Goal: Task Accomplishment & Management: Manage account settings

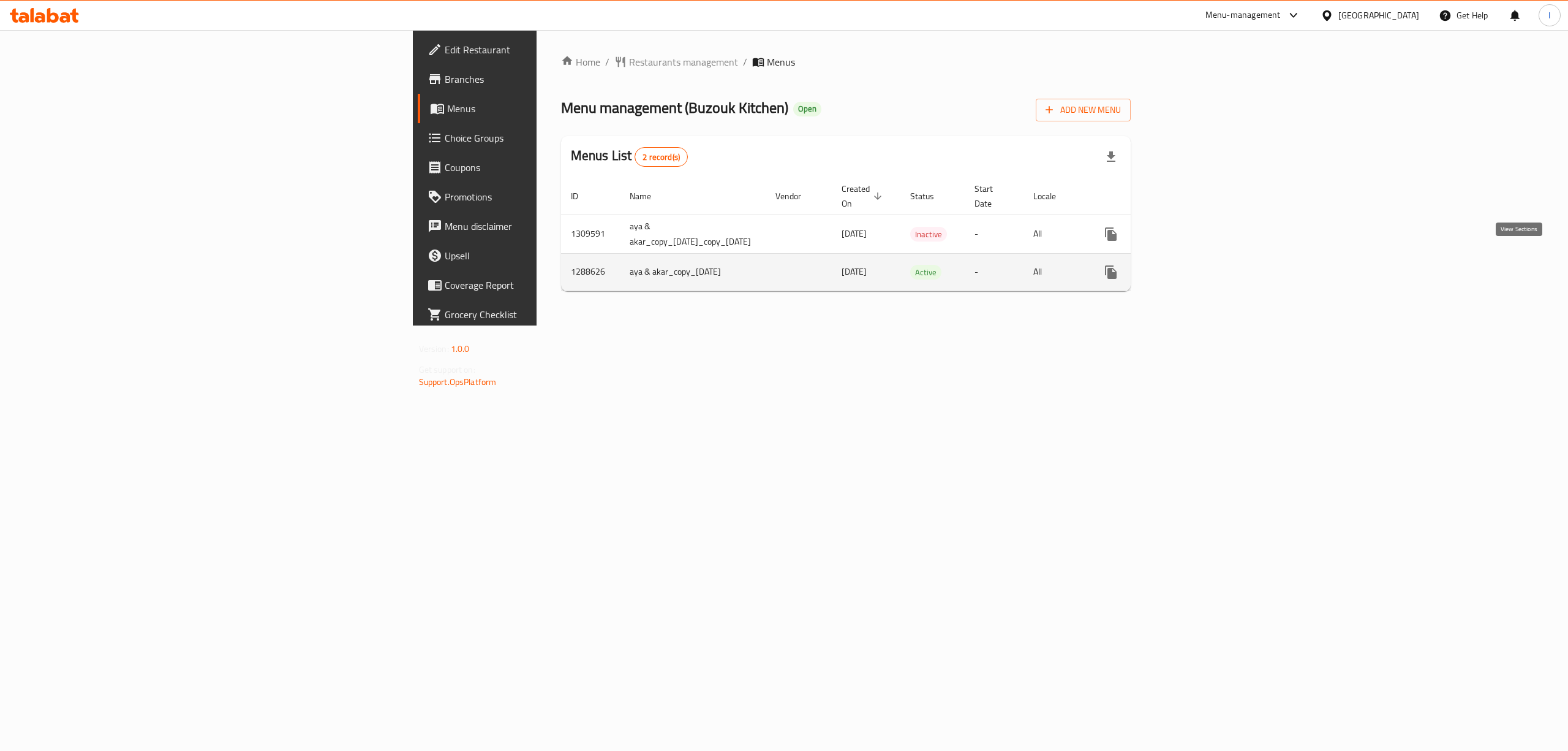
click at [1204, 266] on icon "enhanced table" at bounding box center [1199, 272] width 11 height 11
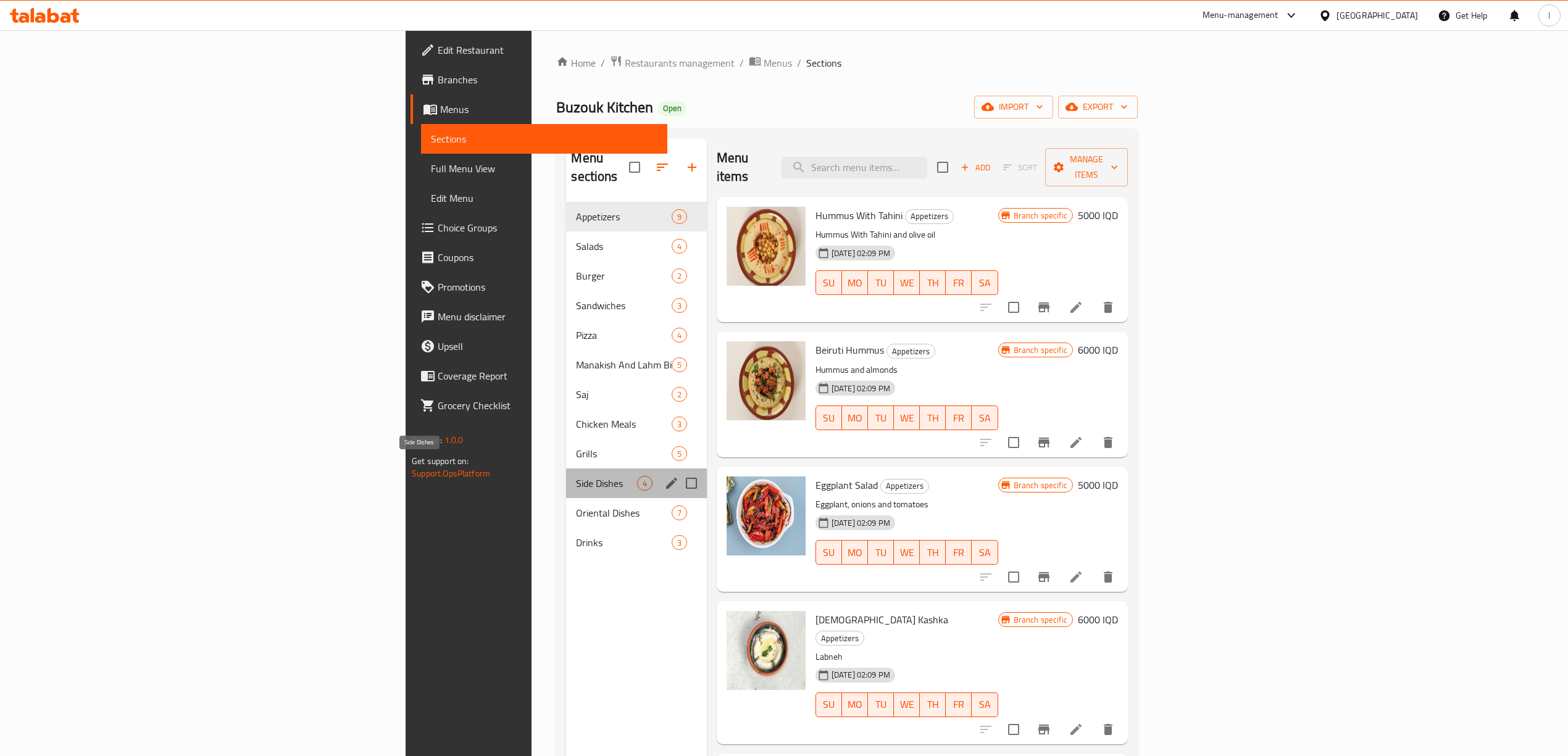
click at [576, 476] on span "Side Dishes" at bounding box center [606, 483] width 60 height 15
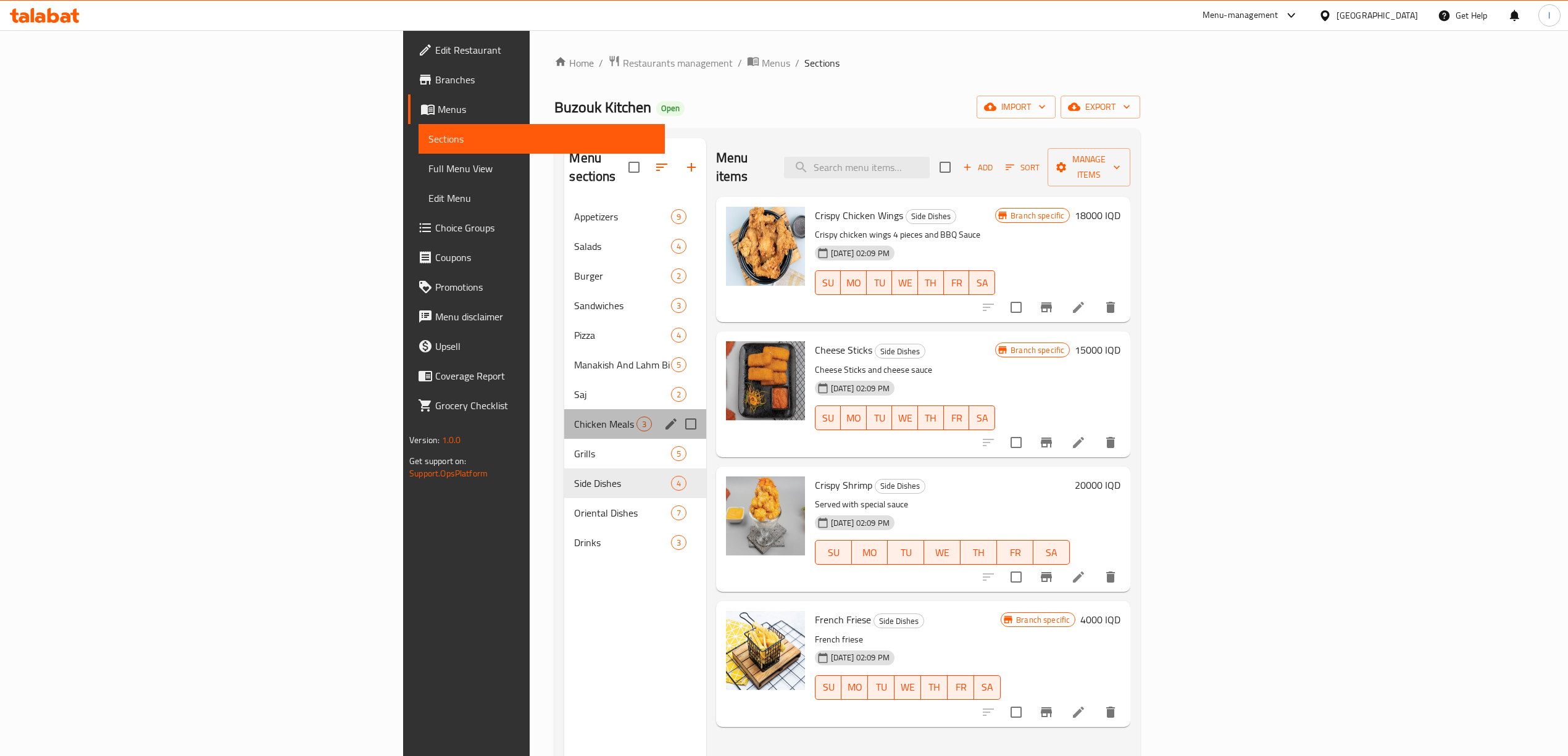
click at [564, 409] on div "Chicken Meals 3" at bounding box center [635, 424] width 141 height 30
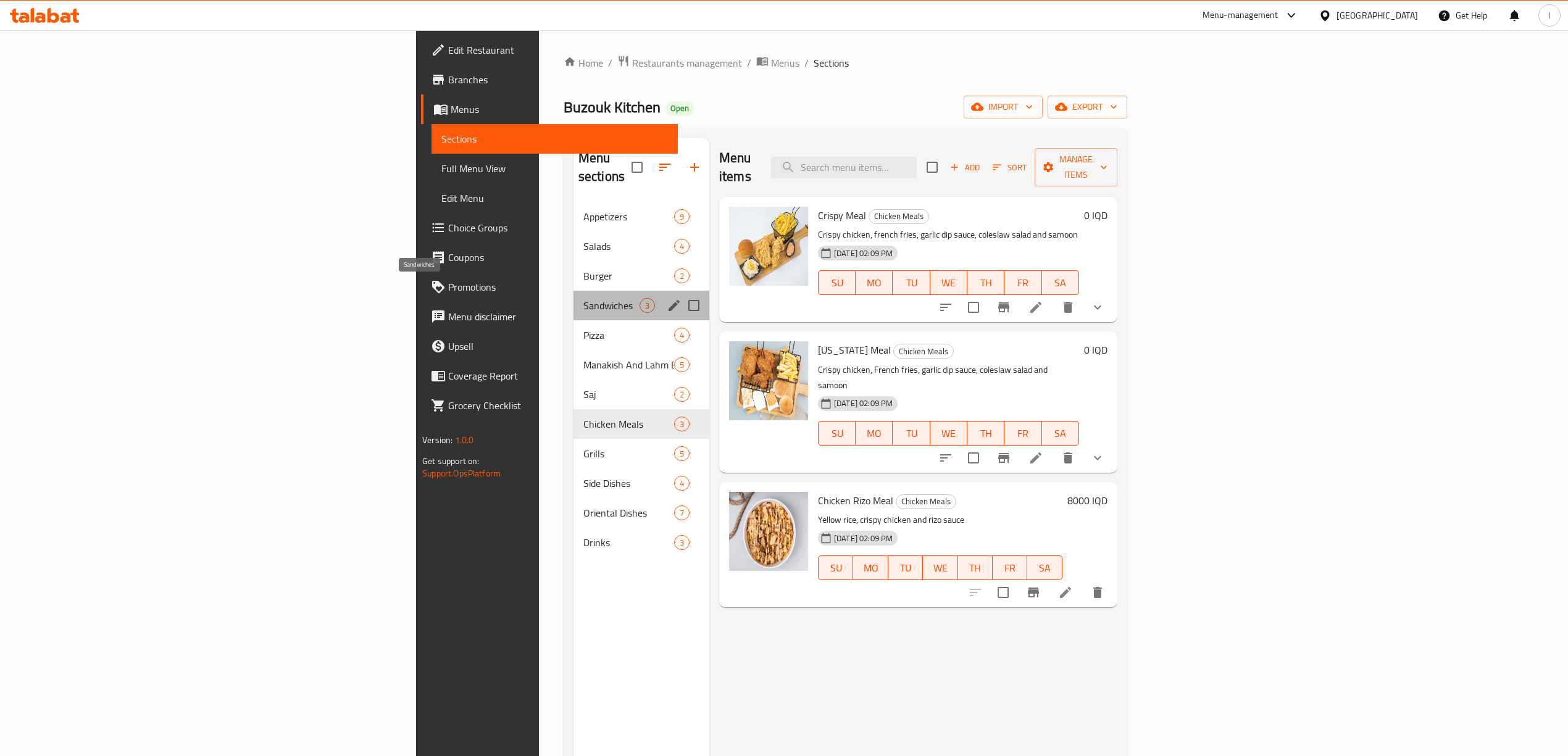
click at [584, 298] on span "Sandwiches" at bounding box center [612, 305] width 56 height 15
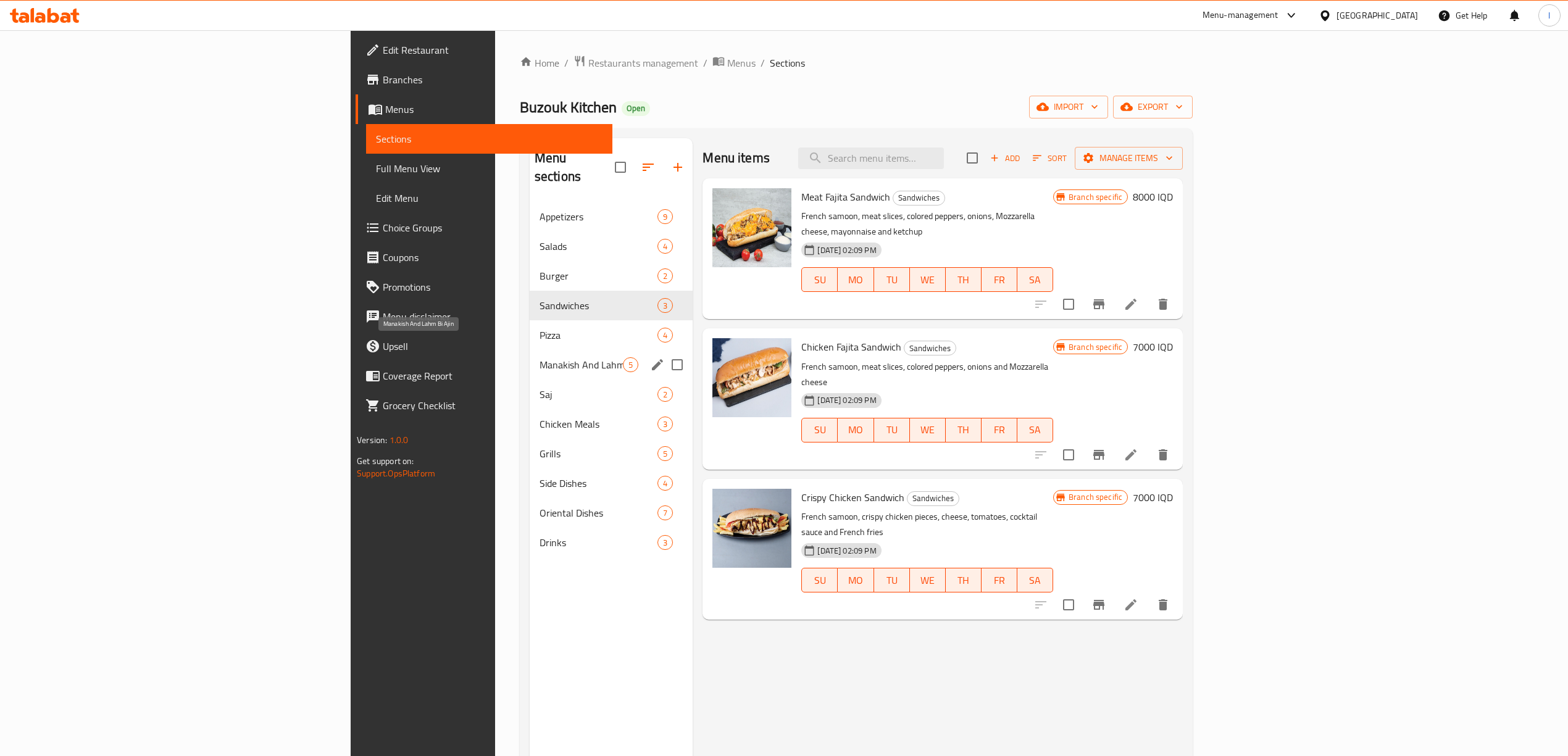
click at [540, 357] on span "Manakish And Lahm Bi Ajin" at bounding box center [581, 364] width 83 height 15
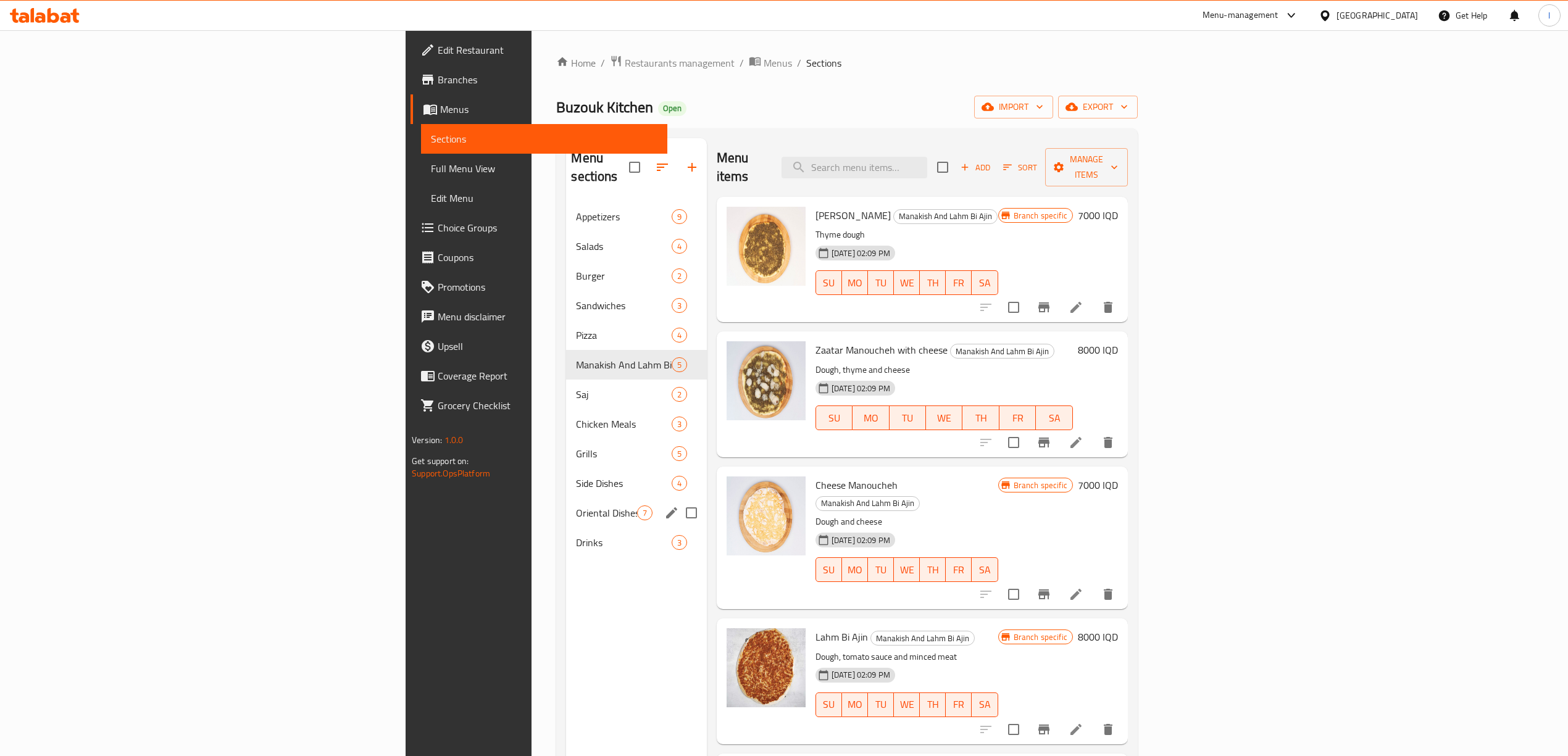
click at [566, 505] on div "Oriental Dishes 7" at bounding box center [636, 512] width 140 height 30
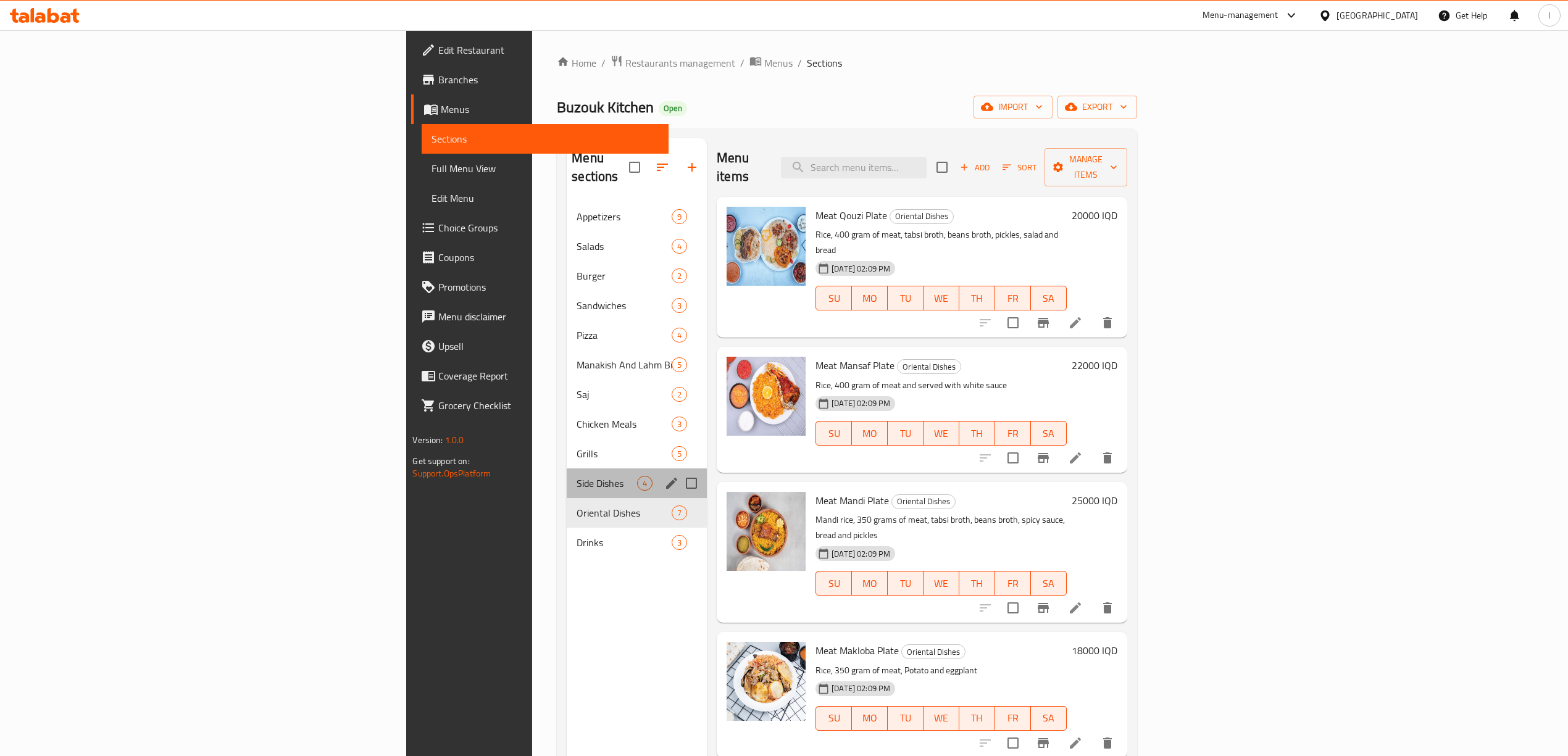
click at [567, 473] on div "Side Dishes 4" at bounding box center [637, 484] width 140 height 30
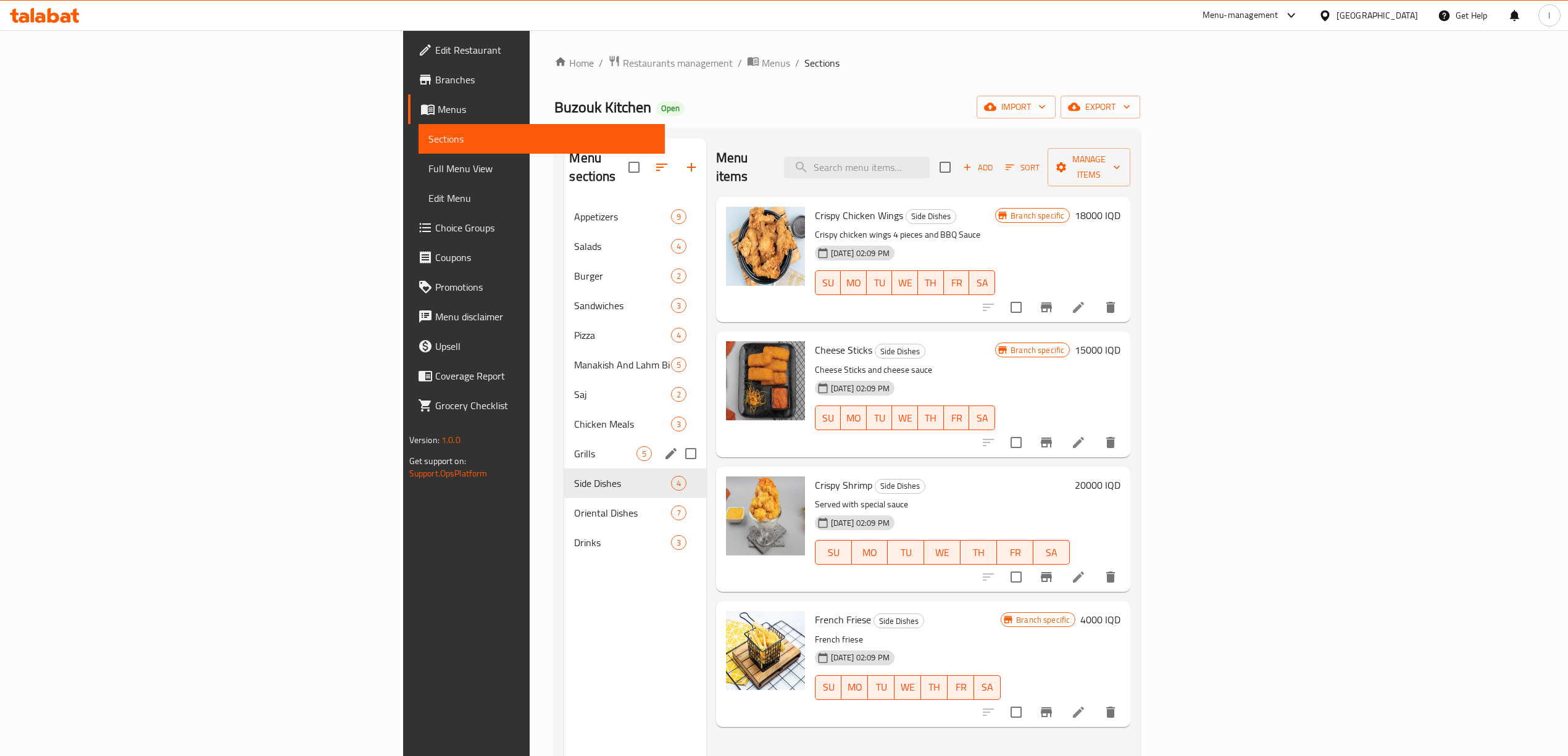
click at [564, 445] on div "Grills 5" at bounding box center [635, 454] width 141 height 30
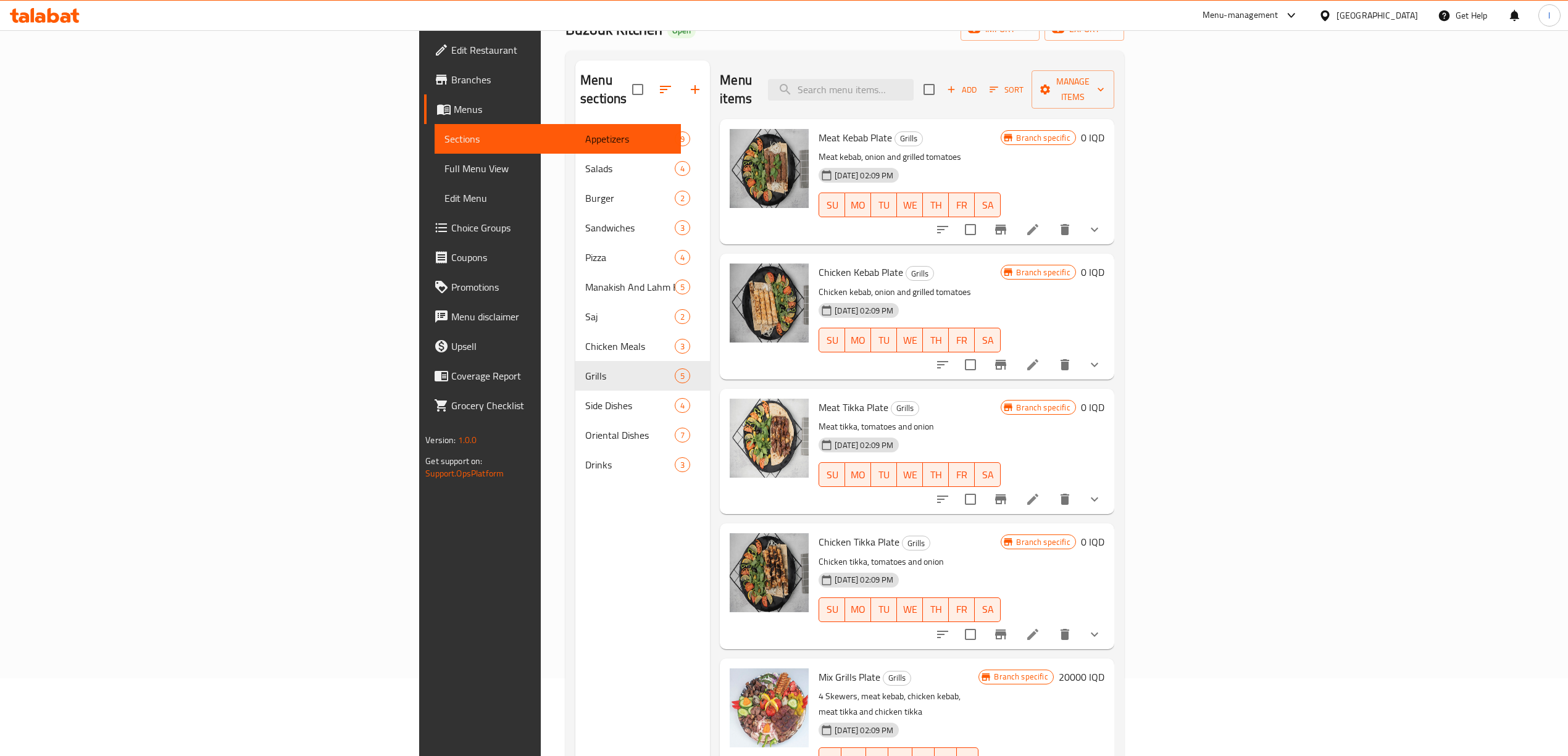
scroll to position [173, 0]
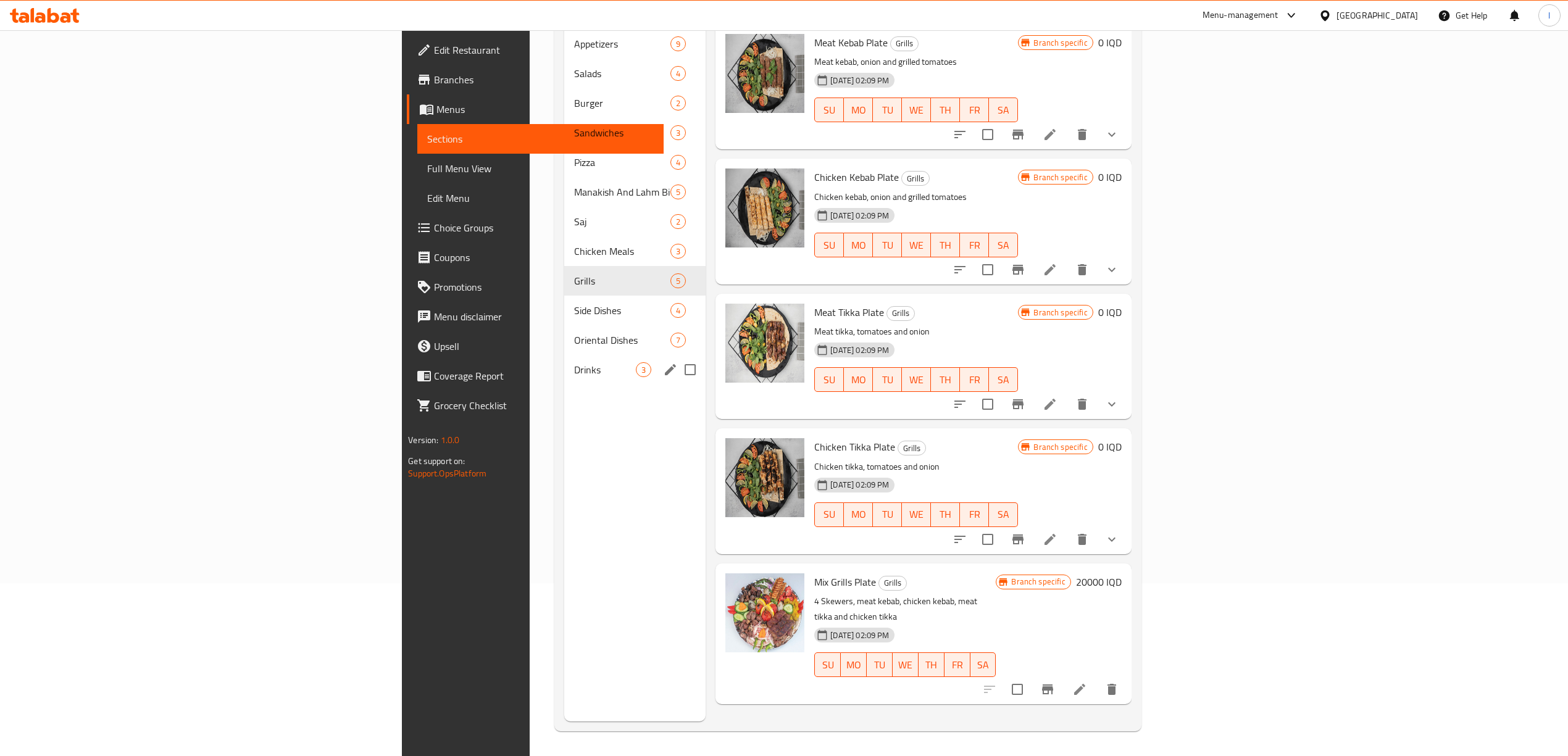
click at [564, 355] on div "Drinks 3" at bounding box center [635, 370] width 142 height 30
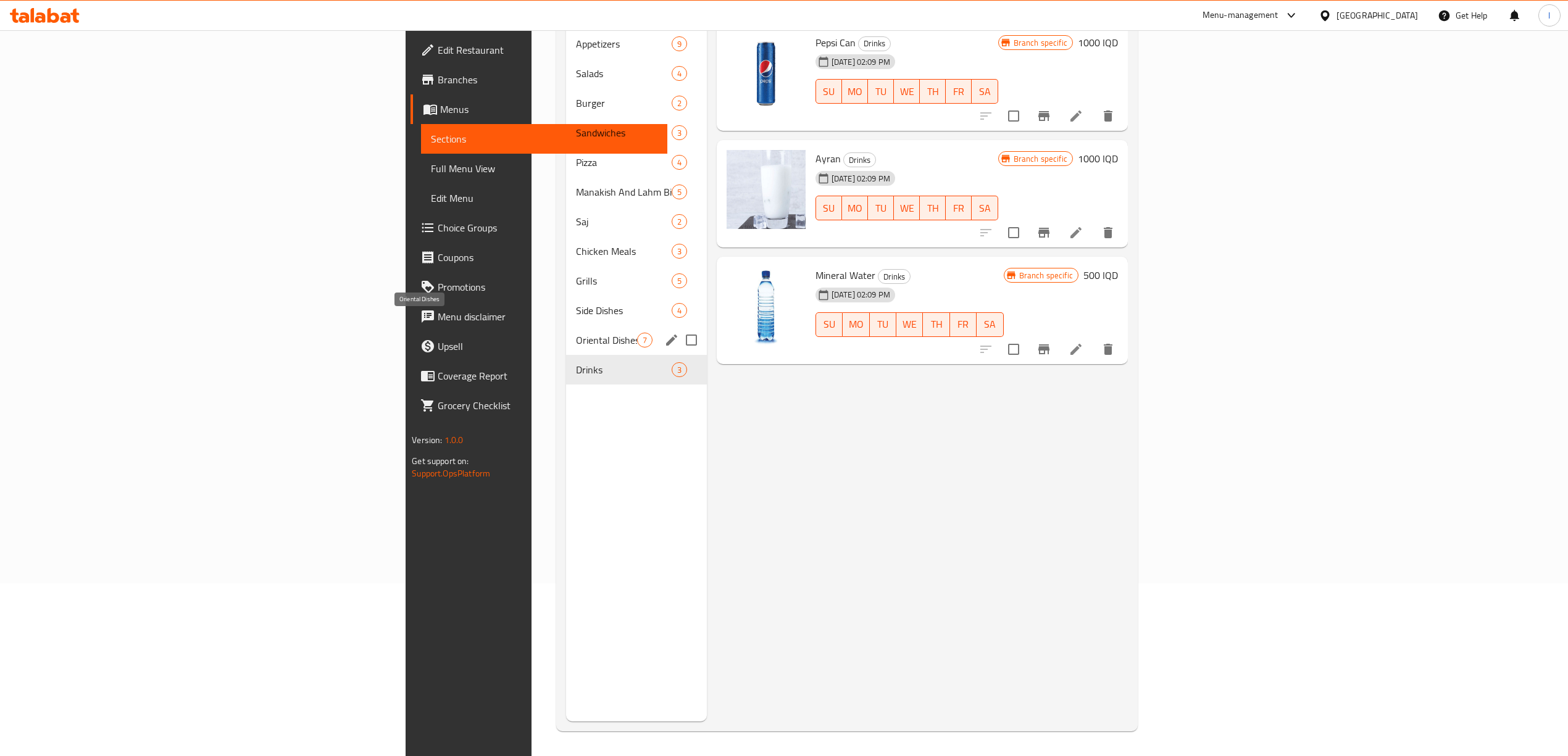
click at [576, 333] on span "Oriental Dishes" at bounding box center [606, 340] width 60 height 15
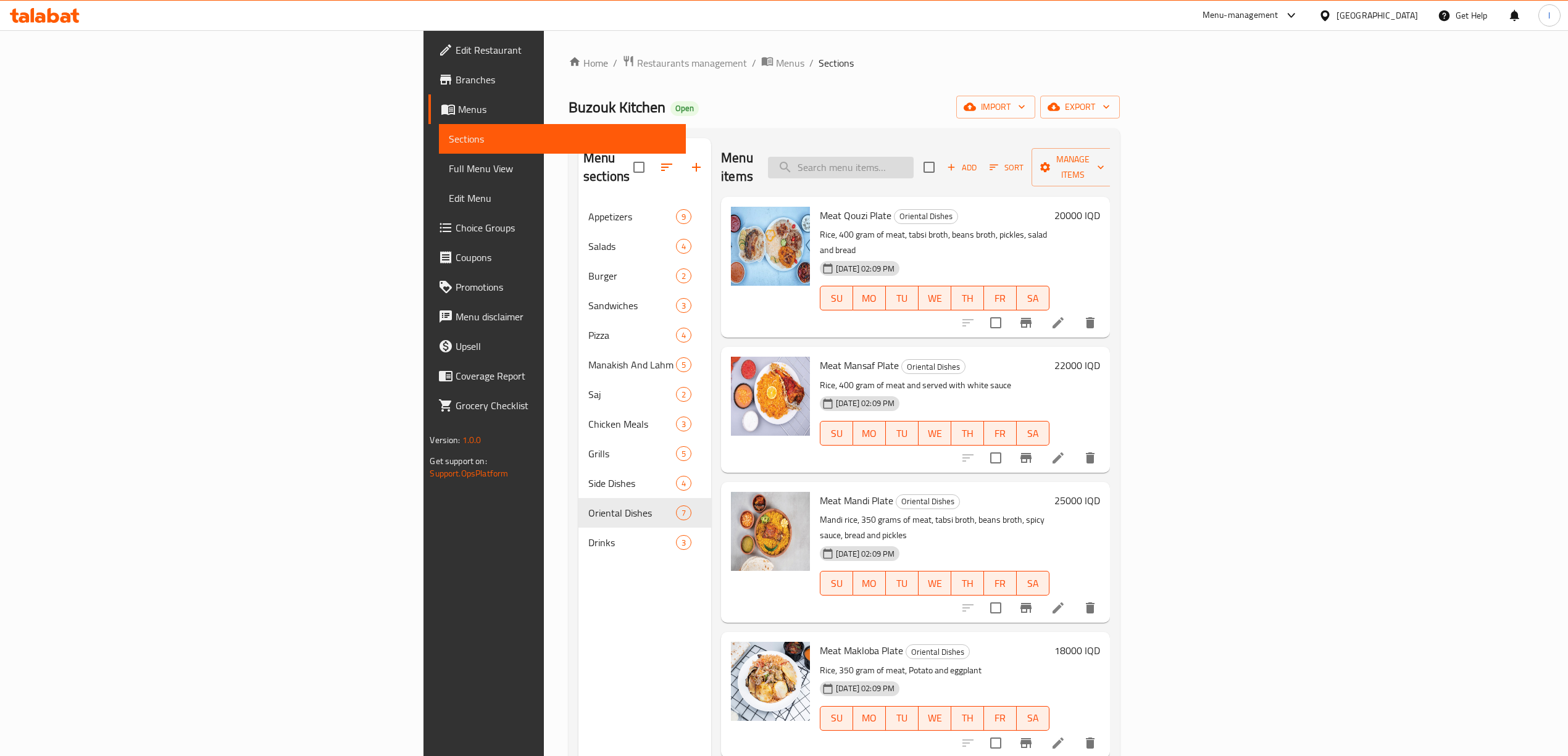
click at [913, 164] on input "search" at bounding box center [841, 167] width 145 height 22
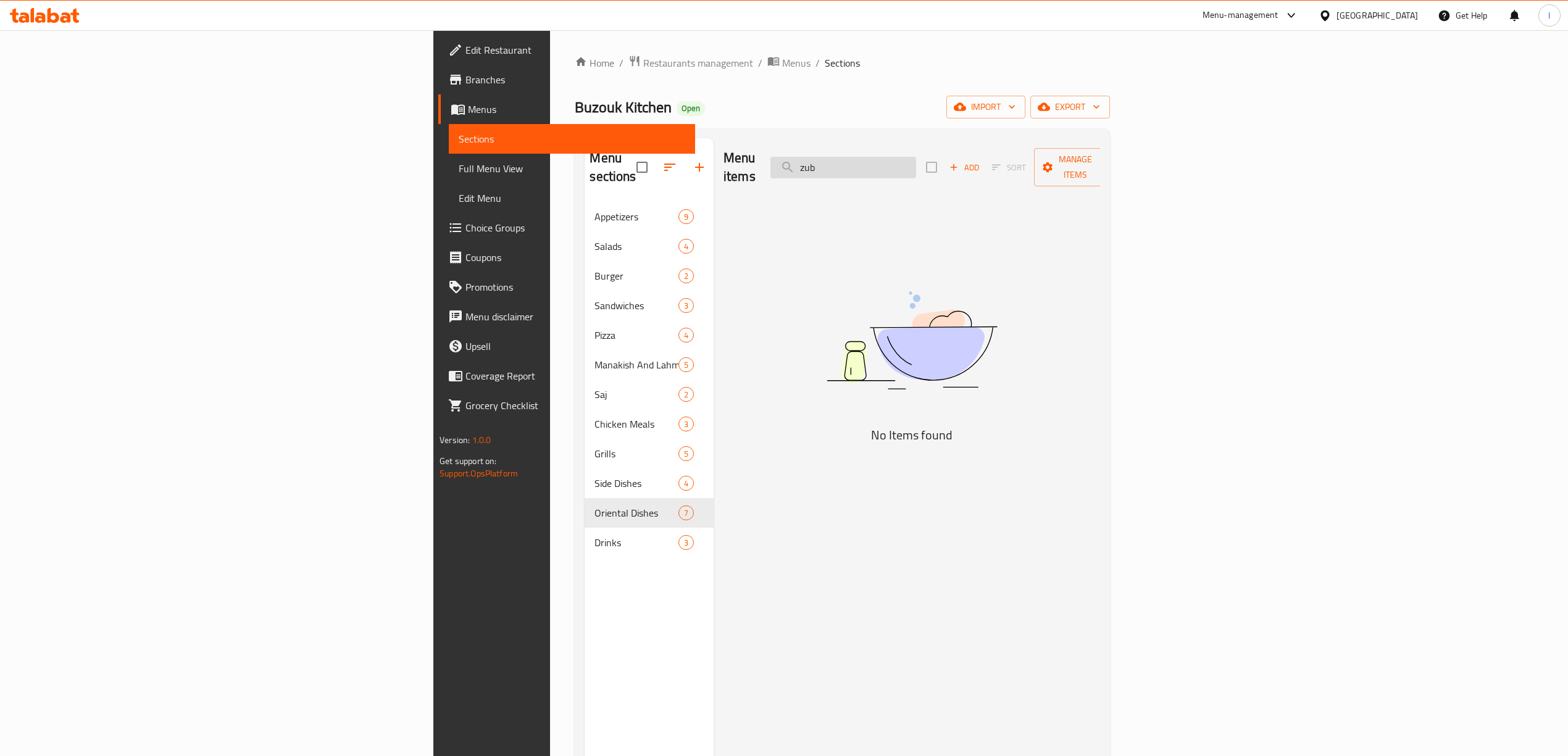
click at [916, 160] on input "zub" at bounding box center [843, 167] width 145 height 22
drag, startPoint x: 990, startPoint y: 161, endPoint x: 926, endPoint y: 159, distance: 64.0
click at [926, 159] on div "Menu items zub Add Sort Manage items" at bounding box center [912, 167] width 377 height 59
drag, startPoint x: 1000, startPoint y: 153, endPoint x: 882, endPoint y: 174, distance: 119.9
click at [882, 174] on div "Menu items fish Add Sort Manage items" at bounding box center [912, 167] width 377 height 59
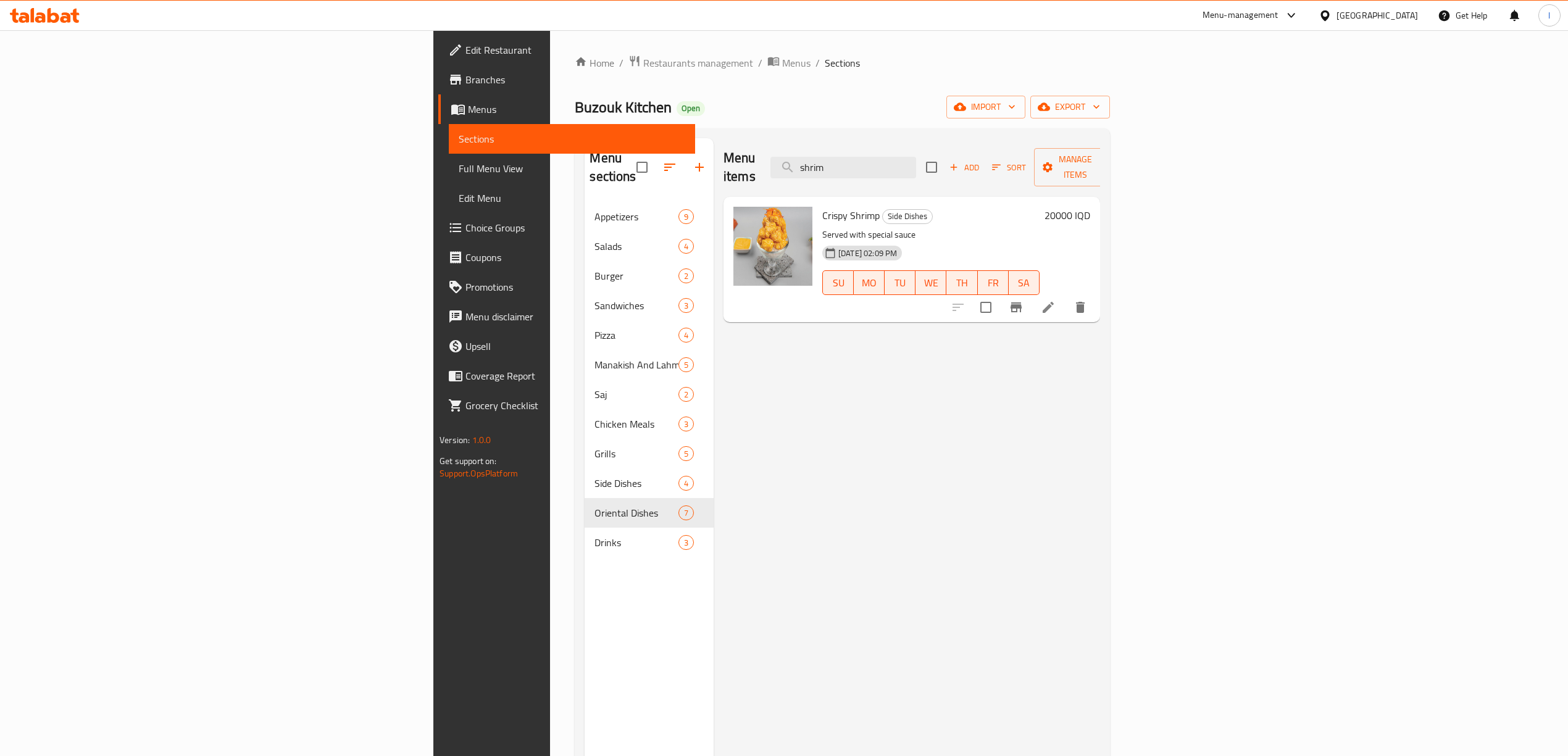
drag, startPoint x: 936, startPoint y: 149, endPoint x: 741, endPoint y: 143, distance: 195.1
click at [744, 143] on div "Menu items shrim Add Sort Manage items" at bounding box center [912, 167] width 377 height 59
paste input "Zubaidi"
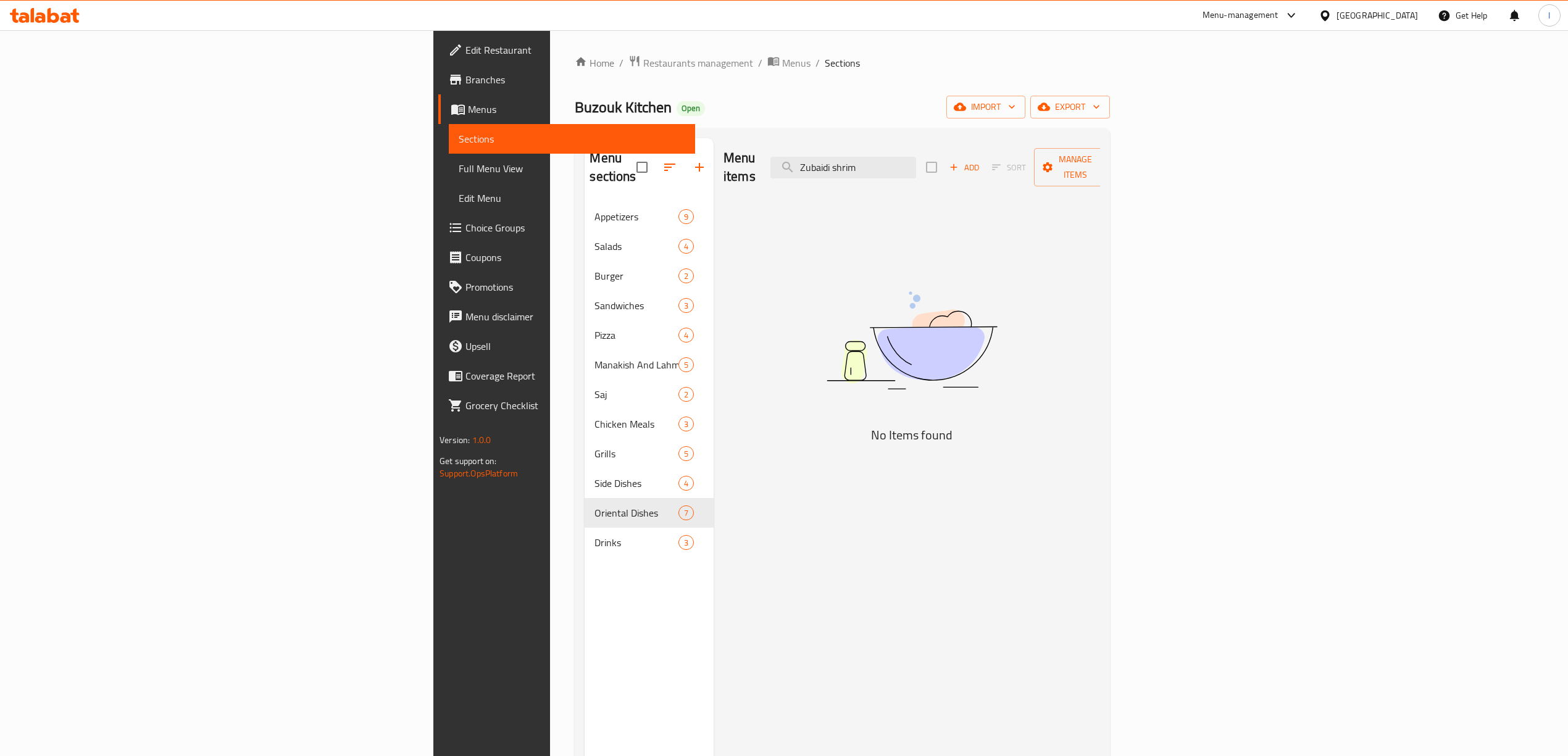
drag, startPoint x: 1023, startPoint y: 154, endPoint x: 720, endPoint y: 153, distance: 303.0
click at [723, 153] on div "Menu items Zubaidi shrim Add Sort Manage items" at bounding box center [912, 167] width 377 height 59
paste input "search"
drag, startPoint x: 1031, startPoint y: 163, endPoint x: 761, endPoint y: 168, distance: 270.0
click at [764, 168] on div "Menu items Zubaidi Add Sort Manage items" at bounding box center [912, 167] width 377 height 59
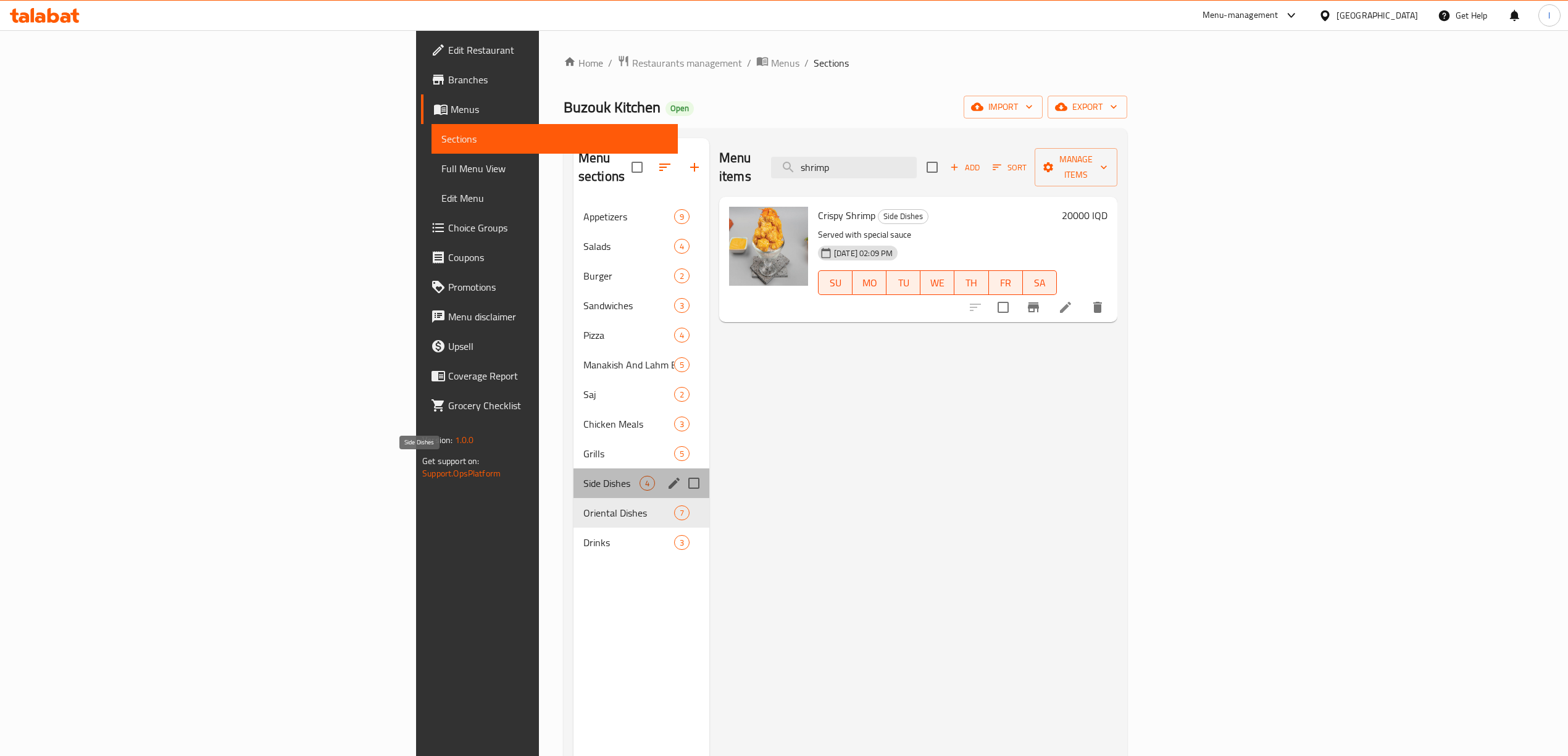
click at [584, 476] on span "Side Dishes" at bounding box center [612, 483] width 56 height 15
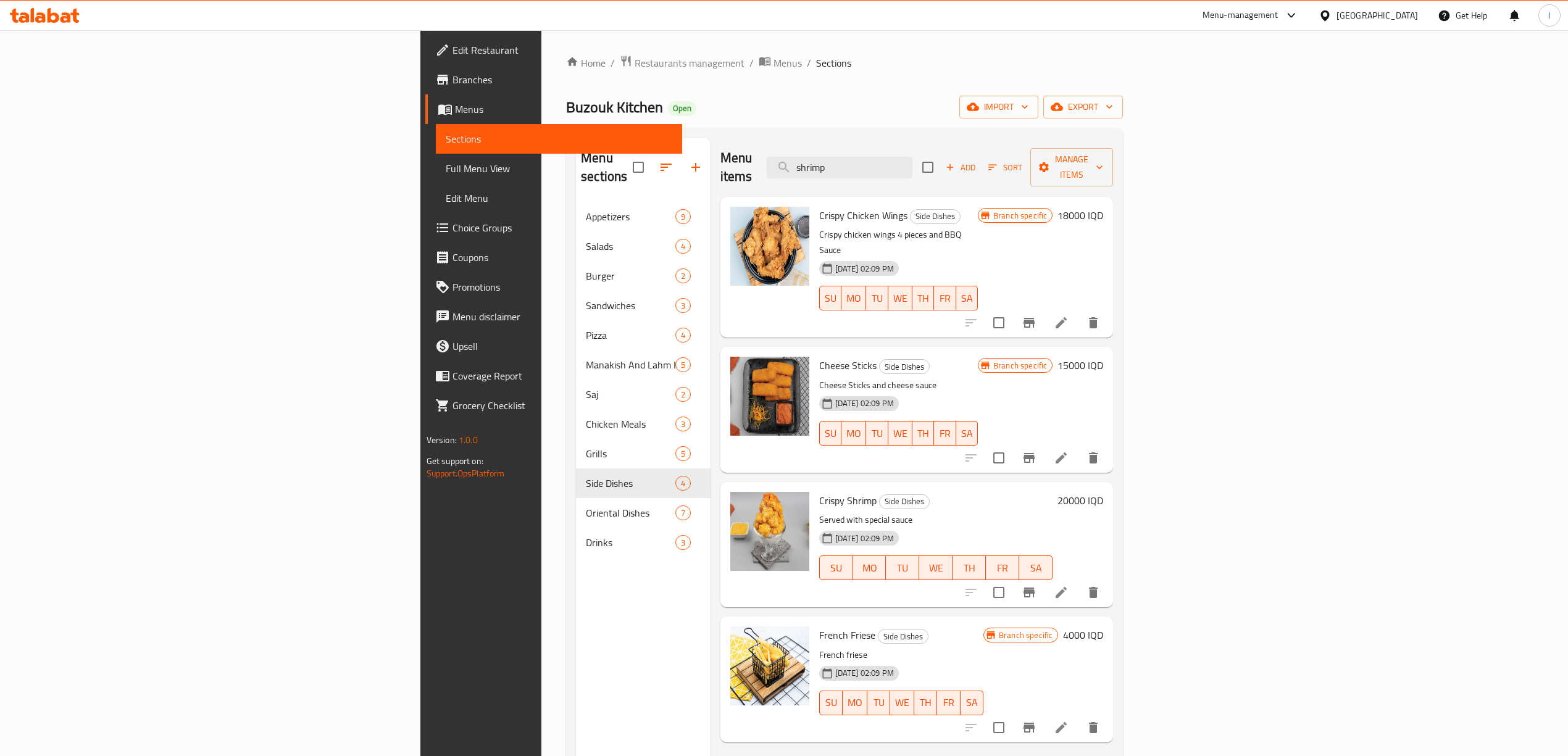
drag, startPoint x: 1000, startPoint y: 152, endPoint x: 774, endPoint y: 168, distance: 226.6
click at [777, 168] on div "Menu items shrimp Add Sort Manage items" at bounding box center [917, 167] width 394 height 59
paste input "Mullet"
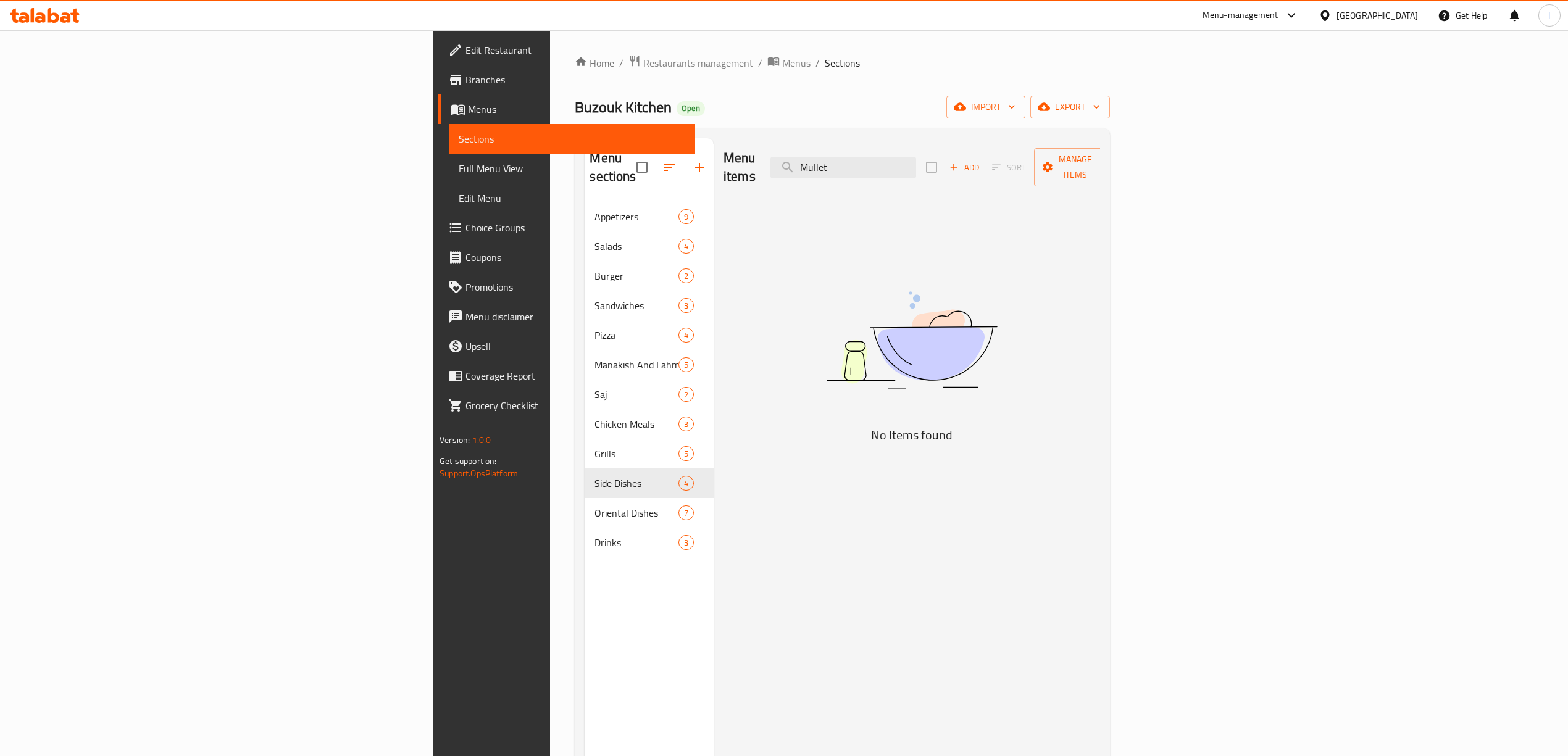
drag, startPoint x: 1014, startPoint y: 160, endPoint x: 816, endPoint y: 163, distance: 198.0
click at [816, 163] on div "Menu items Mullet Add Sort Manage items" at bounding box center [912, 167] width 377 height 59
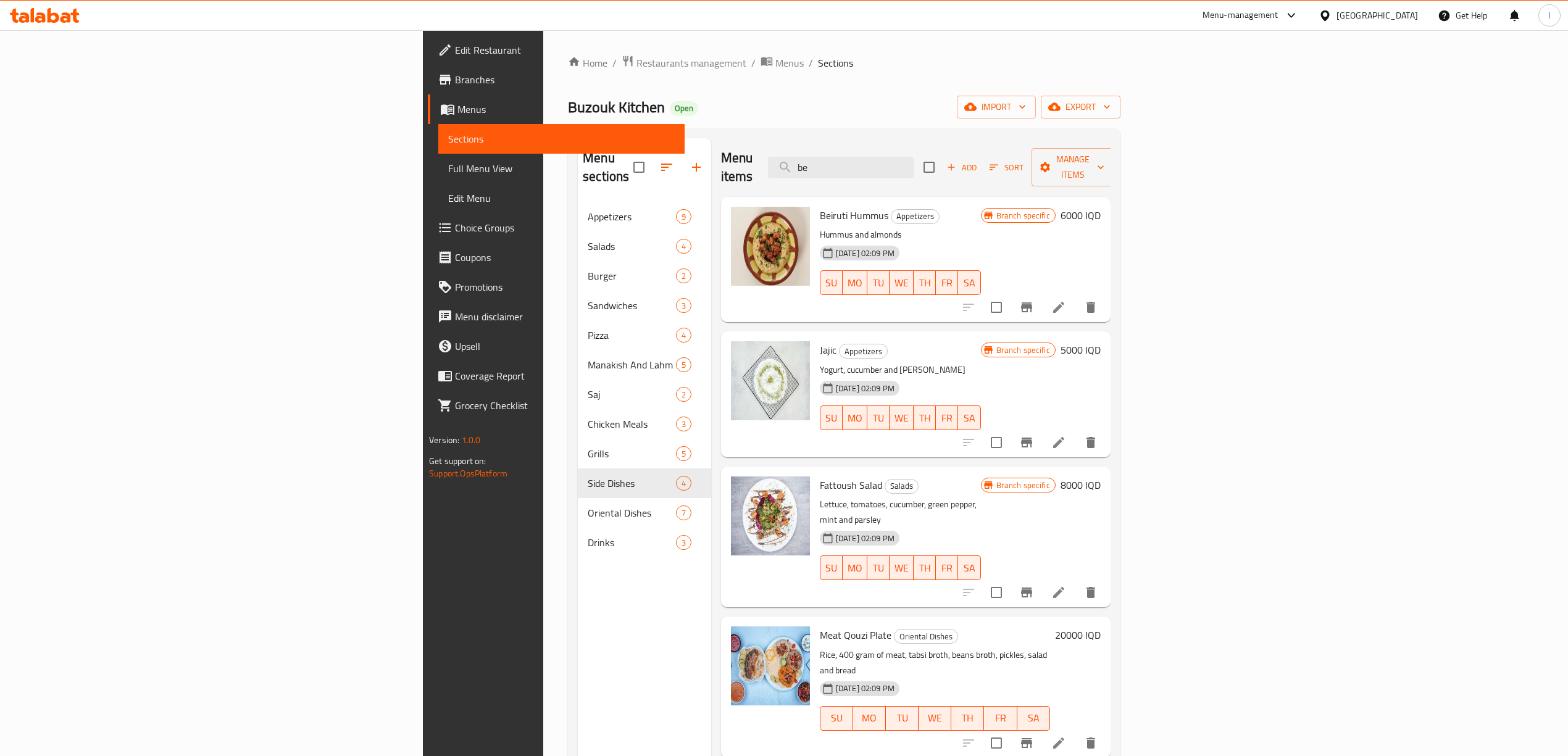
drag, startPoint x: 980, startPoint y: 159, endPoint x: 842, endPoint y: 160, distance: 138.0
click at [842, 160] on div "Menu items be Add Sort Manage items" at bounding box center [916, 167] width 389 height 59
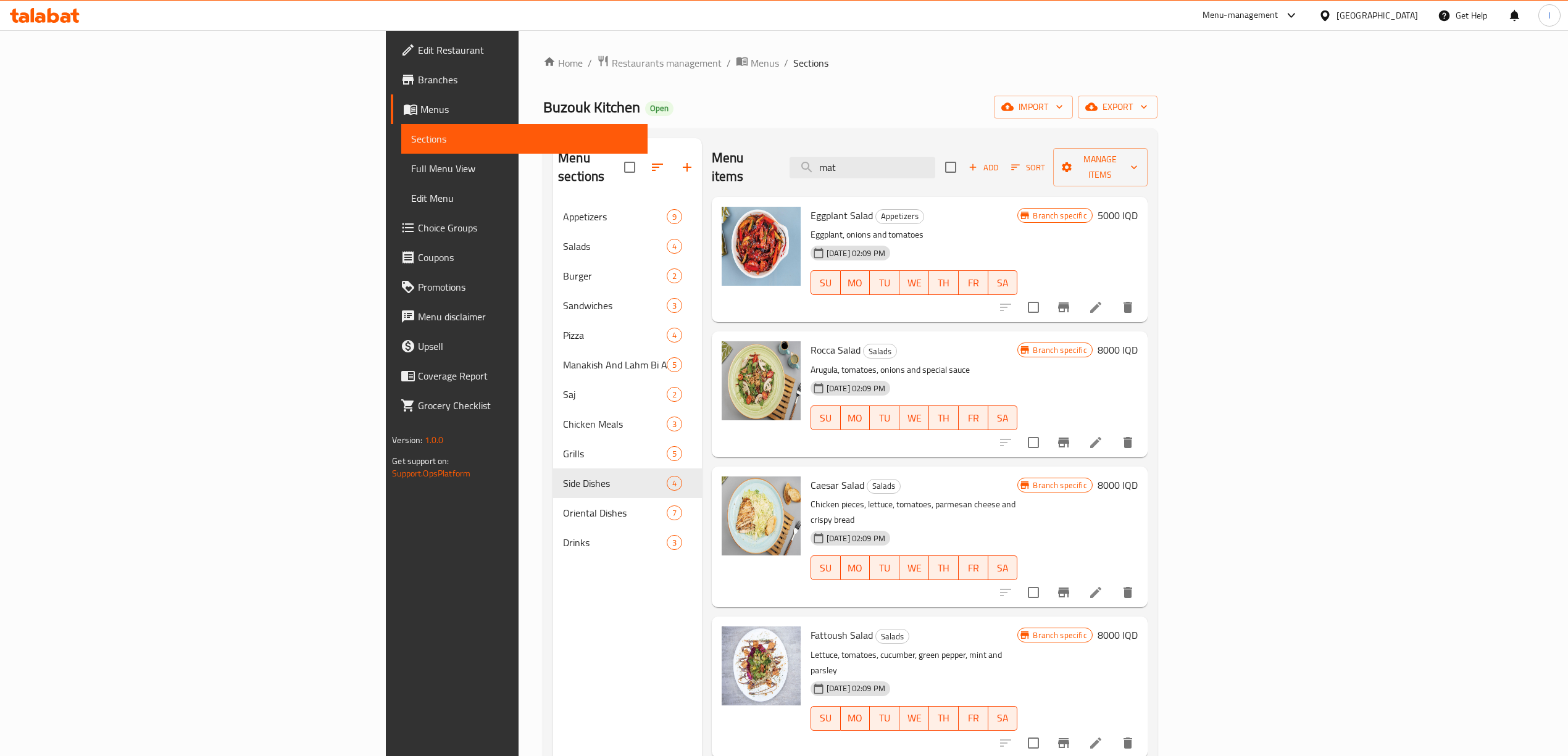
drag, startPoint x: 998, startPoint y: 152, endPoint x: 857, endPoint y: 156, distance: 141.1
click at [857, 156] on div "Menu items mat Add Sort Manage items" at bounding box center [929, 167] width 436 height 59
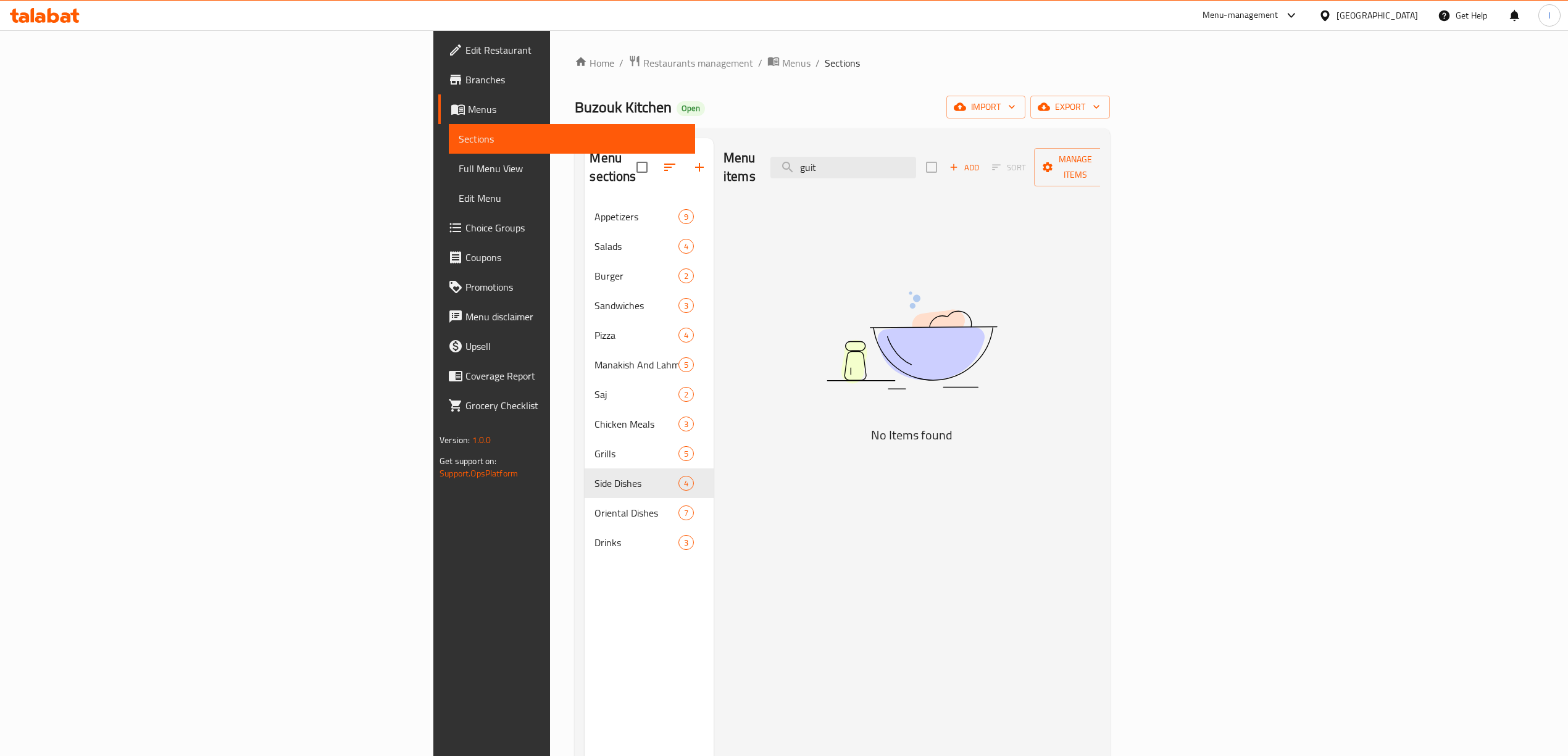
drag, startPoint x: 1006, startPoint y: 164, endPoint x: 868, endPoint y: 174, distance: 138.4
click at [875, 171] on div "Menu items guit Add Sort Manage items" at bounding box center [912, 167] width 377 height 59
drag, startPoint x: 1030, startPoint y: 163, endPoint x: 860, endPoint y: 156, distance: 170.1
click at [860, 156] on div "Menu items die Add Sort Manage items" at bounding box center [912, 167] width 377 height 59
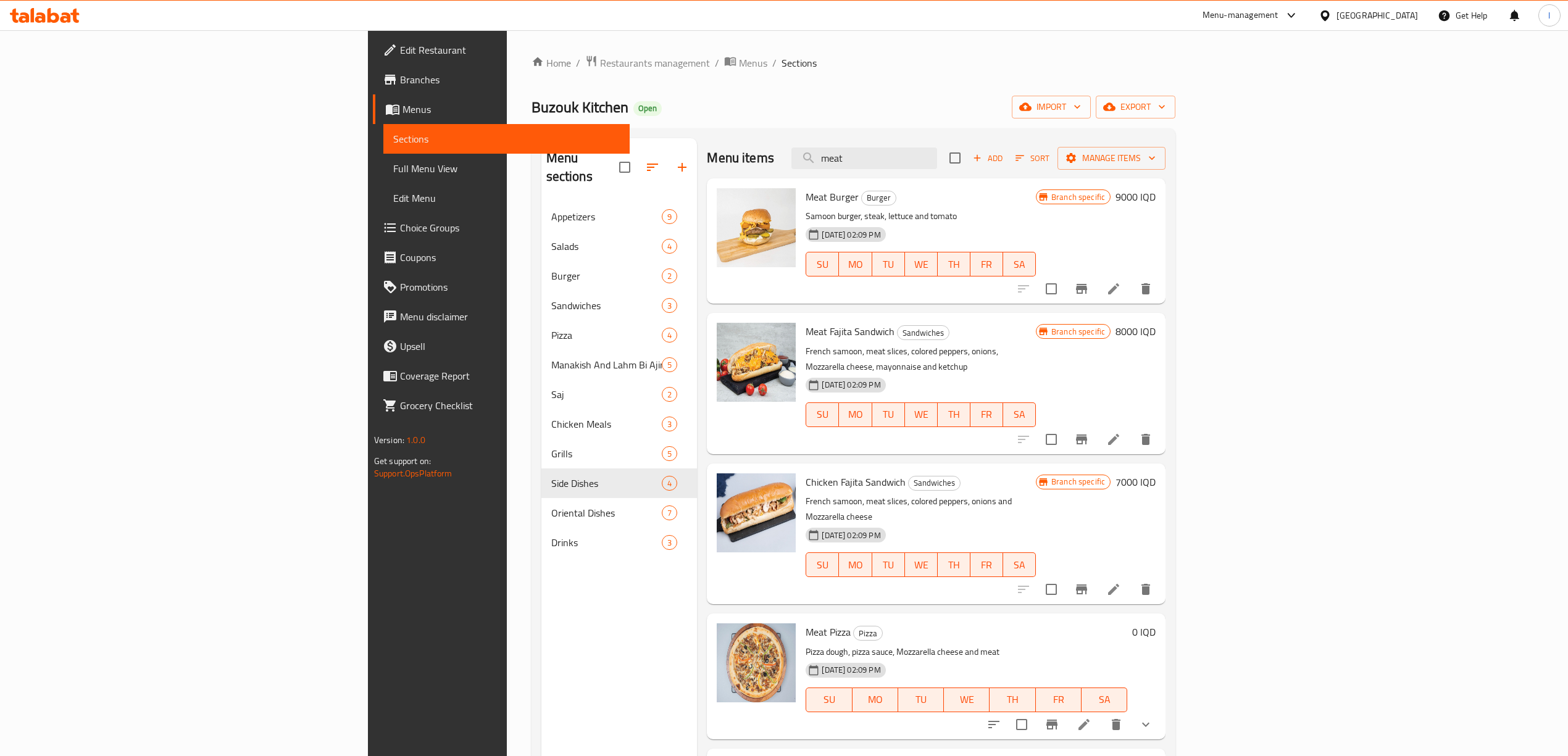
drag, startPoint x: 1023, startPoint y: 160, endPoint x: 880, endPoint y: 162, distance: 143.0
click at [880, 162] on div "Menu items meat Add Sort Manage items" at bounding box center [935, 159] width 458 height 40
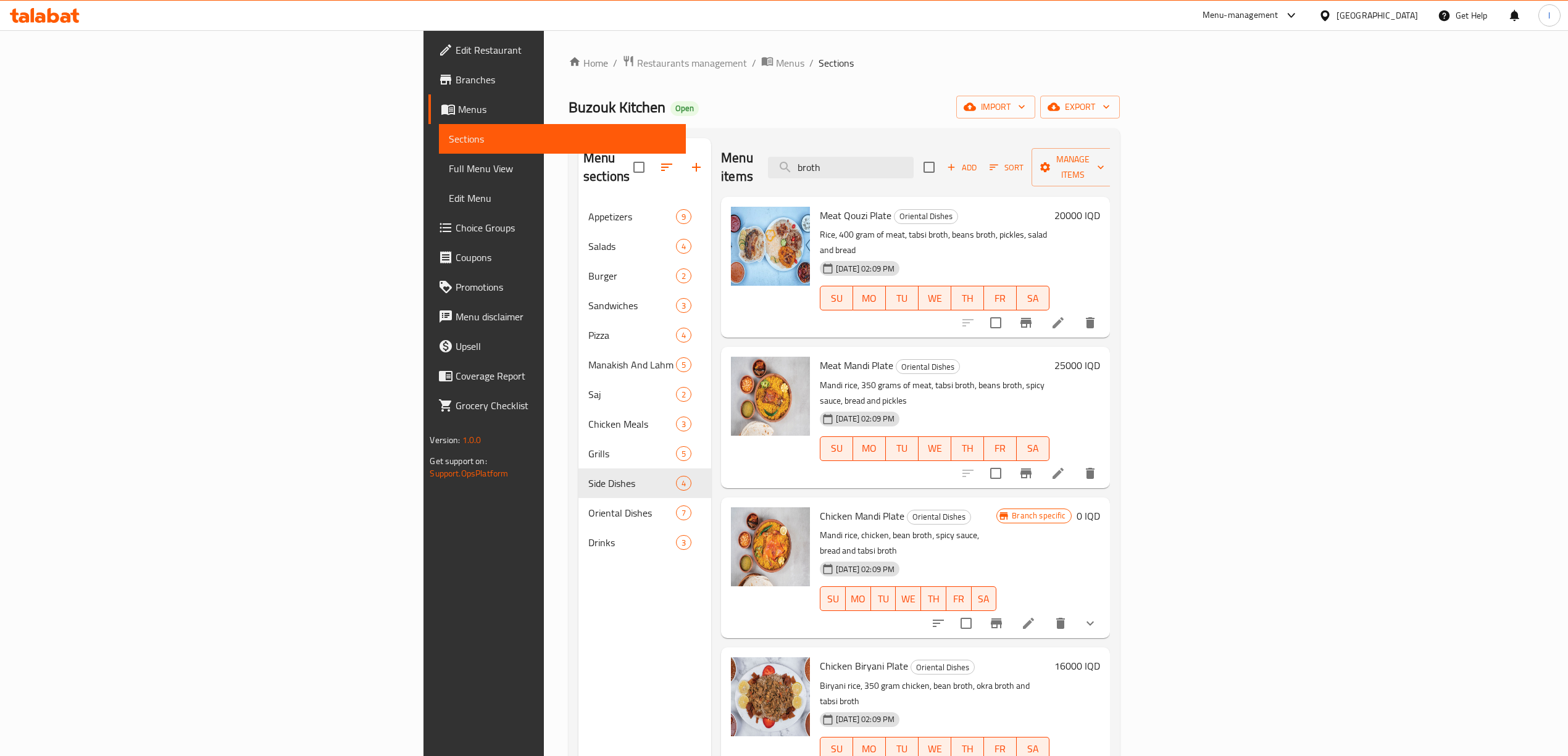
type input "broth"
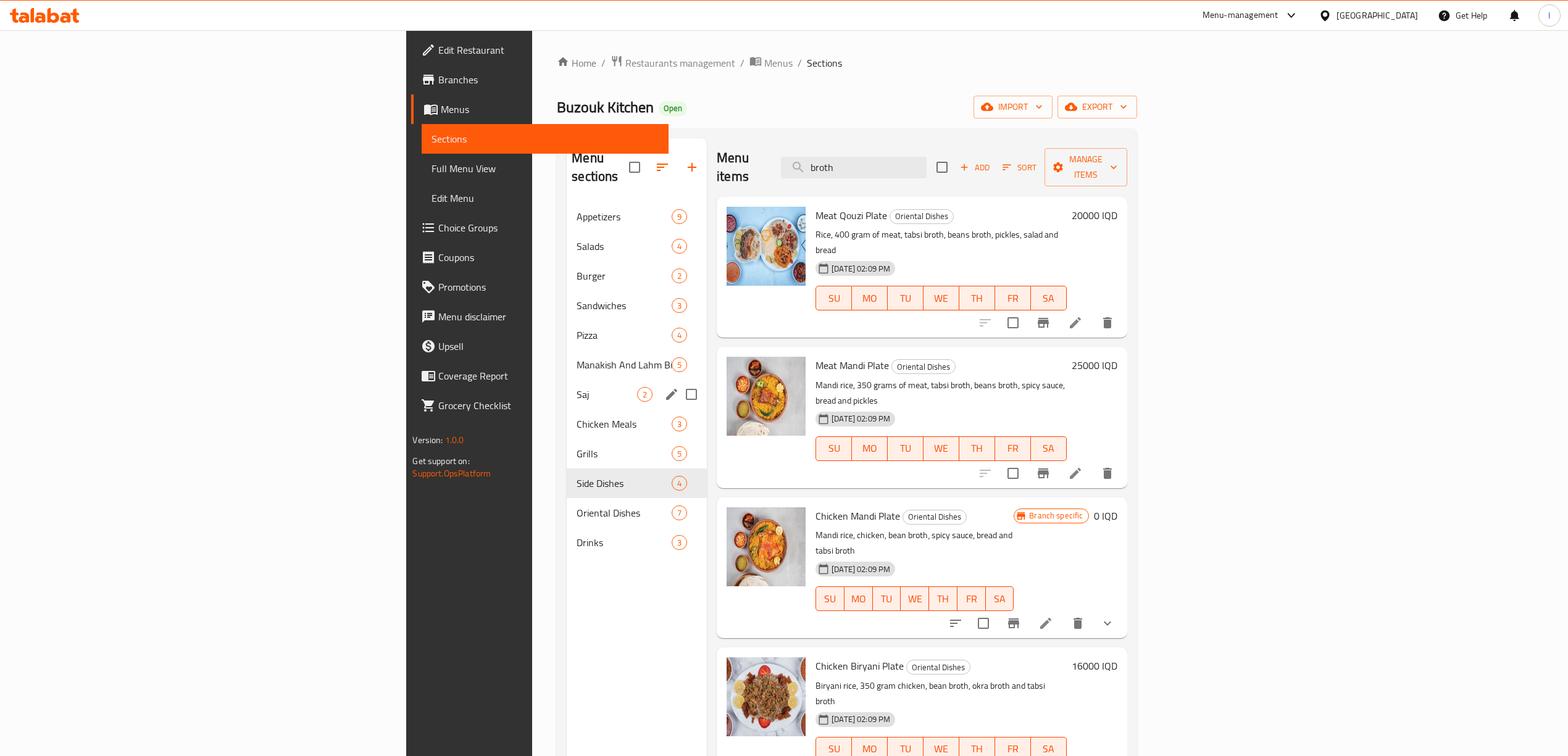
click at [577, 387] on span "Saj" at bounding box center [607, 394] width 60 height 15
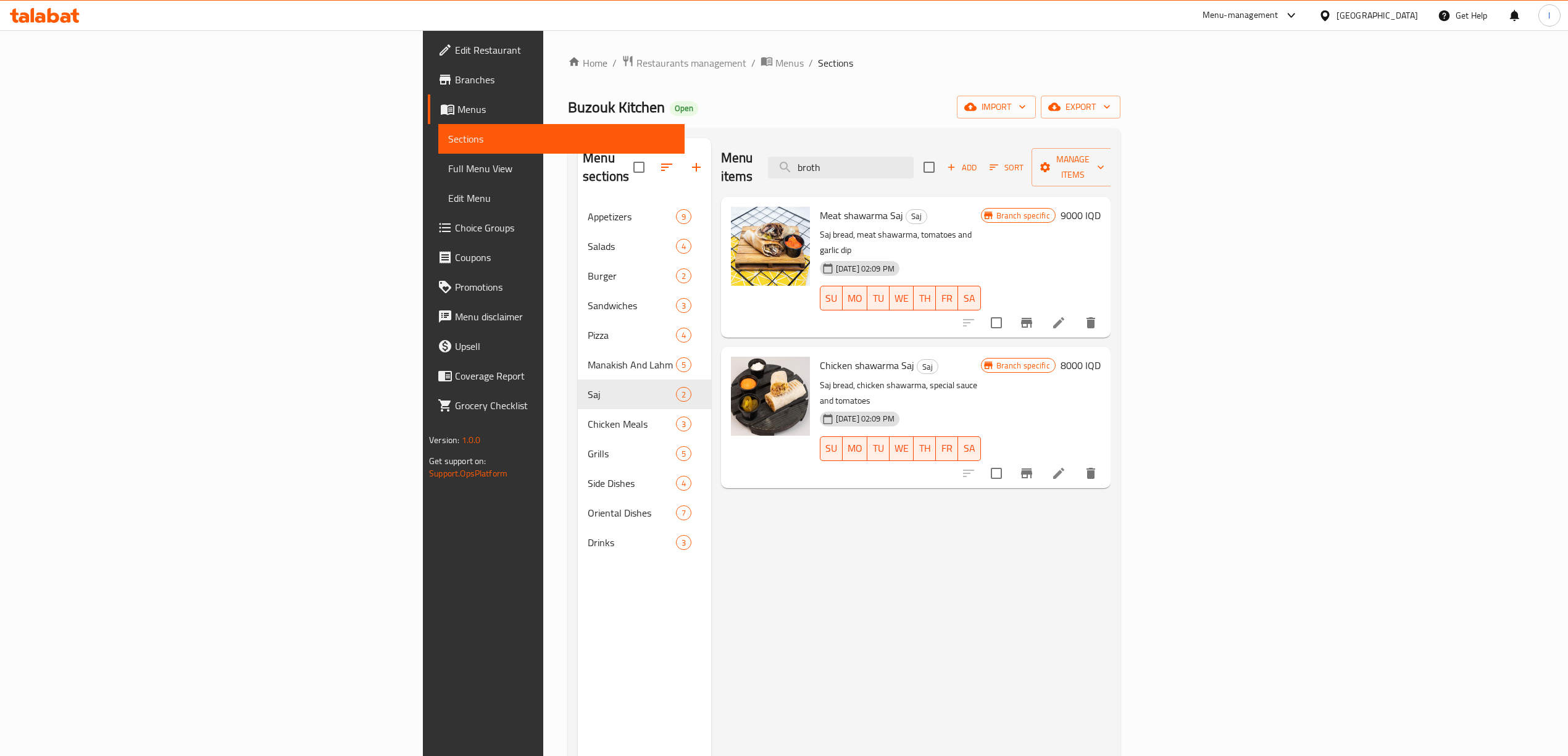
click at [1101, 207] on h6 "9000 IQD" at bounding box center [1081, 215] width 40 height 18
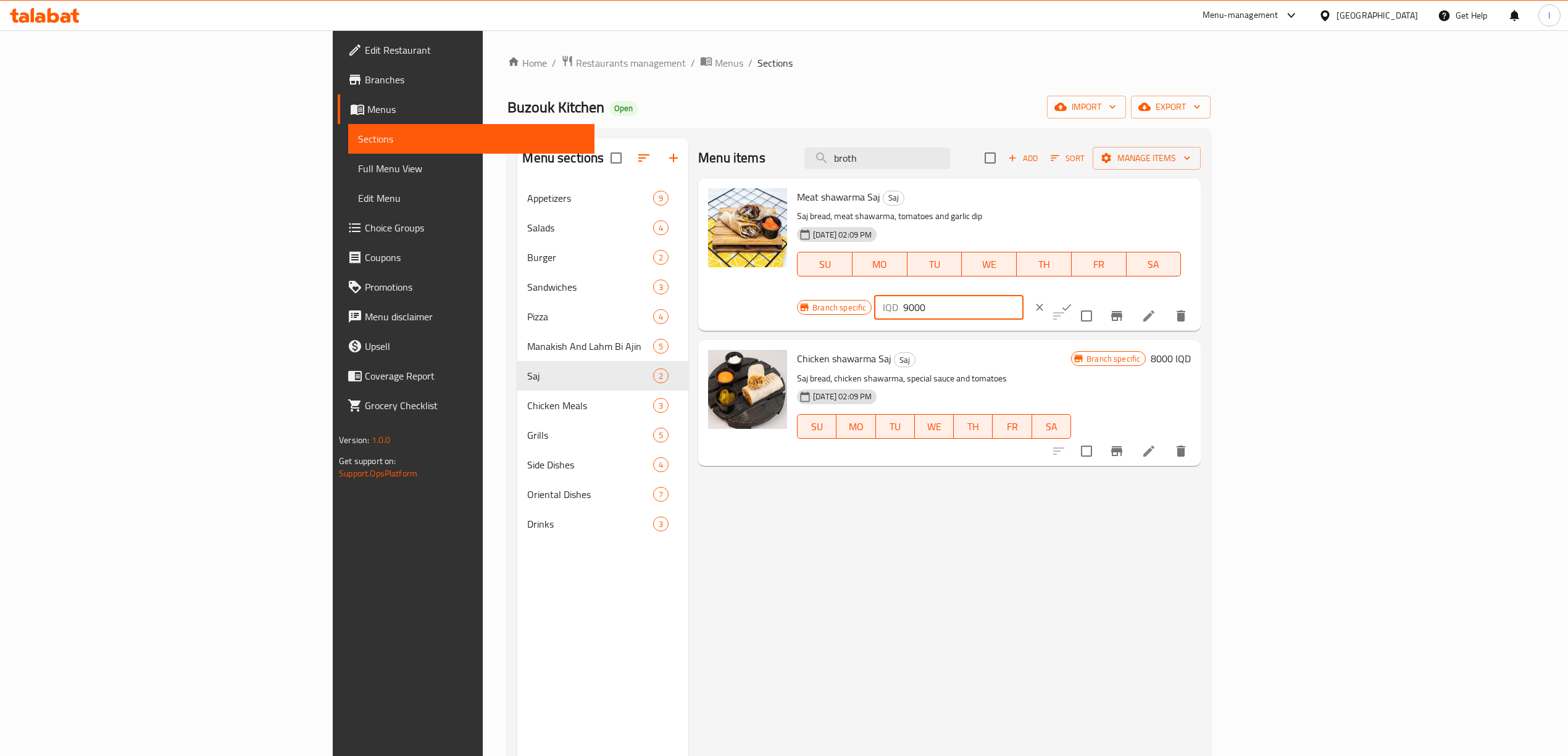
drag, startPoint x: 1399, startPoint y: 201, endPoint x: 1251, endPoint y: 208, distance: 148.2
click at [1097, 293] on div "Branch specific IQD 9000 ​" at bounding box center [947, 307] width 301 height 27
type input "10000"
click at [1081, 293] on button "ok" at bounding box center [1067, 307] width 27 height 27
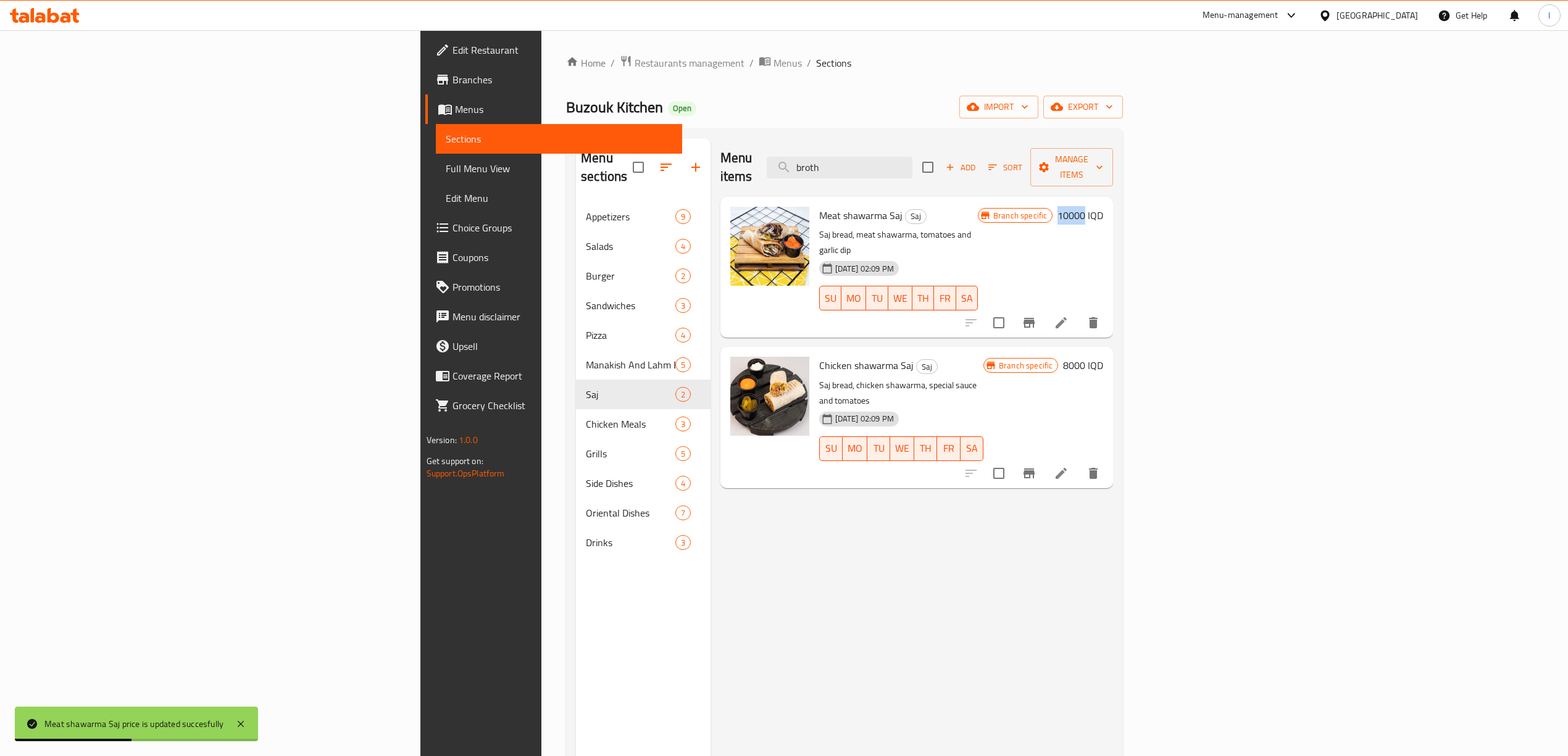
drag, startPoint x: 1479, startPoint y: 198, endPoint x: 1507, endPoint y: 206, distance: 29.1
click at [1103, 207] on h6 "10000 IQD" at bounding box center [1081, 215] width 46 height 18
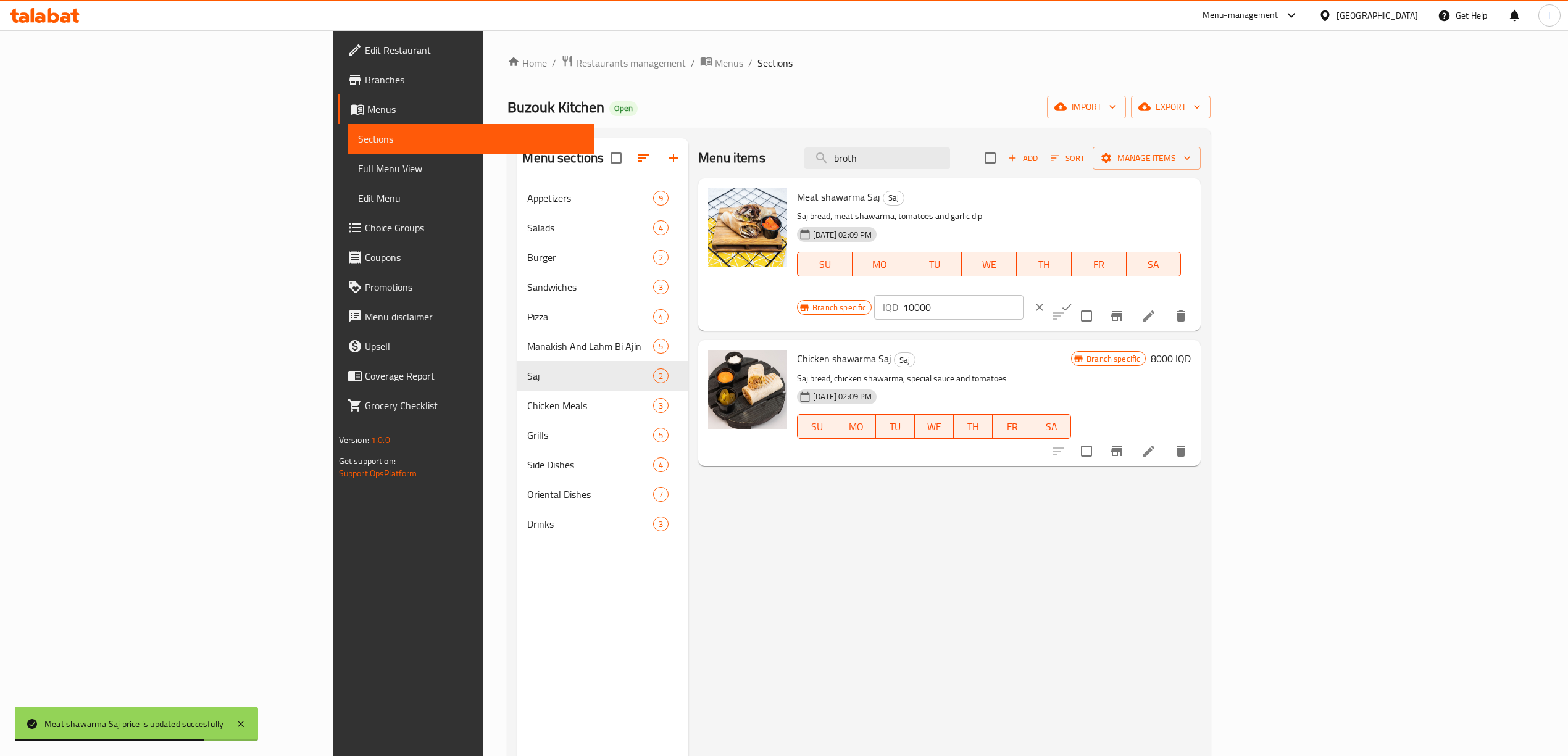
click at [1125, 308] on icon "Branch-specific-item" at bounding box center [1117, 315] width 15 height 15
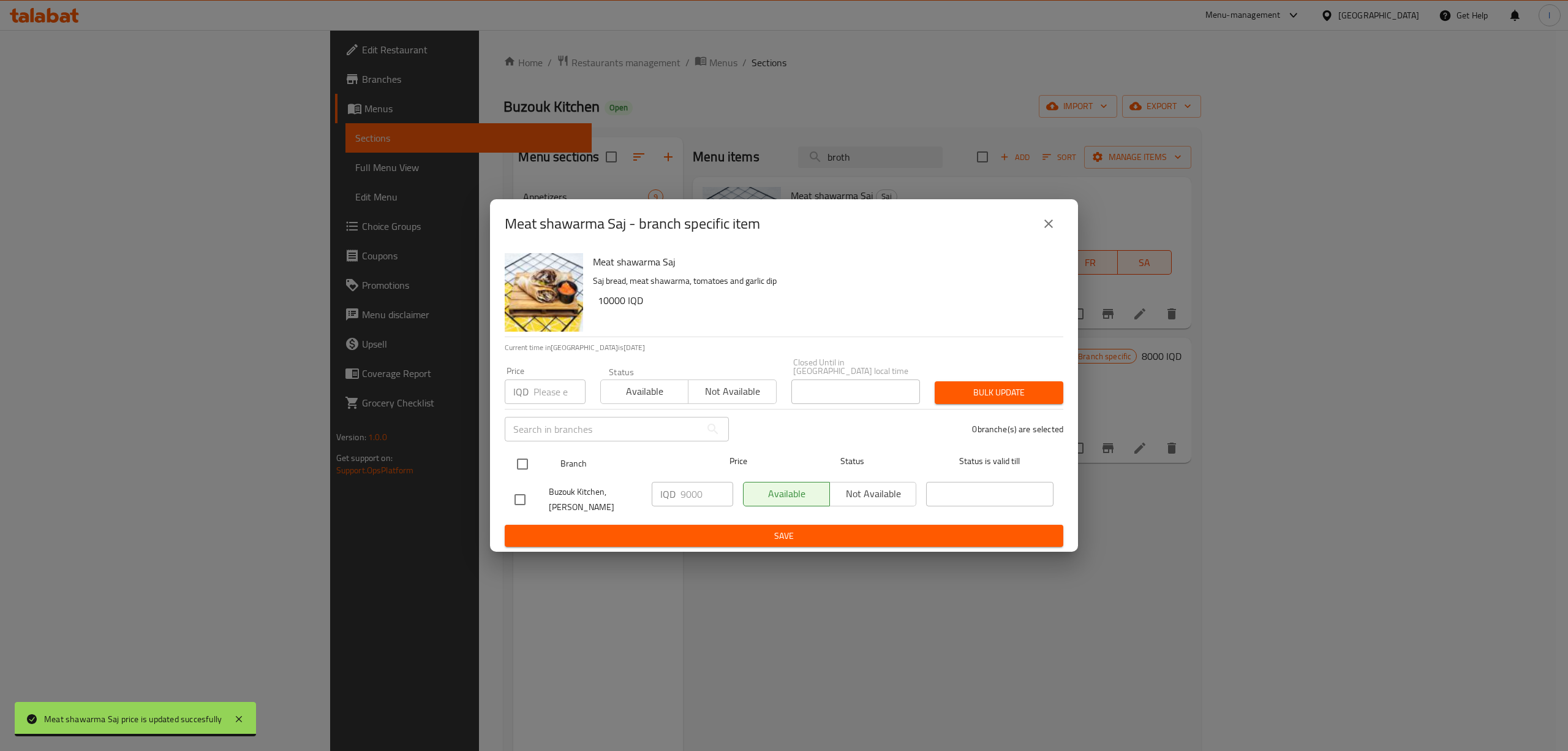
click at [521, 459] on input "checkbox" at bounding box center [523, 464] width 26 height 26
checkbox input "true"
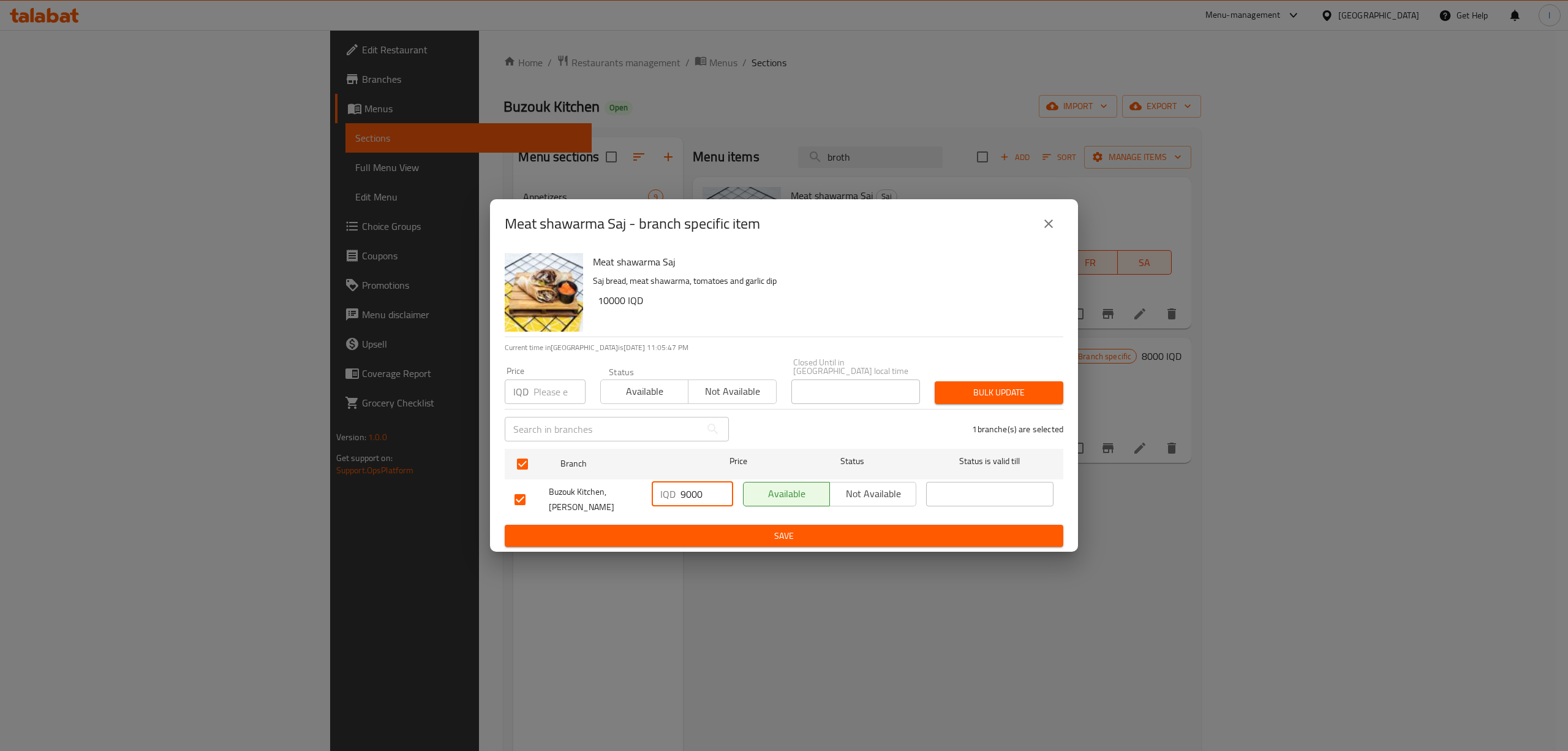
drag, startPoint x: 704, startPoint y: 494, endPoint x: 573, endPoint y: 495, distance: 131.0
click at [579, 495] on div "Buzouk Kitchen, Al Ashar IQD 9000 ​ Available Not available ​" at bounding box center [784, 500] width 549 height 45
paste input "number"
click at [684, 495] on input "number" at bounding box center [707, 494] width 53 height 24
type input "10000"
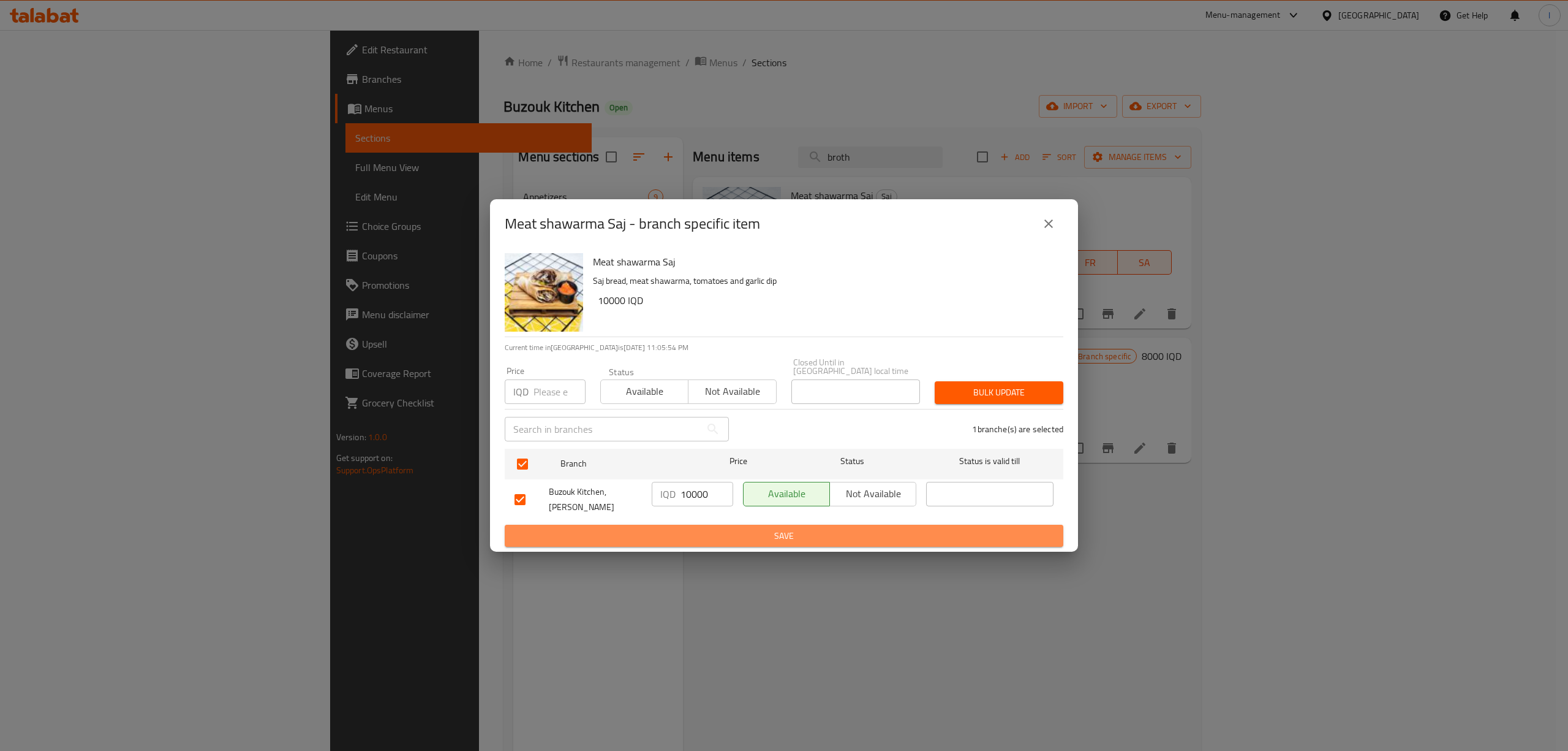
click at [789, 528] on span "Save" at bounding box center [784, 536] width 539 height 16
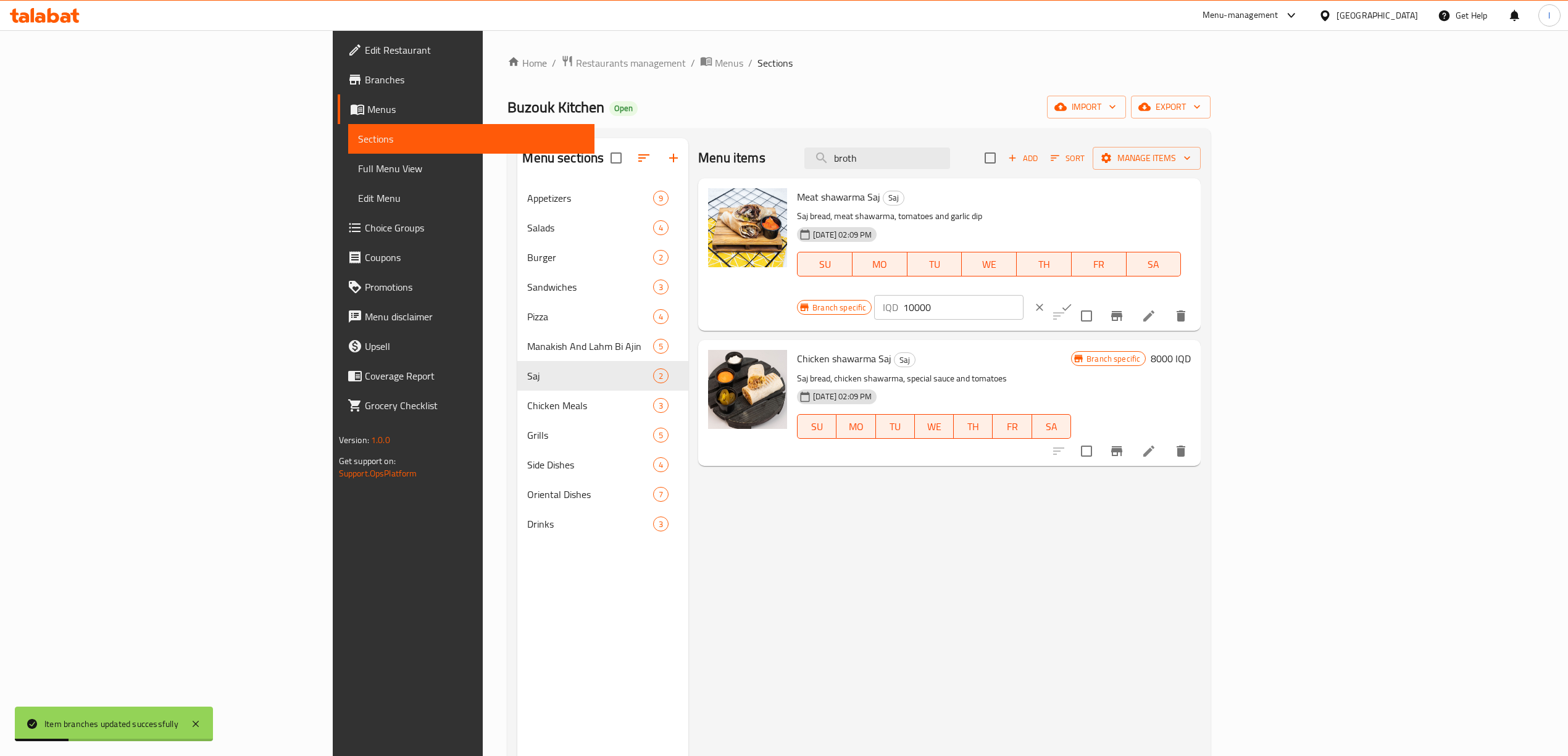
click at [1054, 293] on button "clear" at bounding box center [1039, 307] width 27 height 27
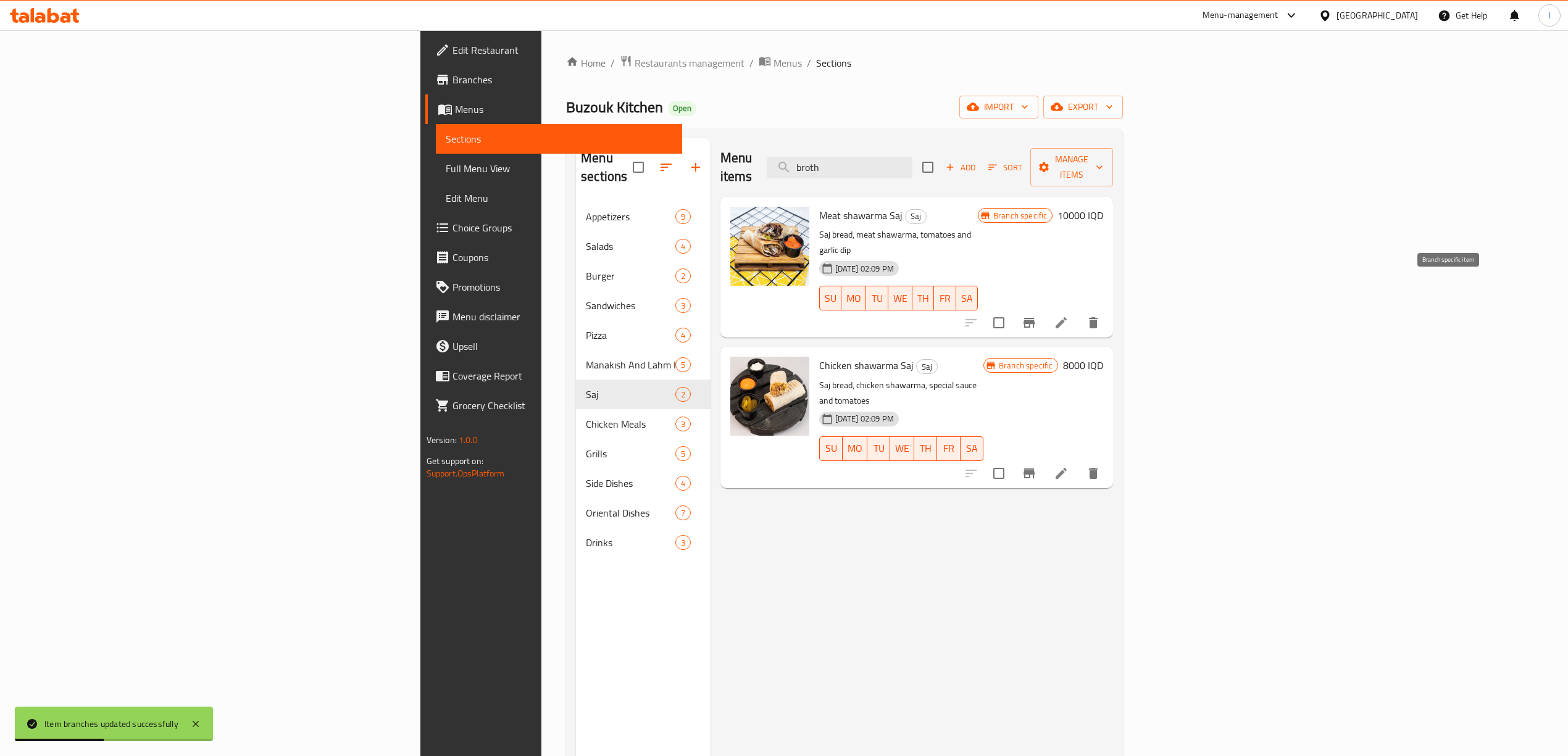
click at [1034, 318] on icon "Branch-specific-item" at bounding box center [1029, 322] width 11 height 10
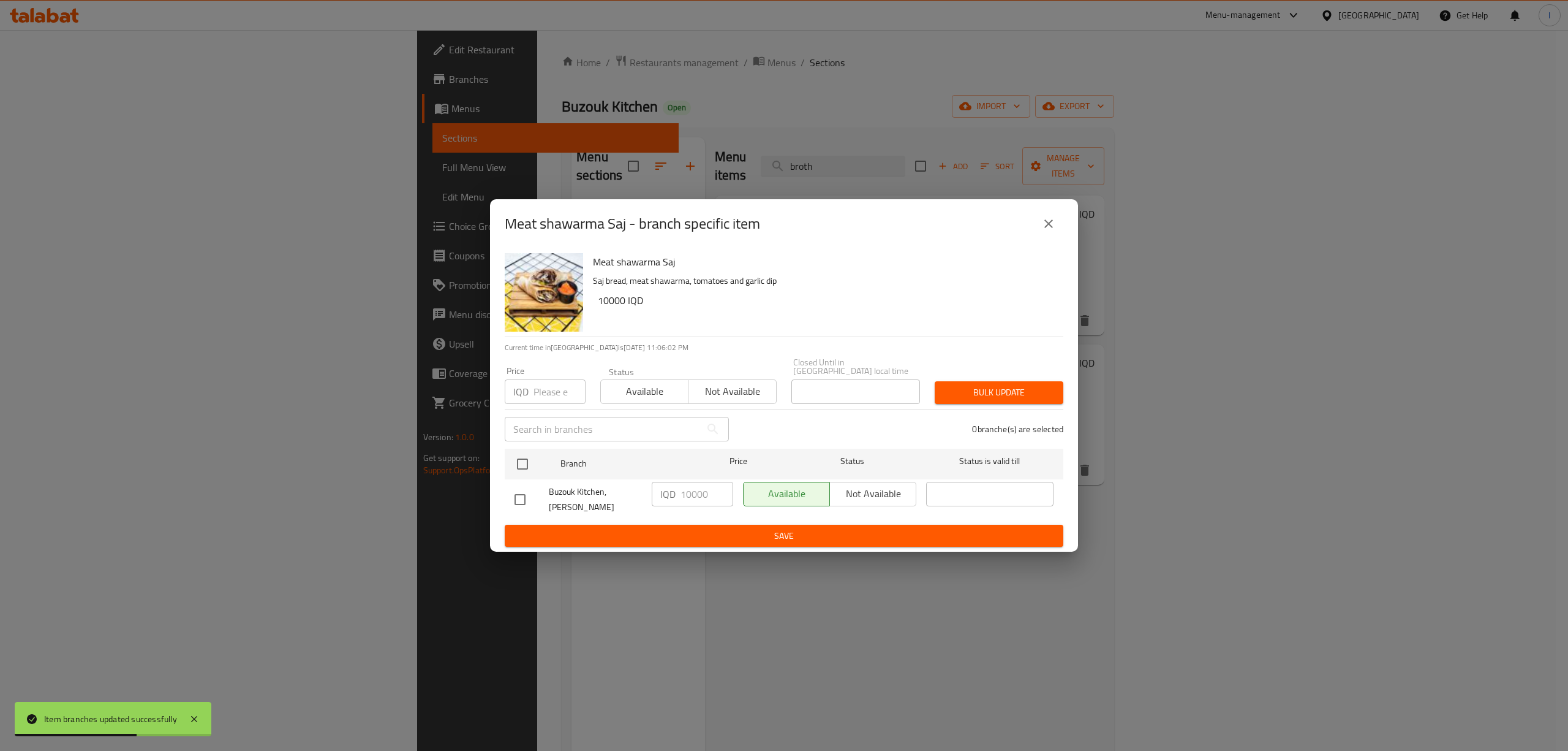
drag, startPoint x: 1054, startPoint y: 235, endPoint x: 1046, endPoint y: 235, distance: 8.0
click at [1053, 231] on icon "close" at bounding box center [1048, 224] width 15 height 15
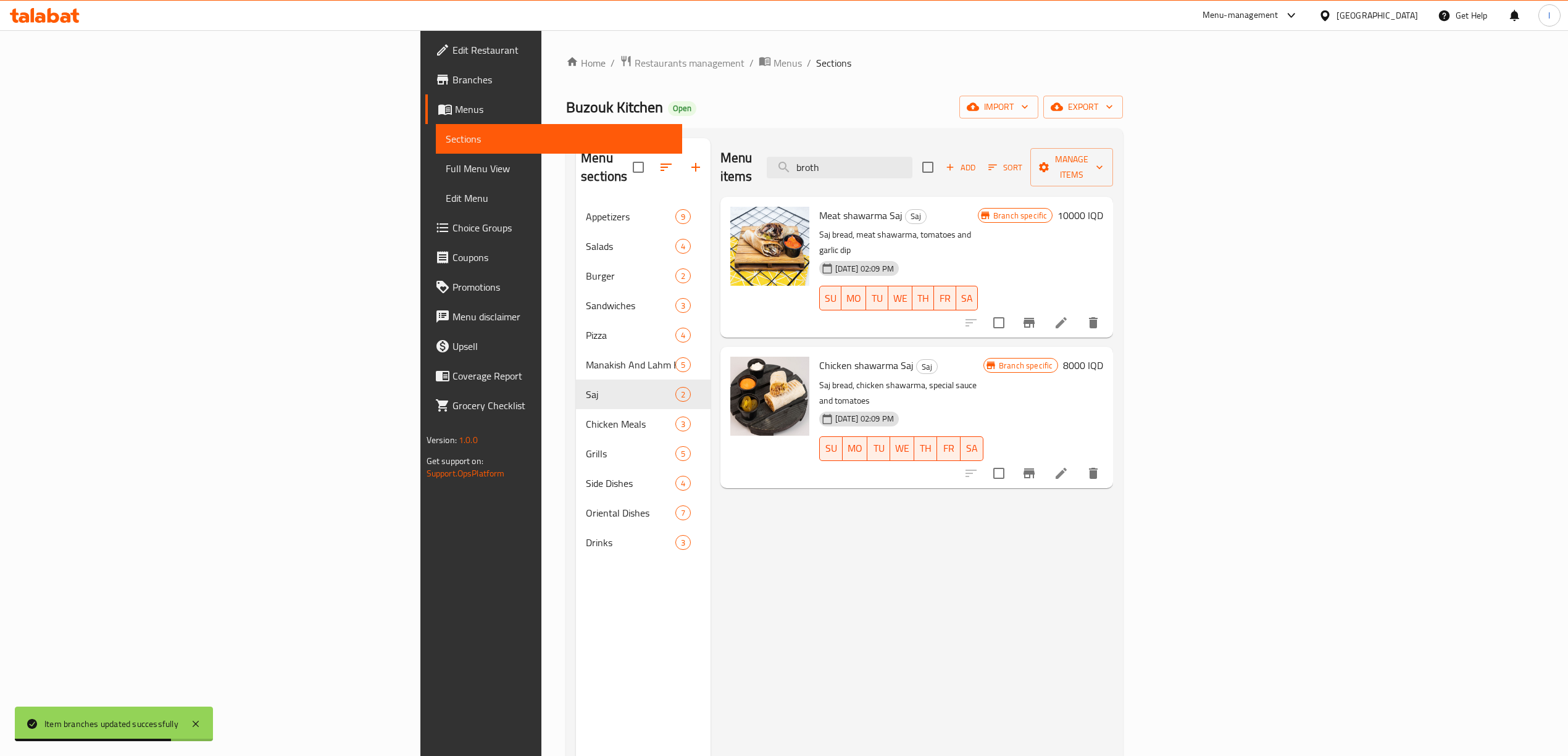
click at [1103, 357] on h6 "8000 IQD" at bounding box center [1083, 365] width 40 height 18
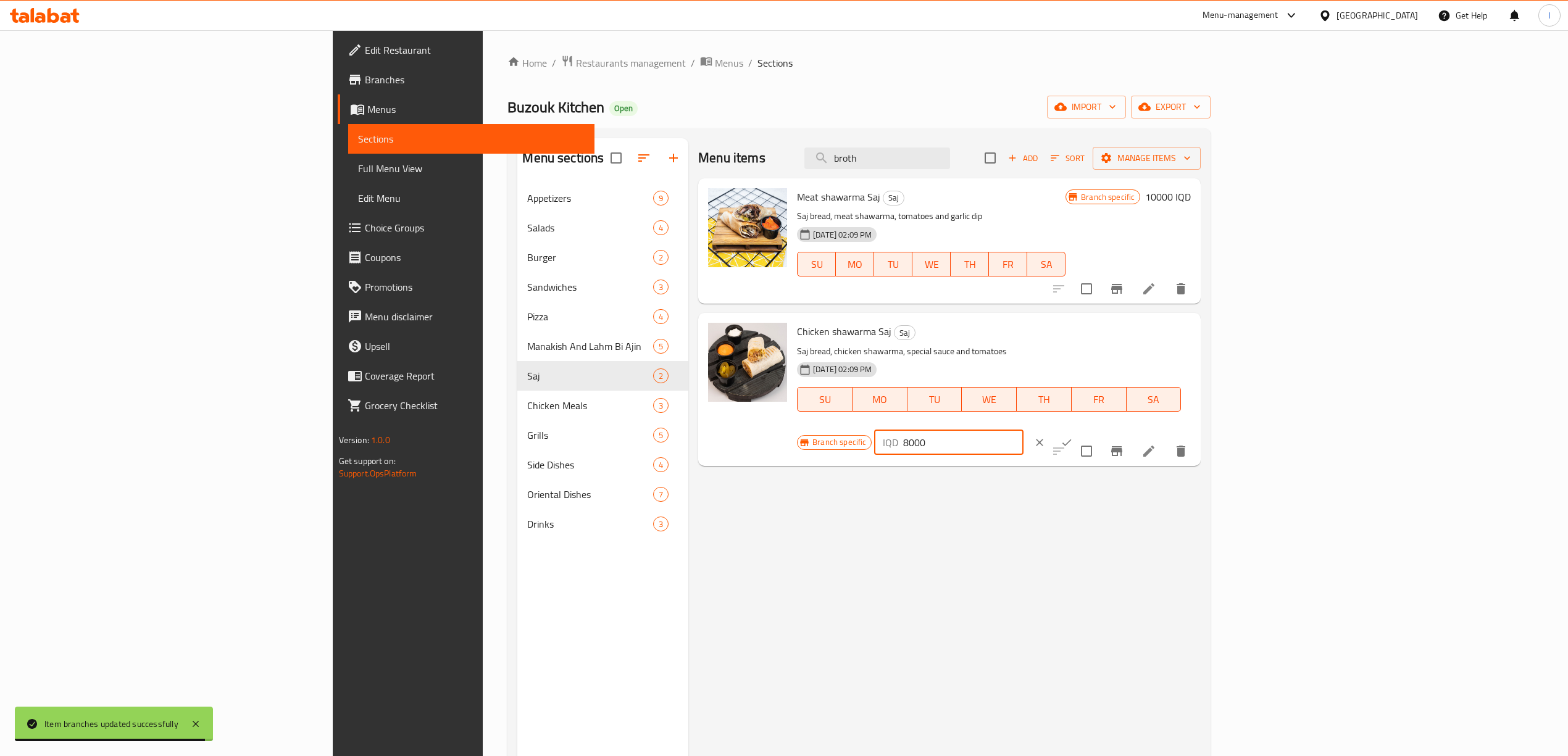
click at [1023, 430] on div "IQD 8000 ​" at bounding box center [948, 442] width 149 height 25
drag, startPoint x: 1408, startPoint y: 343, endPoint x: 1133, endPoint y: 349, distance: 275.1
click at [1135, 349] on div "Chicken shawarma Saj Saj Saj bread, chicken shawarma, special sauce and tomatoe…" at bounding box center [994, 389] width 404 height 143
type input "9000"
click at [1073, 436] on icon "ok" at bounding box center [1067, 442] width 12 height 12
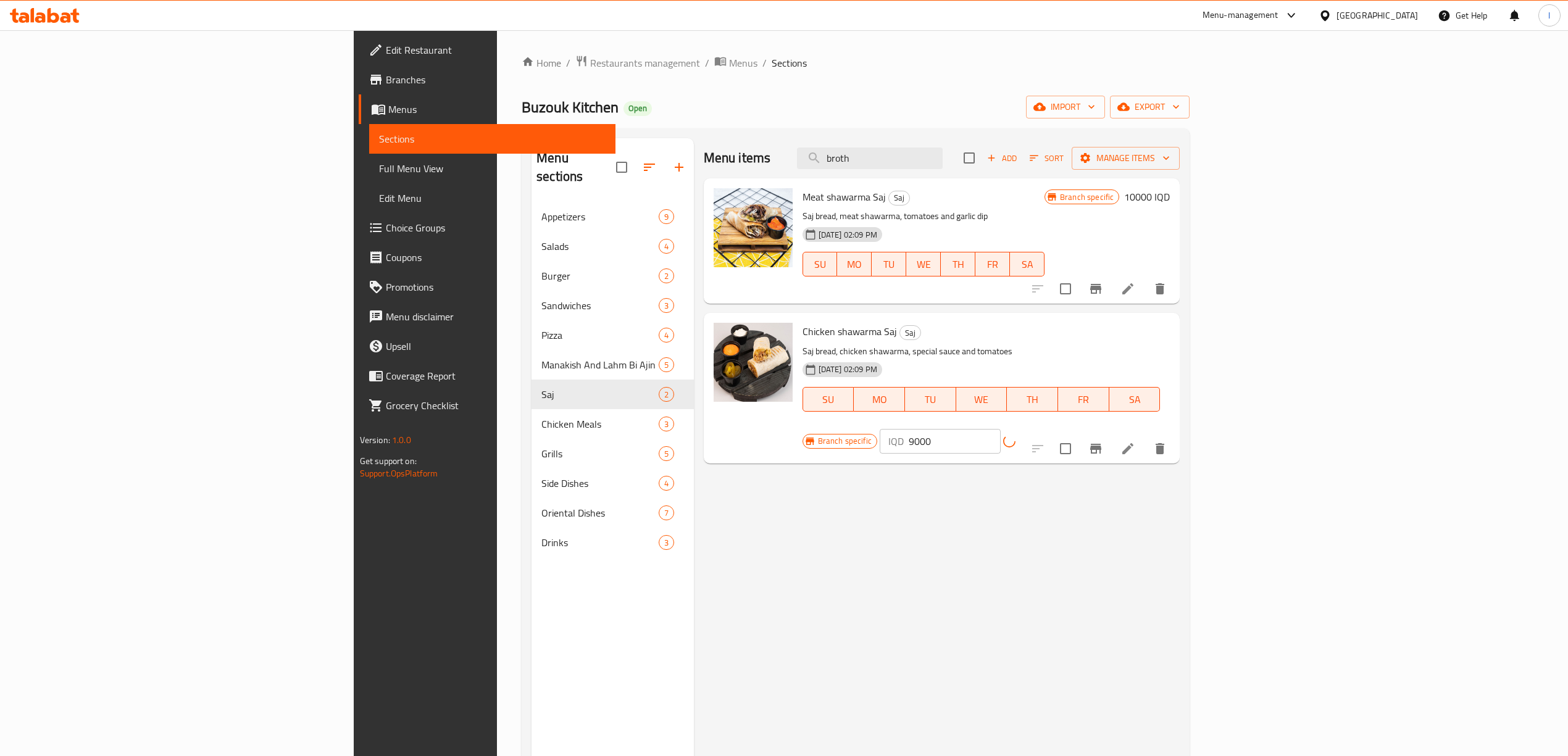
click at [1110, 434] on button "Branch-specific-item" at bounding box center [1096, 449] width 30 height 30
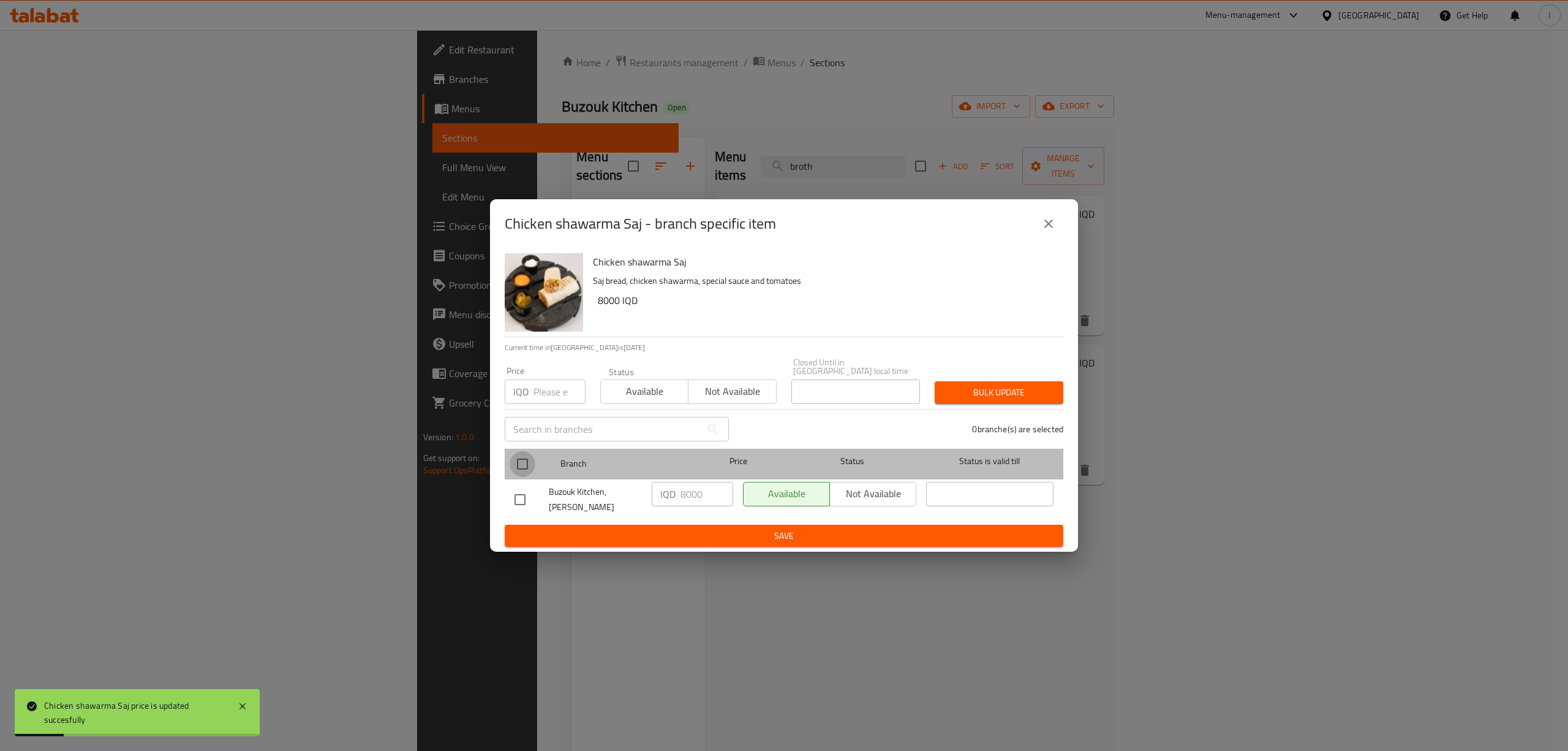
click at [523, 470] on input "checkbox" at bounding box center [523, 464] width 26 height 26
checkbox input "true"
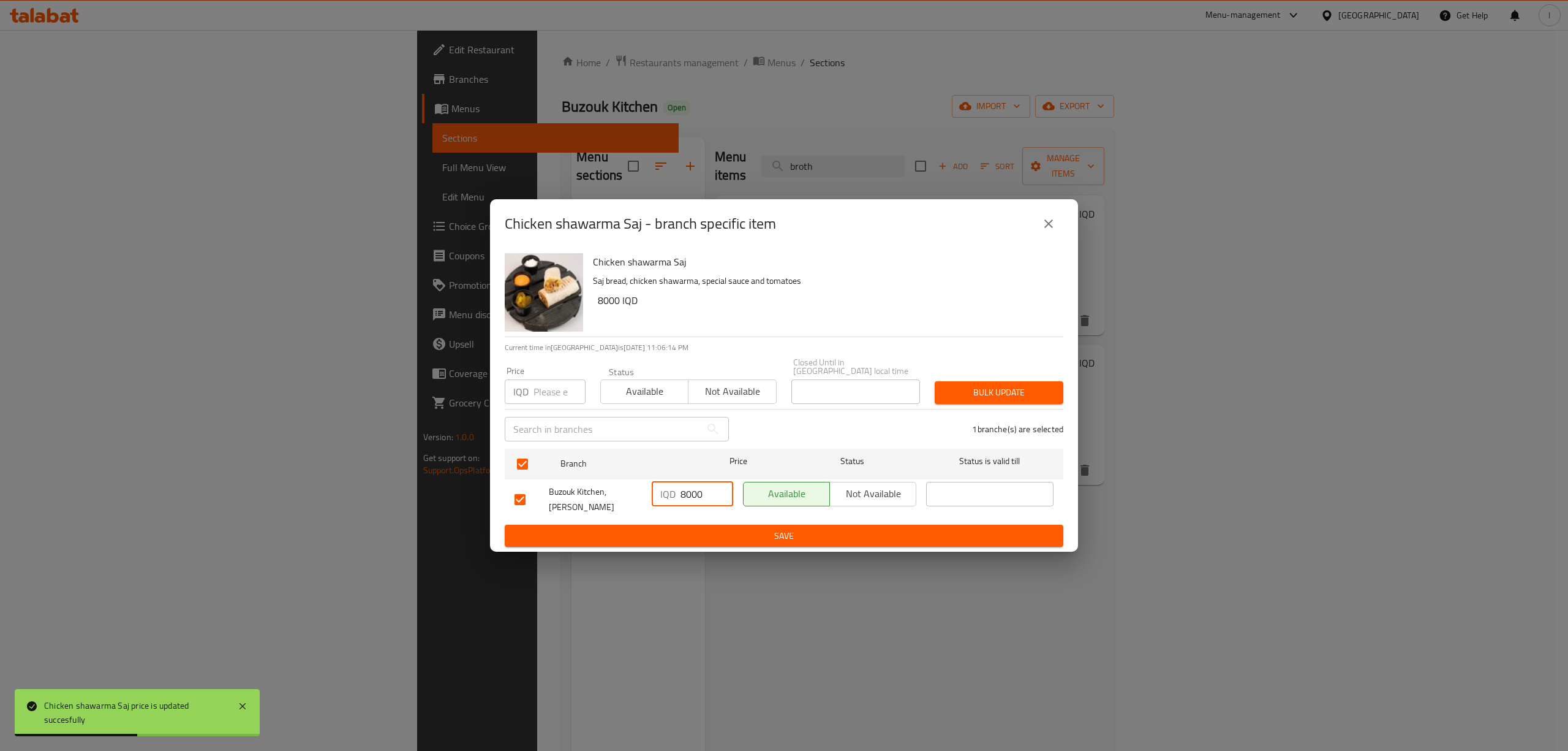
drag, startPoint x: 702, startPoint y: 495, endPoint x: 431, endPoint y: 492, distance: 271.0
click at [431, 492] on div "Chicken shawarma Saj - branch specific item Chicken shawarma Saj Saj bread, chi…" at bounding box center [784, 375] width 1568 height 751
paste input "9"
type input "9000"
click at [666, 525] on button "Save" at bounding box center [784, 536] width 558 height 23
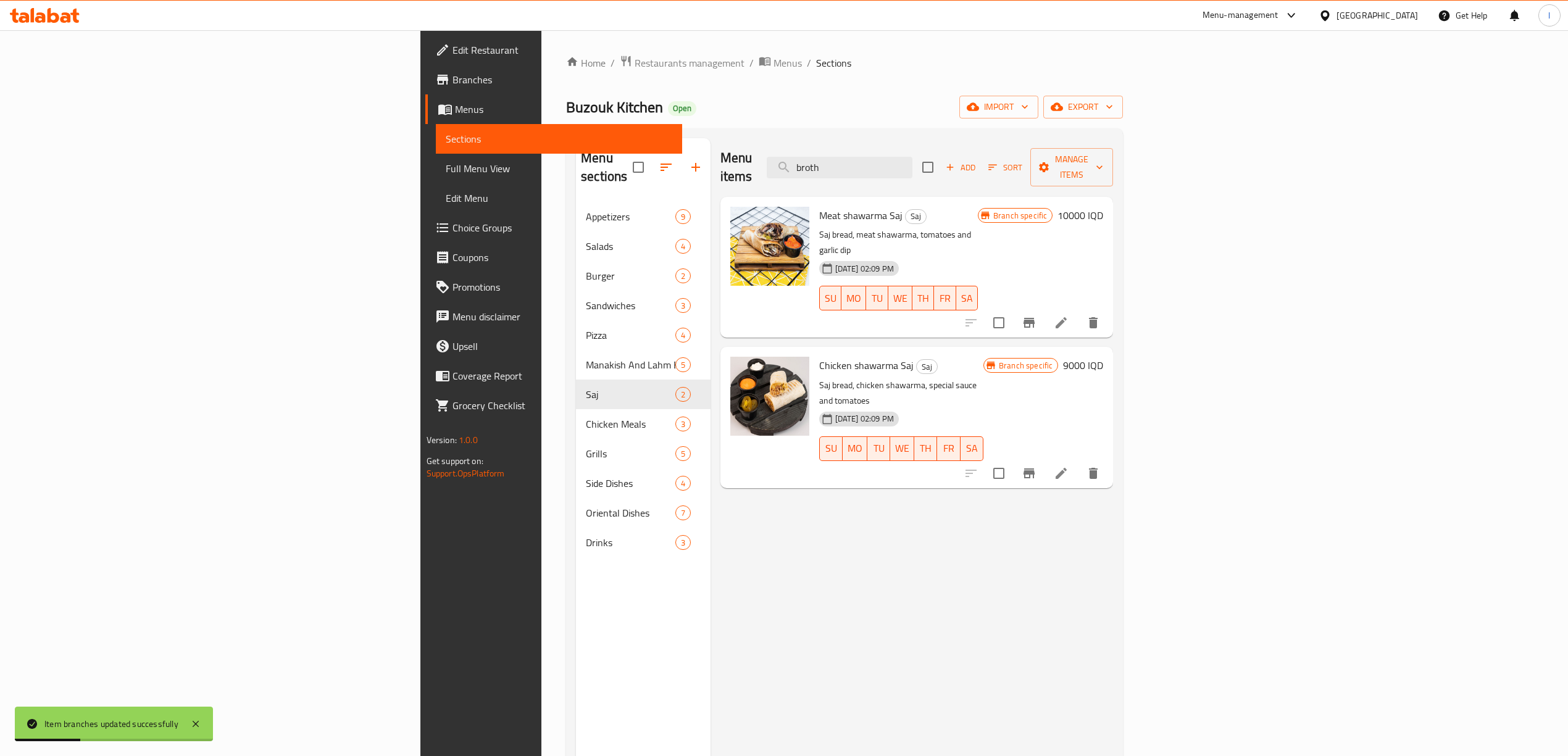
drag, startPoint x: 998, startPoint y: 145, endPoint x: 853, endPoint y: 176, distance: 148.3
click at [853, 176] on div "Menu items broth Add Sort Manage items" at bounding box center [917, 167] width 394 height 59
drag, startPoint x: 995, startPoint y: 162, endPoint x: 818, endPoint y: 161, distance: 177.0
click at [818, 161] on div "Menu items broth Add Sort Manage items" at bounding box center [917, 167] width 394 height 59
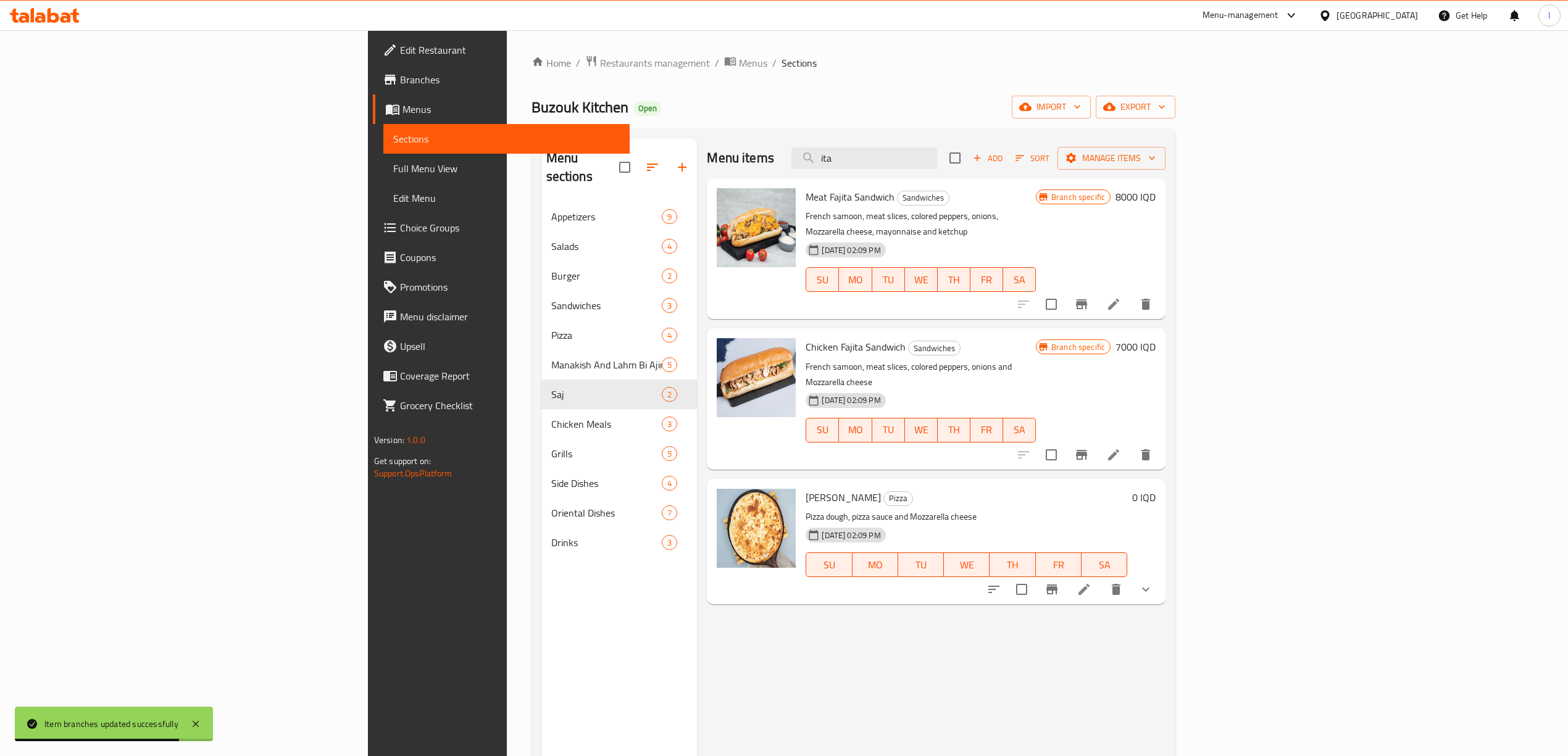
type input "ita"
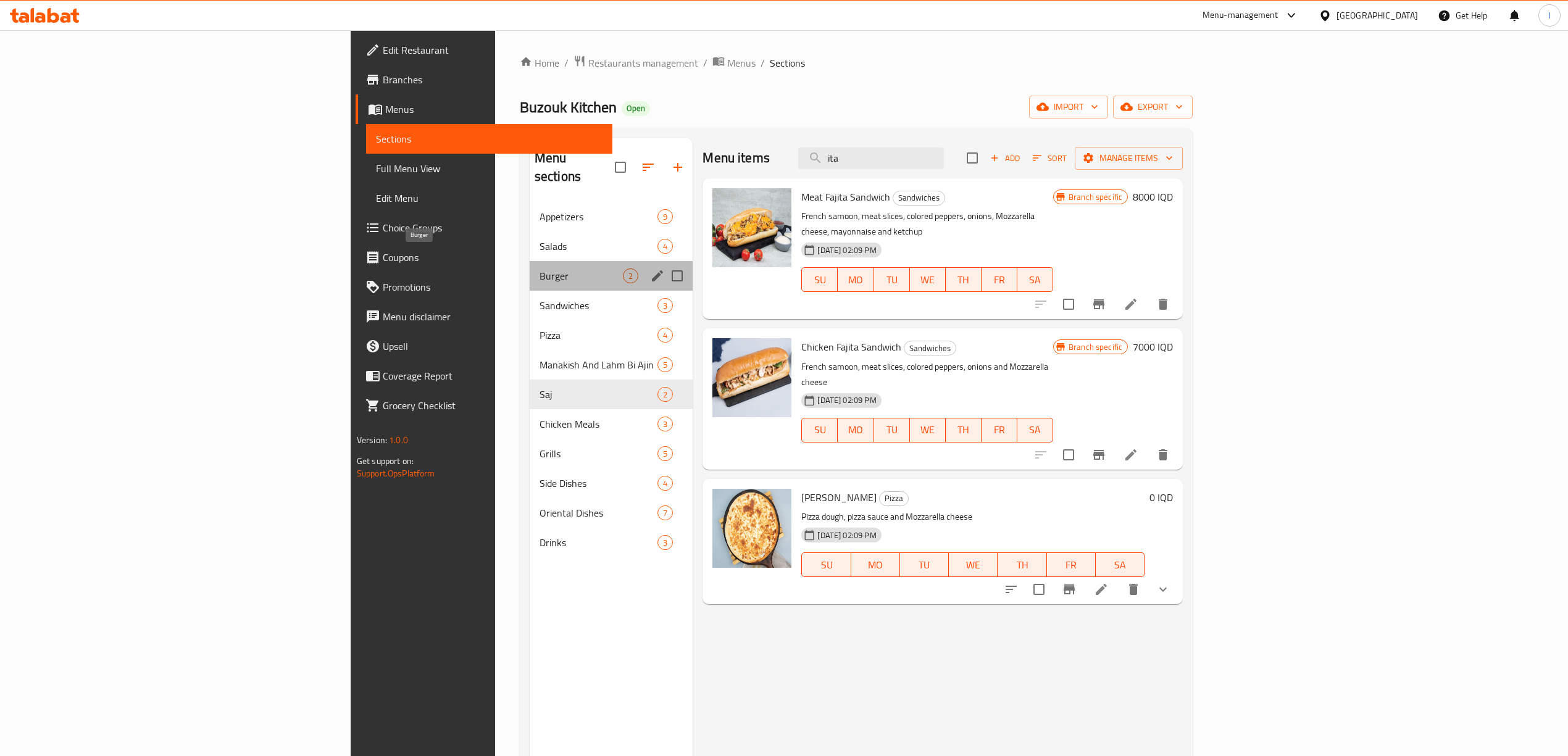
click at [540, 268] on span "Burger" at bounding box center [581, 275] width 83 height 15
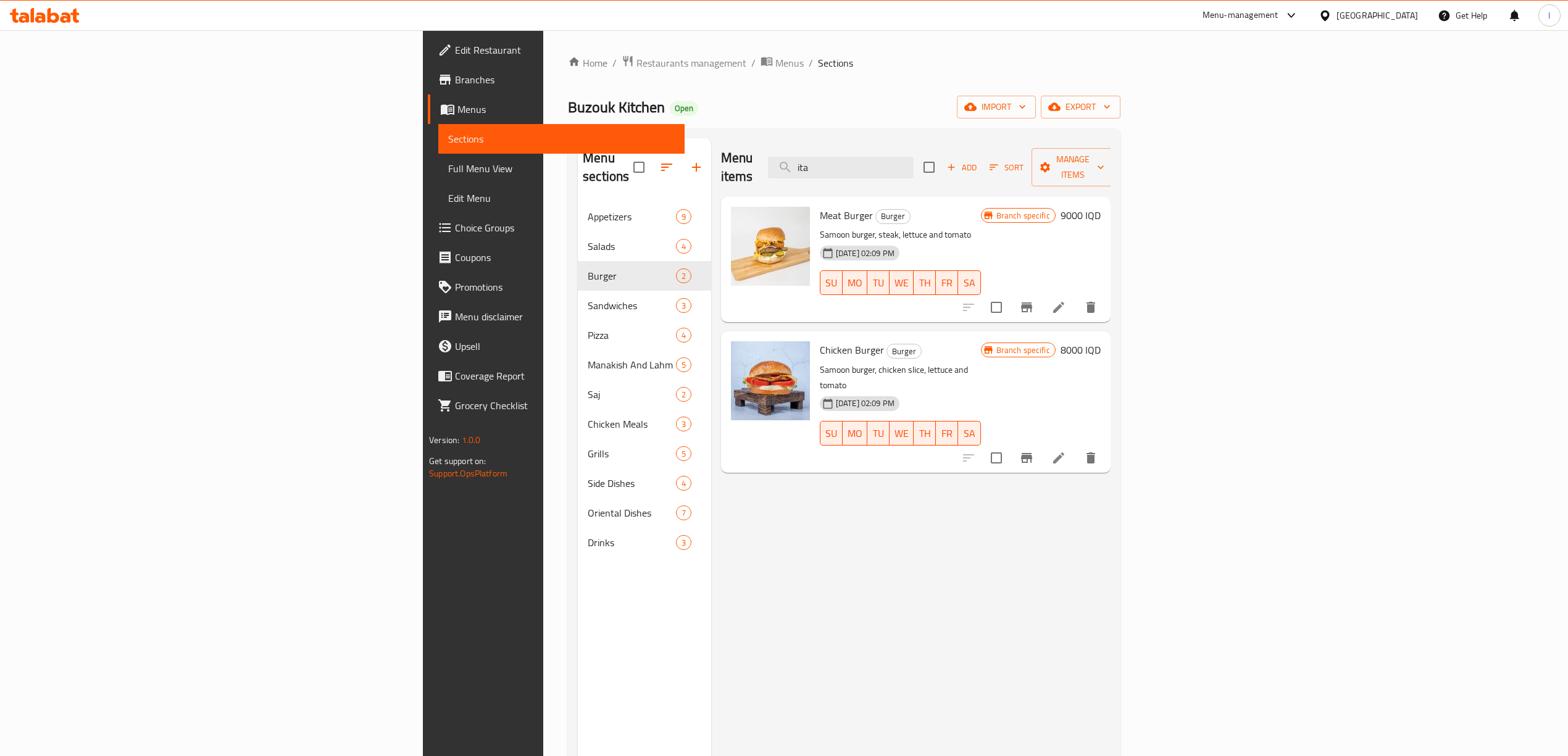
click at [1101, 207] on h6 "9000 IQD" at bounding box center [1081, 215] width 40 height 18
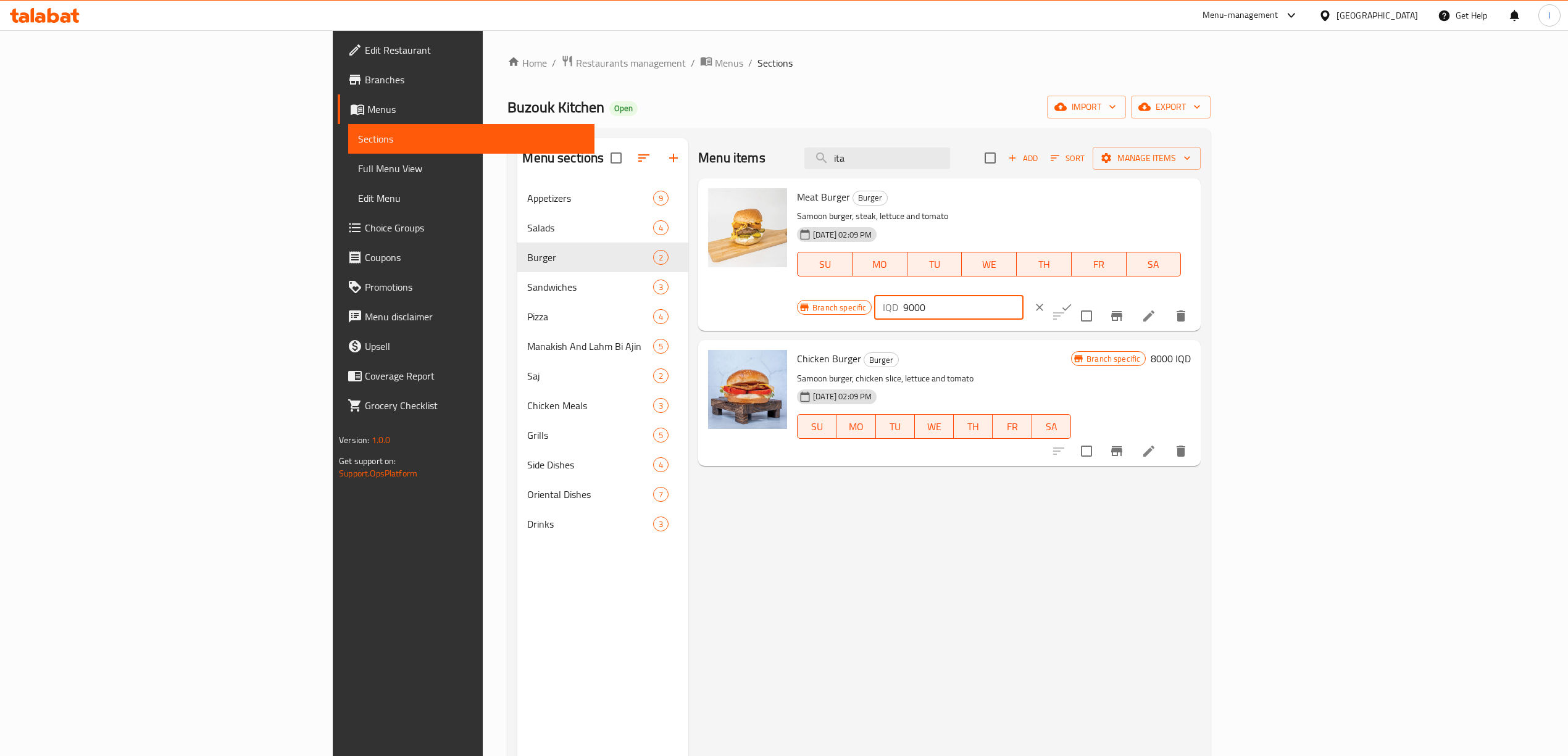
drag, startPoint x: 1345, startPoint y: 206, endPoint x: 1310, endPoint y: 209, distance: 35.1
click at [1097, 293] on div "Branch specific IQD 9000 ​" at bounding box center [947, 307] width 301 height 27
drag, startPoint x: 1408, startPoint y: 197, endPoint x: 1304, endPoint y: 203, distance: 104.2
click at [1097, 293] on div "Branch specific IQD 12000 ​" at bounding box center [947, 307] width 301 height 27
type input "12000"
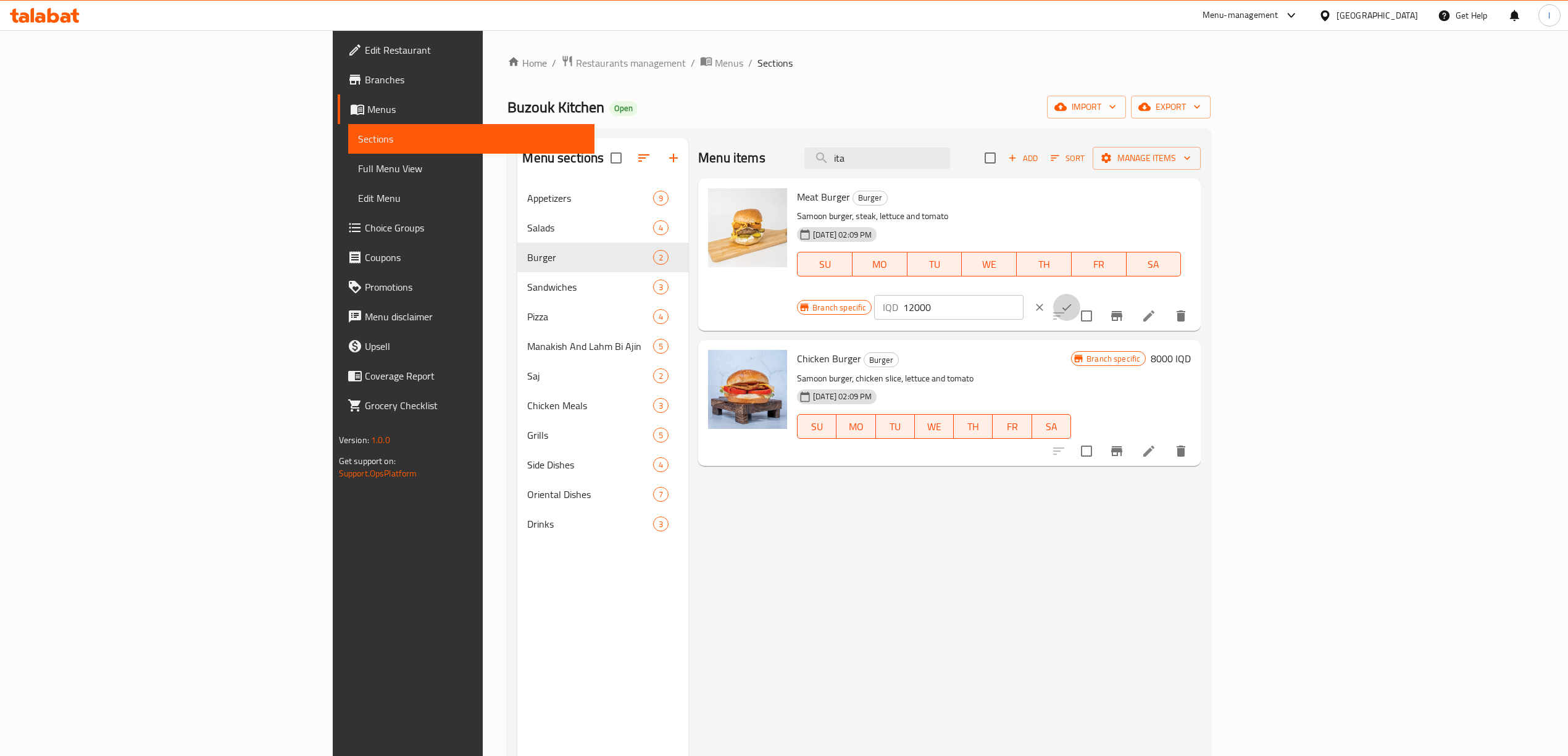
click at [1073, 301] on icon "ok" at bounding box center [1067, 307] width 12 height 12
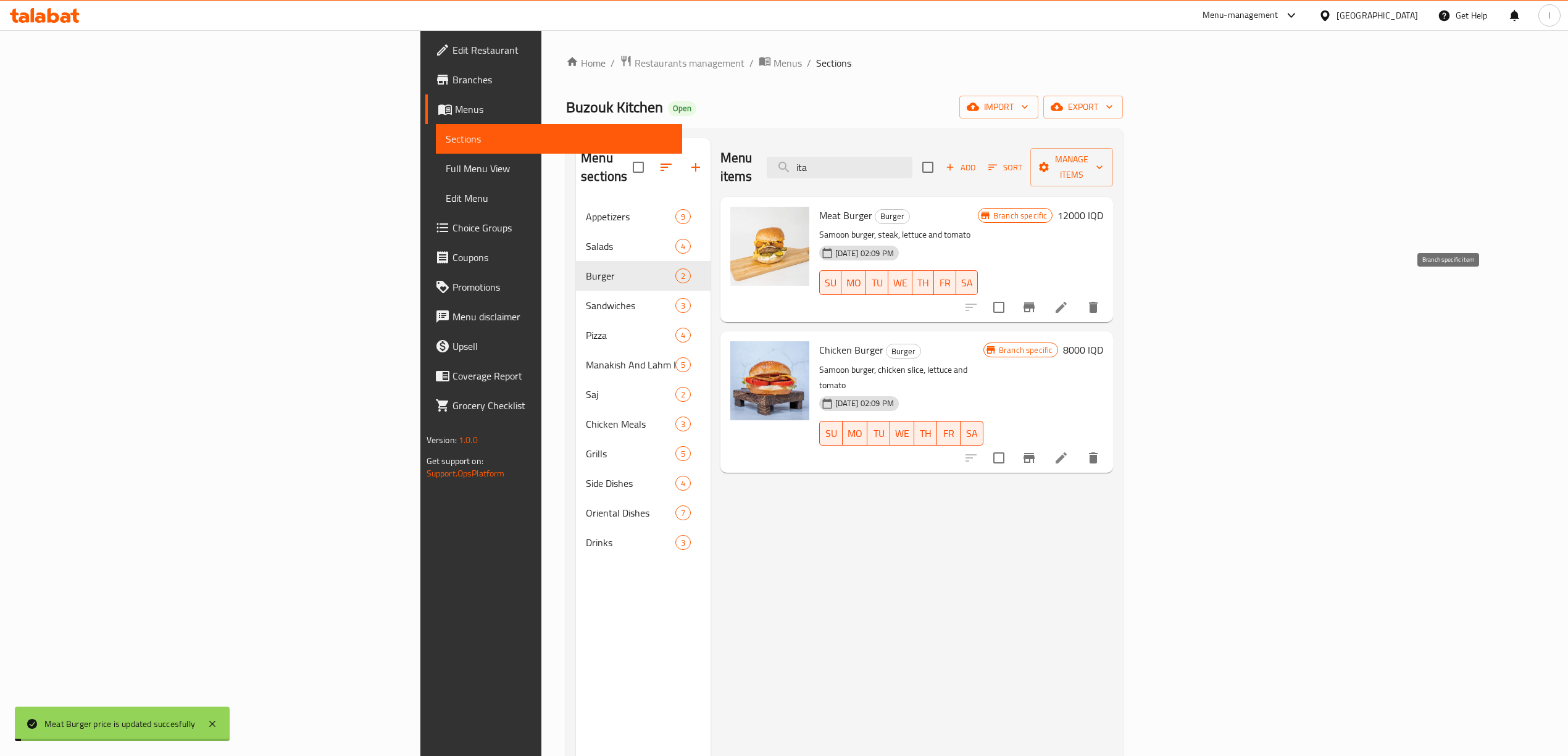
click at [1037, 300] on icon "Branch-specific-item" at bounding box center [1029, 307] width 15 height 15
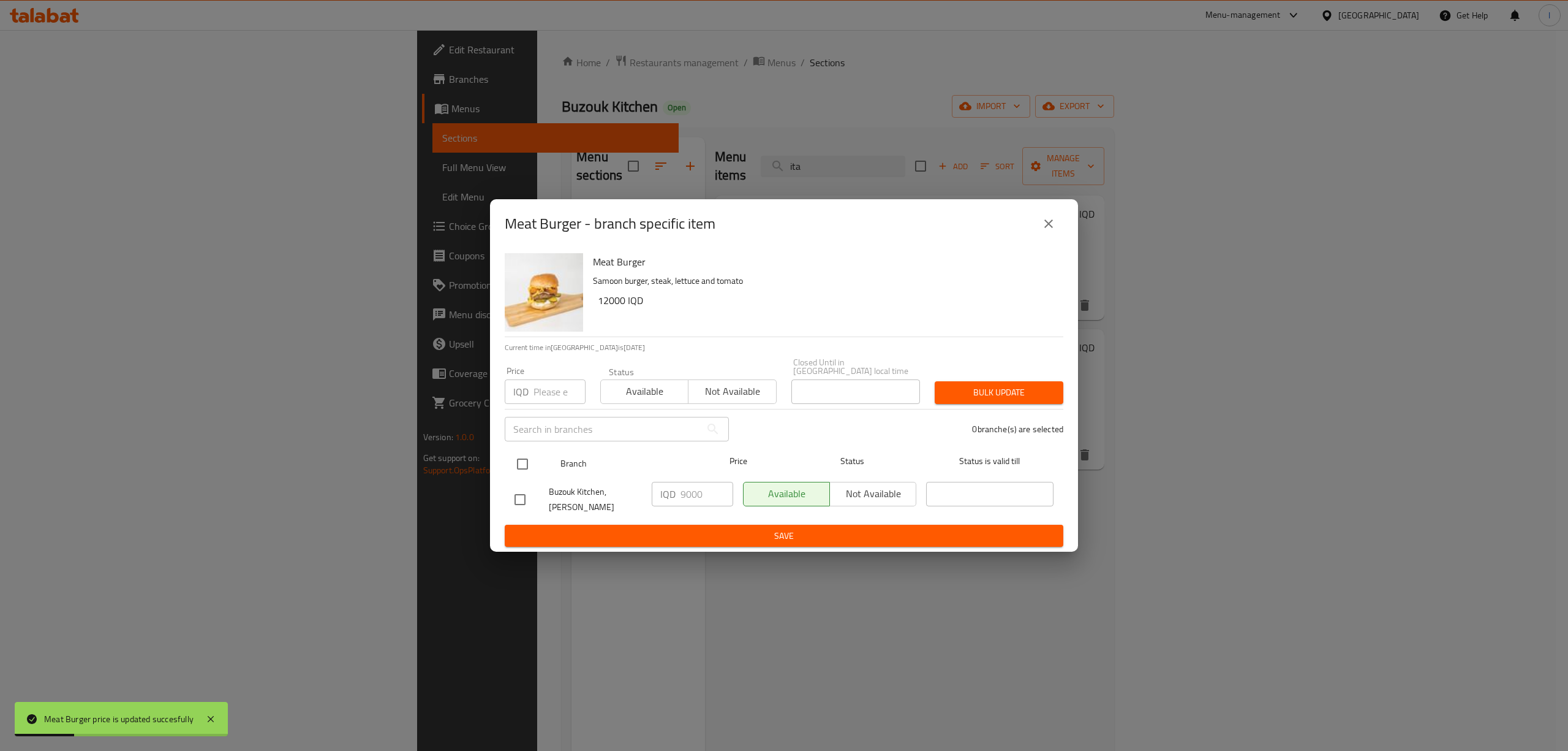
click at [518, 457] on input "checkbox" at bounding box center [523, 464] width 26 height 26
checkbox input "true"
drag, startPoint x: 704, startPoint y: 494, endPoint x: 635, endPoint y: 503, distance: 69.6
click at [635, 503] on div "Buzouk Kitchen, Al Ashar IQD 9000 ​ Available Not available ​" at bounding box center [784, 500] width 549 height 45
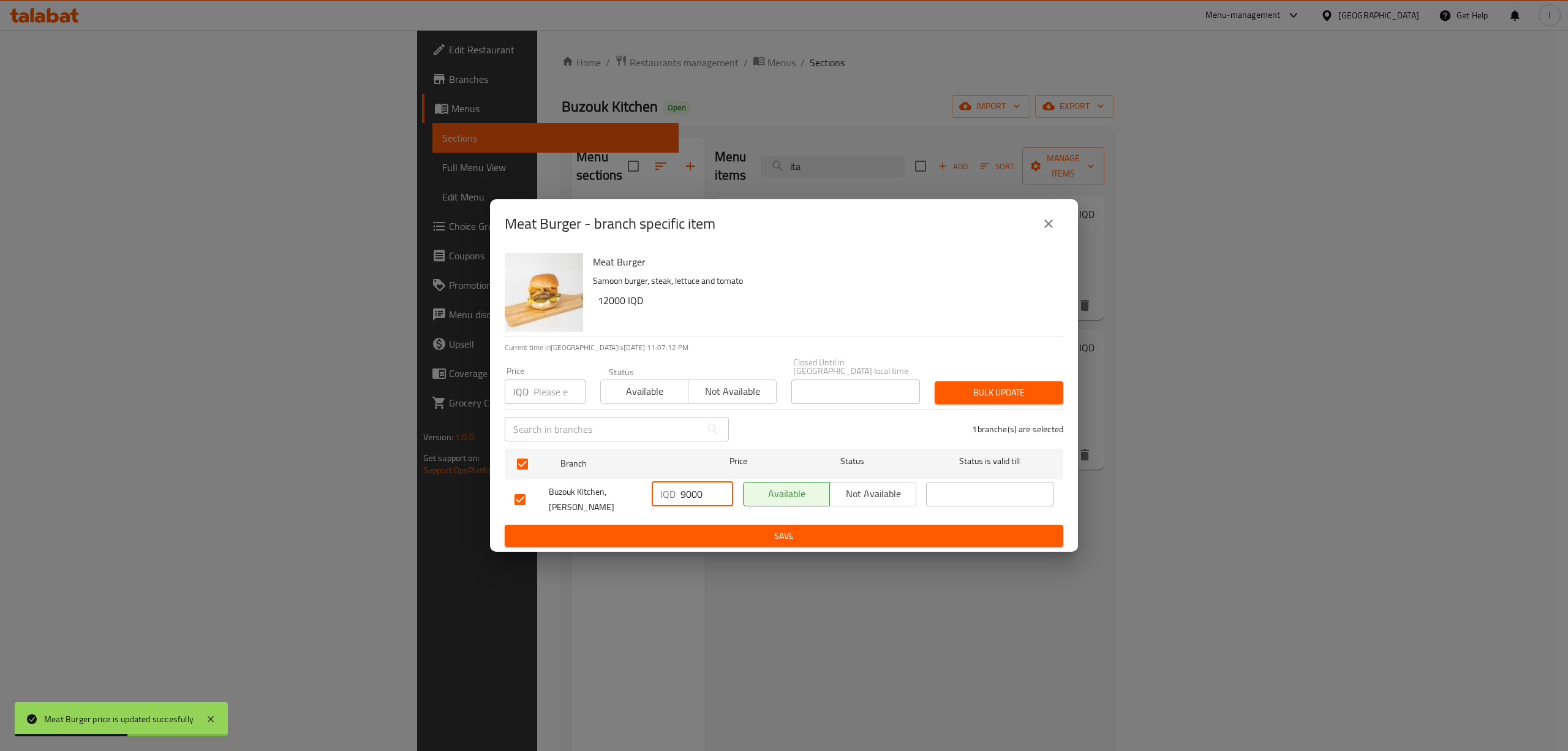
paste input "12"
type input "12000"
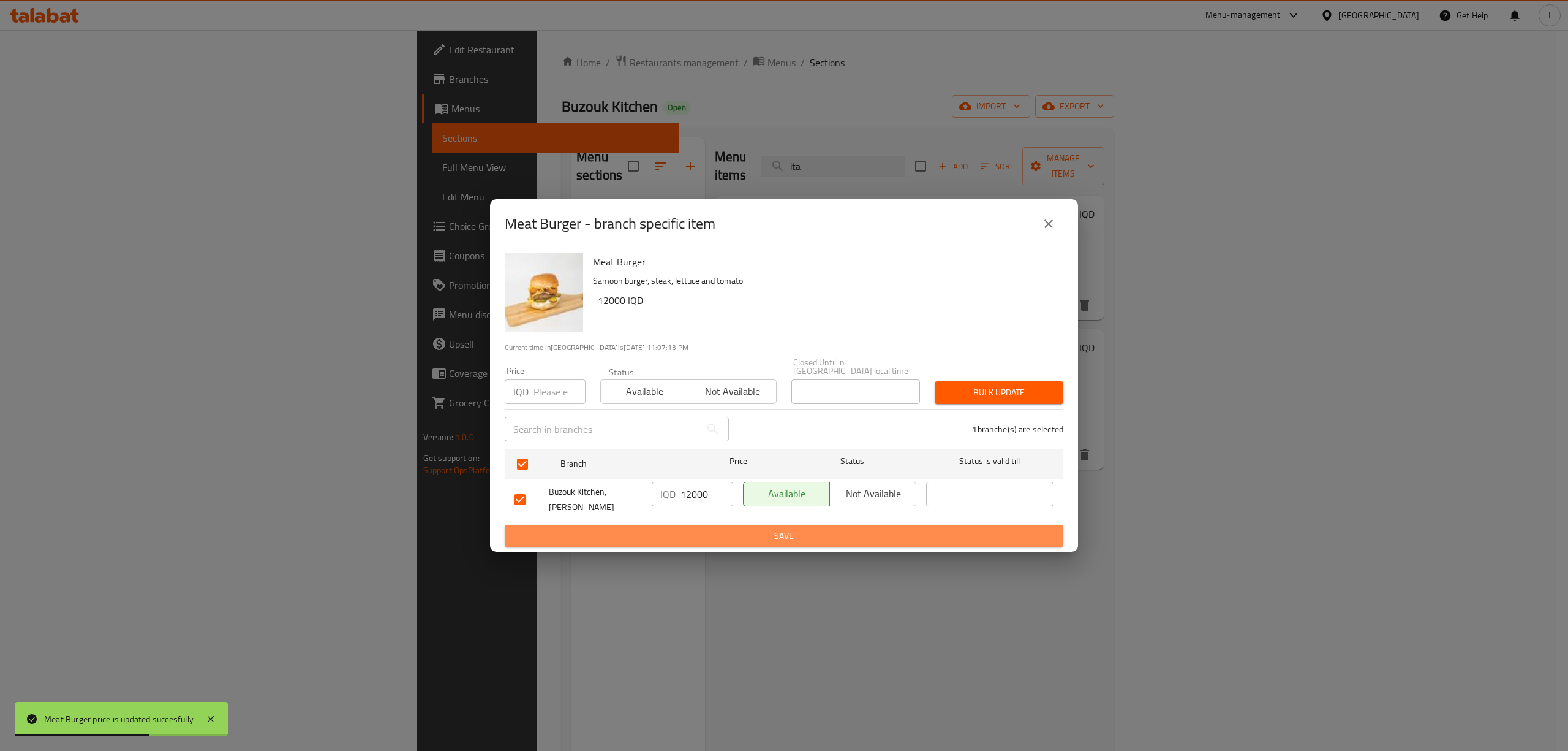
click at [705, 528] on span "Save" at bounding box center [784, 536] width 539 height 16
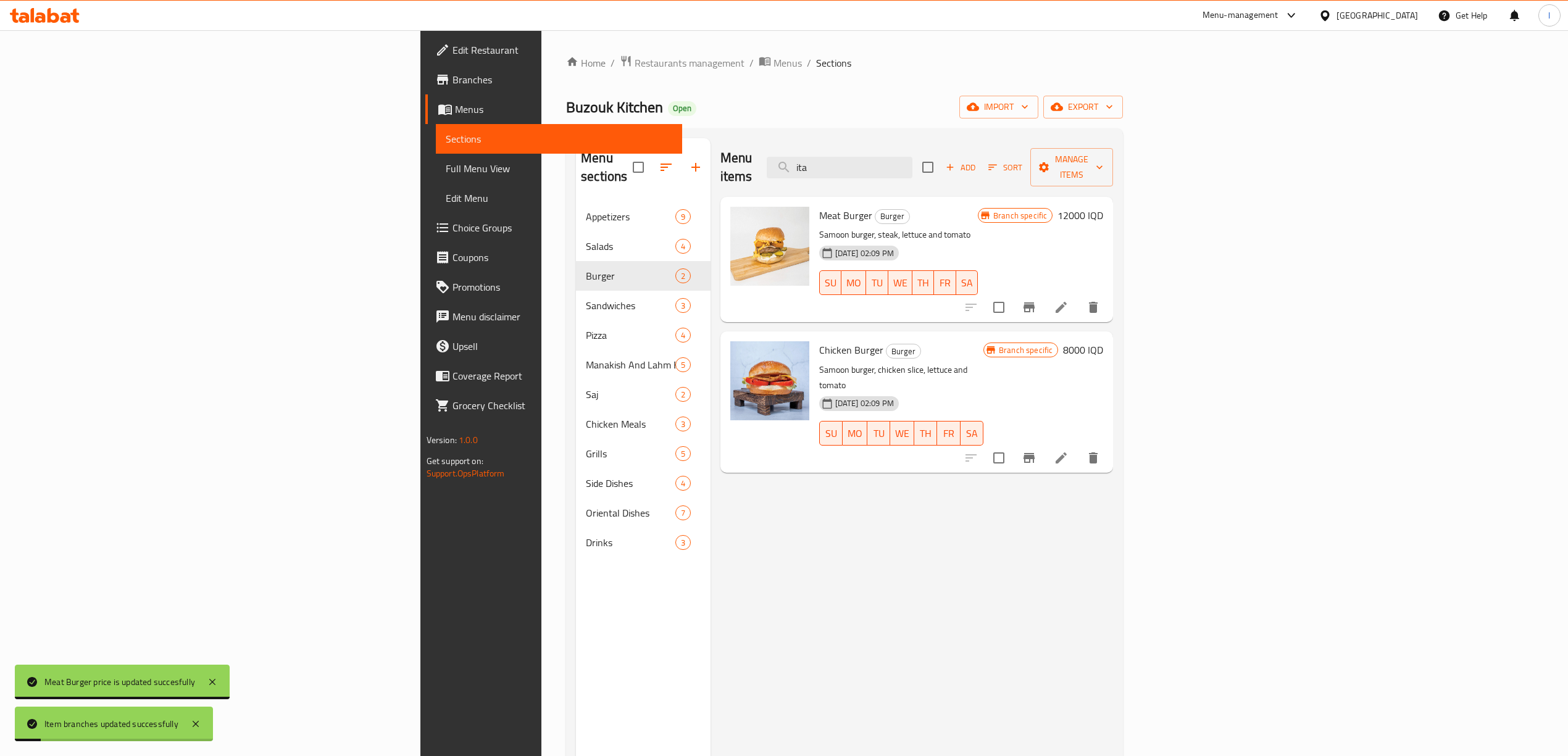
click at [1103, 341] on h6 "8000 IQD" at bounding box center [1083, 350] width 40 height 18
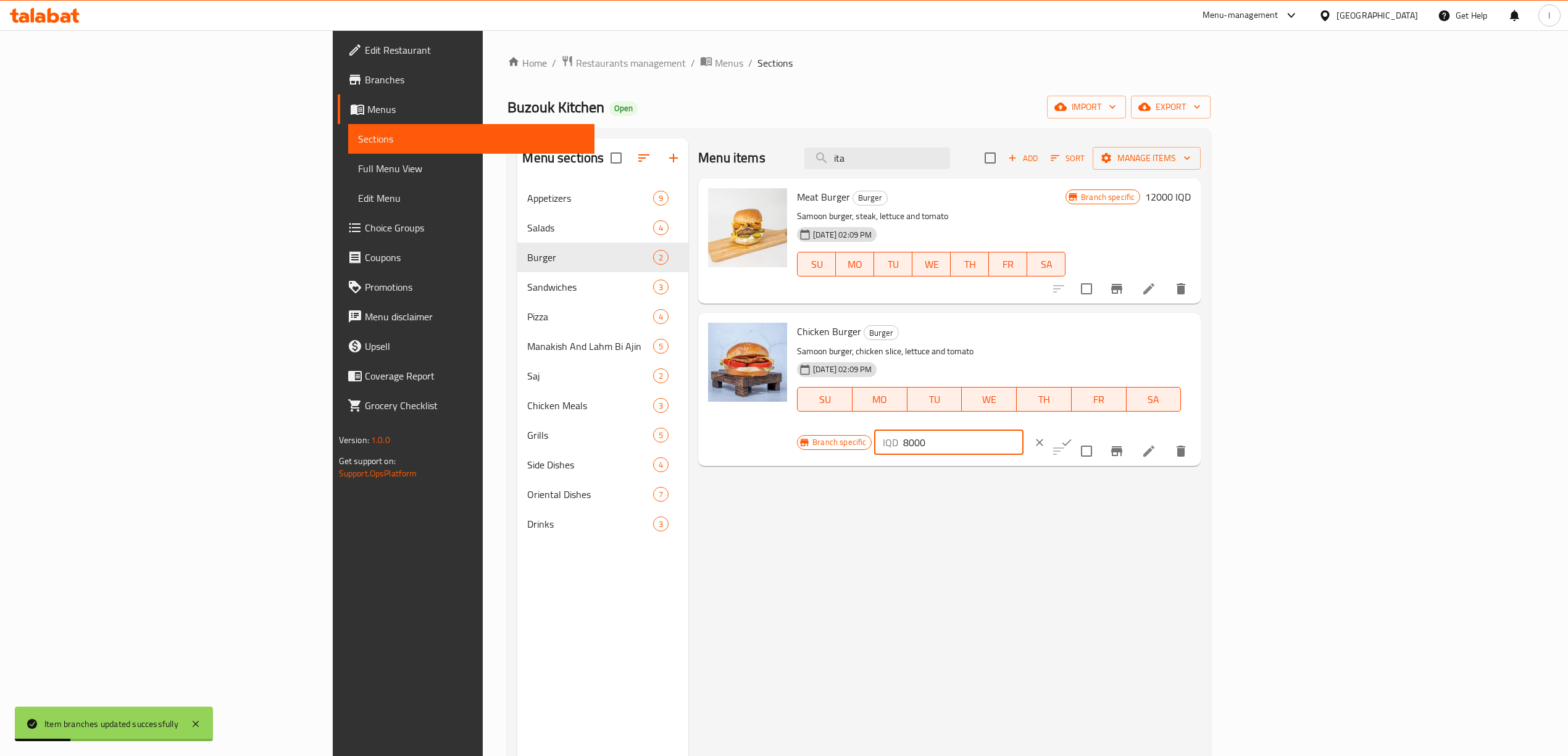
drag, startPoint x: 1337, startPoint y: 342, endPoint x: 1323, endPoint y: 344, distance: 14.1
click at [1097, 429] on div "Branch specific IQD 8000 ​" at bounding box center [947, 442] width 301 height 27
drag, startPoint x: 1383, startPoint y: 336, endPoint x: 1179, endPoint y: 354, distance: 204.8
click at [1179, 354] on div "Chicken Burger Burger Samoon burger, chicken slice, lettuce and tomato [DATE] 0…" at bounding box center [994, 389] width 404 height 143
type input "11000"
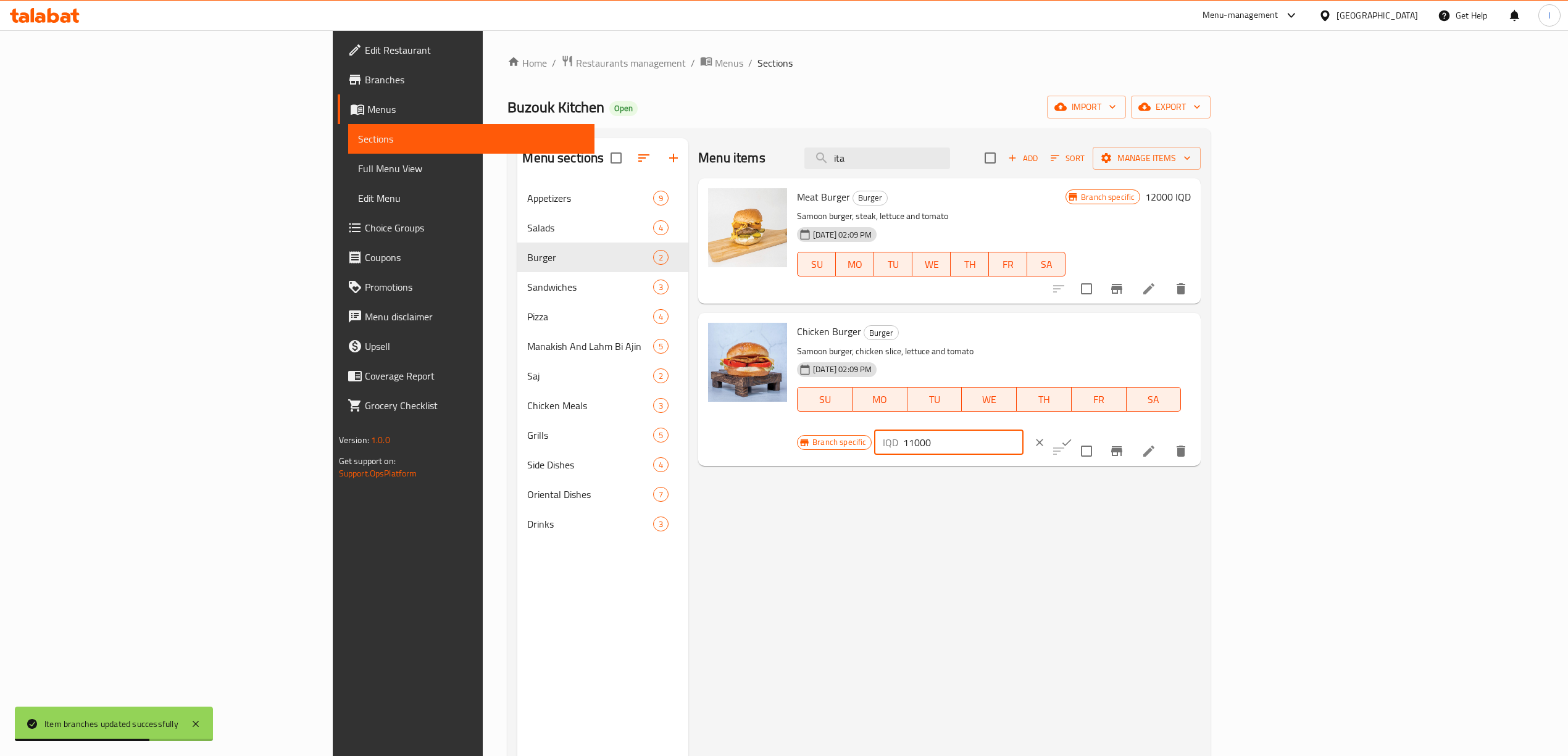
click at [1073, 436] on icon "ok" at bounding box center [1067, 442] width 12 height 12
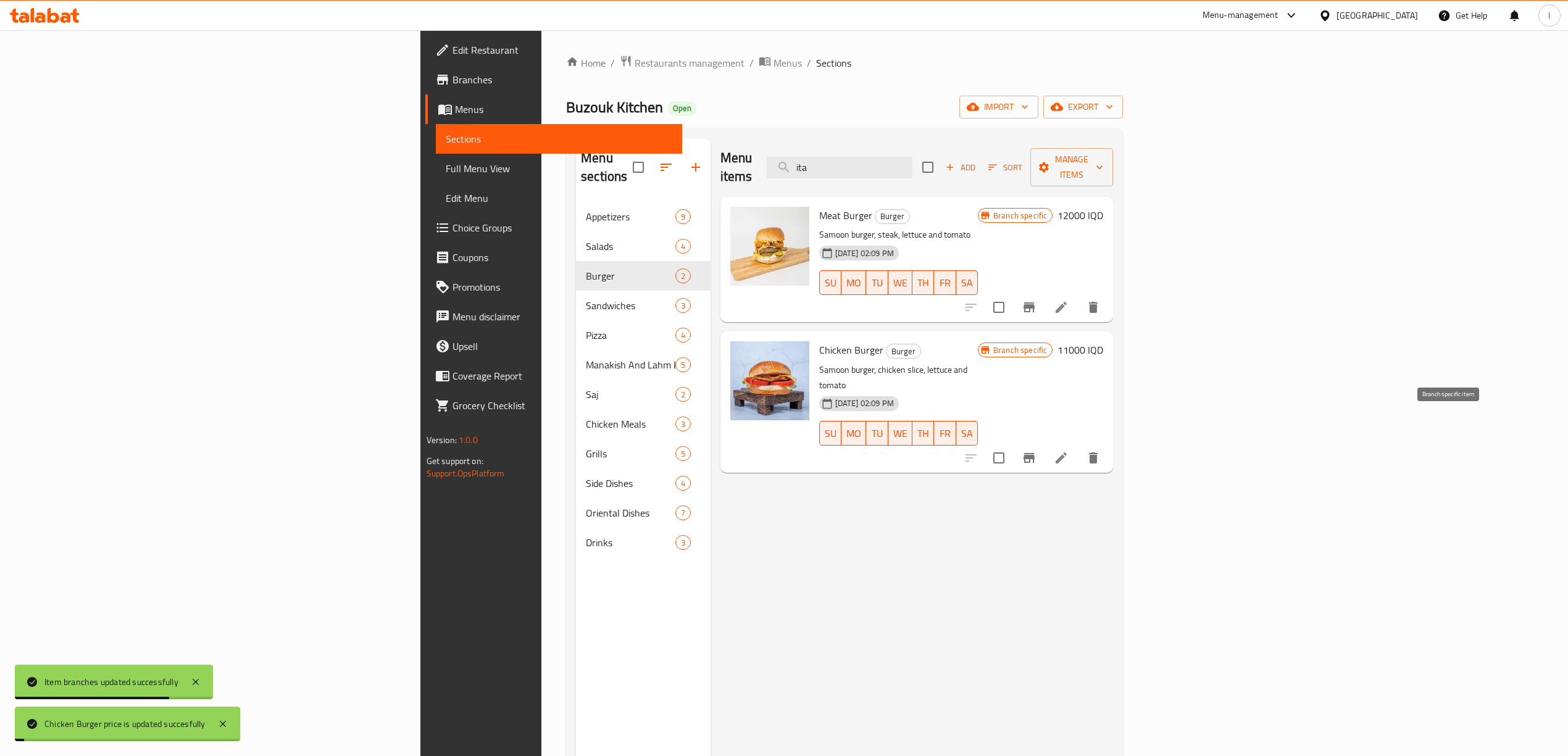
click at [1034, 453] on icon "Branch-specific-item" at bounding box center [1029, 457] width 11 height 10
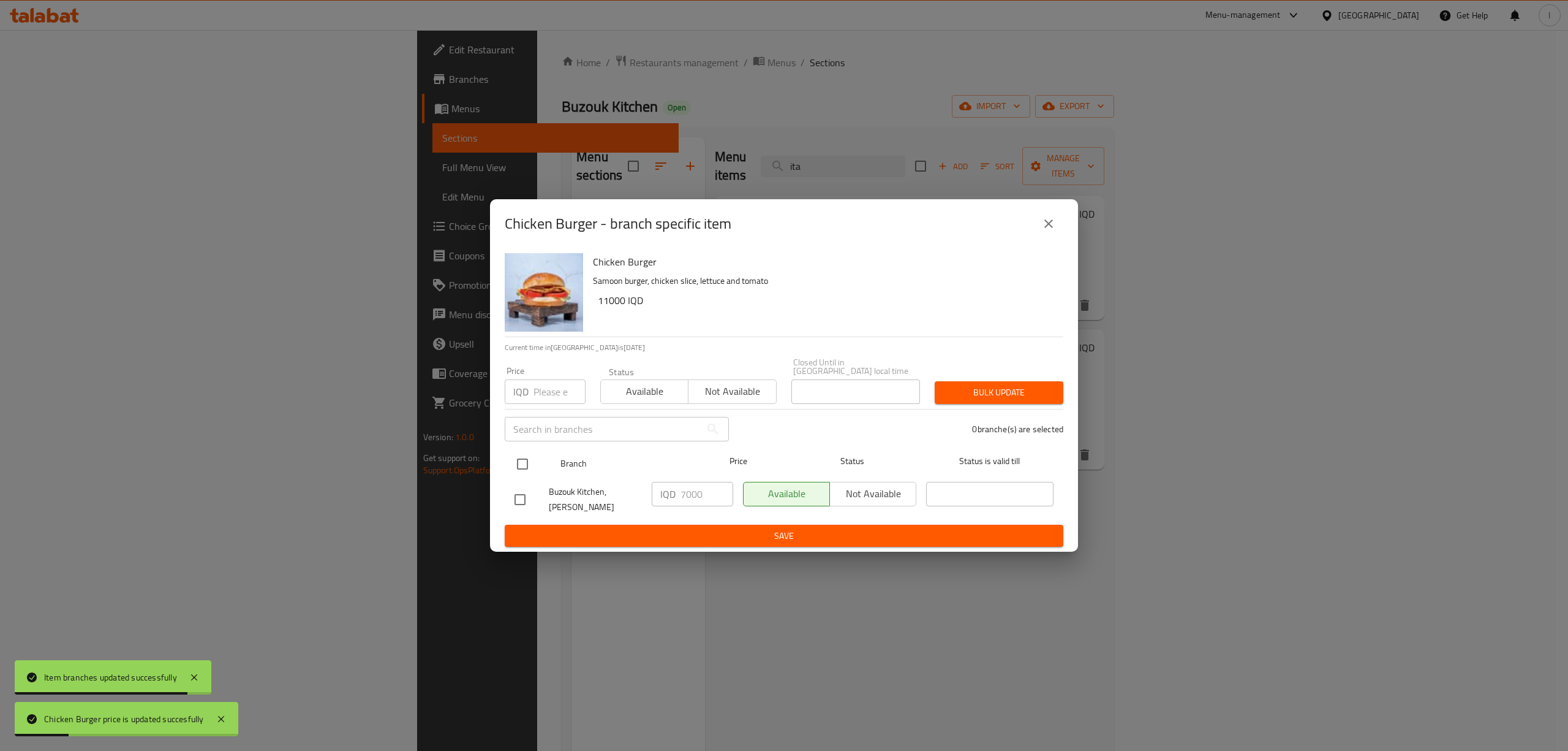
click at [527, 459] on input "checkbox" at bounding box center [523, 464] width 26 height 26
checkbox input "true"
drag, startPoint x: 701, startPoint y: 493, endPoint x: 530, endPoint y: 504, distance: 171.4
click at [530, 504] on div "Buzouk Kitchen, Al Ashar IQD 7000 ​ Available Not available ​" at bounding box center [784, 500] width 549 height 45
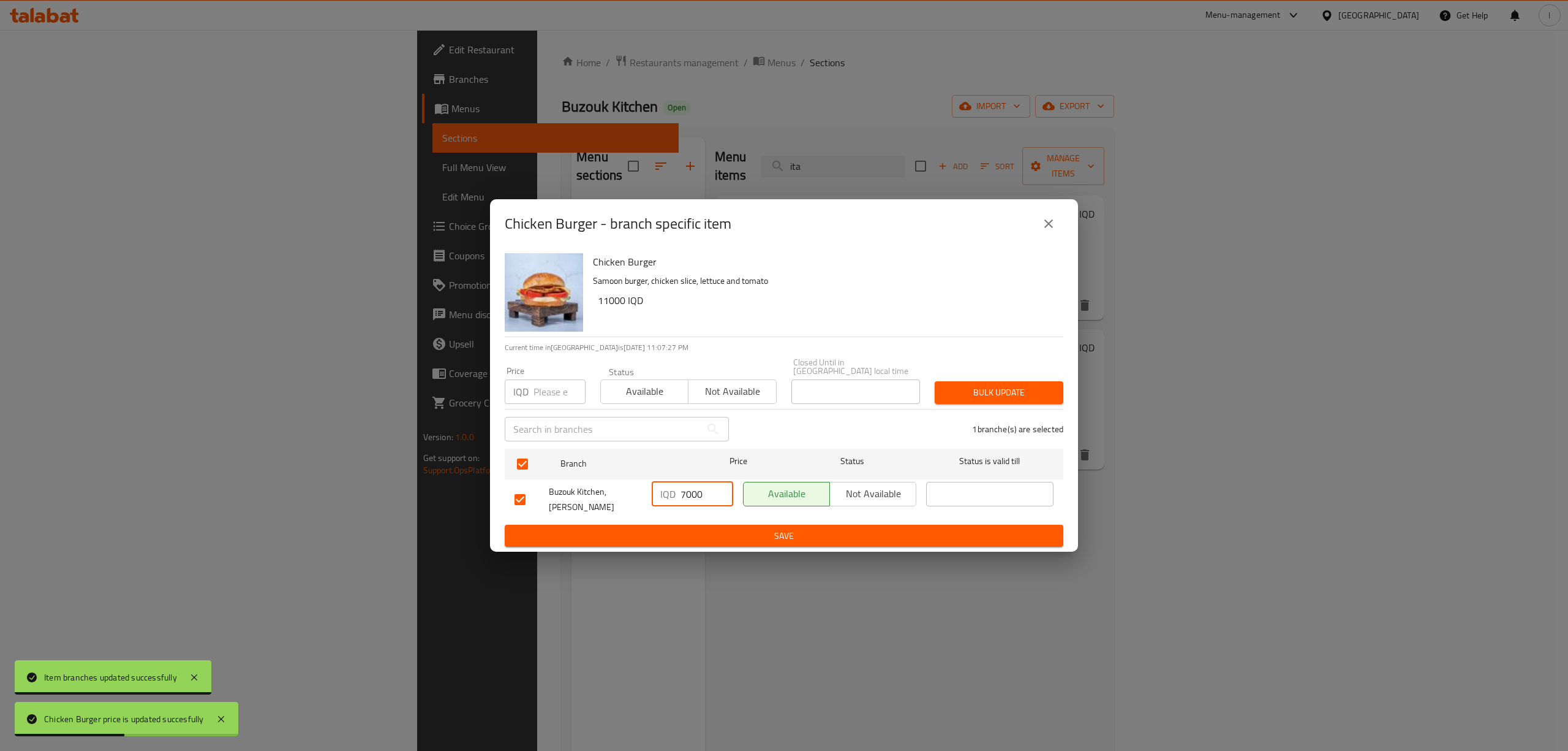
paste input "11"
type input "11000"
click at [701, 528] on span "Save" at bounding box center [784, 536] width 539 height 16
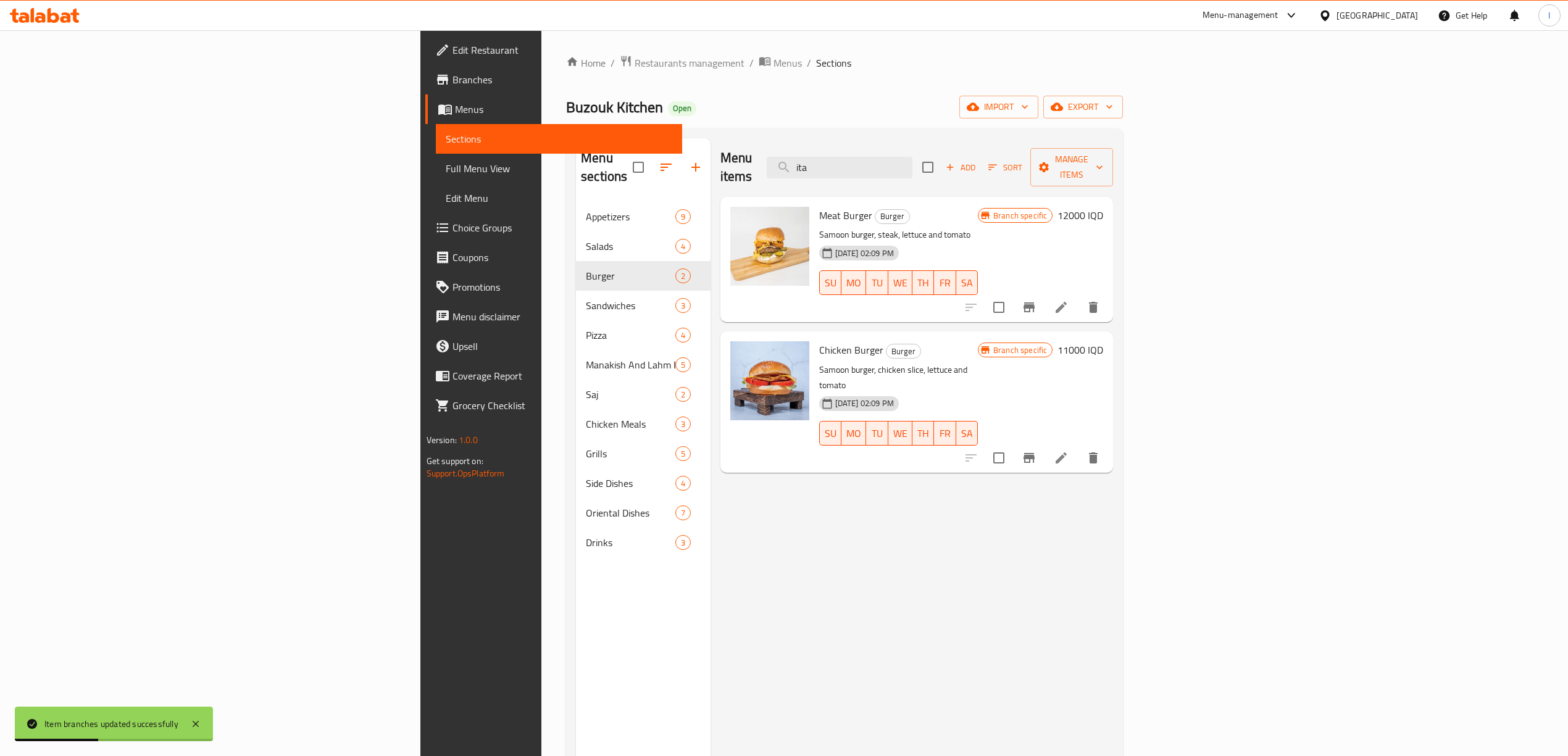
drag, startPoint x: 983, startPoint y: 158, endPoint x: 811, endPoint y: 166, distance: 172.2
click at [812, 166] on div "Menu items ita Add Sort Manage items" at bounding box center [917, 167] width 394 height 59
type input "b"
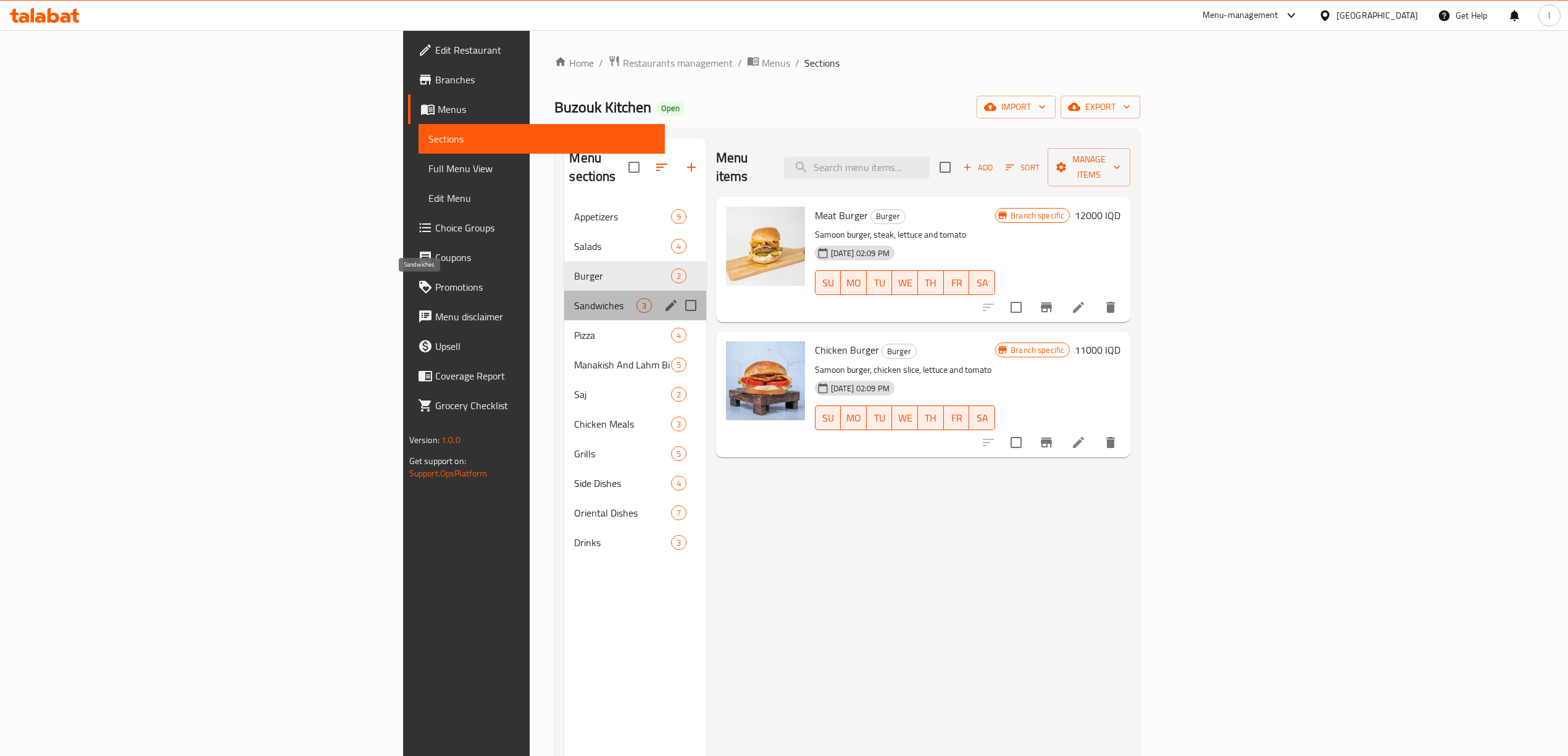
click at [574, 298] on span "Sandwiches" at bounding box center [605, 305] width 61 height 15
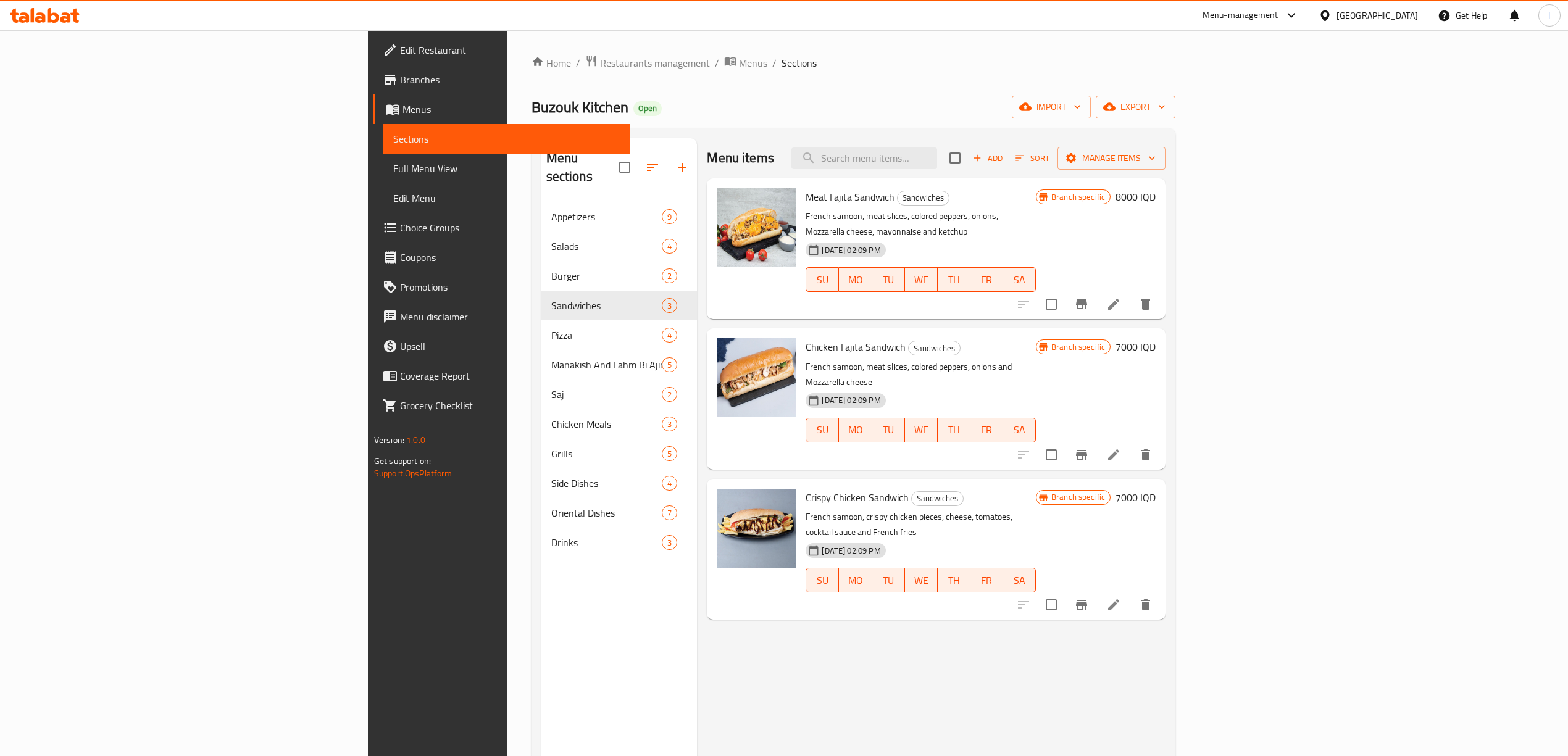
click at [1156, 201] on h6 "8000 IQD" at bounding box center [1136, 197] width 40 height 18
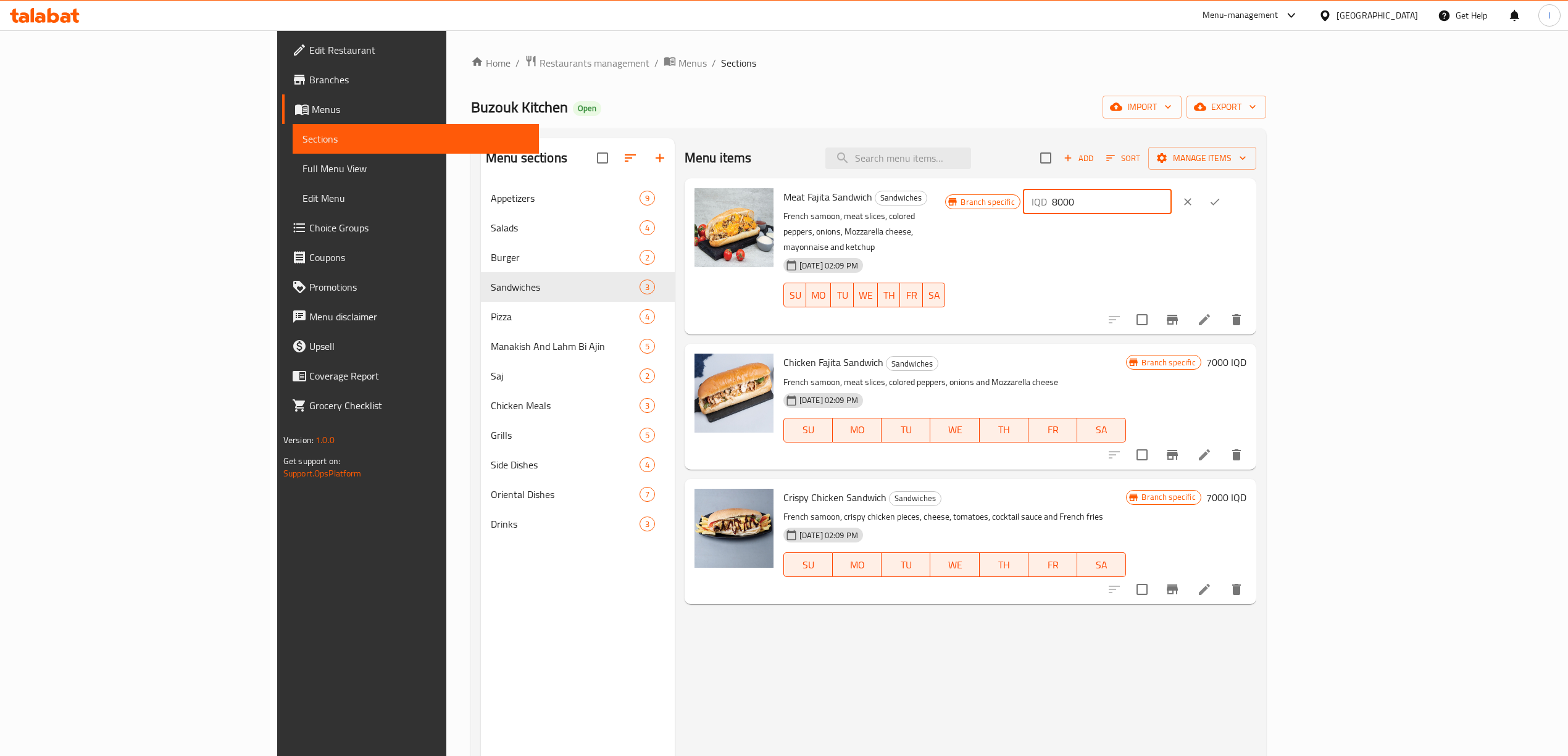
drag, startPoint x: 1394, startPoint y: 212, endPoint x: 1229, endPoint y: 232, distance: 166.2
click at [1229, 232] on div "Meat Fajita Sandwich Sandwiches French samoon, meat slices, colored peppers, on…" at bounding box center [1015, 256] width 473 height 146
drag, startPoint x: 1419, startPoint y: 209, endPoint x: 1153, endPoint y: 208, distance: 266.0
click at [1153, 208] on div "Meat Fajita Sandwich Sandwiches French samoon, meat slices, colored peppers, on…" at bounding box center [1015, 256] width 473 height 146
type input "10000"
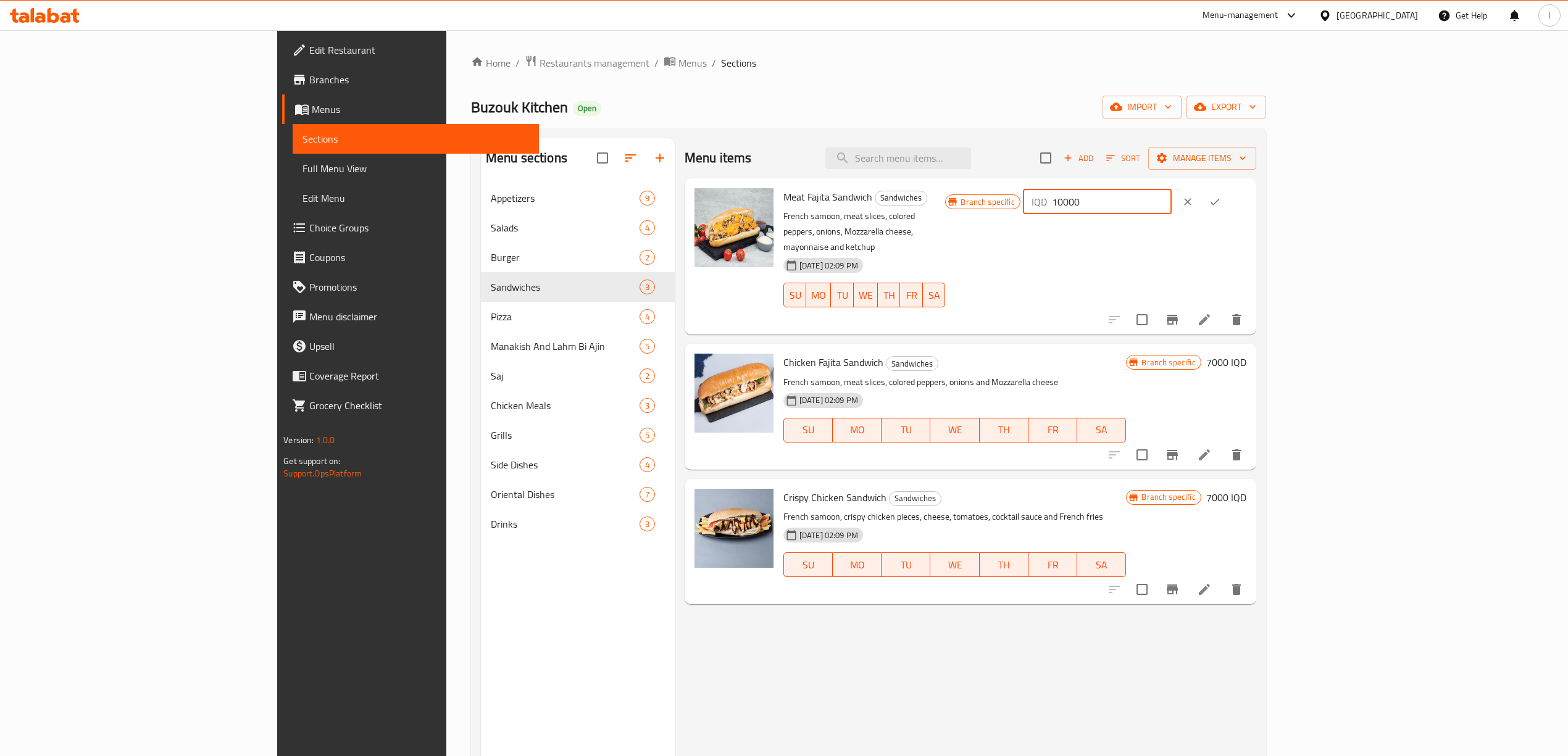
click at [1221, 206] on icon "ok" at bounding box center [1215, 201] width 12 height 12
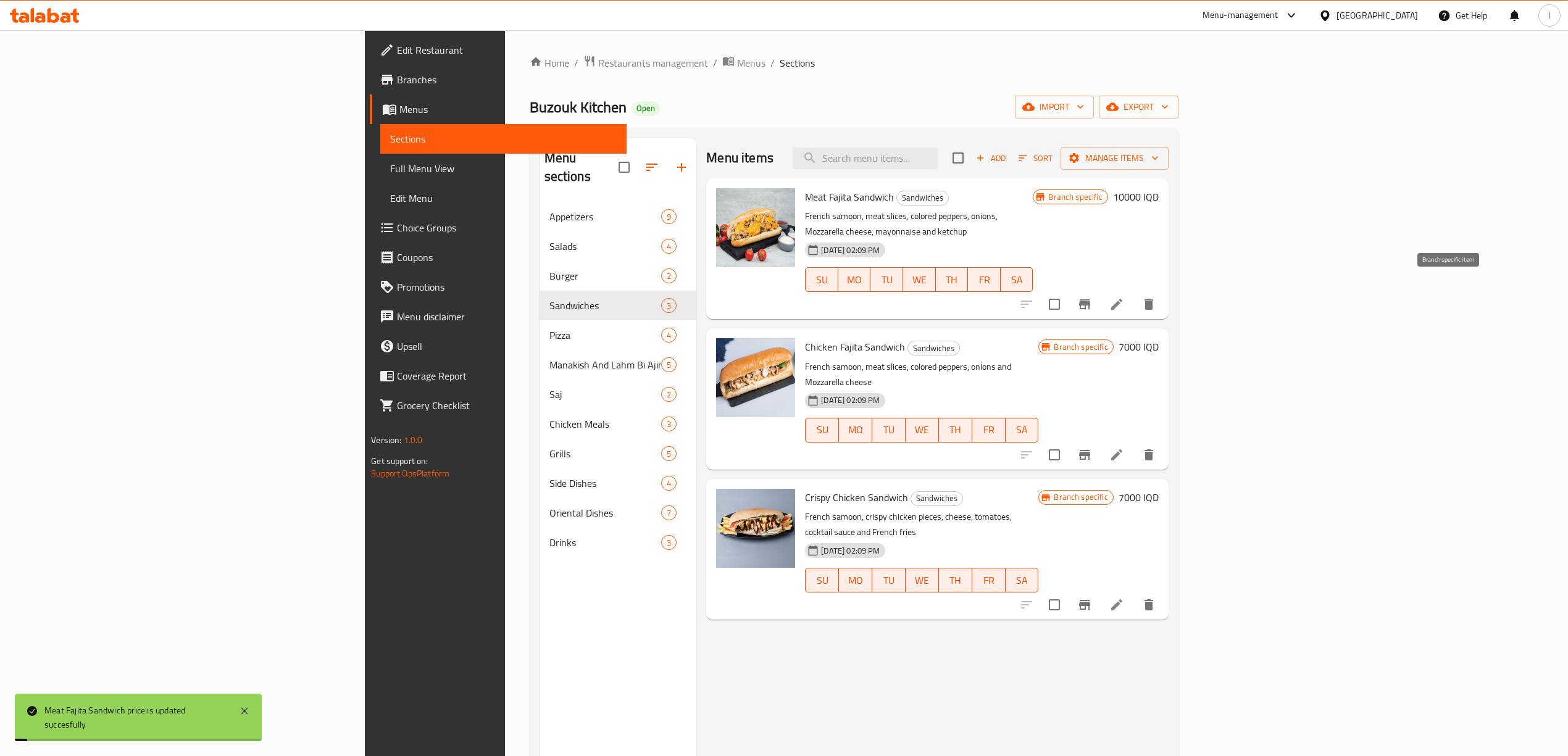
click at [1092, 297] on icon "Branch-specific-item" at bounding box center [1084, 304] width 15 height 15
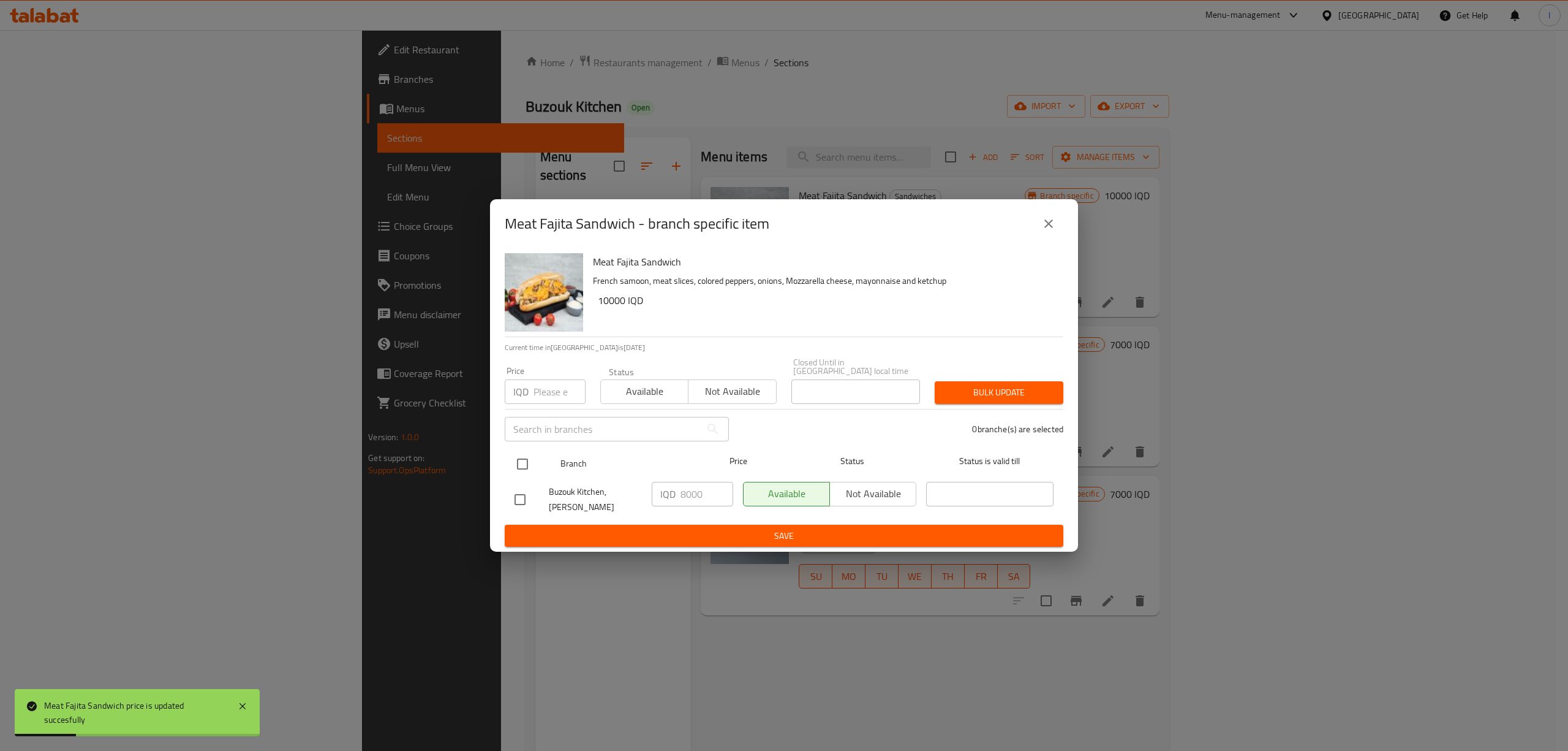
click at [515, 463] on input "checkbox" at bounding box center [523, 464] width 26 height 26
checkbox input "true"
drag, startPoint x: 704, startPoint y: 492, endPoint x: 516, endPoint y: 508, distance: 188.7
click at [550, 506] on div "Buzouk Kitchen, Al Ashar IQD 8000 ​ Available Not available ​" at bounding box center [784, 500] width 549 height 45
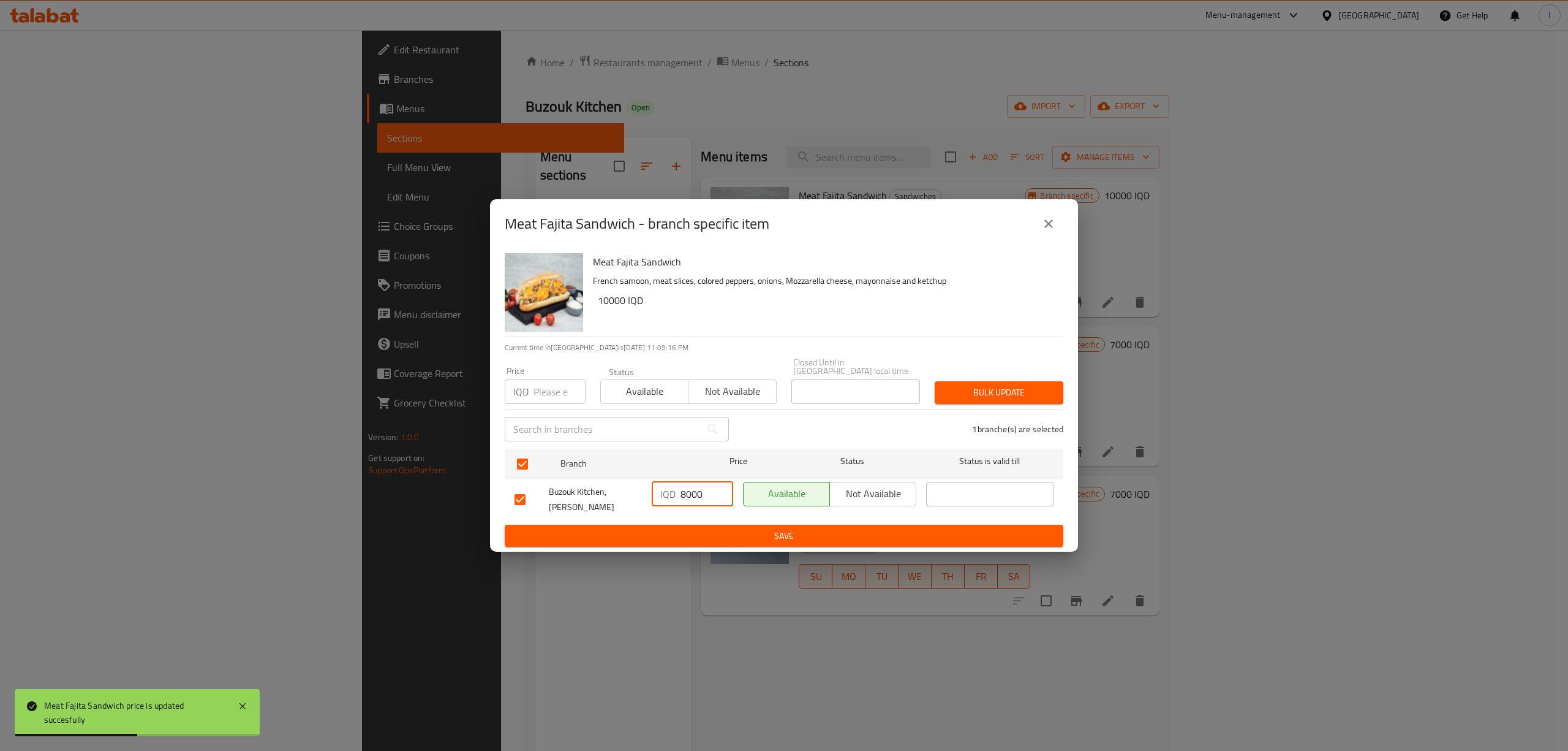
paste input "10"
type input "10000"
click at [758, 528] on span "Save" at bounding box center [784, 536] width 539 height 16
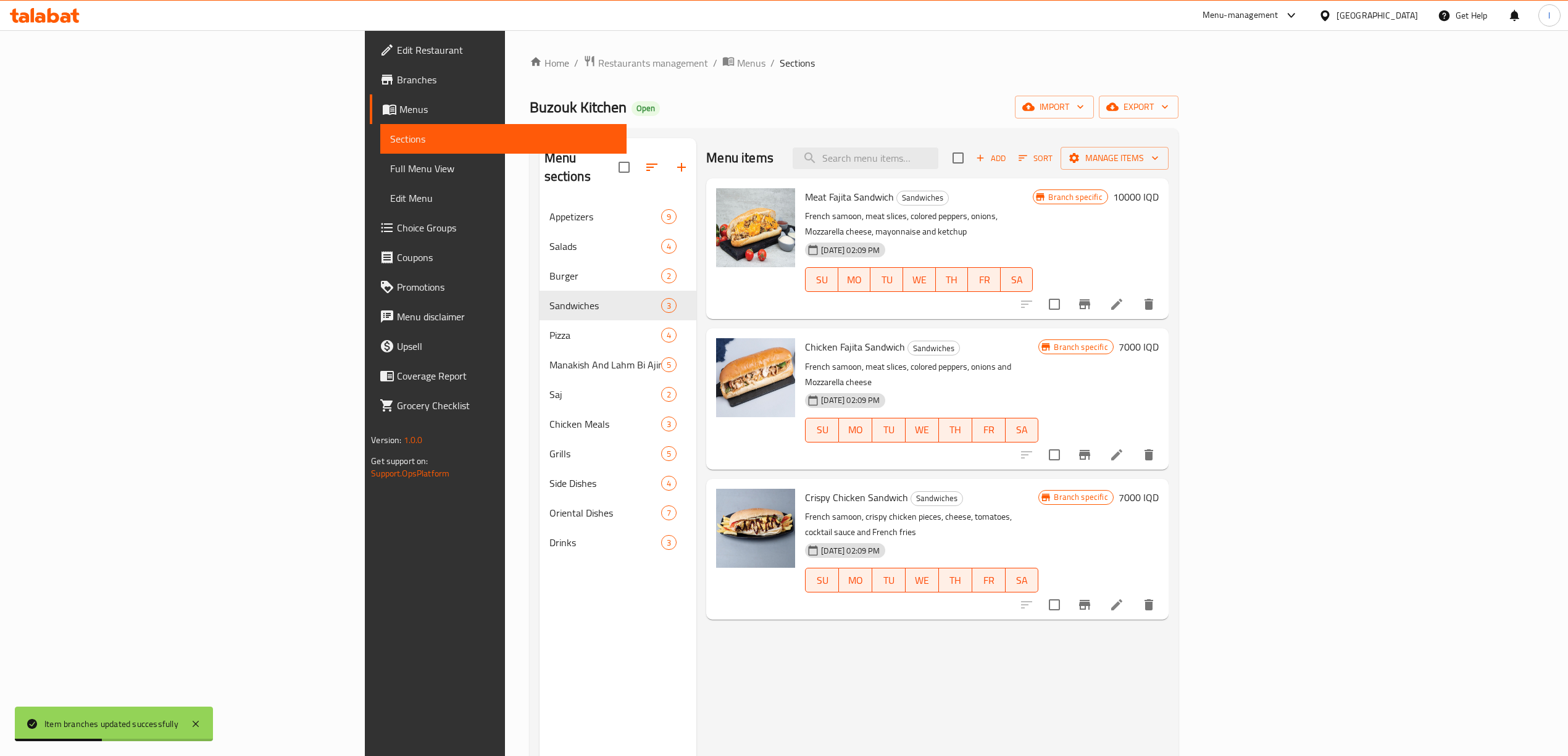
click at [1159, 339] on h6 "7000 IQD" at bounding box center [1139, 347] width 40 height 18
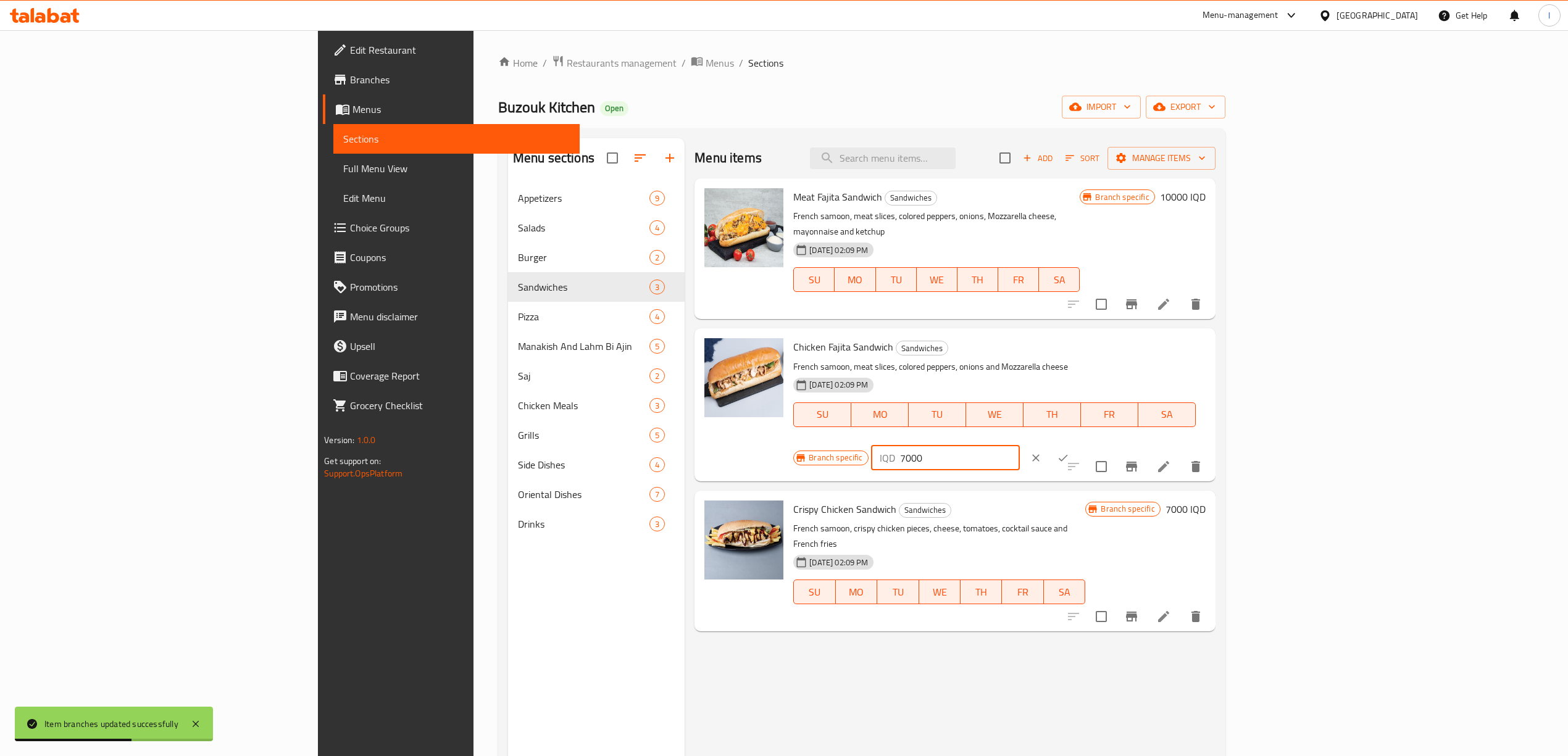
drag, startPoint x: 1357, startPoint y: 339, endPoint x: 1337, endPoint y: 342, distance: 20.2
click at [1020, 446] on div "IQD 7000 ​" at bounding box center [946, 458] width 149 height 25
drag, startPoint x: 1394, startPoint y: 339, endPoint x: 1296, endPoint y: 341, distance: 98.0
click at [1094, 444] on div "Branch specific IQD 9000 ​" at bounding box center [943, 457] width 301 height 27
type input "9000"
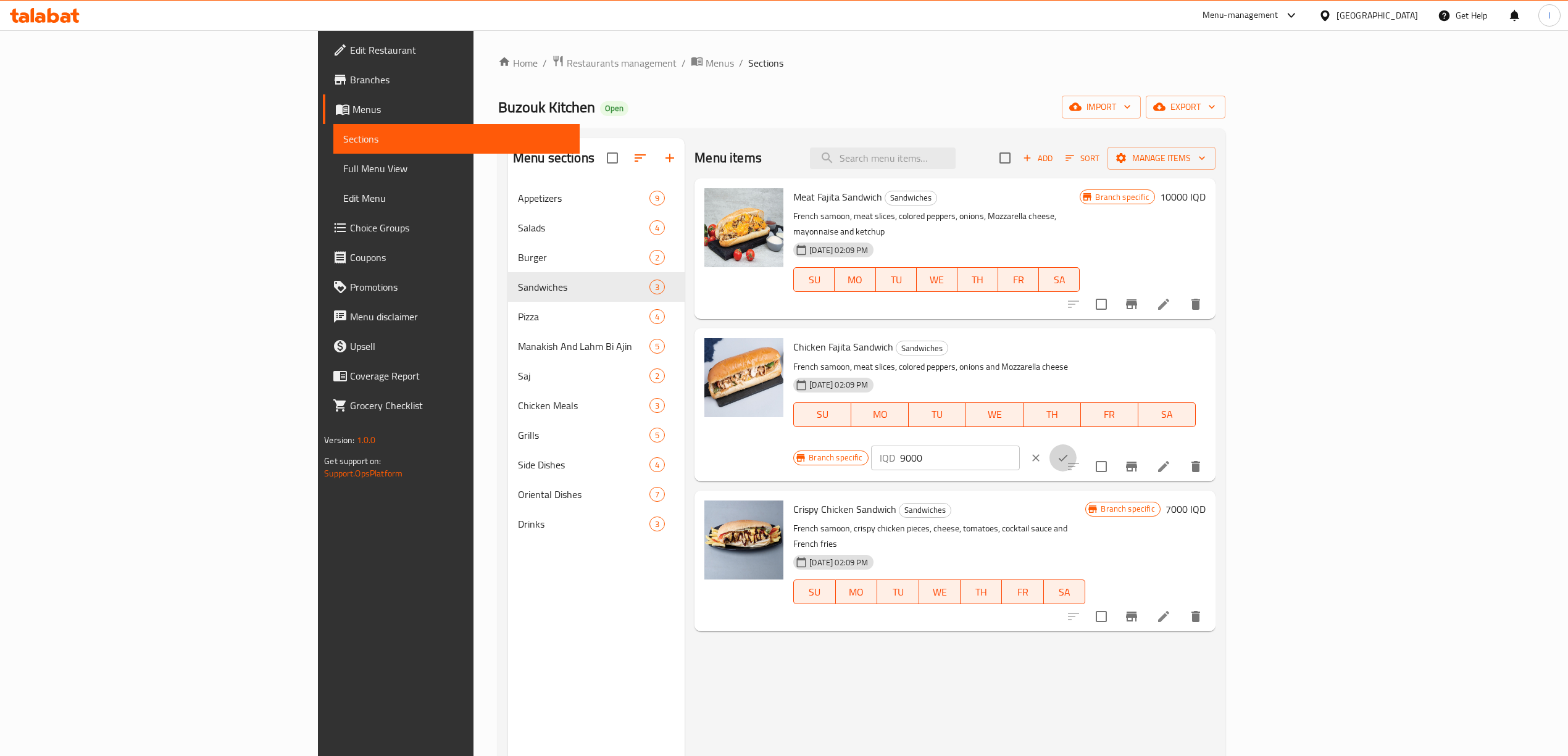
click at [1076, 444] on button "ok" at bounding box center [1062, 457] width 27 height 27
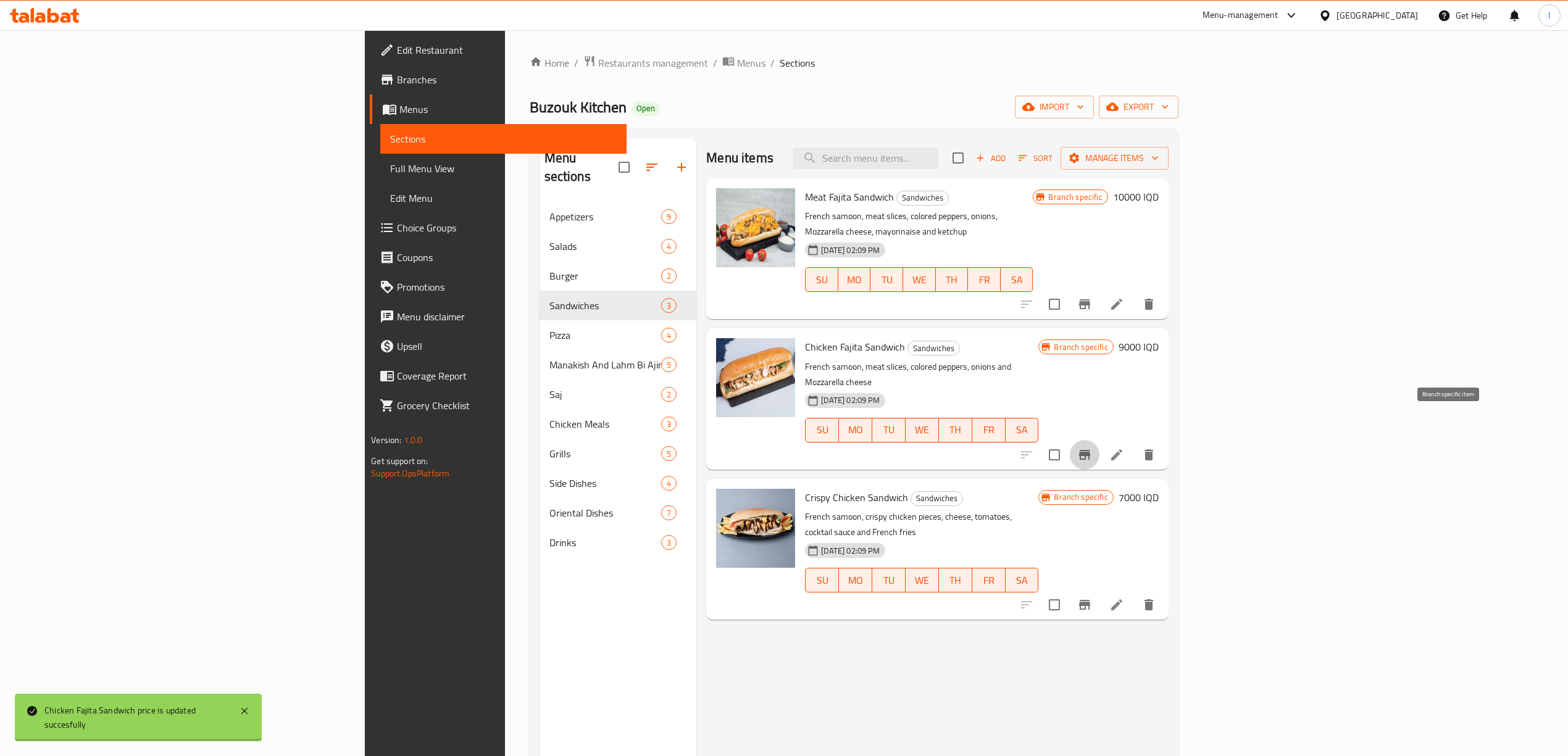
click at [1099, 440] on button "Branch-specific-item" at bounding box center [1085, 455] width 30 height 30
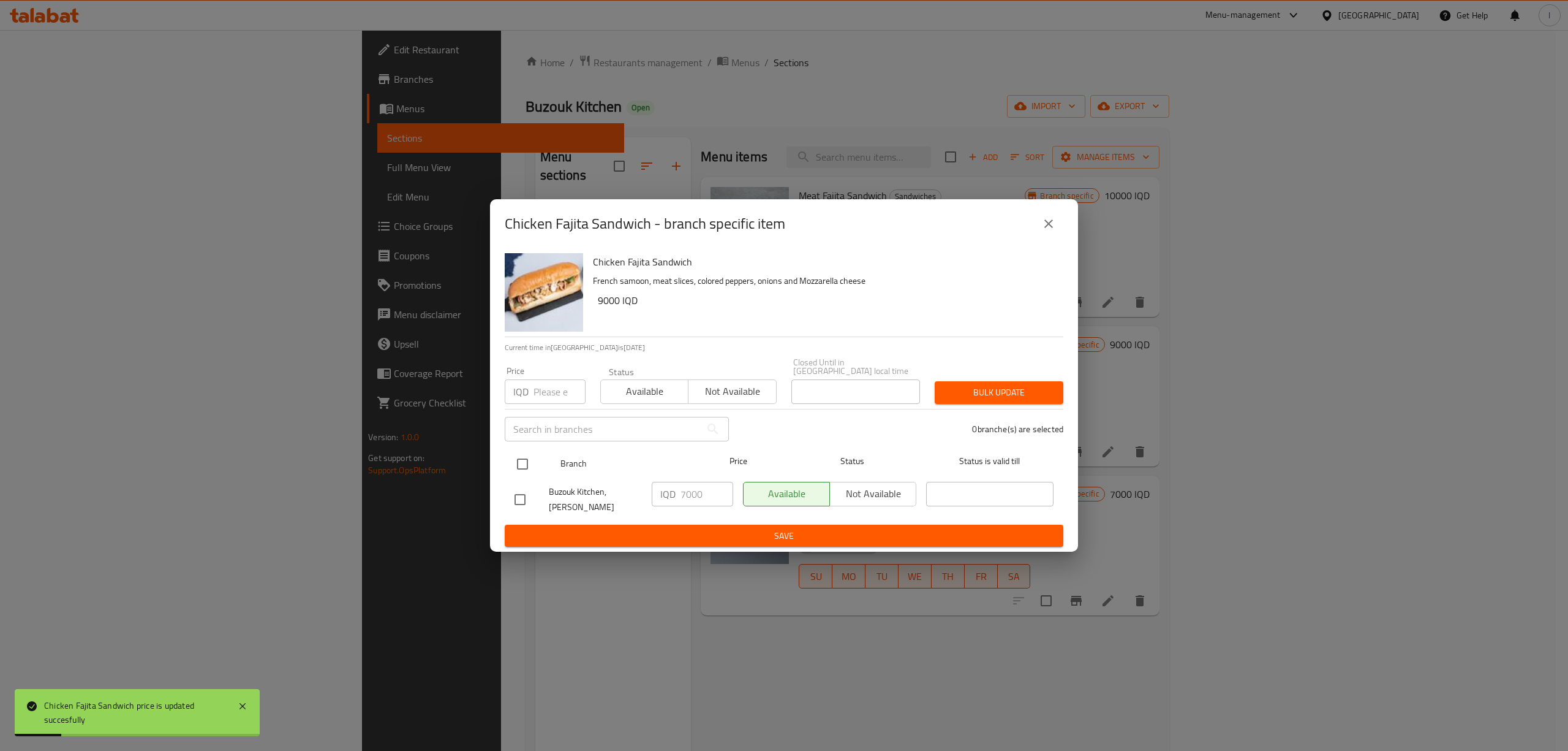
click at [525, 457] on input "checkbox" at bounding box center [523, 464] width 26 height 26
checkbox input "true"
drag, startPoint x: 704, startPoint y: 493, endPoint x: 569, endPoint y: 499, distance: 135.1
click at [569, 499] on div "Buzouk Kitchen, Al Ashar IQD 7000 ​ Available Not available ​" at bounding box center [784, 500] width 549 height 45
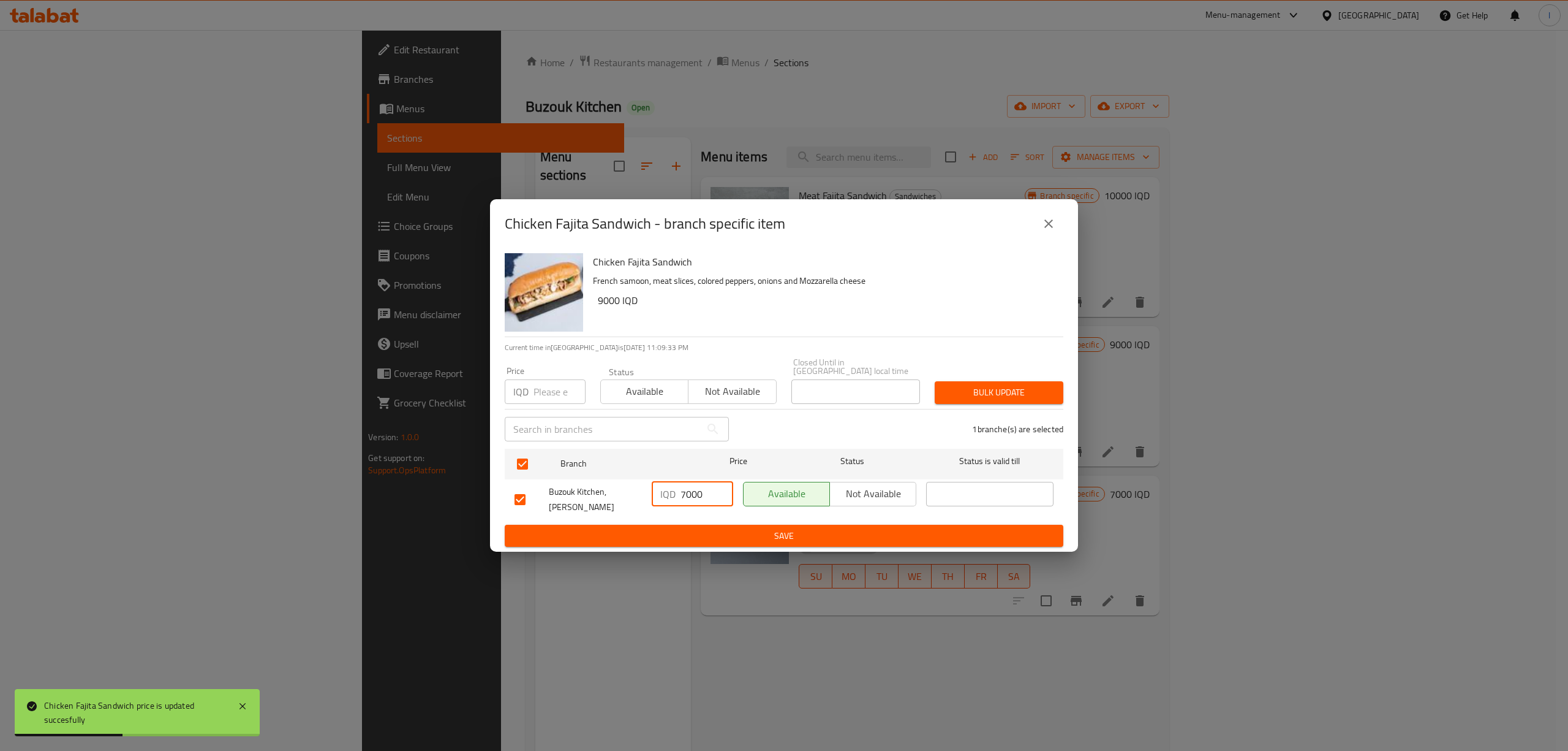
paste input "9"
type input "9000"
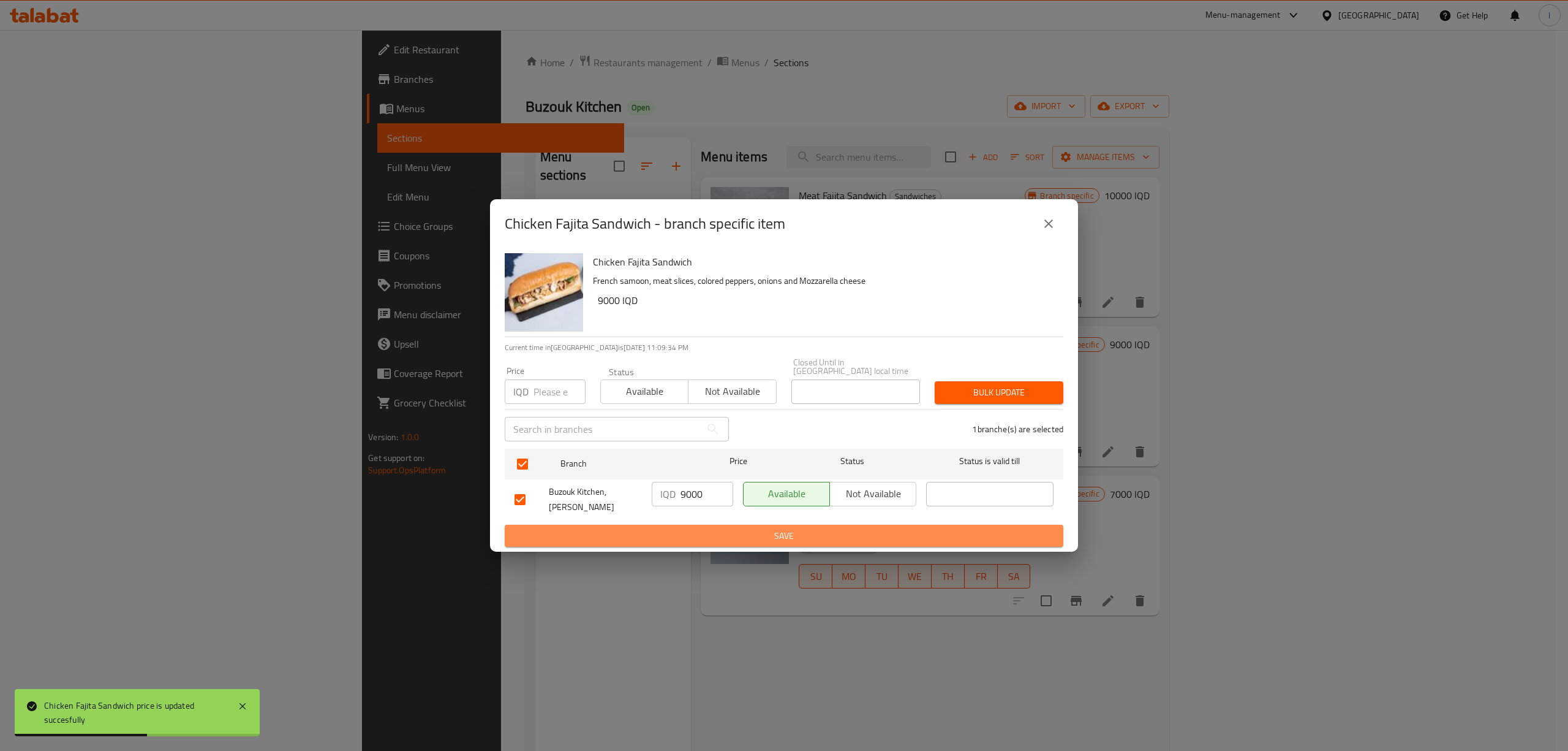
drag, startPoint x: 695, startPoint y: 520, endPoint x: 548, endPoint y: 402, distance: 188.5
click at [695, 528] on span "Save" at bounding box center [784, 536] width 539 height 16
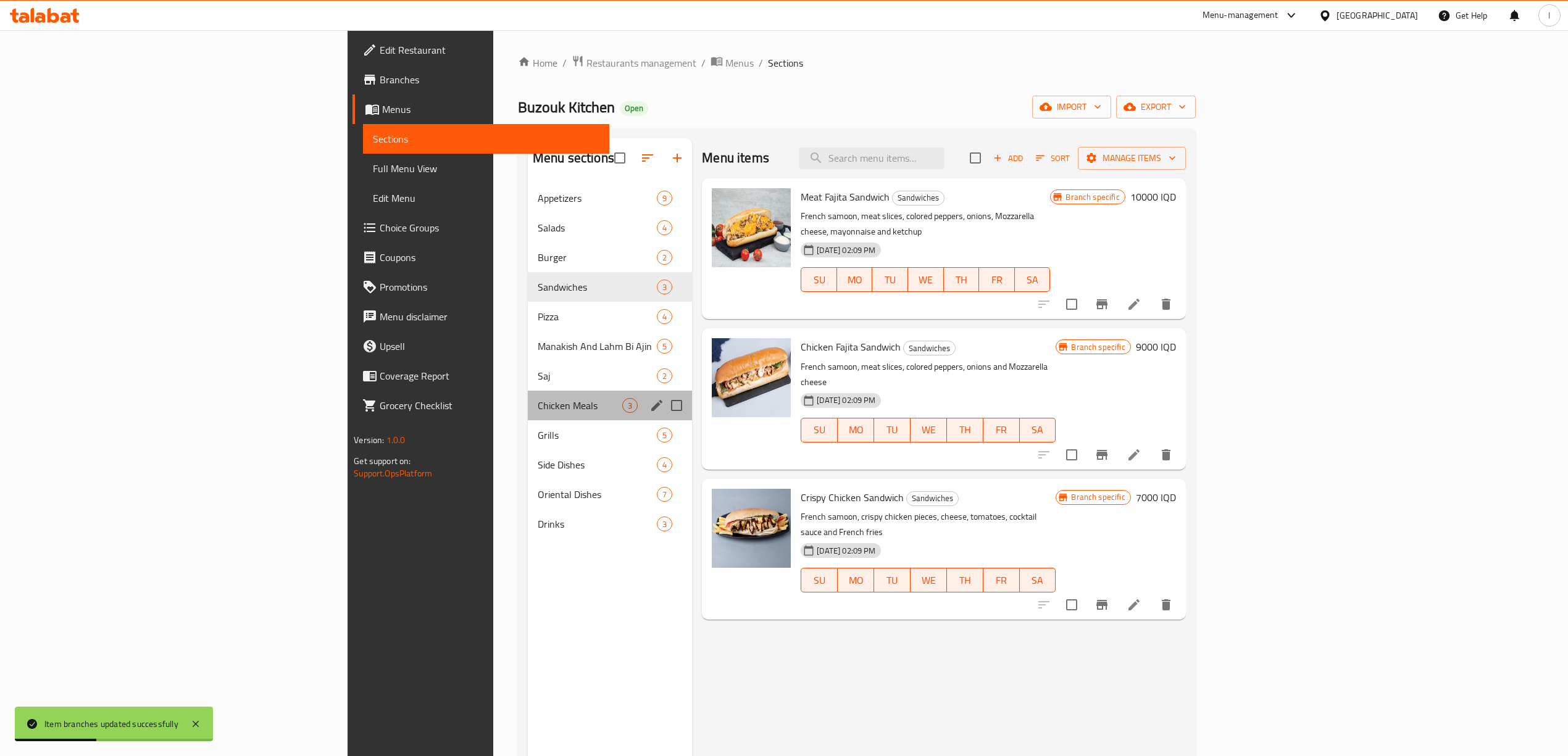
click at [528, 393] on div "Chicken Meals 3" at bounding box center [609, 406] width 164 height 30
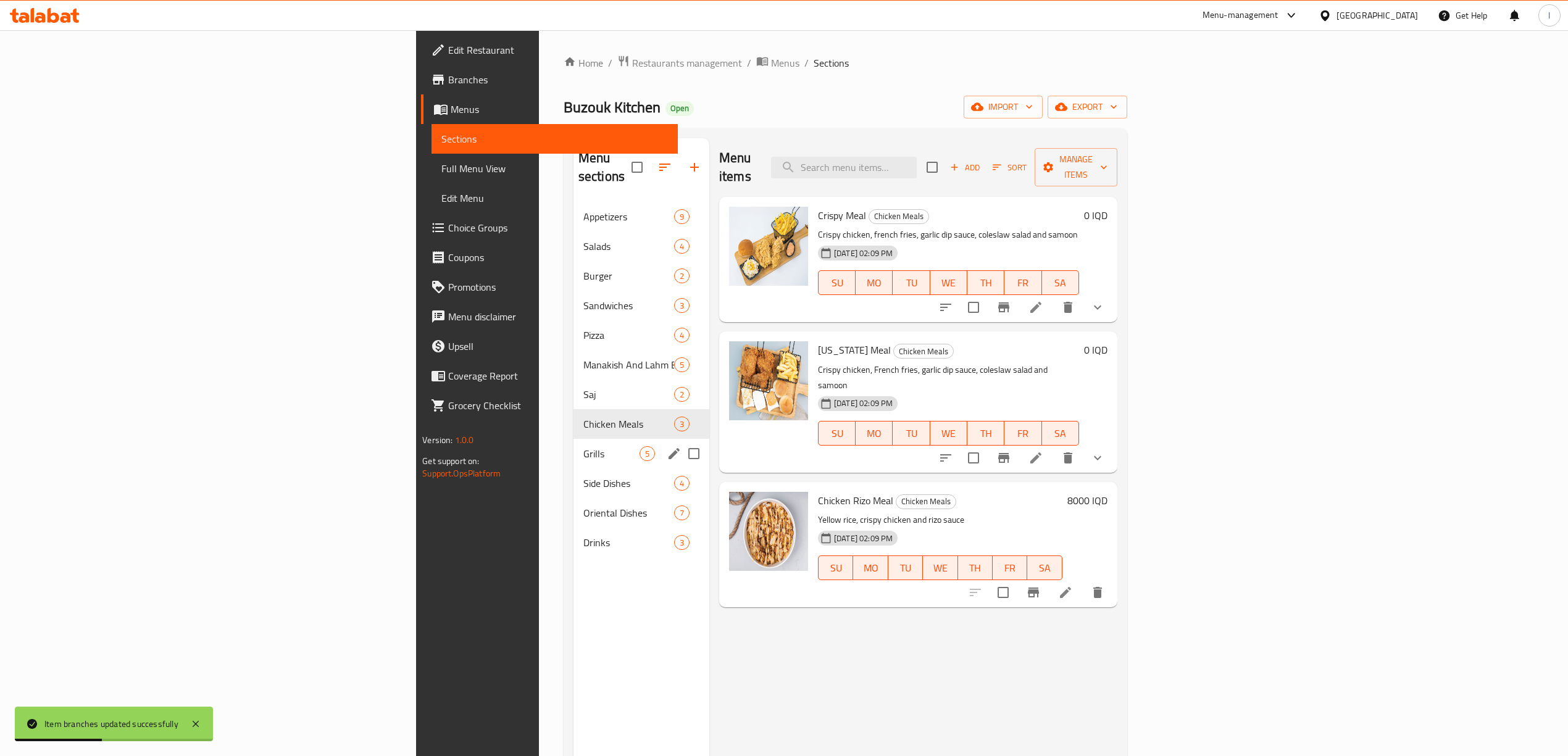
click at [584, 446] on span "Grills" at bounding box center [612, 453] width 56 height 15
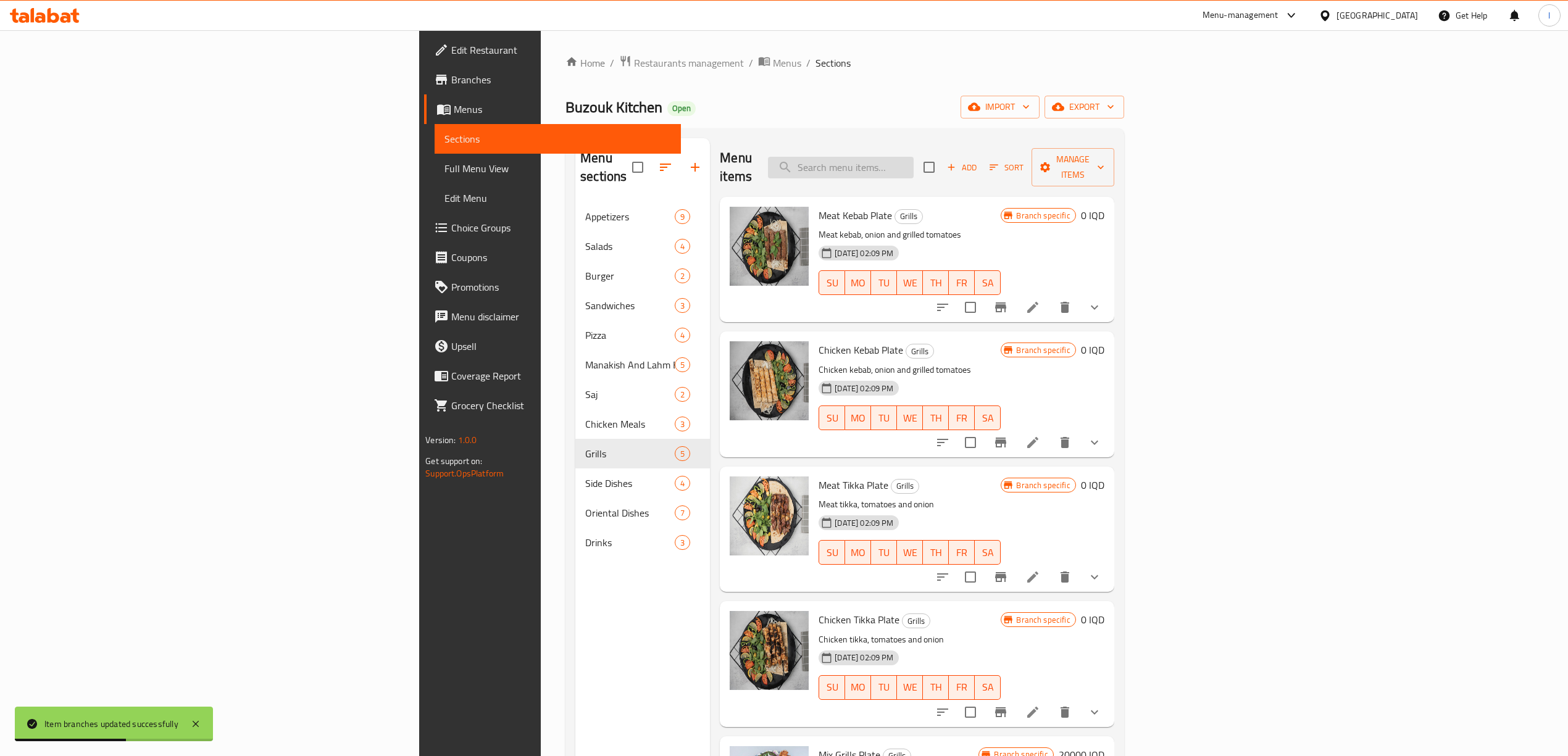
click at [913, 157] on input "search" at bounding box center [841, 167] width 145 height 22
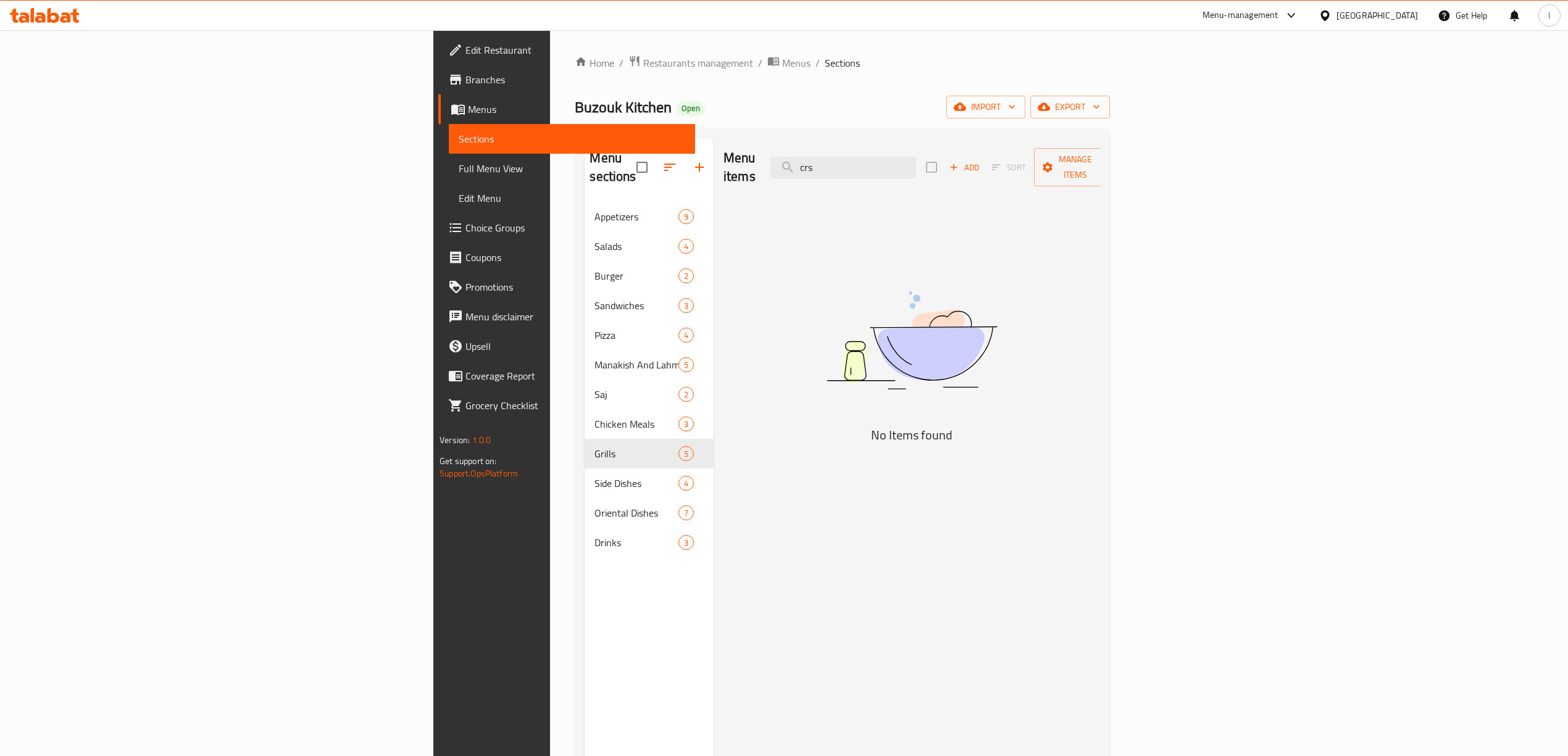
drag, startPoint x: 990, startPoint y: 161, endPoint x: 885, endPoint y: 168, distance: 105.2
click at [885, 168] on div "Menu items crs Add Sort Manage items" at bounding box center [912, 167] width 377 height 59
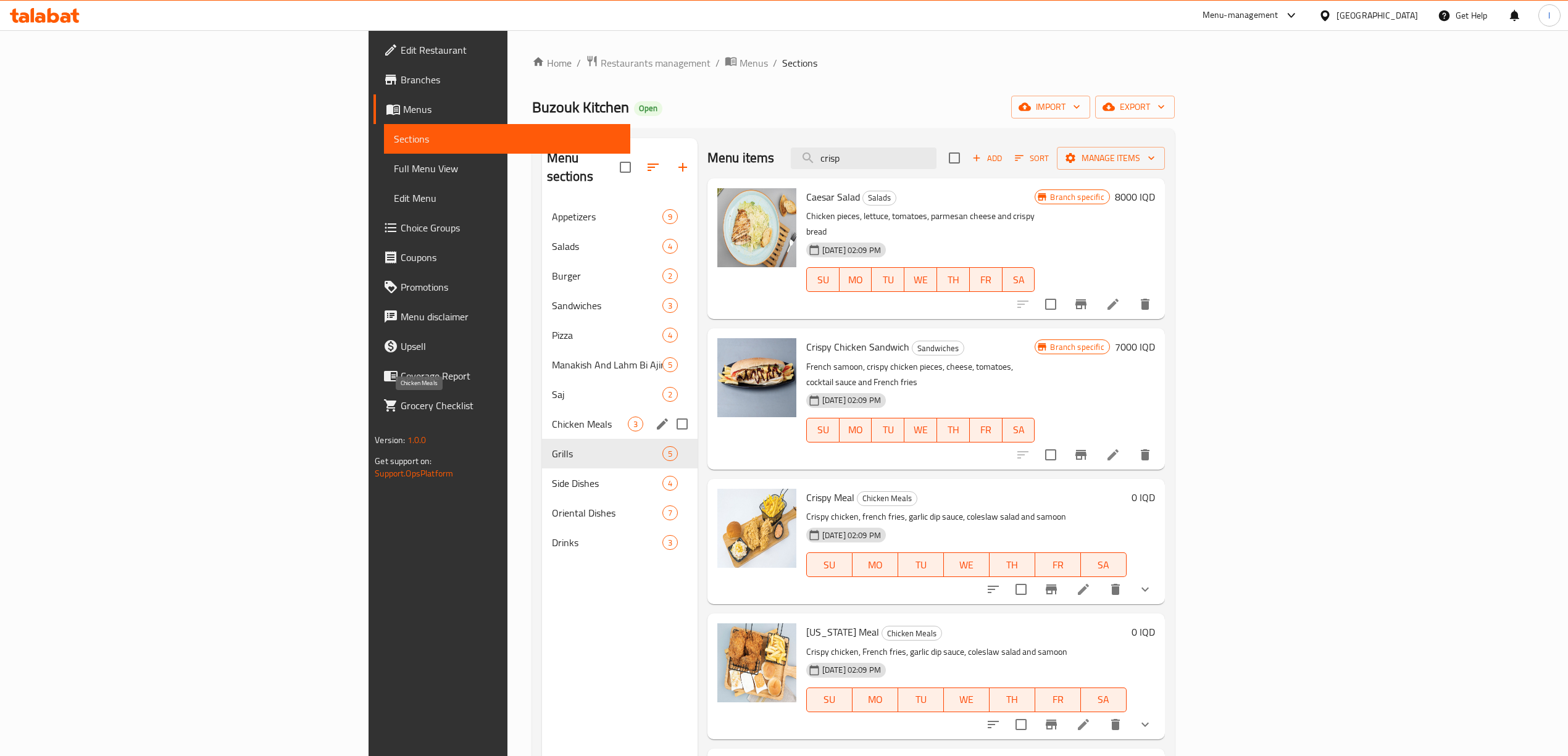
type input "crisp"
click at [552, 416] on span "Chicken Meals" at bounding box center [590, 423] width 76 height 15
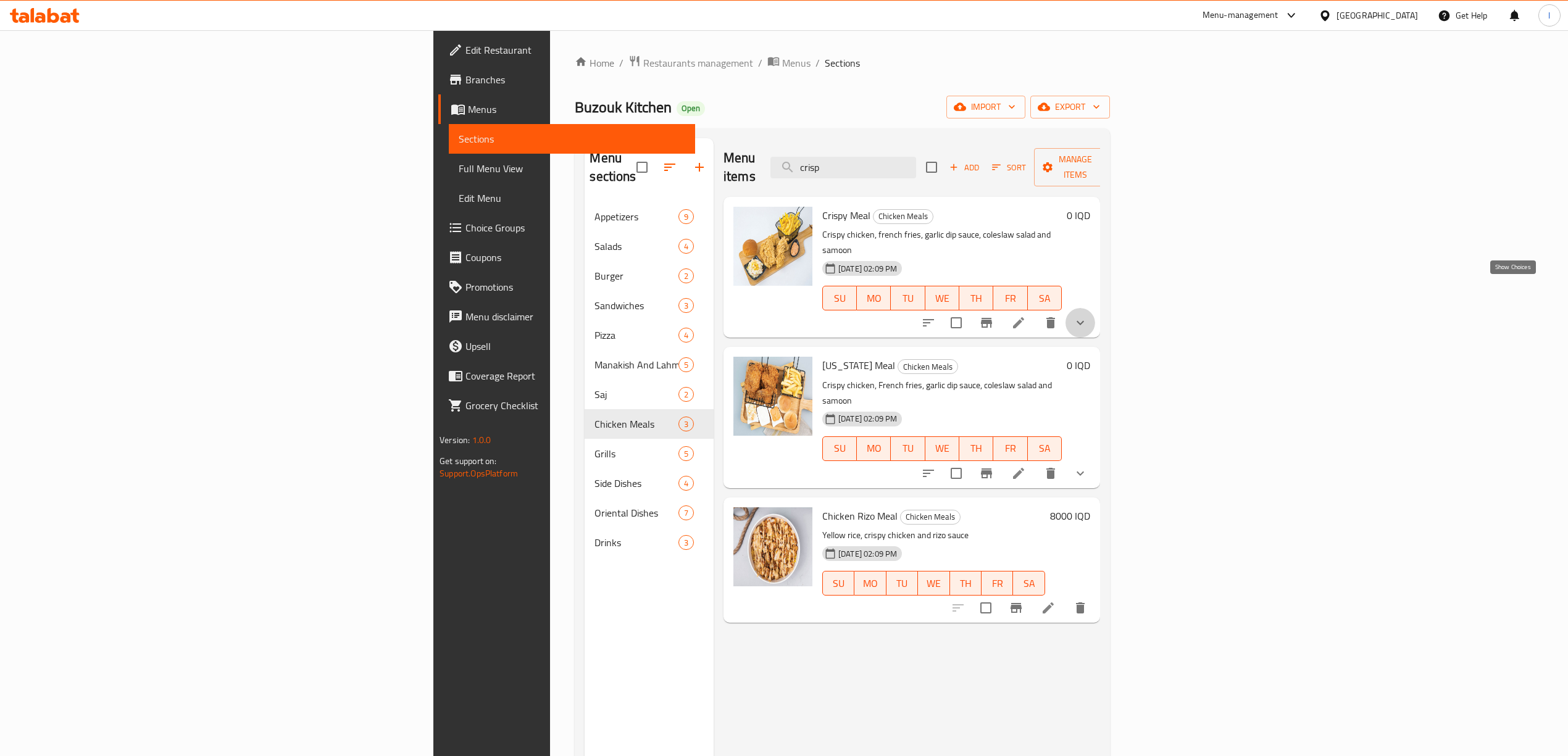
click at [1088, 315] on icon "show more" at bounding box center [1080, 322] width 15 height 15
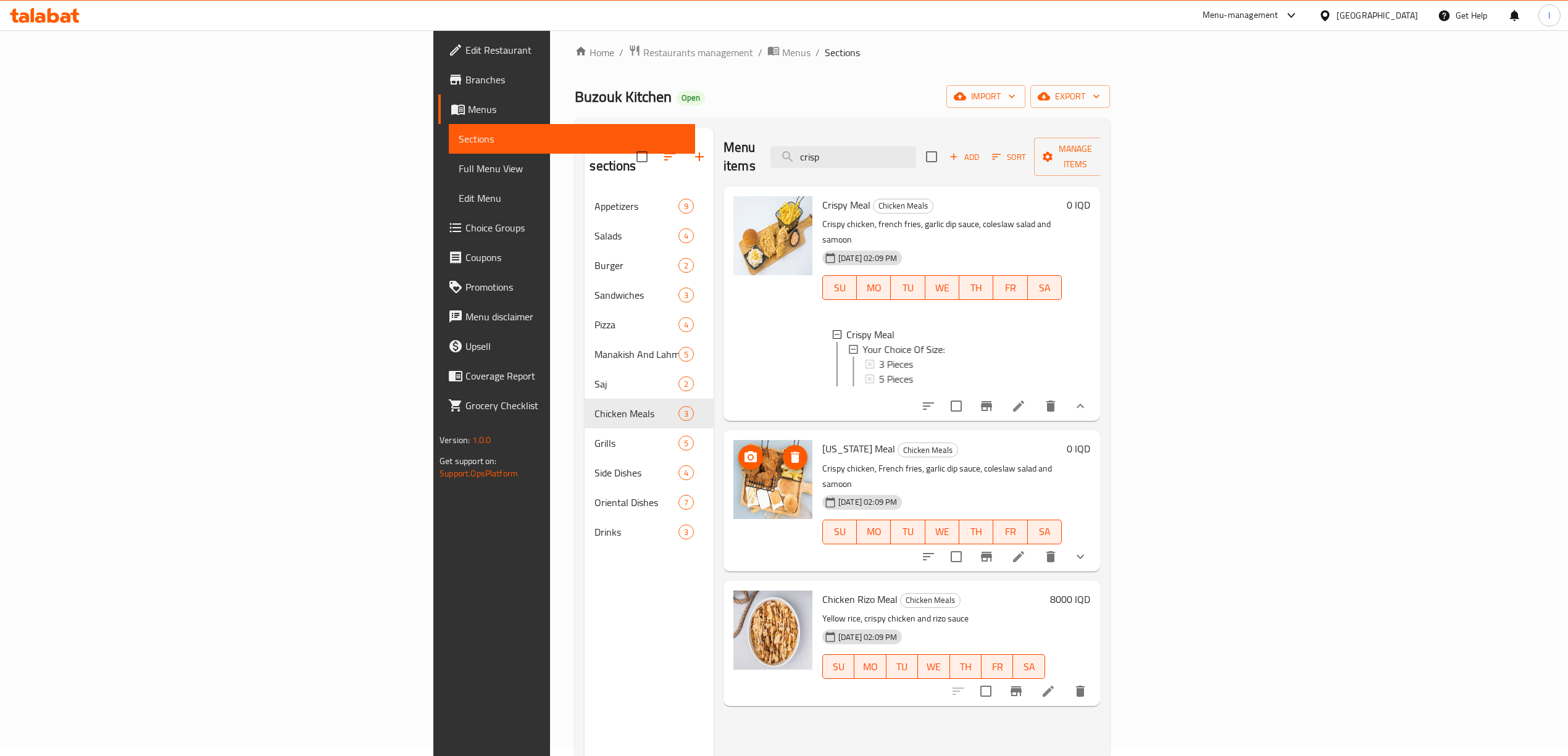
scroll to position [82, 0]
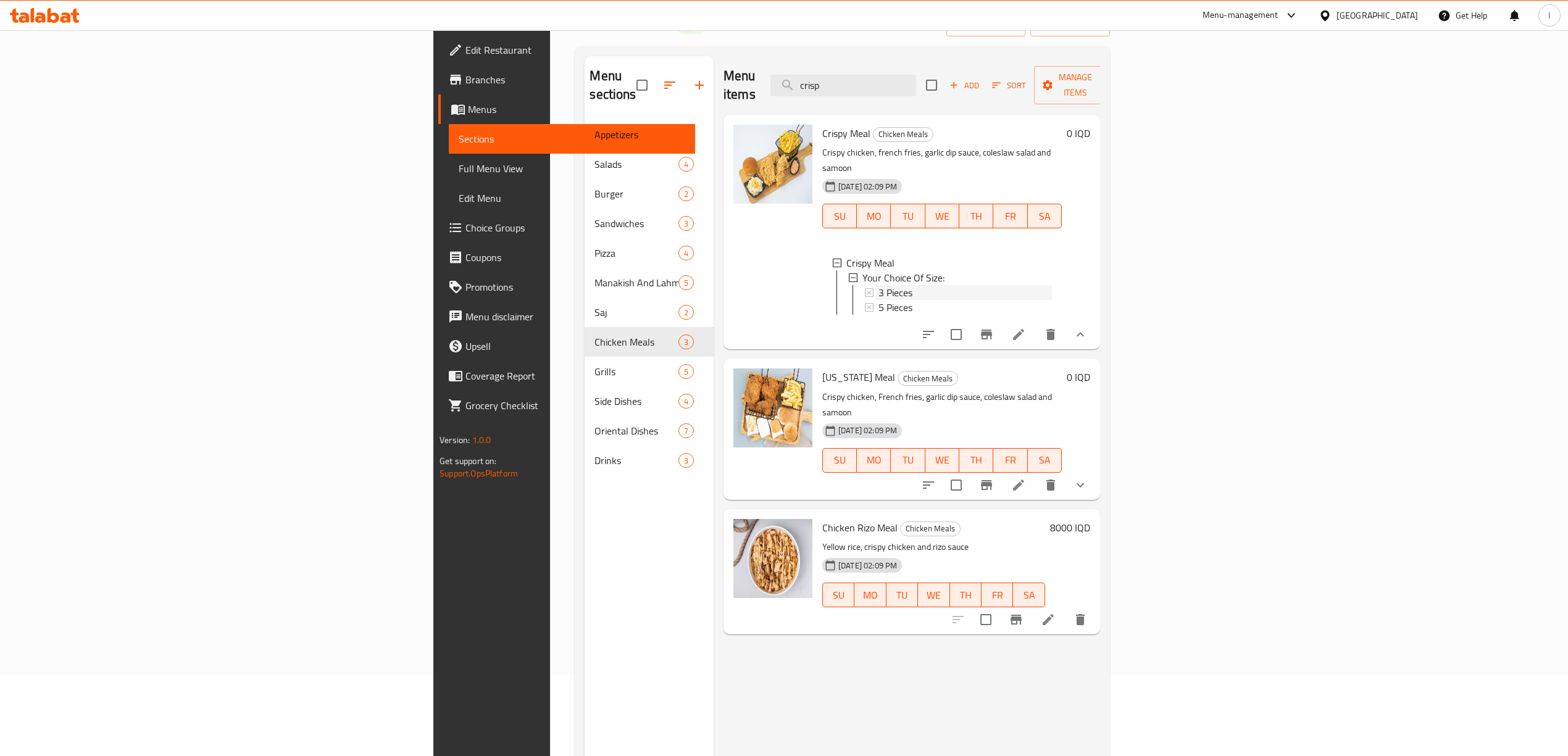
click at [878, 285] on span "3 Pieces" at bounding box center [895, 292] width 34 height 15
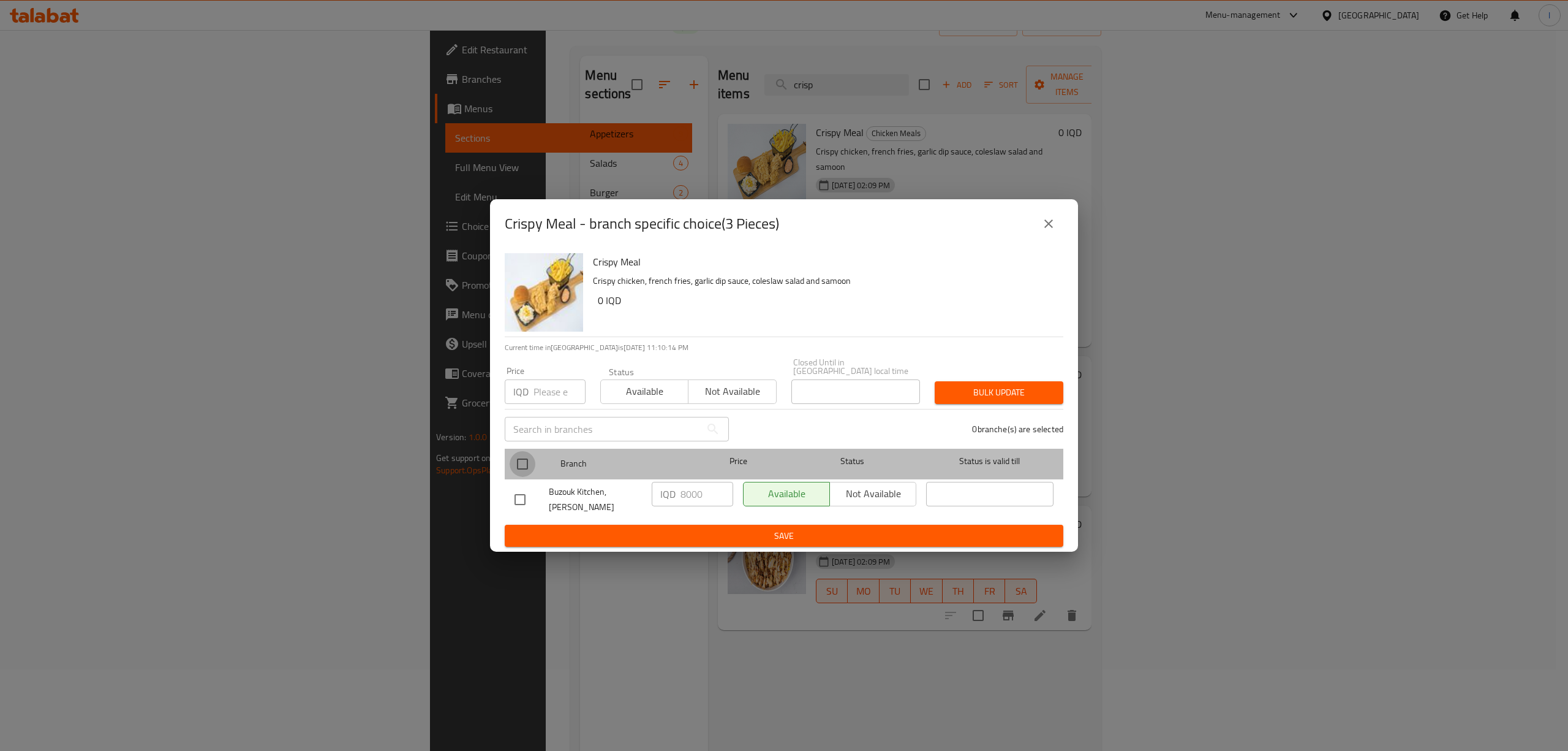
click at [516, 459] on input "checkbox" at bounding box center [523, 464] width 26 height 26
checkbox input "true"
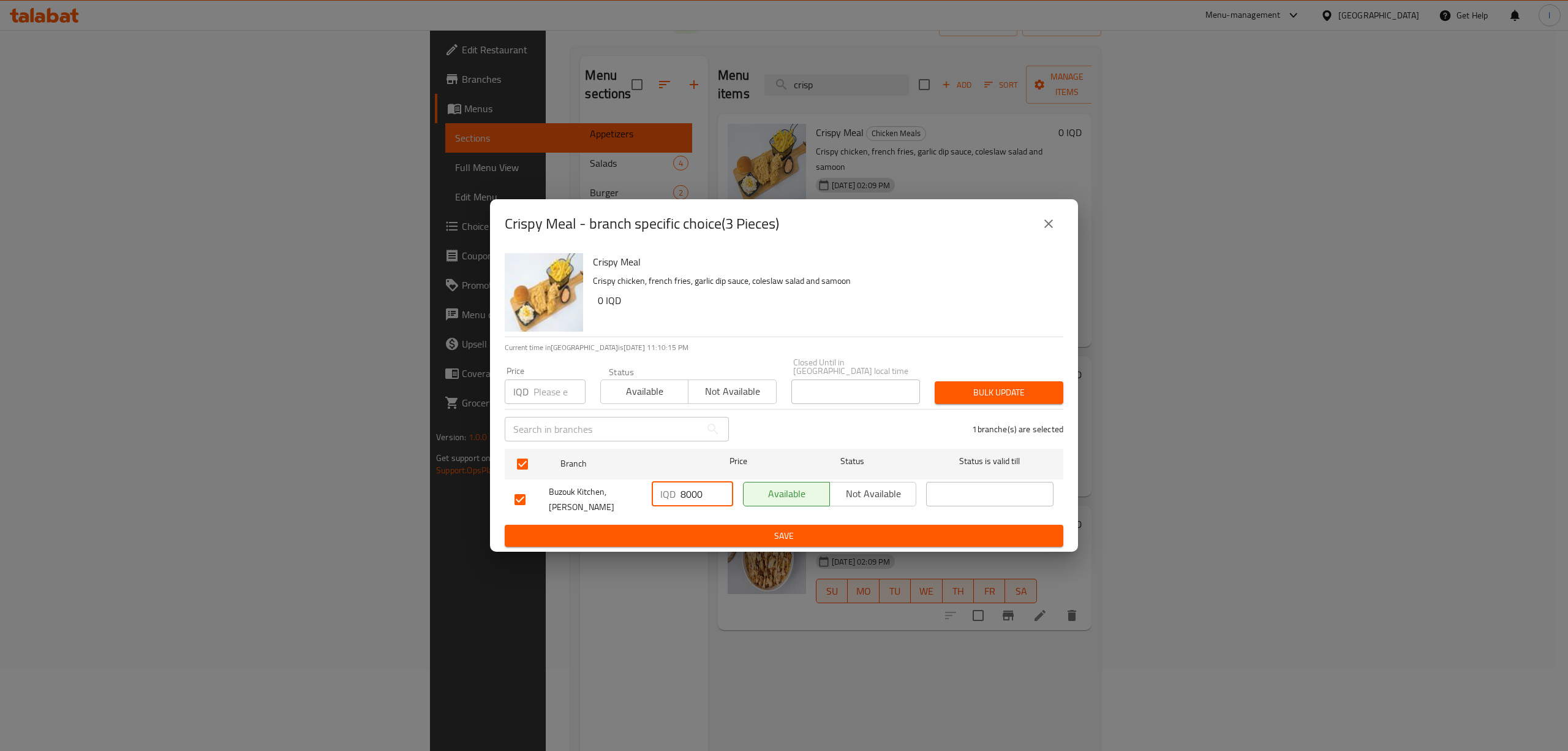
drag, startPoint x: 686, startPoint y: 497, endPoint x: 665, endPoint y: 499, distance: 21.1
click at [665, 499] on div "IQD 8000 ​" at bounding box center [692, 494] width 82 height 24
type input "10000"
click at [695, 528] on span "Save" at bounding box center [784, 536] width 539 height 16
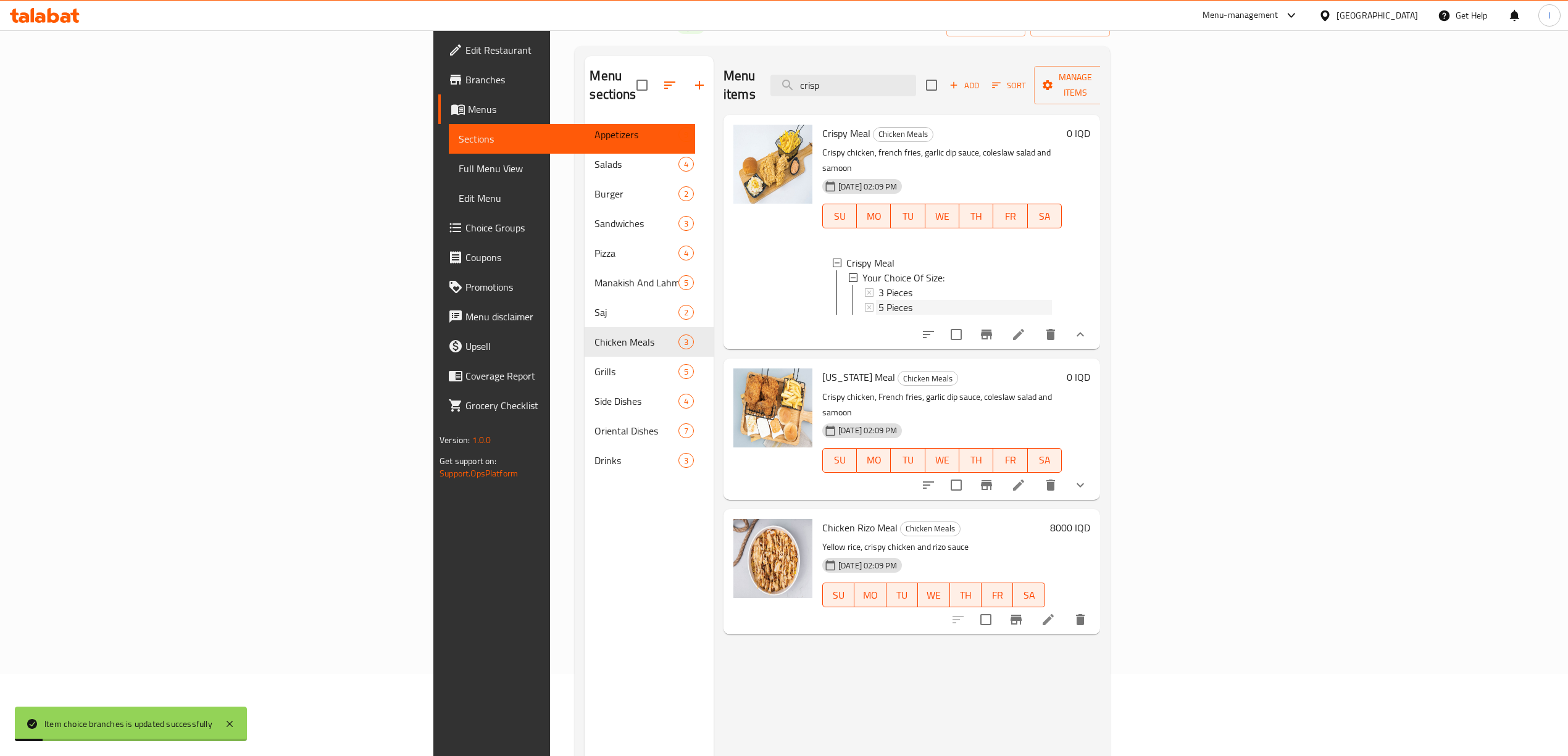
click at [878, 300] on div "5 Pieces" at bounding box center [965, 307] width 174 height 15
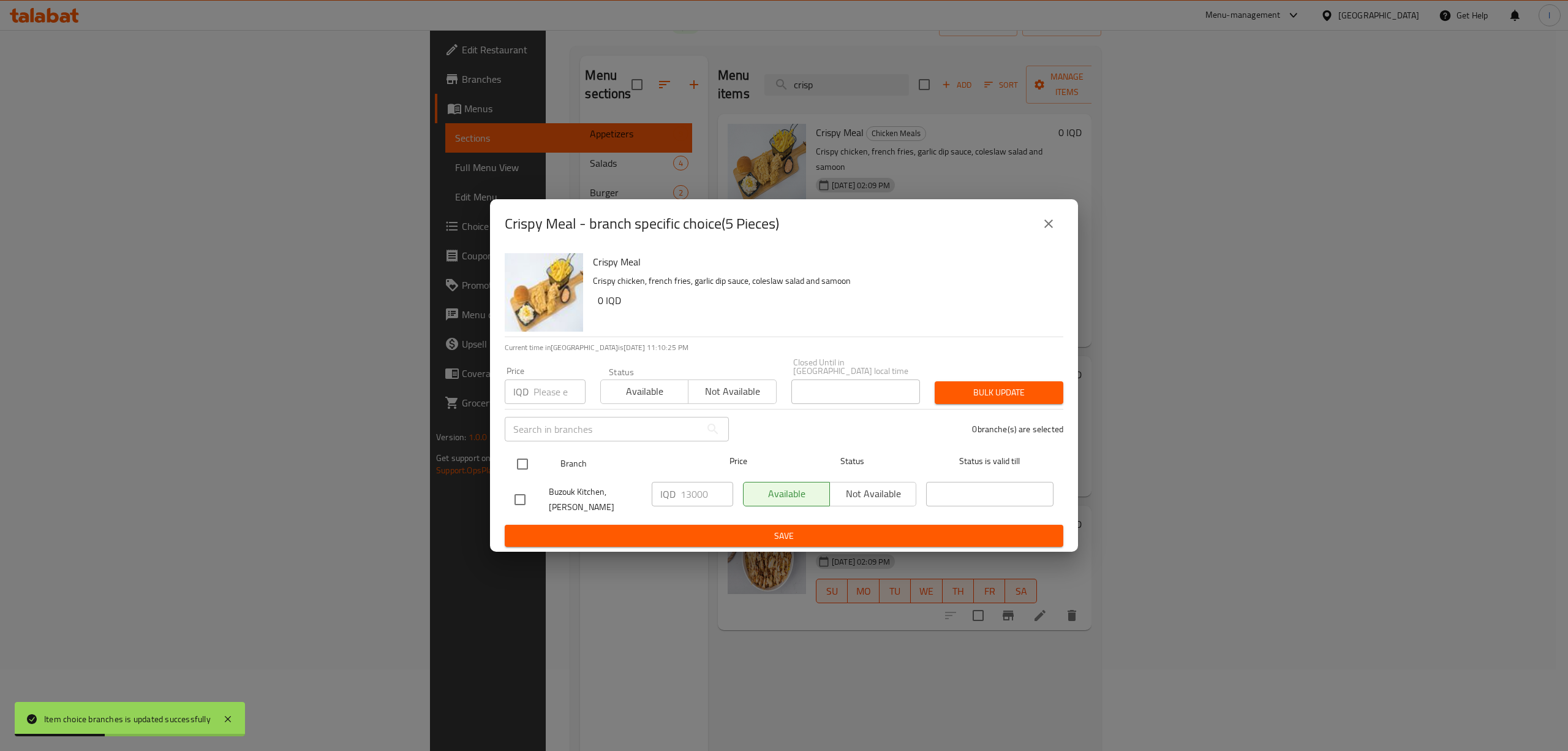
click at [517, 466] on input "checkbox" at bounding box center [523, 464] width 26 height 26
checkbox input "true"
click at [689, 498] on input "13000" at bounding box center [707, 494] width 53 height 24
type input "15000"
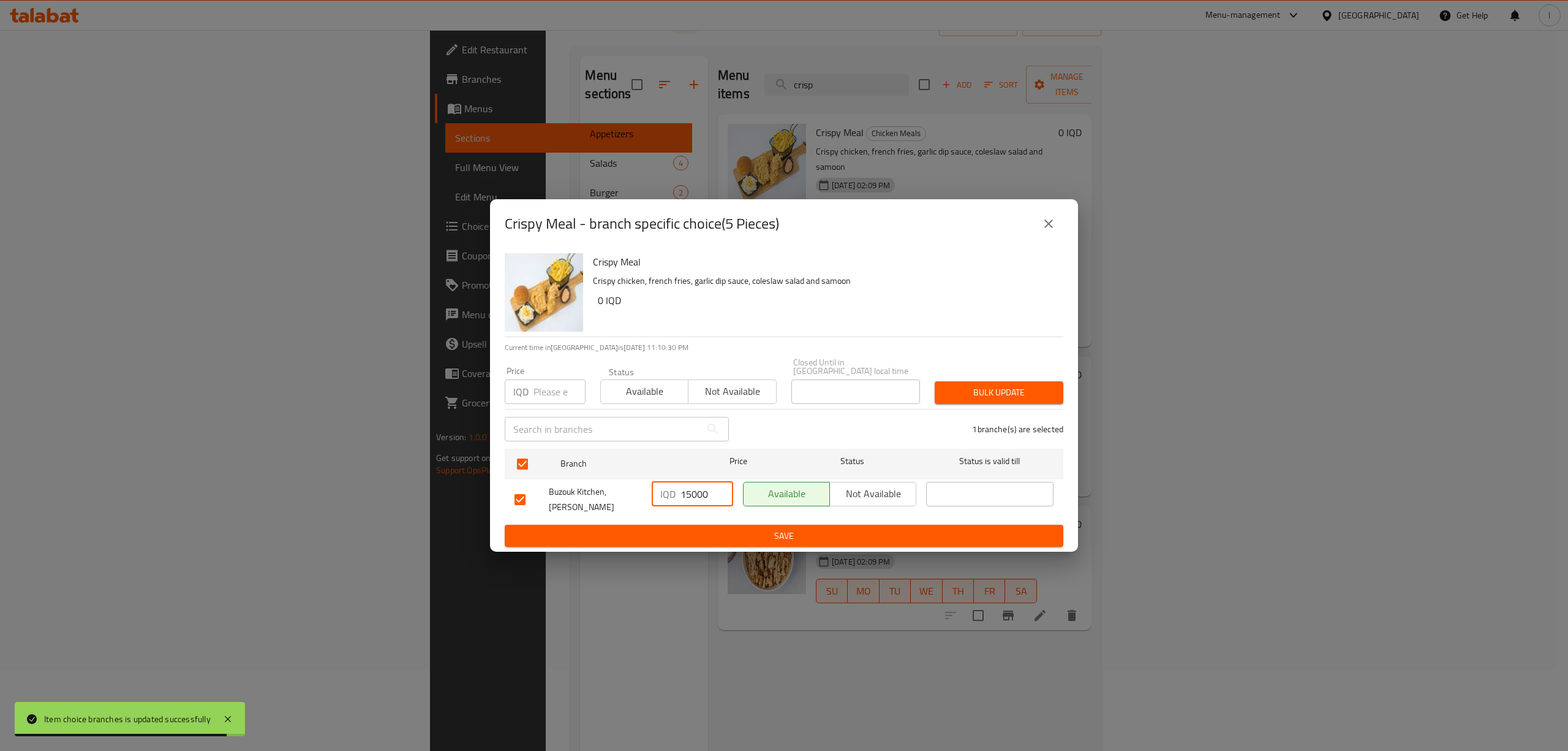
click at [836, 530] on span "Save" at bounding box center [784, 536] width 539 height 16
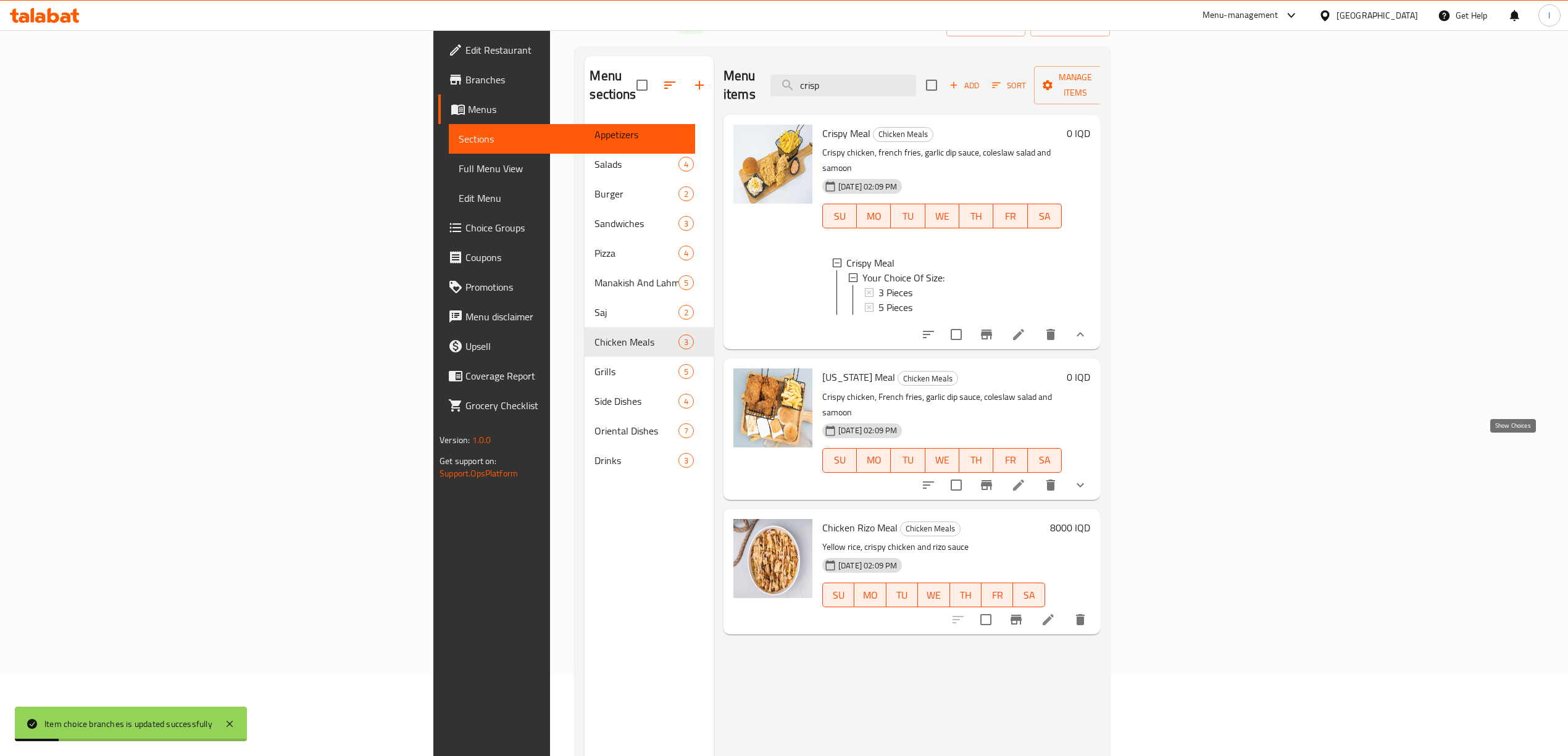
click at [1088, 477] on icon "show more" at bounding box center [1080, 484] width 15 height 15
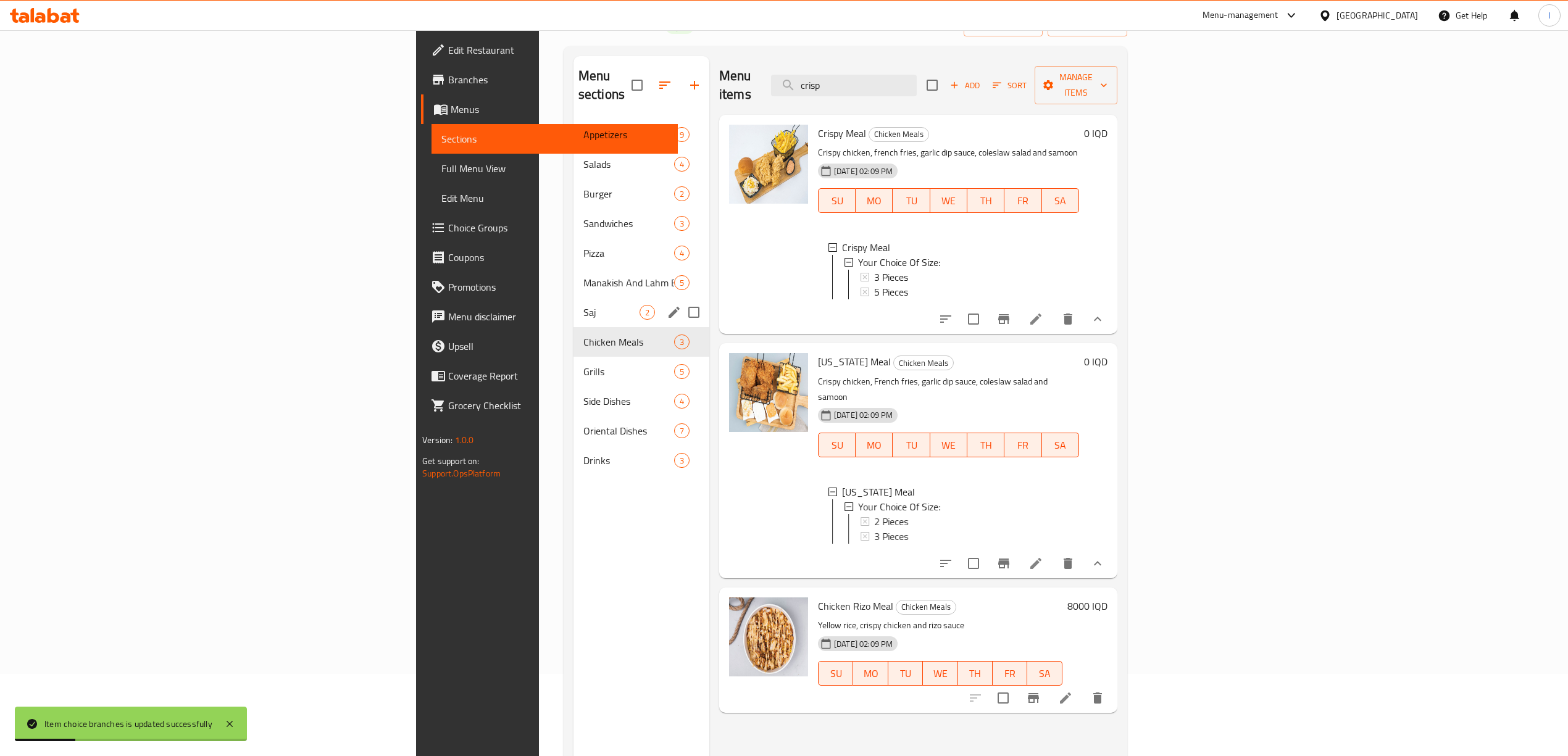
scroll to position [164, 0]
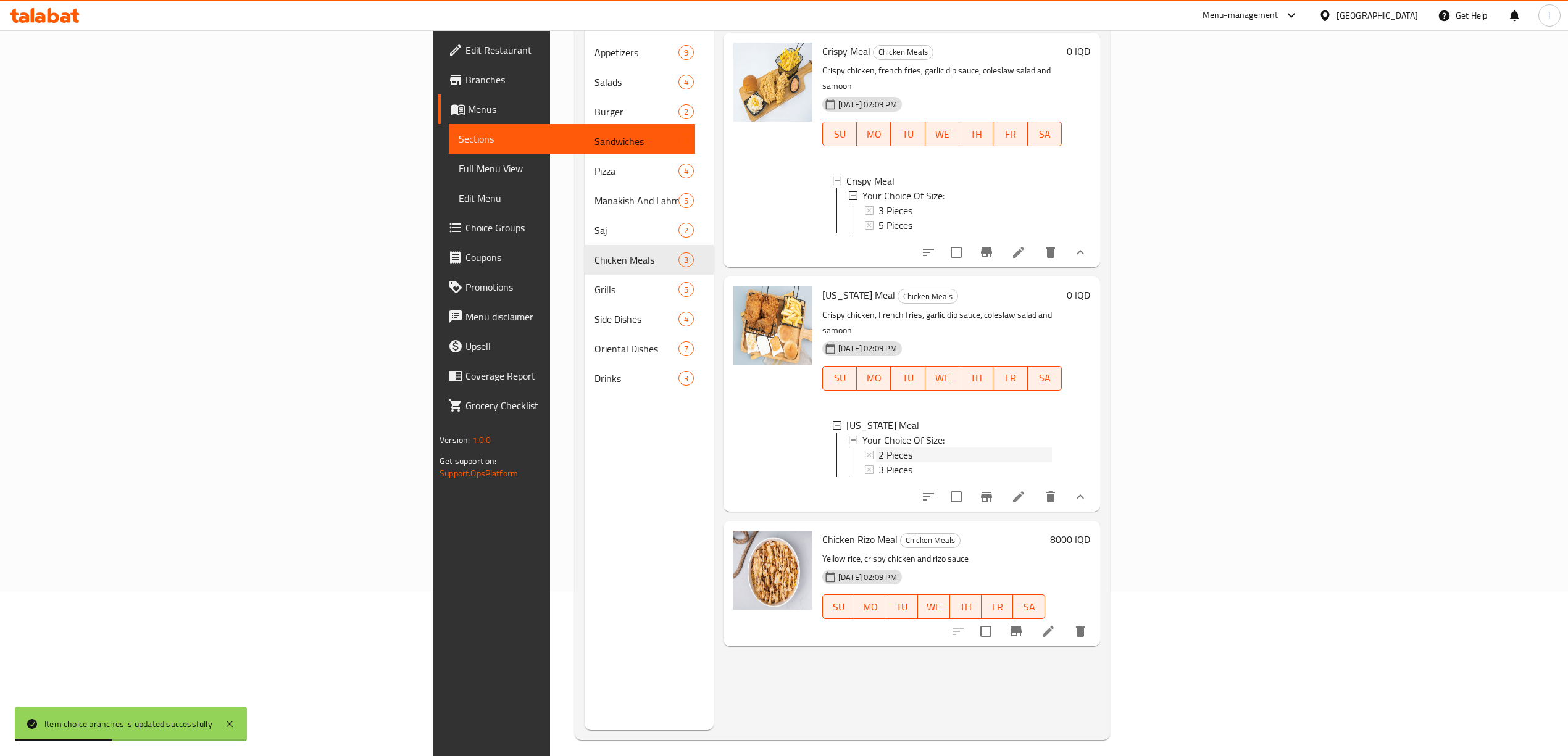
click at [878, 448] on span "2 Pieces" at bounding box center [895, 455] width 34 height 15
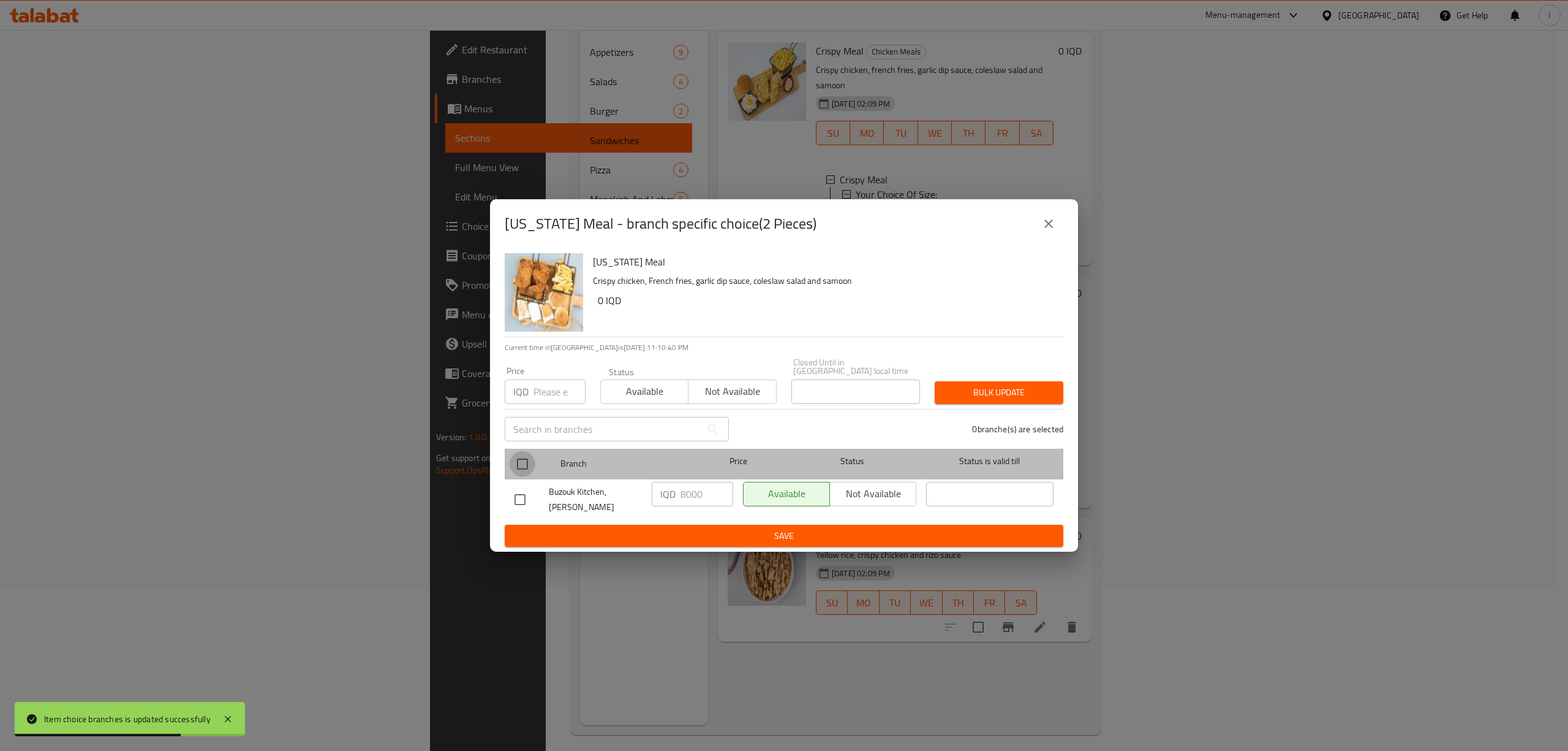
click at [523, 466] on input "checkbox" at bounding box center [523, 464] width 26 height 26
checkbox input "true"
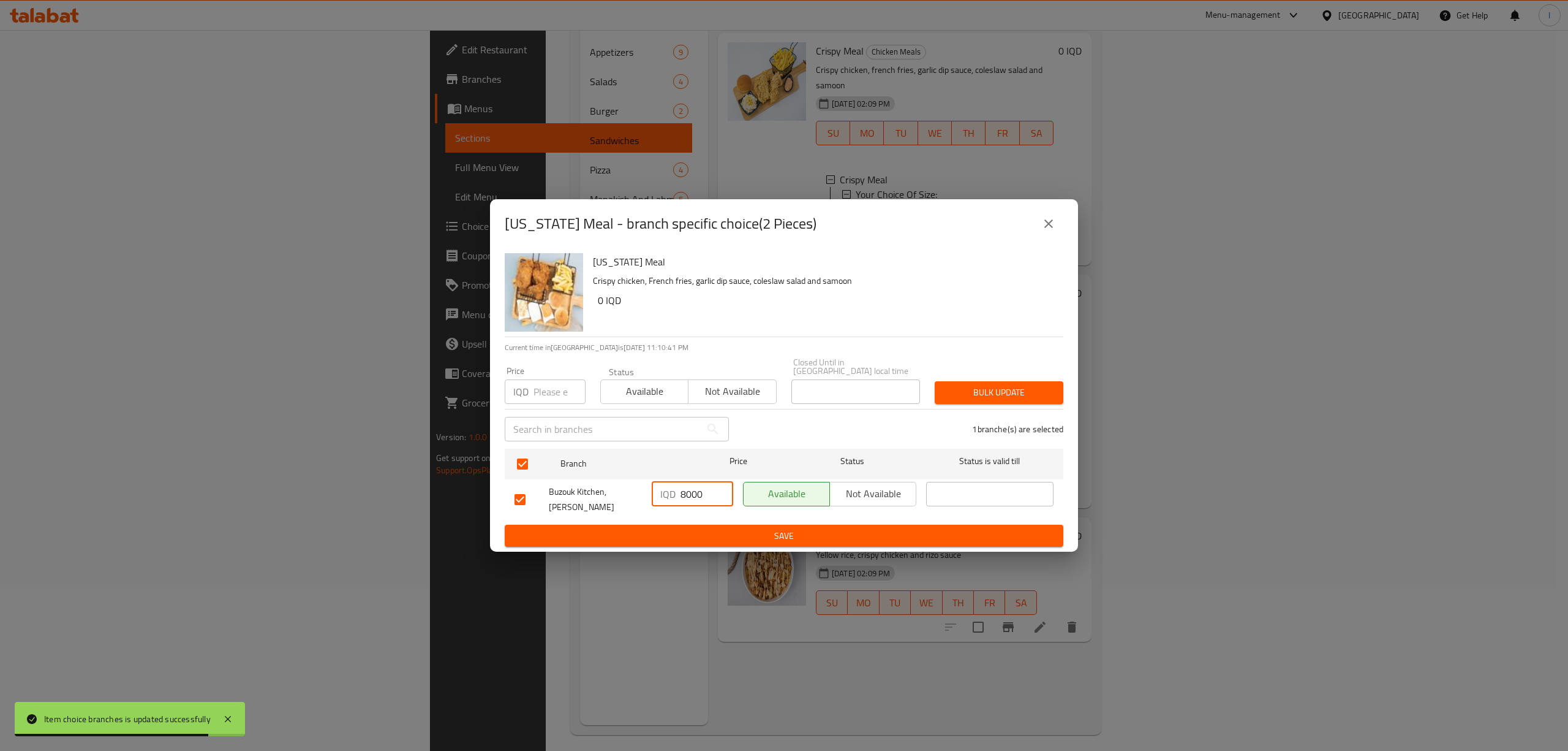
drag, startPoint x: 684, startPoint y: 498, endPoint x: 669, endPoint y: 499, distance: 15.0
click at [669, 499] on div "IQD 8000 ​" at bounding box center [692, 494] width 82 height 24
type input "9000"
click at [729, 528] on span "Save" at bounding box center [784, 536] width 539 height 16
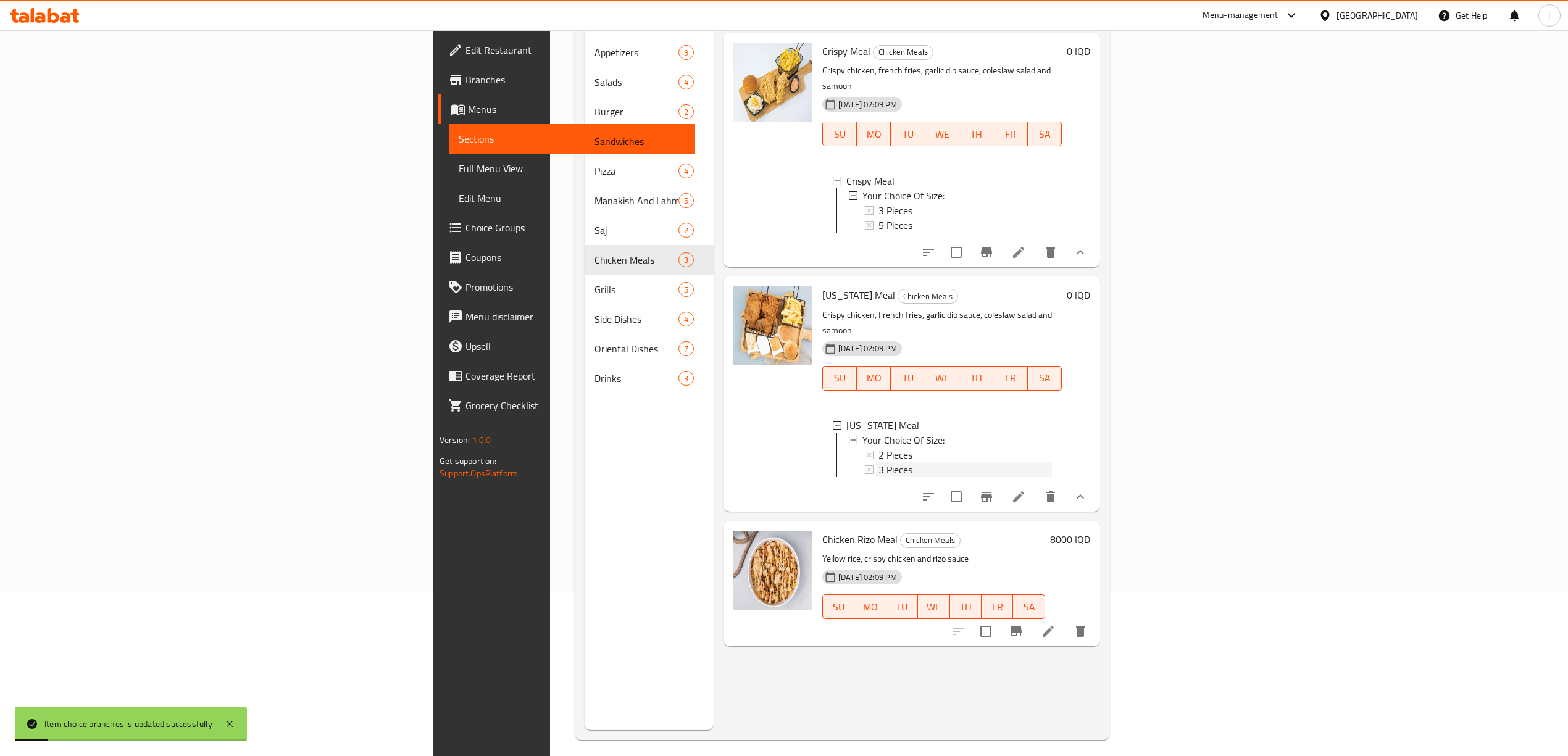
click at [878, 463] on span "3 Pieces" at bounding box center [895, 470] width 34 height 15
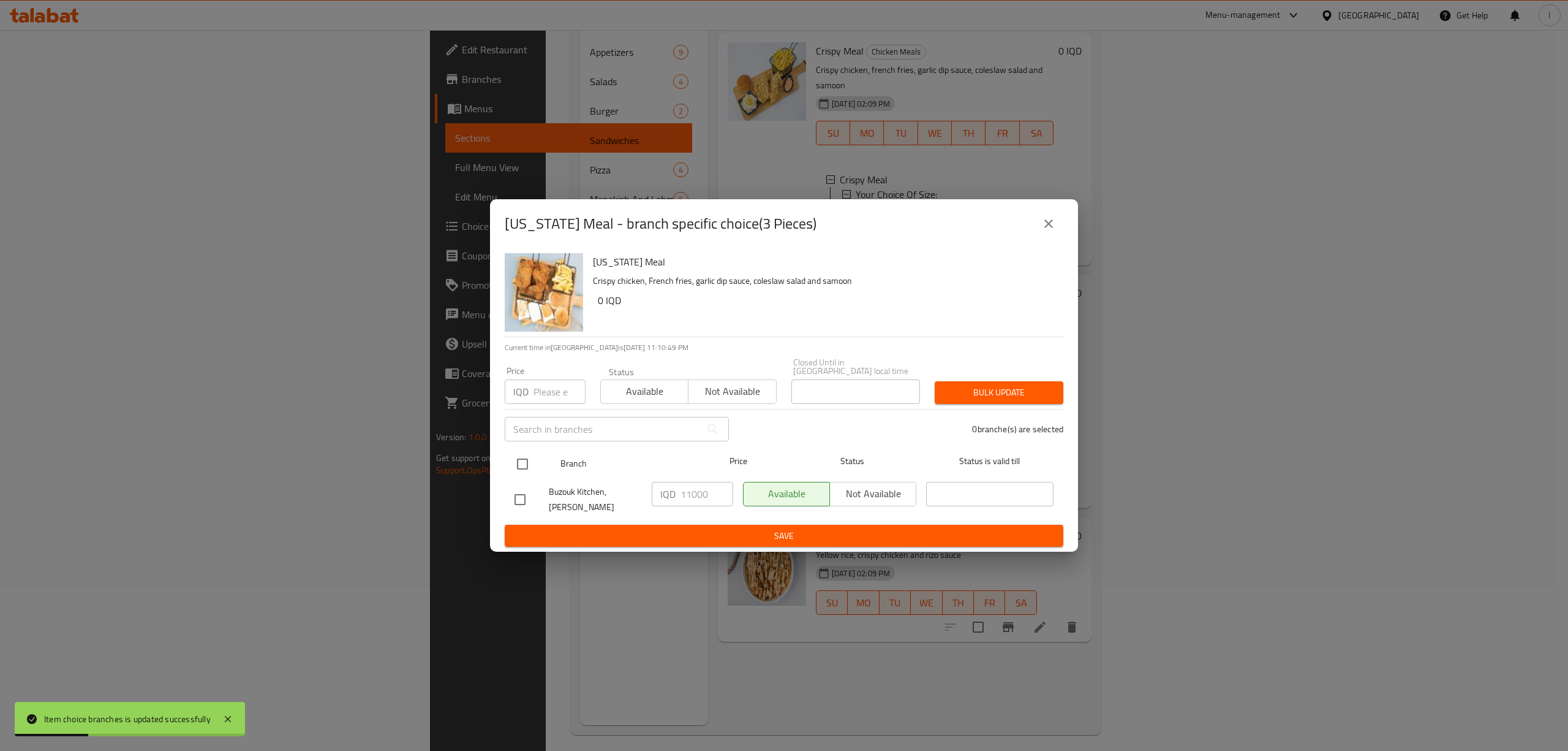
click at [510, 465] on input "checkbox" at bounding box center [523, 464] width 26 height 26
checkbox input "true"
click at [689, 497] on input "11000" at bounding box center [707, 494] width 53 height 24
type input "12000"
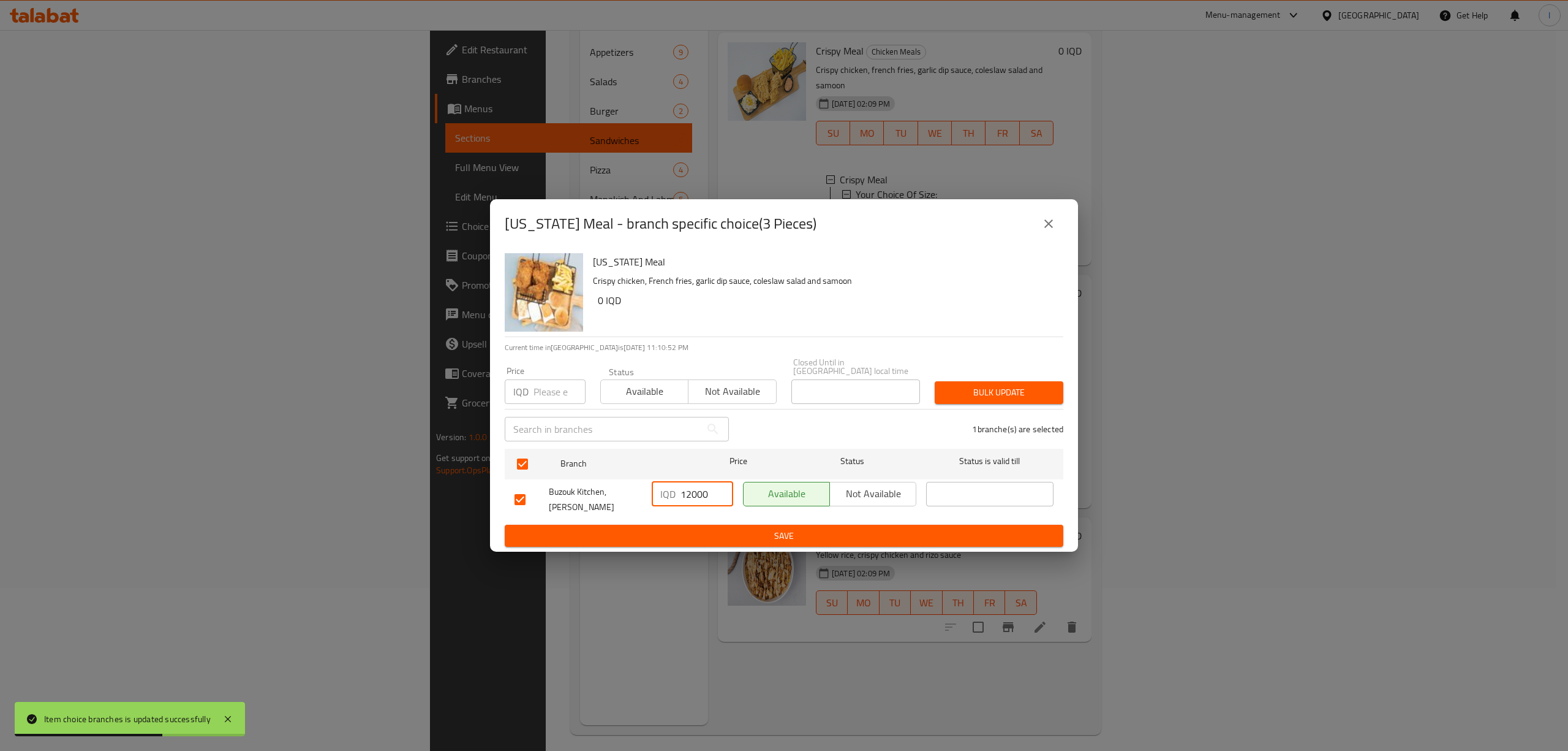
click at [732, 528] on span "Save" at bounding box center [784, 536] width 539 height 16
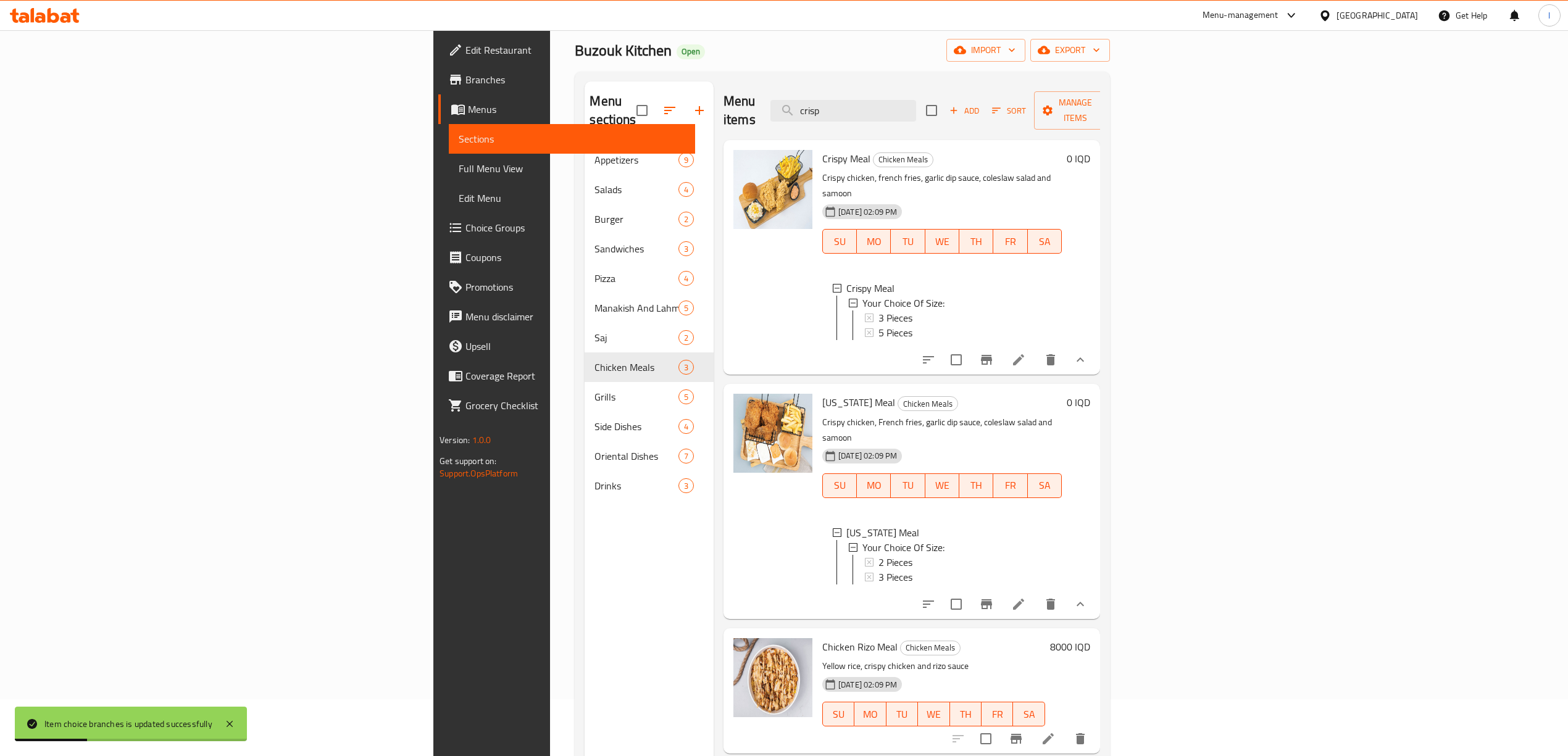
scroll to position [0, 0]
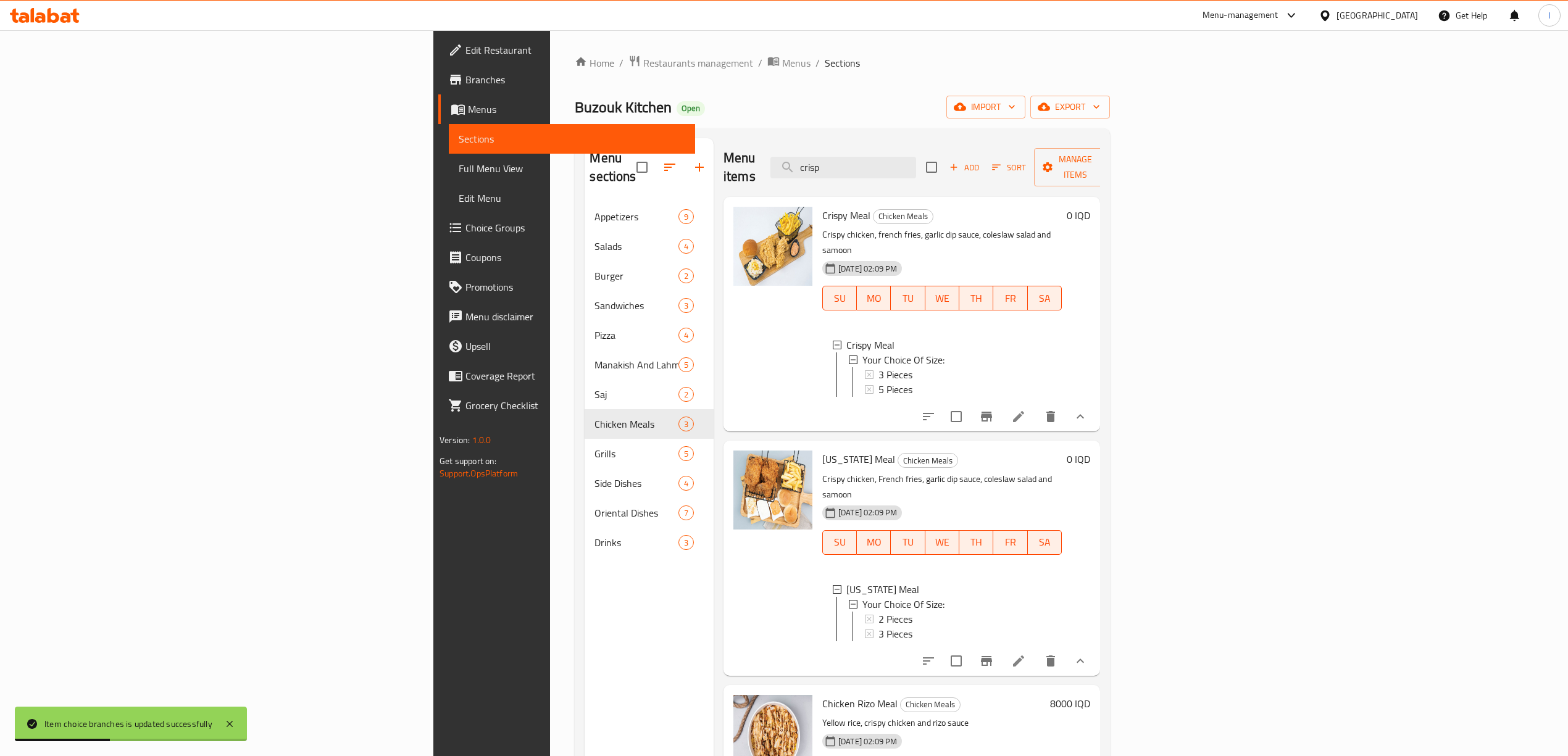
drag, startPoint x: 1027, startPoint y: 164, endPoint x: 899, endPoint y: 182, distance: 129.3
click at [899, 182] on div "Menu items crisp Add Sort Manage items Crispy Meal Chicken Meals Crispy chicken…" at bounding box center [906, 516] width 387 height 756
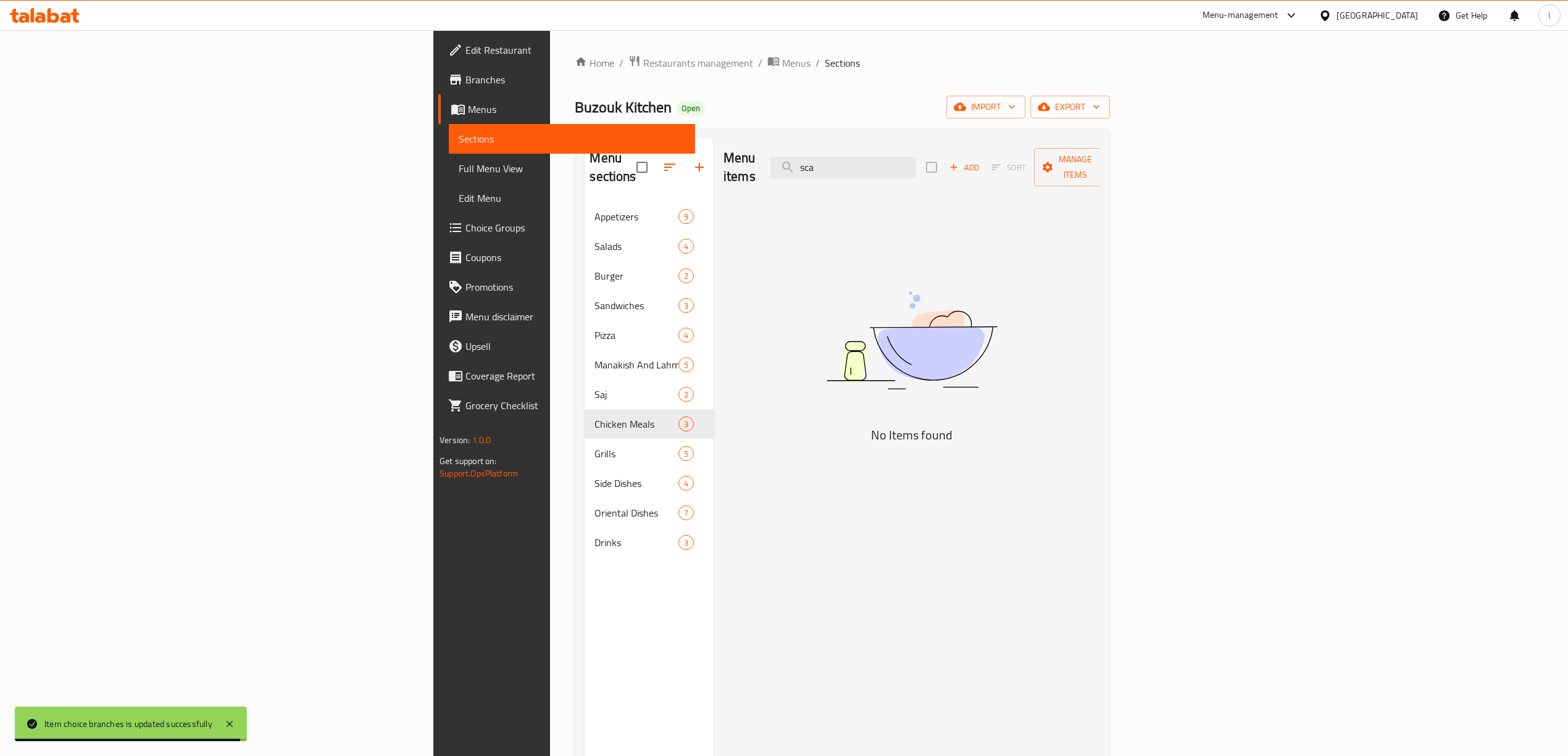
drag, startPoint x: 1011, startPoint y: 160, endPoint x: 842, endPoint y: 171, distance: 169.4
click at [847, 173] on div "Menu items sca Add Sort Manage items" at bounding box center [912, 167] width 377 height 59
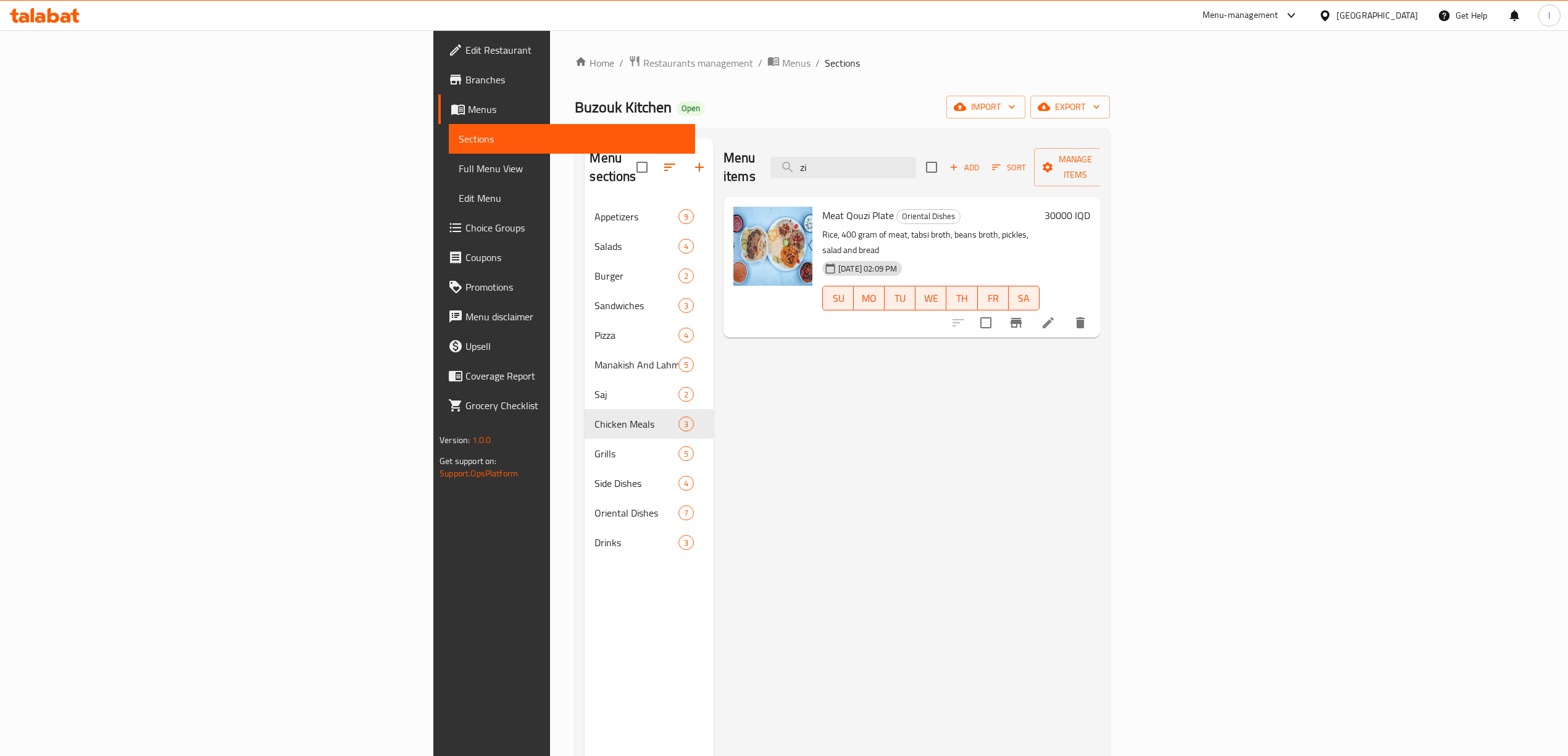
drag, startPoint x: 845, startPoint y: 166, endPoint x: 776, endPoint y: 183, distance: 71.1
click at [776, 183] on div "Menu items zi Add Sort Manage items Meat Qouzi Plate Oriental Dishes Rice, 400 …" at bounding box center [906, 516] width 387 height 756
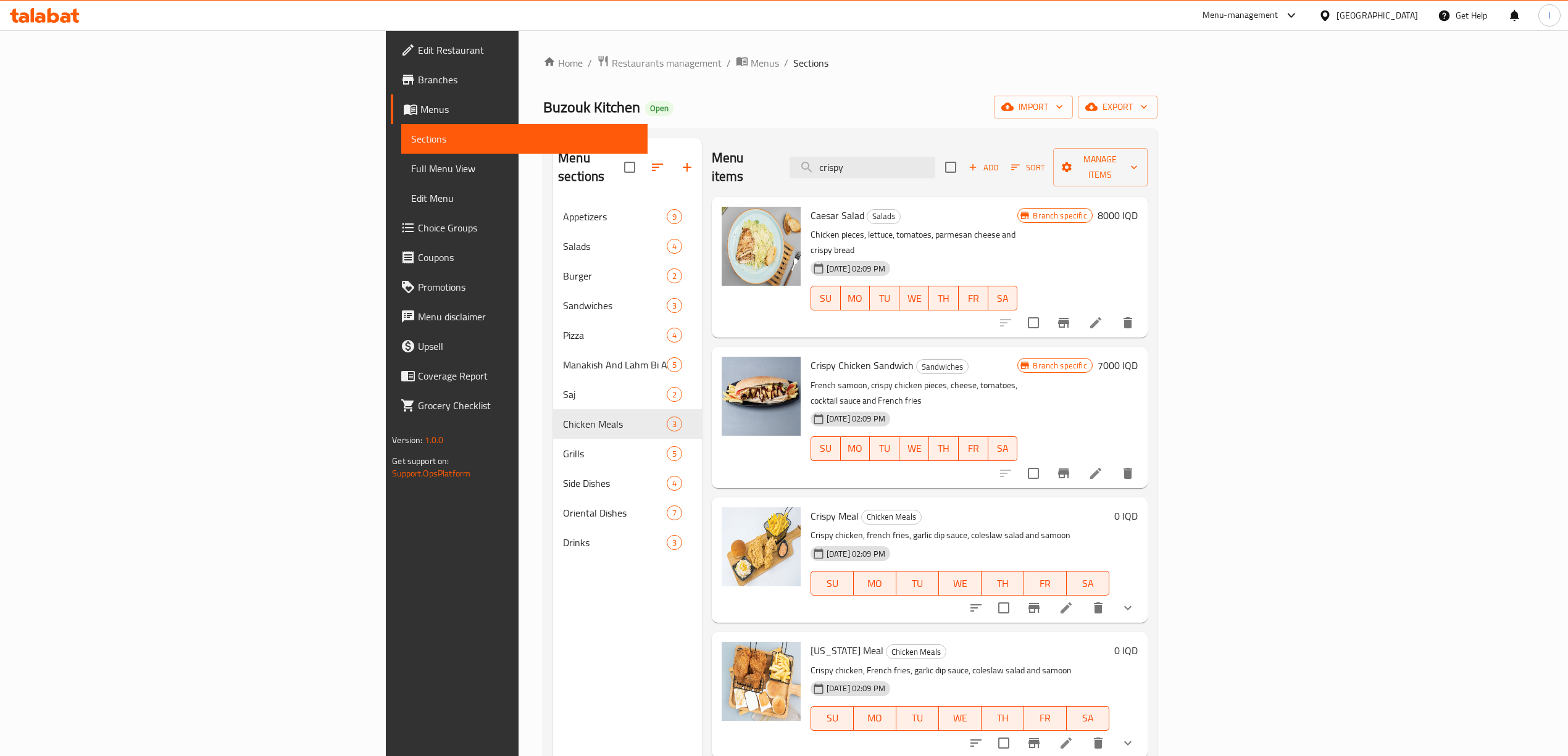
type input "crispy"
drag, startPoint x: 773, startPoint y: 332, endPoint x: 697, endPoint y: 327, distance: 76.2
click at [717, 351] on div "Crispy Chicken Sandwich Sandwiches French samoon, crispy chicken pieces, cheese…" at bounding box center [930, 416] width 426 height 131
click at [1138, 357] on h6 "7000 IQD" at bounding box center [1117, 365] width 40 height 18
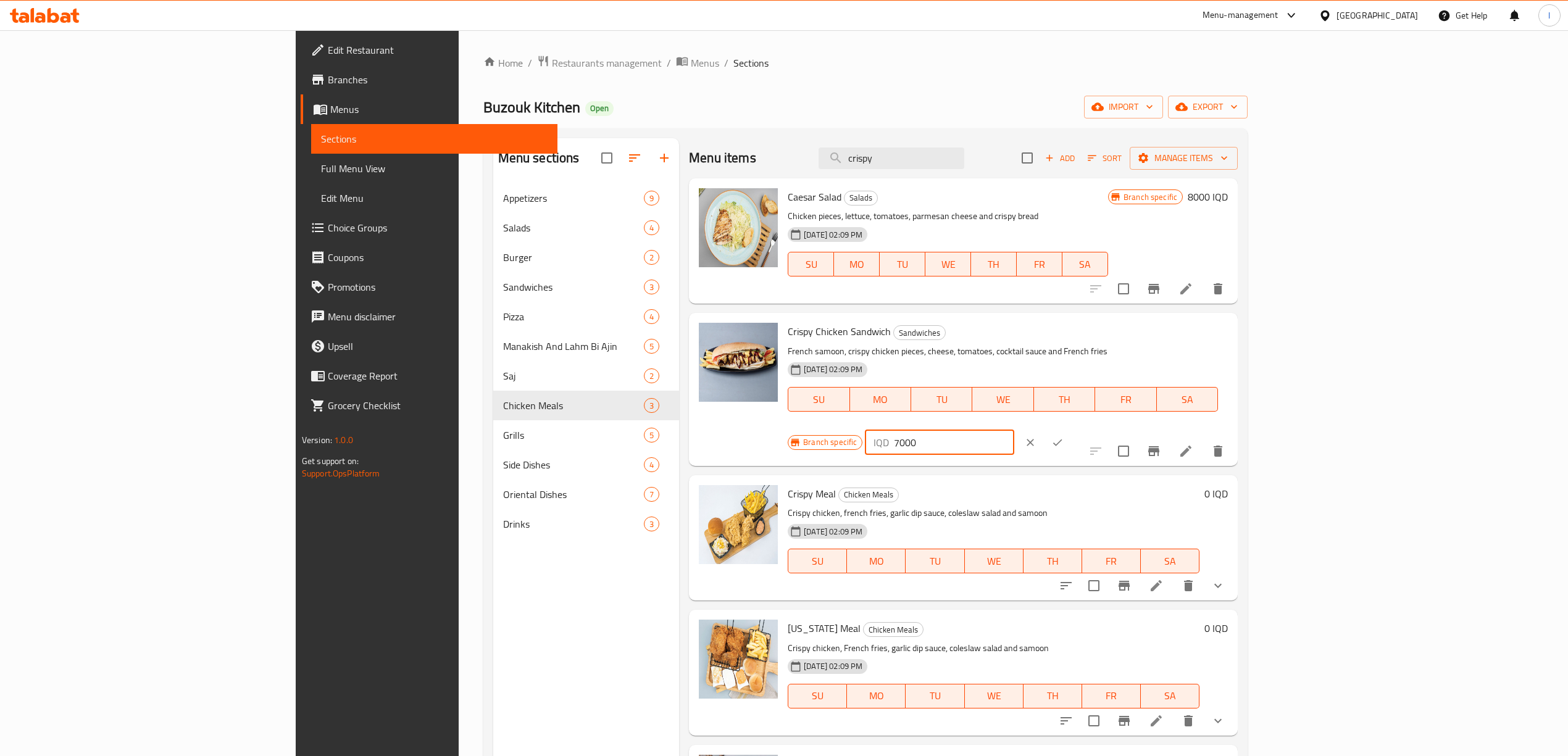
drag, startPoint x: 1345, startPoint y: 337, endPoint x: 1333, endPoint y: 339, distance: 12.2
click at [1014, 430] on div "IQD 7000 ​" at bounding box center [940, 442] width 149 height 25
drag, startPoint x: 1390, startPoint y: 329, endPoint x: 1302, endPoint y: 343, distance: 89.1
click at [1089, 429] on div "Branch specific IQD 9000 ​" at bounding box center [938, 442] width 301 height 27
type input "9000"
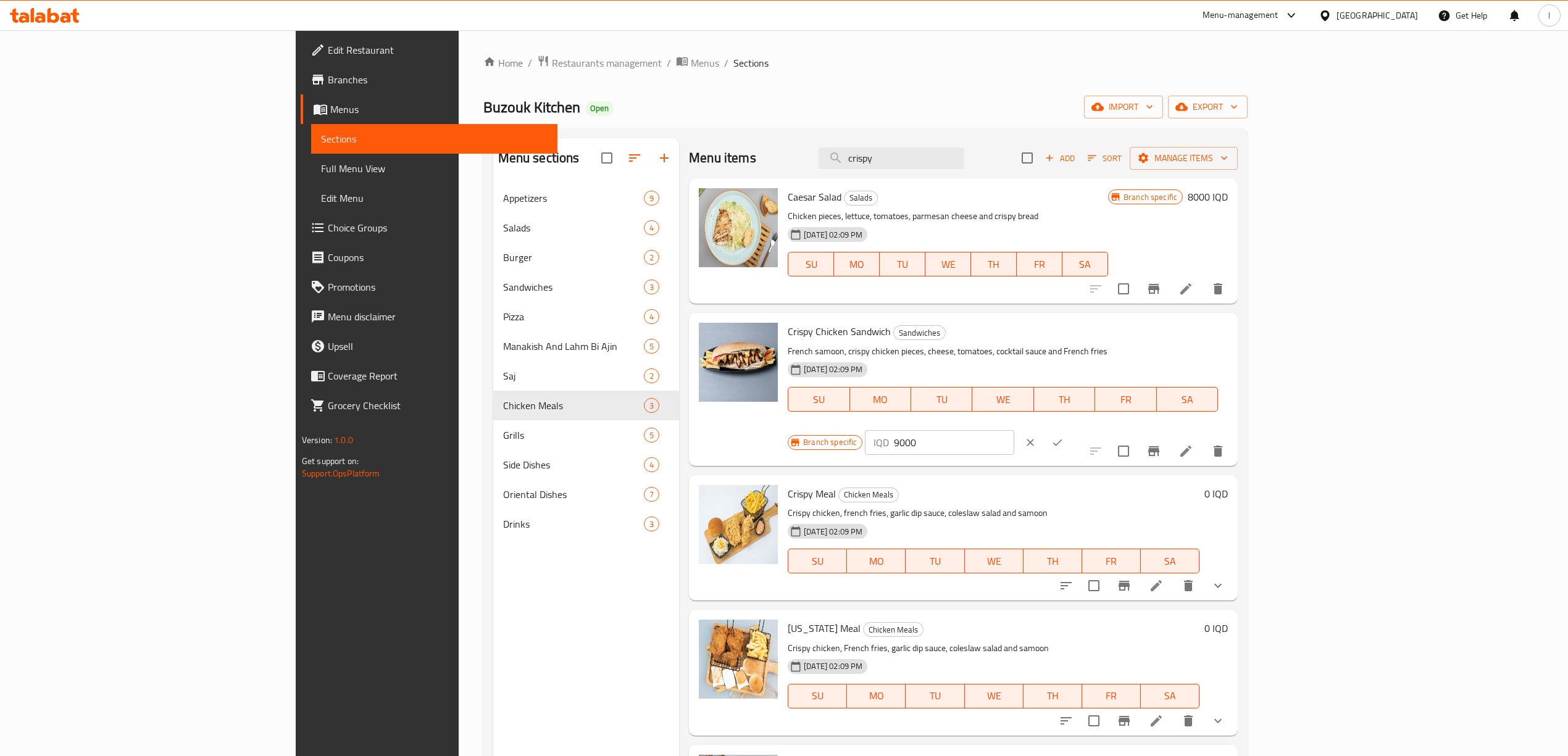
drag, startPoint x: 1485, startPoint y: 337, endPoint x: 1232, endPoint y: 350, distance: 253.3
click at [1089, 429] on div "Branch specific IQD 9000 ​" at bounding box center [938, 442] width 301 height 27
click at [1071, 429] on button "ok" at bounding box center [1057, 442] width 27 height 27
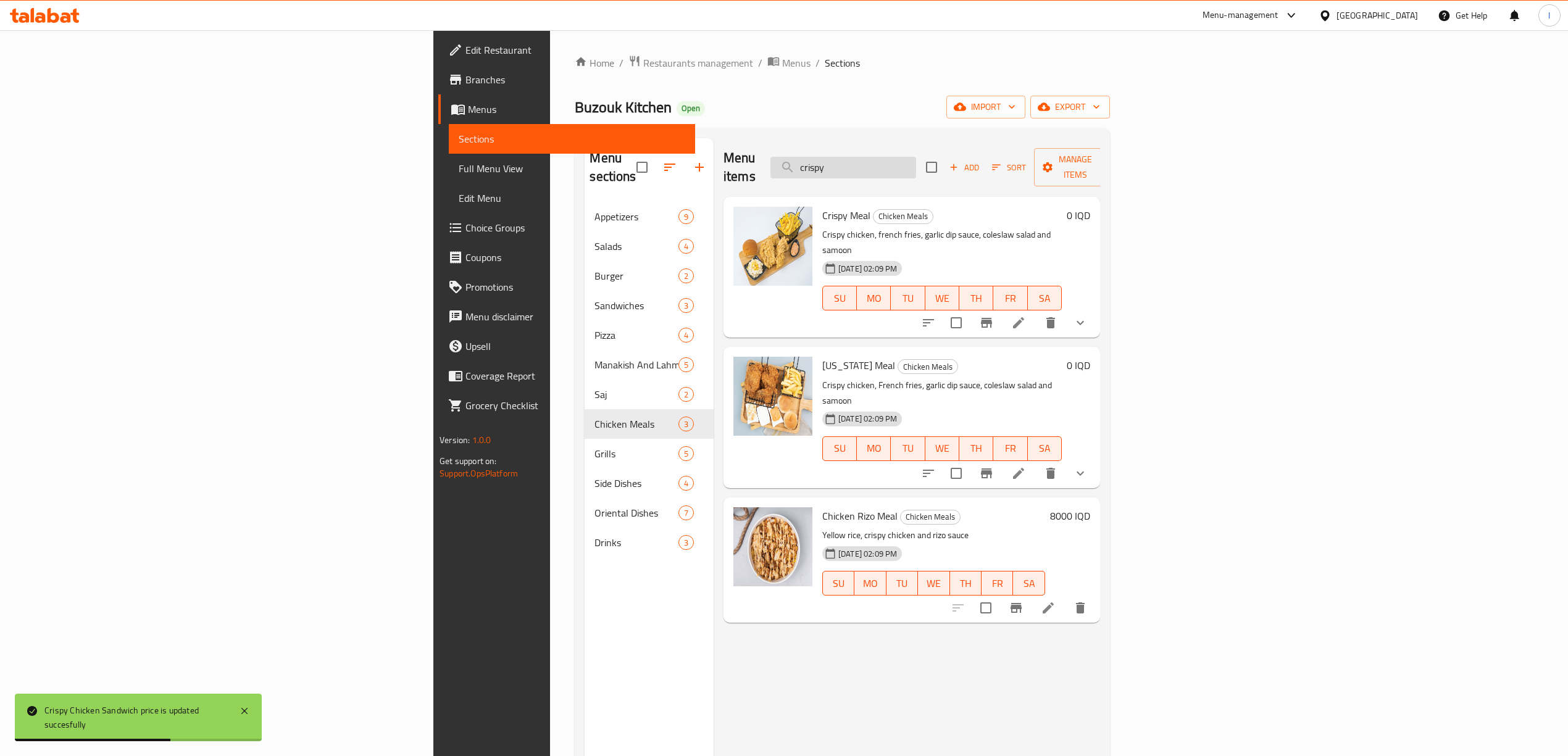
click at [916, 164] on input "crispy" at bounding box center [843, 167] width 145 height 22
type input "crispy"
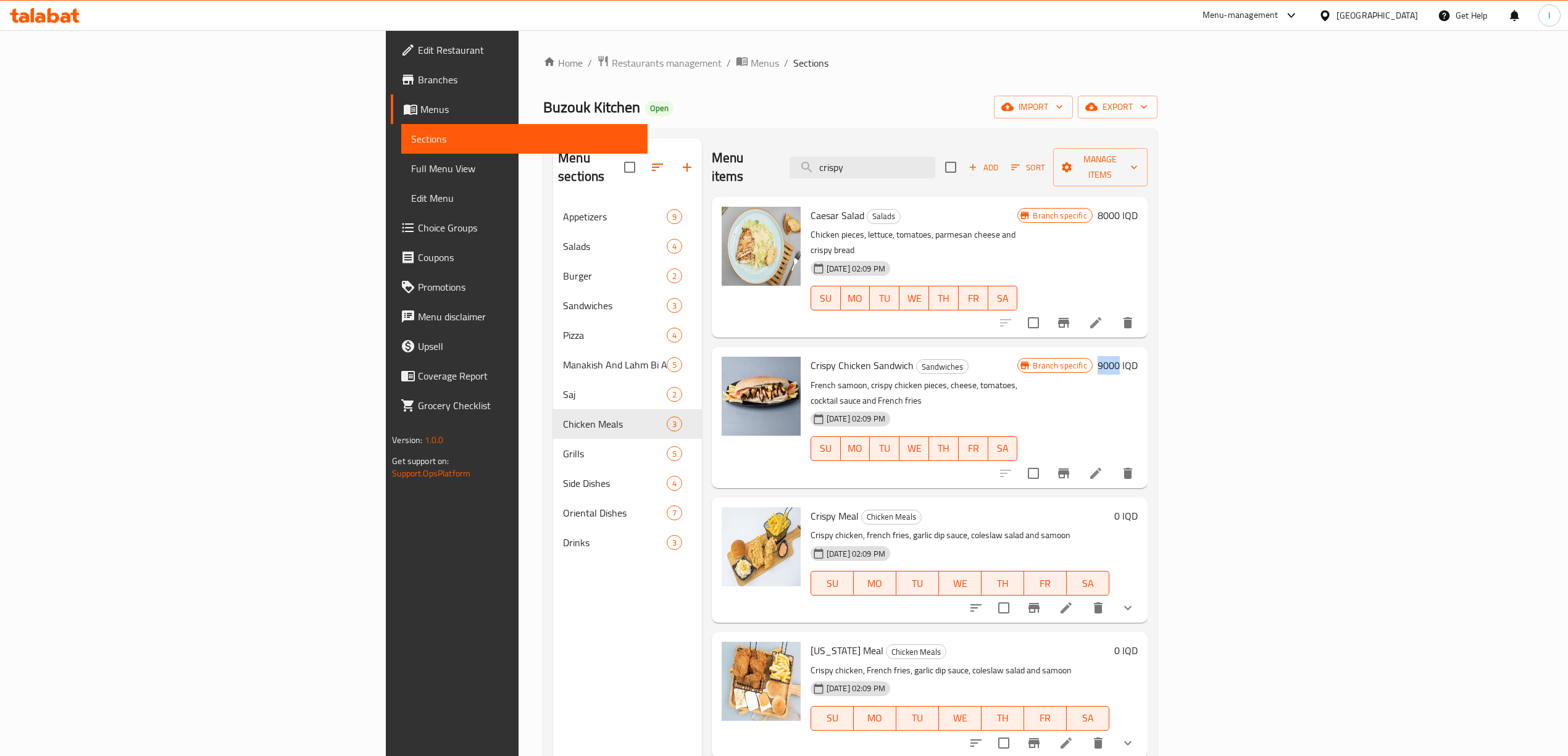
drag, startPoint x: 1471, startPoint y: 332, endPoint x: 1493, endPoint y: 334, distance: 22.1
click at [1138, 357] on h6 "9000 IQD" at bounding box center [1117, 365] width 40 height 18
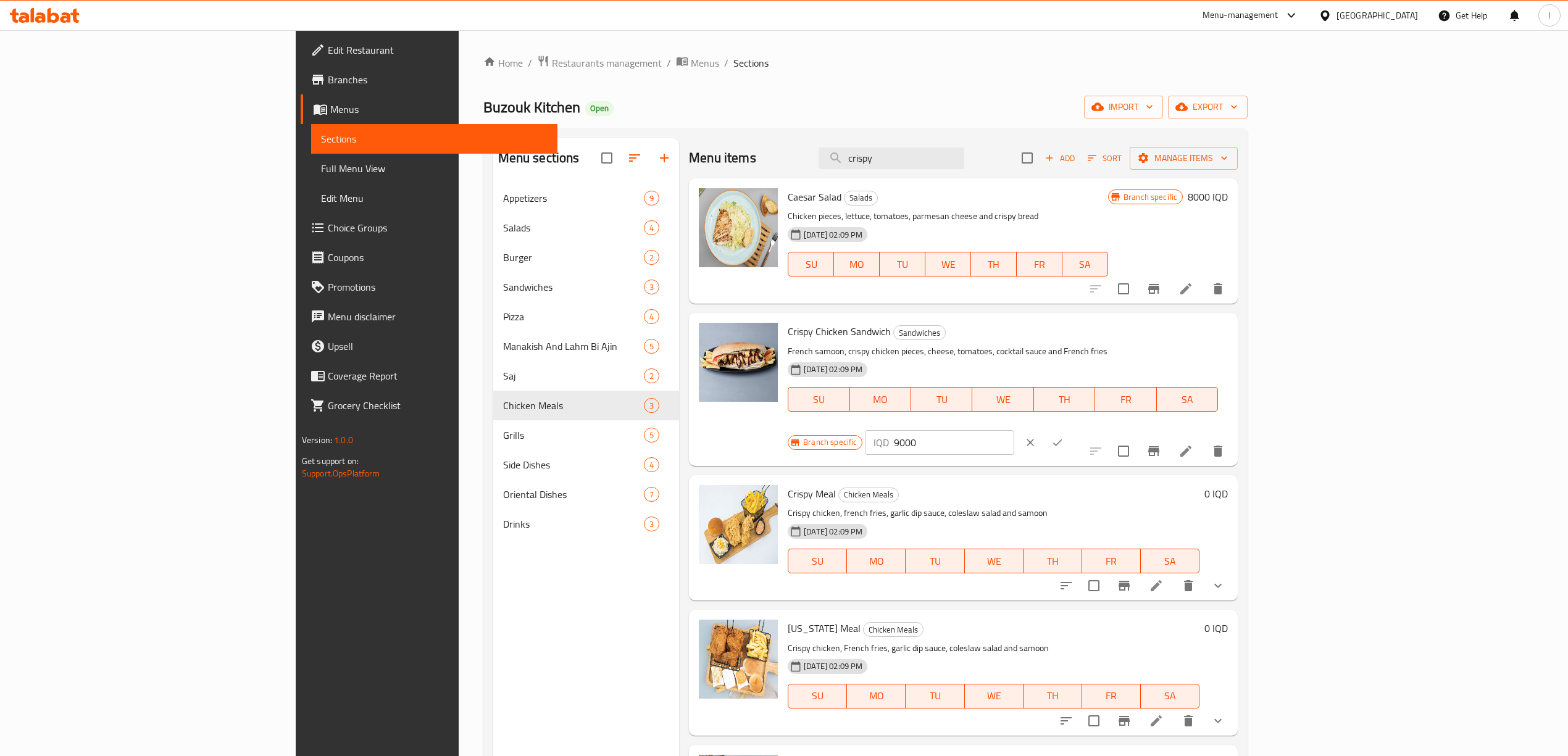
click at [1161, 443] on icon "Branch-specific-item" at bounding box center [1153, 450] width 15 height 15
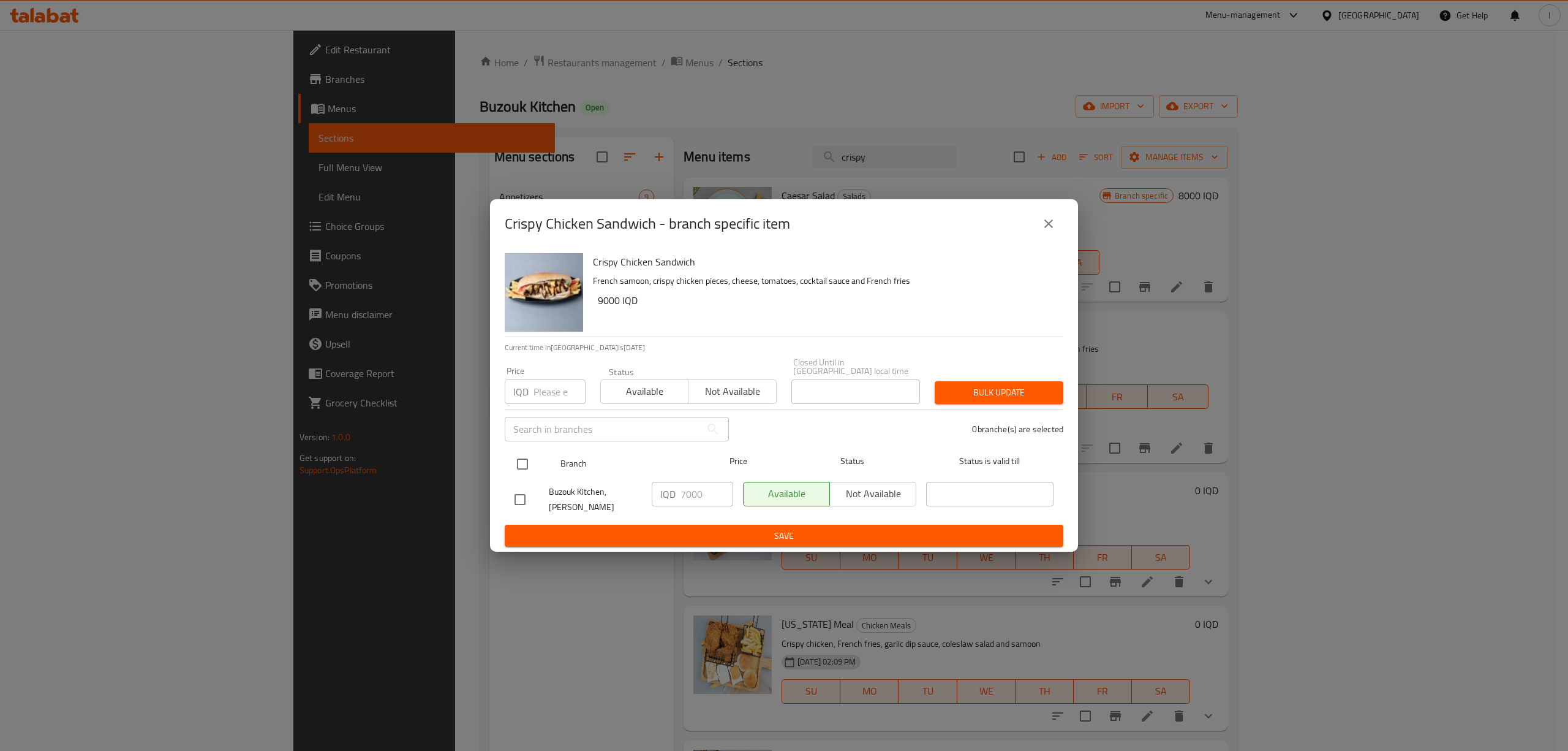
click at [517, 455] on input "checkbox" at bounding box center [523, 464] width 26 height 26
checkbox input "true"
drag, startPoint x: 596, startPoint y: 486, endPoint x: 599, endPoint y: 511, distance: 25.2
click at [562, 489] on div "Buzouk Kitchen, Al Ashar IQD 7000 ​ Available Not available ​" at bounding box center [784, 500] width 549 height 45
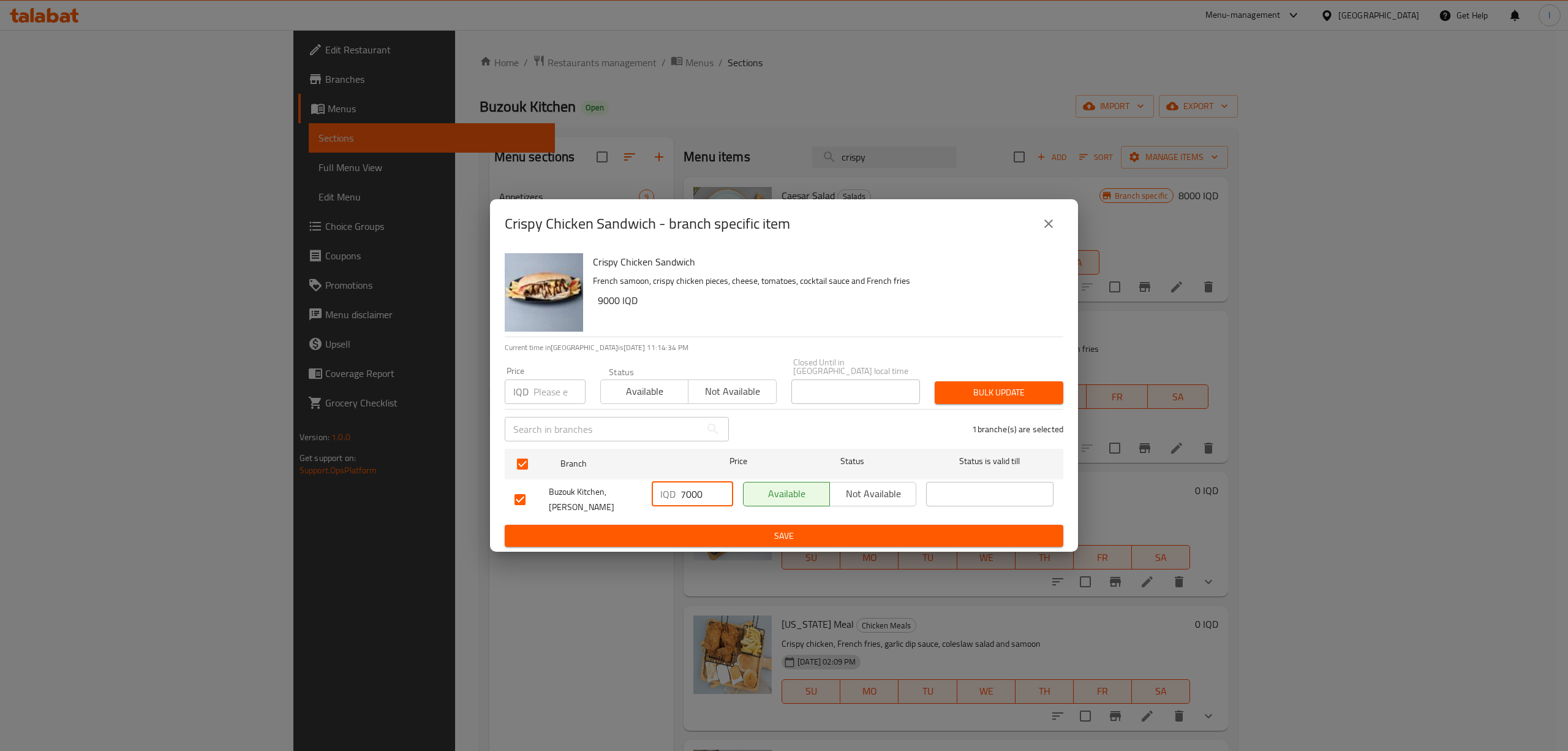
paste input "9"
type input "9000"
click at [643, 528] on span "Save" at bounding box center [784, 536] width 539 height 16
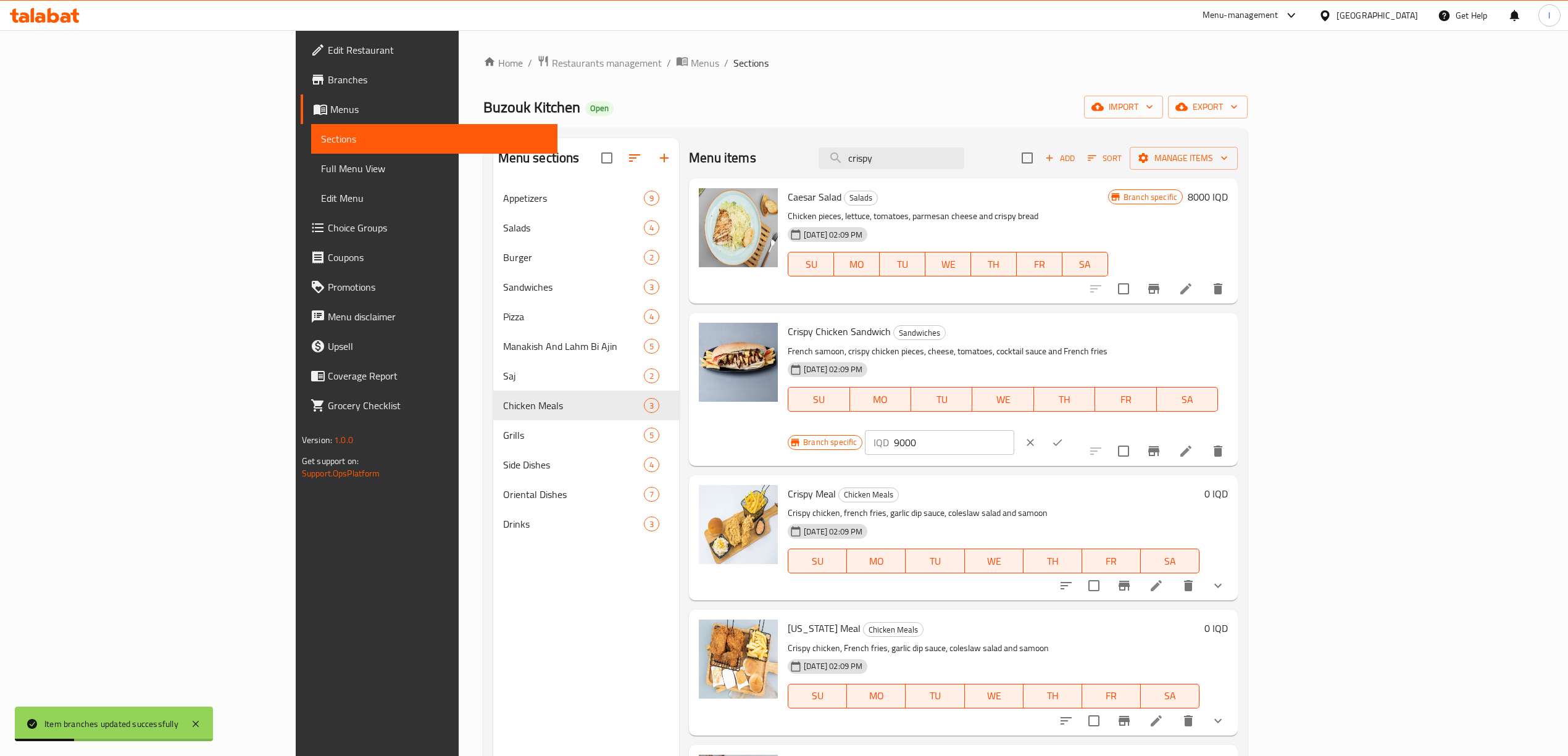
drag, startPoint x: 1015, startPoint y: 151, endPoint x: 860, endPoint y: 164, distance: 155.5
click at [880, 166] on div "Menu items crispy Add Sort Manage items" at bounding box center [963, 159] width 549 height 40
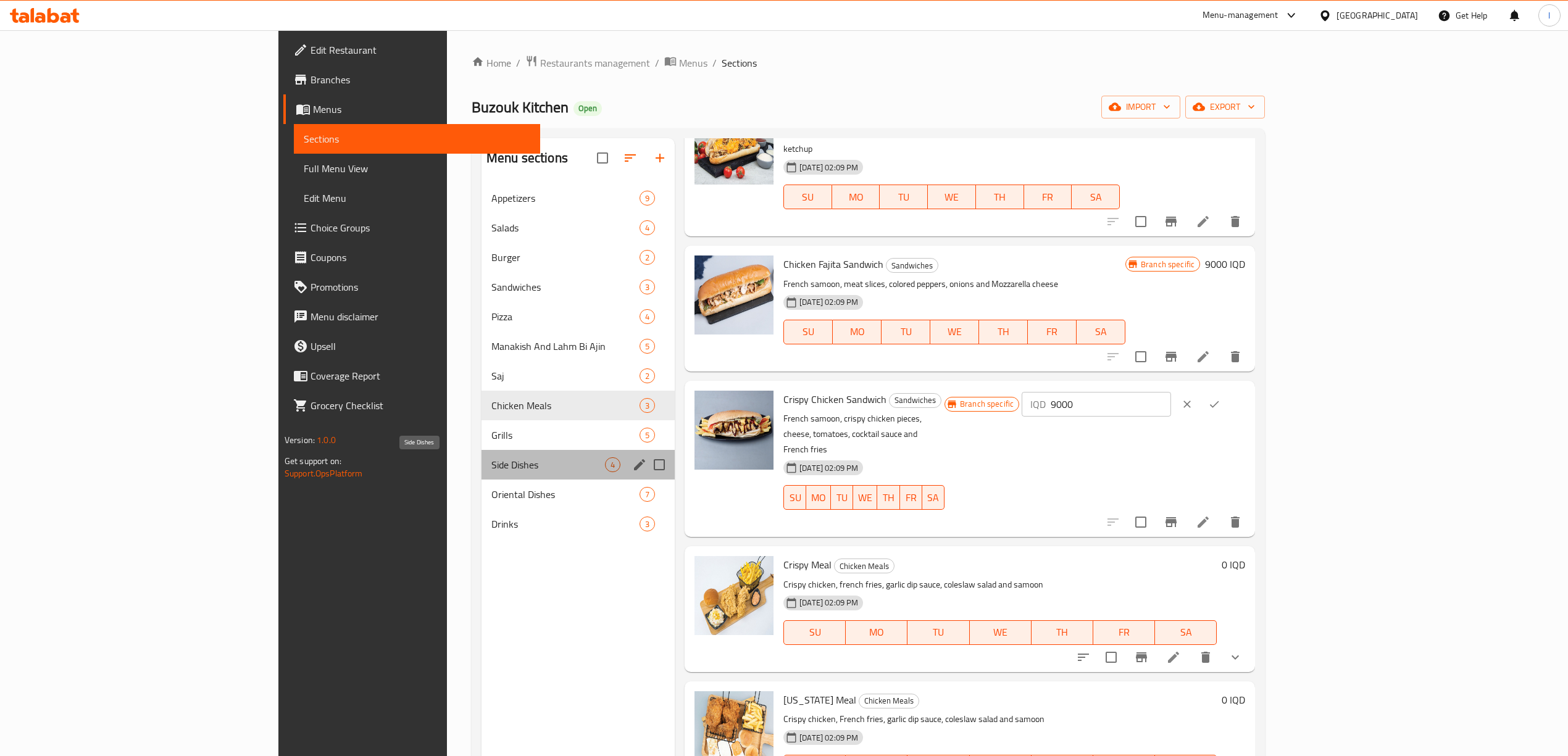
click at [492, 469] on span "Side Dishes" at bounding box center [549, 464] width 114 height 15
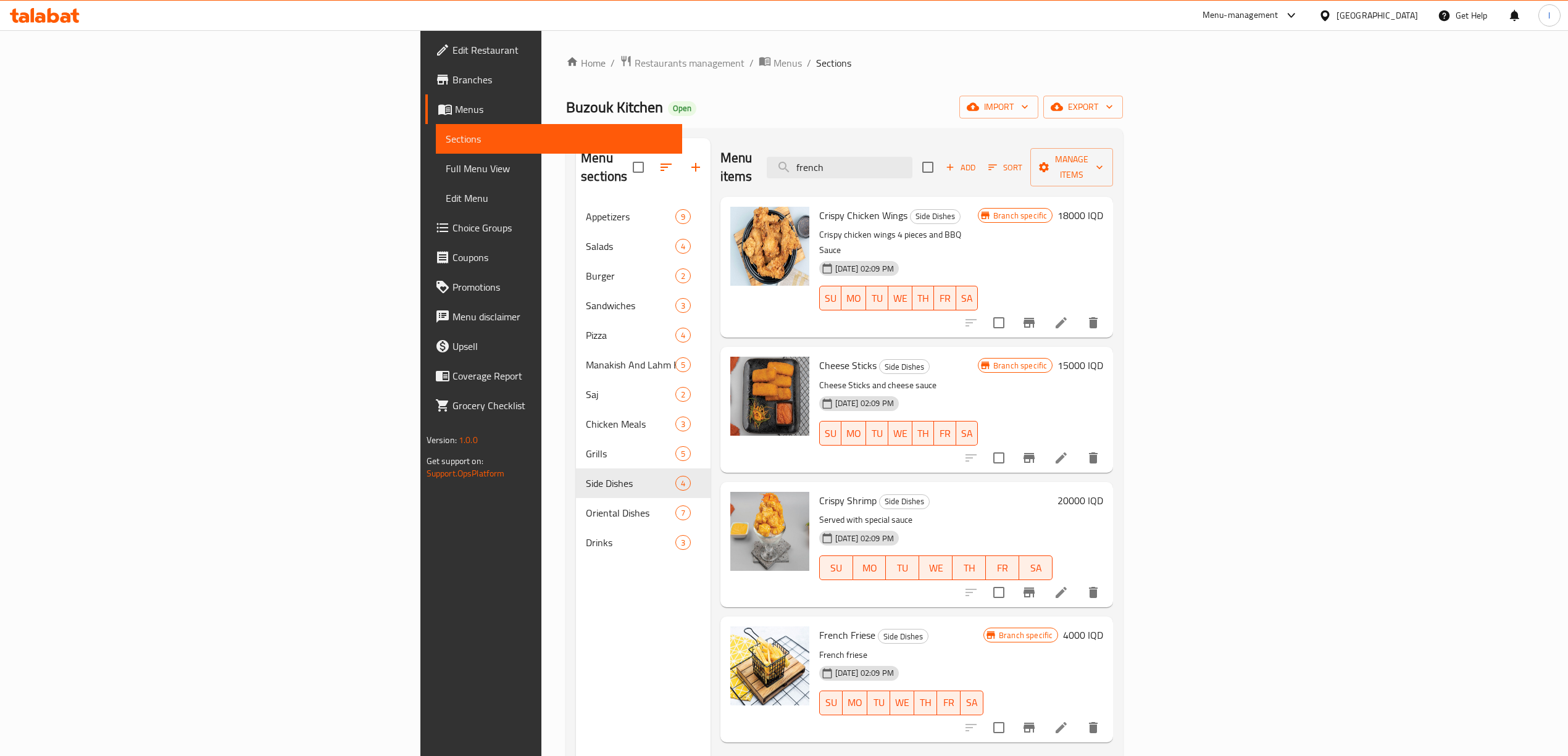
drag, startPoint x: 1001, startPoint y: 154, endPoint x: 903, endPoint y: 160, distance: 98.2
click at [903, 160] on div "Menu items french Add Sort Manage items" at bounding box center [917, 167] width 394 height 59
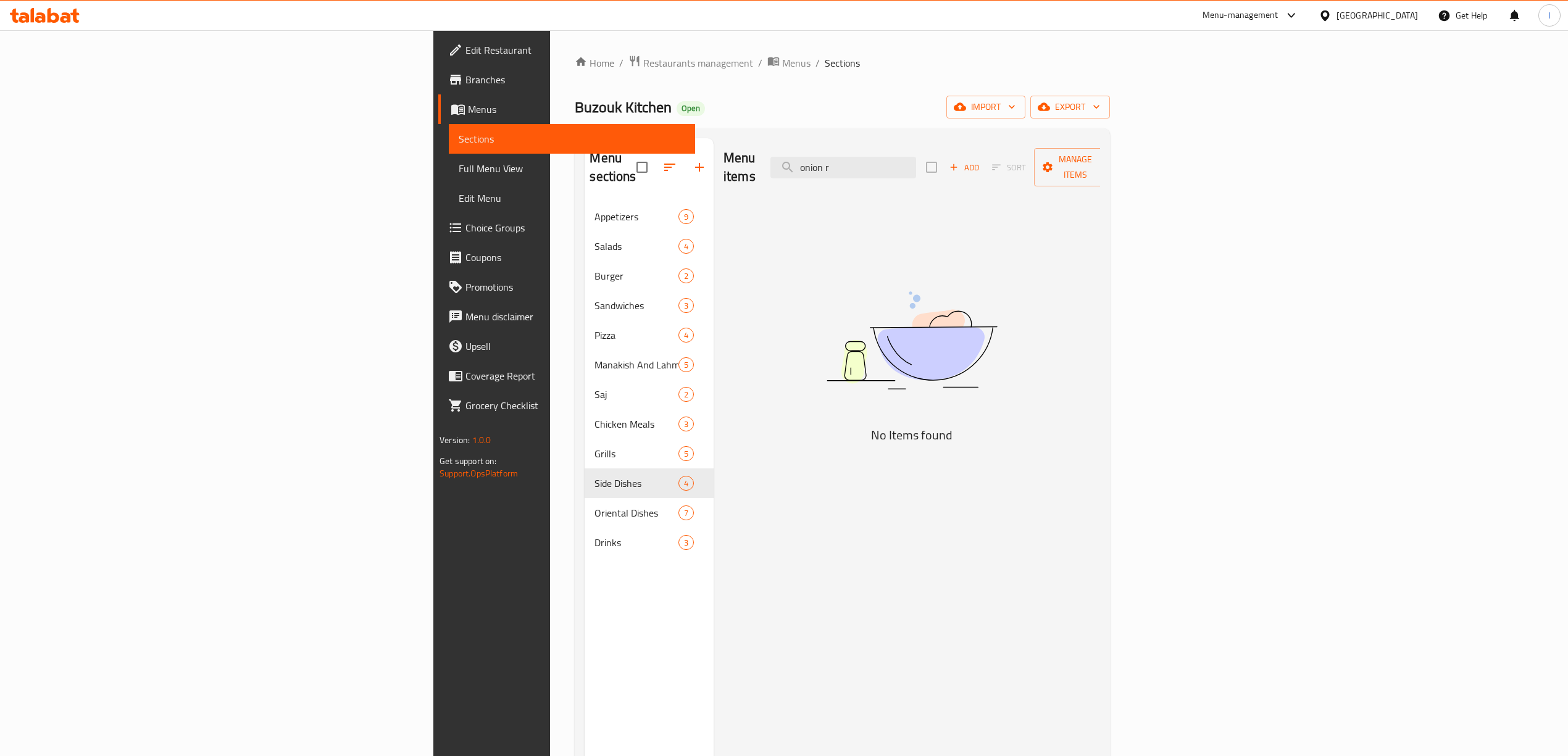
drag, startPoint x: 1020, startPoint y: 159, endPoint x: 870, endPoint y: 175, distance: 150.9
click at [876, 174] on div "Menu items onion r Add Sort Manage items" at bounding box center [912, 167] width 377 height 59
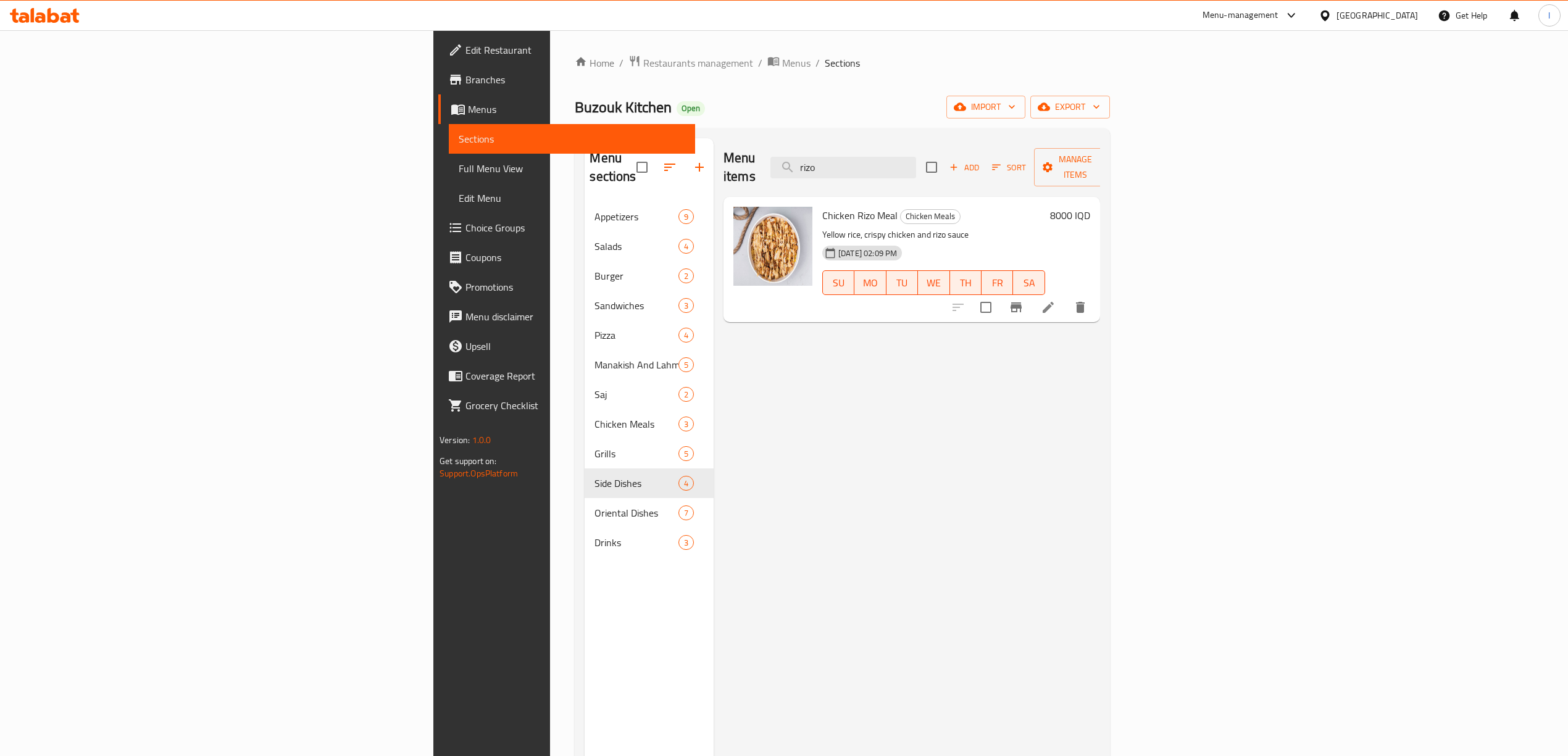
type input "rizo"
click at [1090, 207] on h6 "8000 IQD" at bounding box center [1070, 215] width 40 height 18
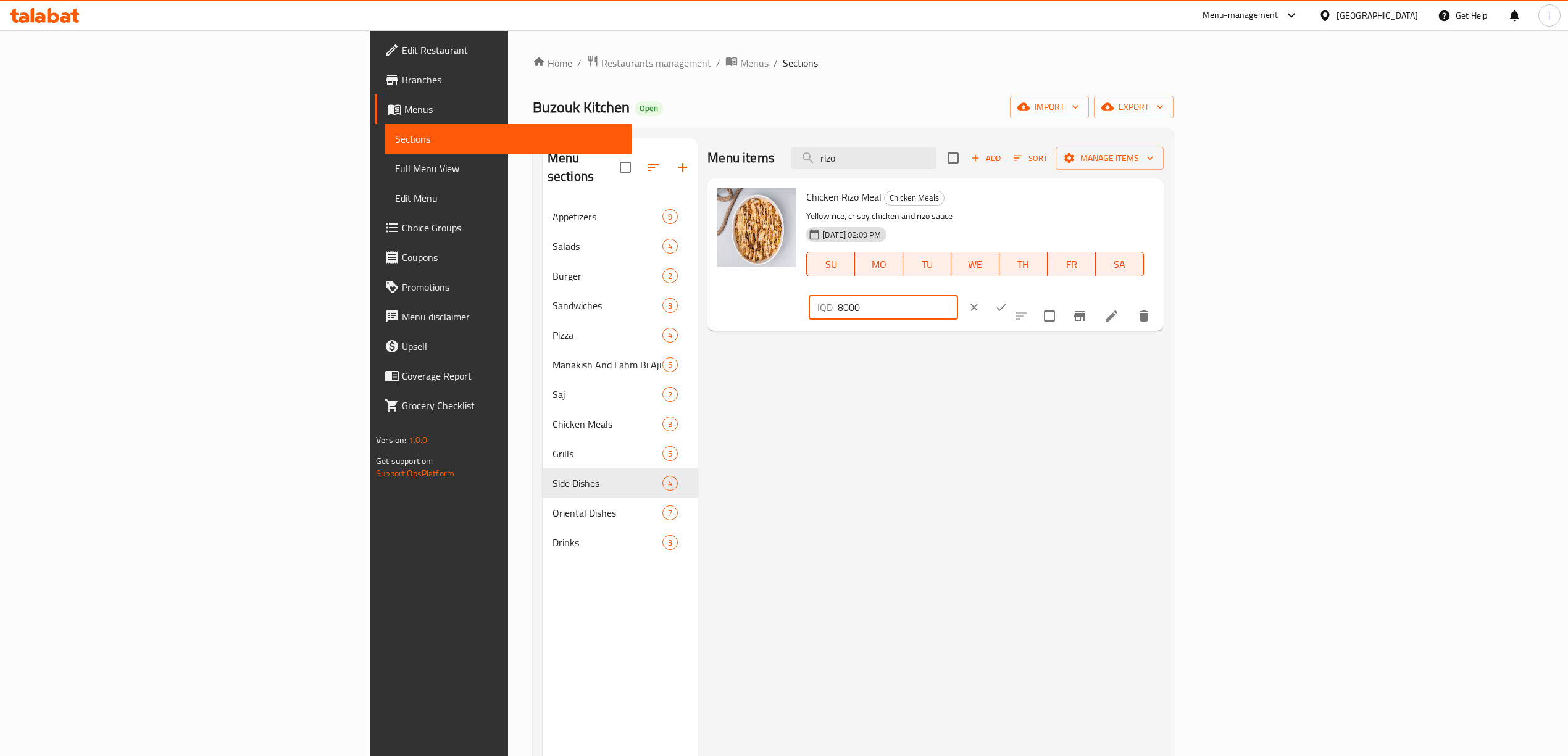
drag, startPoint x: 1416, startPoint y: 201, endPoint x: 1112, endPoint y: 201, distance: 304.0
click at [1114, 201] on div "Chicken Rizo Meal Chicken Meals Yellow rice, crispy chicken and rizo sauce [DAT…" at bounding box center [979, 254] width 357 height 143
drag, startPoint x: 1394, startPoint y: 202, endPoint x: 1244, endPoint y: 223, distance: 151.5
click at [1158, 216] on div "Chicken Rizo Meal Chicken Meals Yellow rice, crispy chicken and rizo sauce [DAT…" at bounding box center [979, 254] width 357 height 143
type input "12000"
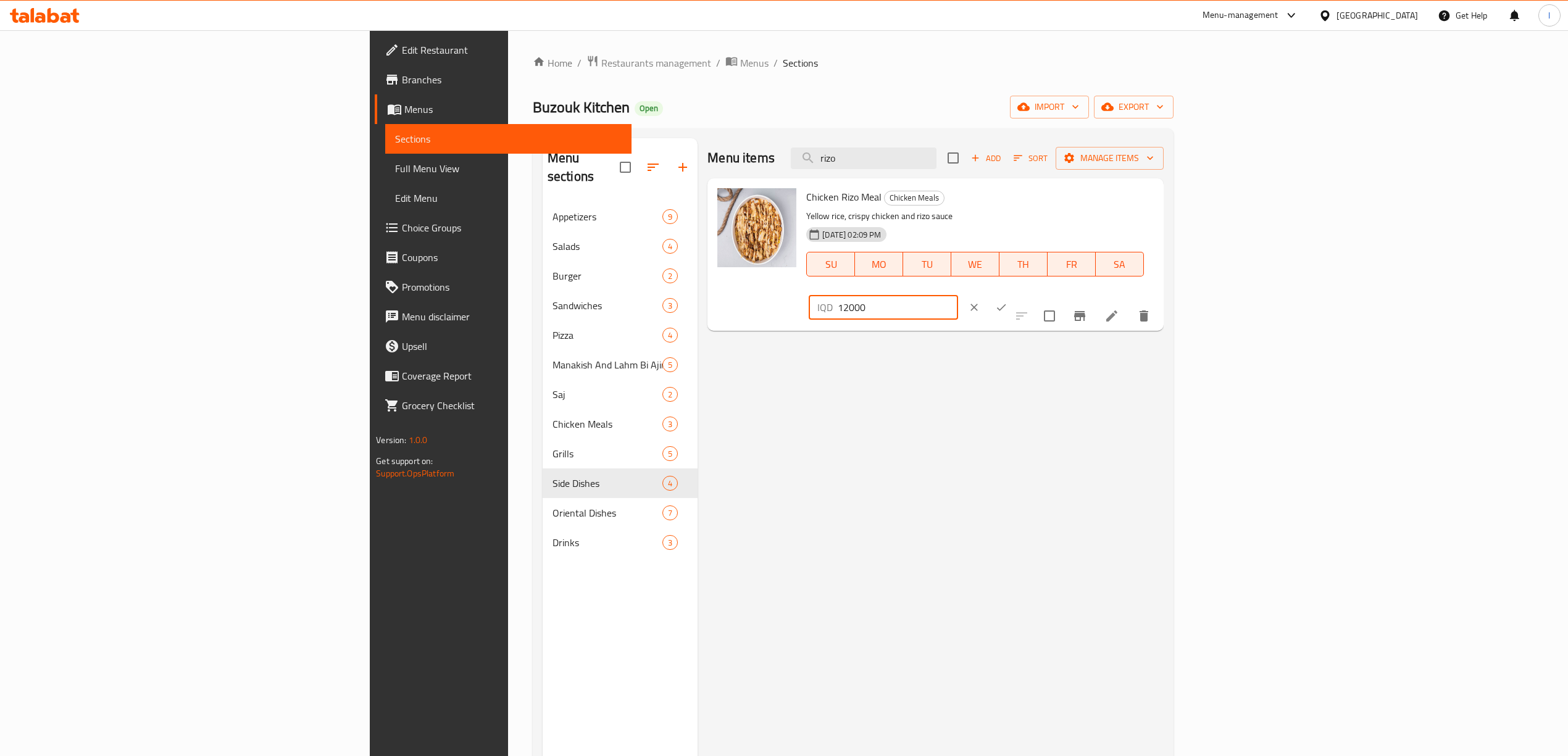
drag, startPoint x: 1508, startPoint y: 206, endPoint x: 1501, endPoint y: 225, distance: 20.2
click at [1015, 293] on button "ok" at bounding box center [1001, 307] width 27 height 27
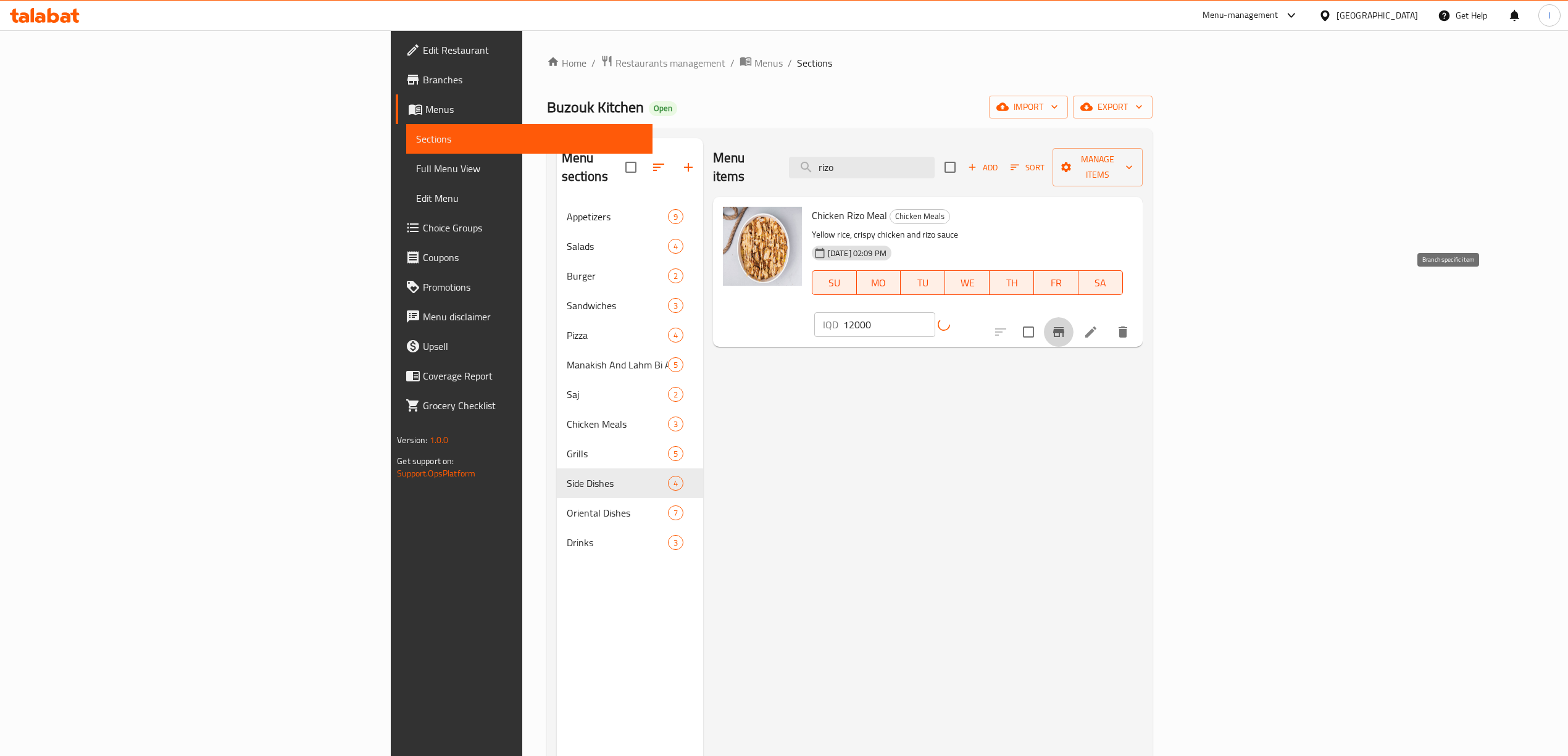
click at [1064, 327] on icon "Branch-specific-item" at bounding box center [1059, 331] width 11 height 10
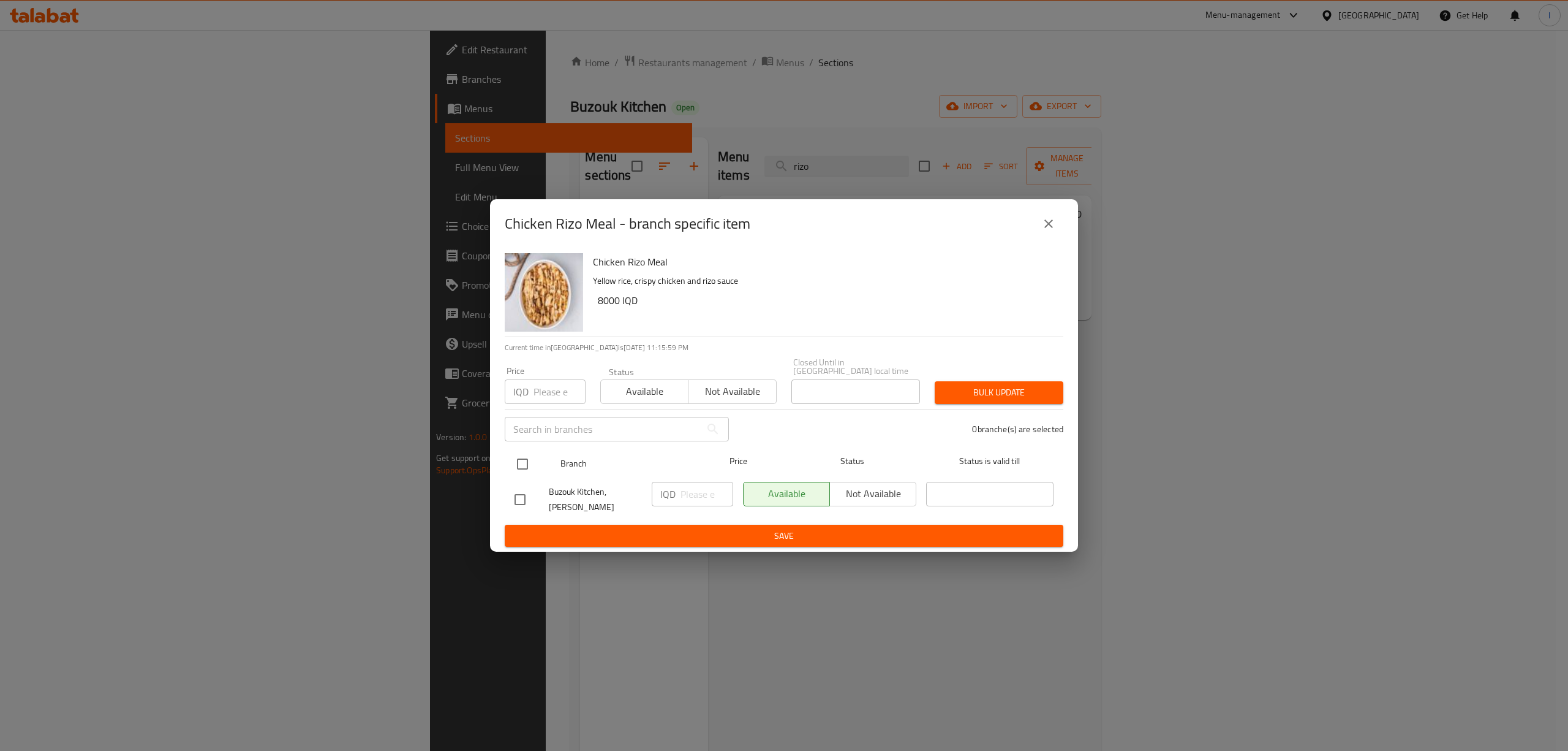
click at [531, 461] on input "checkbox" at bounding box center [523, 464] width 26 height 26
checkbox input "true"
click at [666, 494] on p "IQD" at bounding box center [668, 493] width 16 height 15
click at [687, 495] on input "number" at bounding box center [707, 494] width 53 height 24
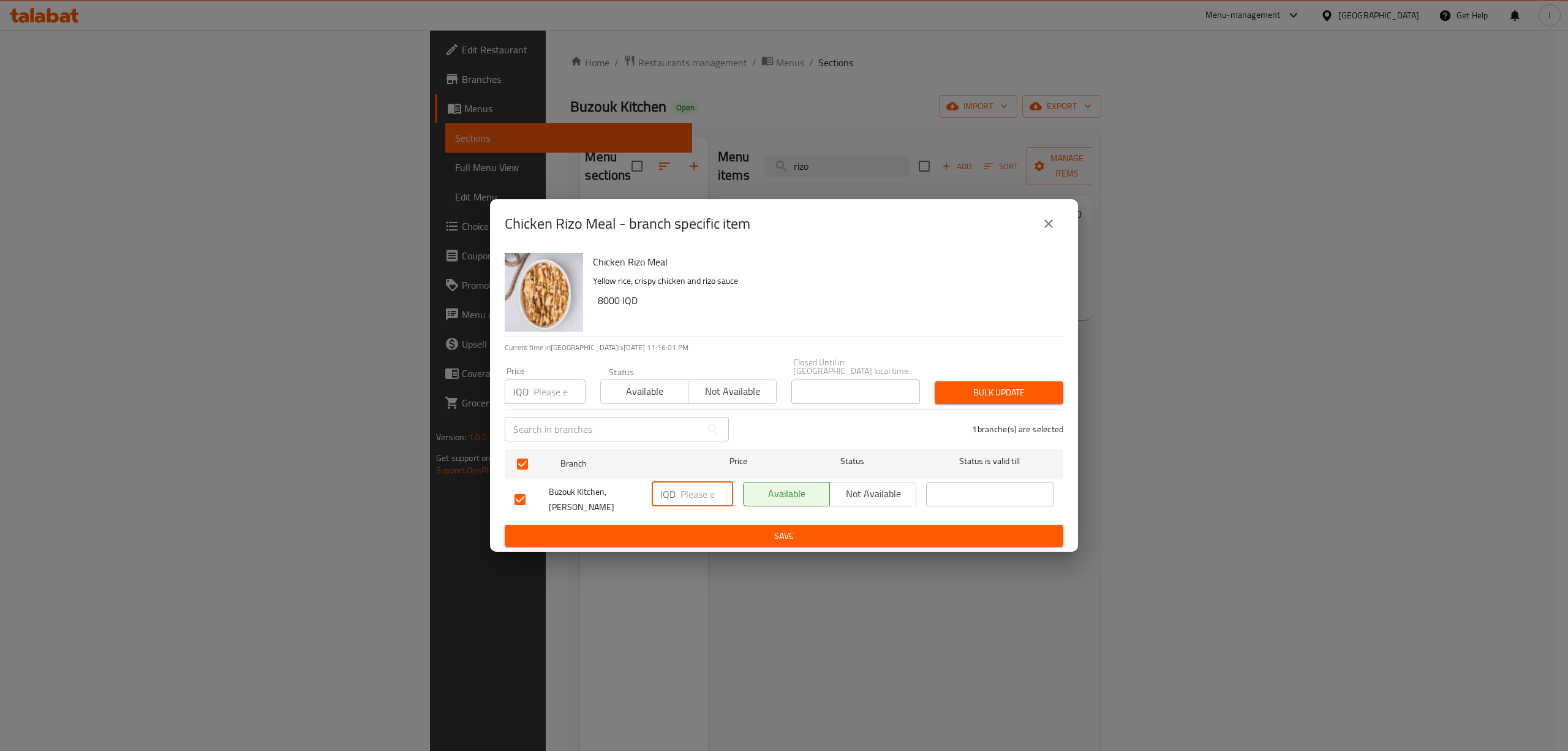
paste input "12000"
type input "12000"
click at [687, 528] on span "Save" at bounding box center [784, 536] width 539 height 16
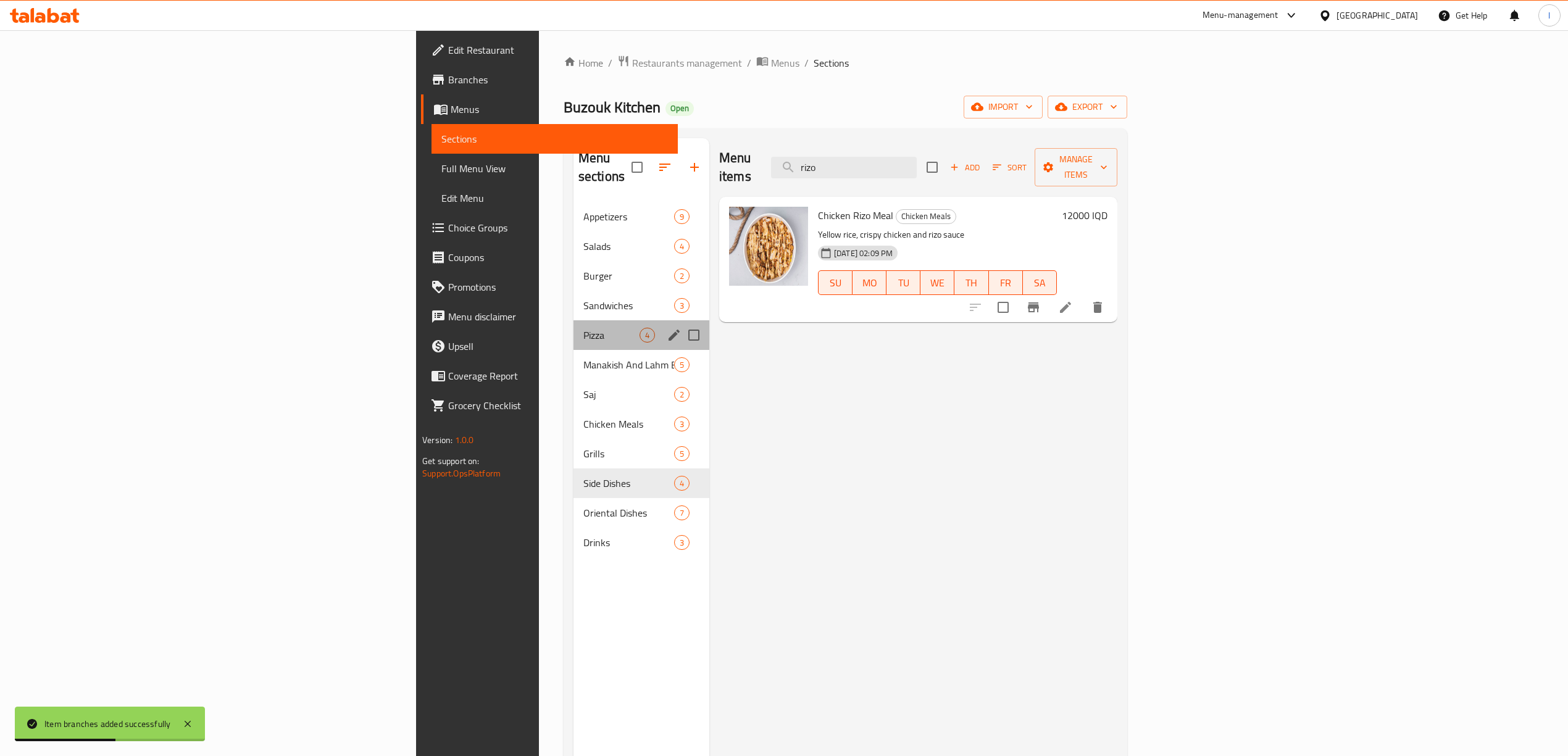
click at [573, 329] on div "Pizza 4" at bounding box center [641, 336] width 136 height 30
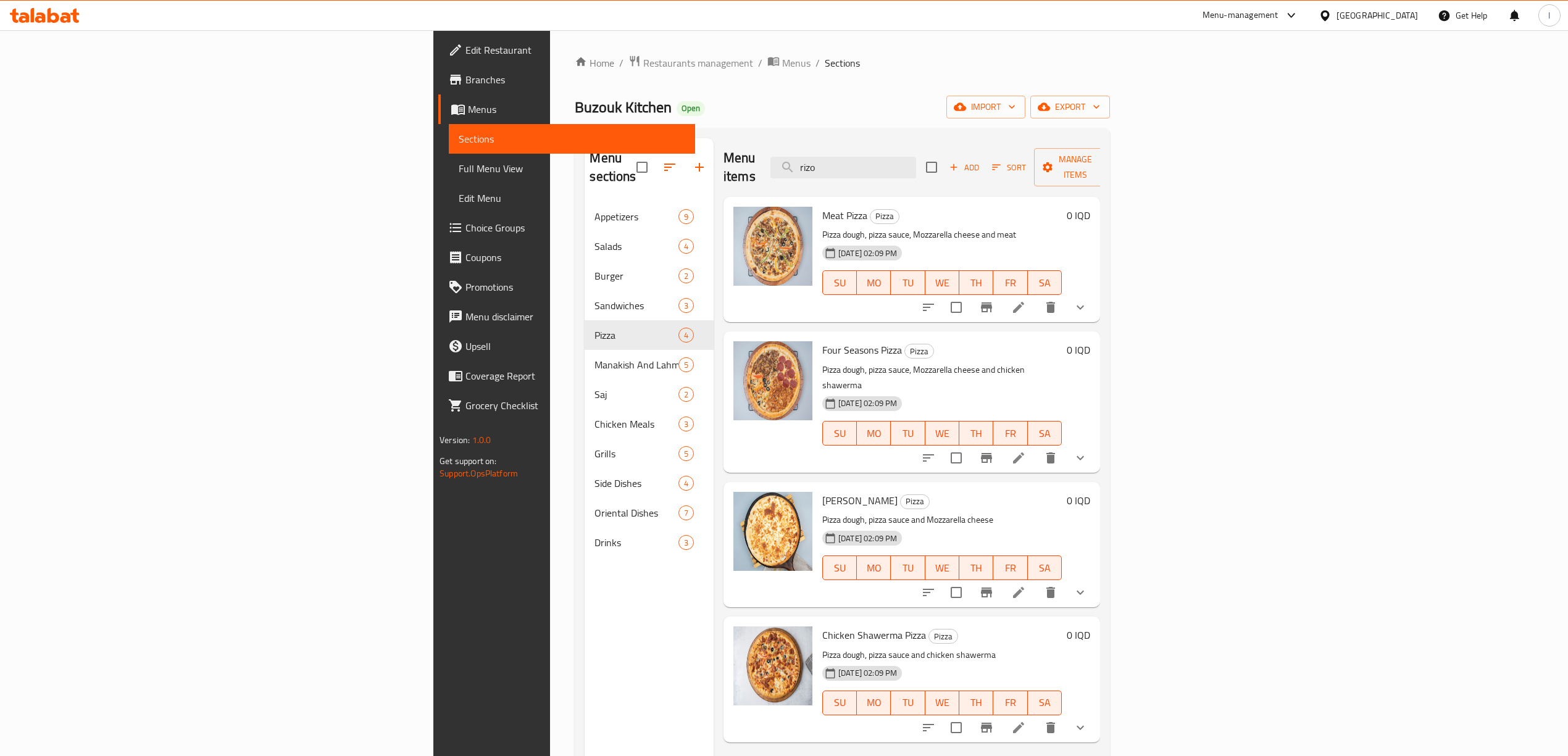
click at [1028, 147] on div "Menu items rizo Add Sort Manage items" at bounding box center [912, 167] width 377 height 59
drag, startPoint x: 1014, startPoint y: 159, endPoint x: 697, endPoint y: 182, distance: 317.8
click at [713, 182] on div "Menu items rizo Add Sort Manage items Meat Pizza Pizza Pizza dough, pizza sauce…" at bounding box center [906, 516] width 387 height 756
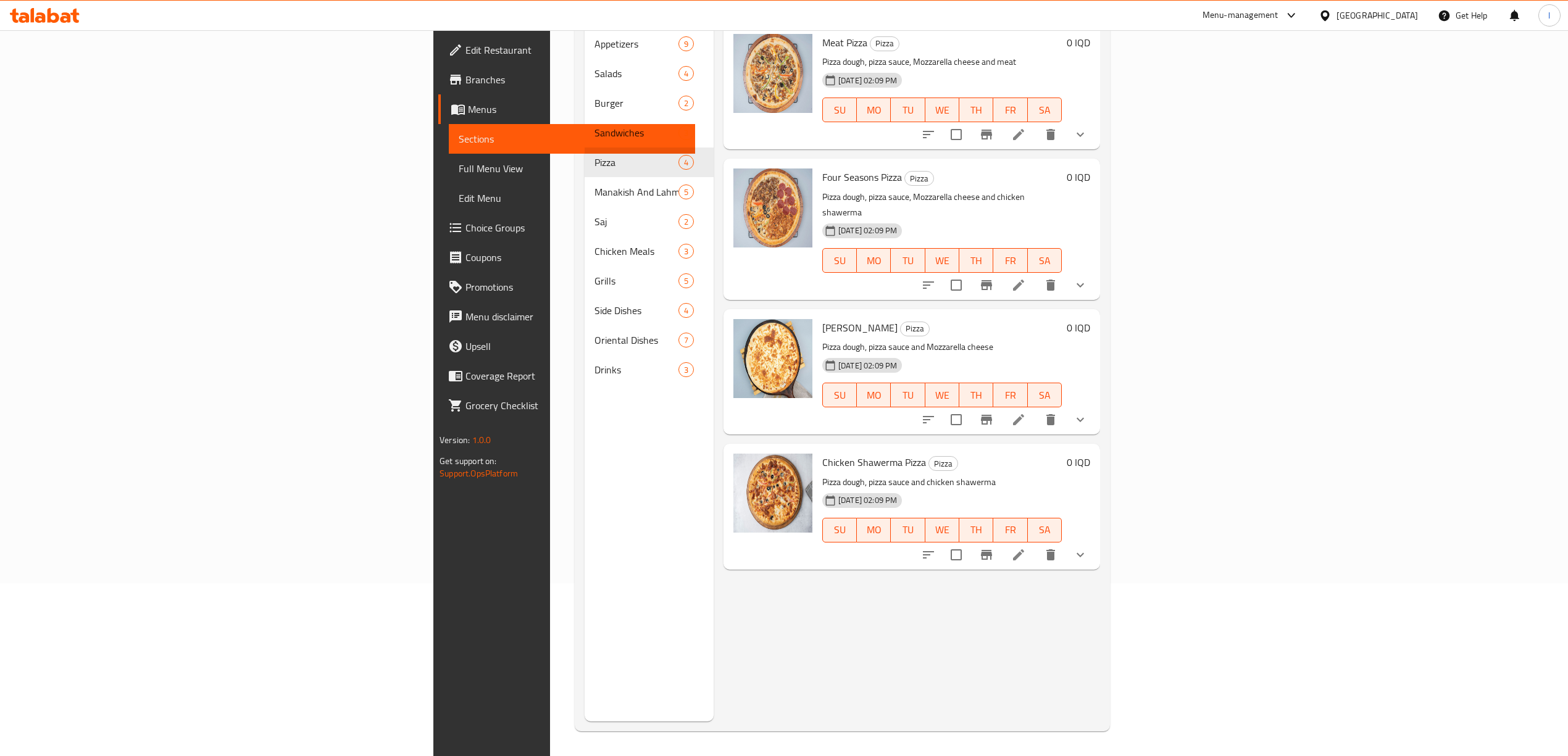
scroll to position [173, 0]
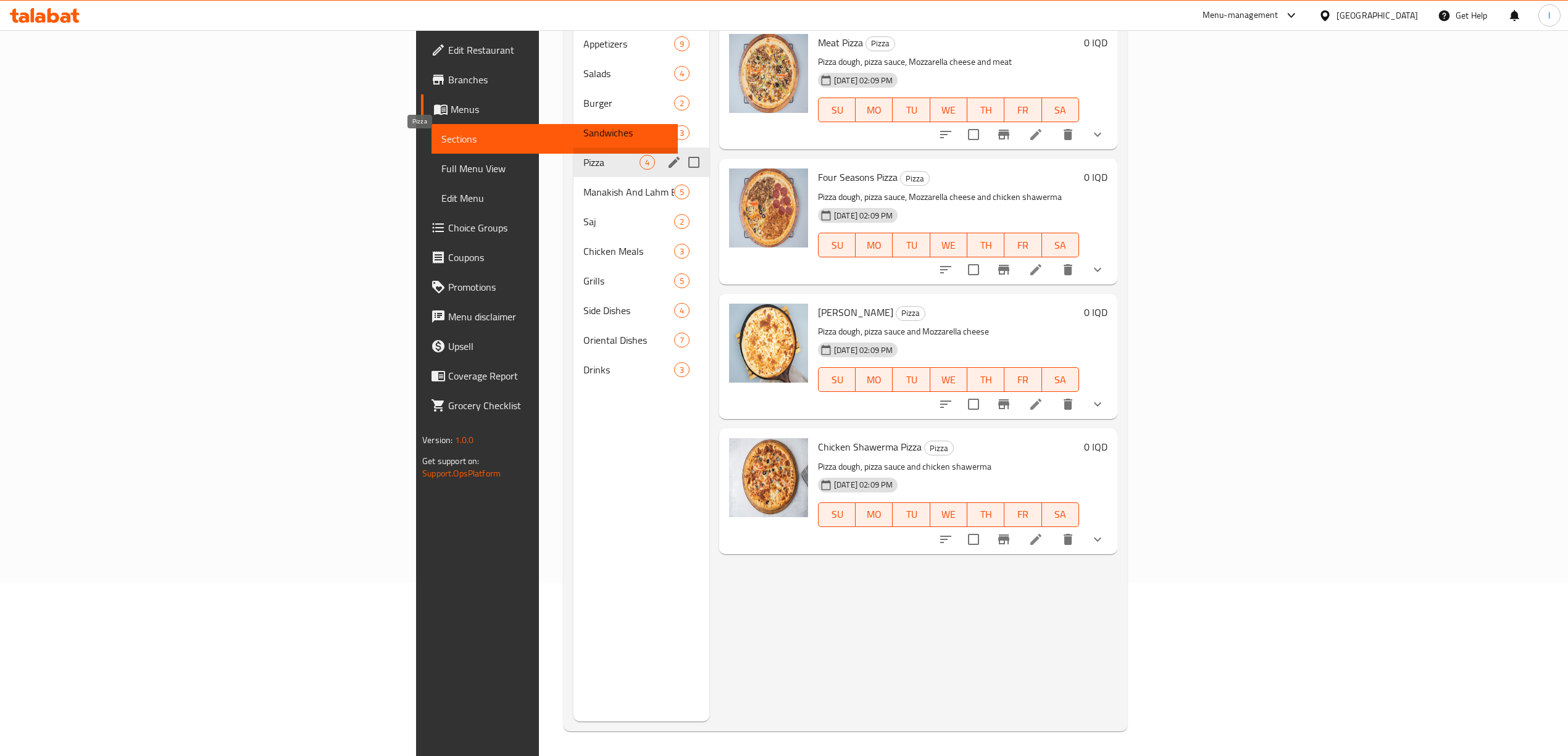
type input "pizza"
click at [573, 147] on div "Pizza 4" at bounding box center [641, 162] width 136 height 30
click at [584, 125] on span "Sandwiches" at bounding box center [612, 132] width 56 height 15
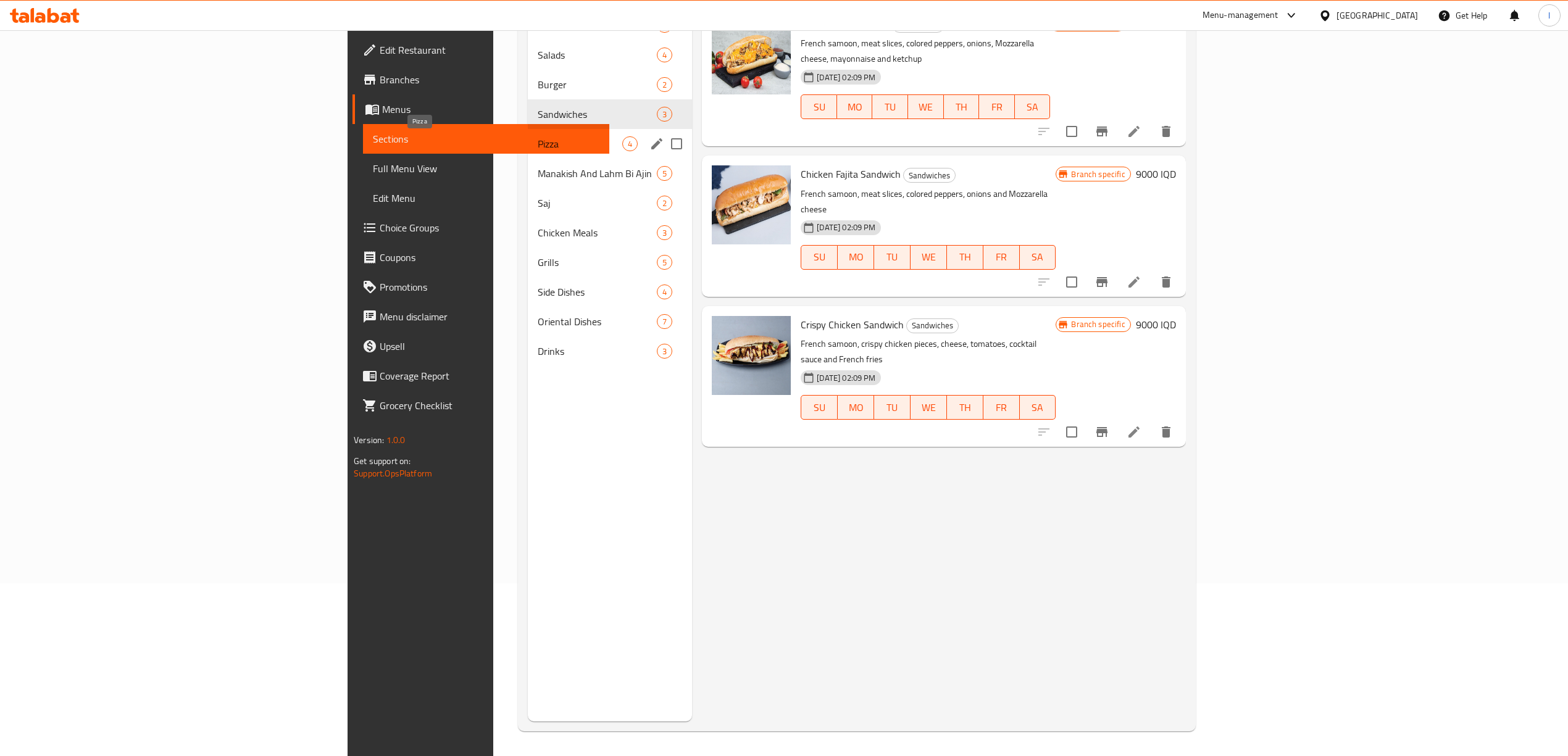
click at [537, 138] on span "Pizza" at bounding box center [579, 144] width 84 height 15
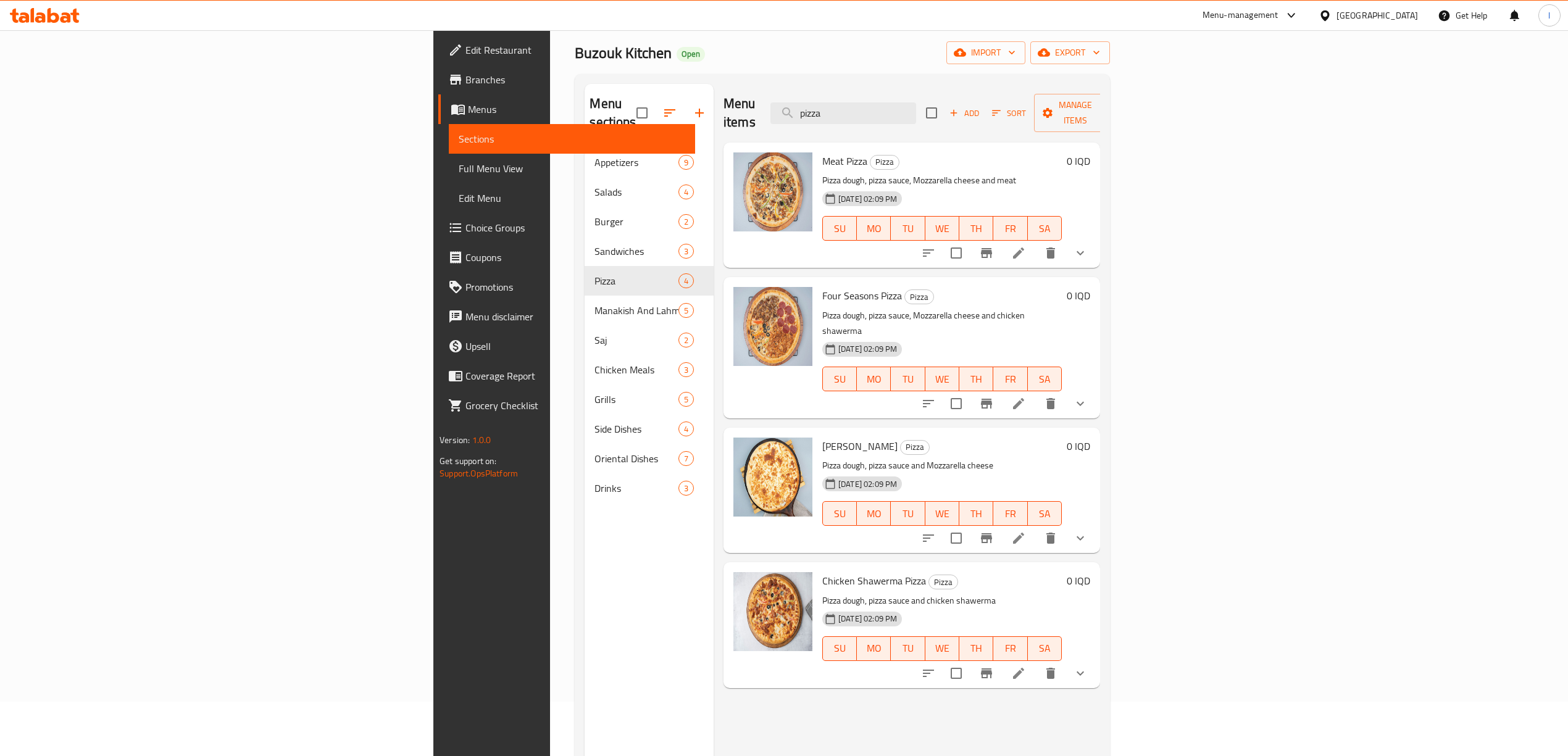
scroll to position [9, 0]
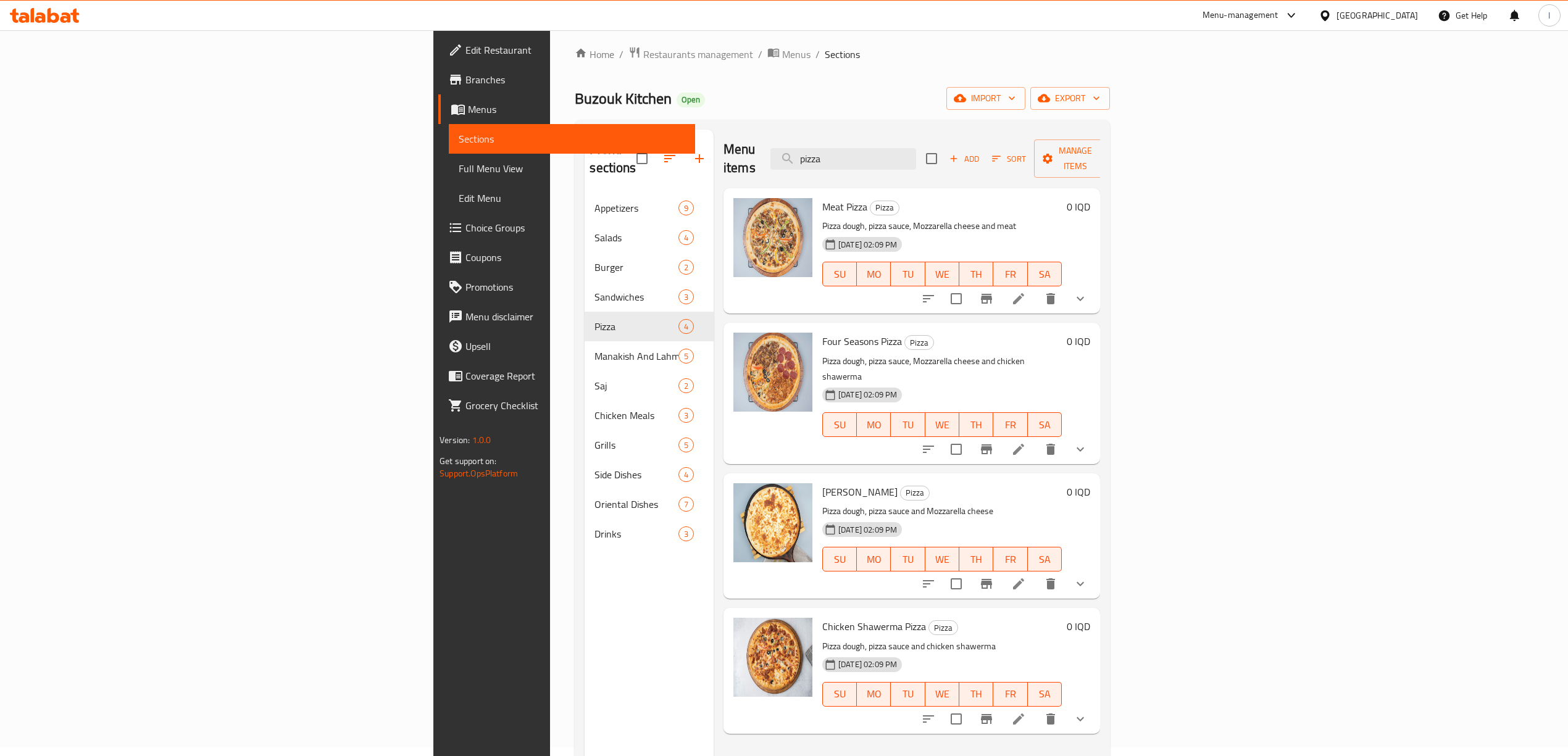
click at [1088, 291] on icon "show more" at bounding box center [1080, 298] width 15 height 15
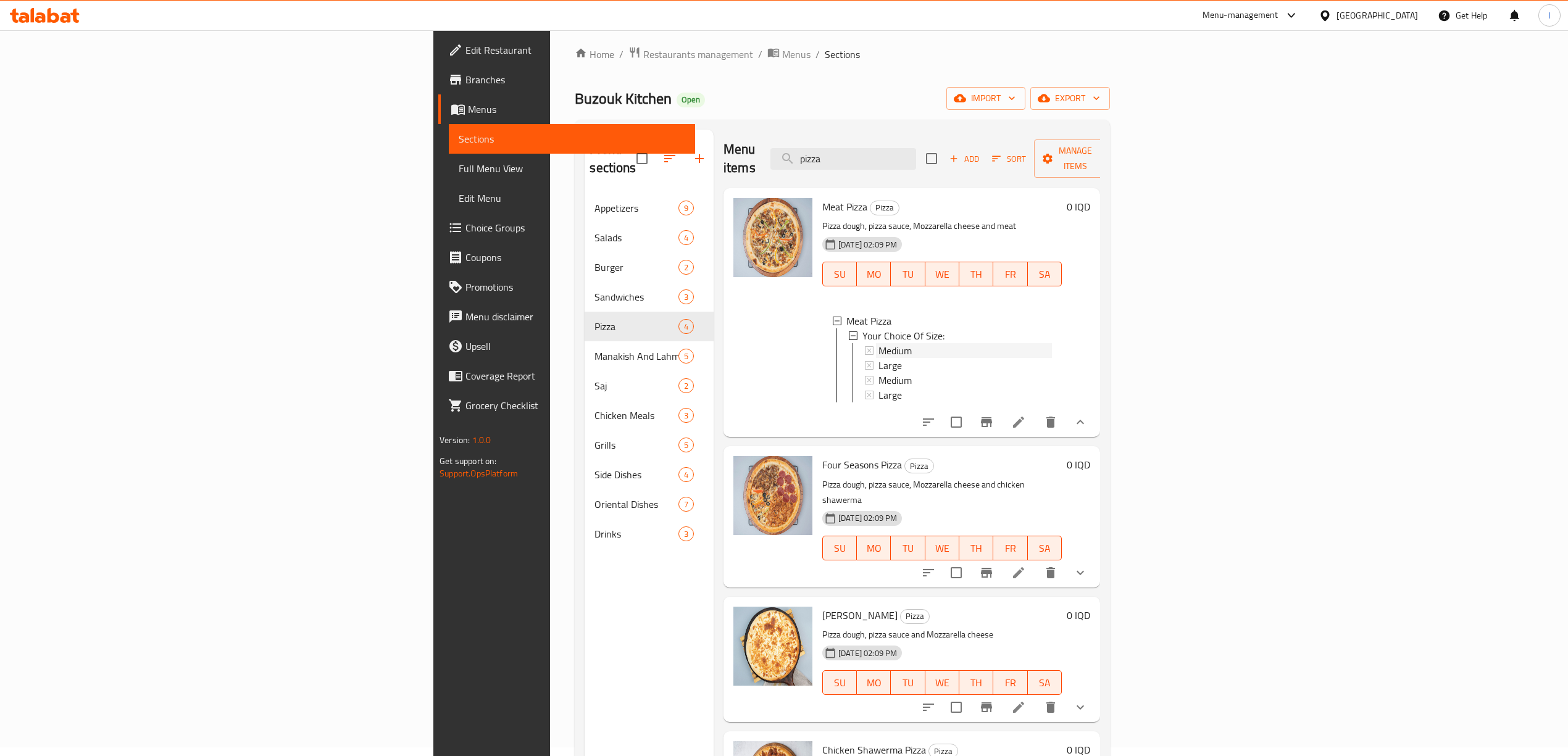
click at [878, 343] on span "Medium" at bounding box center [895, 350] width 33 height 15
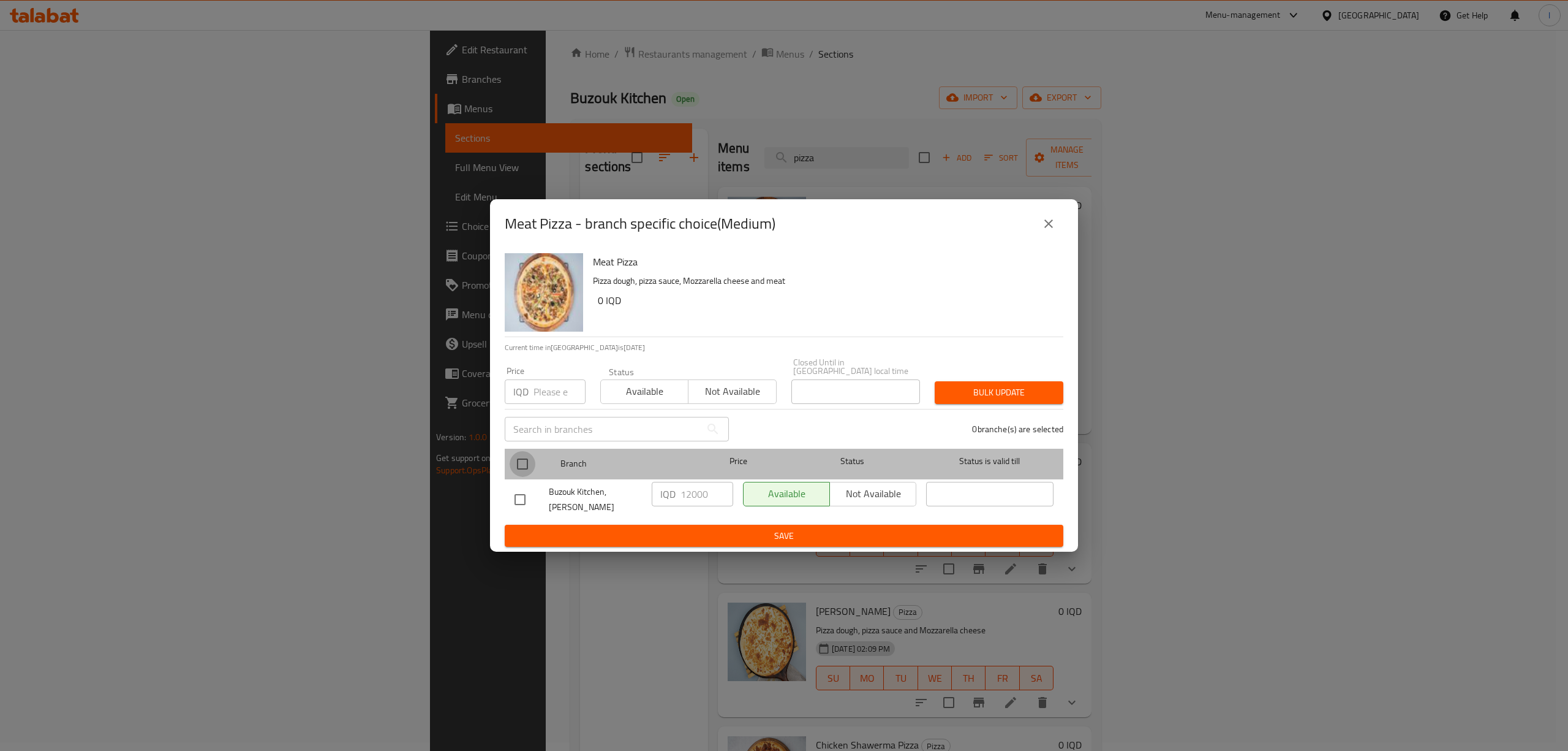
click at [510, 451] on input "checkbox" at bounding box center [523, 464] width 26 height 26
checkbox input "true"
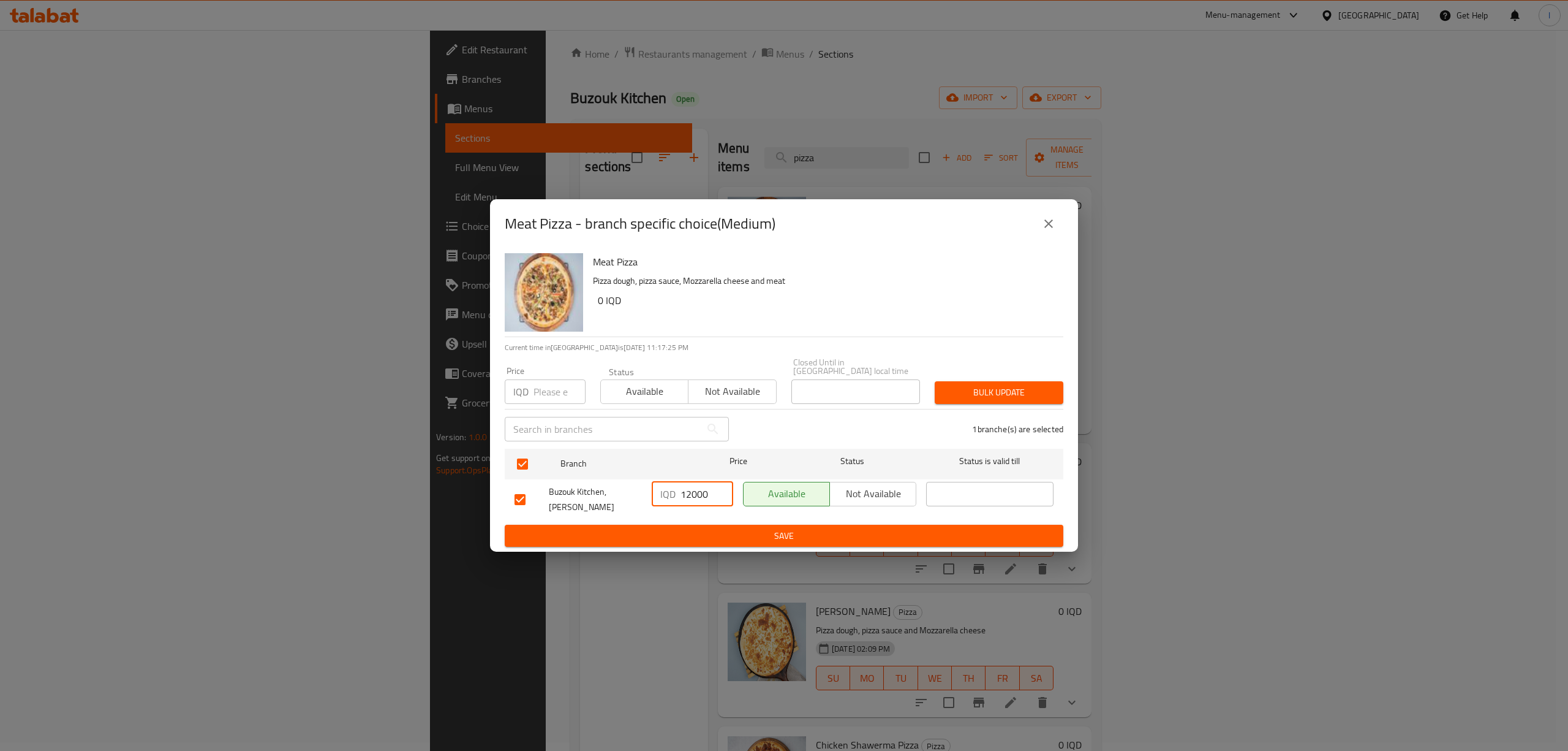
click at [691, 499] on input "12000" at bounding box center [707, 494] width 53 height 24
type input "16000"
drag, startPoint x: 675, startPoint y: 493, endPoint x: 743, endPoint y: 490, distance: 68.1
click at [743, 490] on div "Buzouk Kitchen, Al Ashar IQD 16000 ​ Available Not available ​" at bounding box center [784, 500] width 549 height 45
copy div "​ Available Not available"
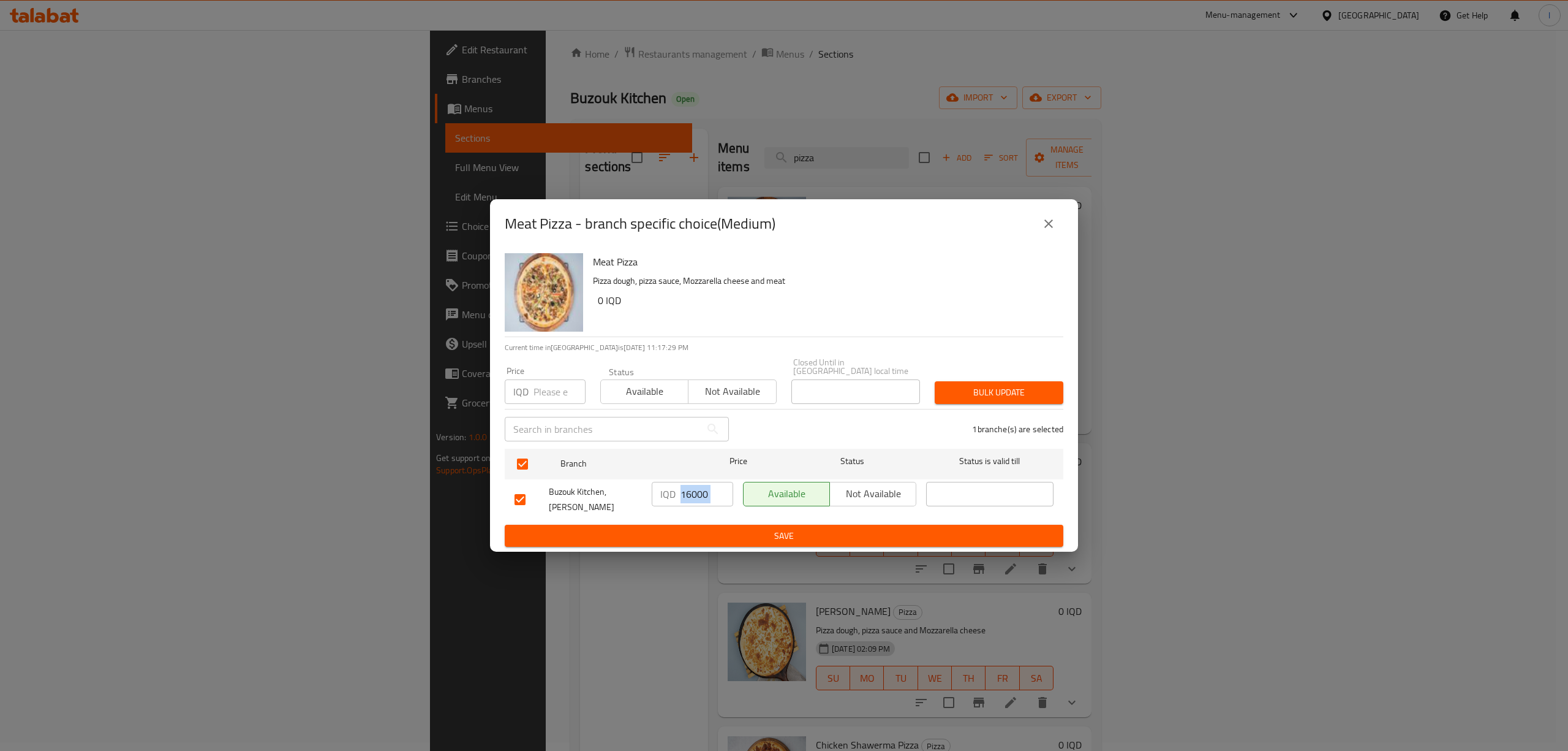
click at [717, 528] on span "Save" at bounding box center [784, 536] width 539 height 16
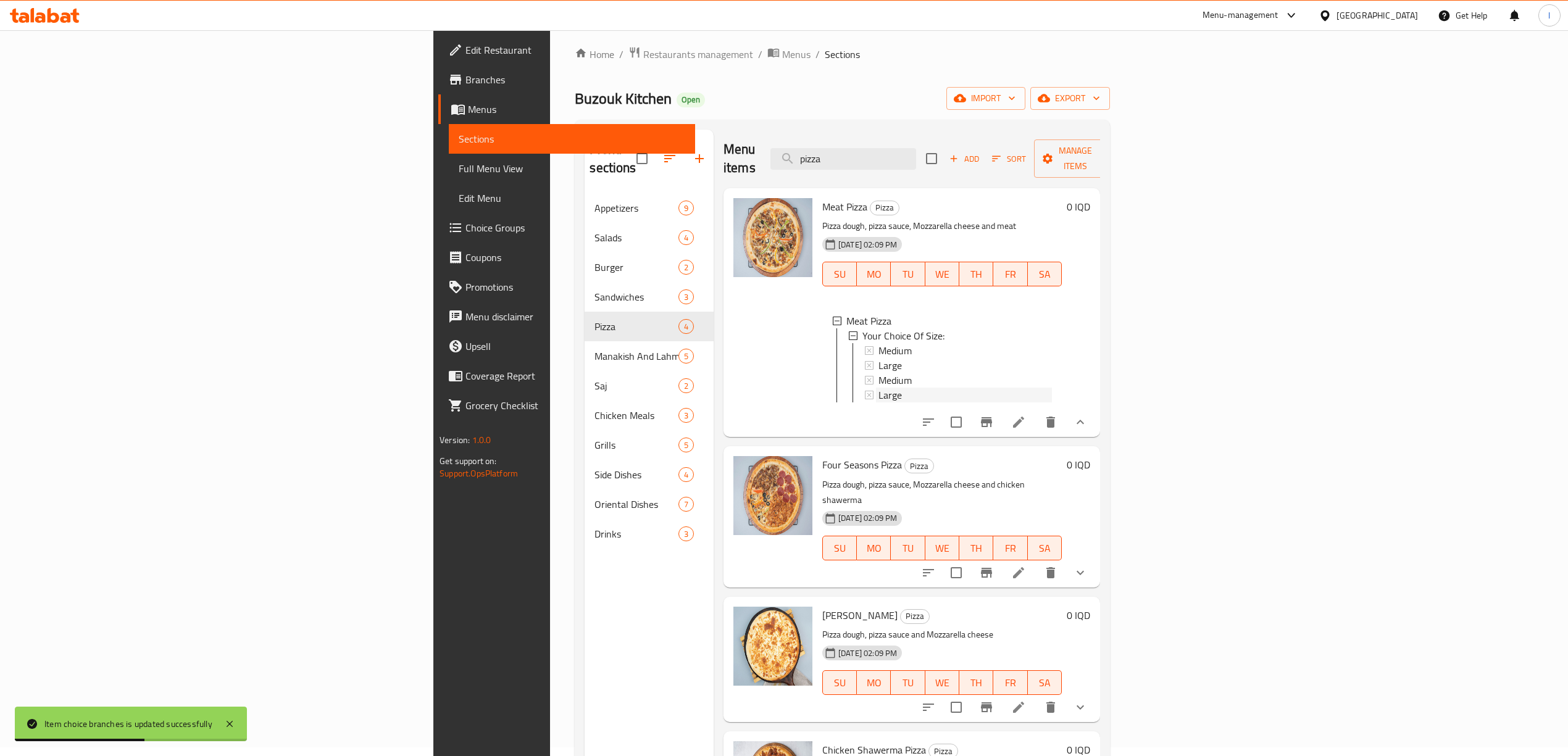
click at [878, 387] on span "Large" at bounding box center [890, 394] width 24 height 15
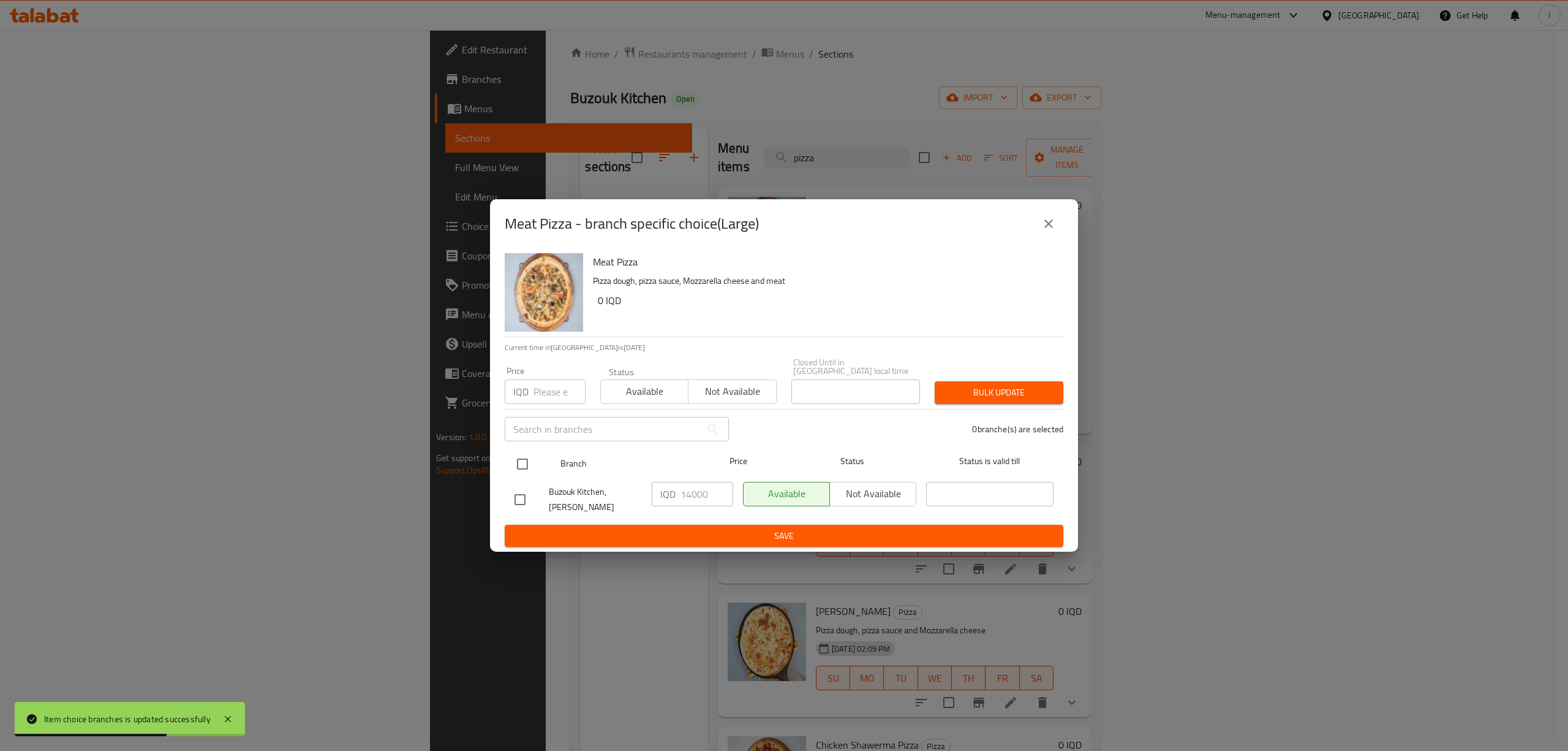
click at [522, 455] on input "checkbox" at bounding box center [523, 464] width 26 height 26
checkbox input "true"
click at [690, 499] on input "14000" at bounding box center [707, 494] width 53 height 24
type input "18000"
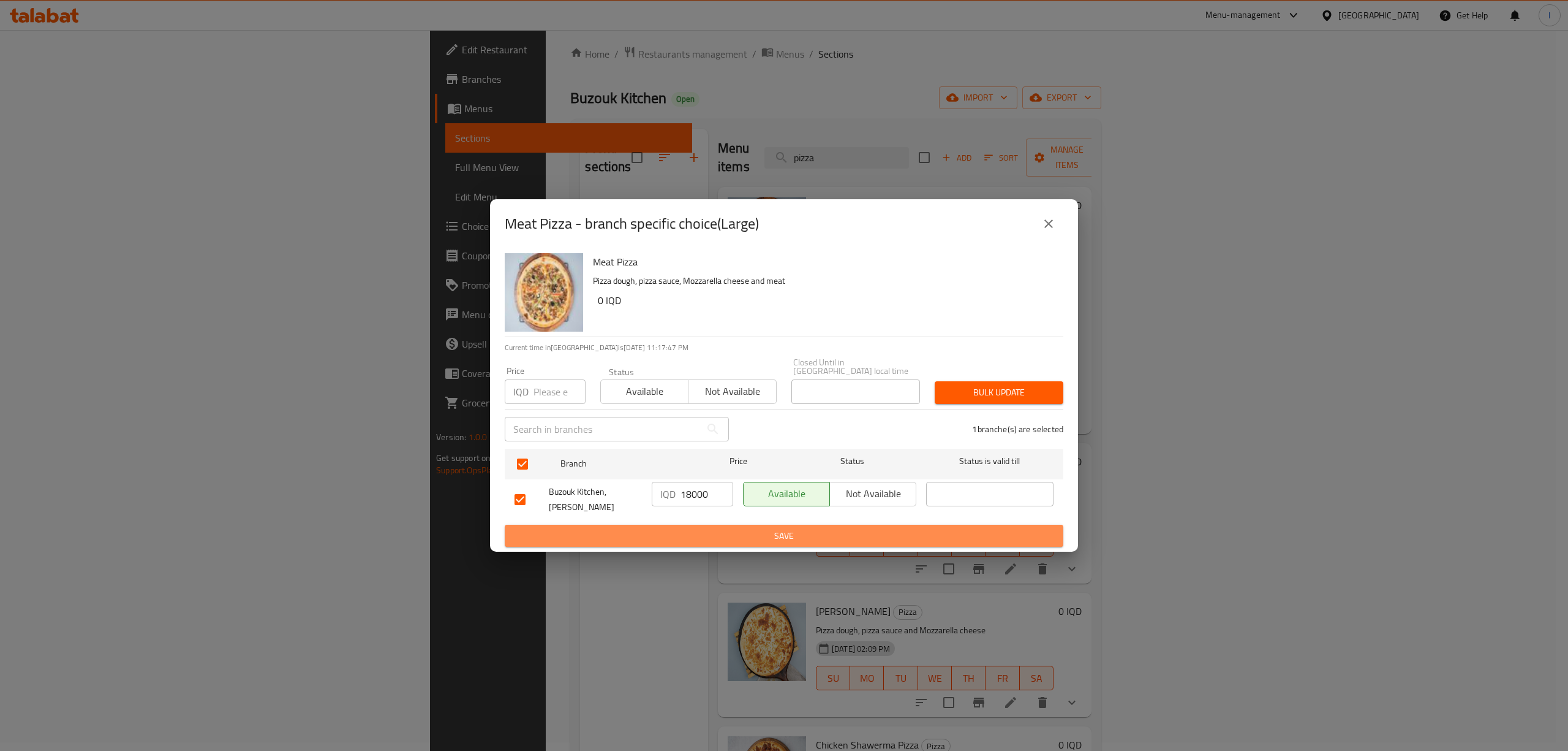
click at [707, 531] on span "Save" at bounding box center [784, 536] width 539 height 16
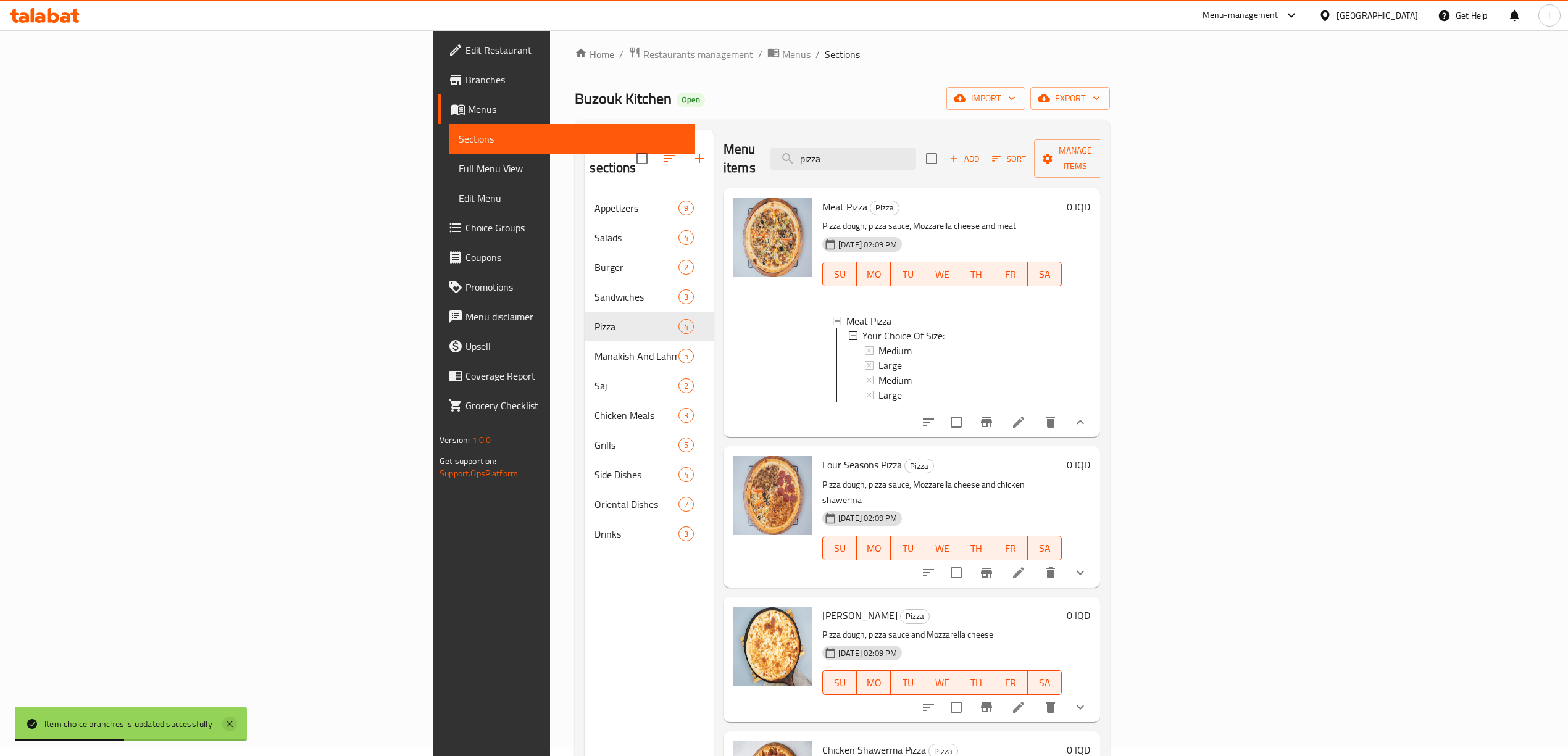
click at [230, 728] on icon at bounding box center [230, 724] width 15 height 15
click at [449, 159] on link "Full Menu View" at bounding box center [571, 168] width 246 height 30
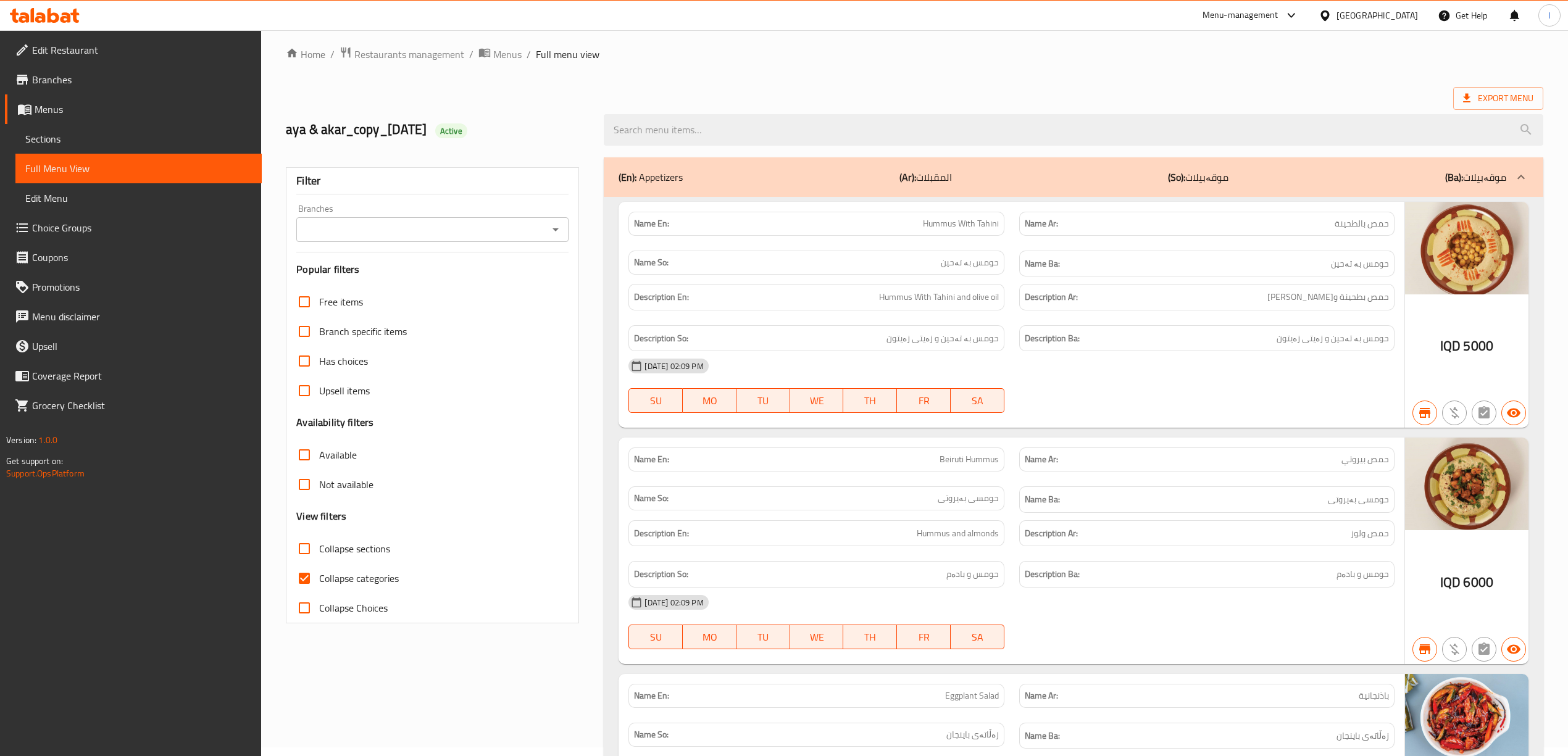
click at [425, 229] on input "Branches" at bounding box center [422, 230] width 245 height 18
click at [373, 279] on span "Buzouk Kitchen, [PERSON_NAME]" at bounding box center [379, 284] width 145 height 15
type input "Buzouk Kitchen, [PERSON_NAME]"
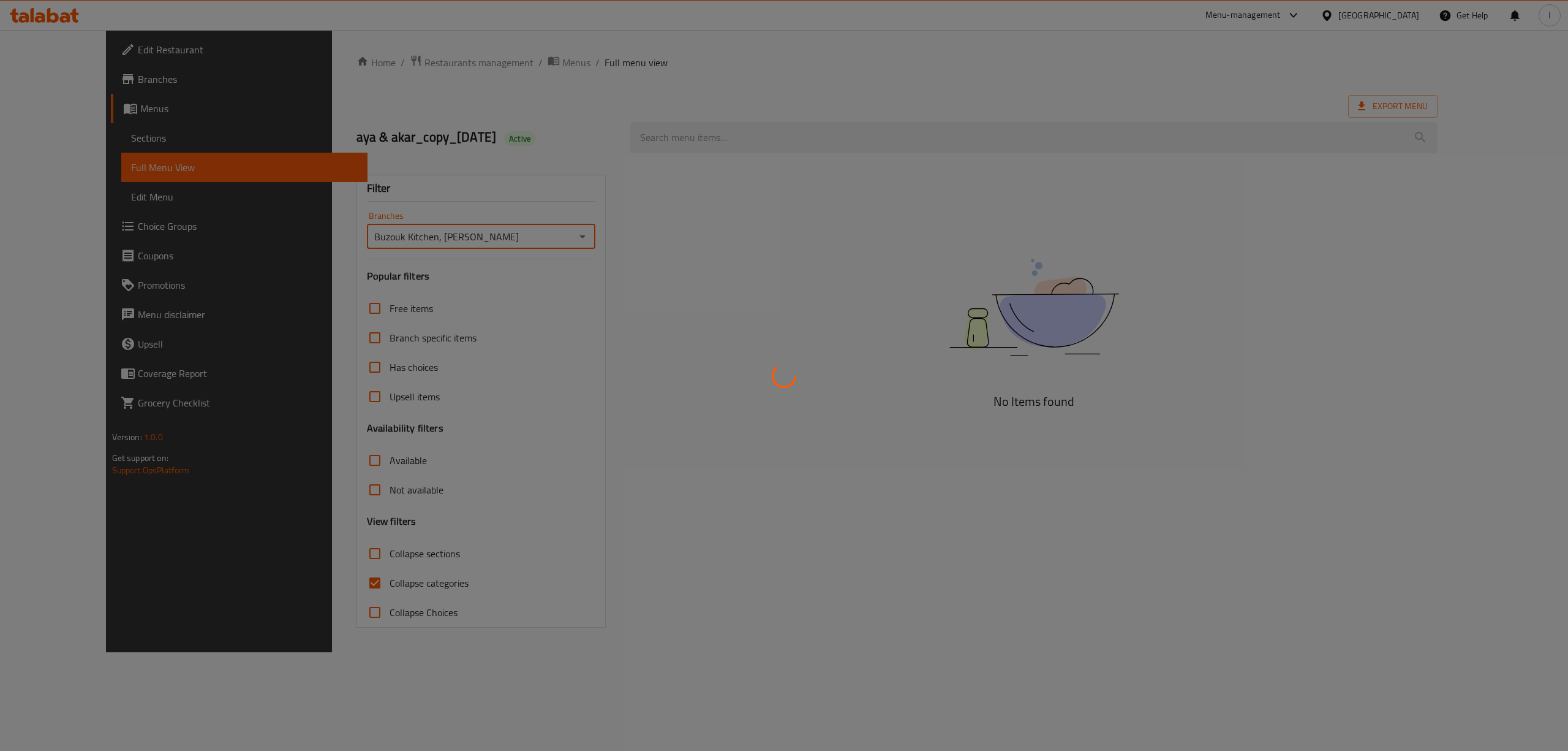
click at [354, 589] on div at bounding box center [784, 375] width 1568 height 751
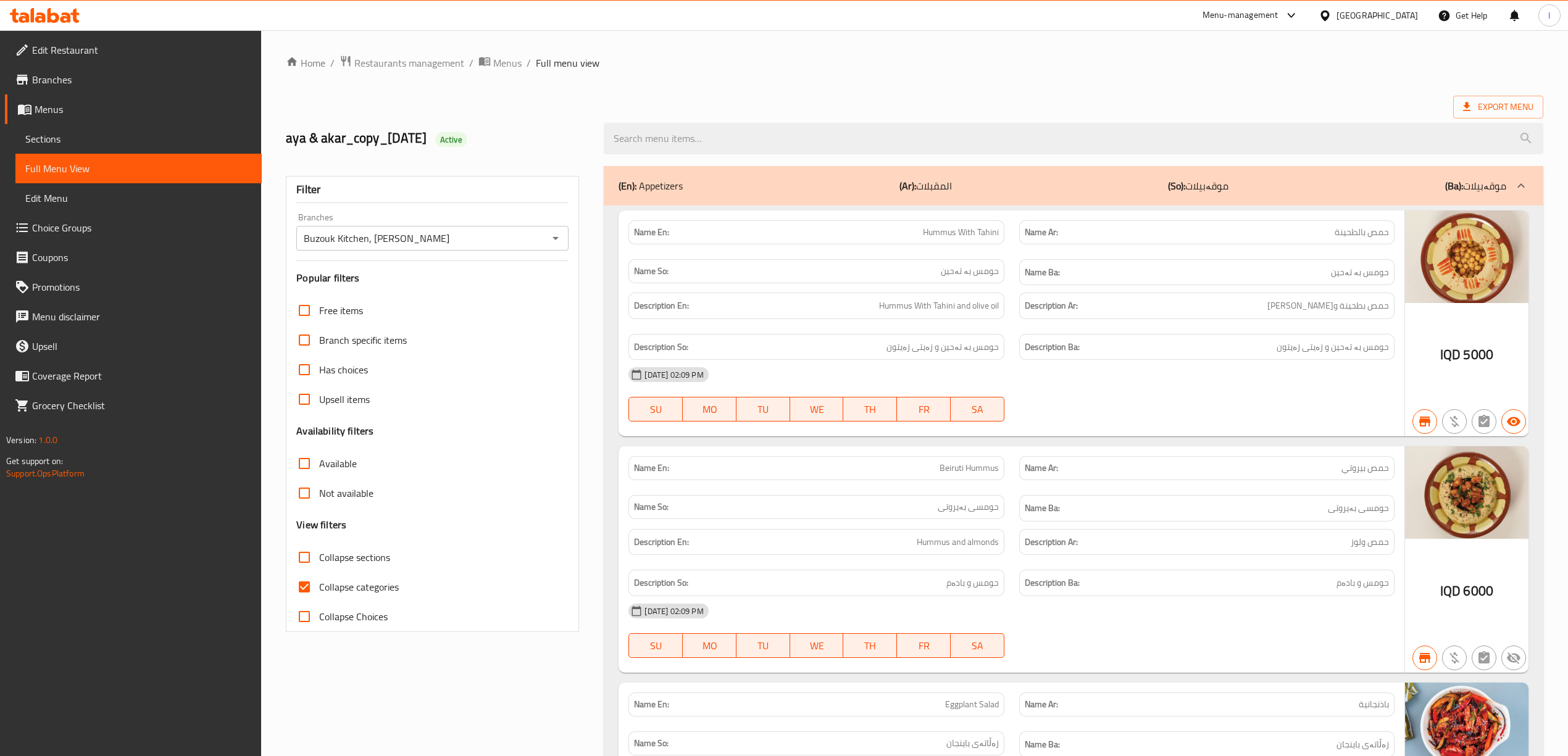
click at [351, 580] on span "Collapse categories" at bounding box center [358, 586] width 80 height 15
click at [319, 580] on input "Collapse categories" at bounding box center [304, 587] width 30 height 30
checkbox input "false"
click at [341, 562] on span "Collapse sections" at bounding box center [354, 557] width 71 height 15
click at [319, 562] on input "Collapse sections" at bounding box center [304, 557] width 30 height 30
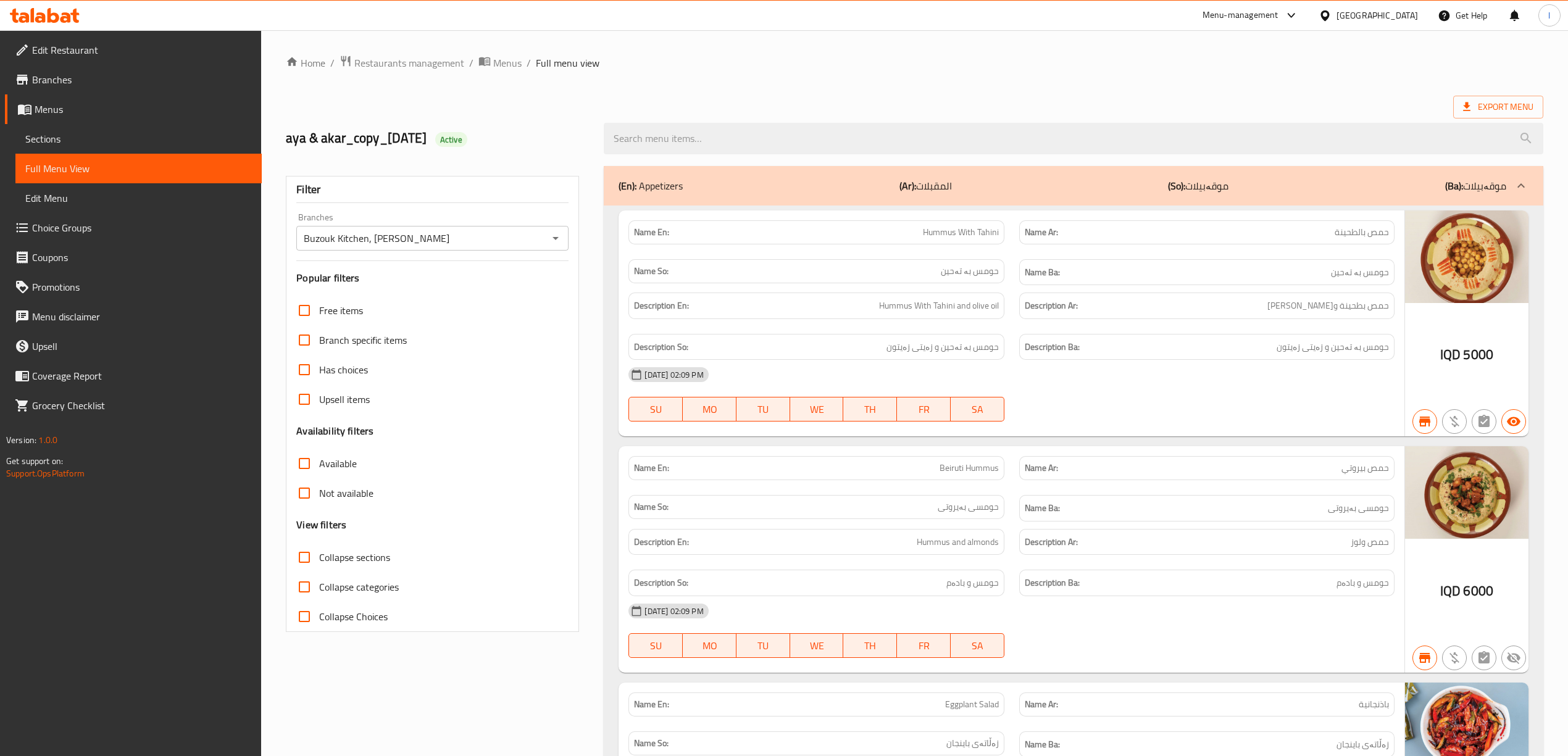
checkbox input "true"
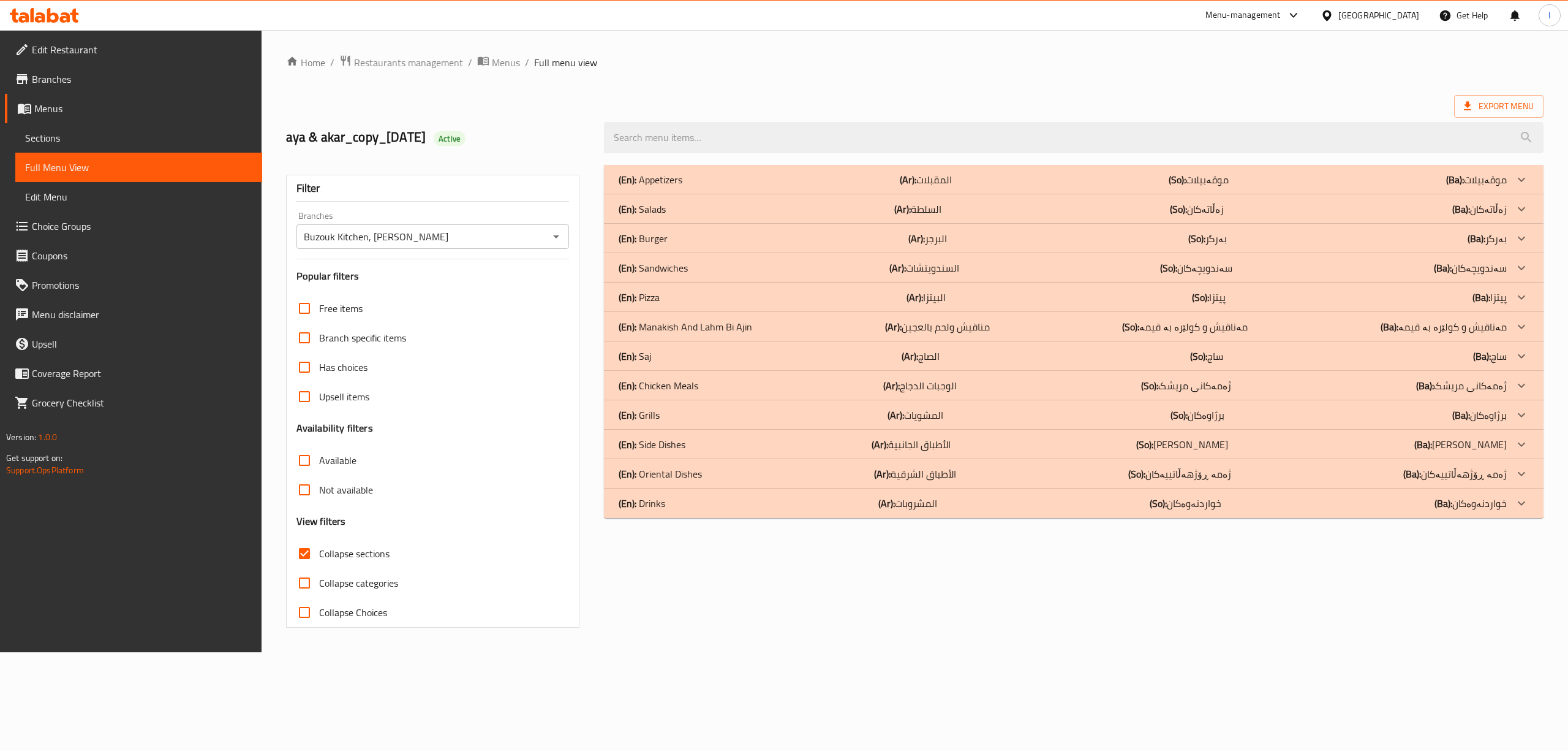
click at [785, 283] on div "(En): Pizza (Ar): البيتزا (So): پیتزا (Ba): پیتزا Name En: Meat Pizza Name Ar: …" at bounding box center [1073, 298] width 939 height 30
click at [774, 187] on div "(En): Pizza (Ar): البيتزا (So): پیتزا (Ba): پیتزا" at bounding box center [1062, 179] width 888 height 15
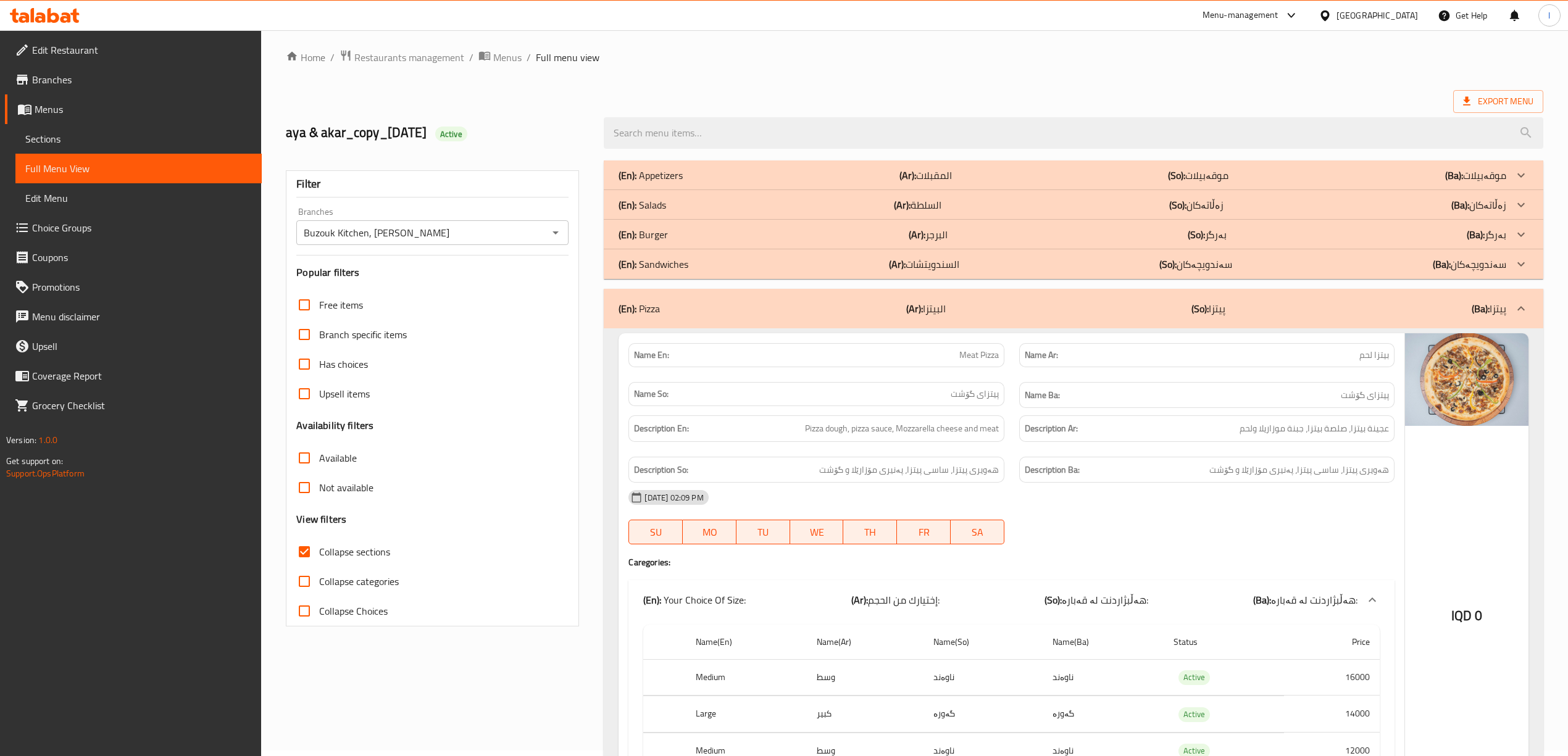
scroll to position [329, 0]
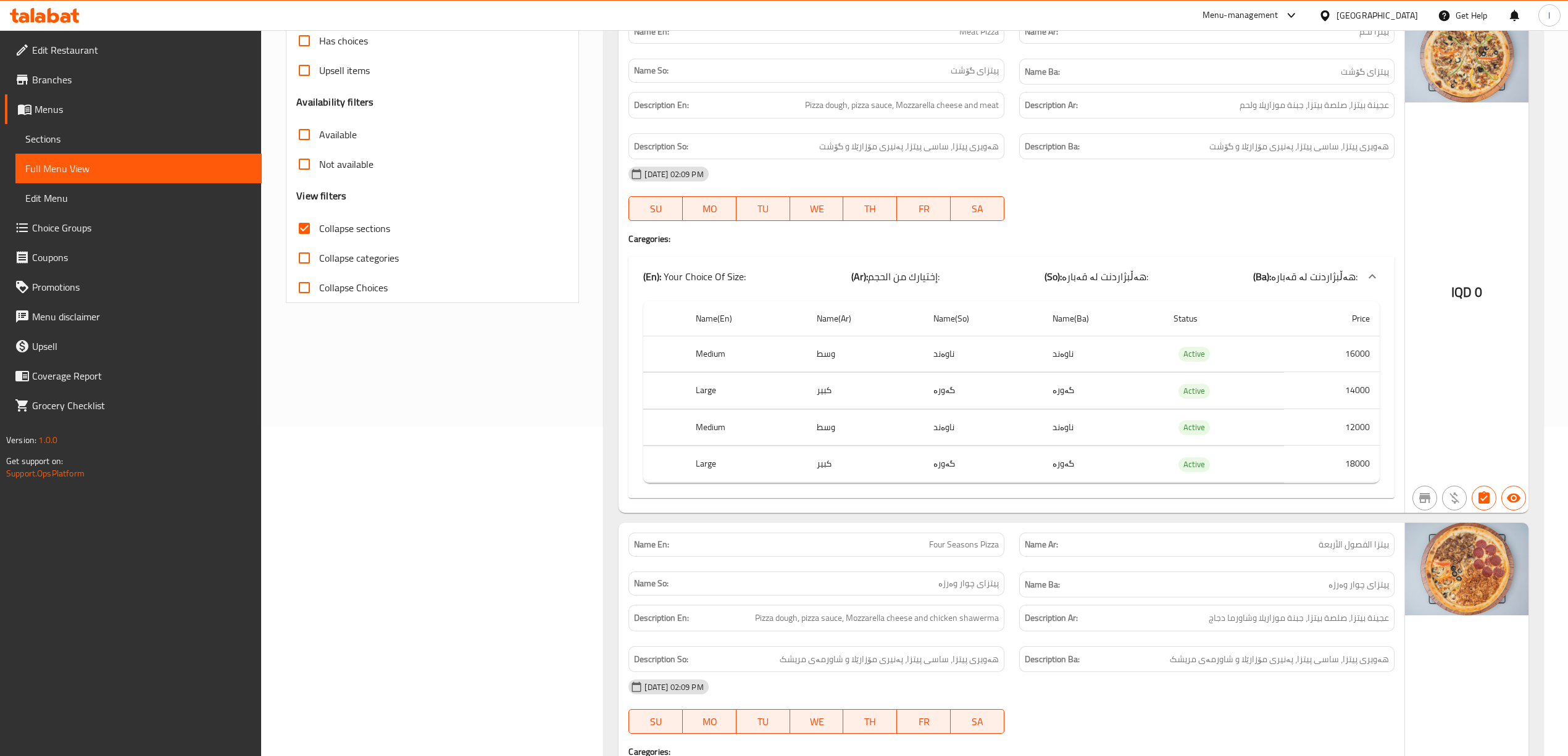
click at [60, 110] on span "Menus" at bounding box center [143, 109] width 217 height 15
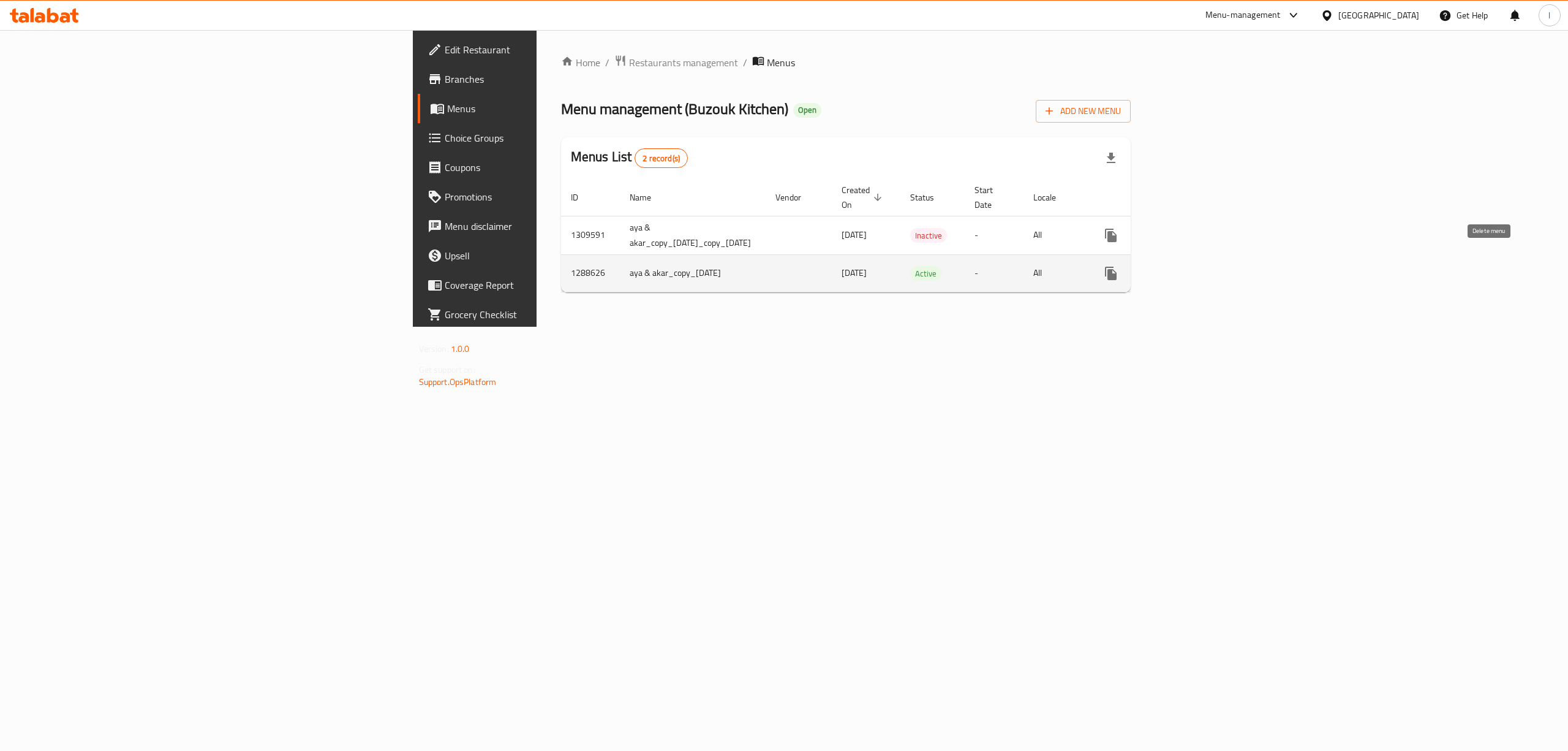
click at [1184, 258] on button "enhanced table" at bounding box center [1170, 273] width 30 height 30
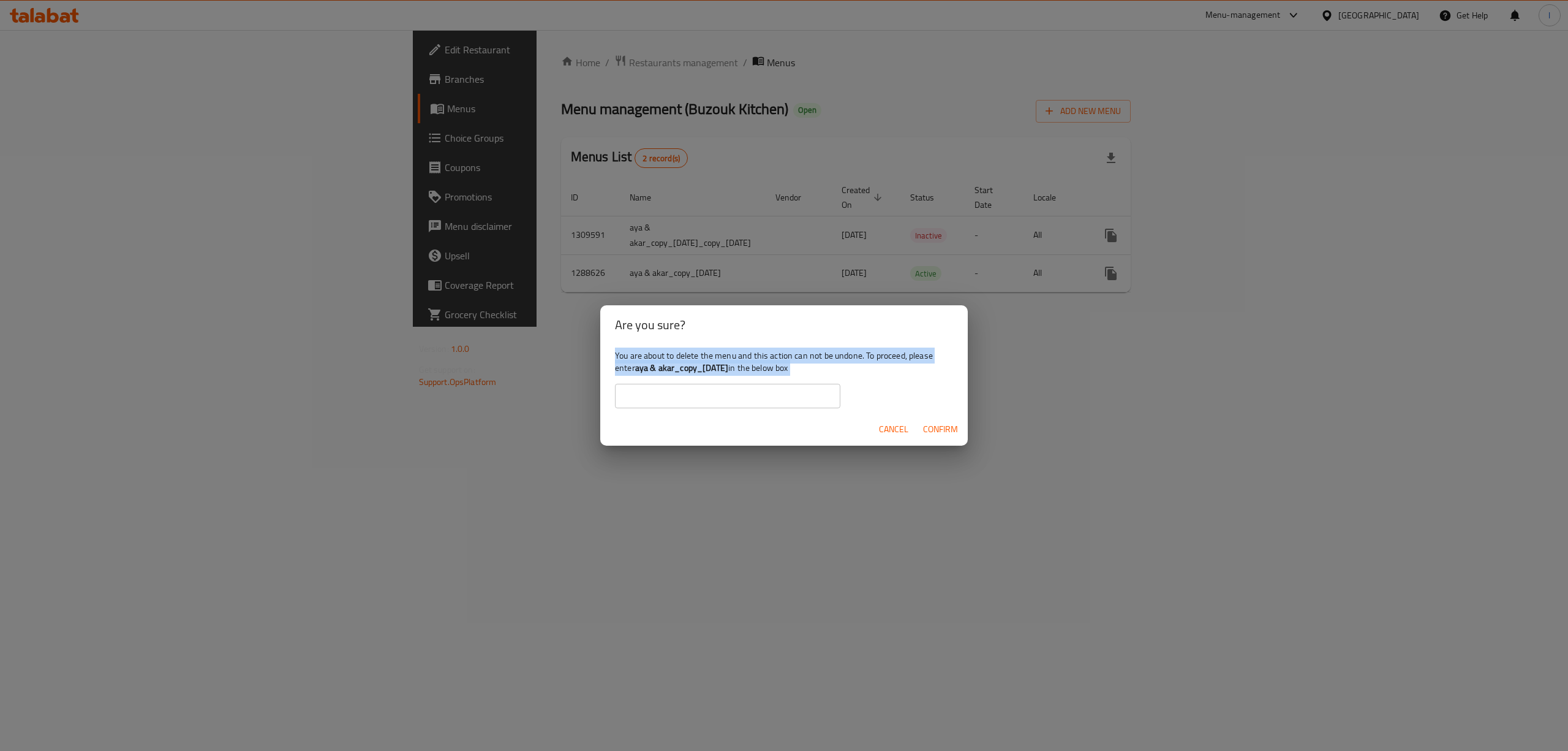
click at [1066, 484] on div "Are you sure? You are about to delete the menu and this action can not be undon…" at bounding box center [784, 375] width 1568 height 751
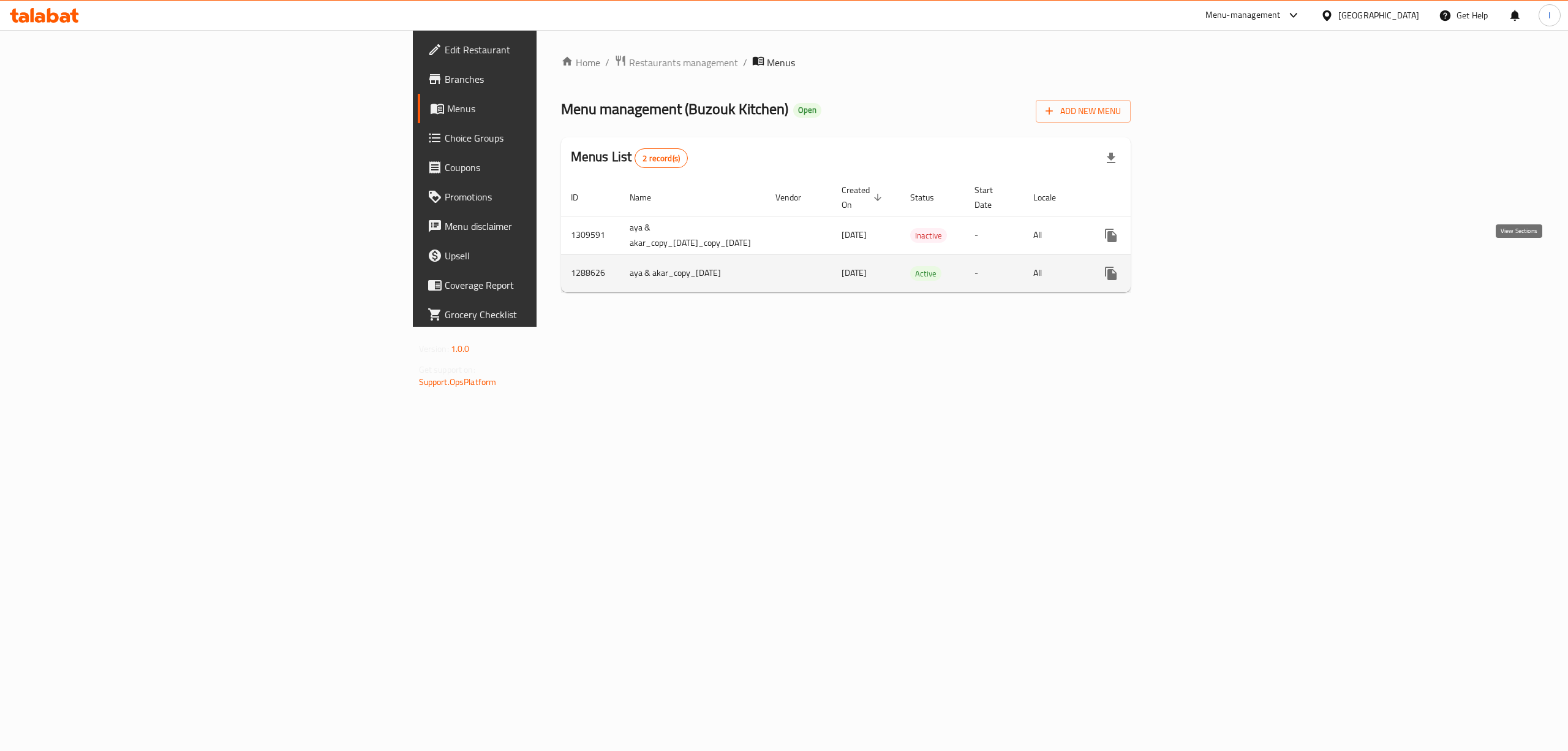
click at [1207, 266] on icon "enhanced table" at bounding box center [1199, 273] width 15 height 15
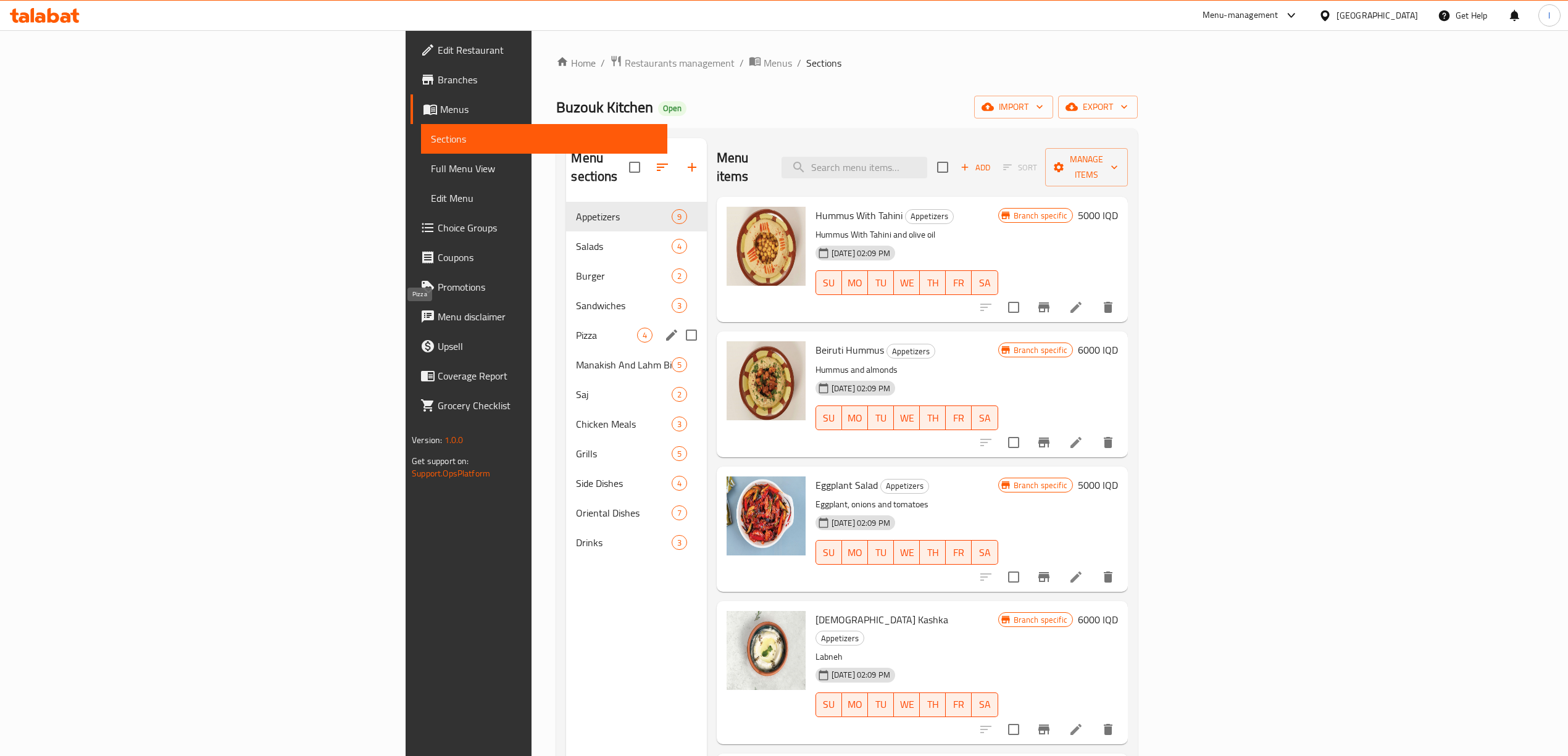
click at [576, 328] on span "Pizza" at bounding box center [606, 335] width 60 height 15
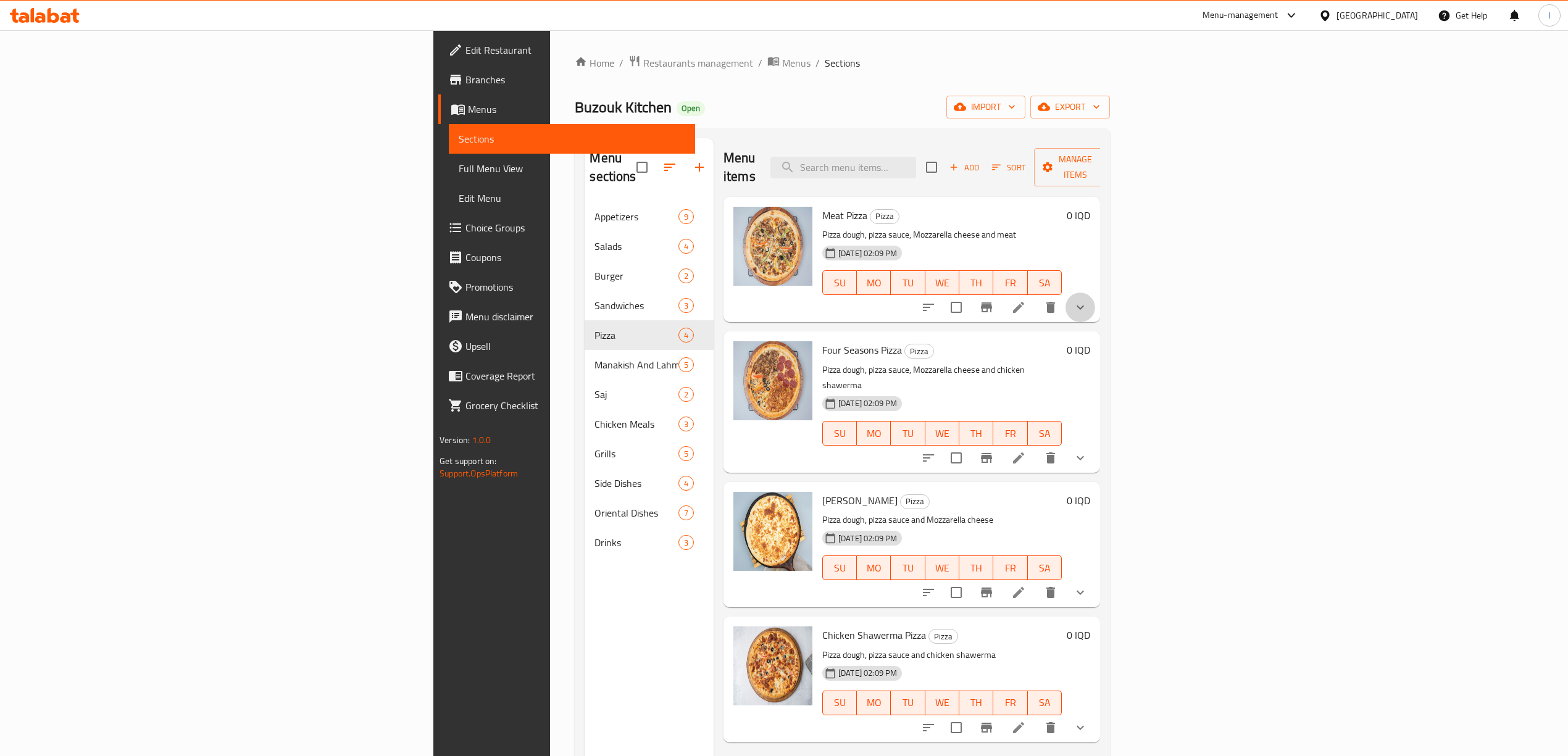
click at [1095, 297] on button "show more" at bounding box center [1081, 307] width 30 height 30
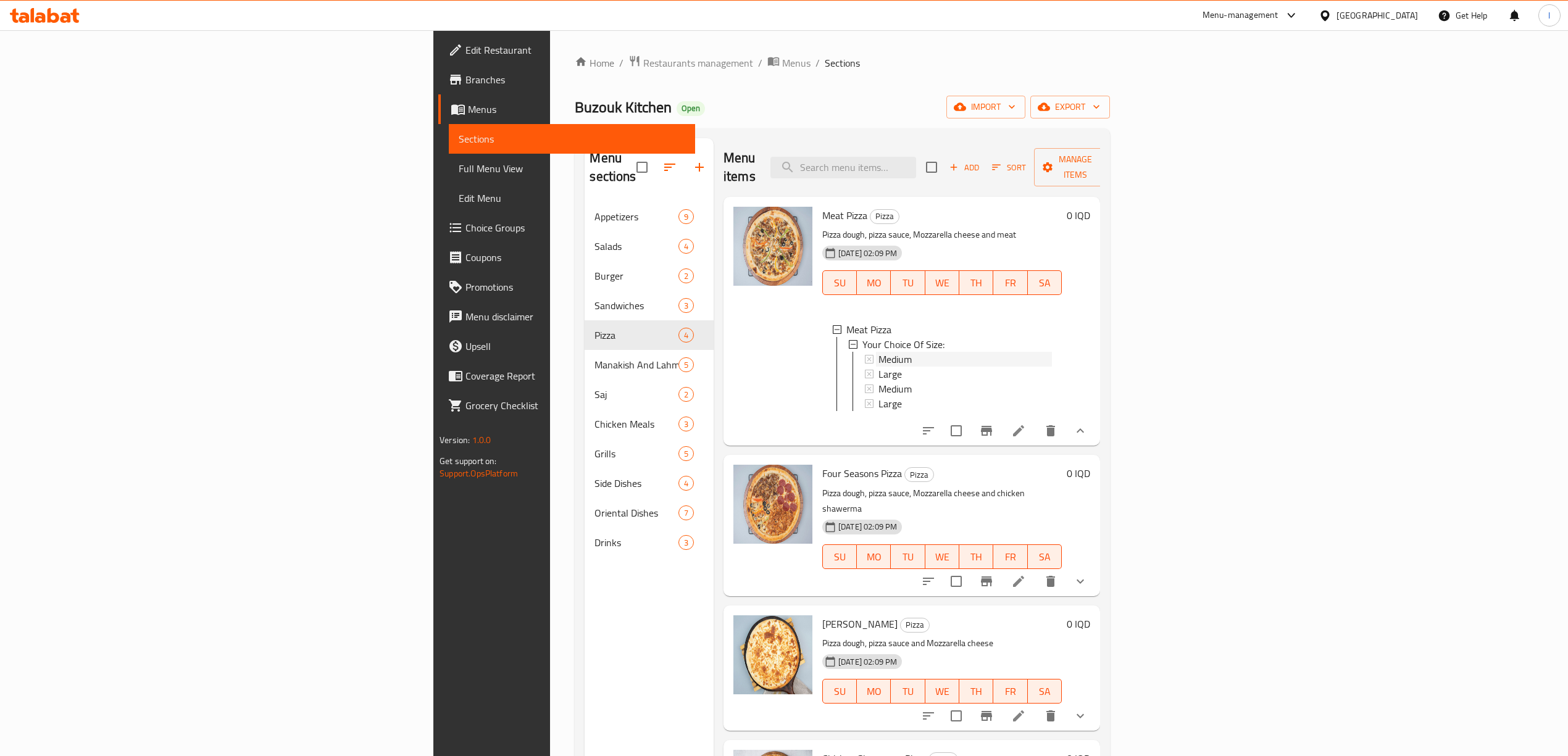
click at [878, 351] on span "Medium" at bounding box center [895, 358] width 33 height 15
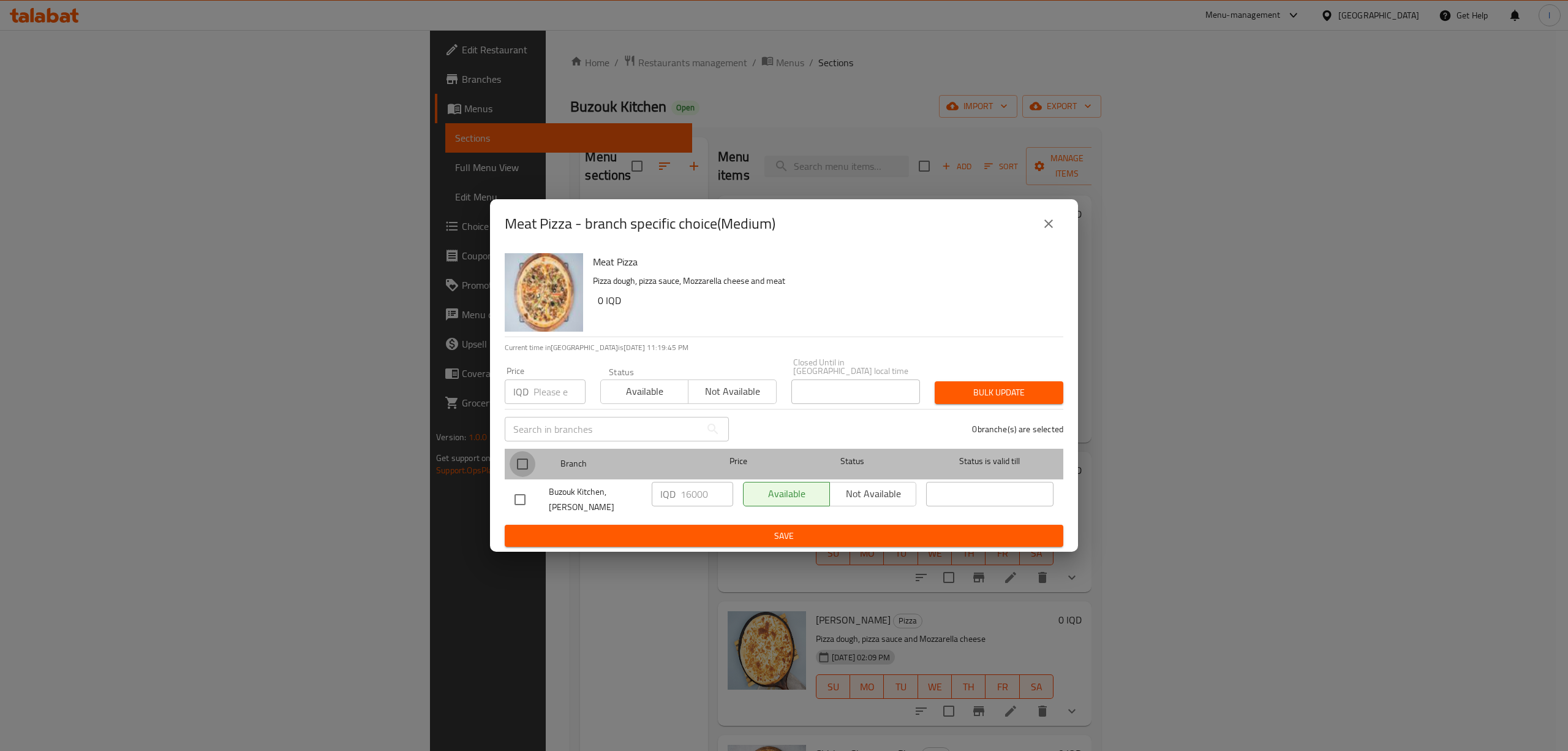
click at [532, 463] on input "checkbox" at bounding box center [523, 464] width 26 height 26
checkbox input "true"
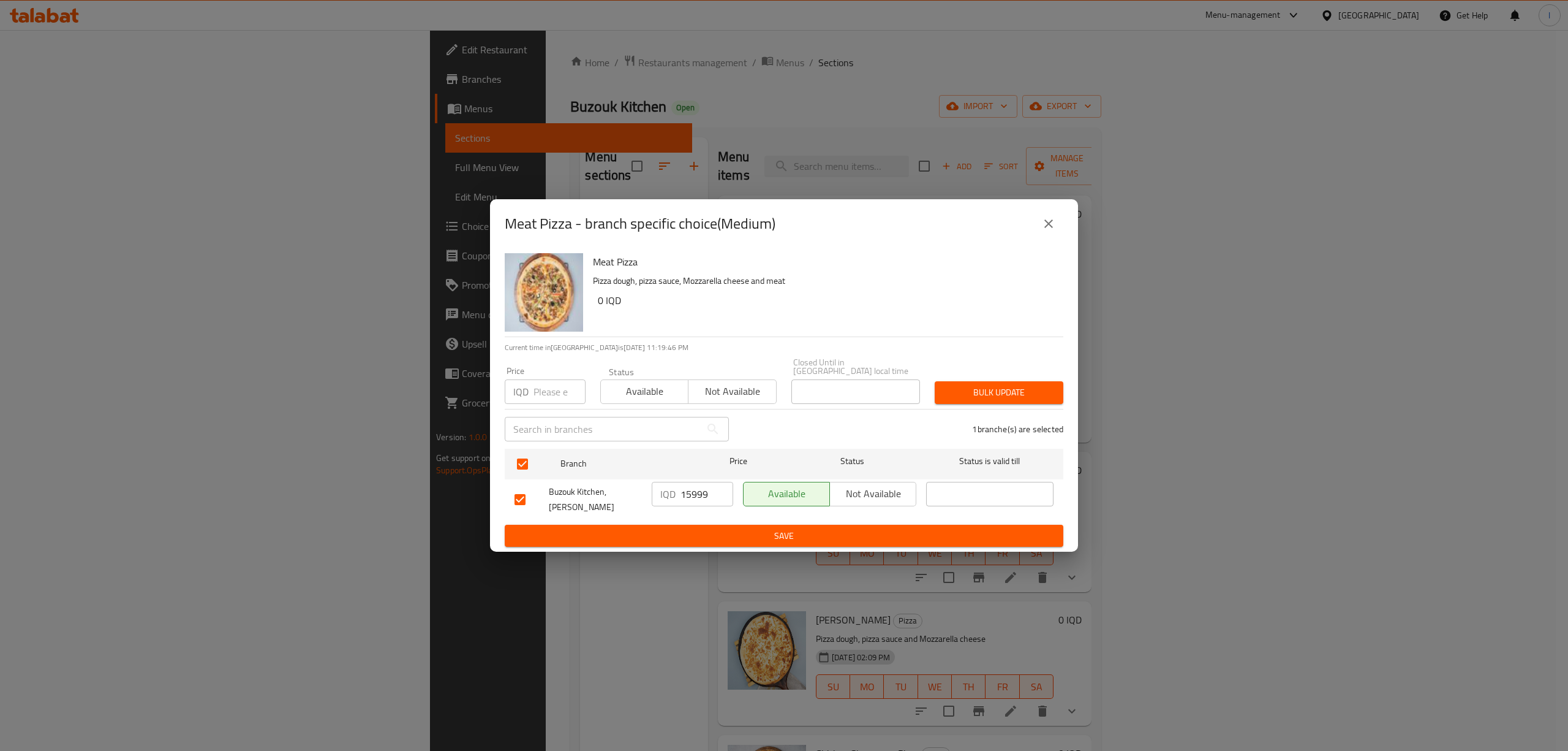
type input "15999"
click at [714, 497] on input "15999" at bounding box center [707, 494] width 53 height 24
click at [1049, 231] on icon "close" at bounding box center [1048, 224] width 15 height 15
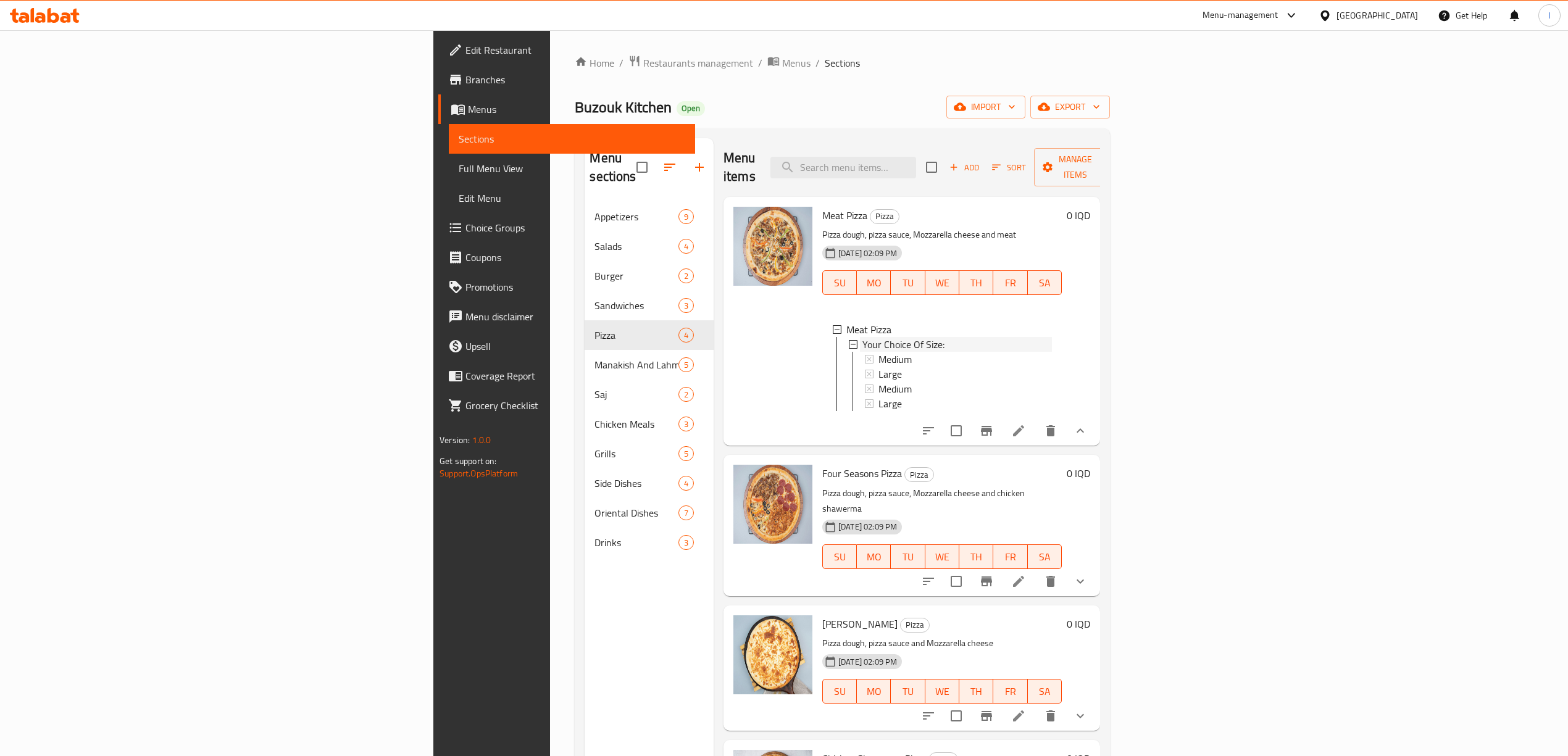
click at [862, 337] on span "Your Choice Of Size:" at bounding box center [904, 344] width 82 height 15
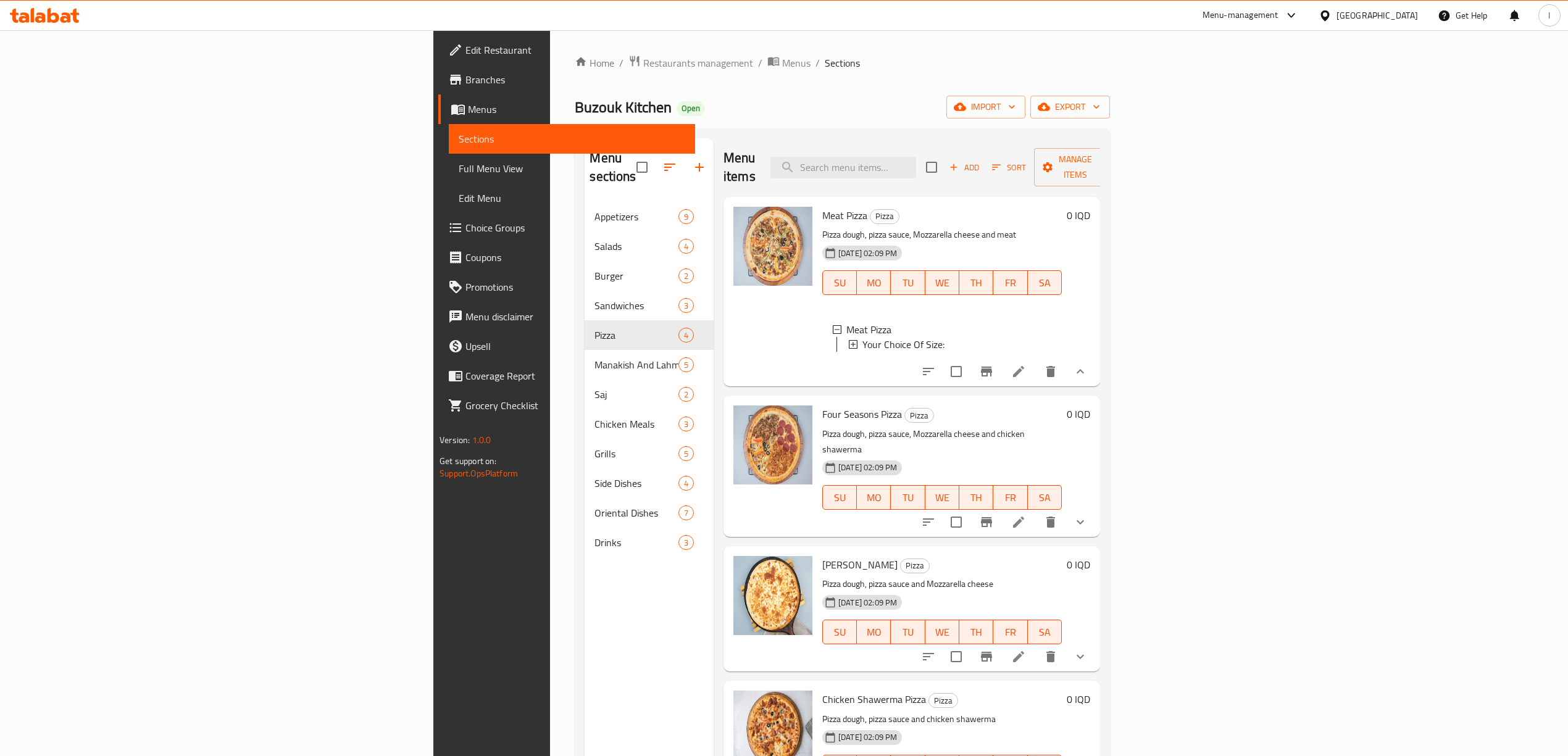
click at [862, 337] on span "Your Choice Of Size:" at bounding box center [904, 344] width 82 height 15
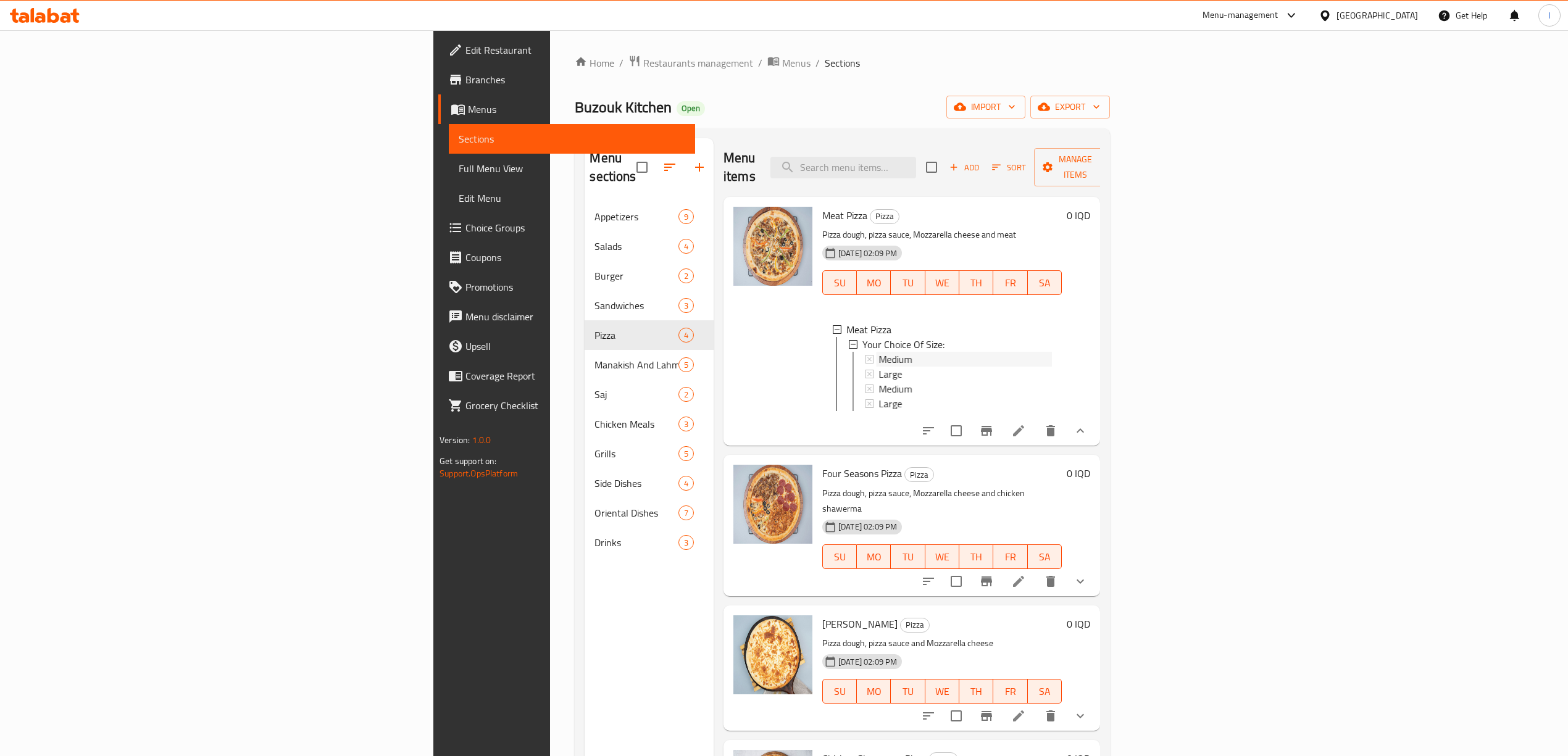
click at [878, 351] on span "Medium" at bounding box center [895, 358] width 33 height 15
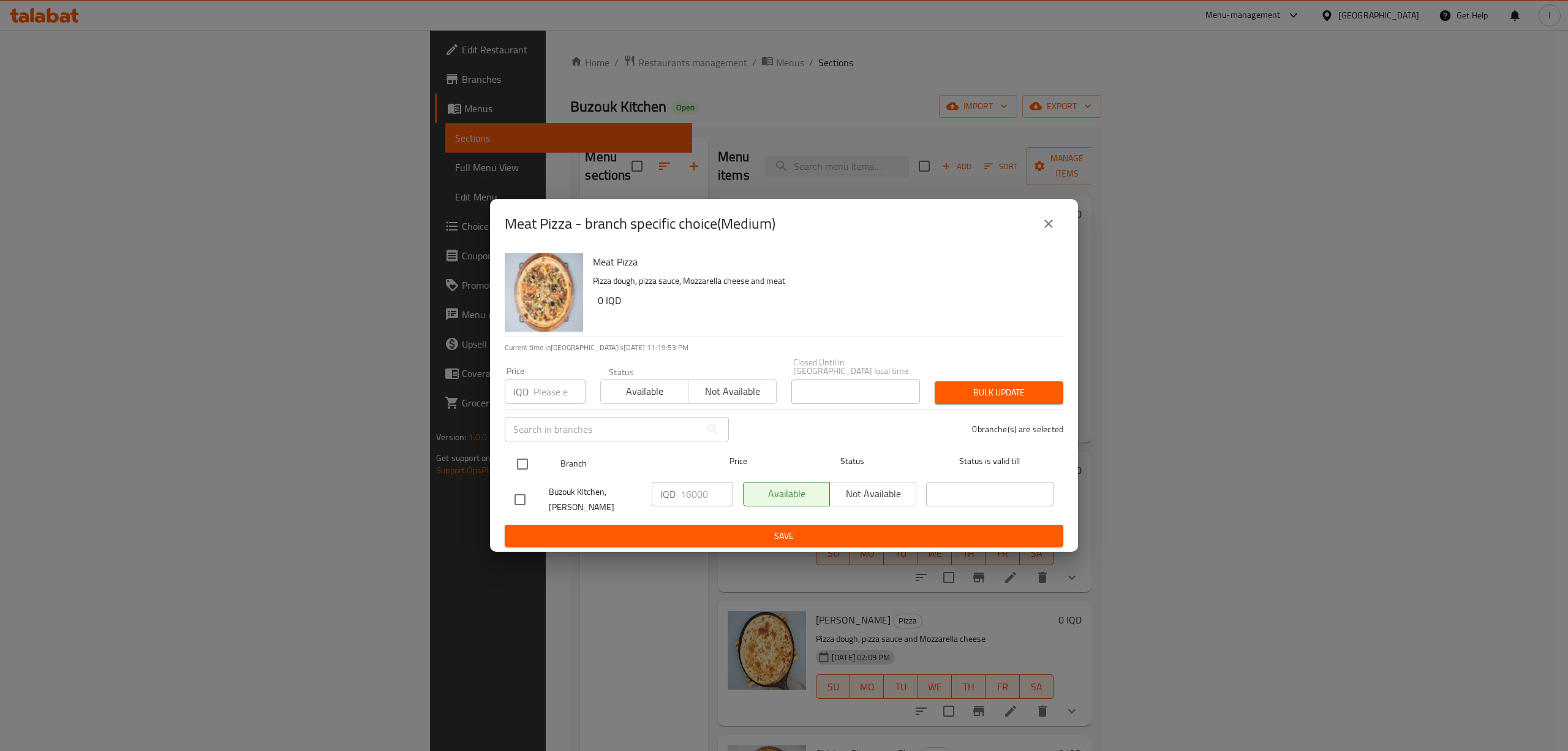
click at [521, 461] on input "checkbox" at bounding box center [523, 464] width 26 height 26
checkbox input "true"
click at [696, 496] on input "16000" at bounding box center [707, 494] width 53 height 24
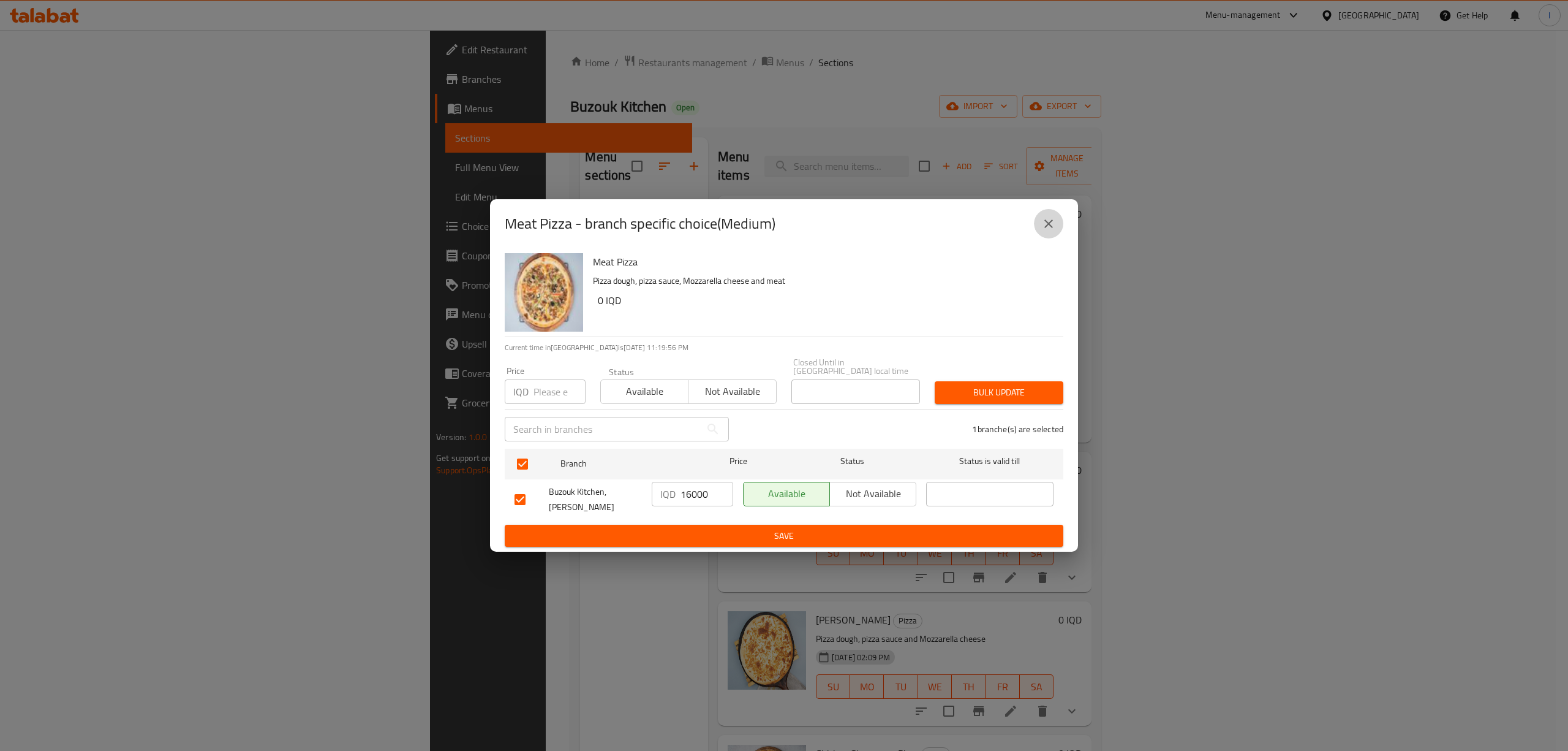
click at [1047, 228] on icon "close" at bounding box center [1049, 224] width 9 height 9
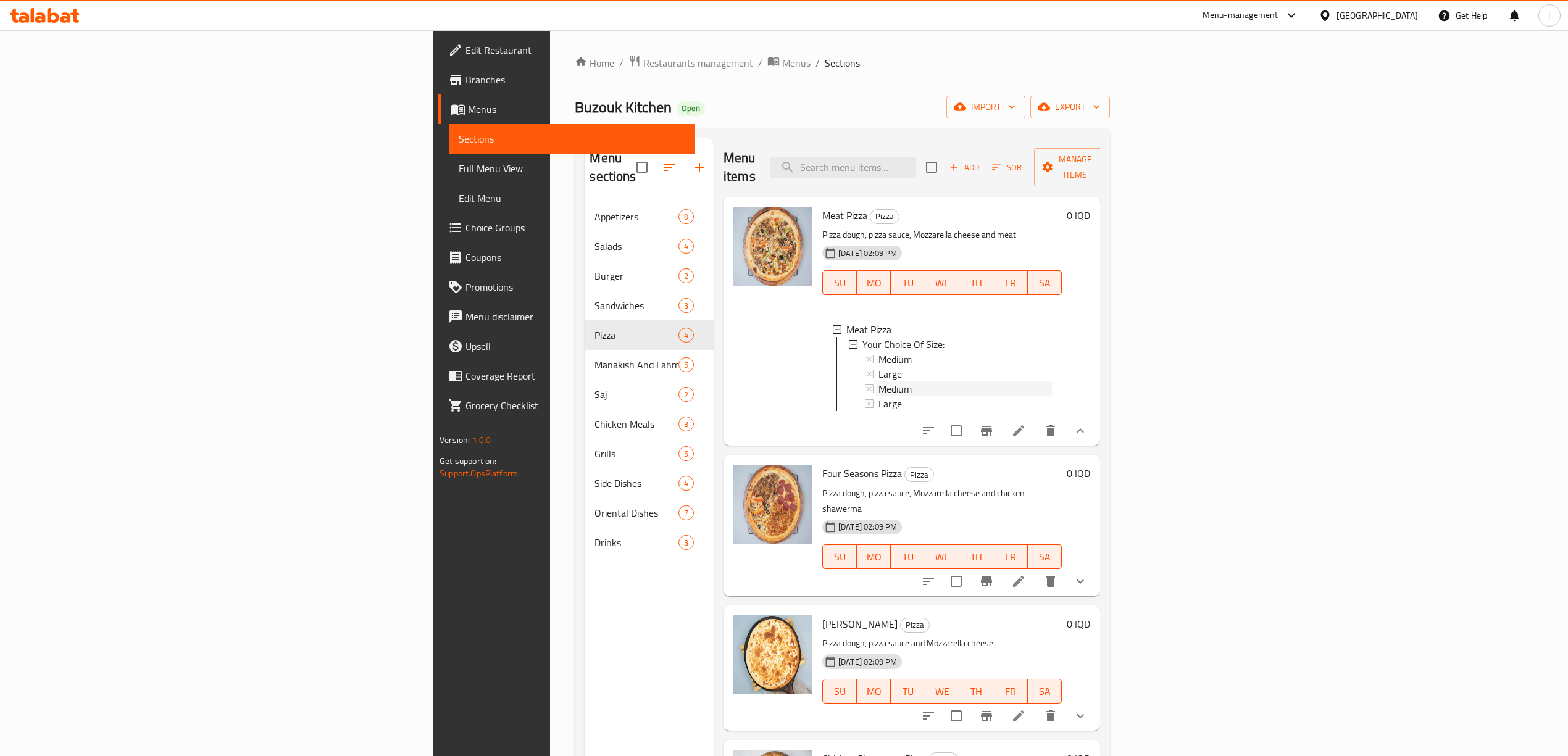
click at [878, 381] on span "Medium" at bounding box center [895, 388] width 33 height 15
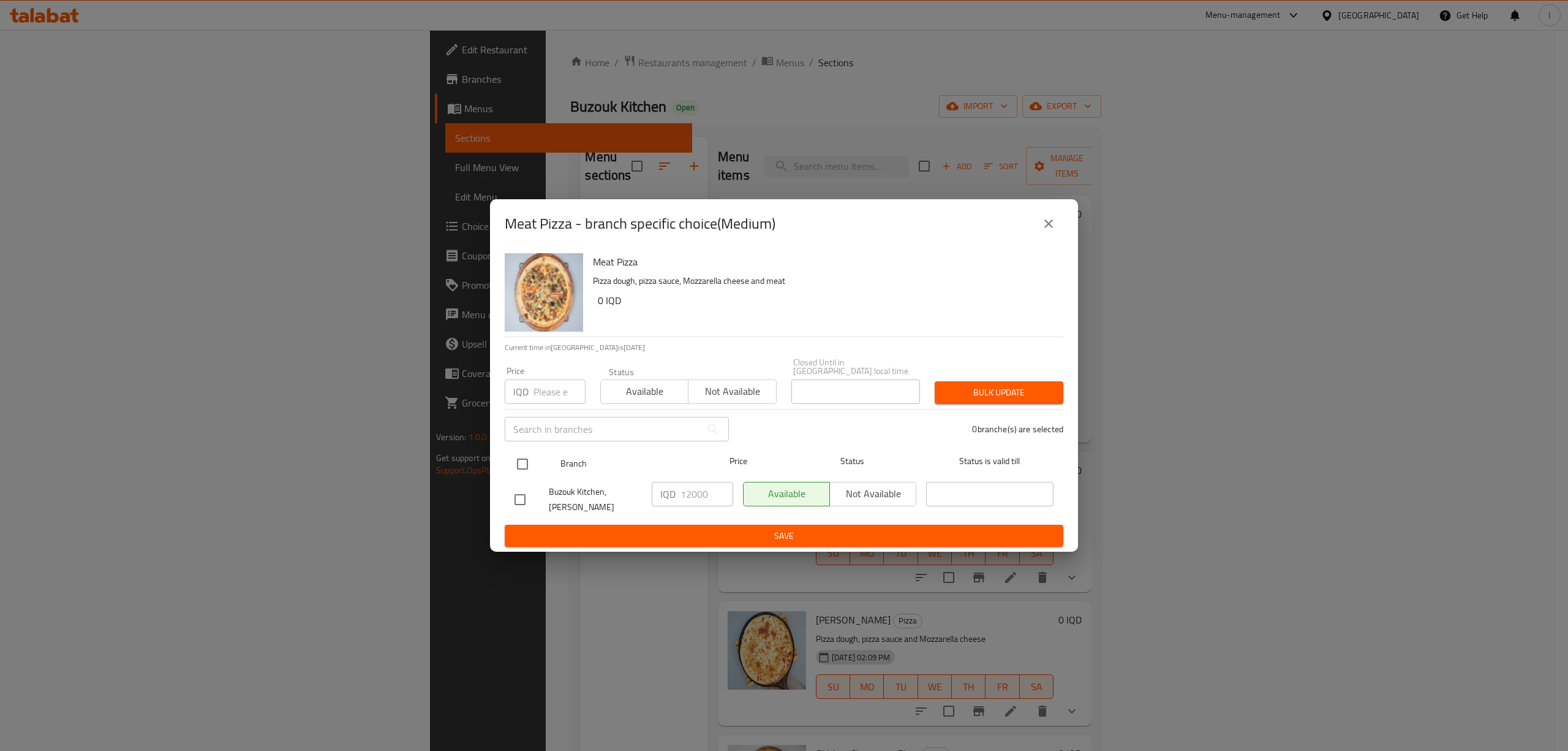
click at [523, 454] on input "checkbox" at bounding box center [523, 464] width 26 height 26
checkbox input "true"
drag, startPoint x: 711, startPoint y: 497, endPoint x: 615, endPoint y: 499, distance: 96.0
click at [615, 499] on div "Buzouk Kitchen, Al Ashar IQD 12000 ​ Available Not available ​" at bounding box center [784, 500] width 549 height 45
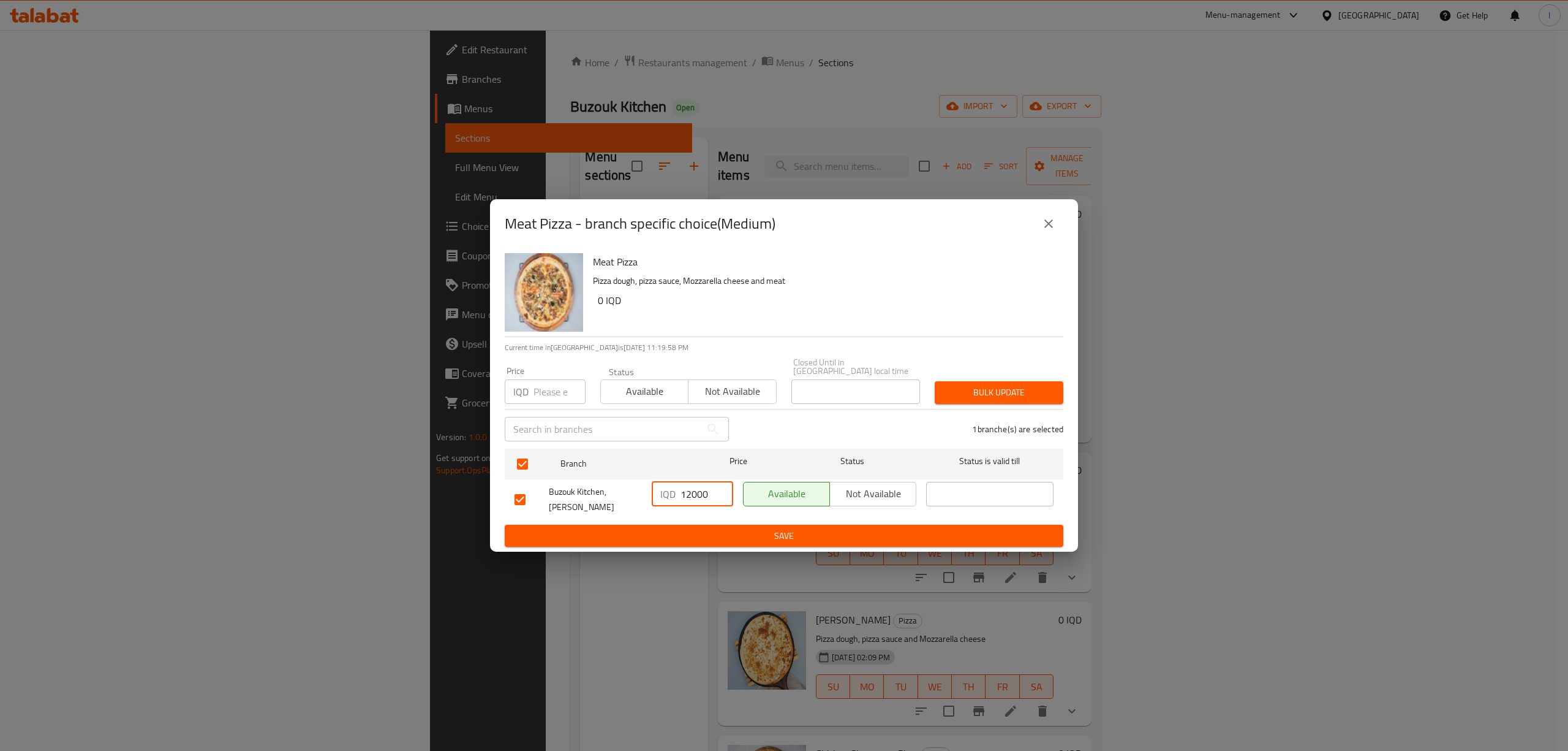
paste input "6"
type input "16000"
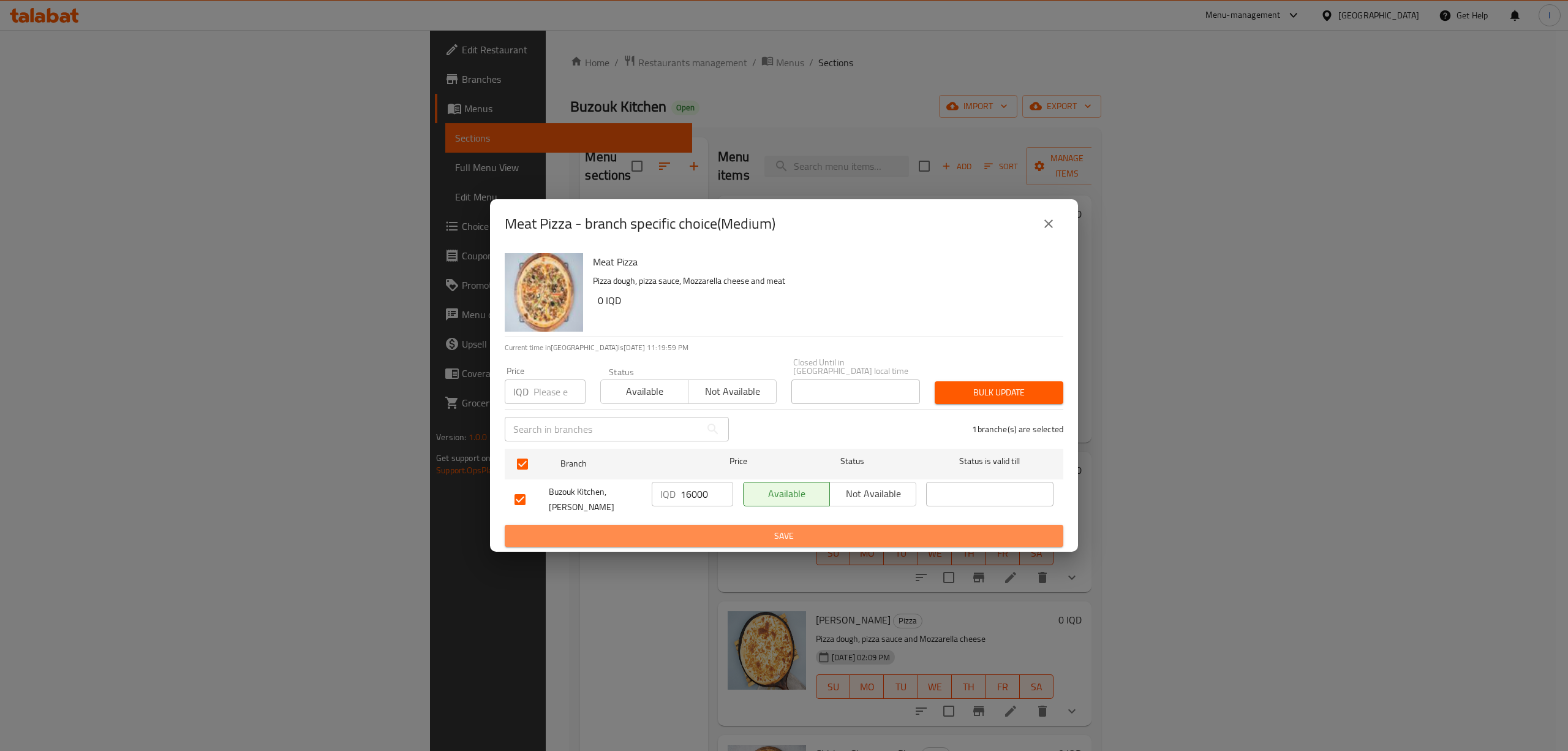
click at [717, 528] on span "Save" at bounding box center [784, 536] width 539 height 16
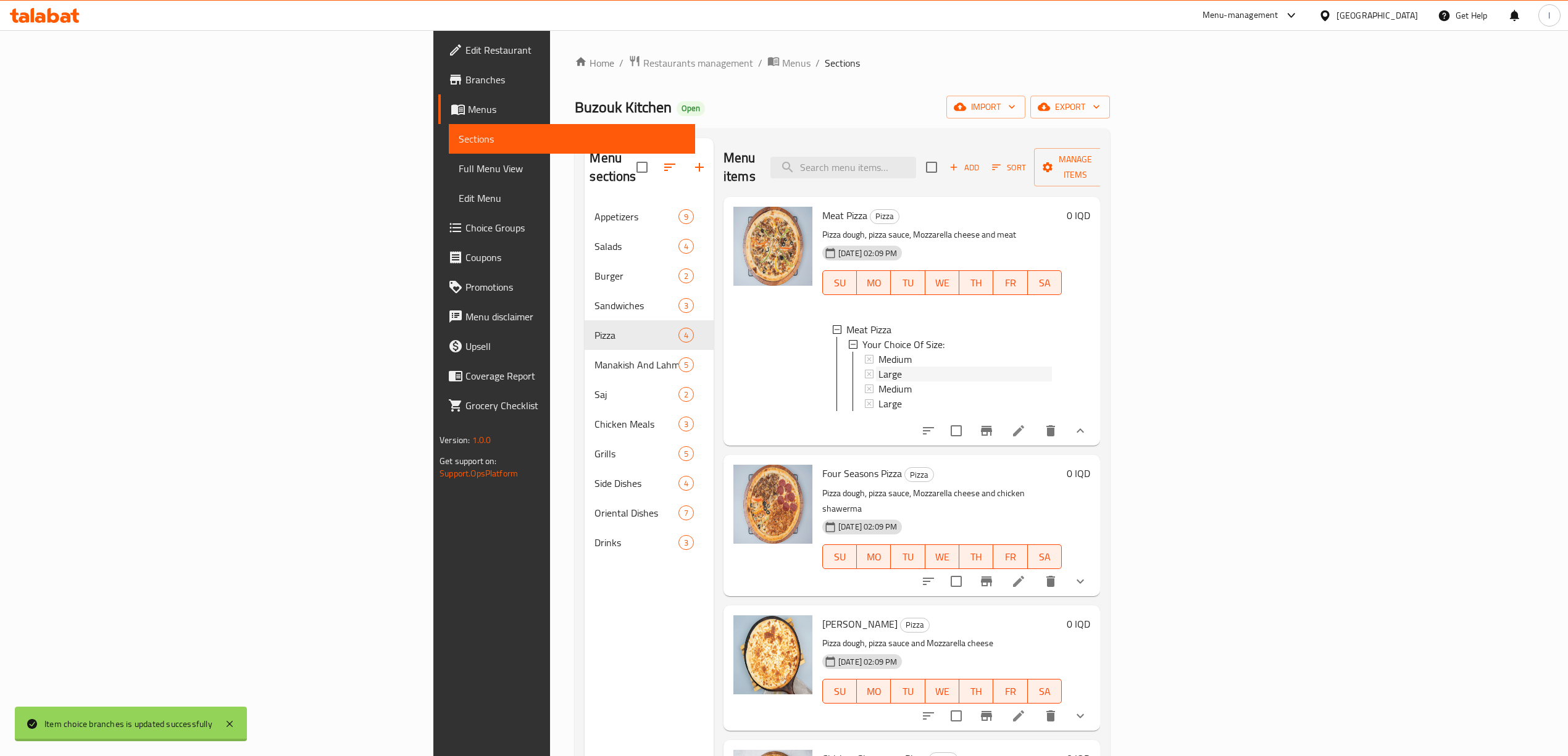
click at [878, 366] on div "Large" at bounding box center [965, 373] width 174 height 15
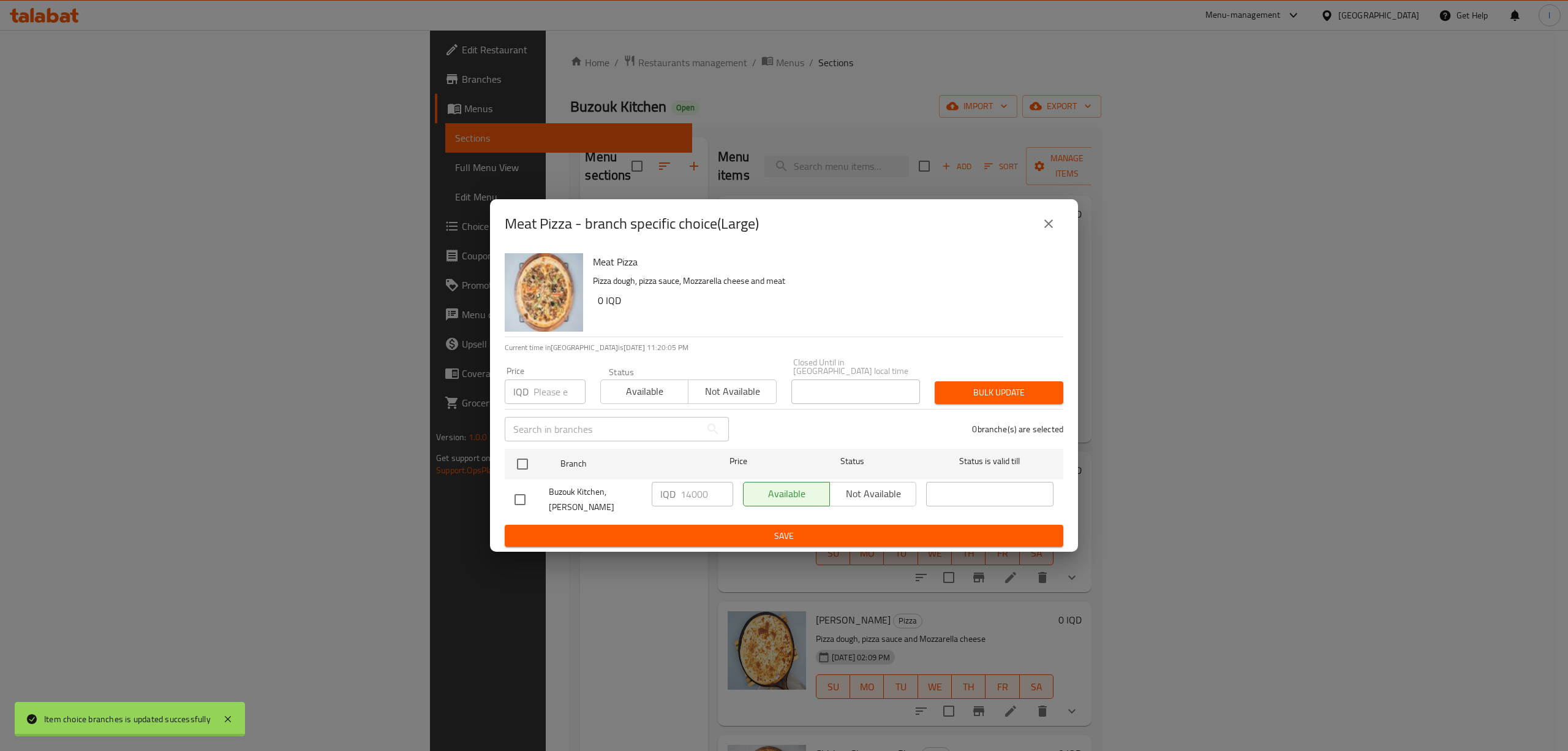
click at [1047, 231] on icon "close" at bounding box center [1048, 224] width 15 height 15
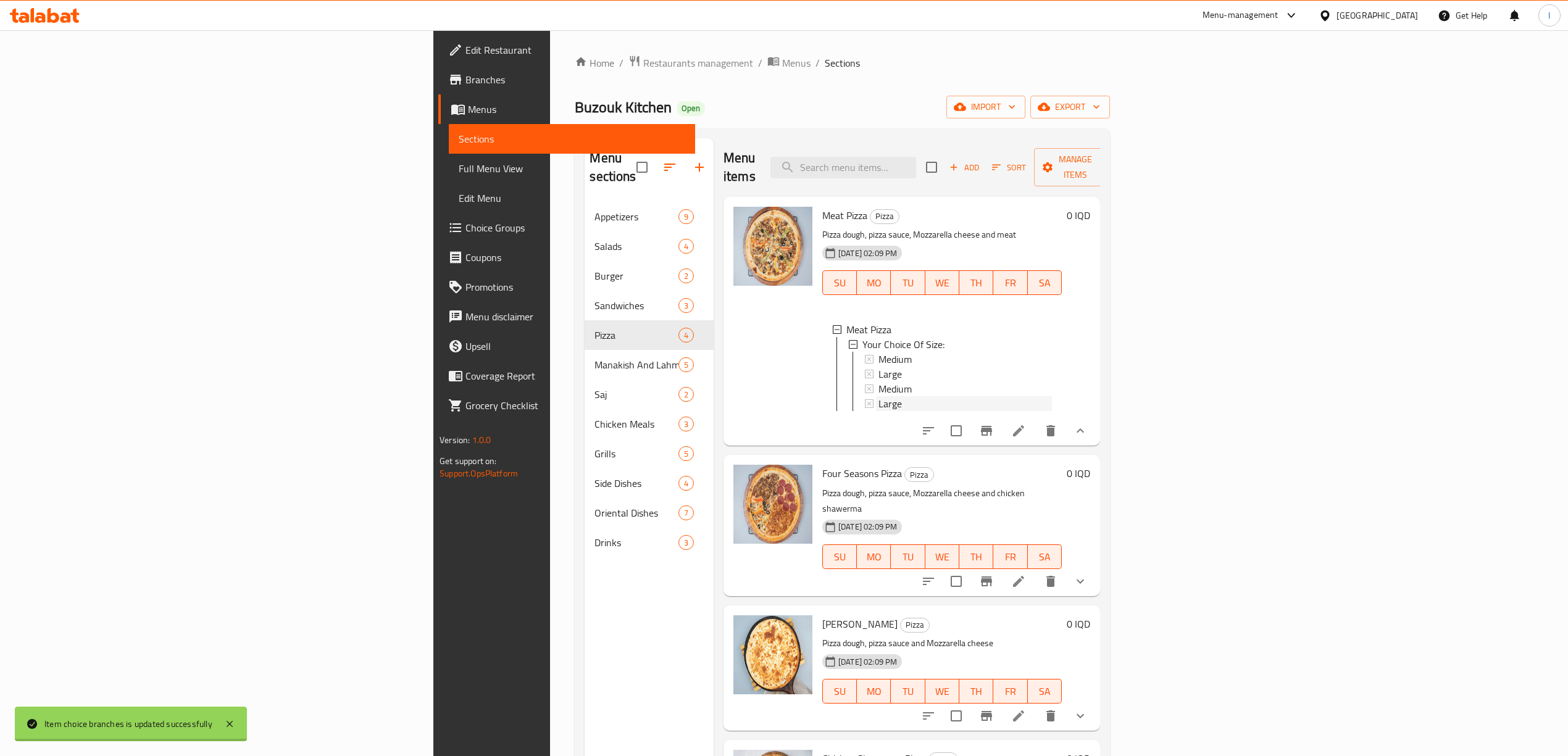
click at [878, 396] on span "Large" at bounding box center [890, 403] width 24 height 15
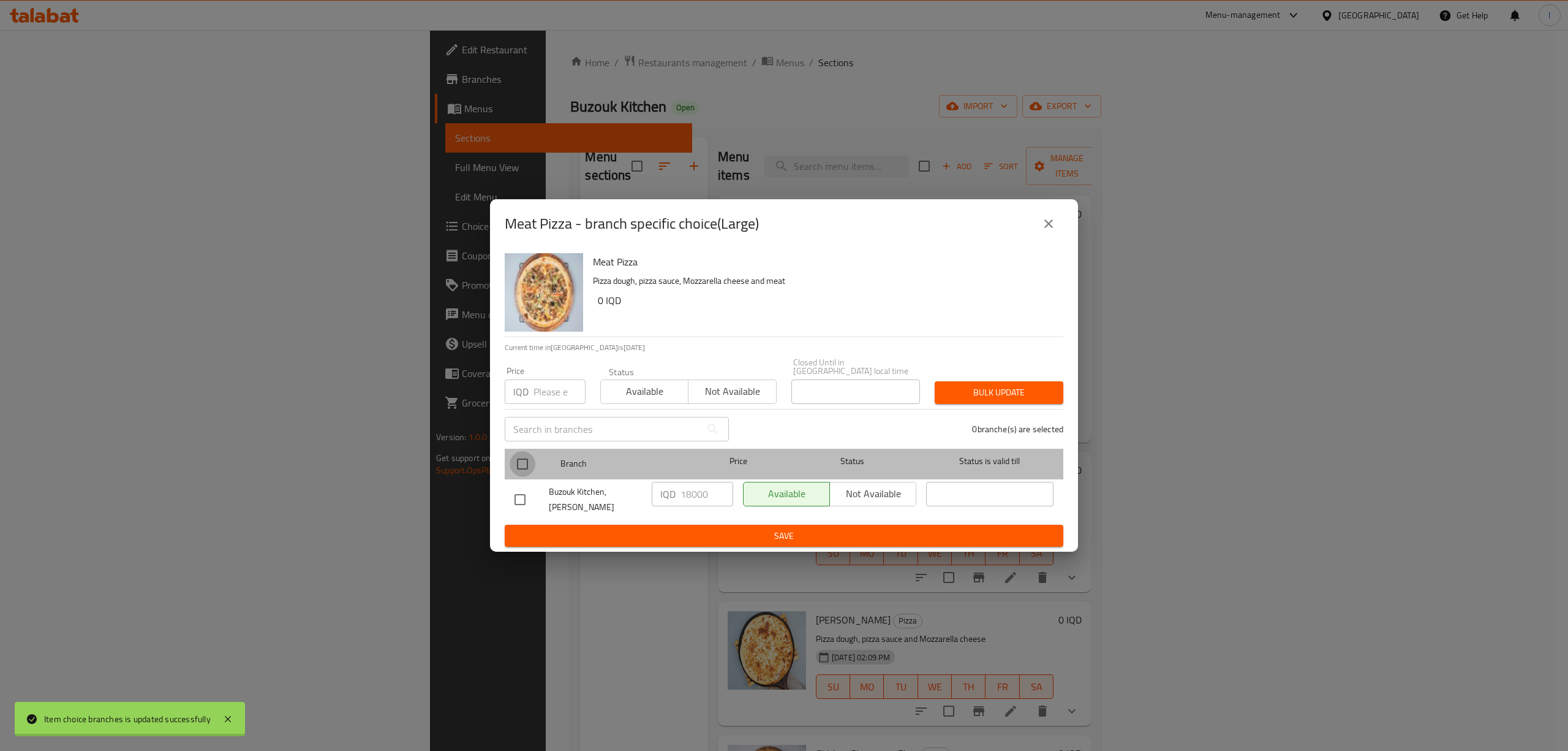
click at [527, 462] on input "checkbox" at bounding box center [523, 464] width 26 height 26
checkbox input "true"
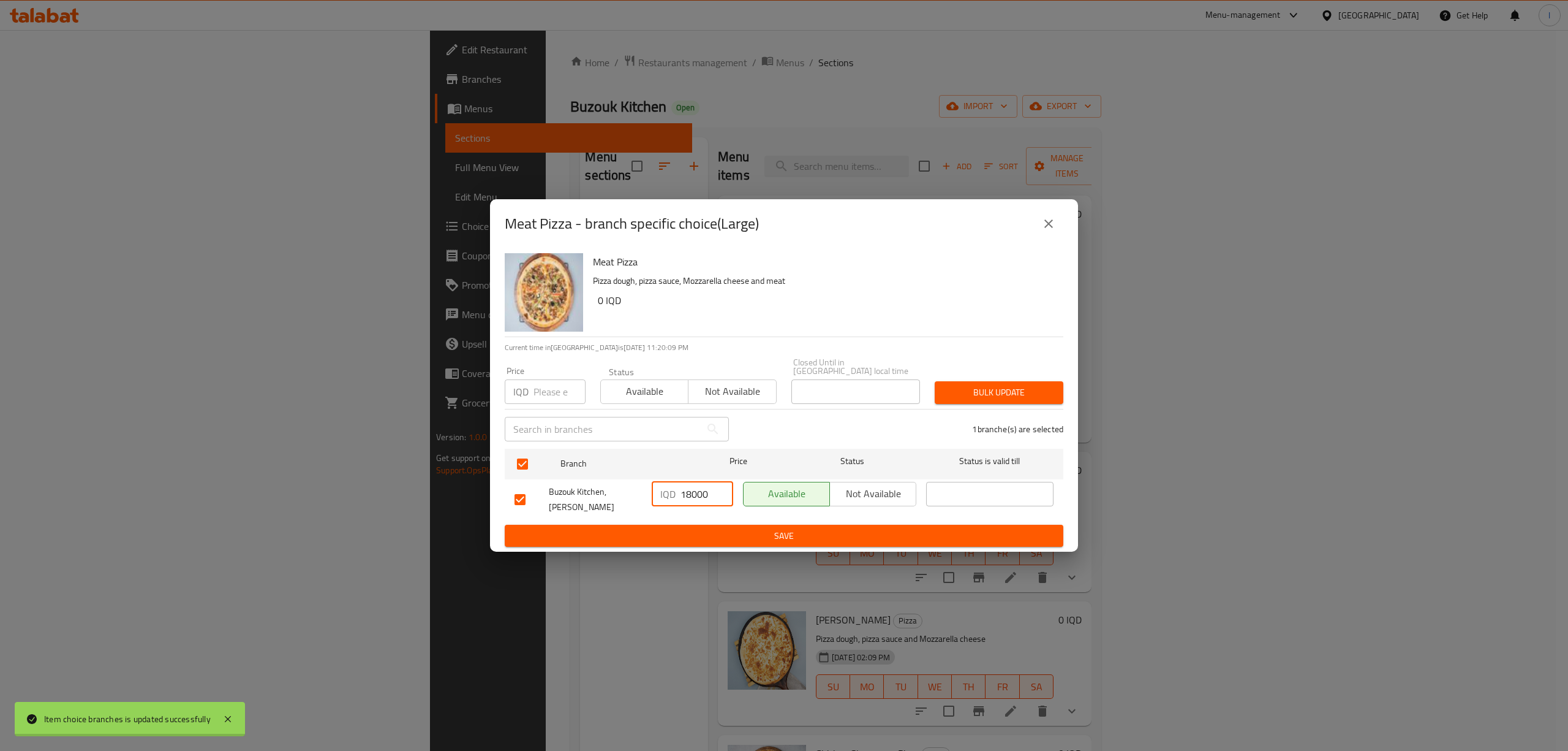
drag, startPoint x: 709, startPoint y: 495, endPoint x: 615, endPoint y: 498, distance: 94.0
click at [617, 499] on div "Buzouk Kitchen, Al Ashar IQD 18000 ​ Available Not available ​" at bounding box center [784, 500] width 549 height 45
click at [731, 531] on span "Save" at bounding box center [784, 536] width 539 height 16
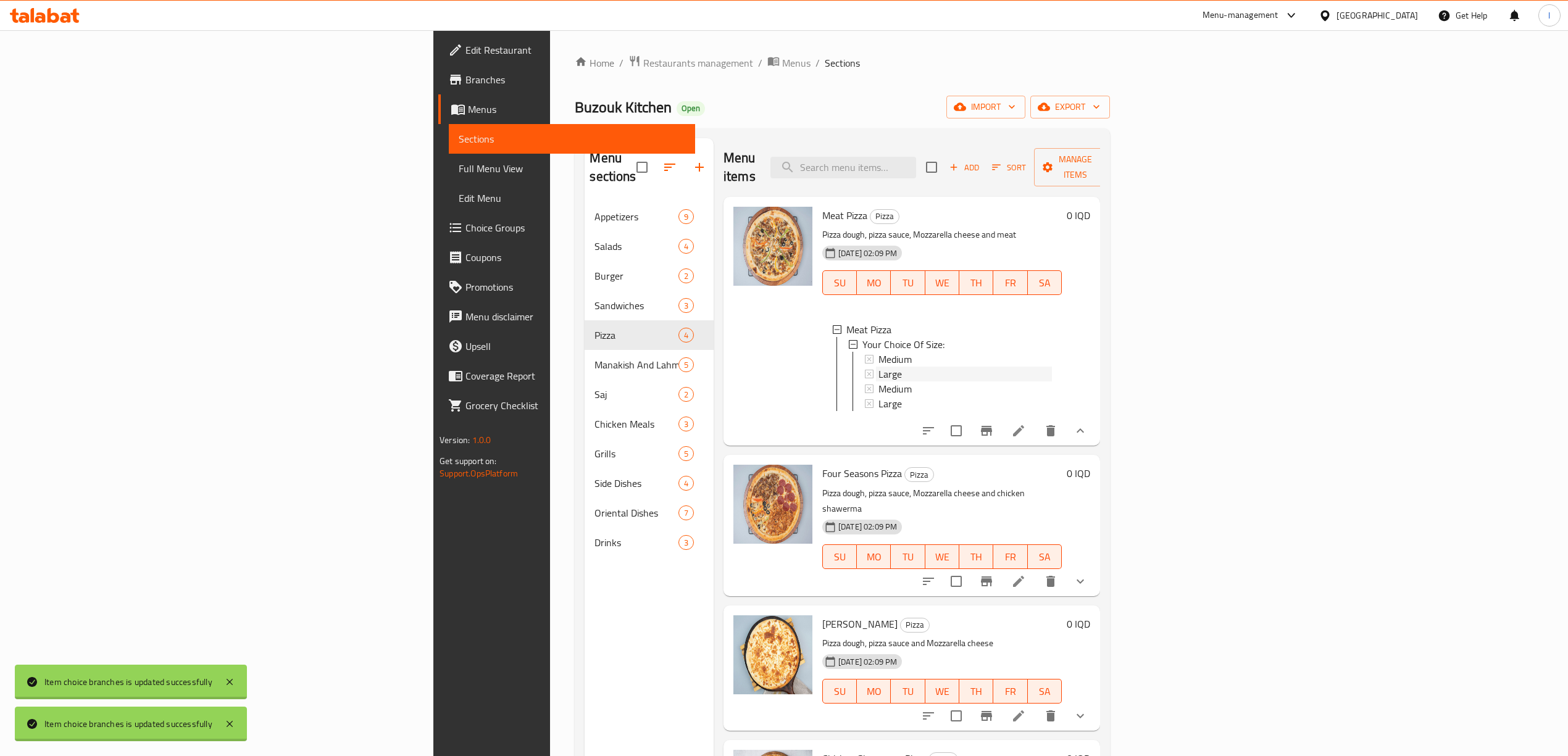
click at [878, 366] on span "Large" at bounding box center [890, 373] width 24 height 15
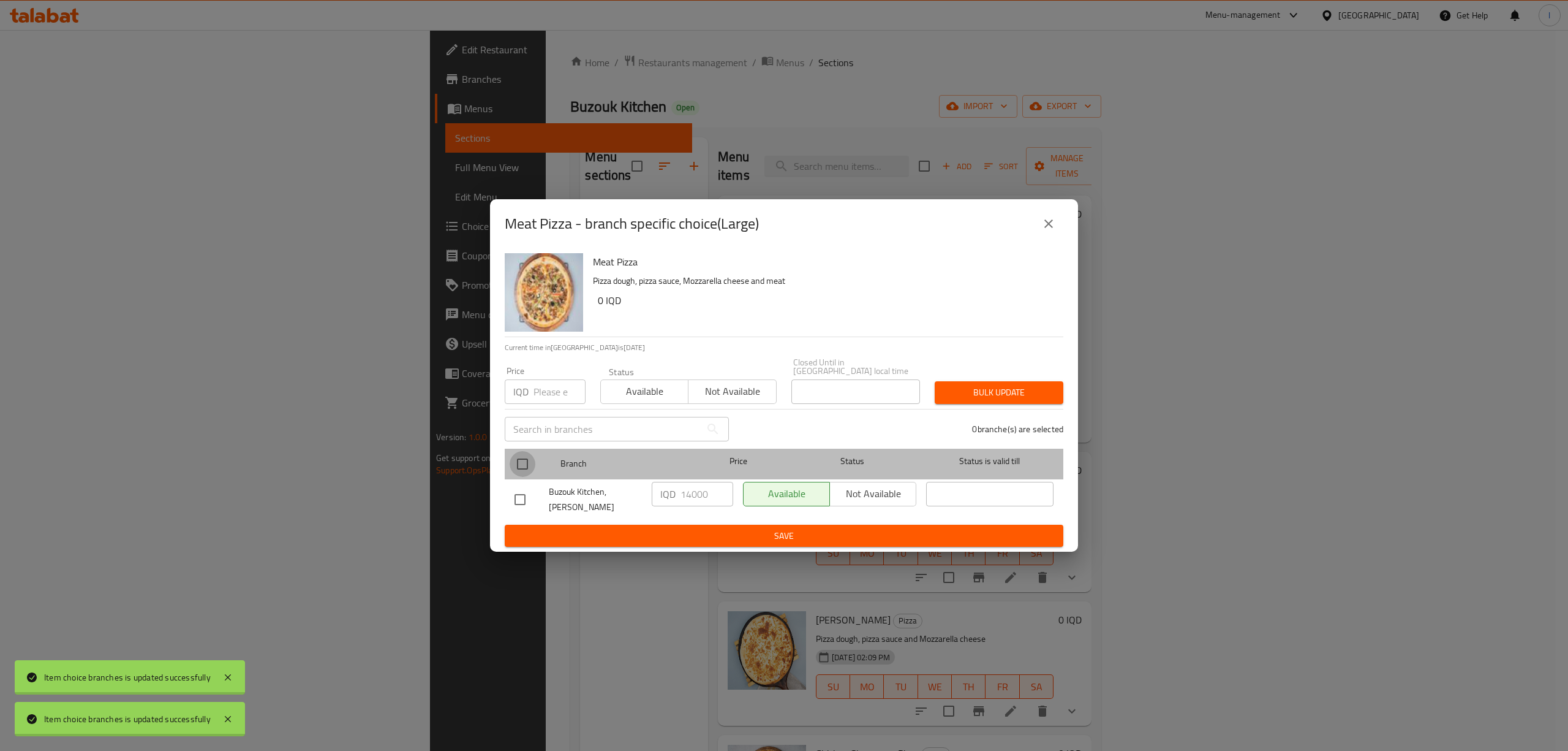
click at [524, 468] on input "checkbox" at bounding box center [523, 464] width 26 height 26
checkbox input "true"
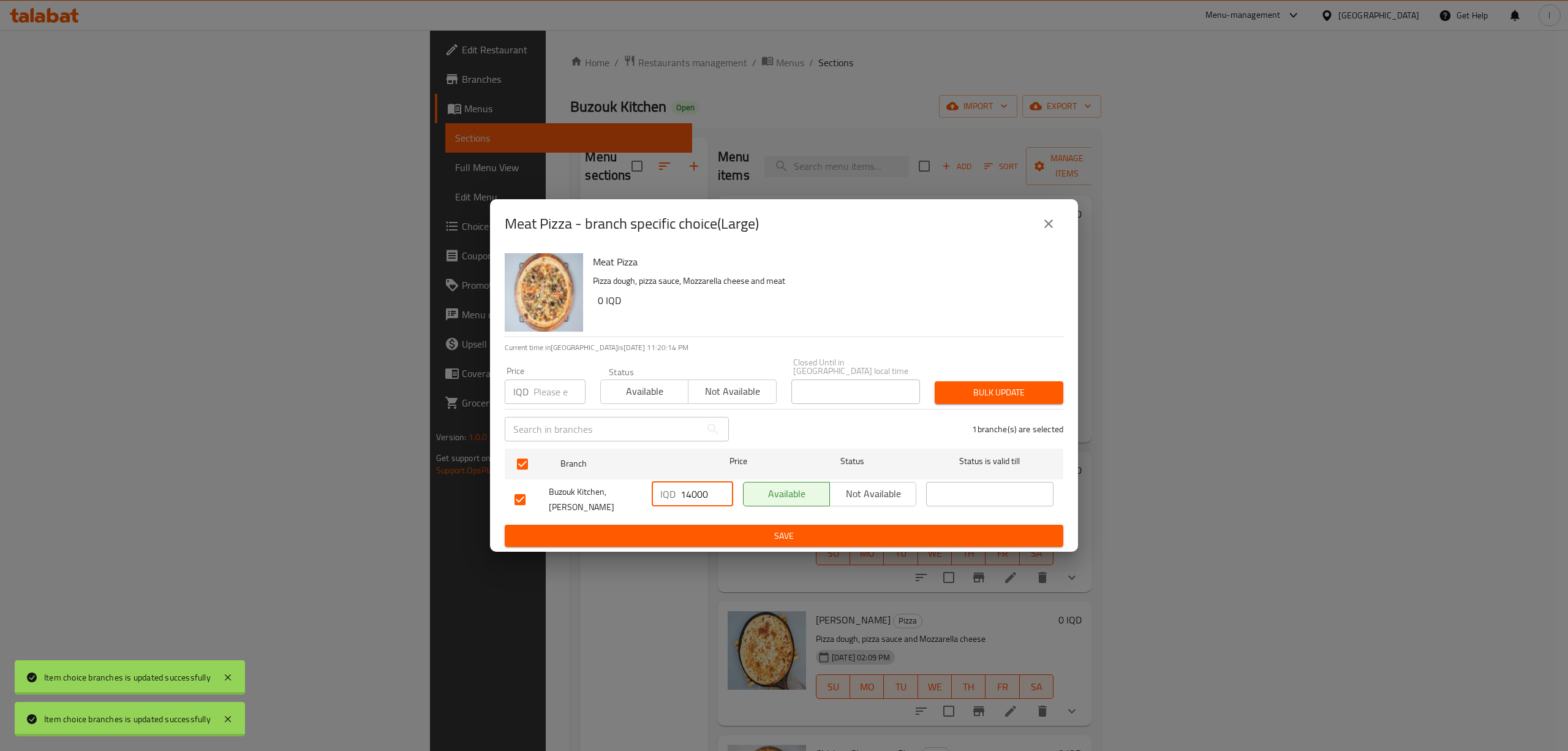
drag, startPoint x: 710, startPoint y: 494, endPoint x: 637, endPoint y: 498, distance: 73.1
click at [637, 498] on div "Buzouk Kitchen, Al Ashar IQD 14000 ​ Available Not available ​" at bounding box center [784, 500] width 549 height 45
paste input "8"
type input "18000"
click at [657, 528] on span "Save" at bounding box center [784, 536] width 539 height 16
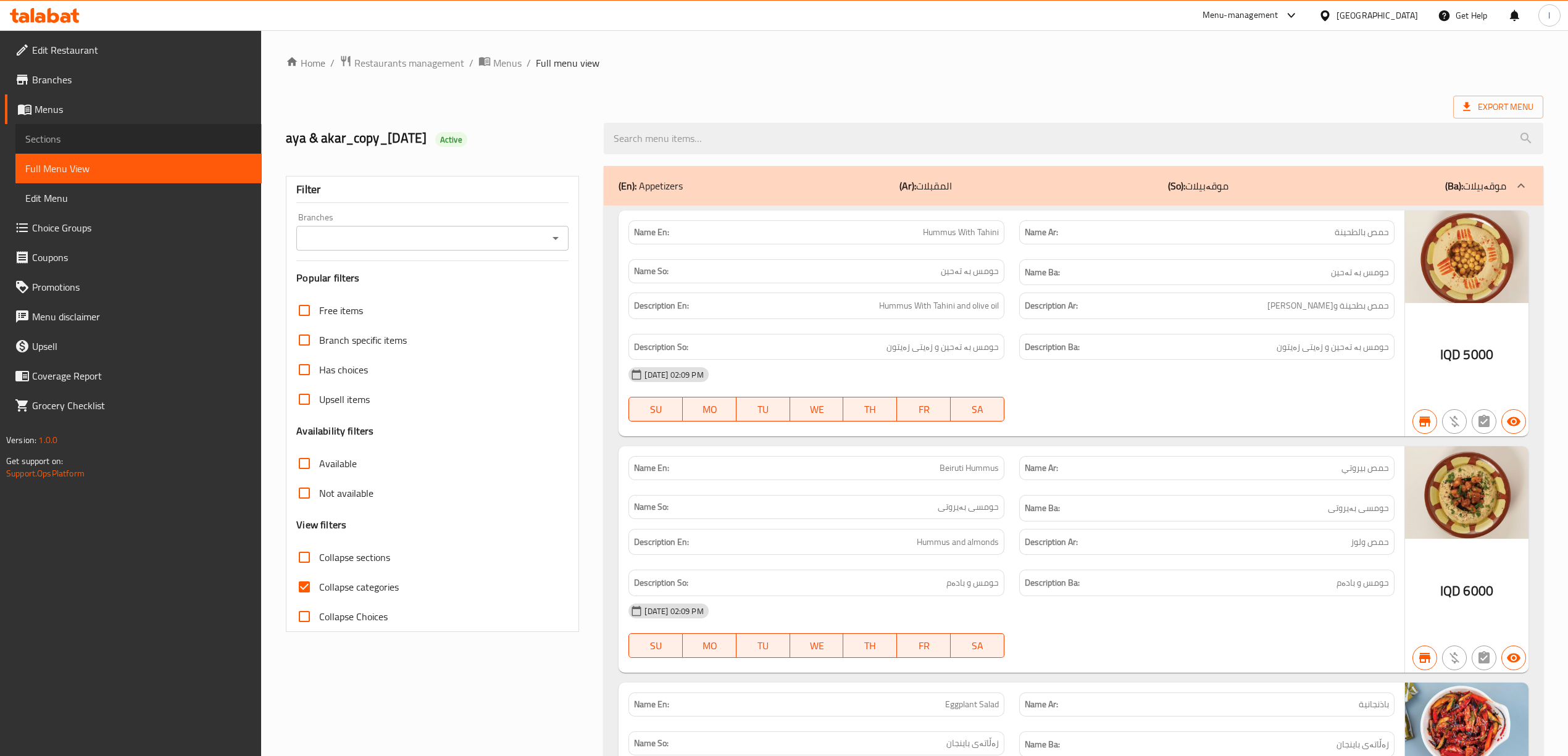
click at [31, 139] on span "Sections" at bounding box center [138, 138] width 226 height 15
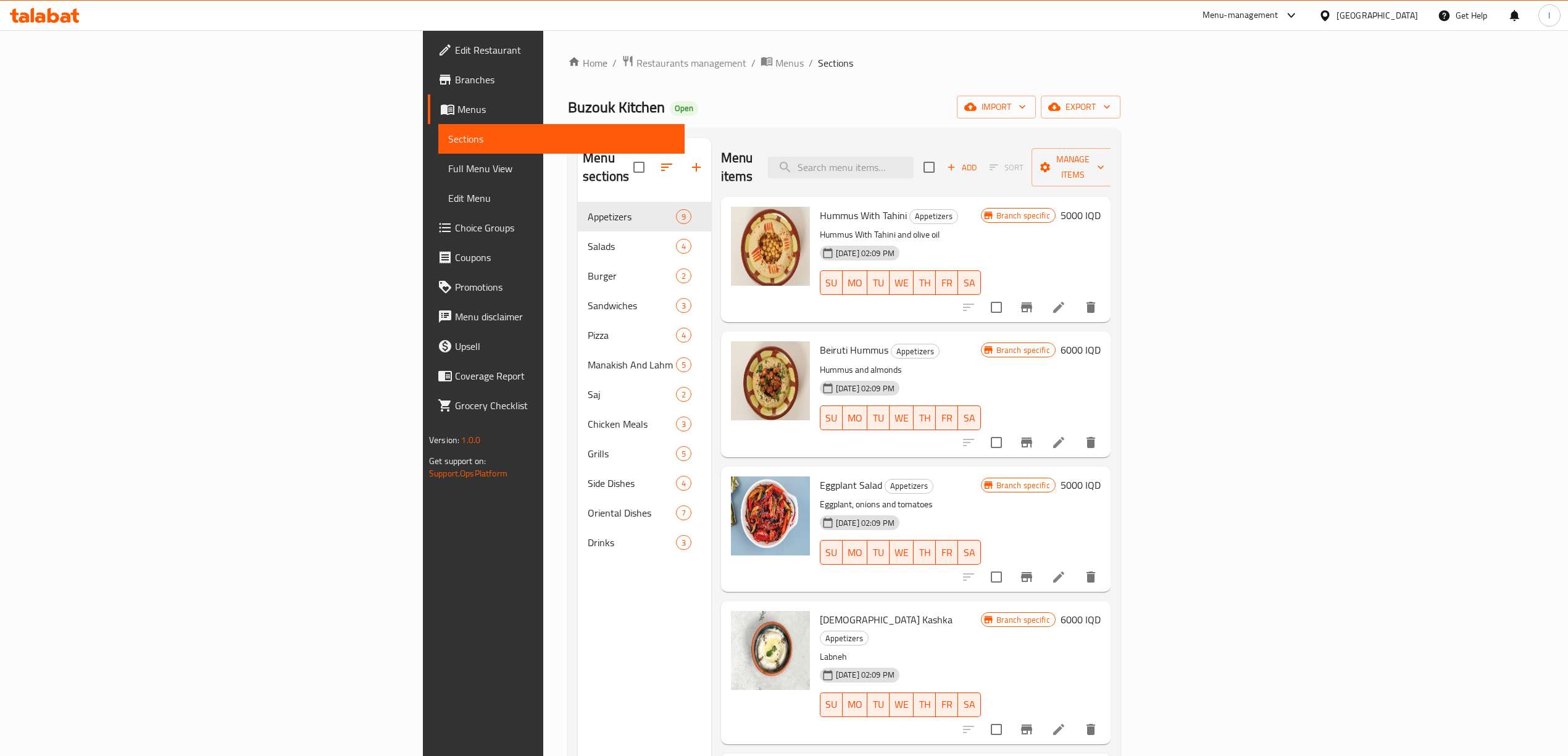
click at [458, 109] on span "Menus" at bounding box center [566, 109] width 217 height 15
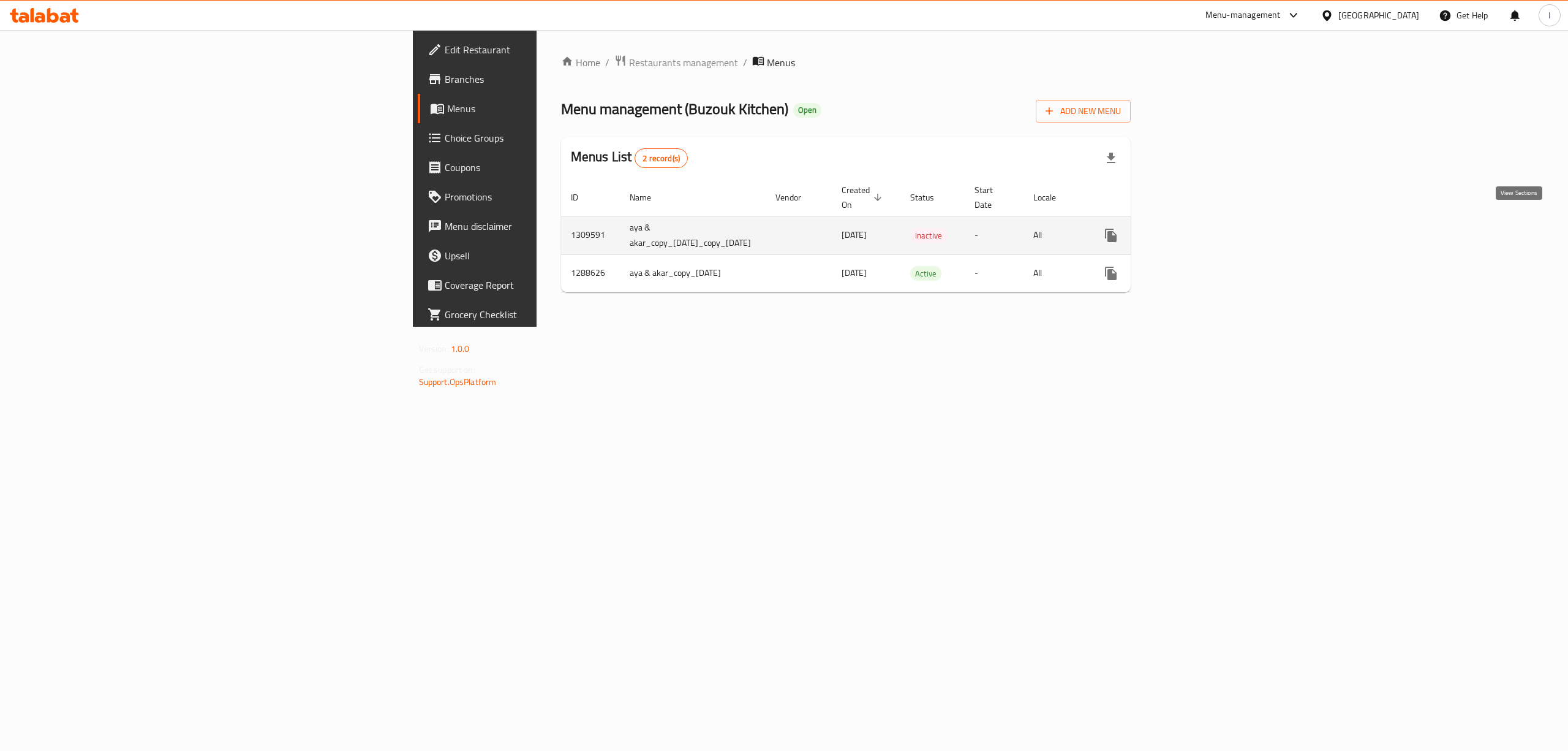
click at [1207, 229] on icon "enhanced table" at bounding box center [1199, 235] width 15 height 15
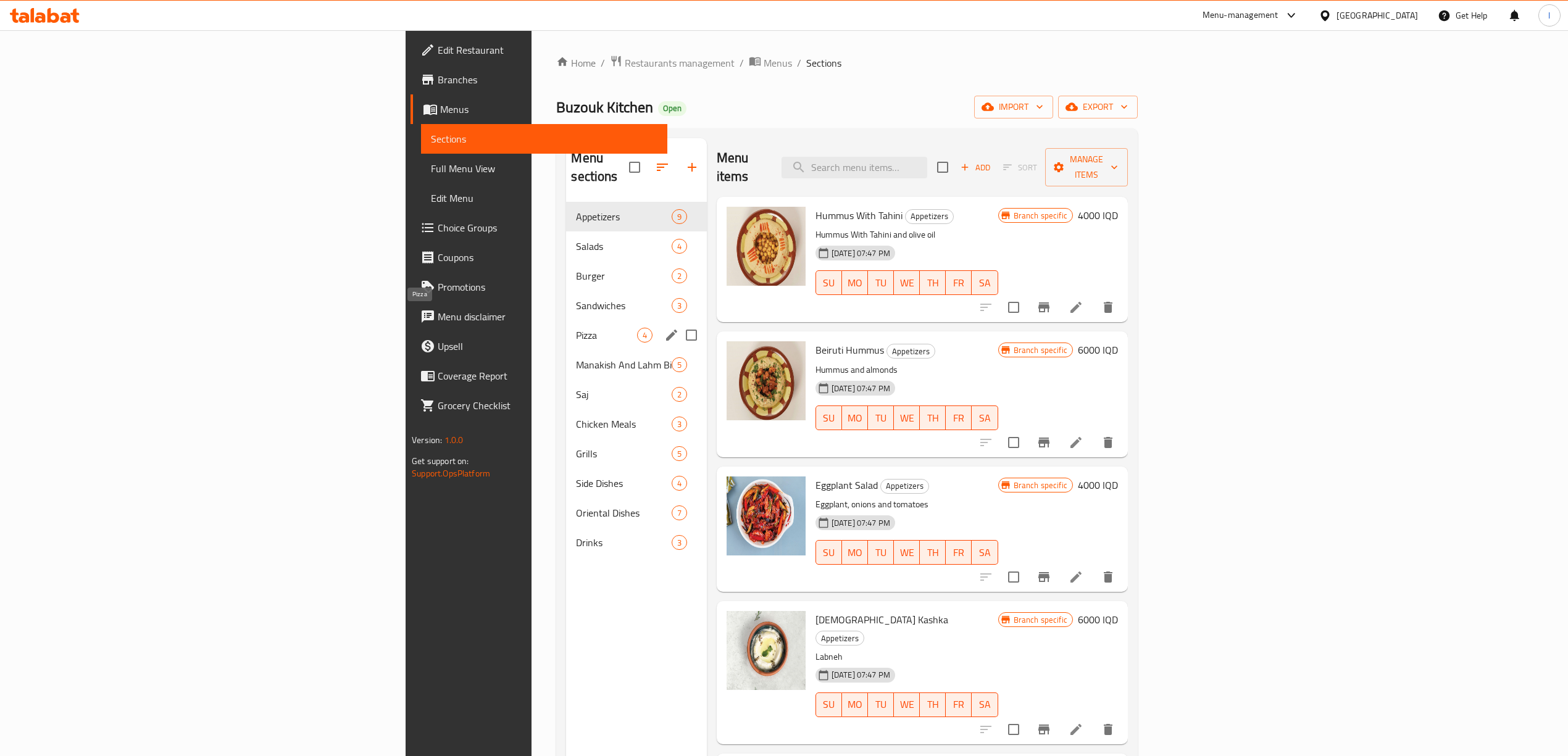
click at [576, 328] on span "Pizza" at bounding box center [606, 335] width 60 height 15
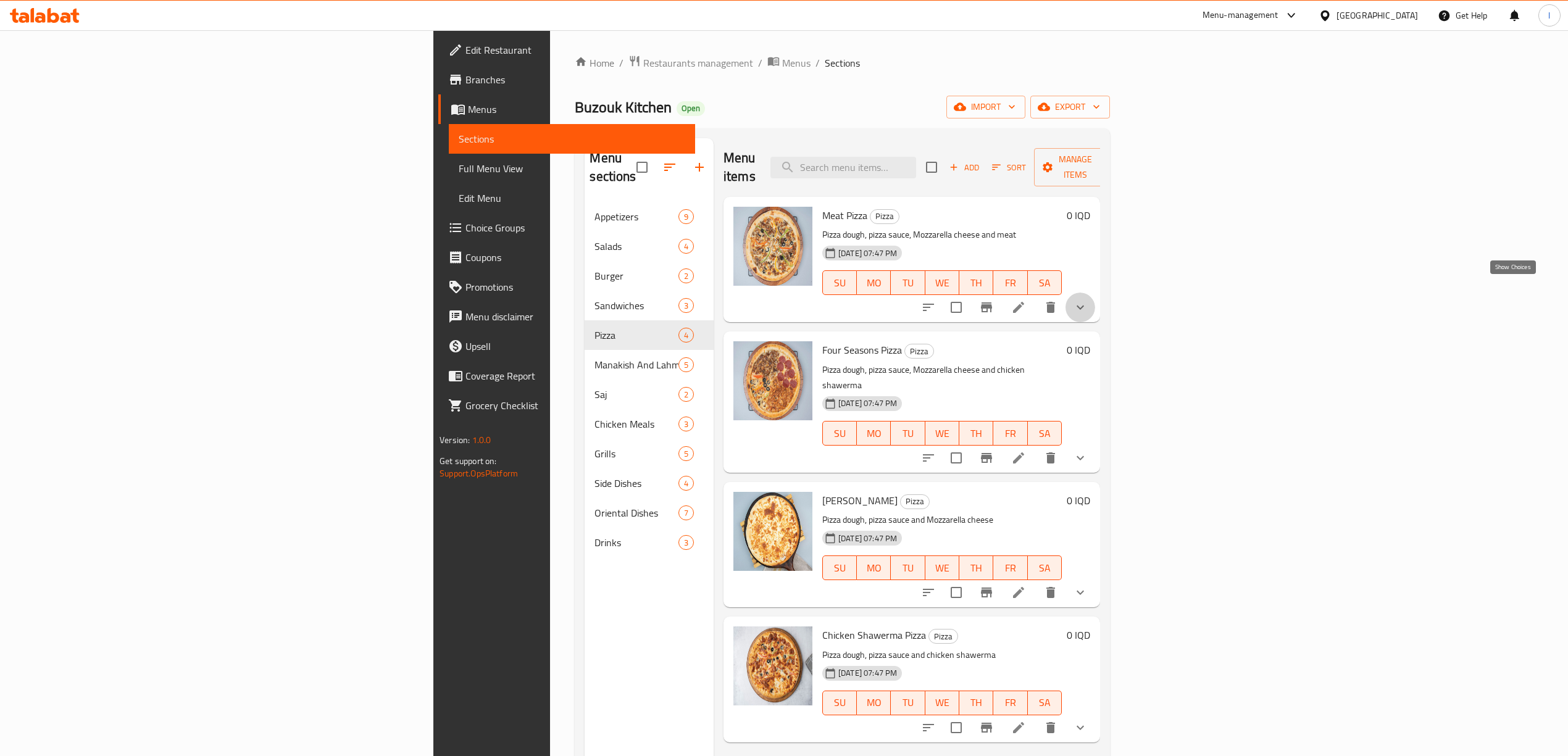
click at [1088, 300] on icon "show more" at bounding box center [1080, 307] width 15 height 15
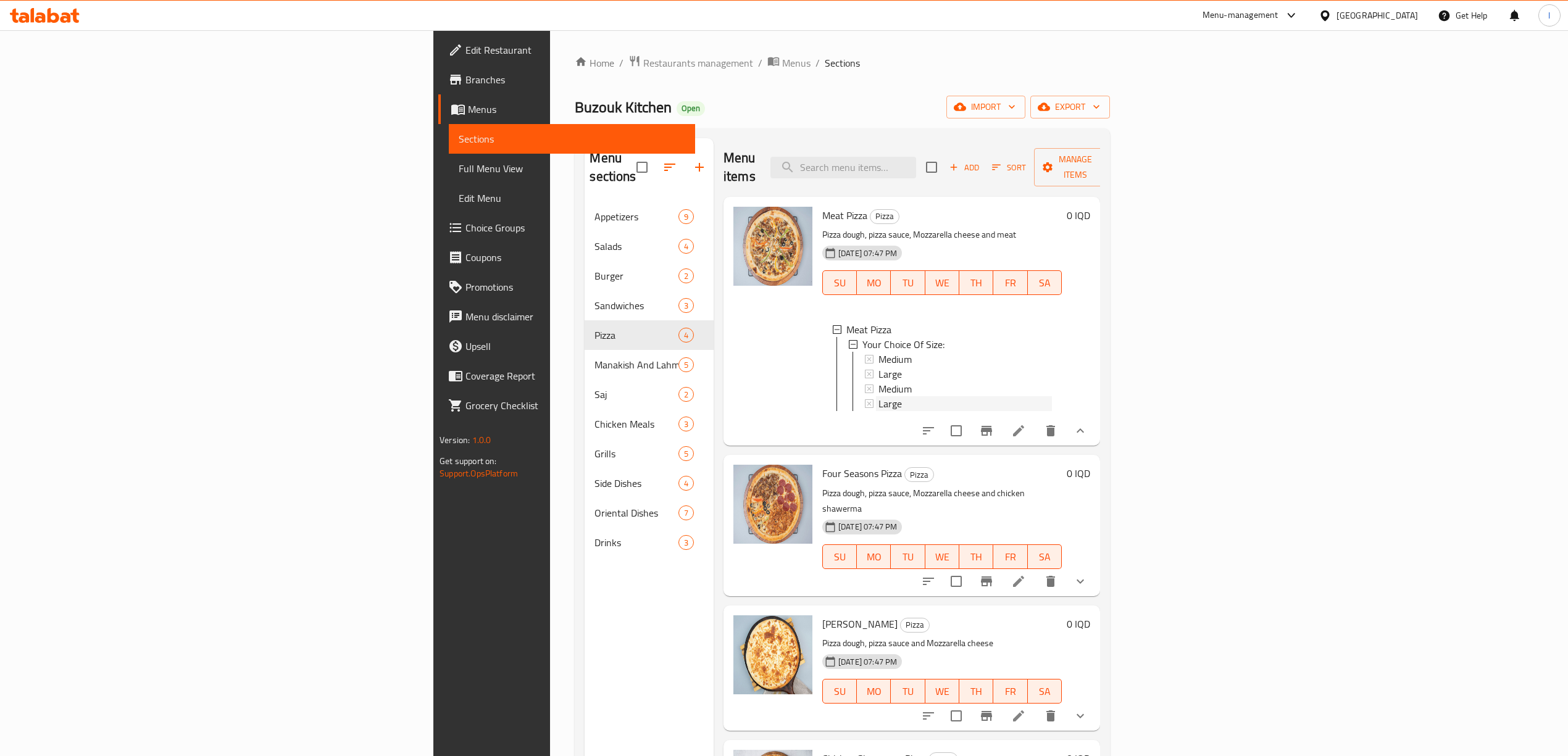
click at [878, 396] on span "Large" at bounding box center [890, 403] width 24 height 15
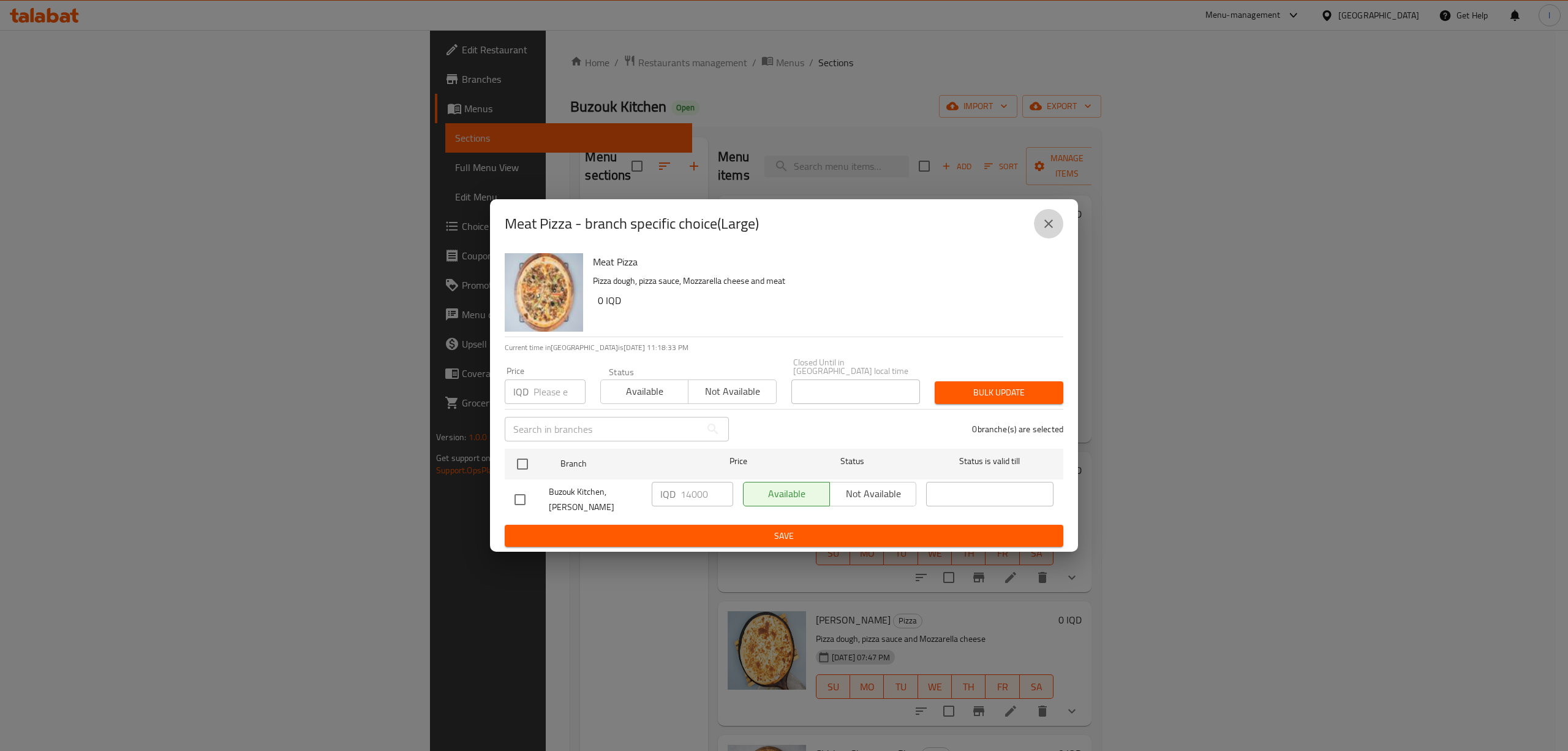
click at [1037, 238] on button "close" at bounding box center [1049, 224] width 30 height 30
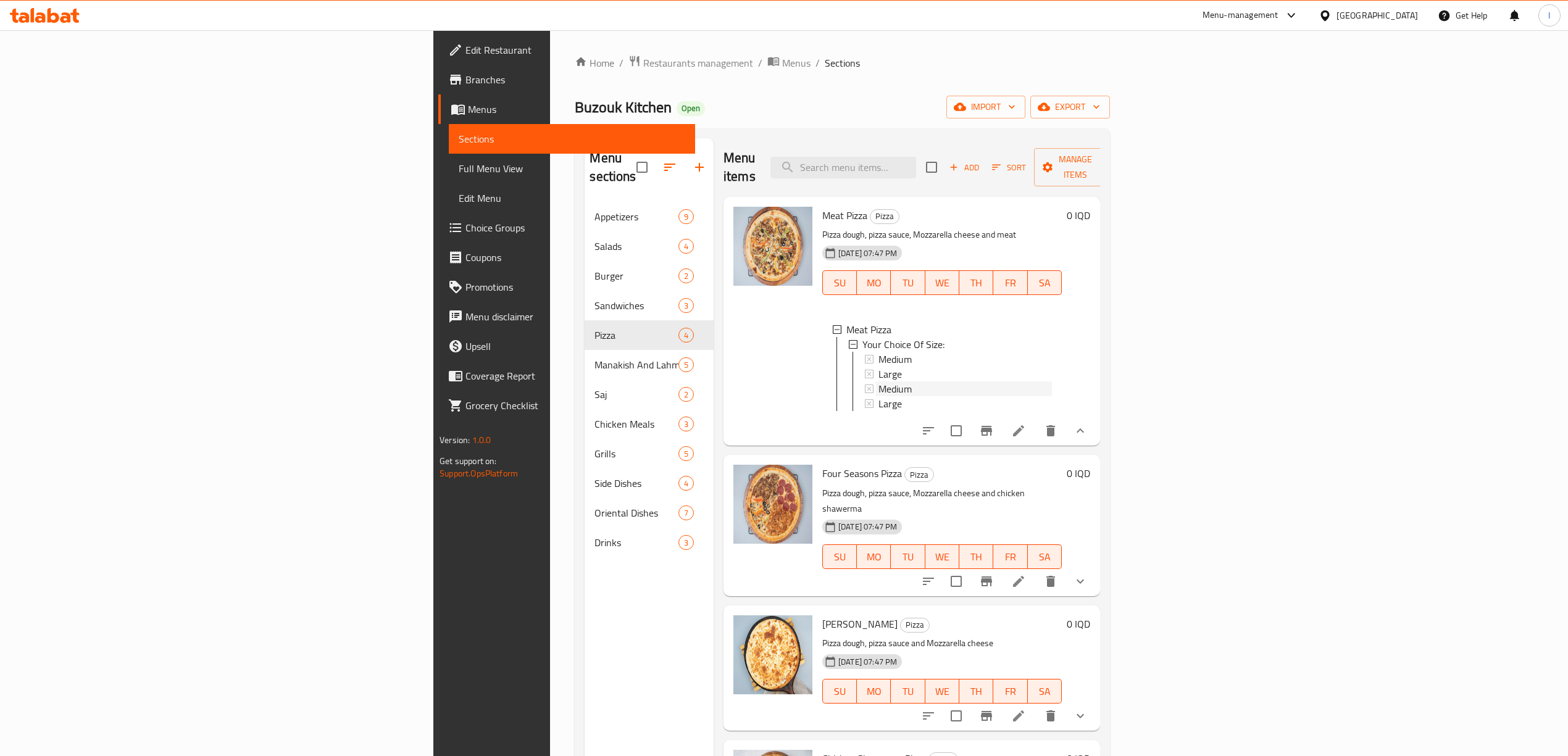
click at [878, 381] on span "Medium" at bounding box center [895, 388] width 33 height 15
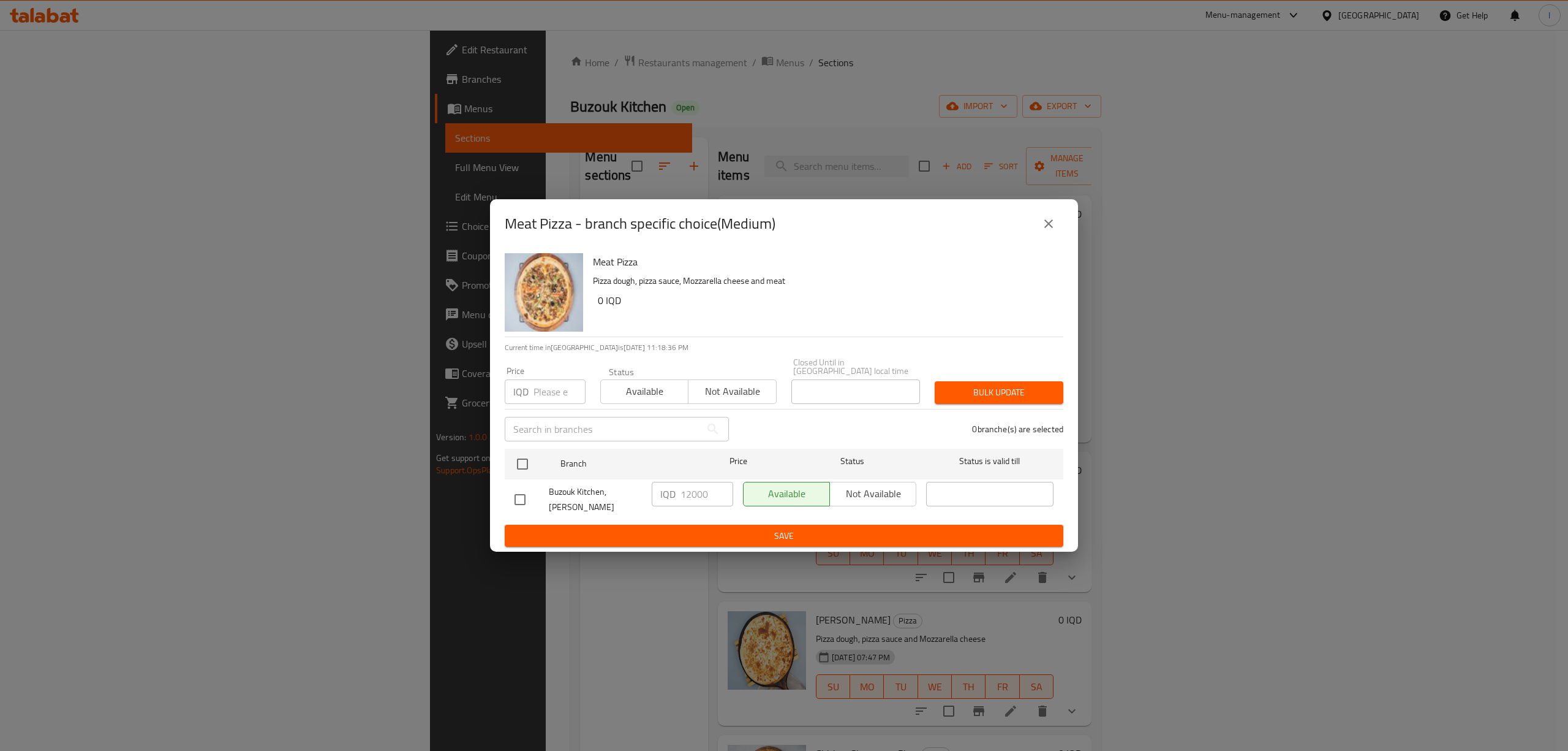
click at [1062, 233] on button "close" at bounding box center [1049, 224] width 30 height 30
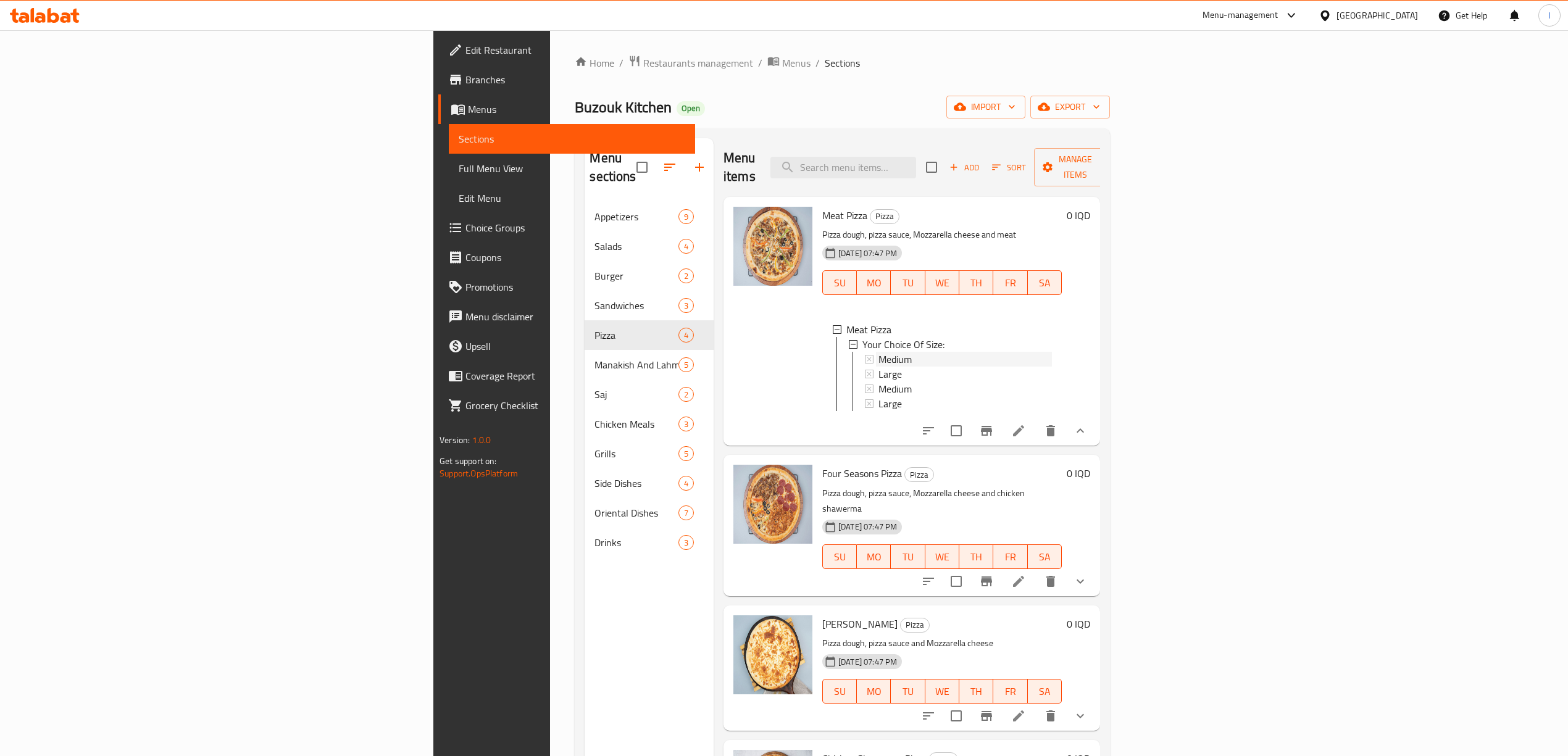
click at [878, 351] on span "Medium" at bounding box center [895, 358] width 33 height 15
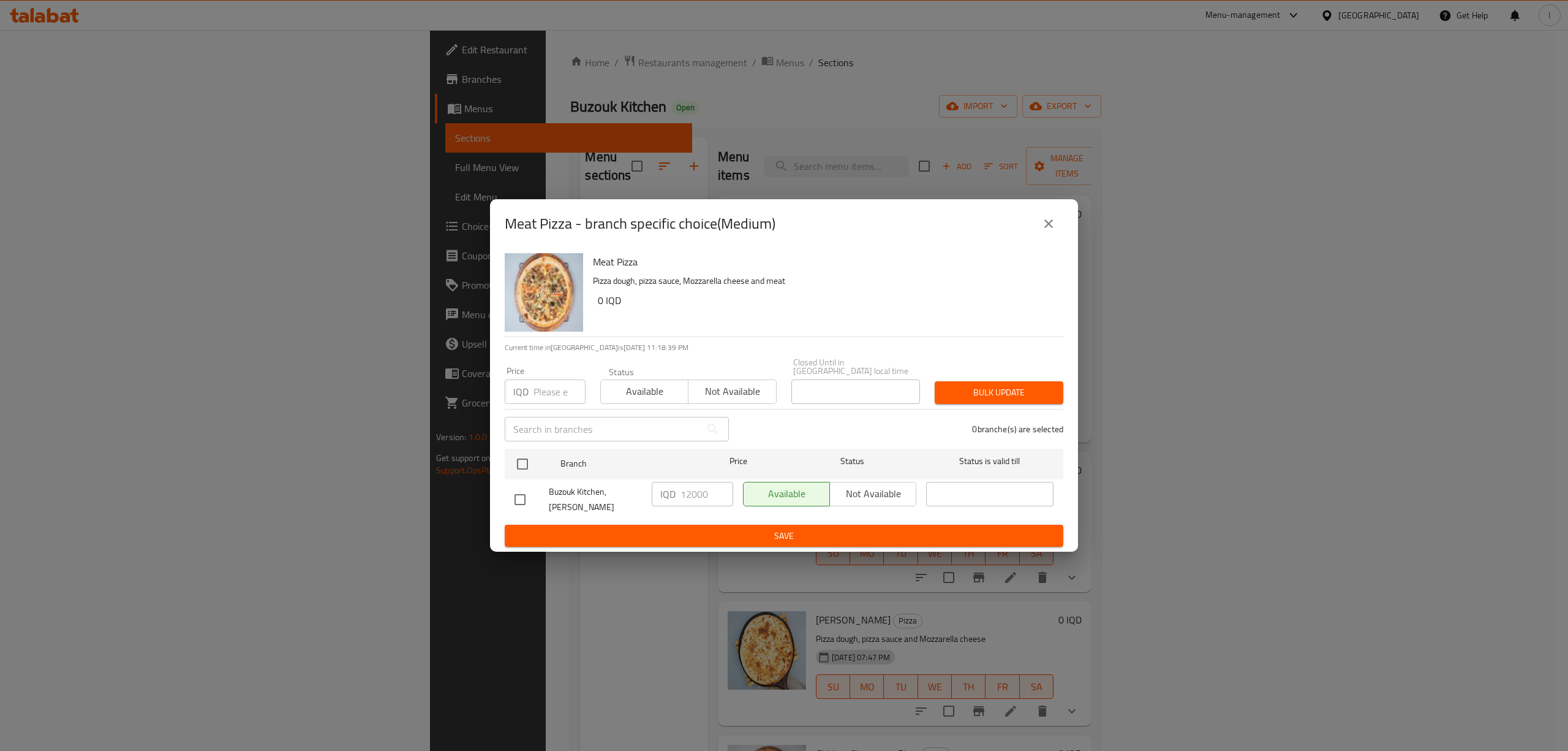
click at [1093, 363] on div "Meat Pizza - branch specific choice(Medium) Meat Pizza Pizza dough, pizza sauce…" at bounding box center [784, 375] width 1568 height 751
click at [1056, 233] on button "close" at bounding box center [1049, 224] width 30 height 30
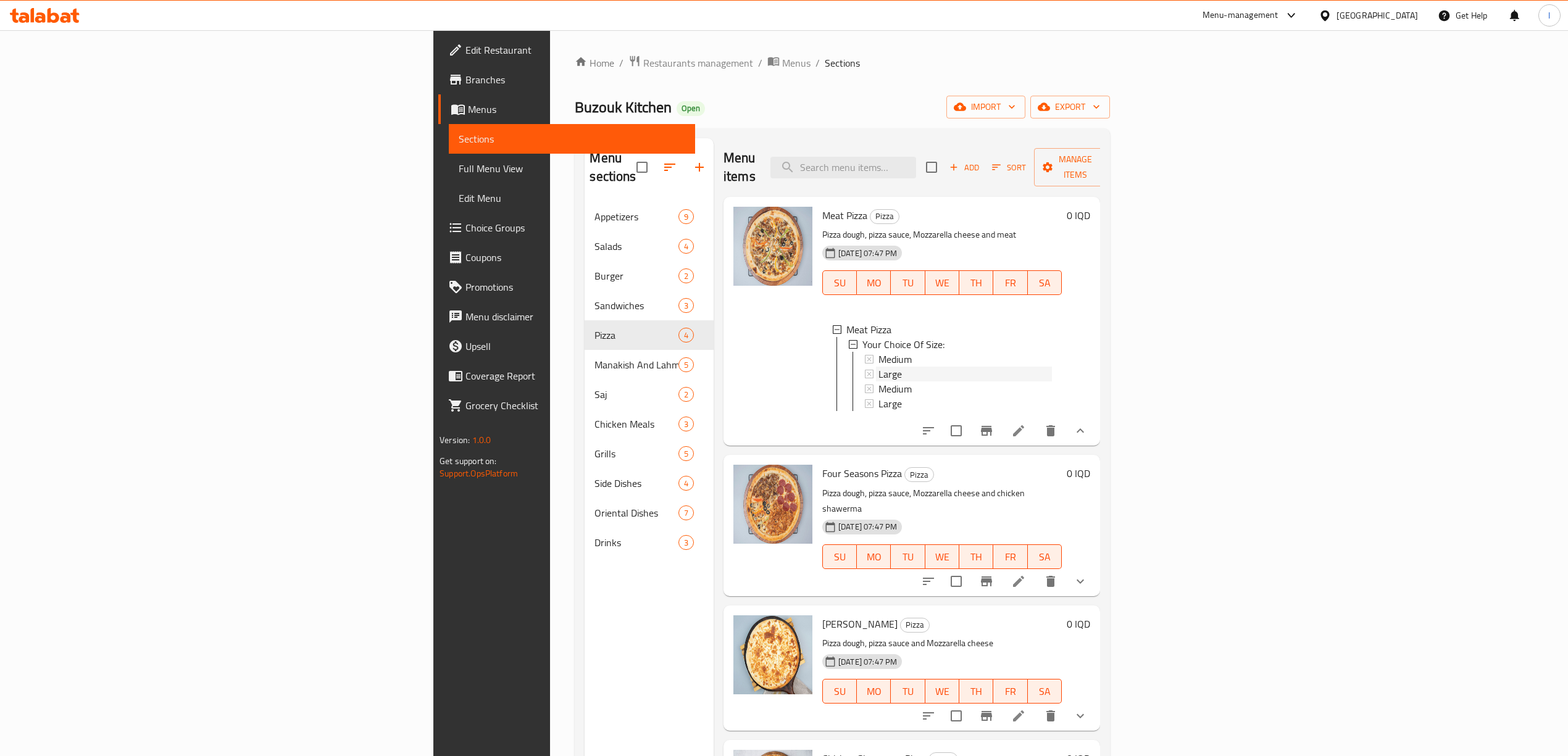
click at [878, 366] on span "Large" at bounding box center [890, 373] width 24 height 15
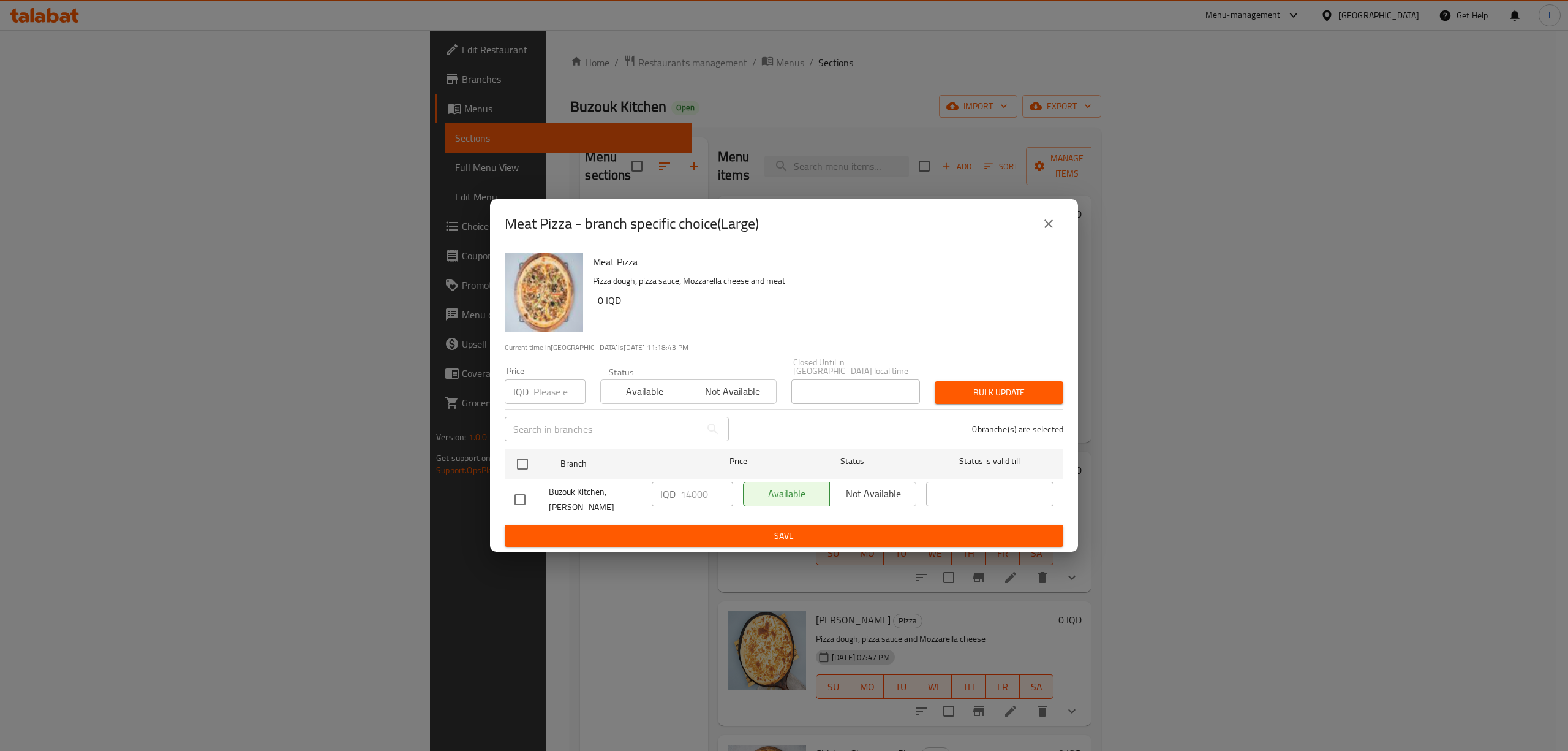
click at [755, 182] on div "Meat Pizza - branch specific choice(Large) Meat Pizza Pizza dough, pizza sauce,…" at bounding box center [784, 375] width 1568 height 751
click at [817, 150] on div "Meat Pizza - branch specific choice(Large) Meat Pizza Pizza dough, pizza sauce,…" at bounding box center [784, 375] width 1568 height 751
click at [1034, 237] on button "close" at bounding box center [1049, 224] width 30 height 30
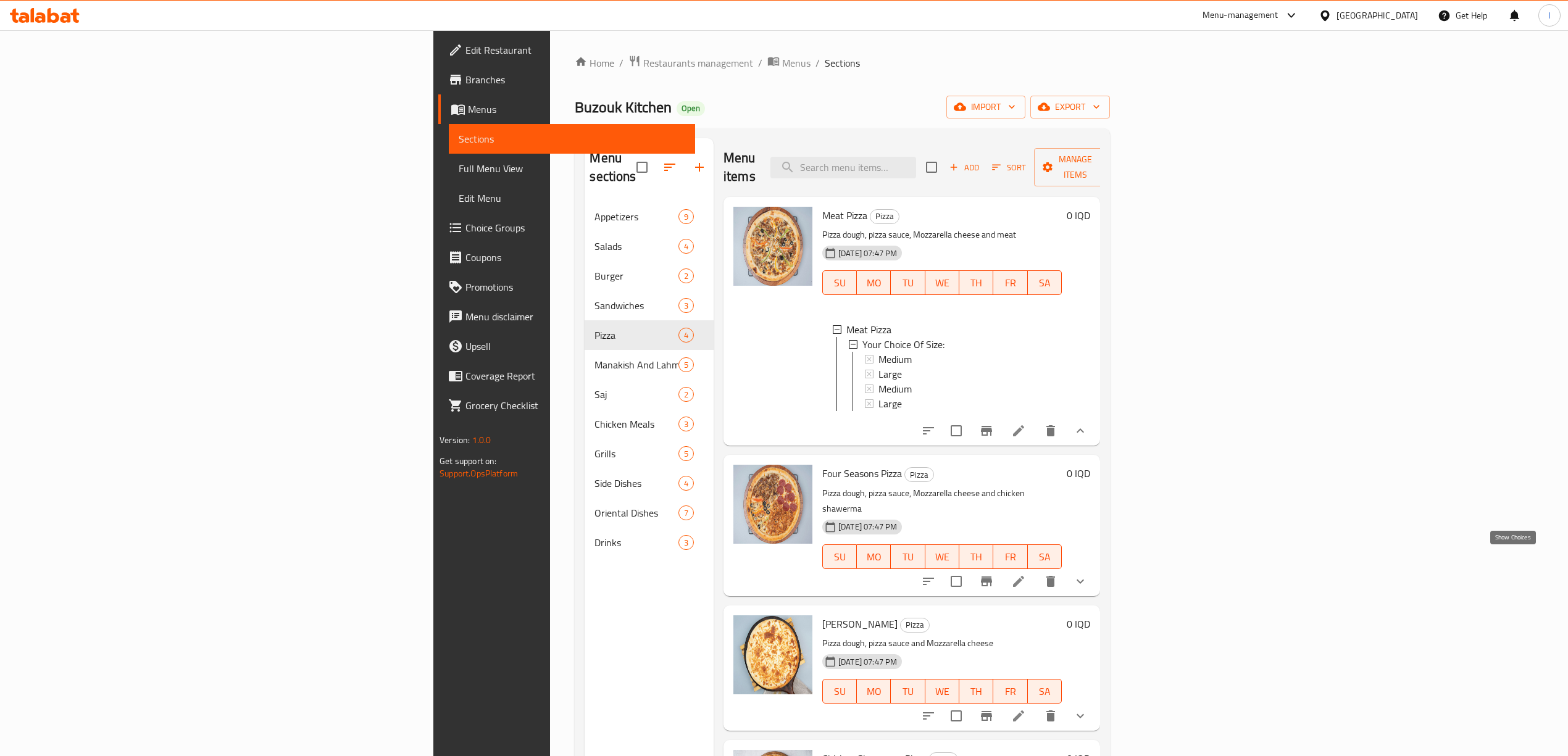
click at [1088, 574] on icon "show more" at bounding box center [1080, 581] width 15 height 15
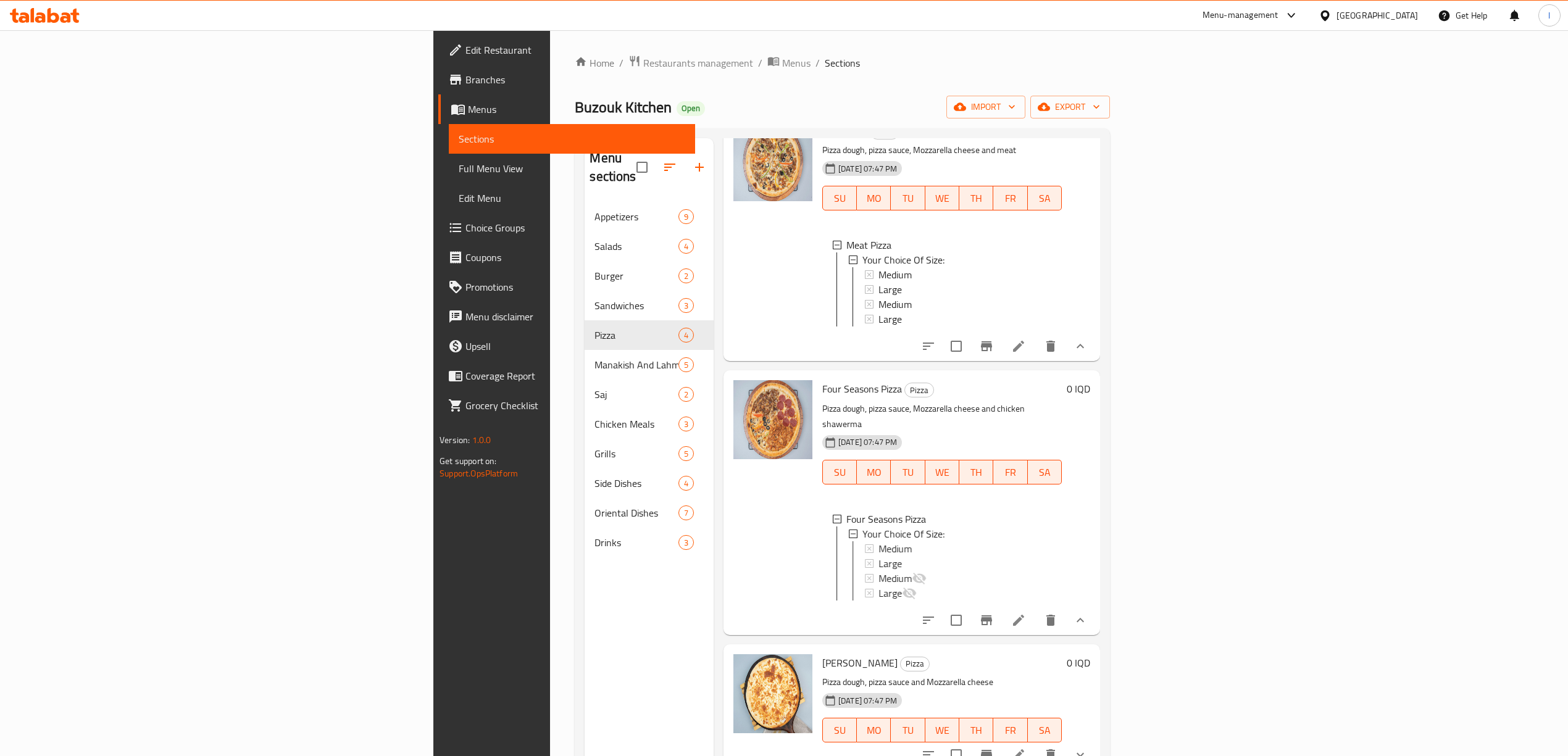
scroll to position [85, 0]
click at [449, 124] on link "Sections" at bounding box center [571, 139] width 246 height 30
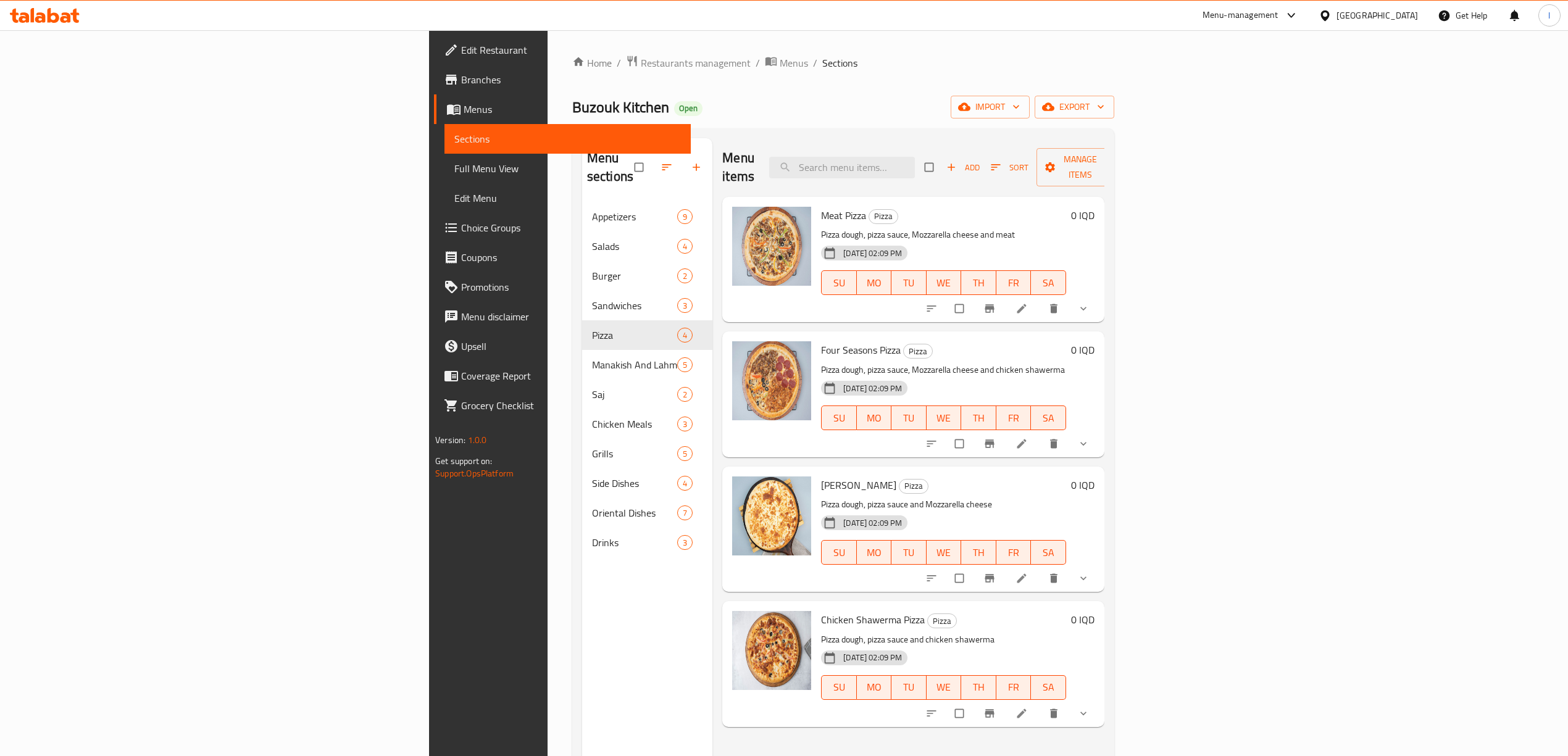
click at [1089, 302] on icon "show more" at bounding box center [1083, 308] width 12 height 12
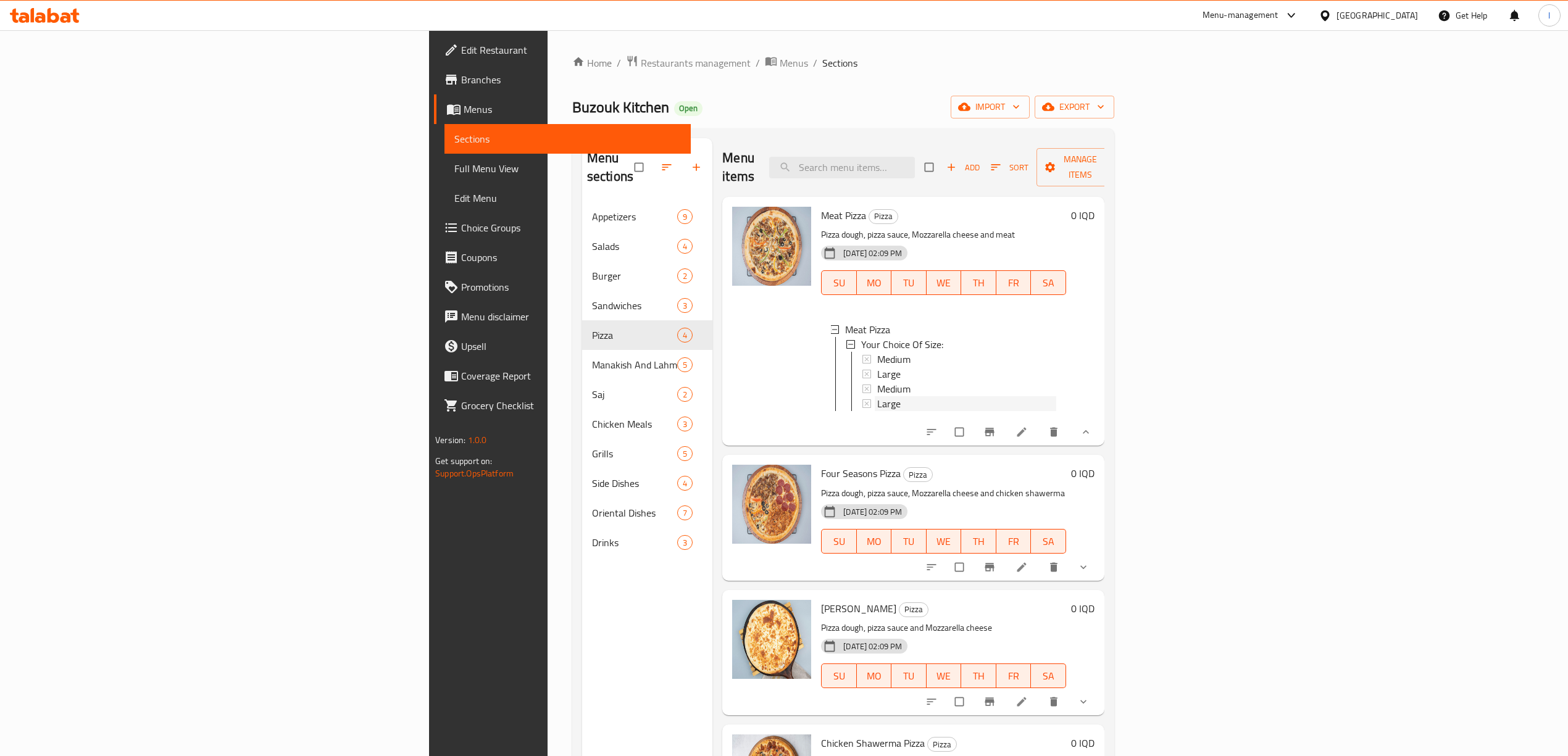
click at [877, 396] on span "Large" at bounding box center [889, 403] width 24 height 15
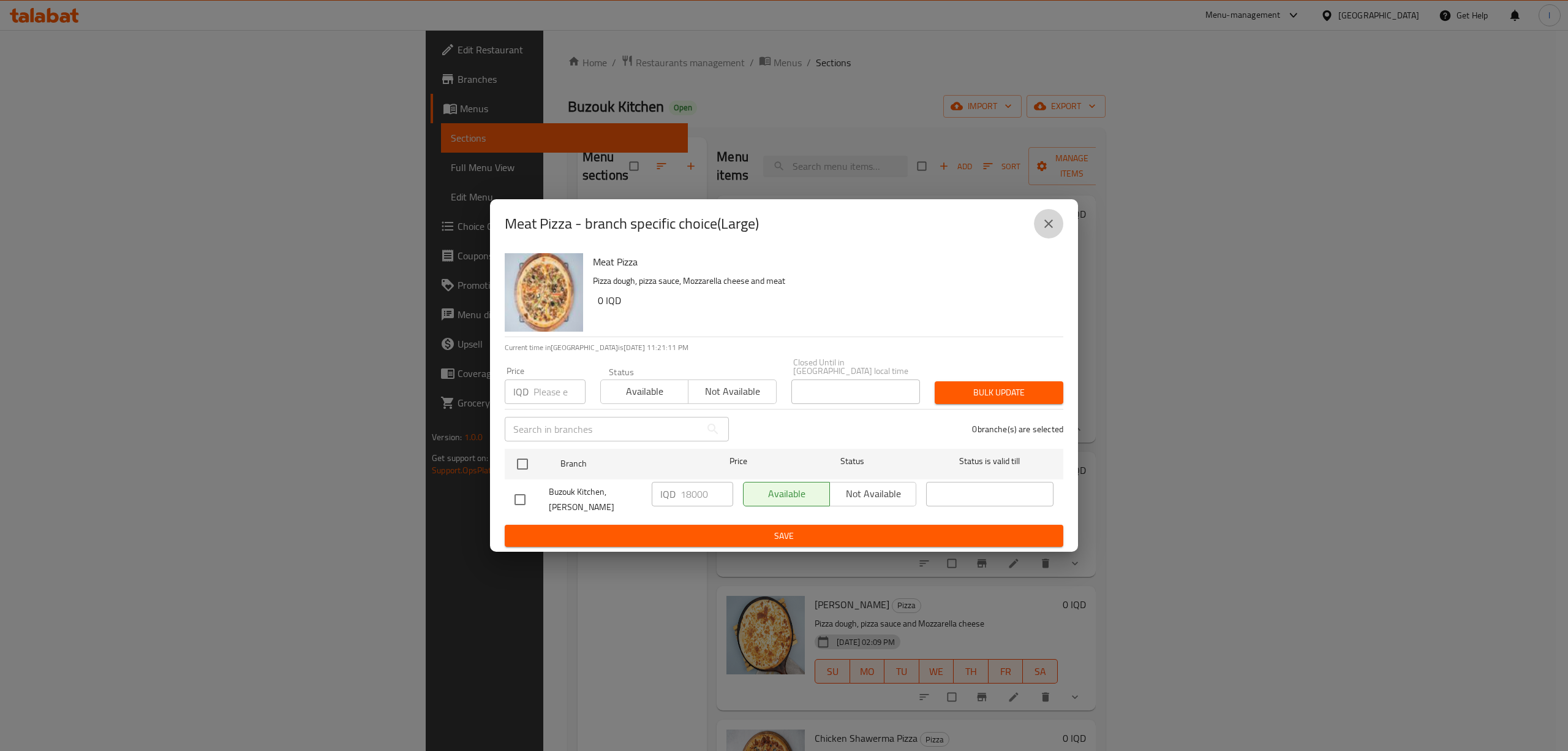
click at [1049, 228] on icon "close" at bounding box center [1048, 224] width 15 height 15
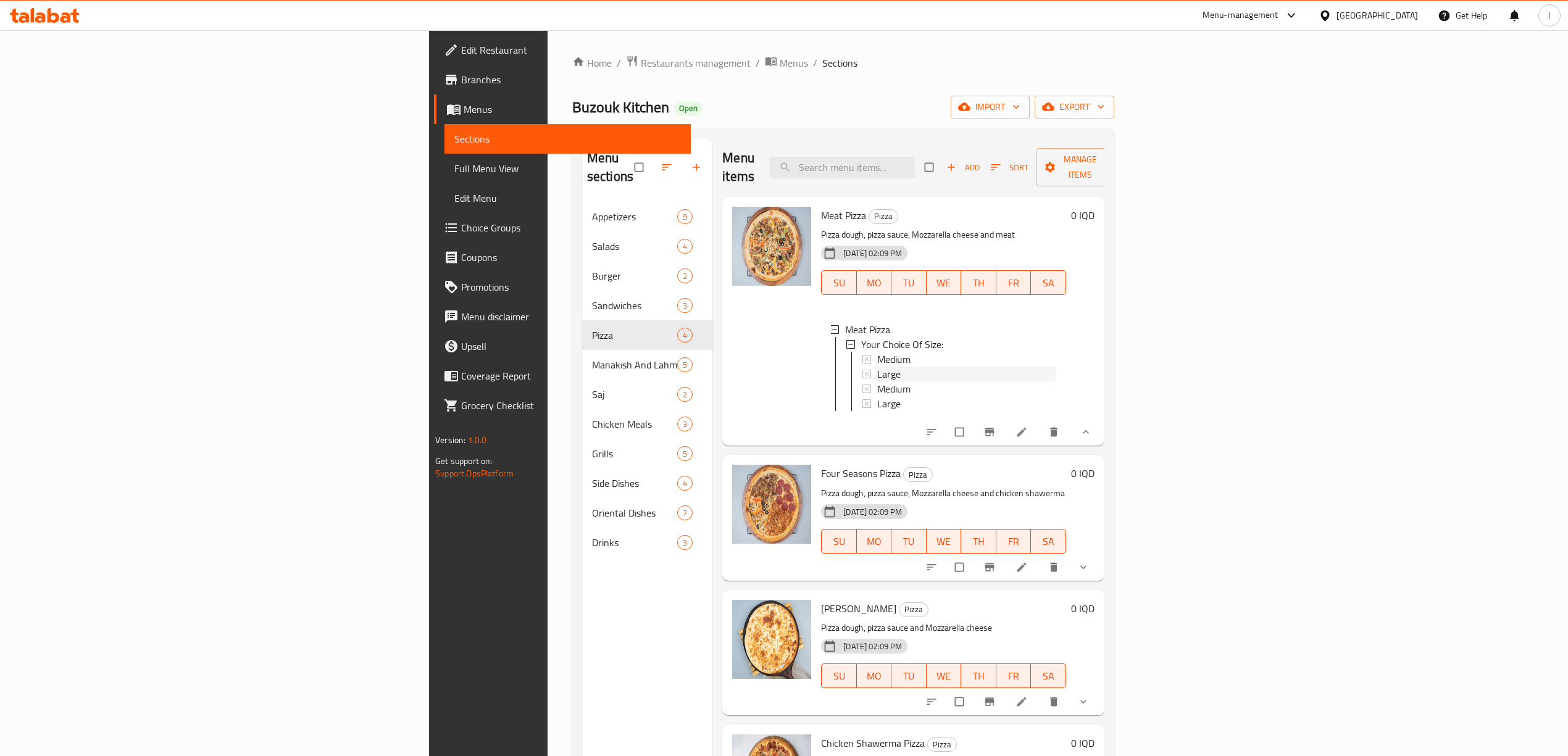
click at [877, 366] on span "Large" at bounding box center [889, 373] width 24 height 15
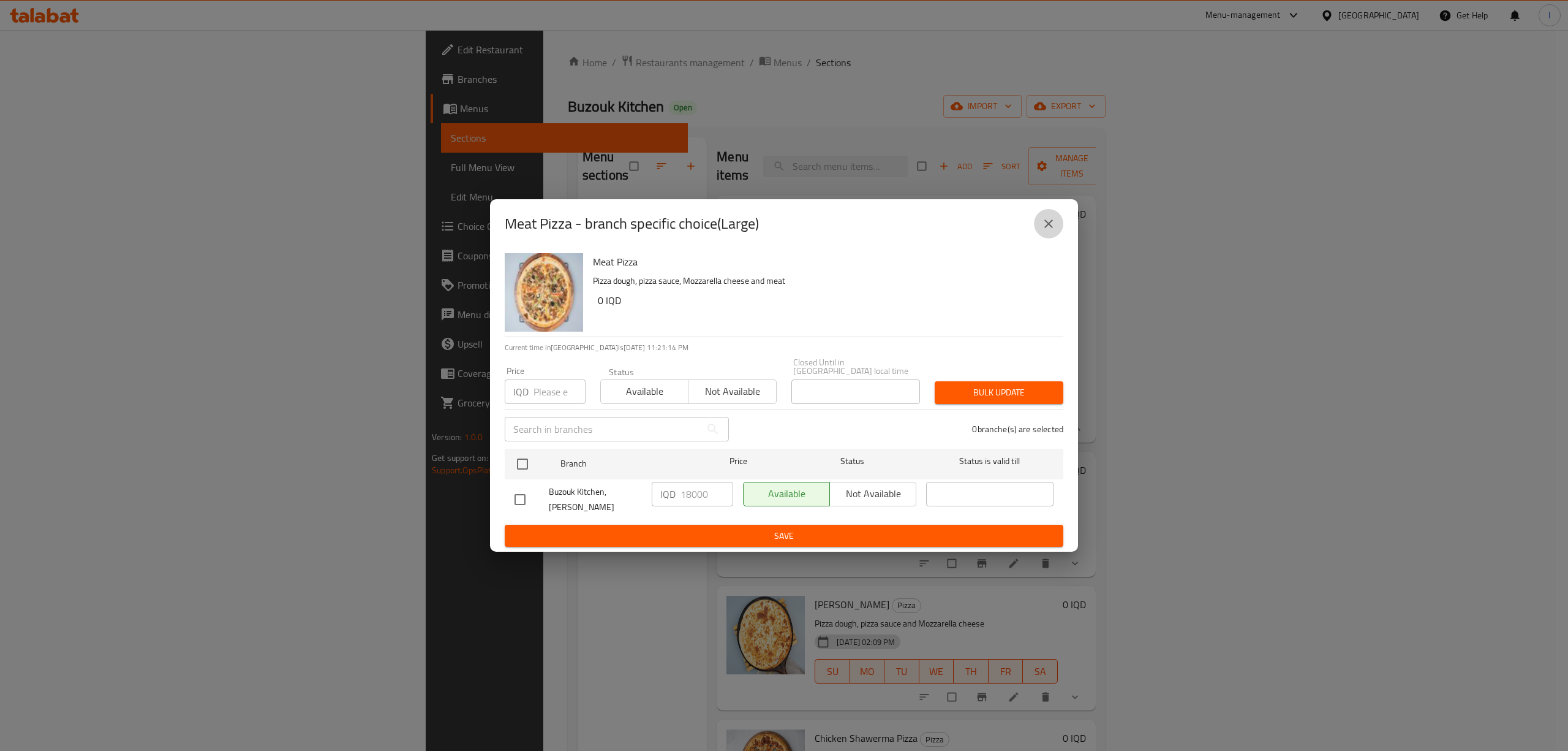
click at [1044, 231] on icon "close" at bounding box center [1048, 224] width 15 height 15
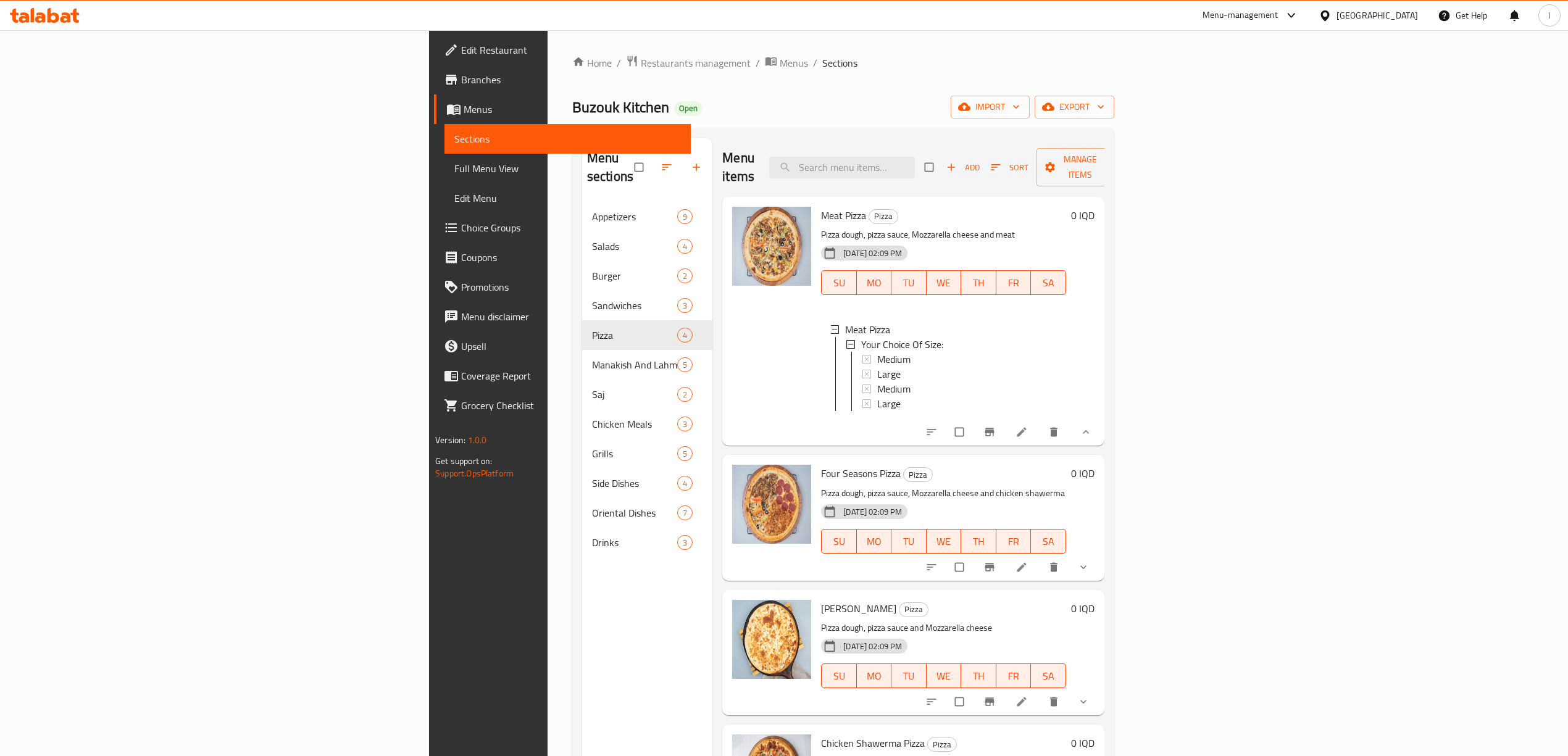
click at [1099, 554] on button "show more" at bounding box center [1085, 567] width 30 height 27
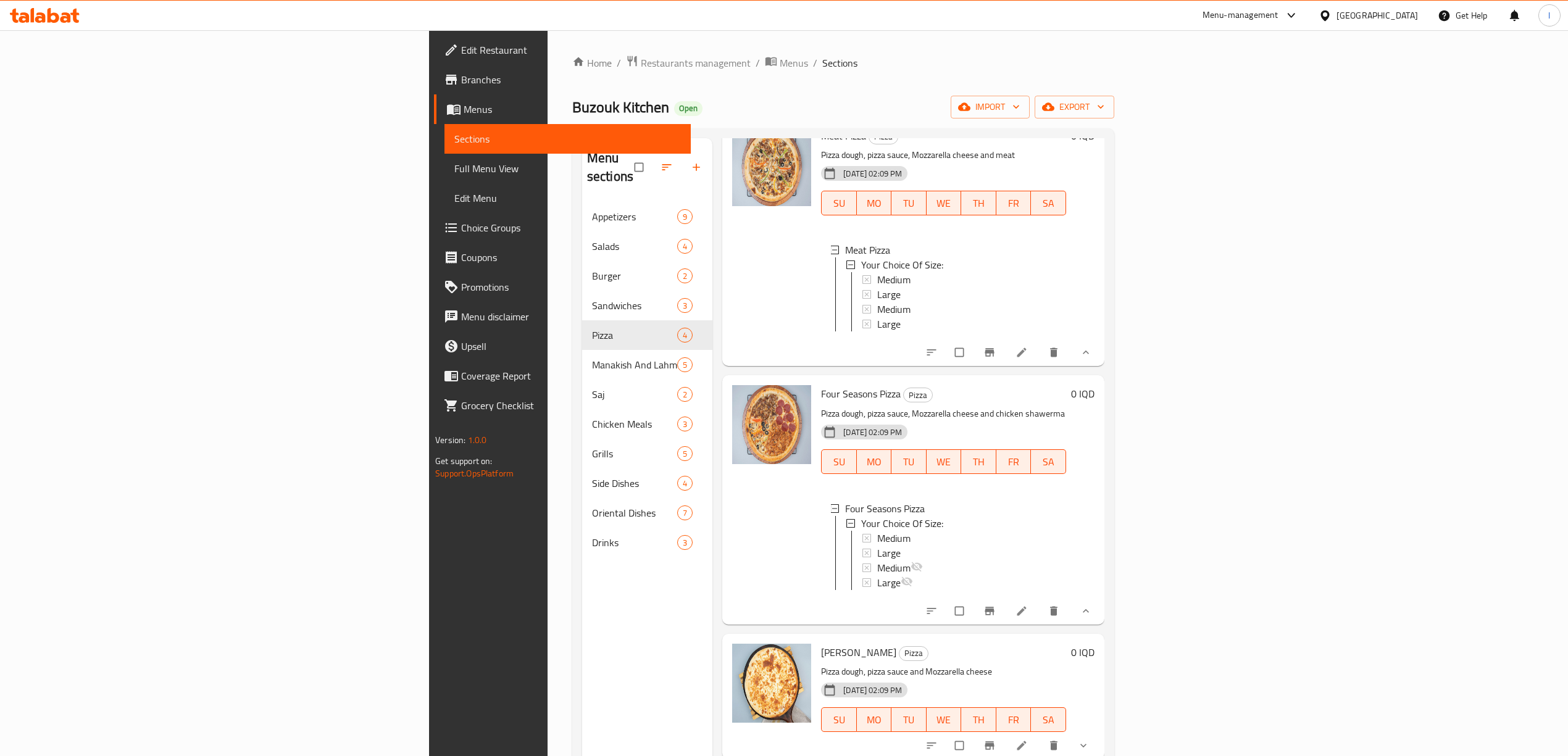
scroll to position [85, 0]
click at [877, 531] on span "Medium" at bounding box center [894, 538] width 33 height 15
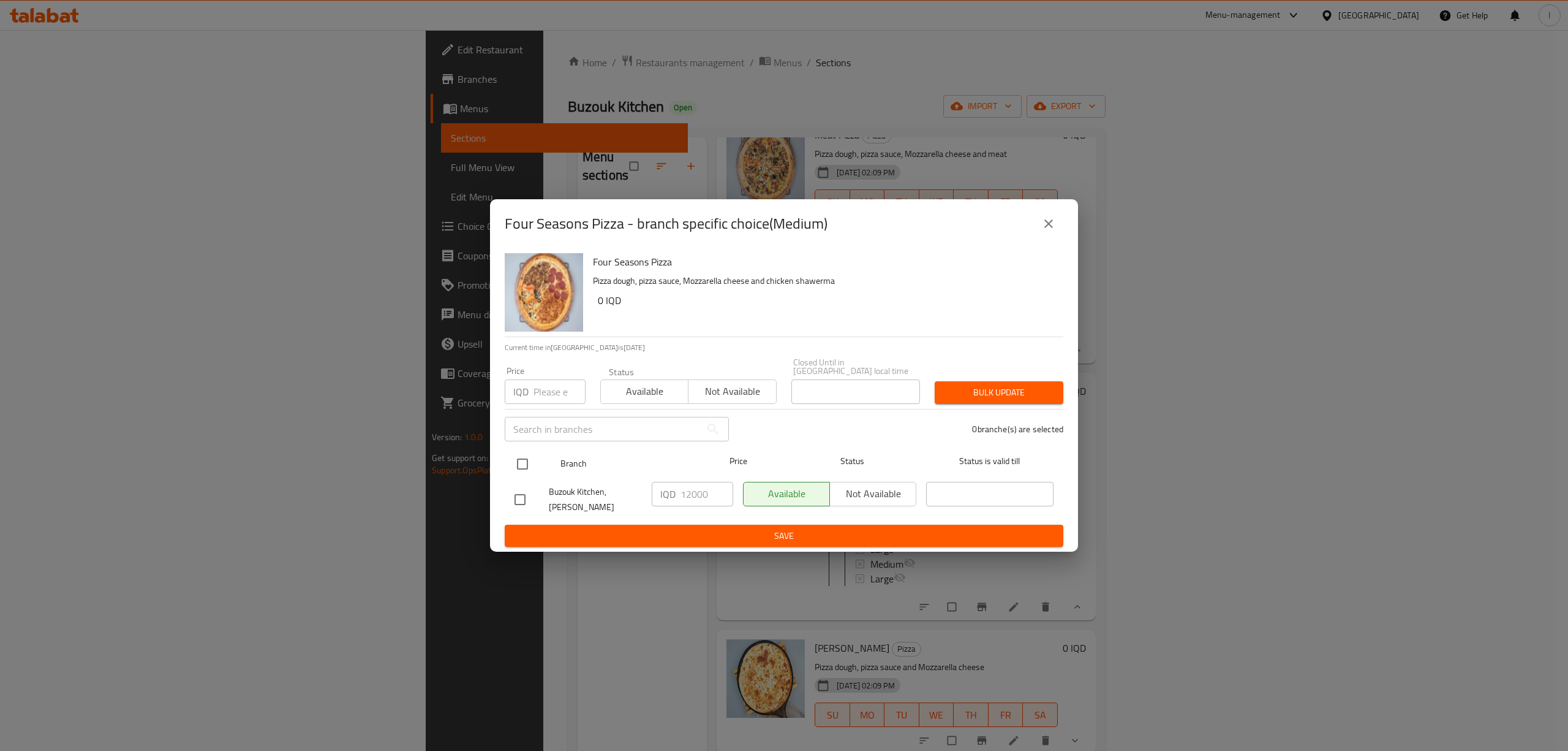
click at [528, 453] on input "checkbox" at bounding box center [523, 464] width 26 height 26
checkbox input "true"
click at [691, 496] on input "12000" at bounding box center [707, 494] width 53 height 24
type input "15000"
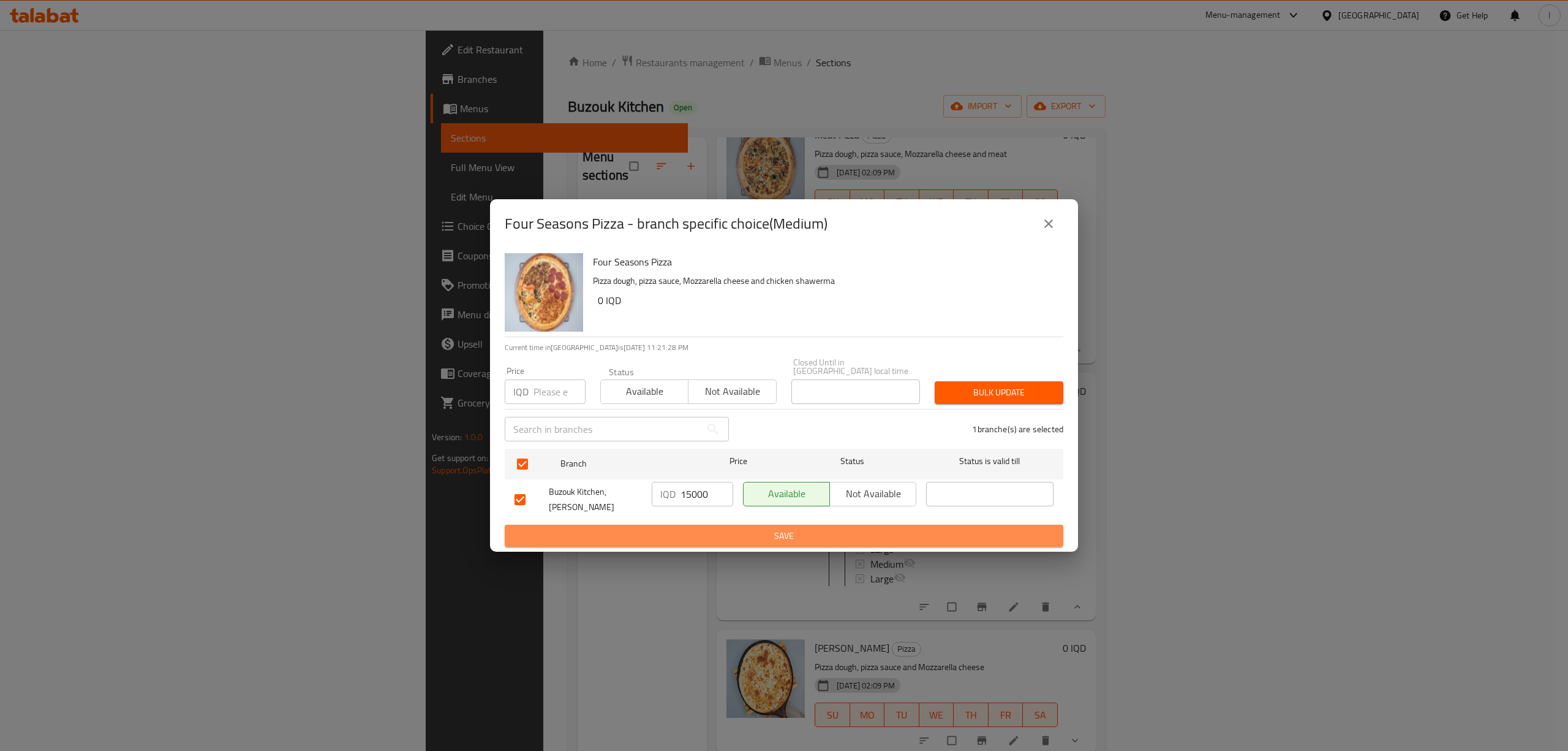
click at [708, 528] on span "Save" at bounding box center [784, 536] width 539 height 16
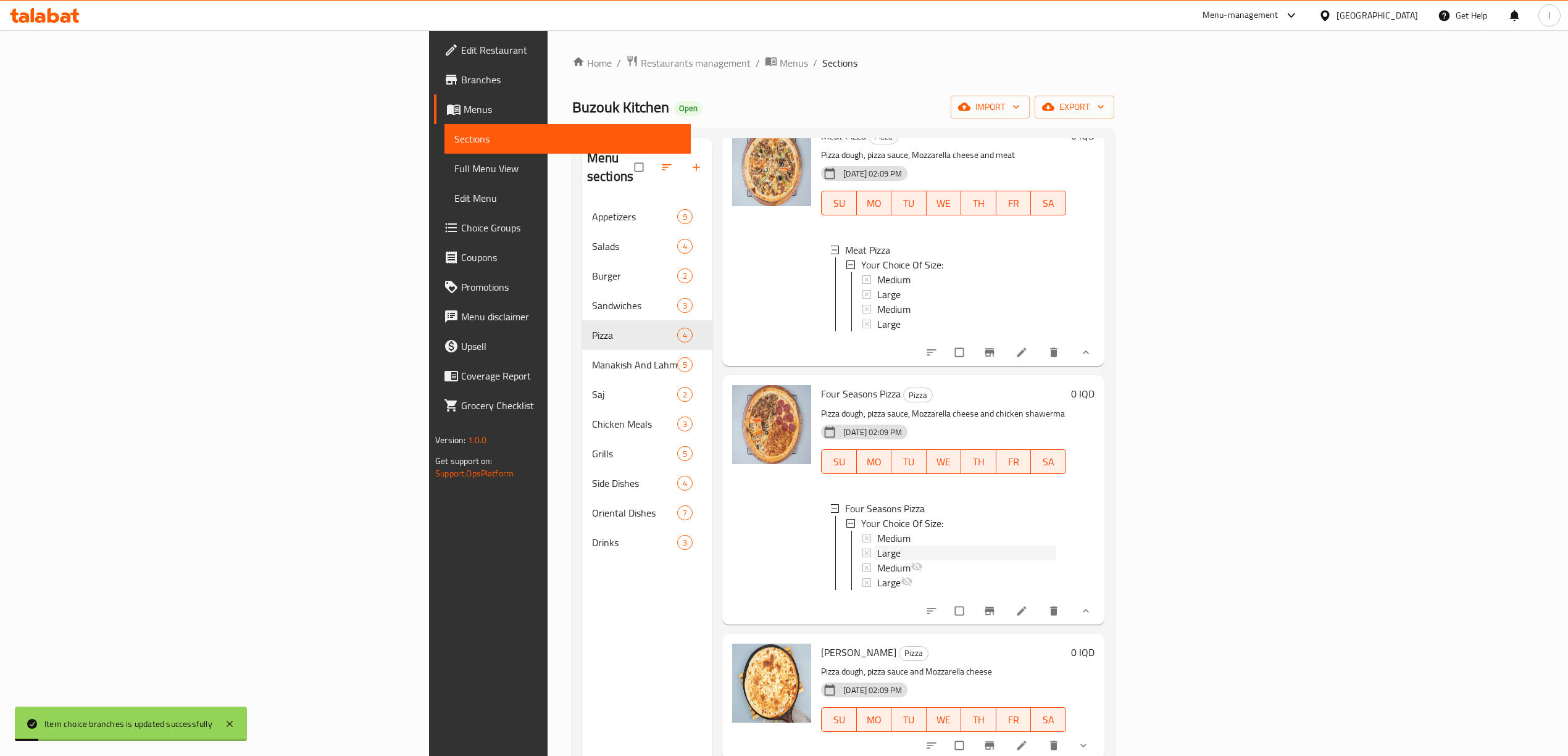
click at [877, 546] on span "Large" at bounding box center [889, 553] width 24 height 15
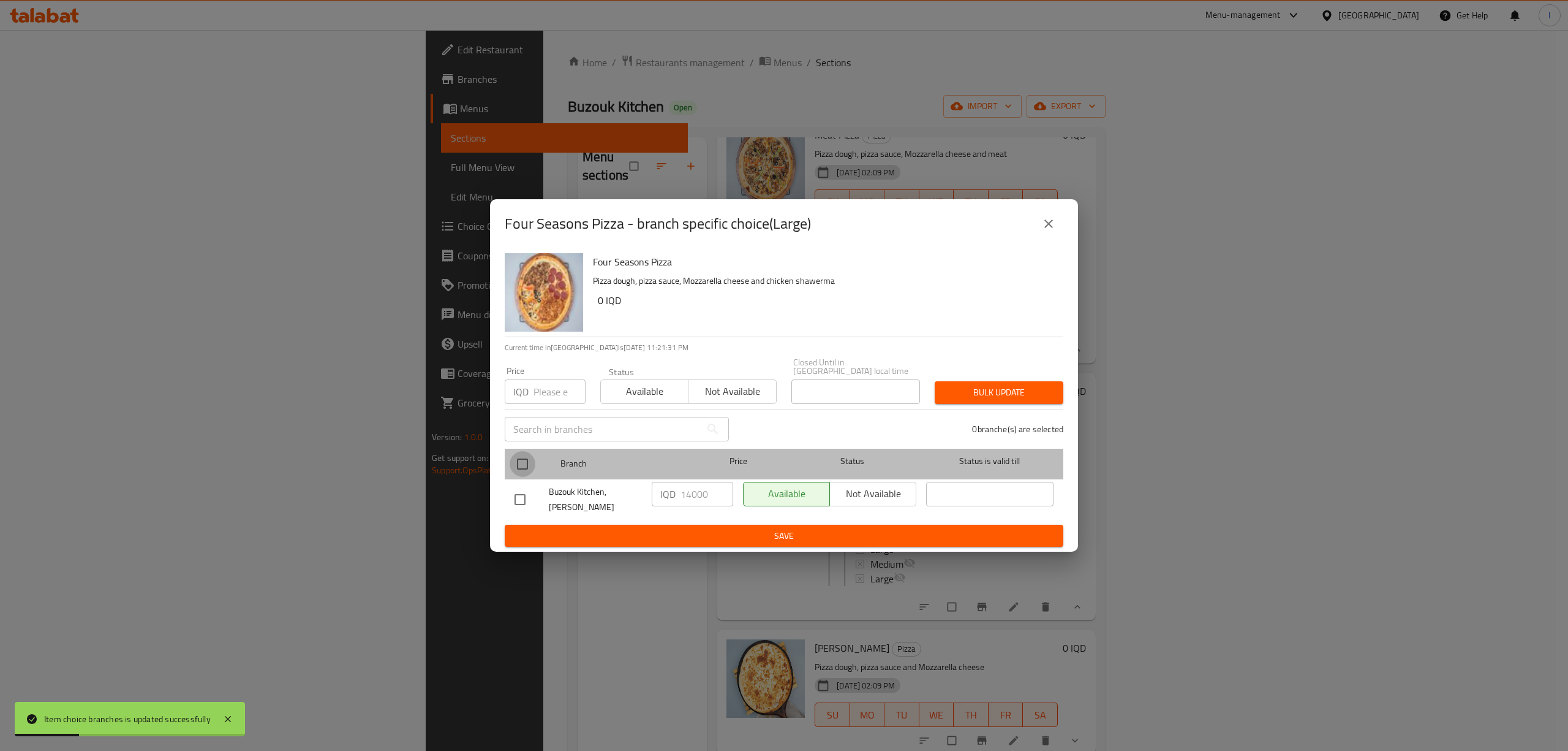
click at [518, 459] on input "checkbox" at bounding box center [523, 464] width 26 height 26
checkbox input "true"
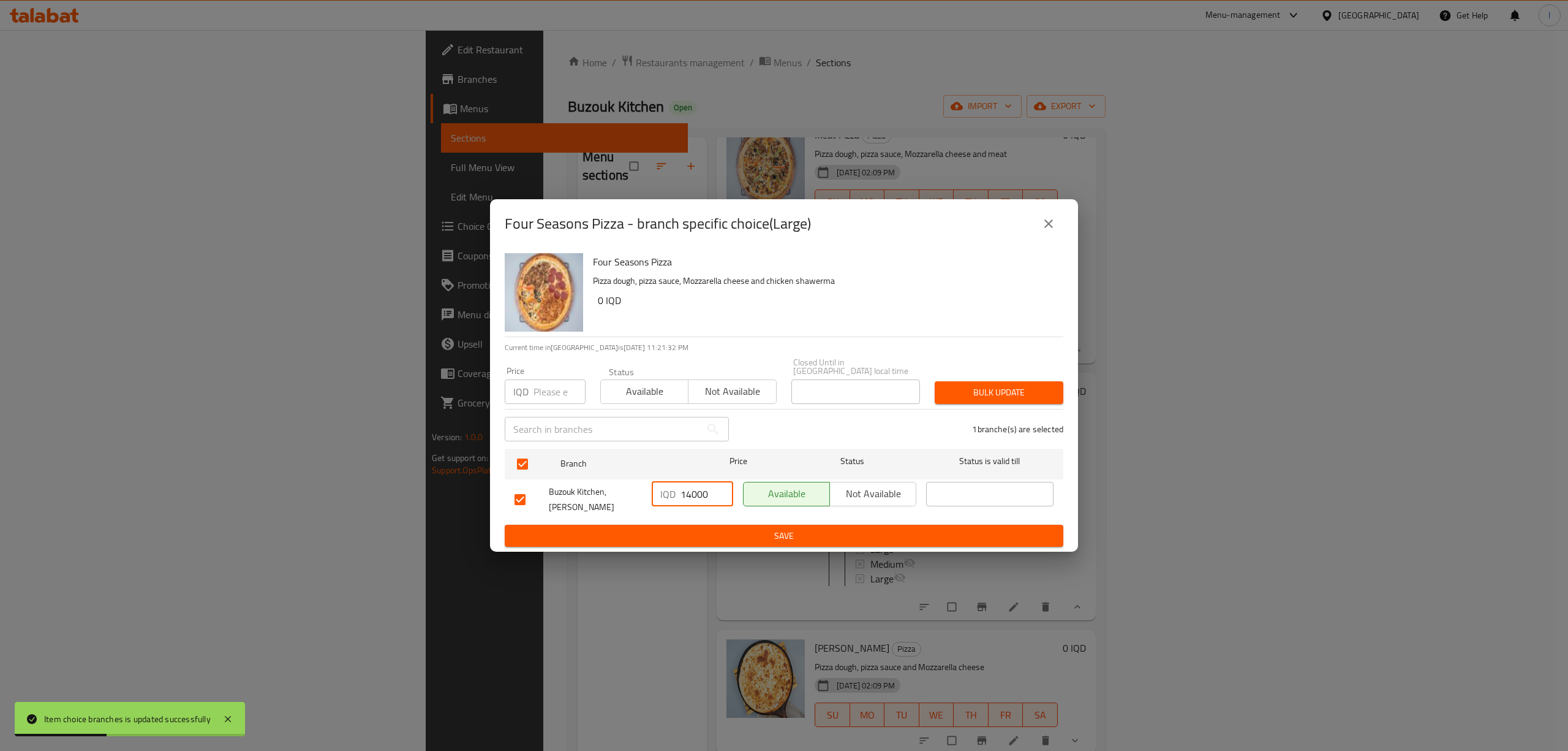
click at [684, 503] on input "14000" at bounding box center [707, 494] width 53 height 24
type input "16000"
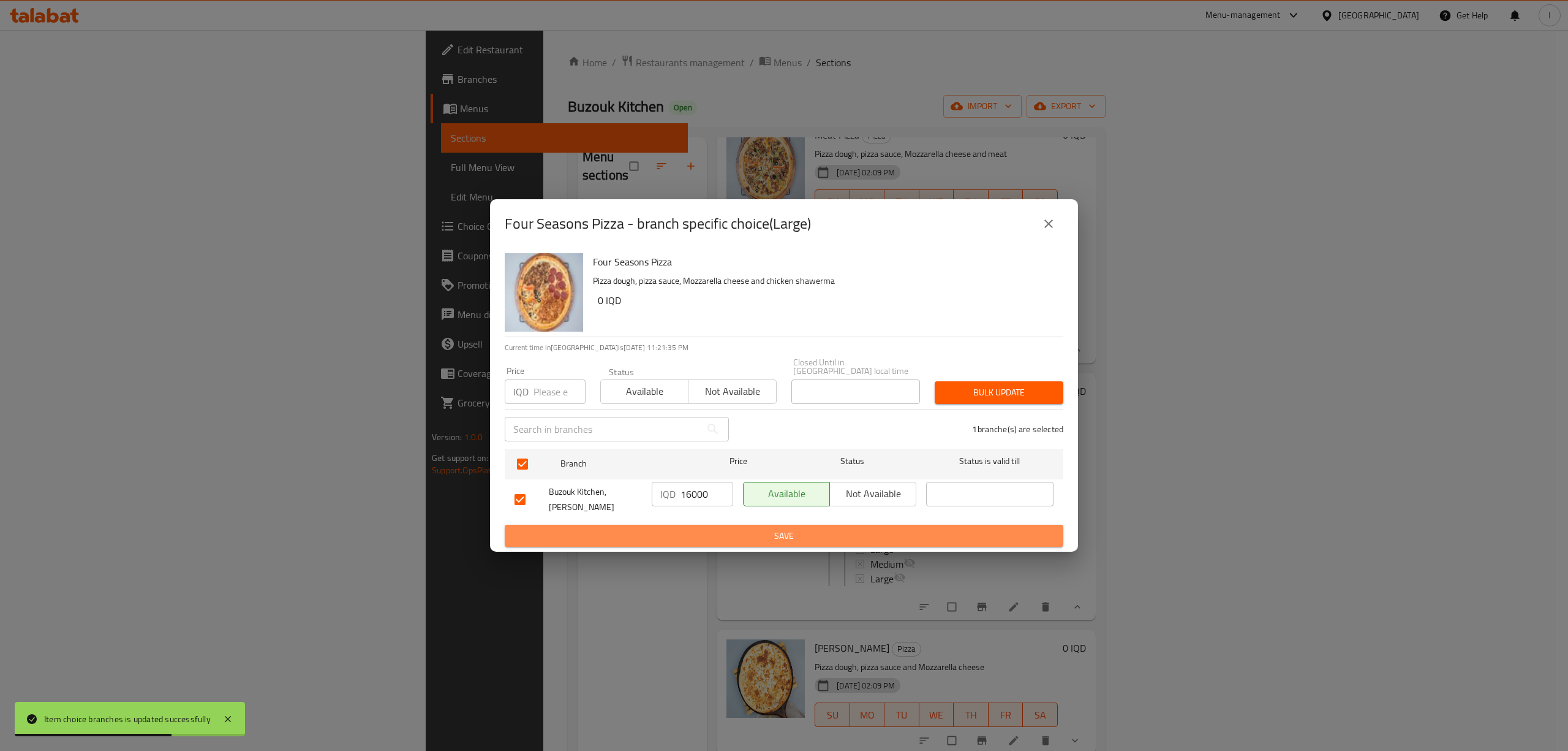
click at [764, 528] on span "Save" at bounding box center [784, 536] width 539 height 16
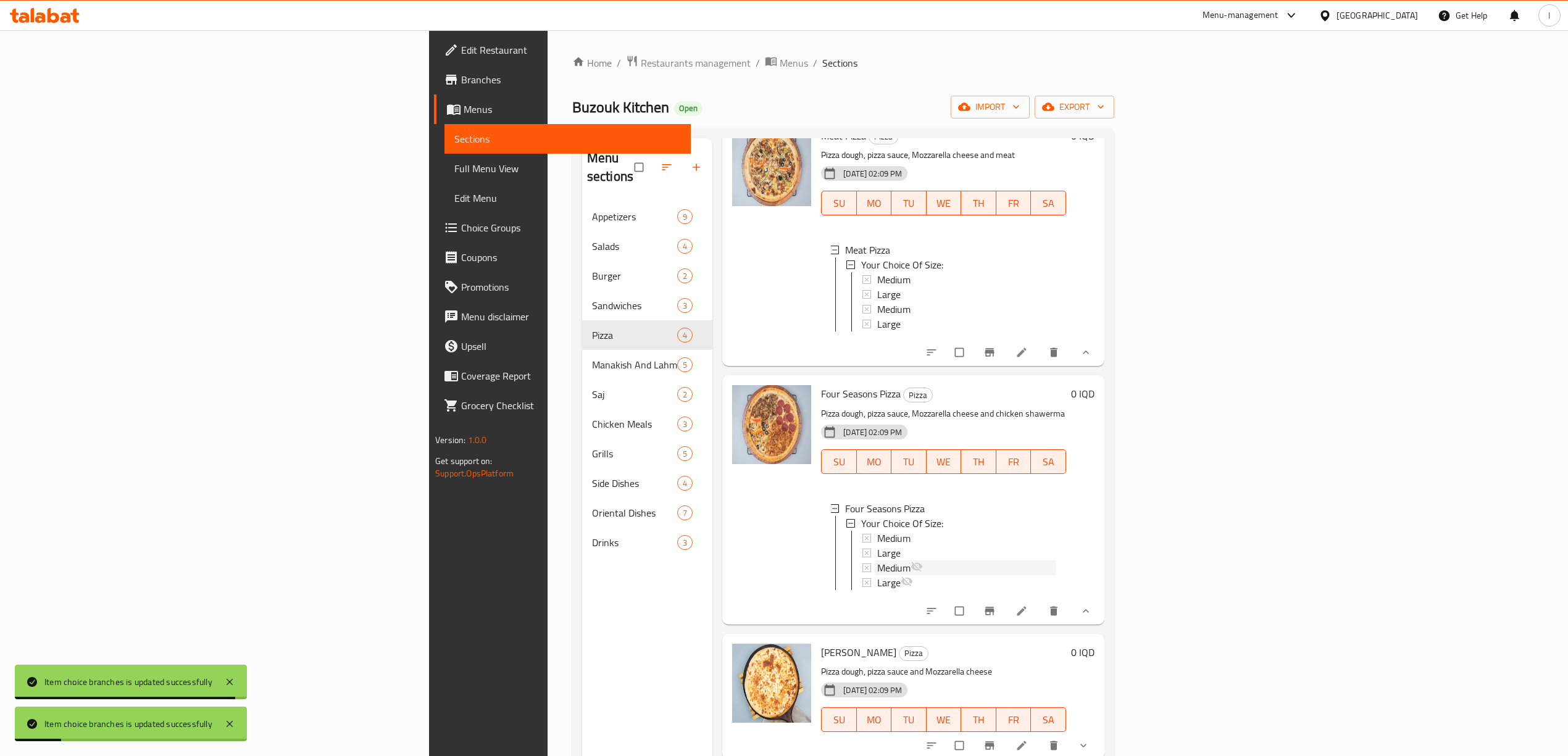
click at [877, 562] on div "Medium" at bounding box center [967, 568] width 179 height 15
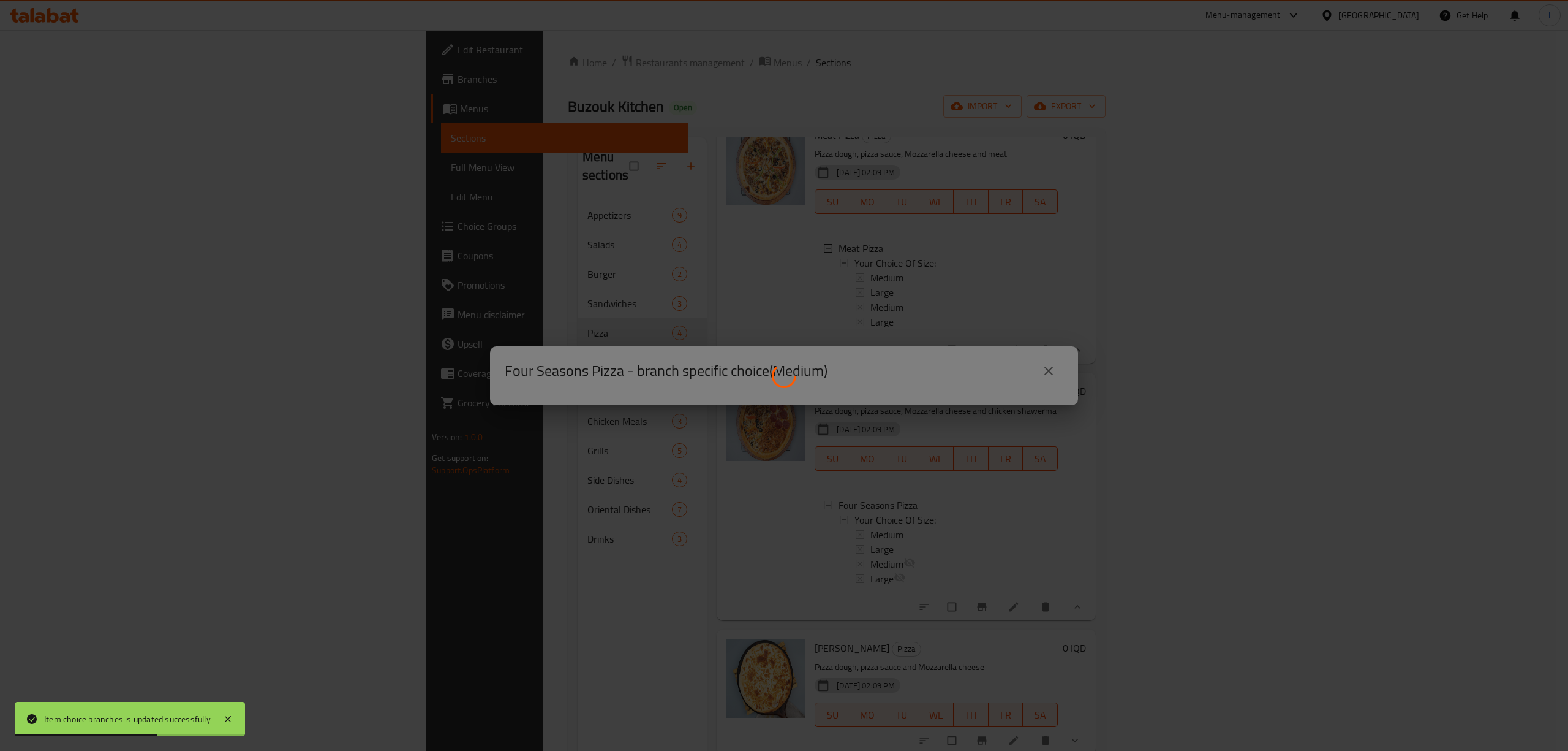
click at [1053, 368] on div at bounding box center [784, 375] width 1568 height 751
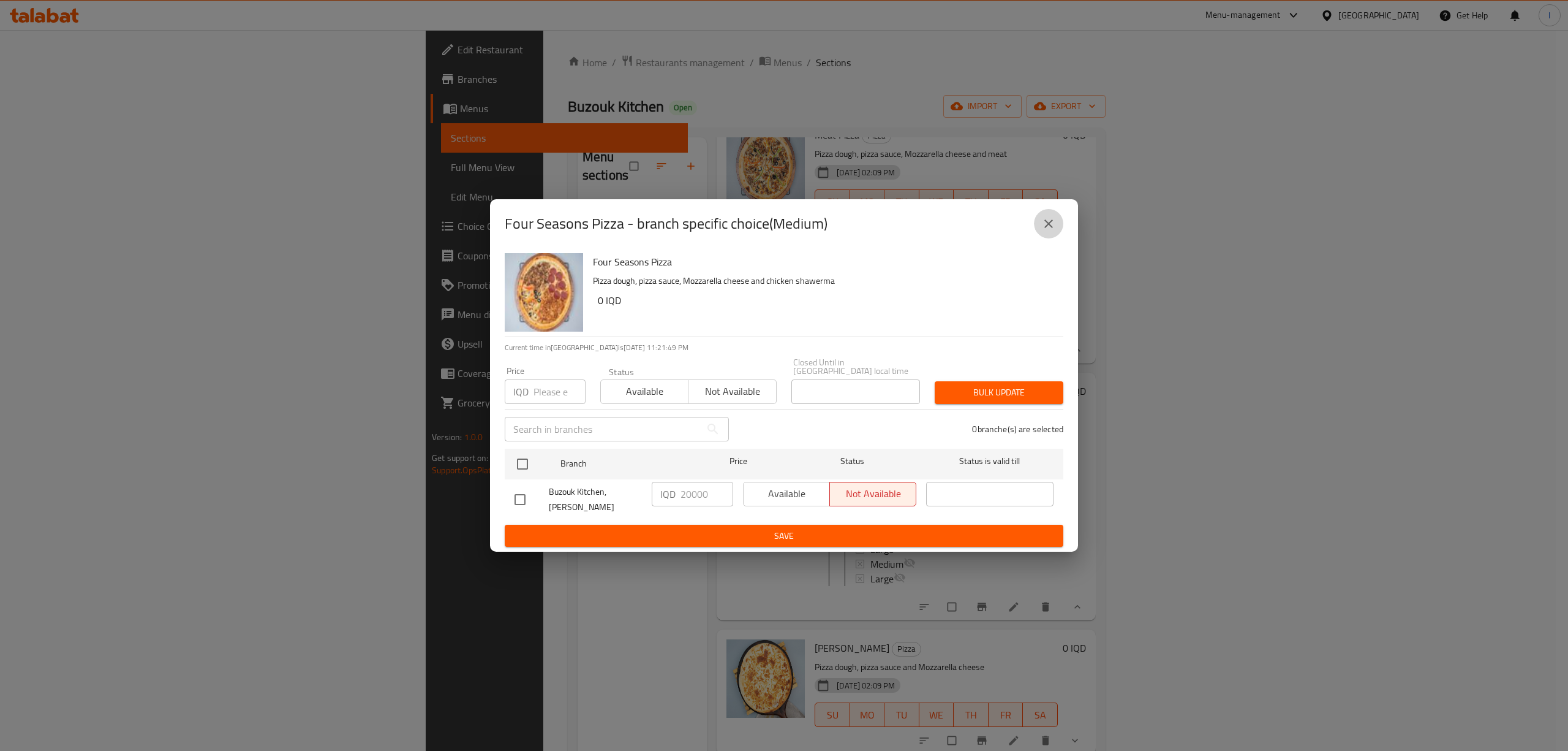
click at [1050, 225] on icon "close" at bounding box center [1048, 224] width 15 height 15
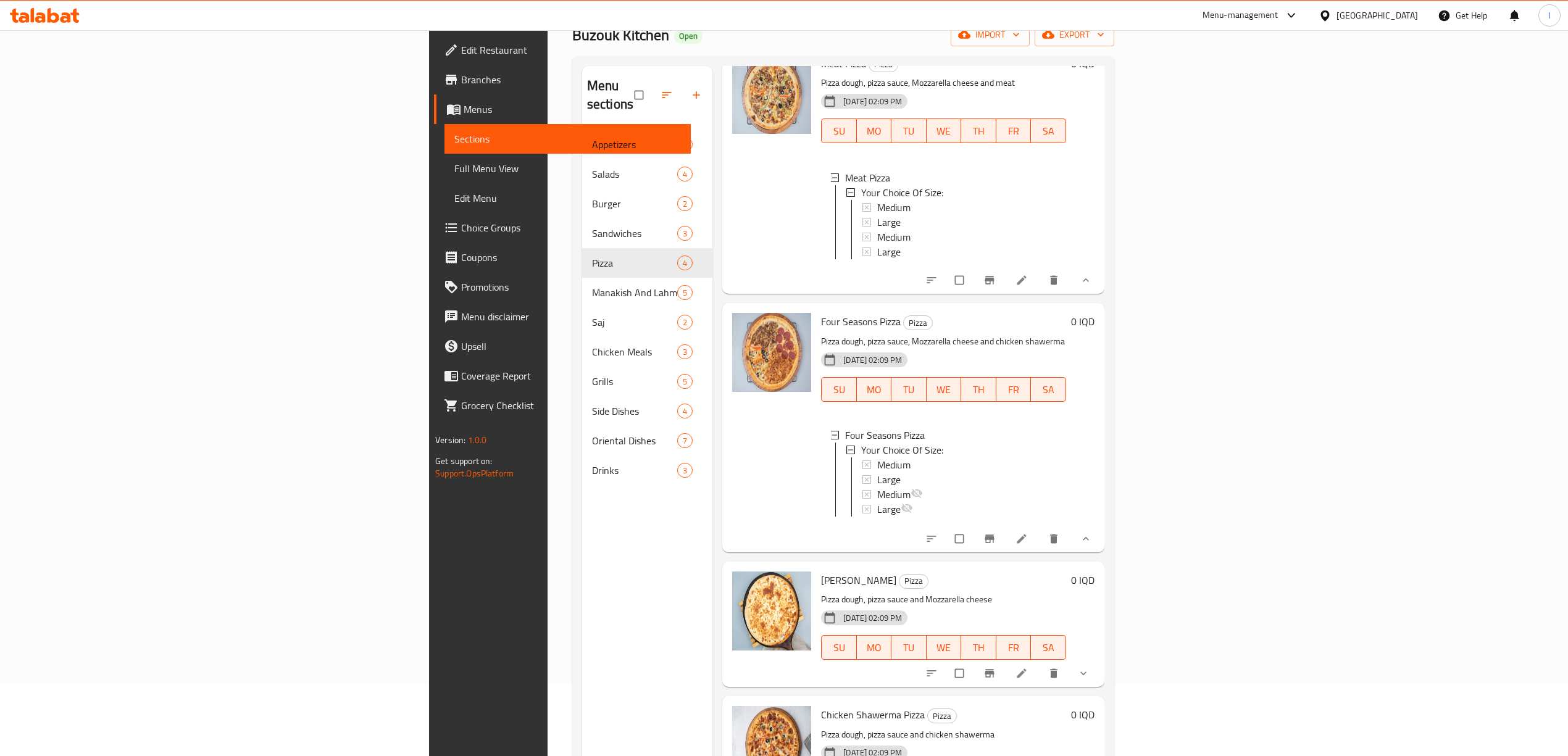
scroll to position [173, 0]
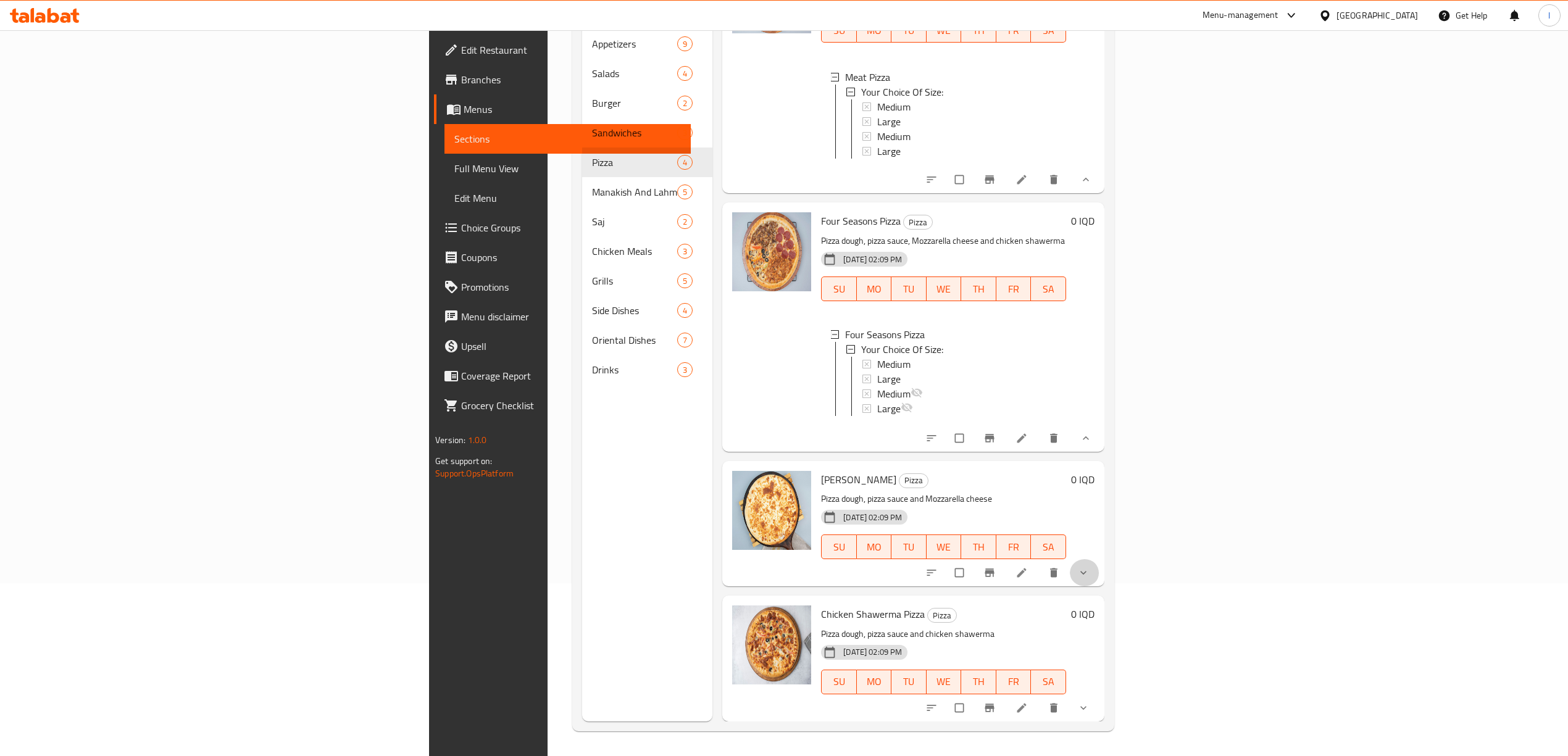
drag, startPoint x: 1510, startPoint y: 571, endPoint x: 1504, endPoint y: 574, distance: 6.7
click at [1099, 571] on button "show more" at bounding box center [1085, 572] width 30 height 27
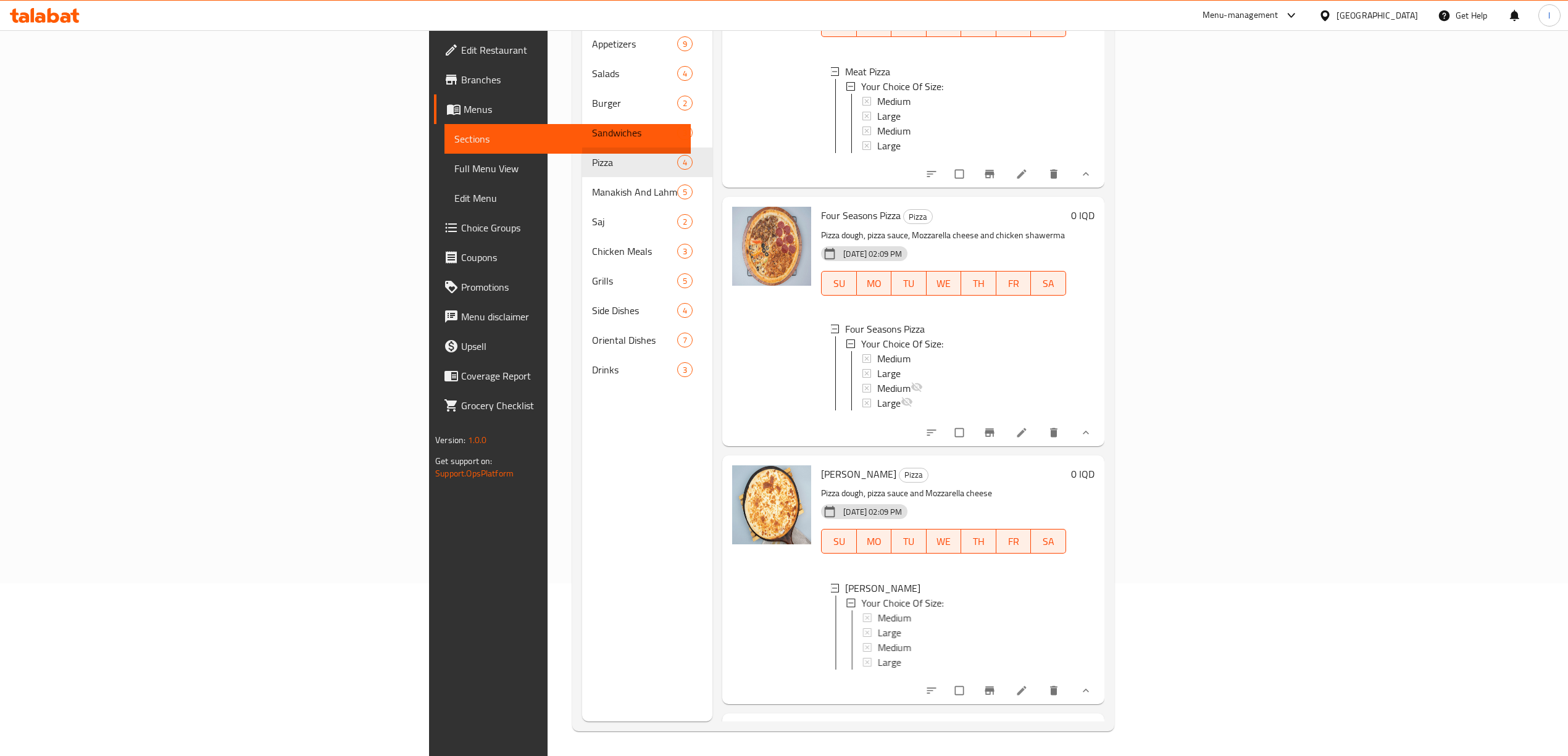
scroll to position [1, 0]
click at [877, 623] on span "Medium" at bounding box center [894, 616] width 33 height 15
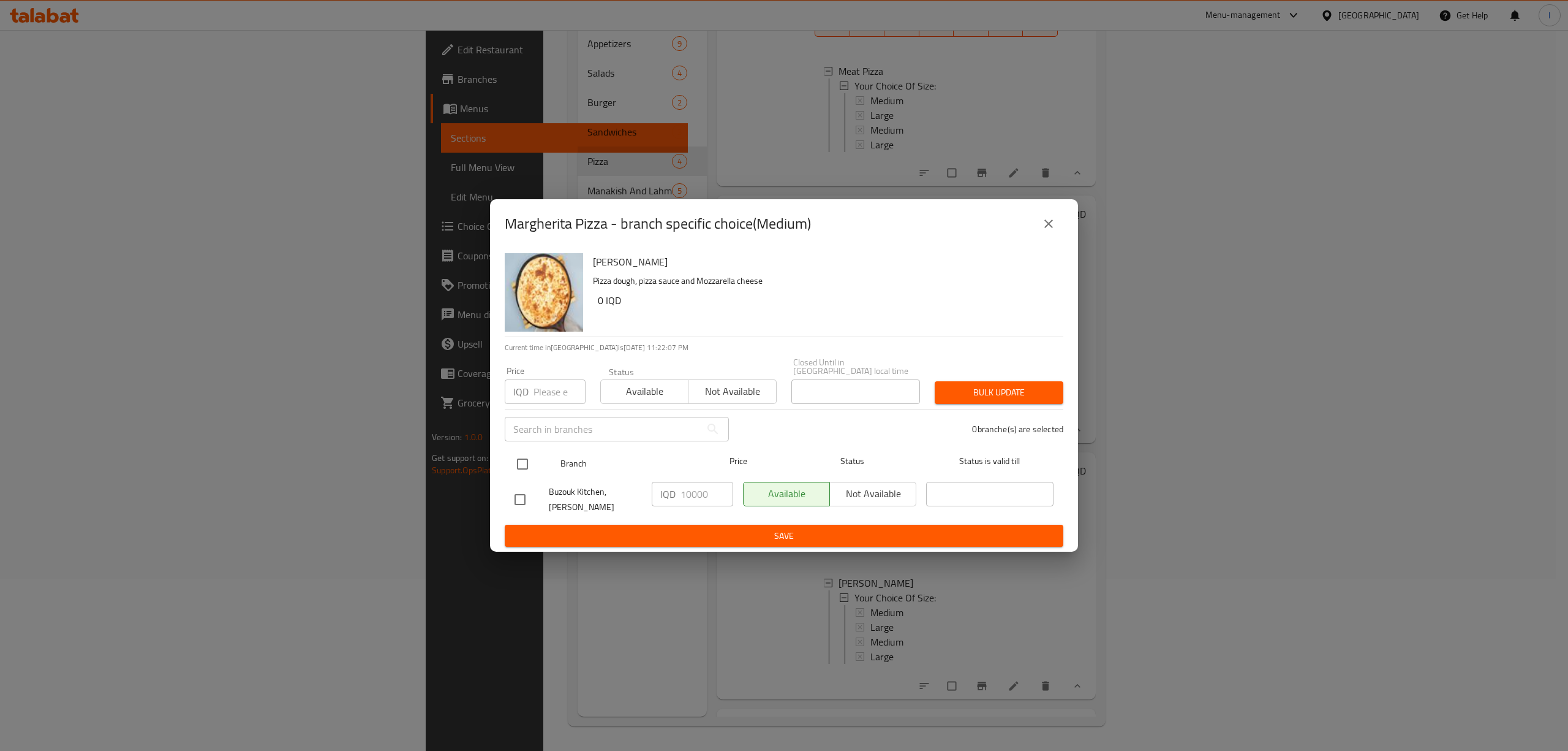
click at [525, 459] on input "checkbox" at bounding box center [523, 464] width 26 height 26
checkbox input "true"
drag, startPoint x: 711, startPoint y: 493, endPoint x: 657, endPoint y: 495, distance: 54.0
click at [657, 495] on div "IQD 10000 ​" at bounding box center [692, 494] width 82 height 24
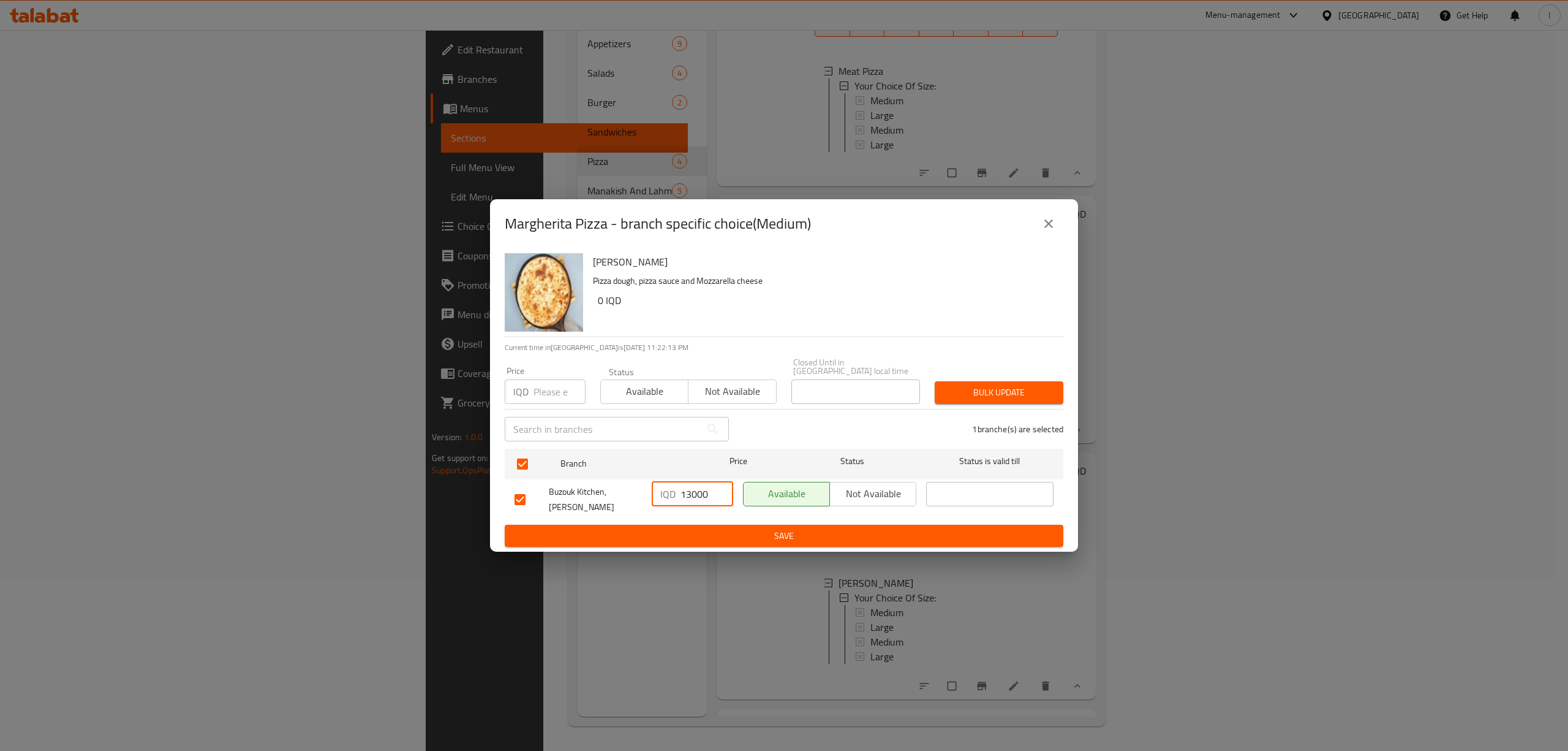
click at [698, 493] on input "13000" at bounding box center [707, 494] width 53 height 24
type input "13000"
click at [724, 528] on span "Save" at bounding box center [784, 536] width 539 height 16
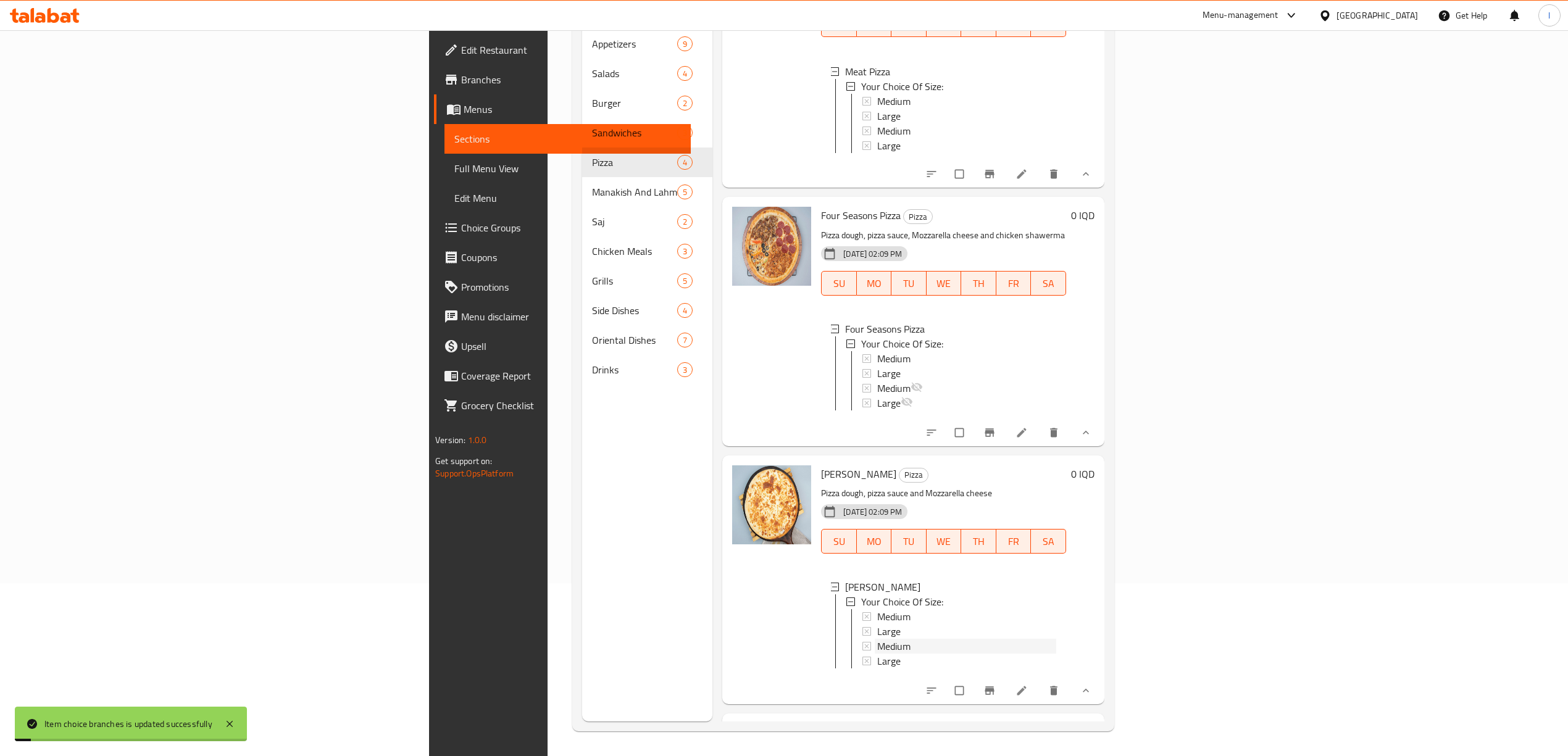
click at [877, 646] on span "Medium" at bounding box center [894, 646] width 33 height 15
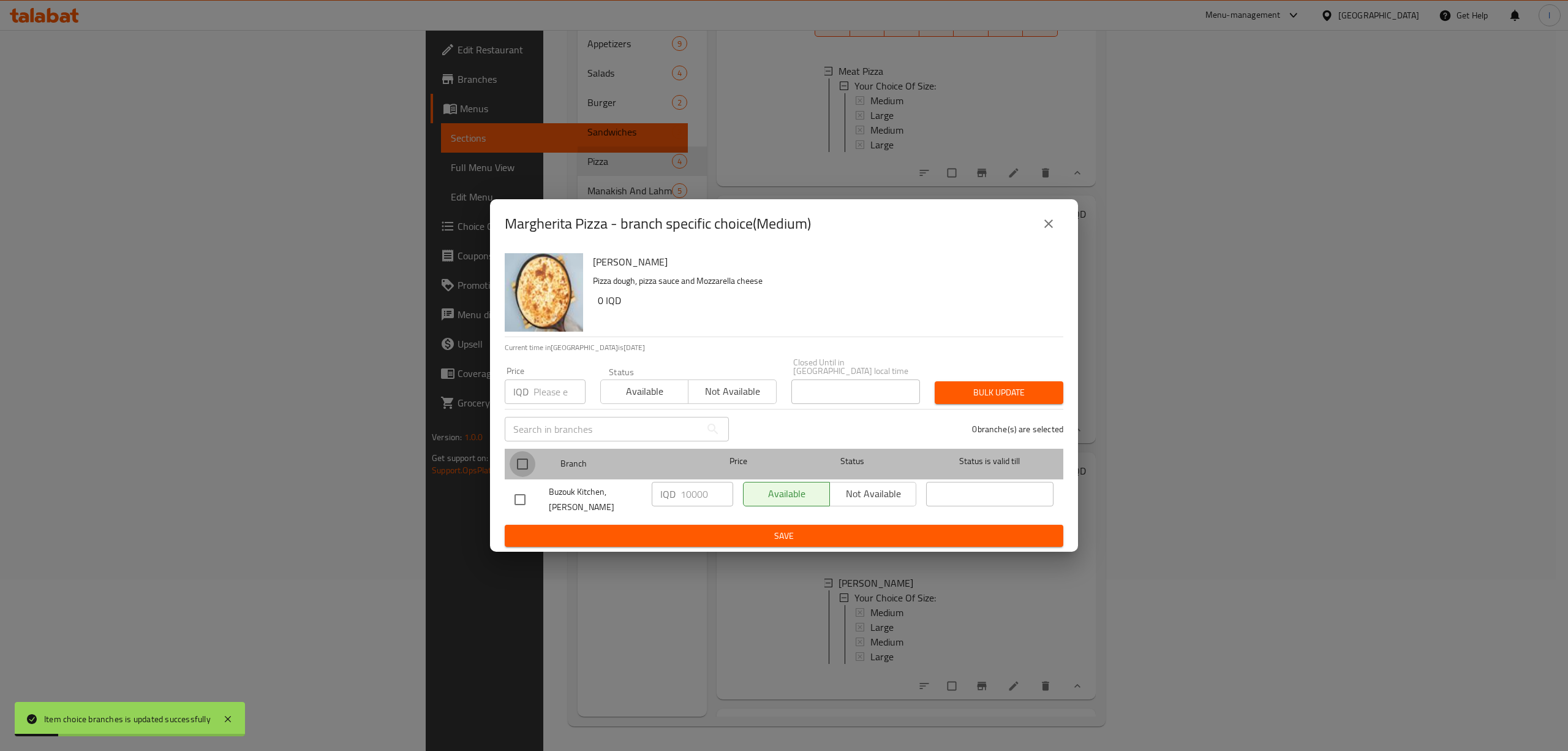
click at [527, 459] on input "checkbox" at bounding box center [523, 464] width 26 height 26
checkbox input "true"
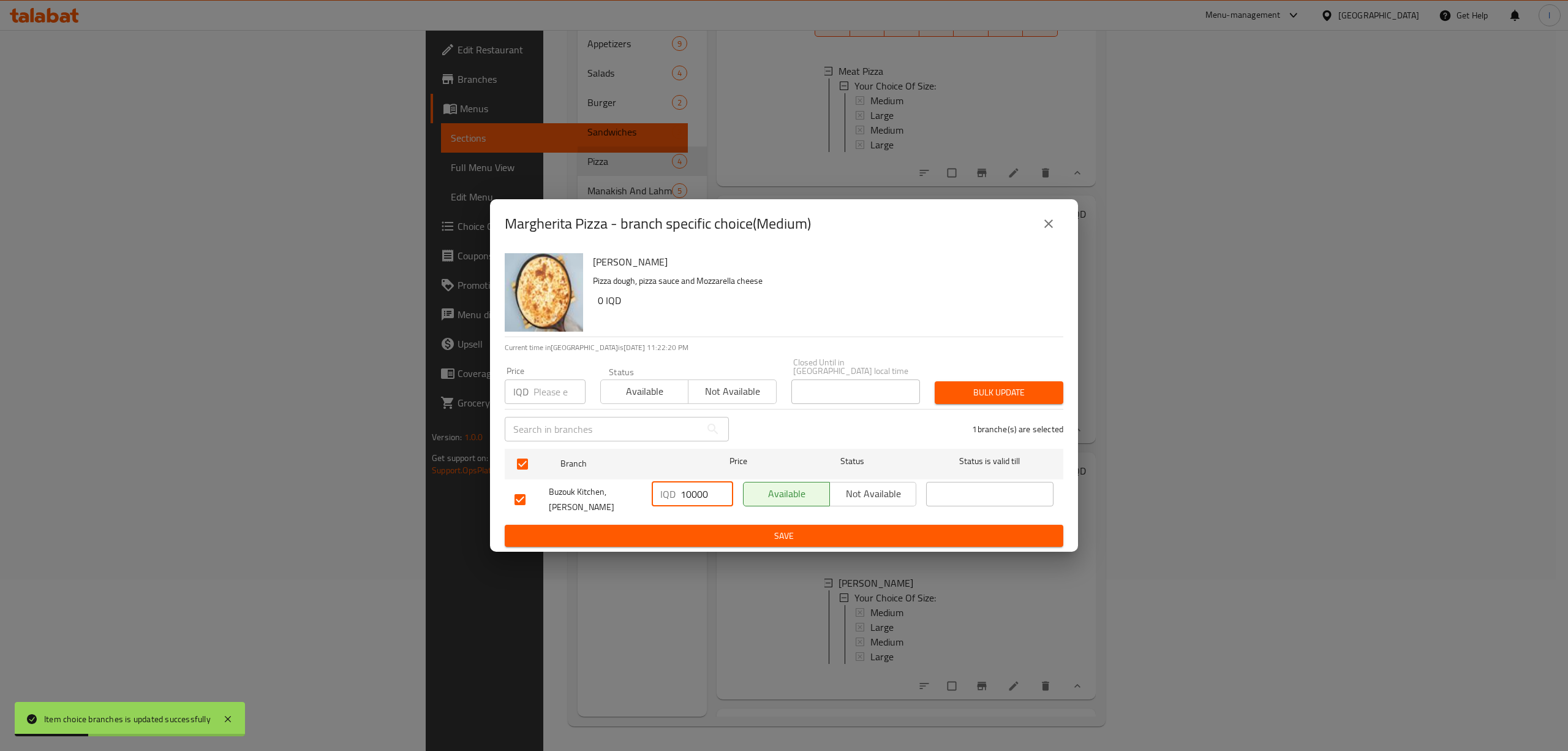
drag, startPoint x: 714, startPoint y: 494, endPoint x: 670, endPoint y: 517, distance: 49.6
click at [613, 507] on div "Buzouk Kitchen, Al Ashar IQD 10000 ​ Available Not available ​" at bounding box center [784, 500] width 549 height 45
paste input "3"
type input "13000"
click at [738, 525] on button "Save" at bounding box center [784, 536] width 558 height 23
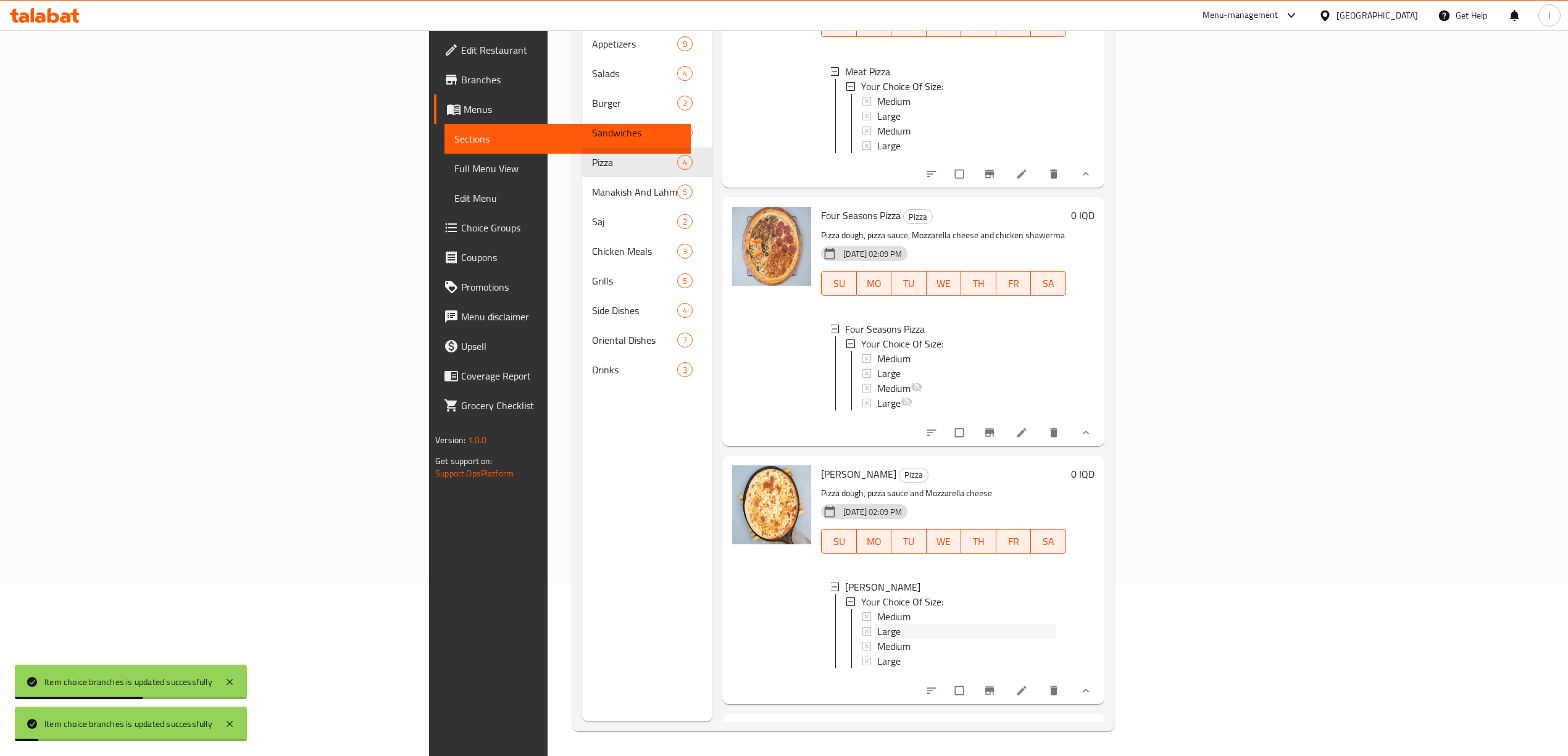
click at [877, 632] on span "Large" at bounding box center [889, 631] width 24 height 15
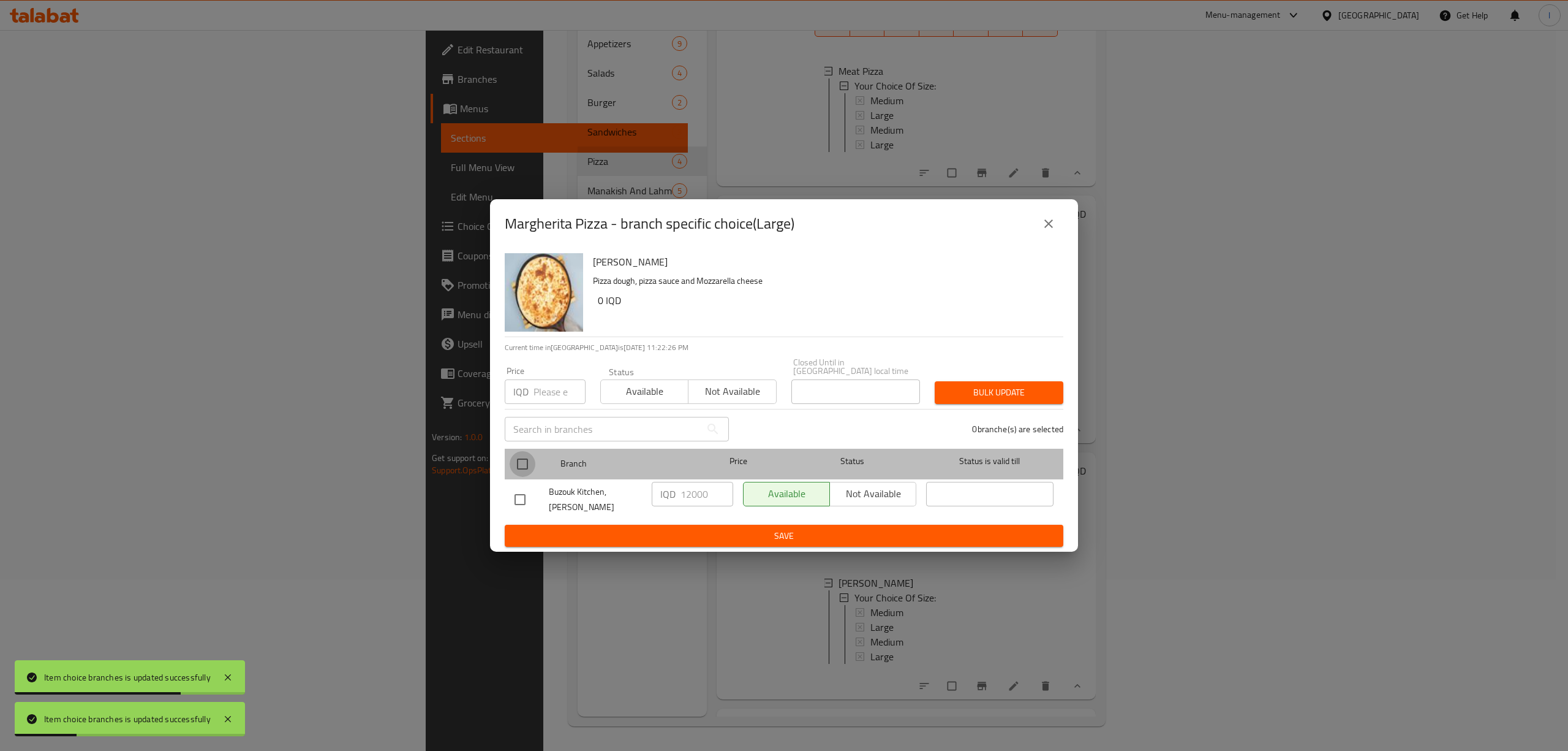
click at [525, 463] on input "checkbox" at bounding box center [523, 464] width 26 height 26
checkbox input "true"
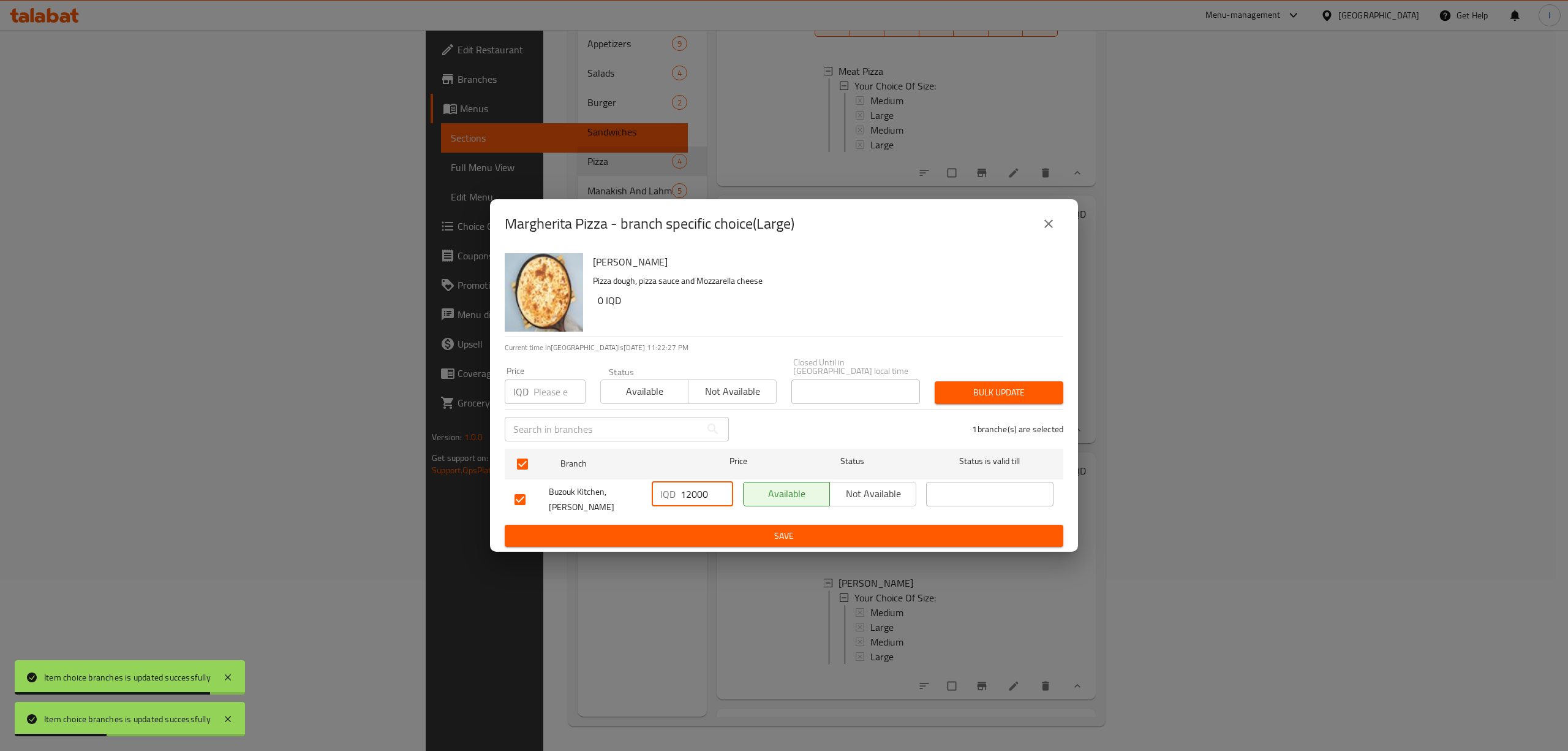
click at [691, 501] on input "12000" at bounding box center [707, 494] width 53 height 24
drag, startPoint x: 709, startPoint y: 494, endPoint x: 454, endPoint y: 489, distance: 255.0
click at [464, 489] on div "Margherita Pizza - branch specific choice(Large) Margherita Pizza Pizza dough, …" at bounding box center [784, 375] width 1568 height 751
type input "15000"
click at [733, 511] on div "IQD 15000 ​" at bounding box center [692, 500] width 91 height 45
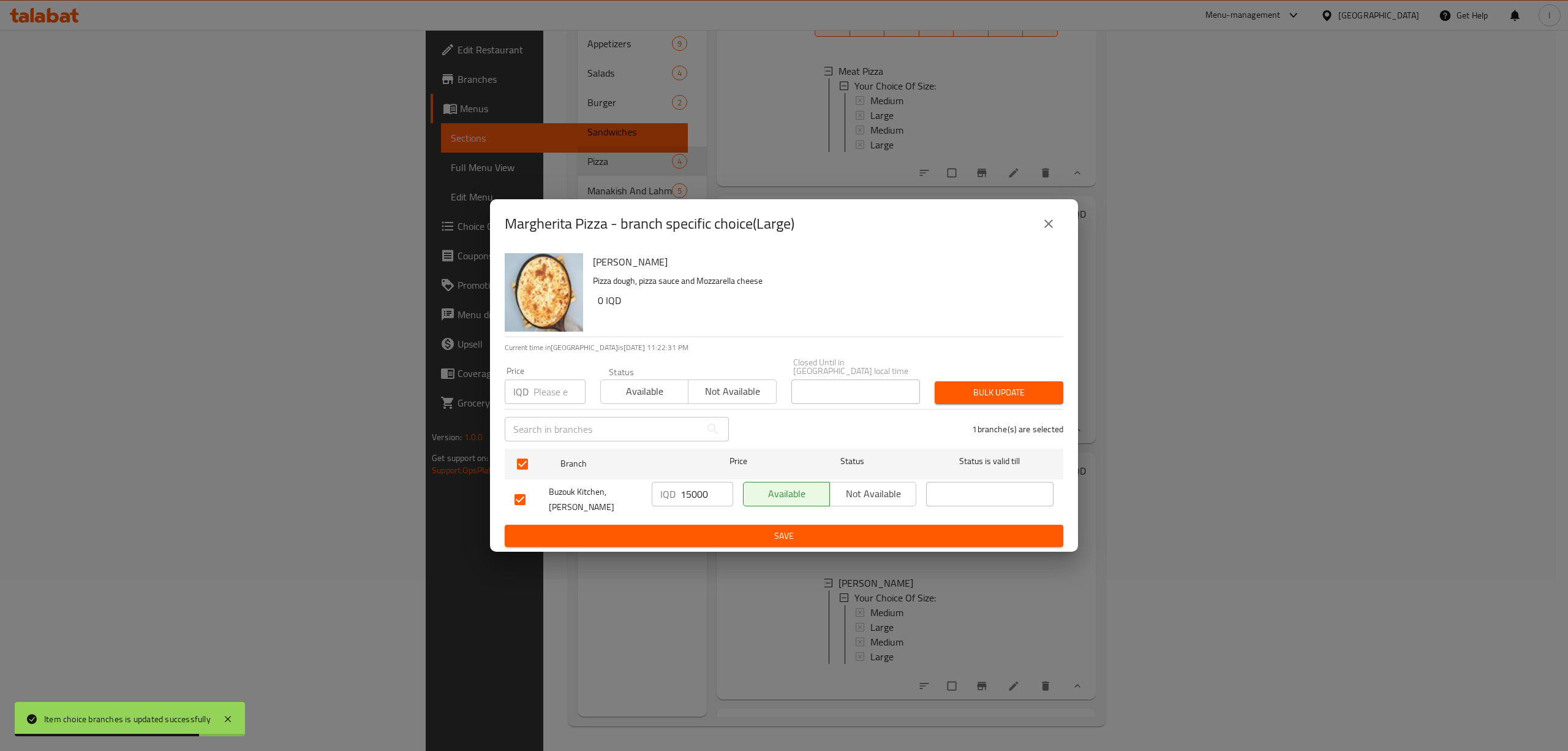
click at [726, 525] on button "Save" at bounding box center [784, 536] width 558 height 23
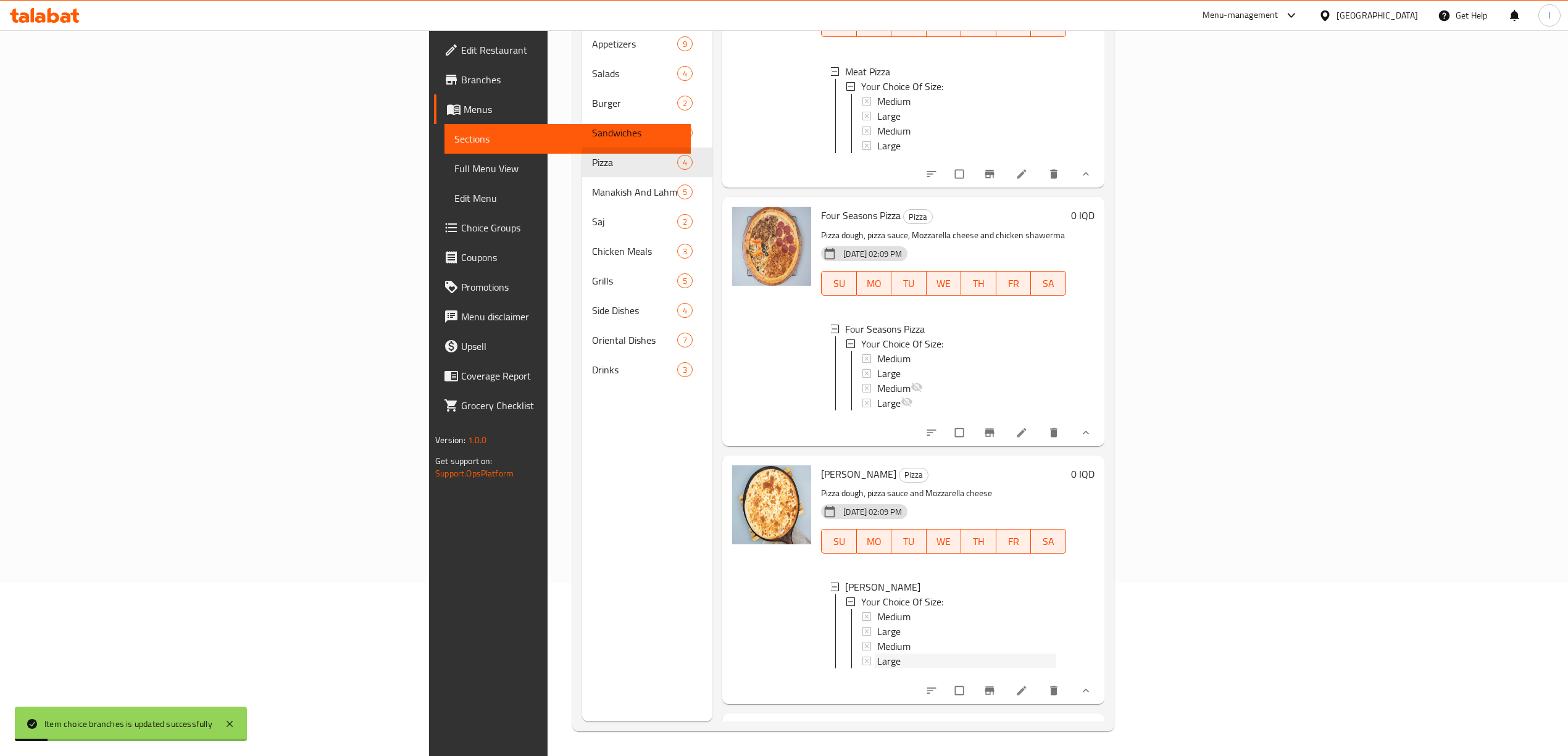
click at [877, 668] on div "Large" at bounding box center [967, 661] width 179 height 15
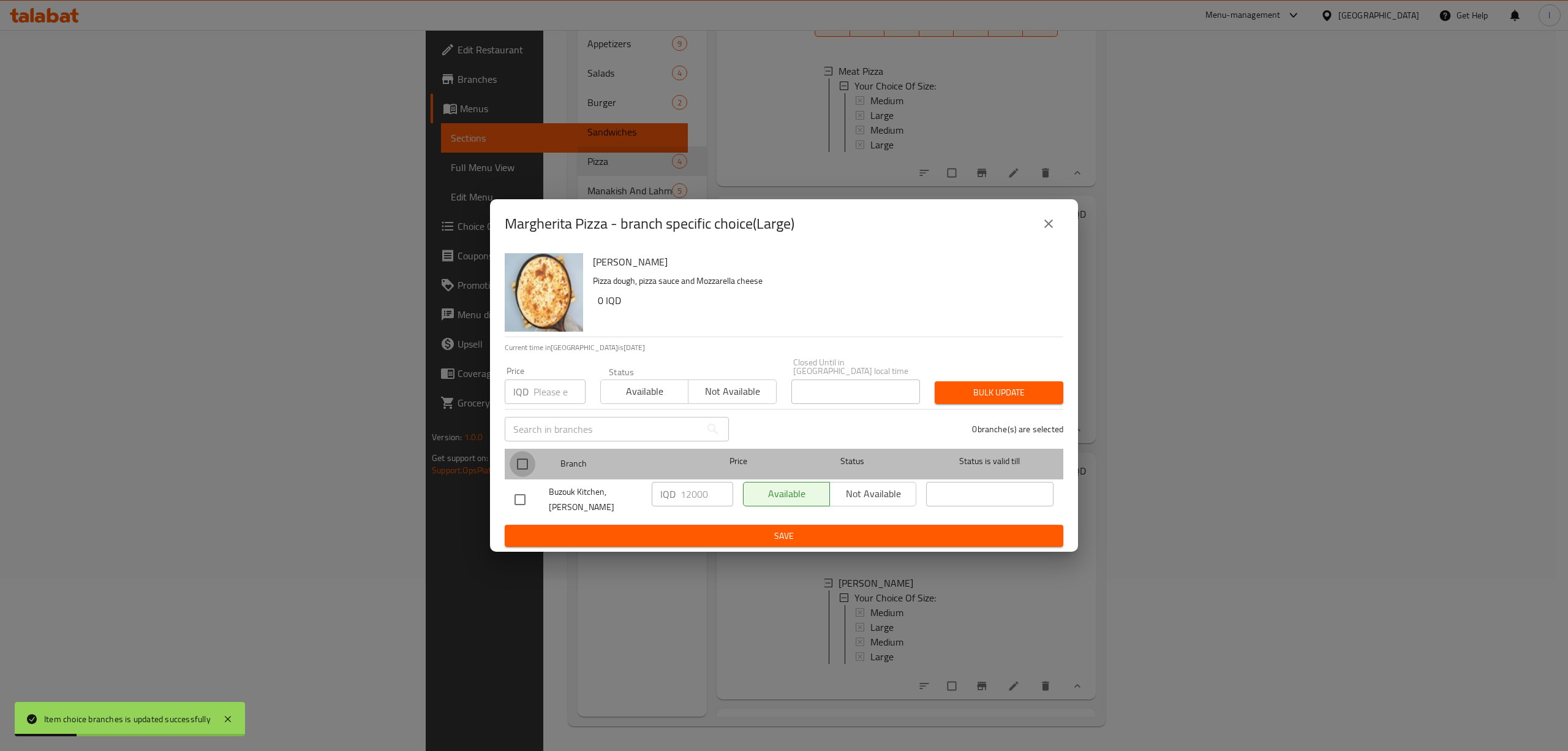
click at [530, 467] on input "checkbox" at bounding box center [523, 464] width 26 height 26
checkbox input "true"
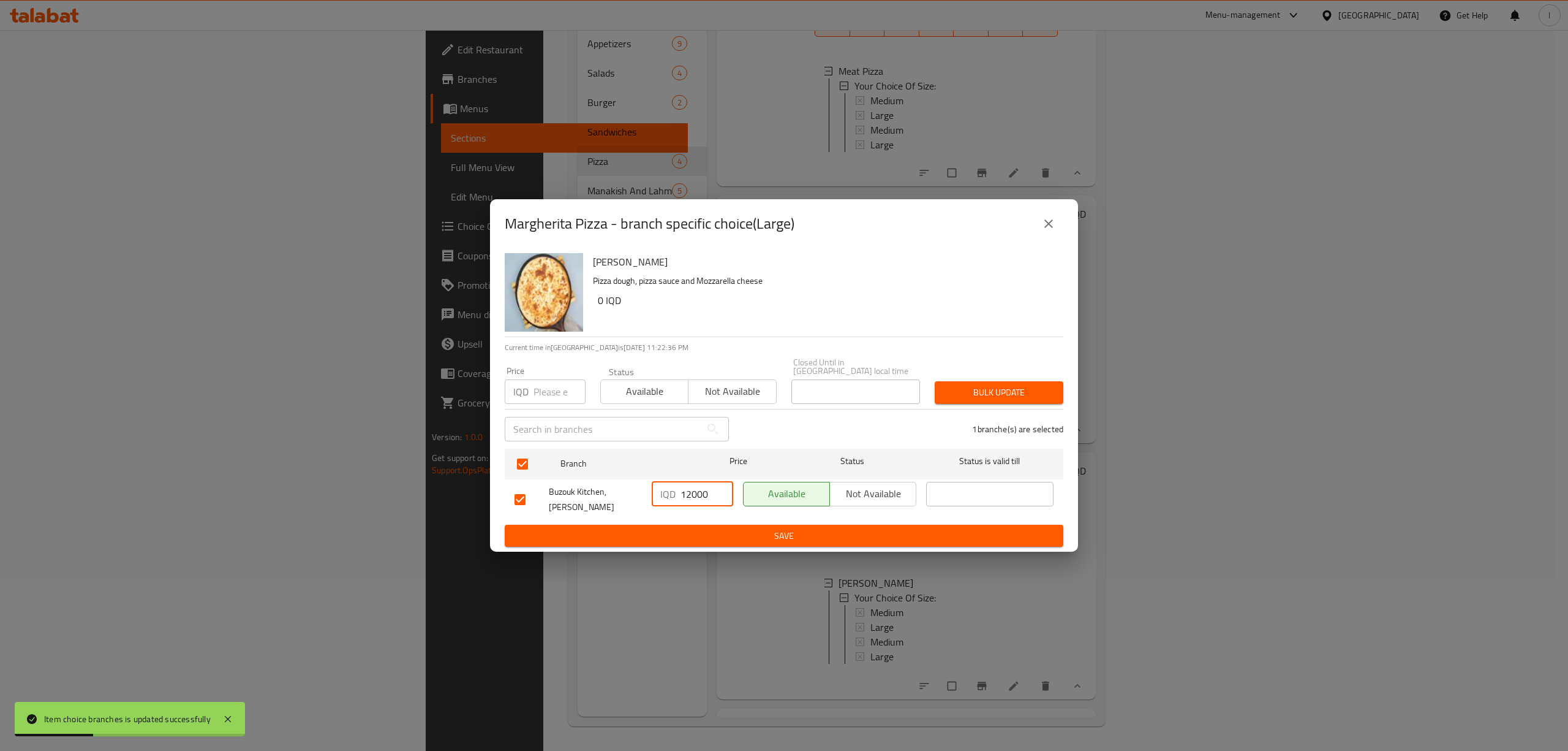
drag, startPoint x: 708, startPoint y: 495, endPoint x: 589, endPoint y: 489, distance: 119.2
click at [589, 489] on div "Buzouk Kitchen, Al Ashar IQD 12000 ​ Available Not available ​" at bounding box center [784, 500] width 549 height 45
paste input "5"
type input "15000"
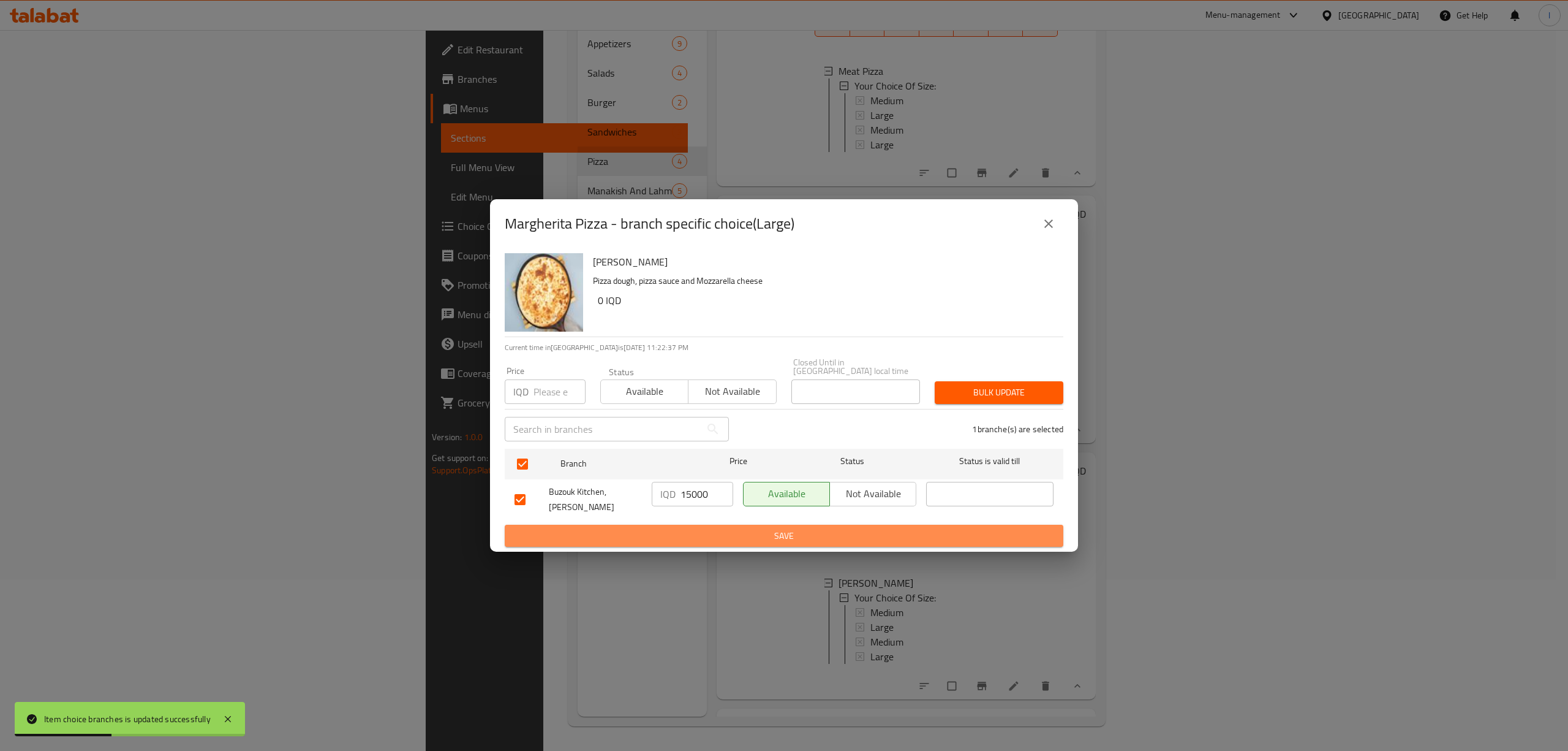
click at [657, 525] on button "Save" at bounding box center [784, 536] width 558 height 23
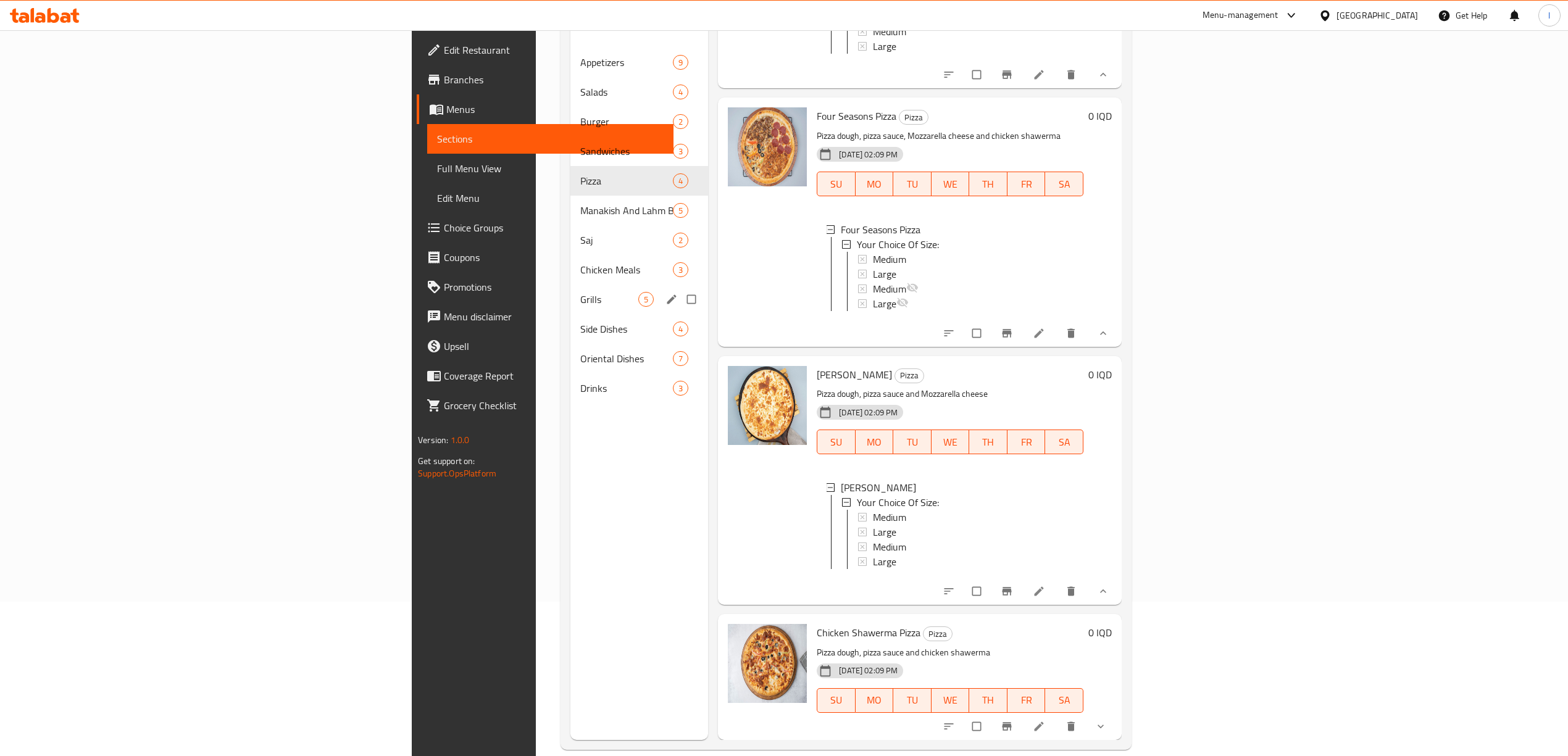
scroll to position [91, 0]
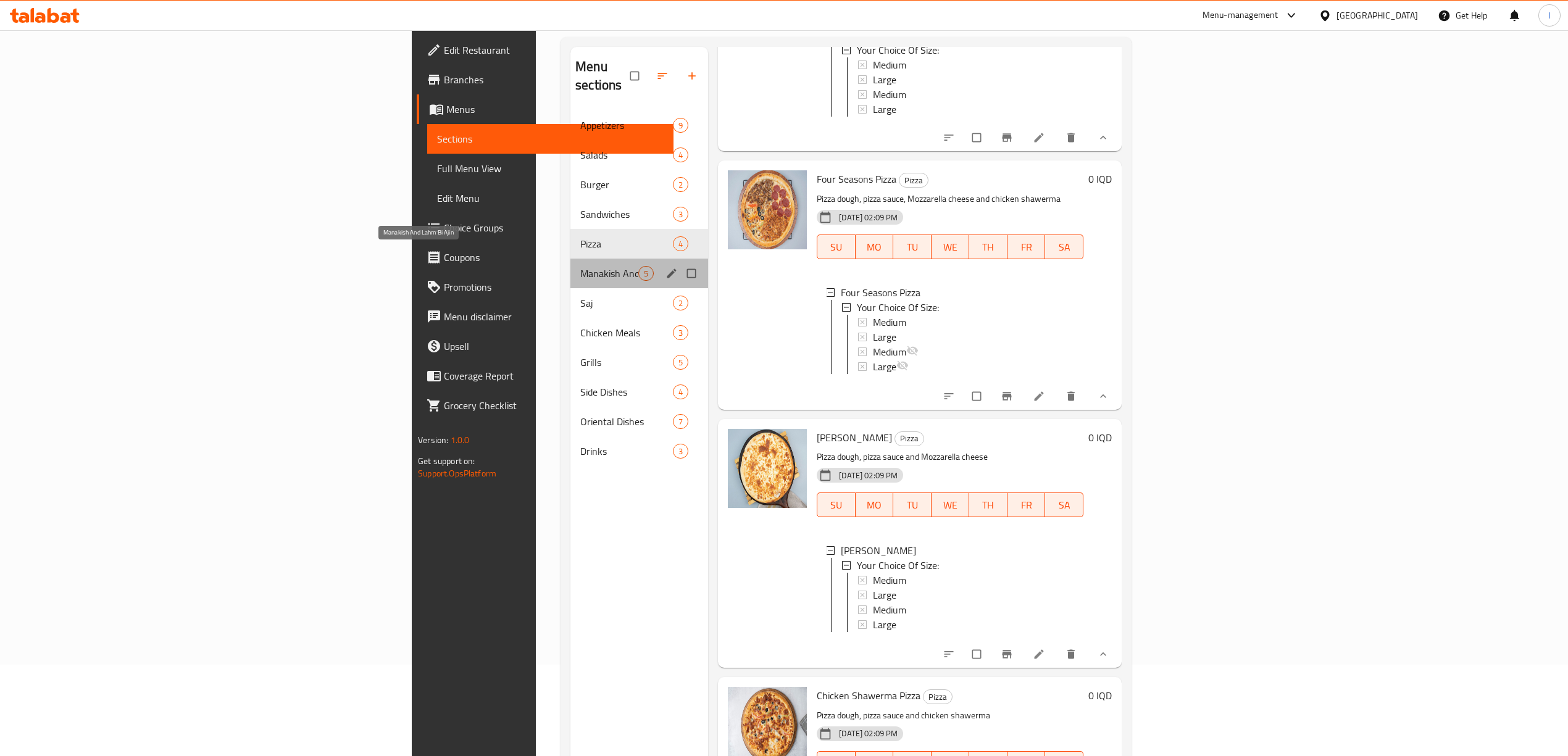
click at [580, 266] on span "Manakish And Lahm Bi Ajin" at bounding box center [609, 273] width 58 height 15
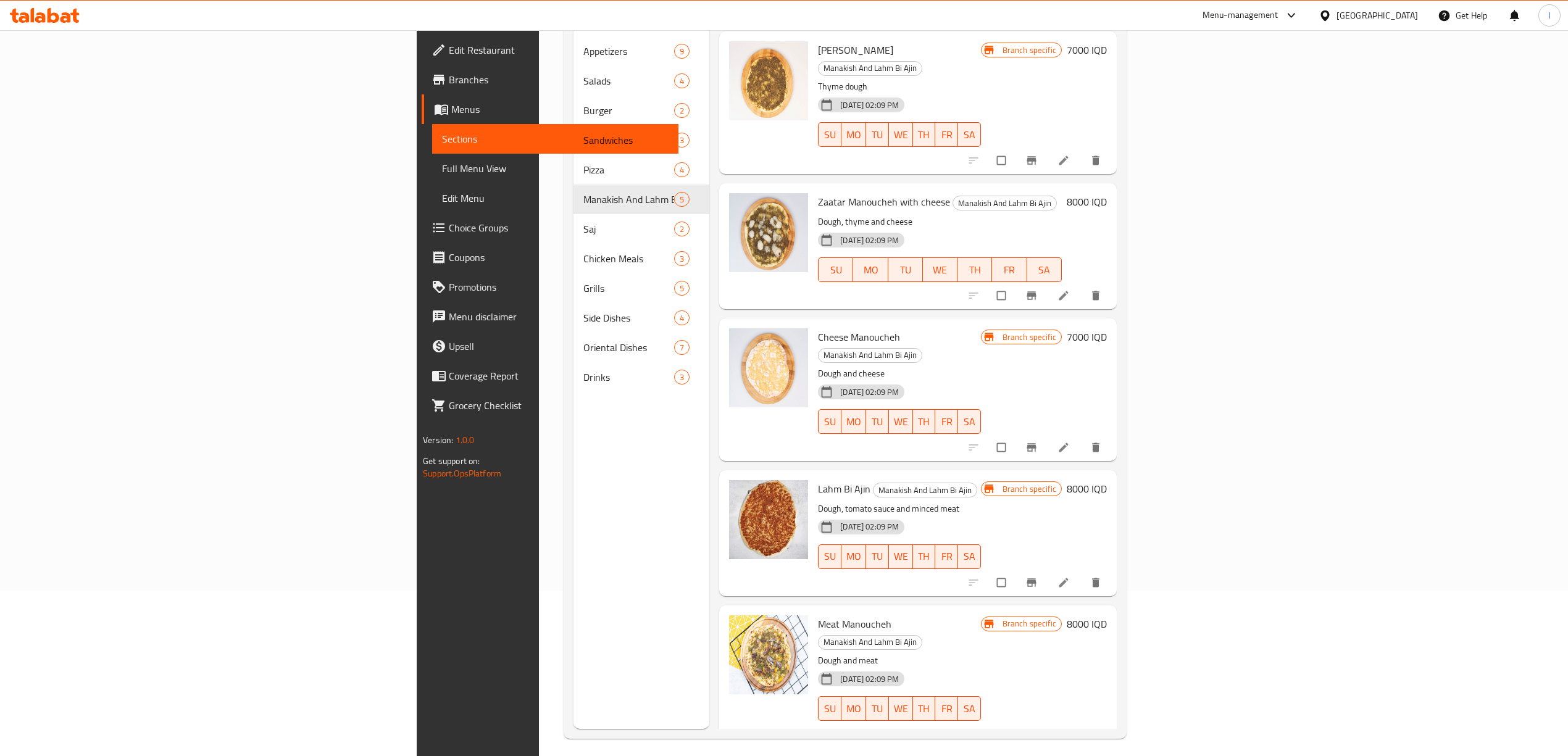
scroll to position [173, 0]
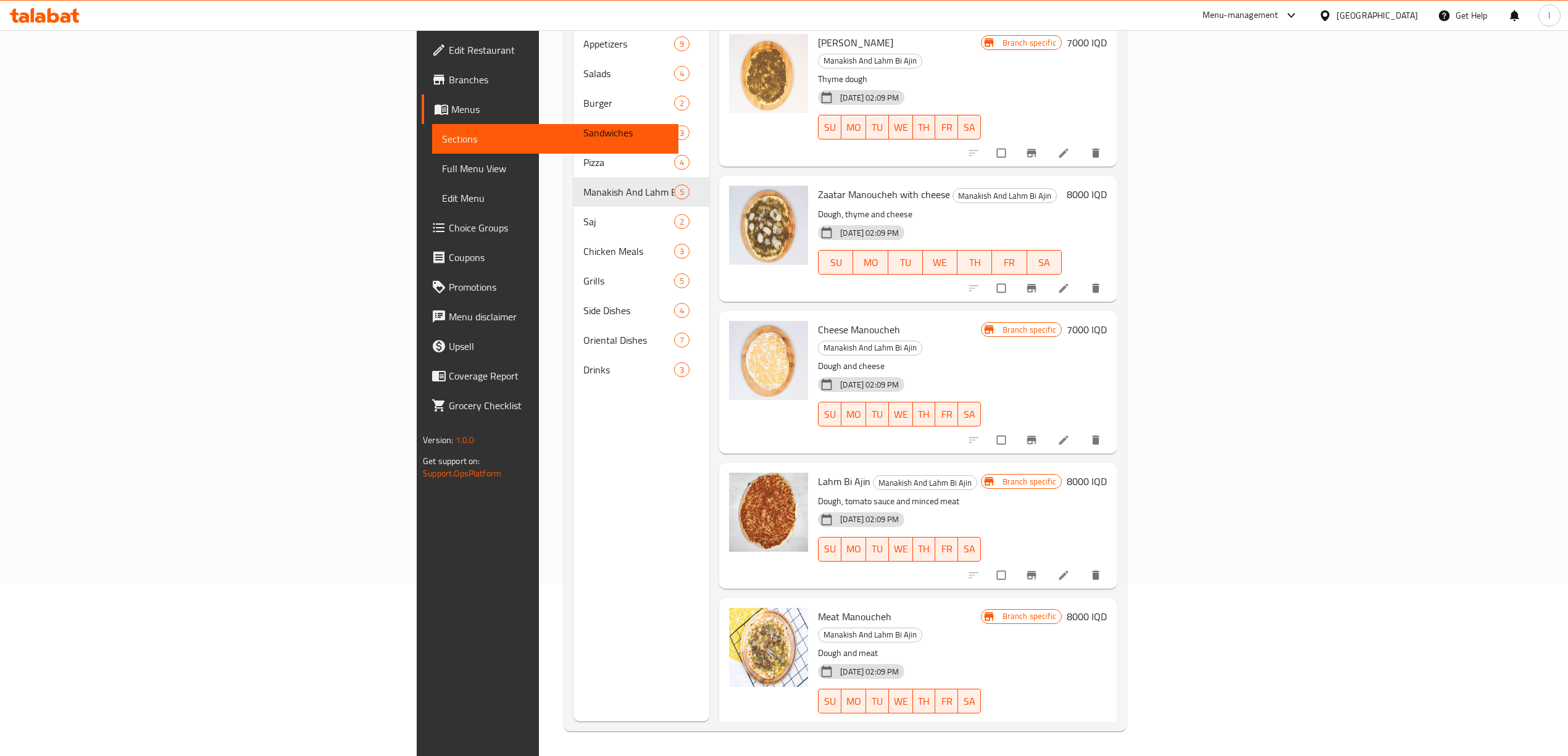
click at [1107, 608] on h6 "8000 IQD" at bounding box center [1087, 617] width 40 height 18
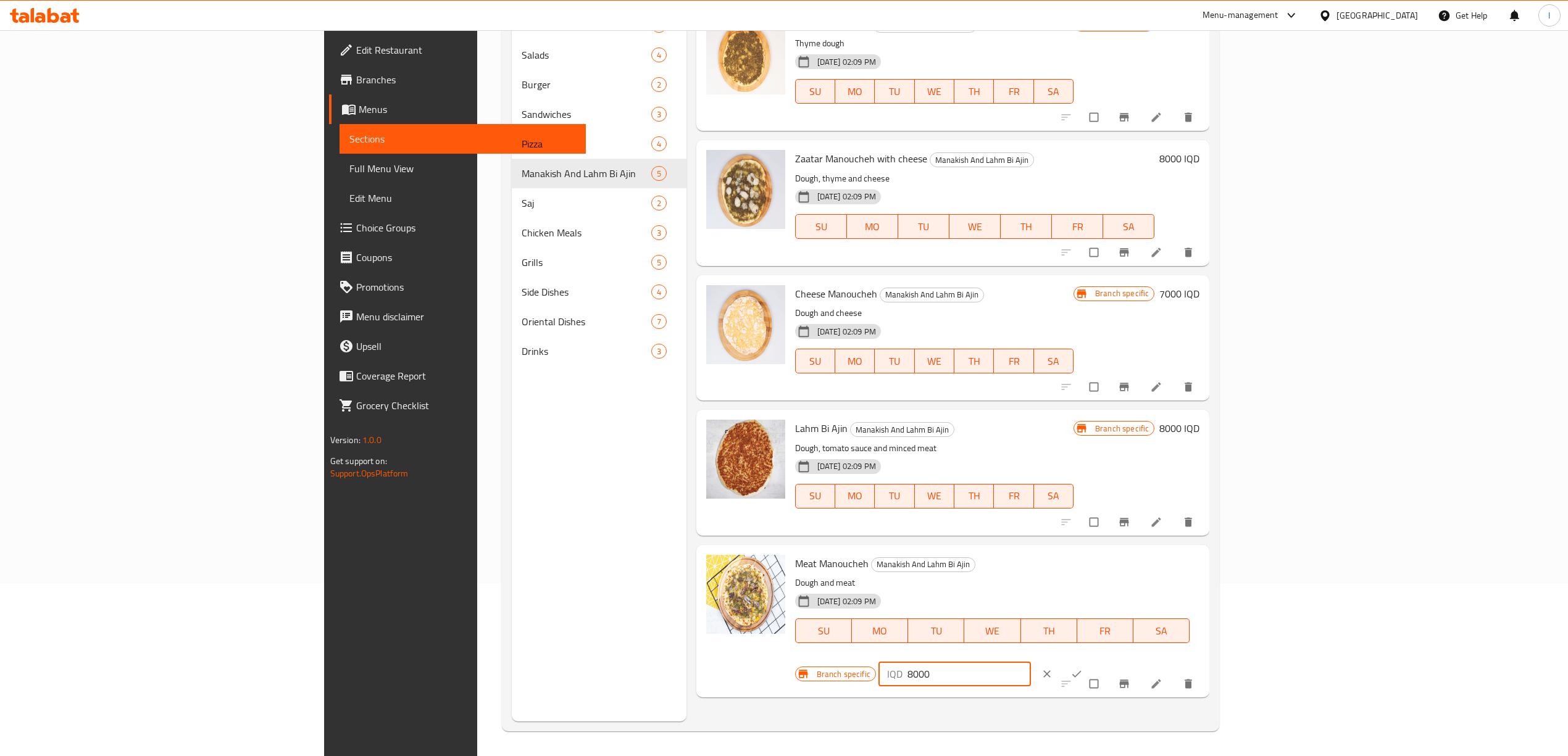
drag, startPoint x: 1353, startPoint y: 571, endPoint x: 1318, endPoint y: 568, distance: 35.1
click at [1031, 661] on div "IQD 8000 ​" at bounding box center [954, 674] width 153 height 25
drag, startPoint x: 1390, startPoint y: 569, endPoint x: 1196, endPoint y: 565, distance: 194.0
click at [1176, 569] on div "Meat Manoucheh Manakish And Lahm Bi Ajin Dough and meat 13-05-2025 02:09 PM SU …" at bounding box center [997, 621] width 415 height 143
type input "10000"
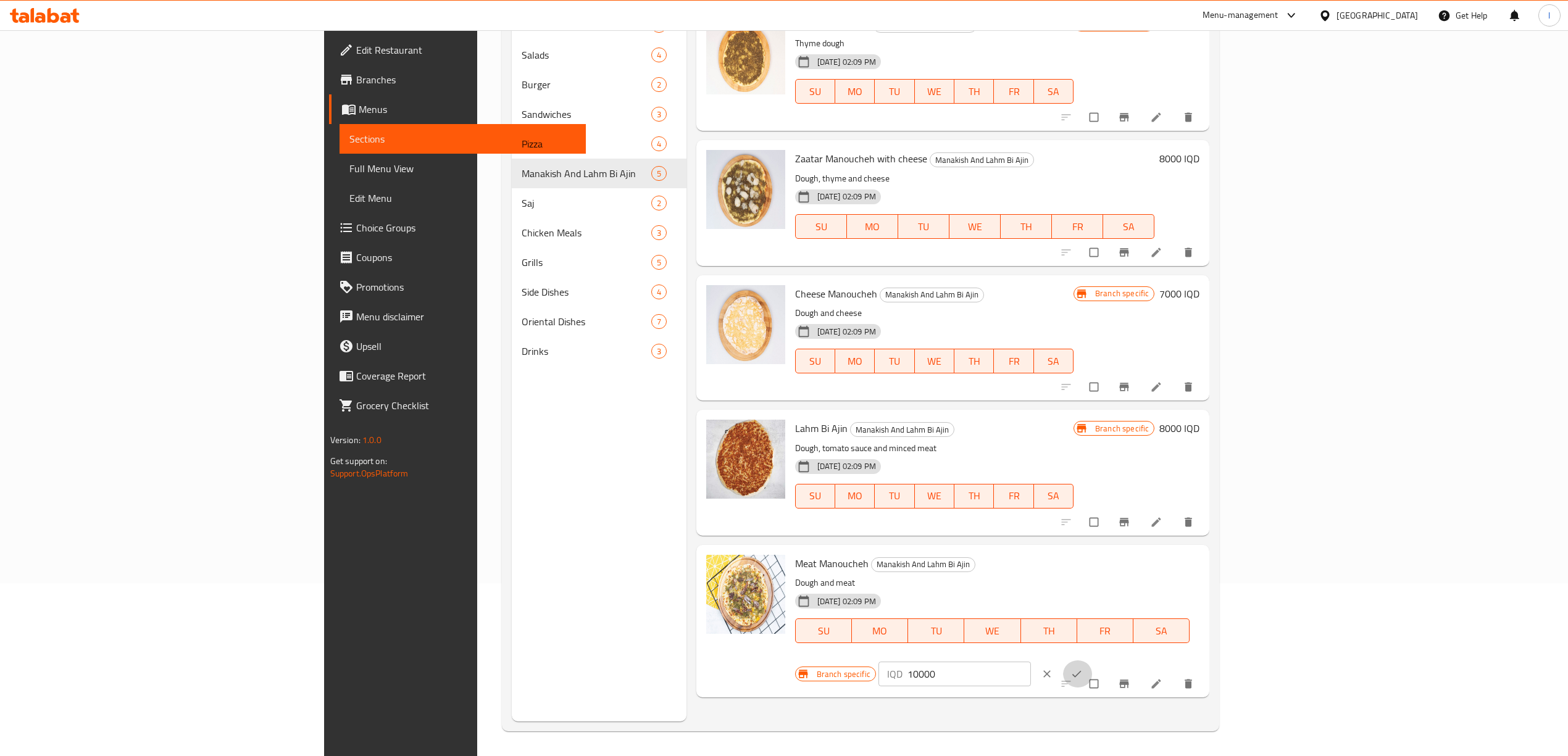
click at [1082, 668] on icon "ok" at bounding box center [1076, 674] width 12 height 12
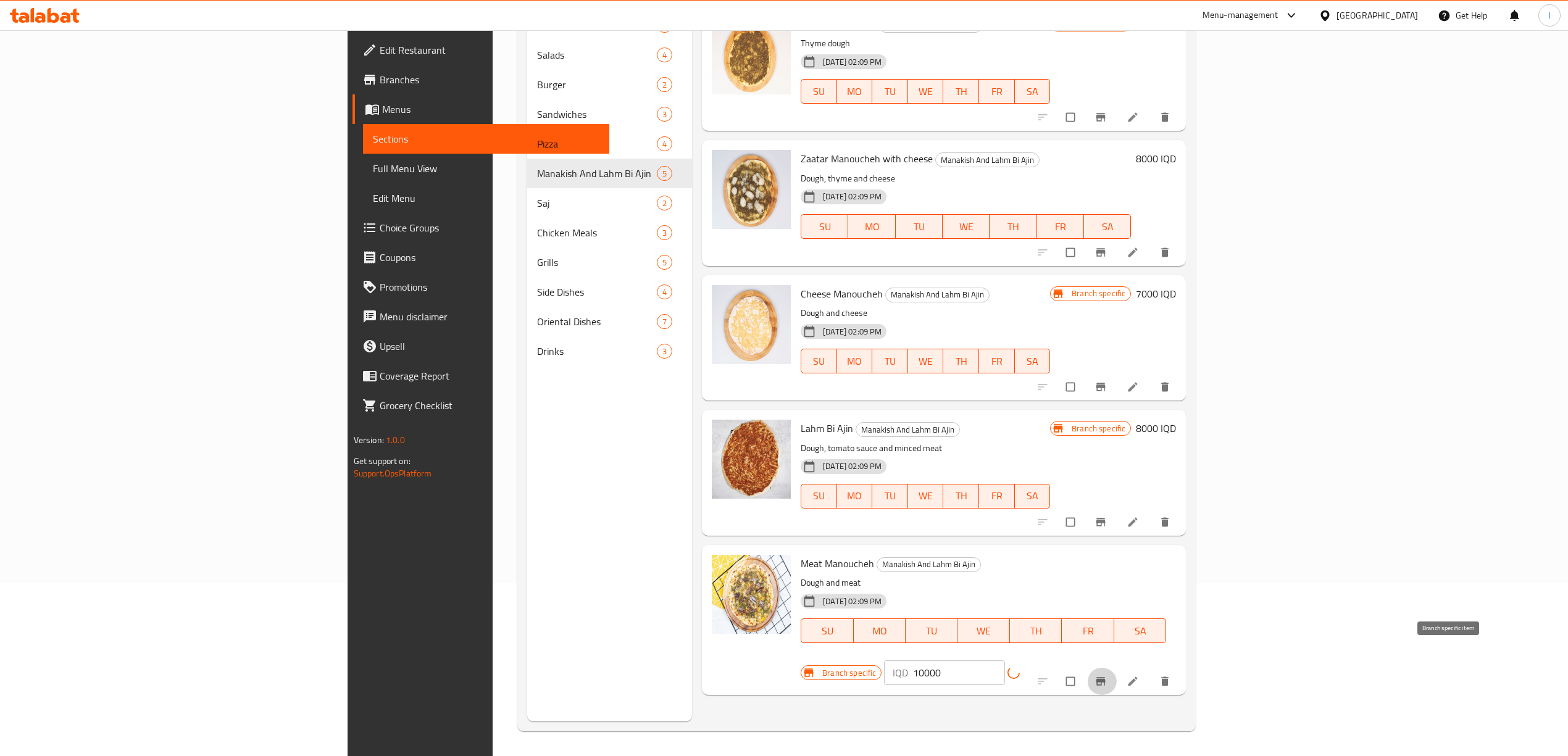
click at [1107, 675] on icon "Branch-specific-item" at bounding box center [1101, 682] width 12 height 12
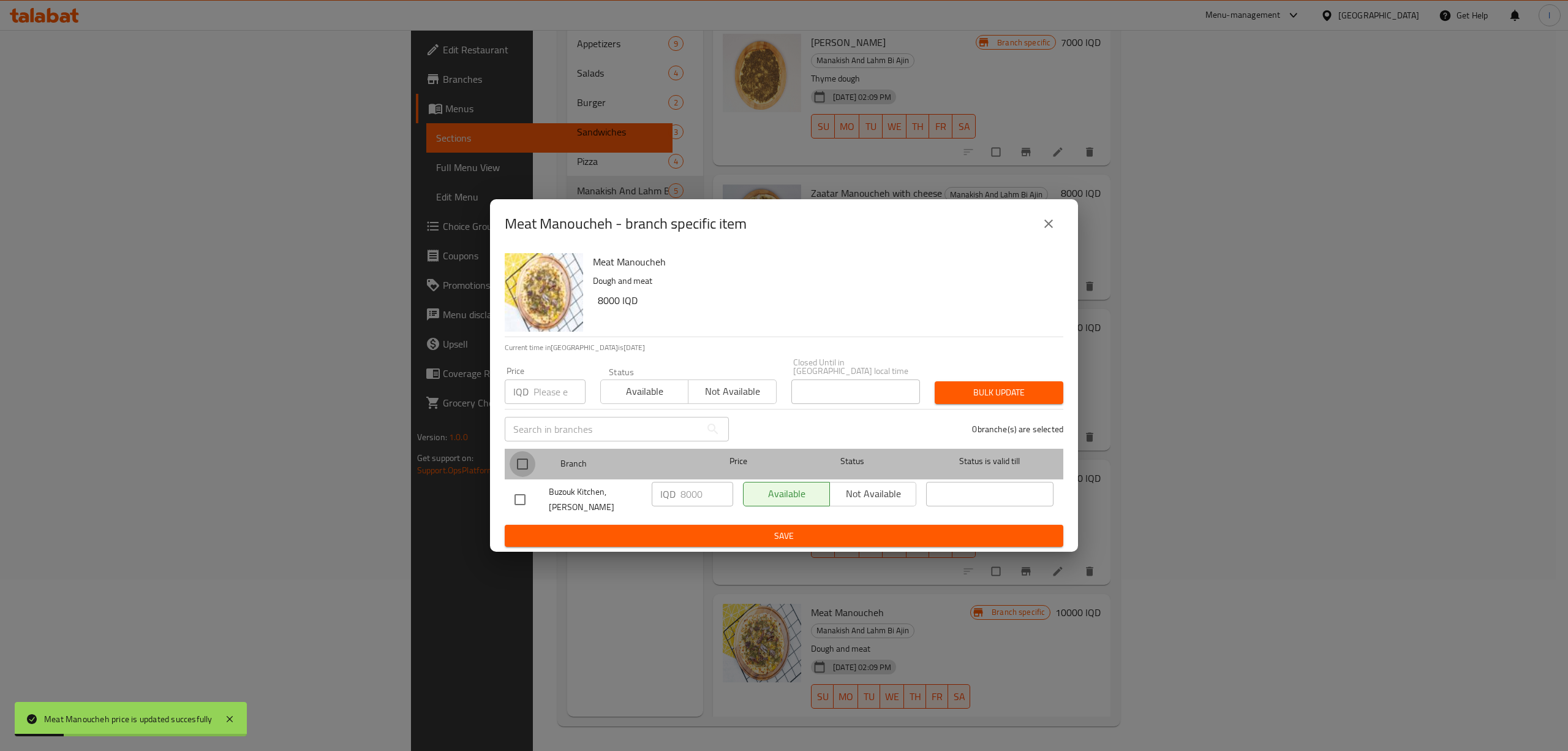
click at [518, 453] on input "checkbox" at bounding box center [523, 464] width 26 height 26
checkbox input "true"
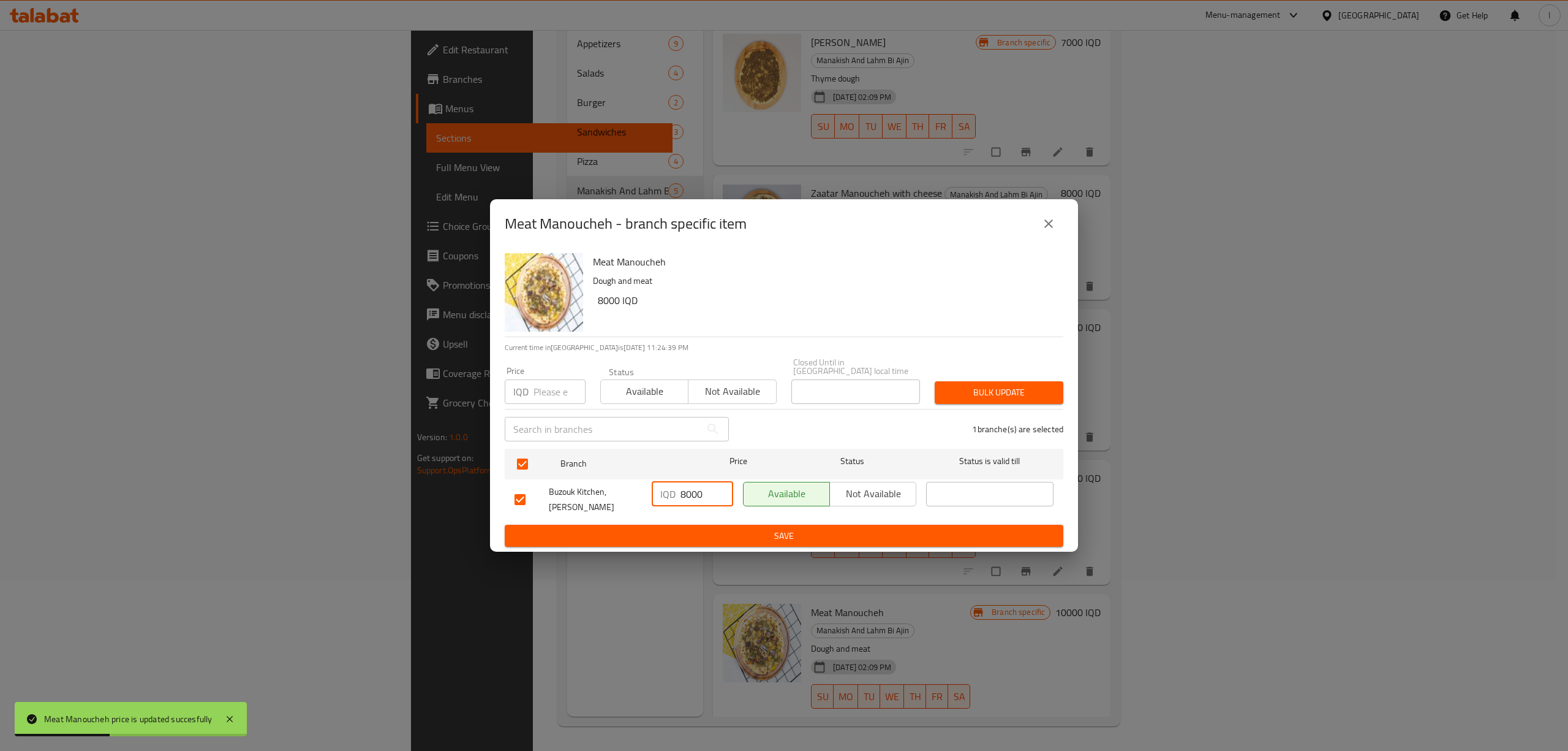
drag, startPoint x: 701, startPoint y: 495, endPoint x: 584, endPoint y: 504, distance: 117.3
click at [584, 504] on div "Buzouk Kitchen, Al Ashar IQD 8000 ​ Available Not available ​" at bounding box center [784, 500] width 549 height 45
paste input "10"
type input "10000"
click at [726, 525] on button "Save" at bounding box center [784, 536] width 558 height 23
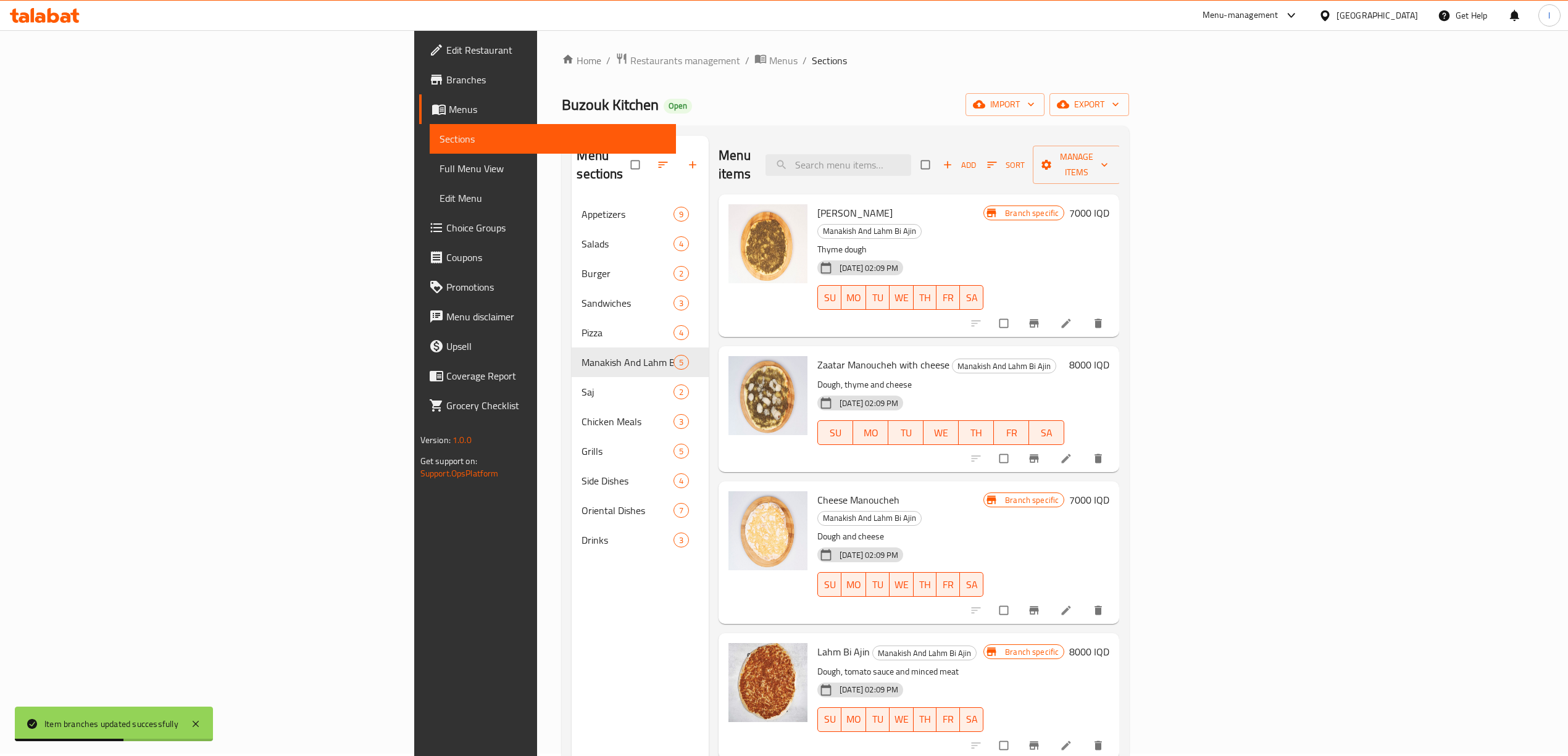
scroll to position [0, 0]
click at [1110, 207] on h6 "7000 IQD" at bounding box center [1089, 215] width 40 height 18
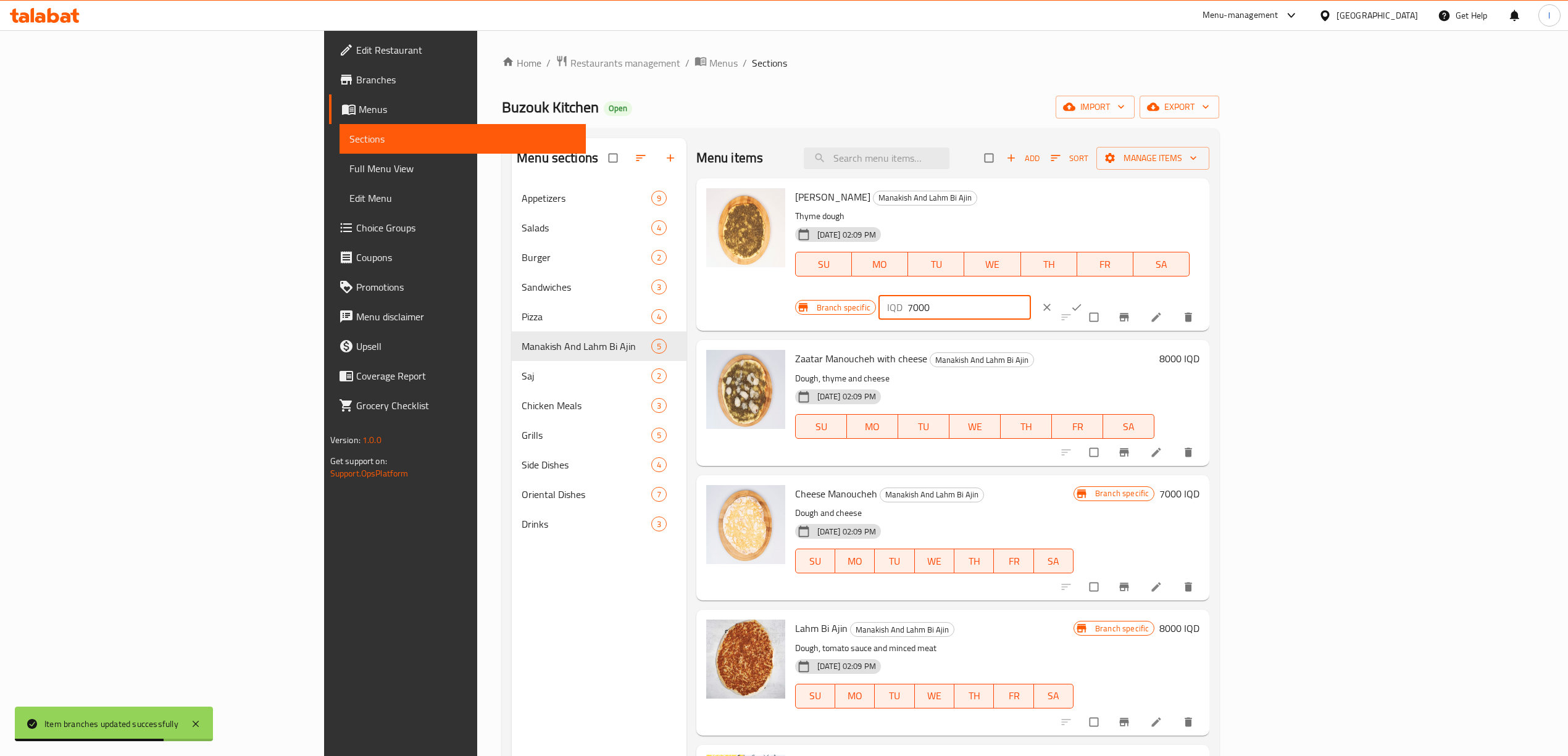
drag, startPoint x: 1354, startPoint y: 206, endPoint x: 1342, endPoint y: 208, distance: 12.2
click at [1031, 295] on div "IQD 7000 ​" at bounding box center [954, 307] width 153 height 25
drag, startPoint x: 1386, startPoint y: 197, endPoint x: 1183, endPoint y: 186, distance: 203.3
click at [1205, 198] on div "Zaatar Manoucheh Manakish And Lahm Bi Ajin Thyme dough 13-05-2025 02:09 PM SU M…" at bounding box center [997, 254] width 415 height 143
type input "8000"
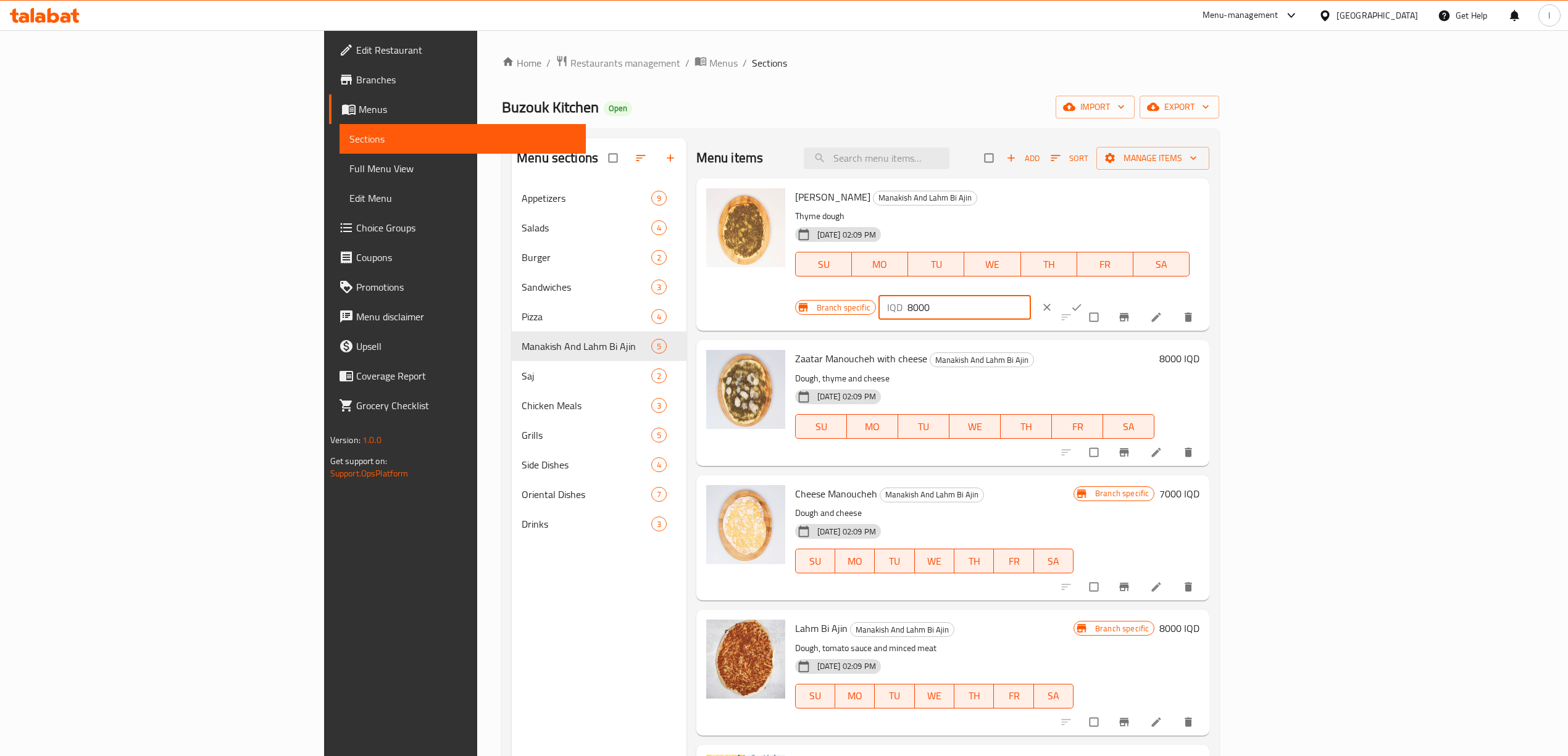
click at [1082, 301] on icon "ok" at bounding box center [1076, 307] width 12 height 12
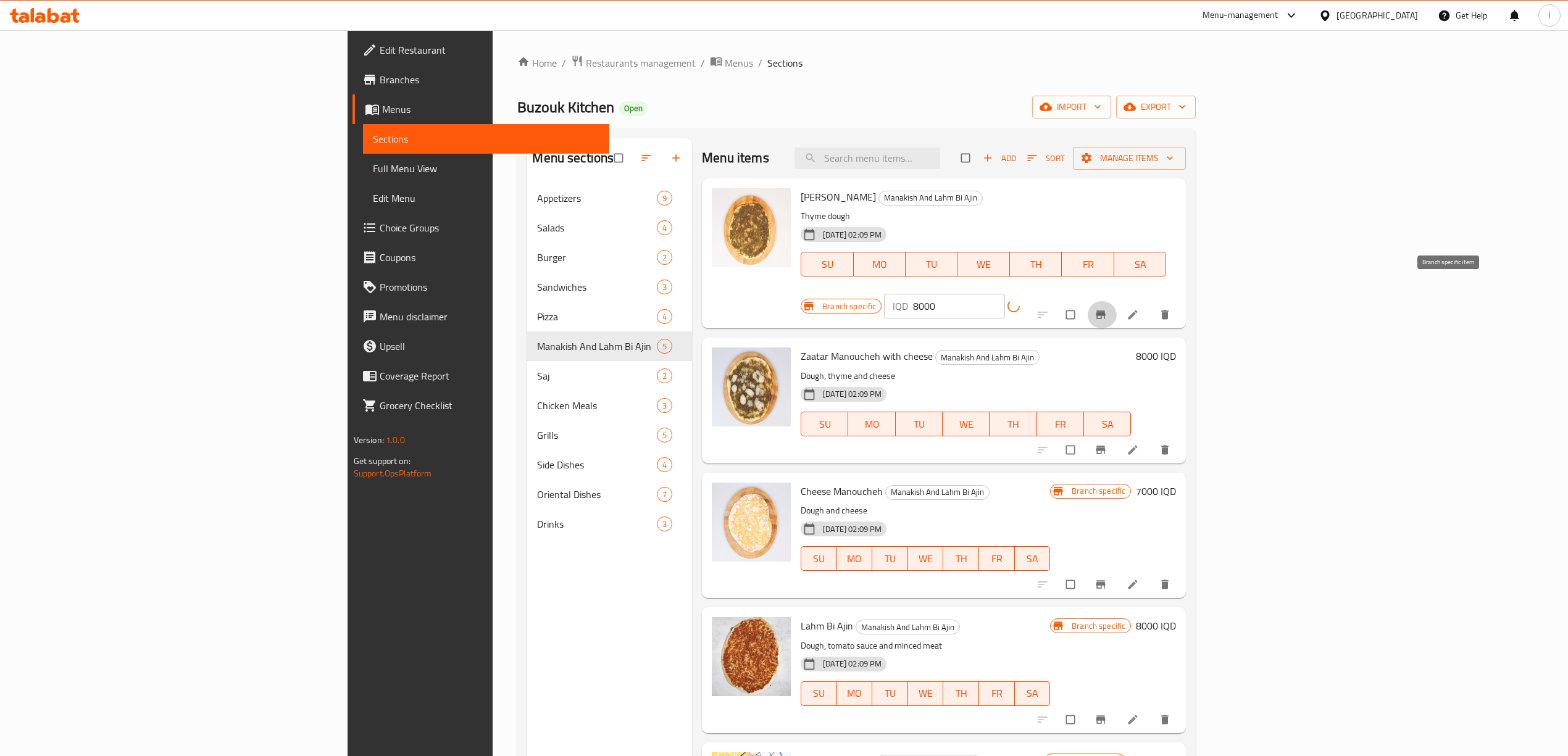
click at [1107, 308] on icon "Branch-specific-item" at bounding box center [1101, 314] width 12 height 12
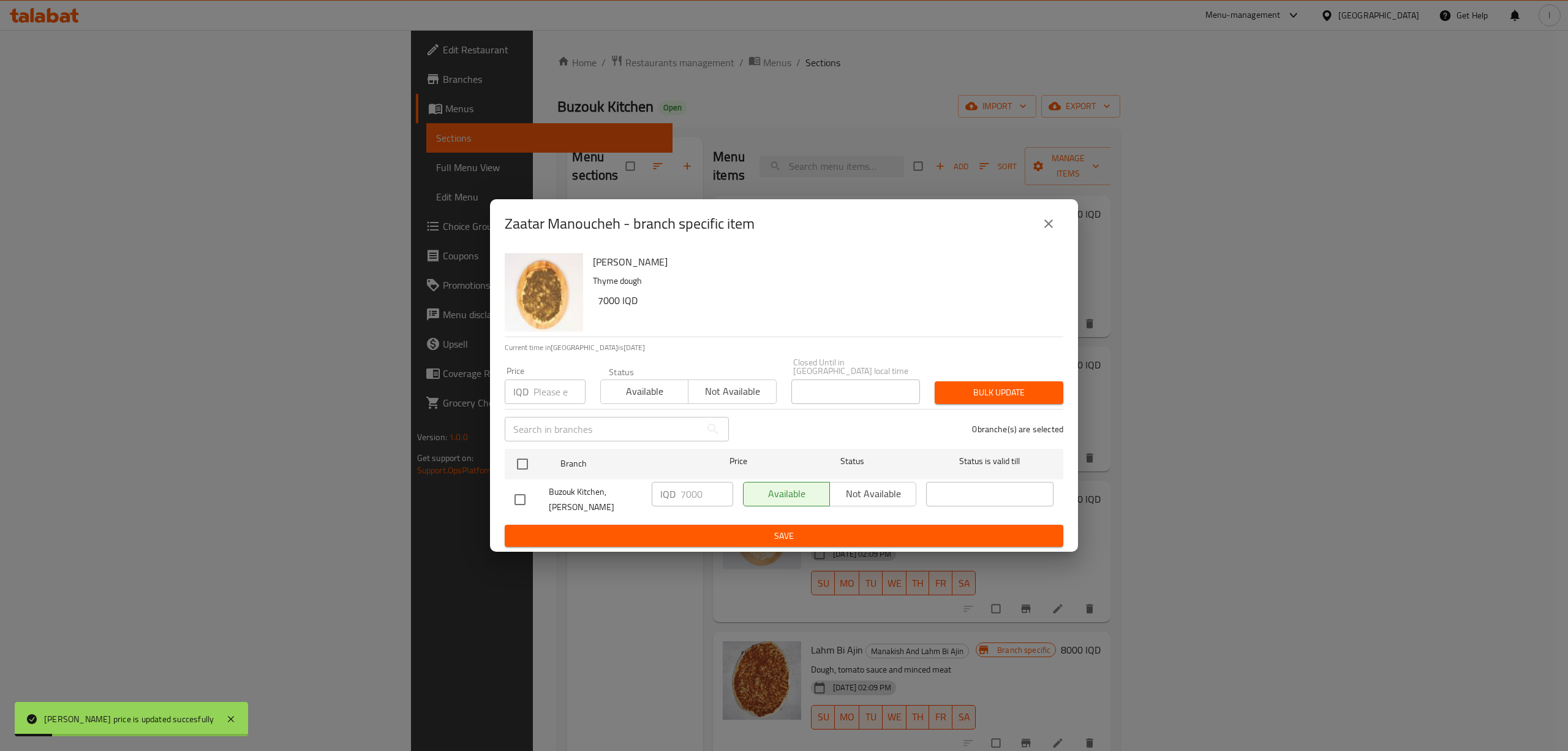
click at [503, 459] on div "Zaatar Manoucheh Thyme dough 7000 IQD Current time in Iraq is 03 Sep 2025 Price…" at bounding box center [784, 399] width 588 height 304
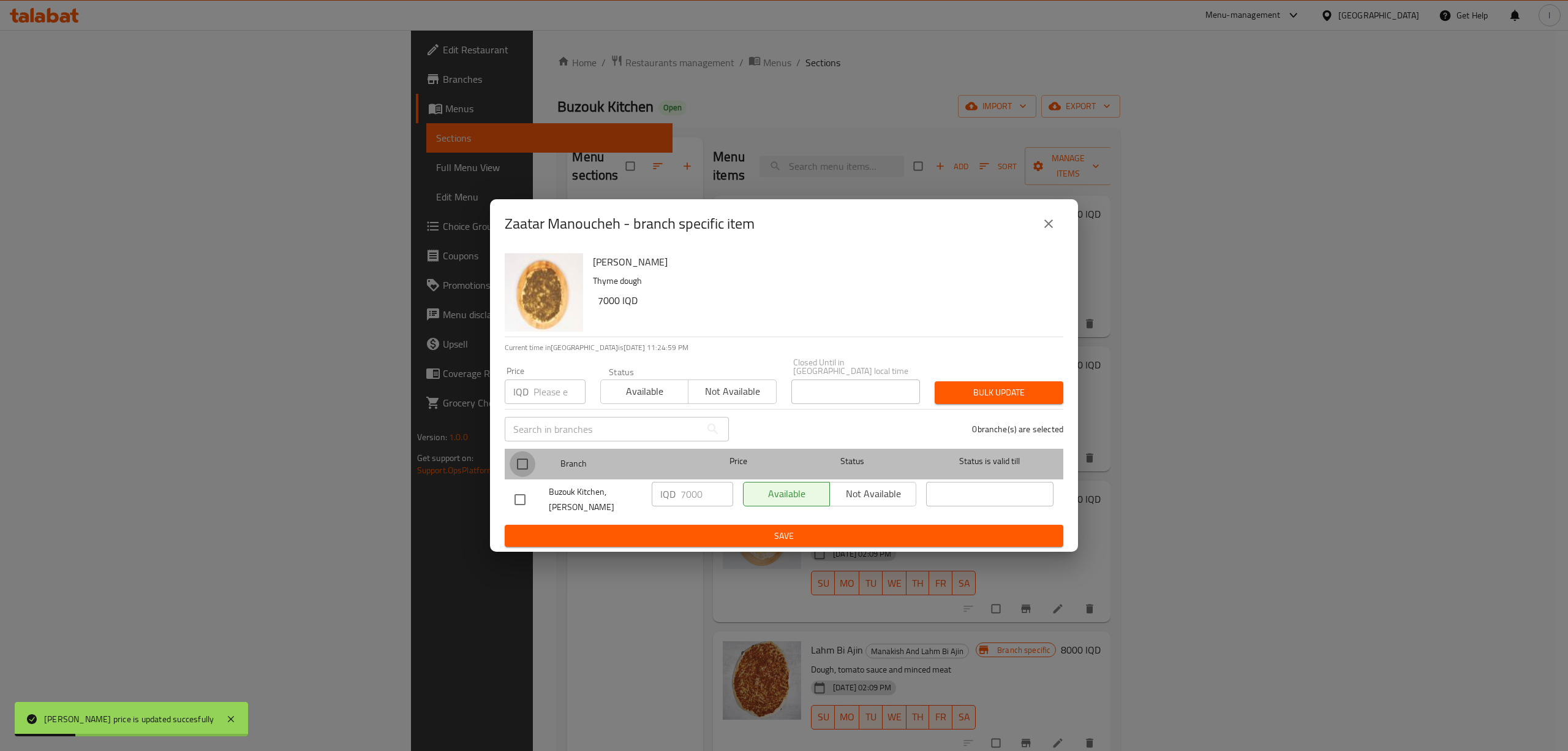
click at [517, 457] on input "checkbox" at bounding box center [523, 464] width 26 height 26
checkbox input "true"
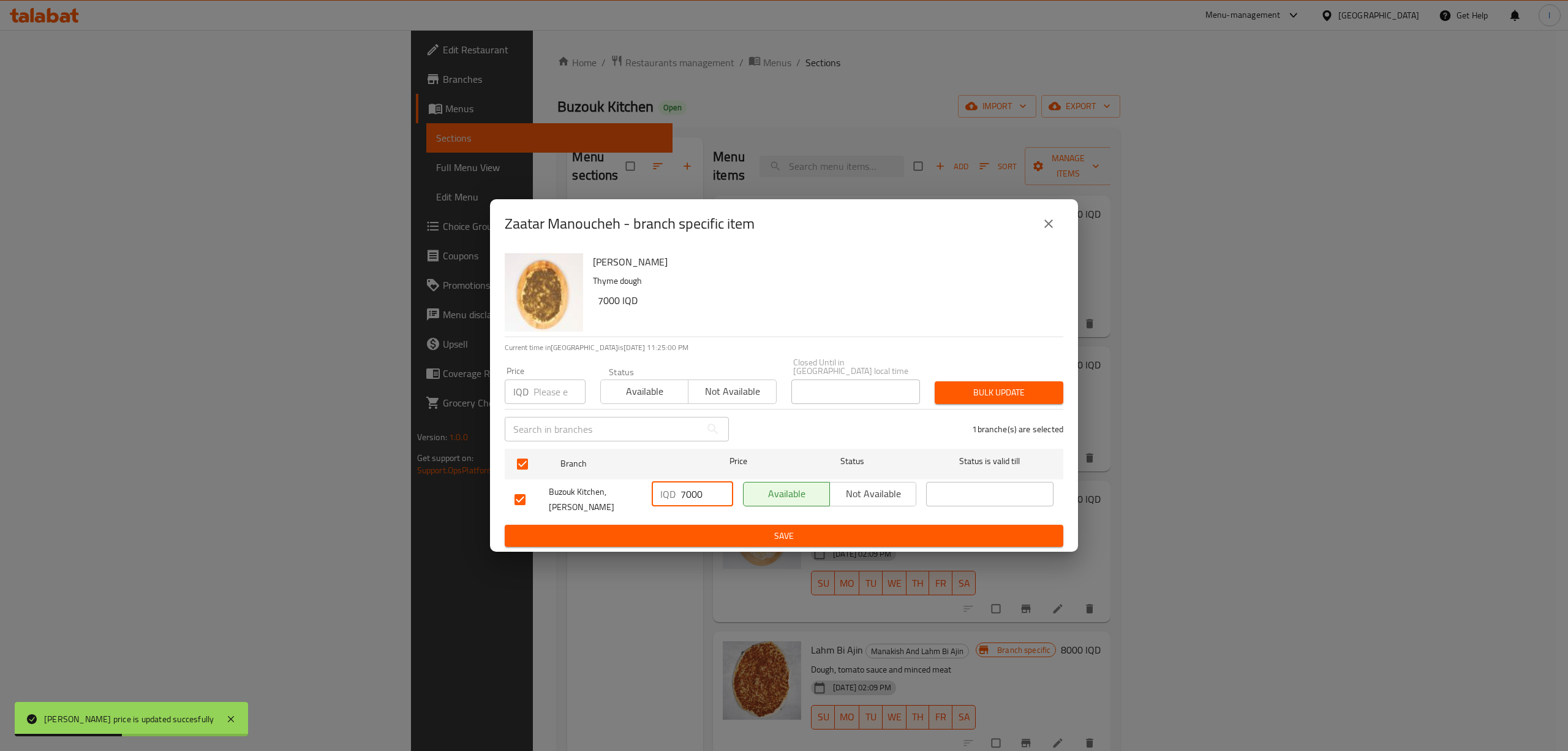
drag, startPoint x: 698, startPoint y: 492, endPoint x: 691, endPoint y: 499, distance: 9.9
click at [691, 499] on input "7000" at bounding box center [707, 494] width 53 height 24
paste input "8"
drag, startPoint x: 701, startPoint y: 497, endPoint x: 633, endPoint y: 500, distance: 68.1
click at [633, 500] on div "Buzouk Kitchen, Al Ashar IQD 8000 ​ Available Not available ​" at bounding box center [784, 500] width 549 height 45
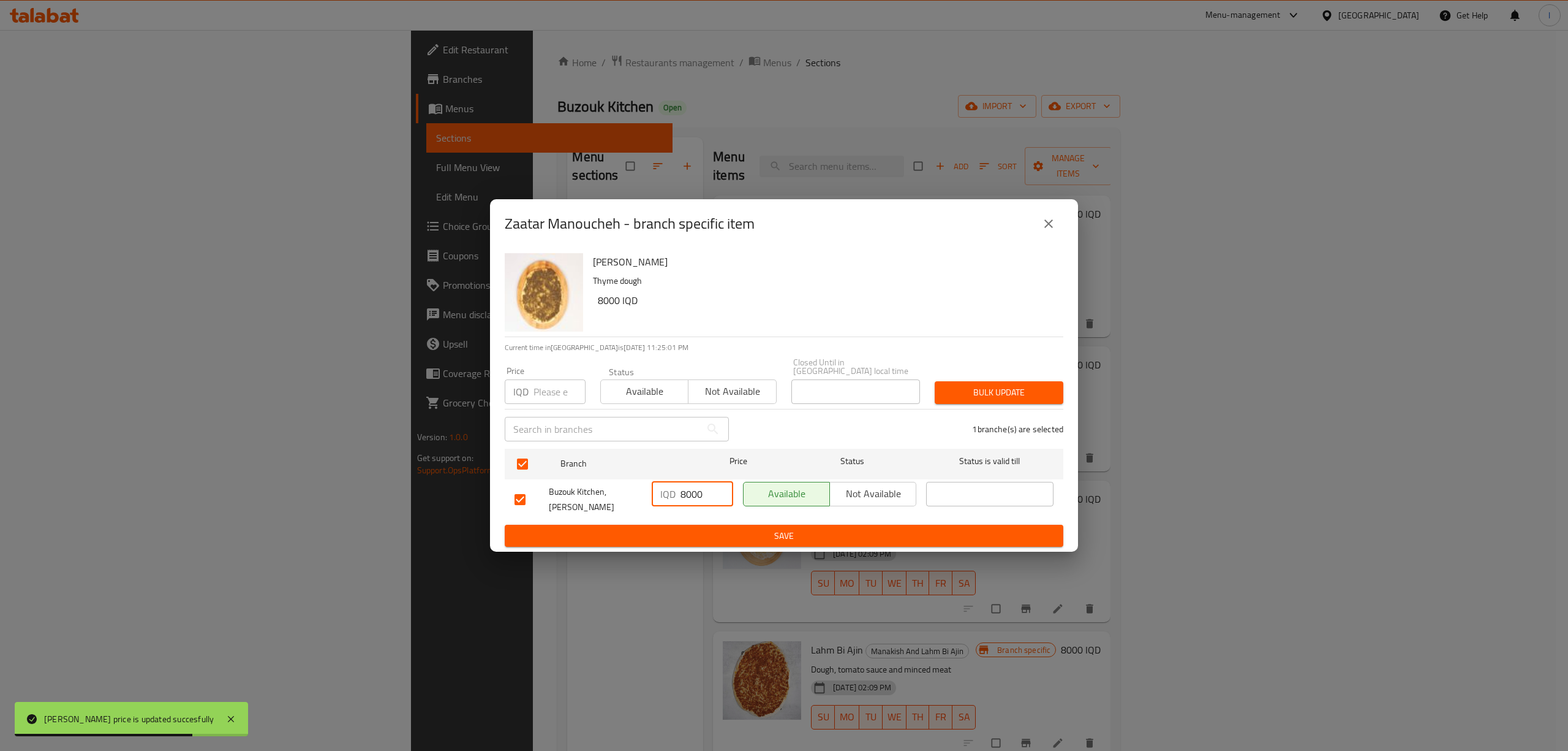
type input "8000"
click at [672, 528] on span "Save" at bounding box center [784, 536] width 539 height 16
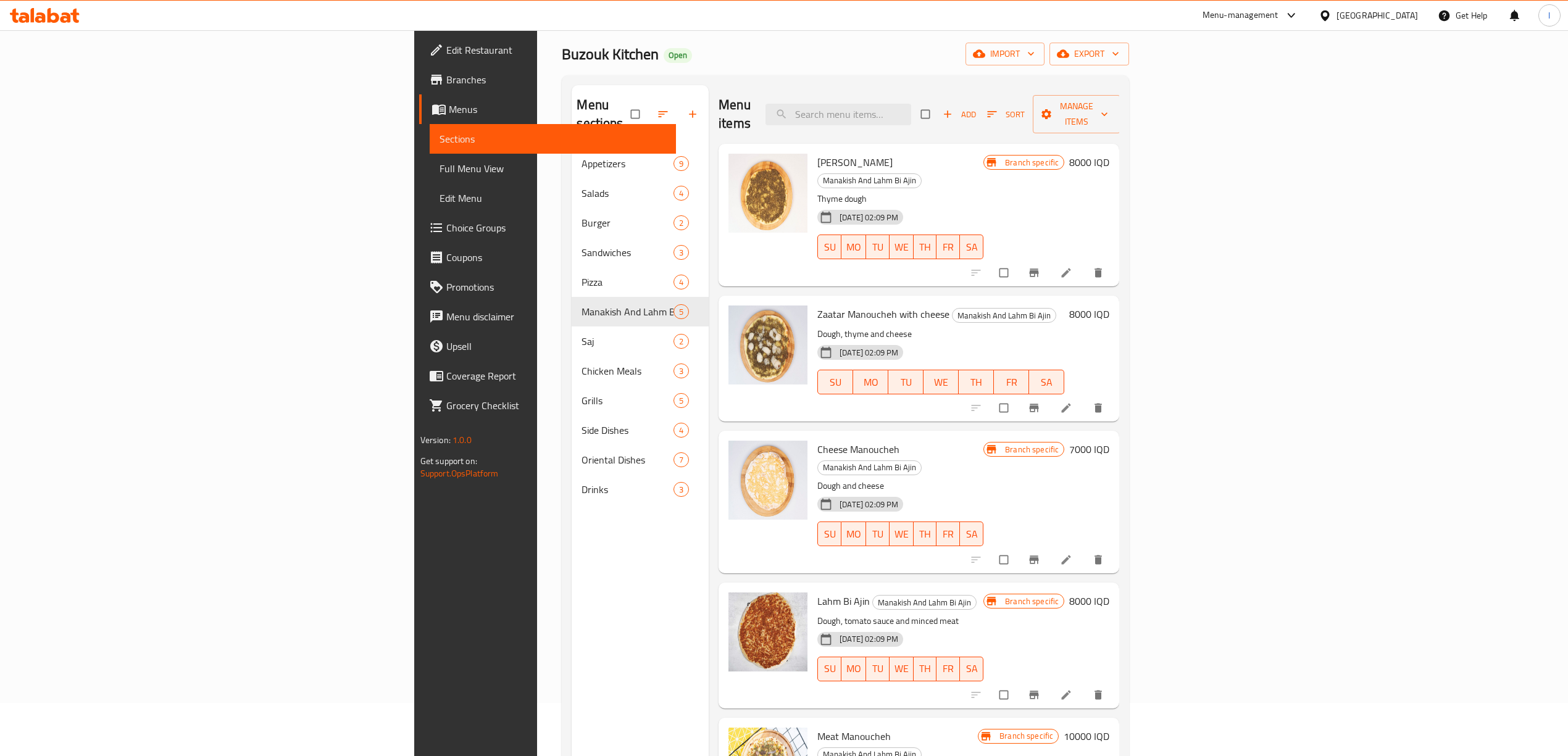
scroll to position [82, 0]
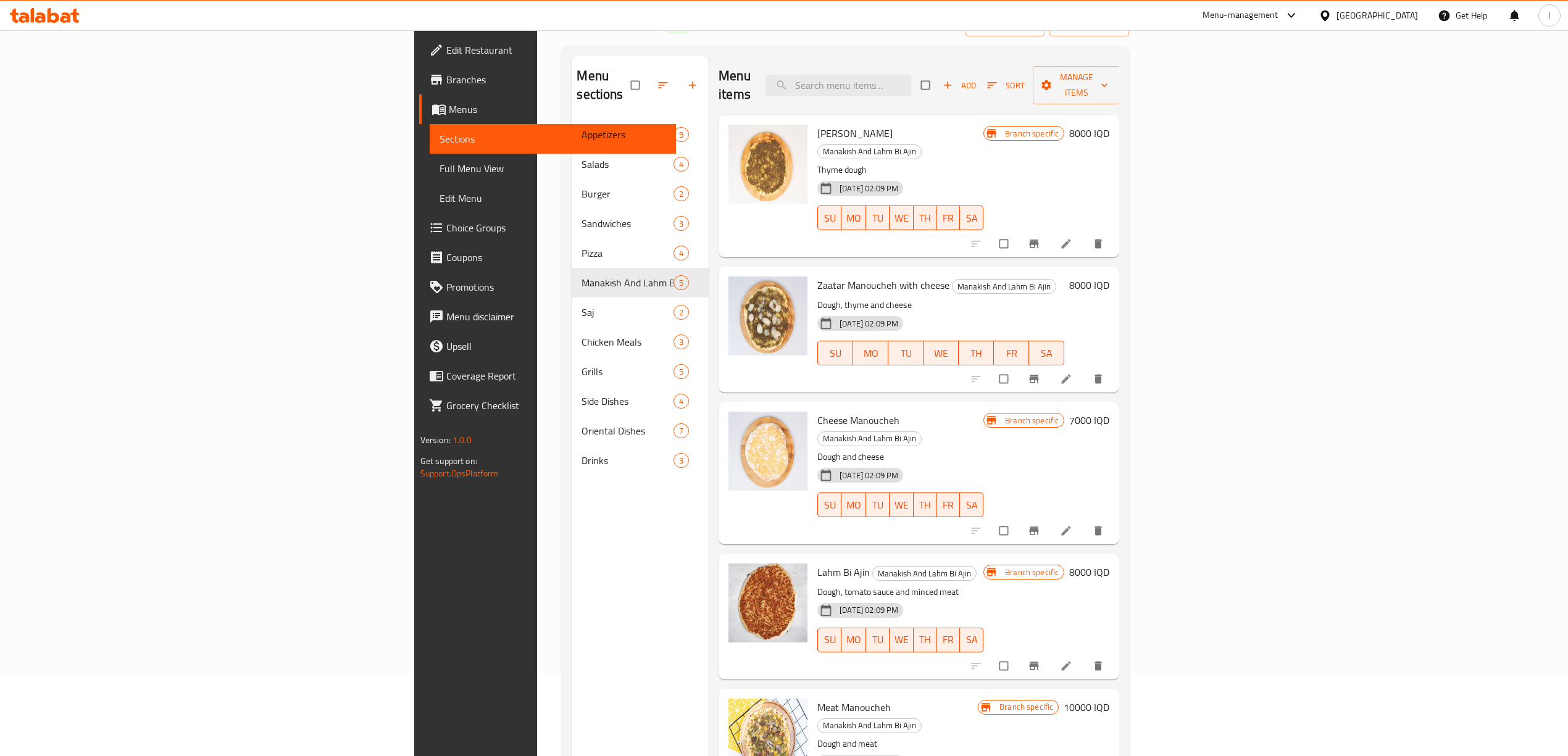
click at [1110, 412] on h6 "7000 IQD" at bounding box center [1089, 420] width 40 height 18
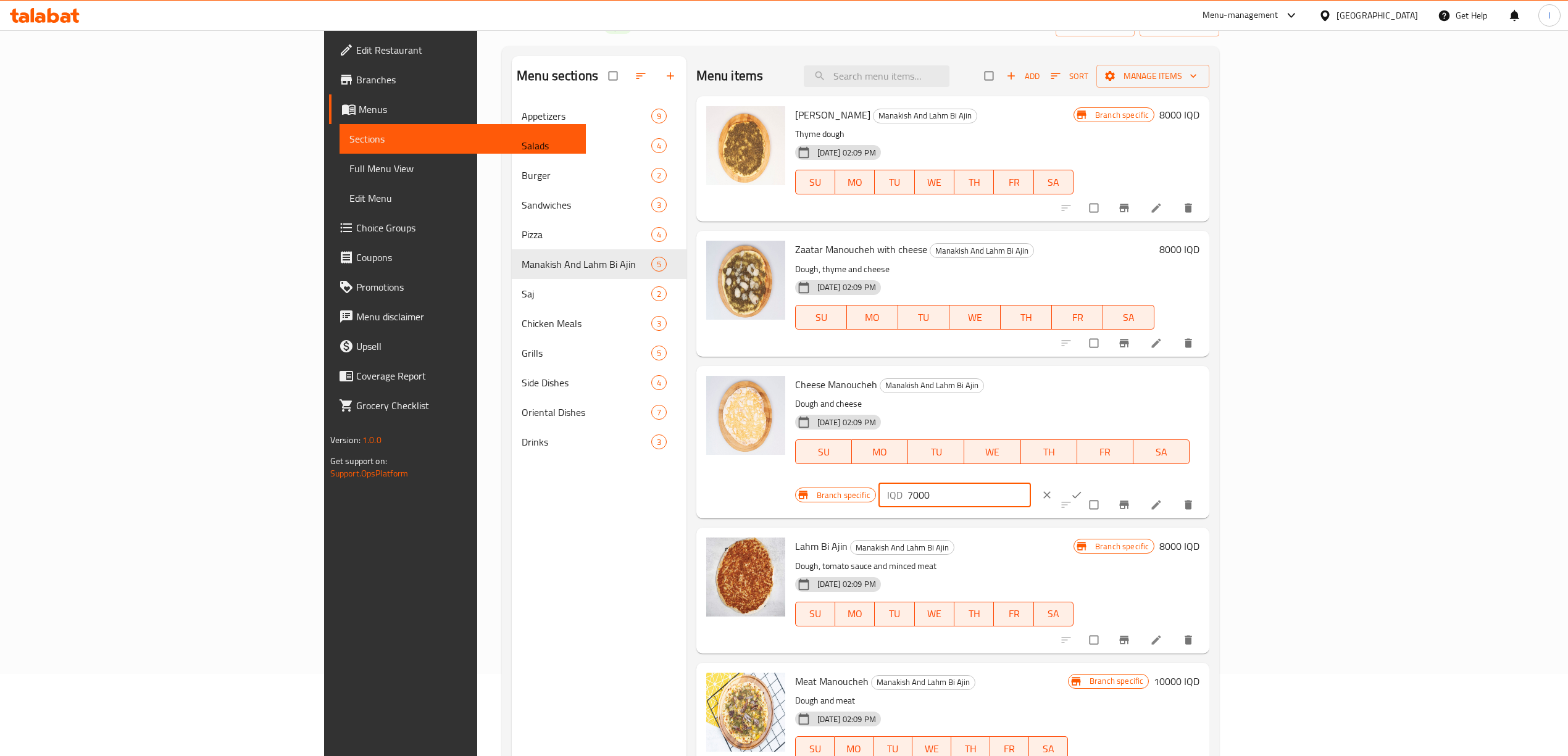
drag, startPoint x: 1356, startPoint y: 392, endPoint x: 1345, endPoint y: 396, distance: 11.7
click at [1031, 483] on div "IQD 7000 ​" at bounding box center [954, 495] width 153 height 25
drag, startPoint x: 1405, startPoint y: 396, endPoint x: 1266, endPoint y: 399, distance: 139.0
click at [1107, 481] on div "Branch specific IQD 9000 ​" at bounding box center [951, 494] width 312 height 27
type input "9000"
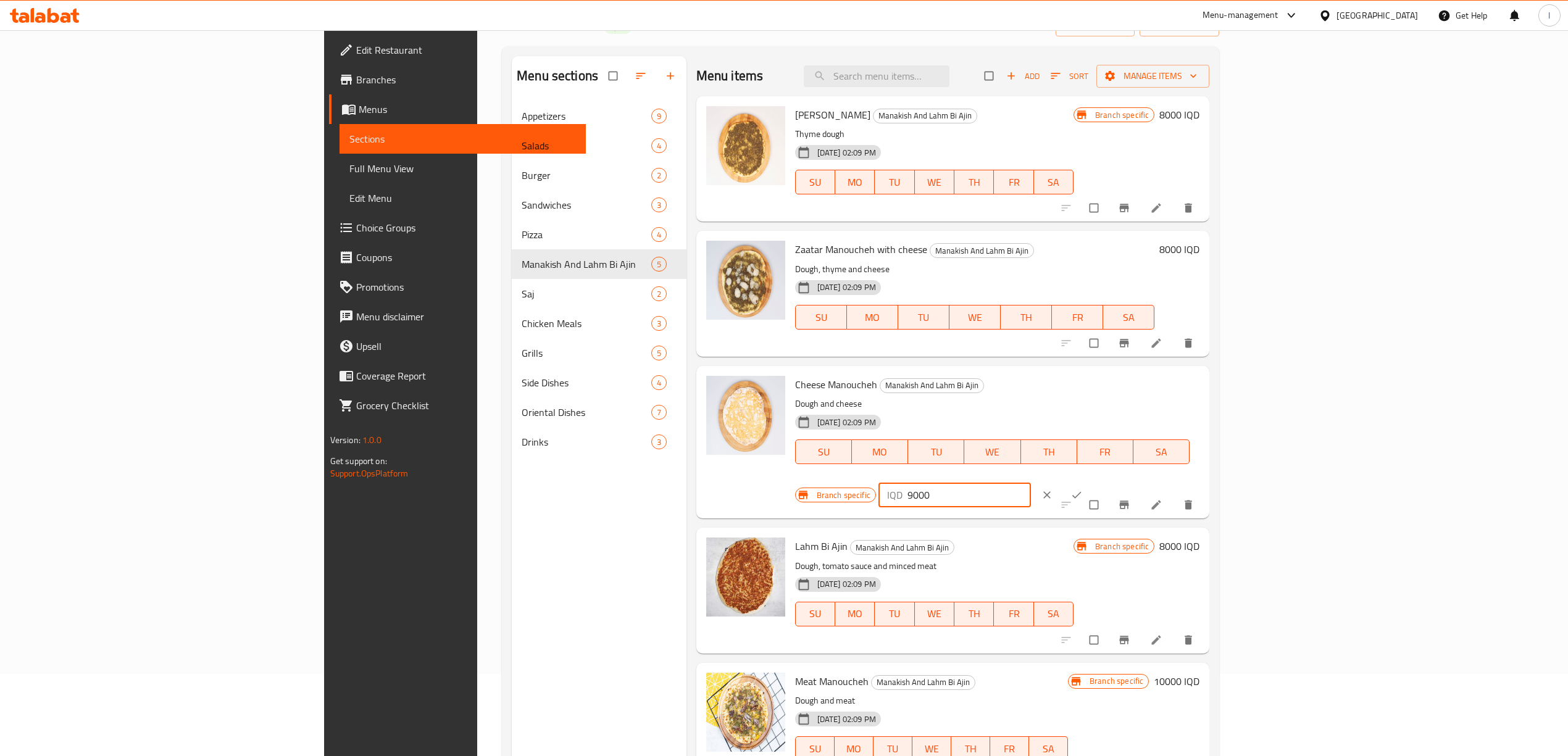
click at [1093, 481] on button "ok" at bounding box center [1078, 494] width 30 height 27
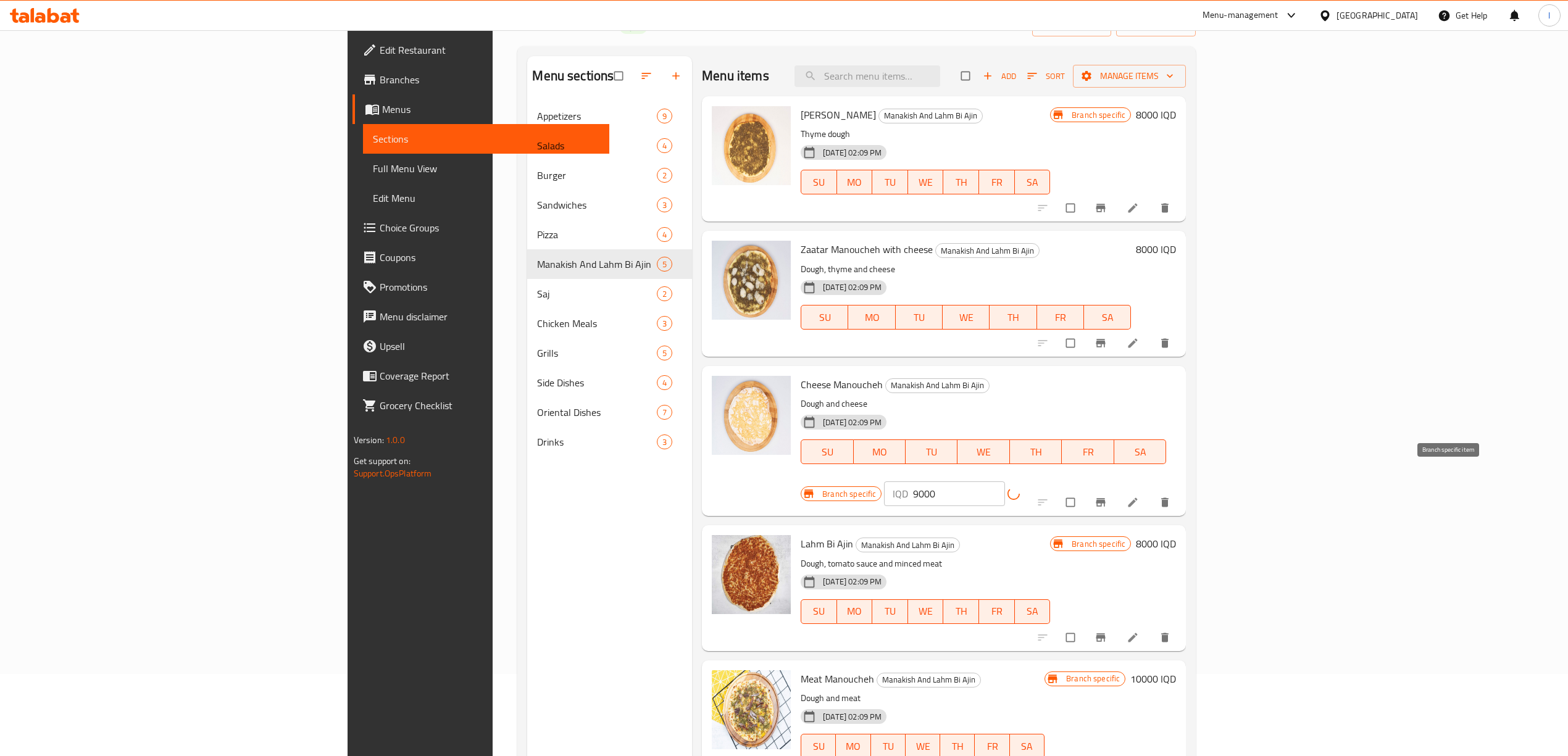
click at [1107, 496] on icon "Branch-specific-item" at bounding box center [1101, 502] width 12 height 12
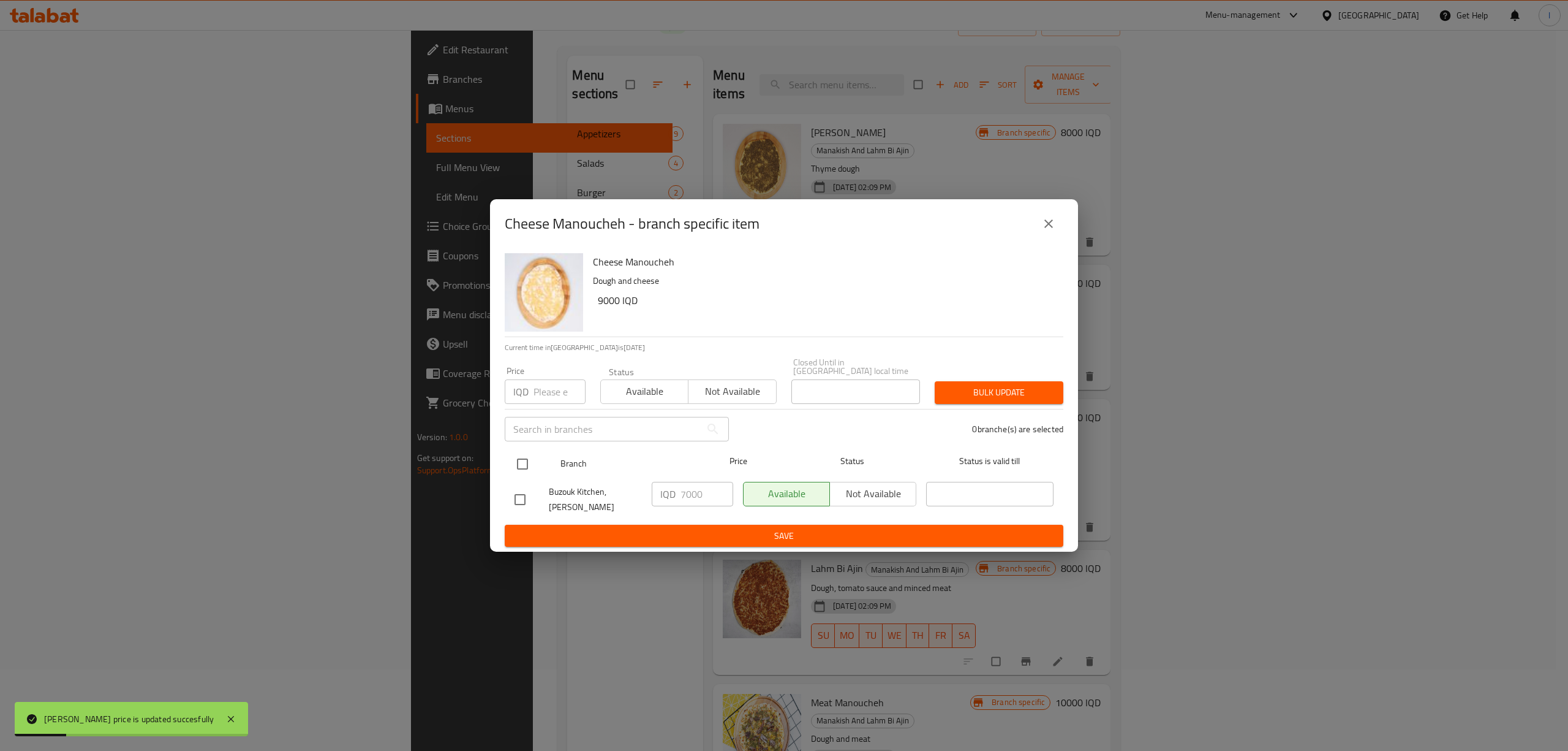
click at [531, 457] on input "checkbox" at bounding box center [523, 464] width 26 height 26
checkbox input "true"
drag, startPoint x: 657, startPoint y: 489, endPoint x: 525, endPoint y: 495, distance: 132.1
click at [528, 495] on div "Buzouk Kitchen, Al Ashar IQD 7000 ​ Available Not available ​" at bounding box center [784, 500] width 549 height 45
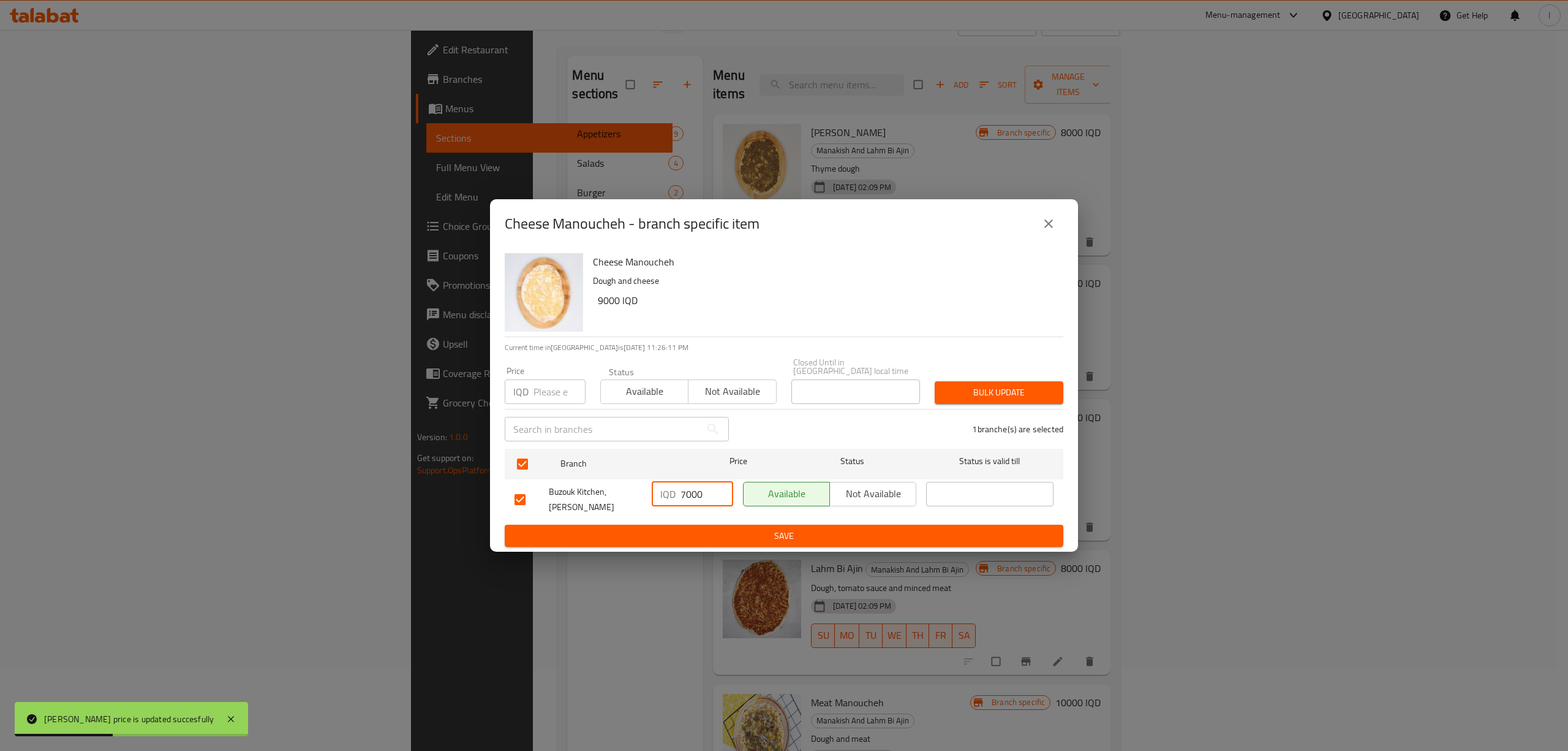
paste input "9"
type input "9000"
click at [682, 525] on button "Save" at bounding box center [784, 536] width 558 height 23
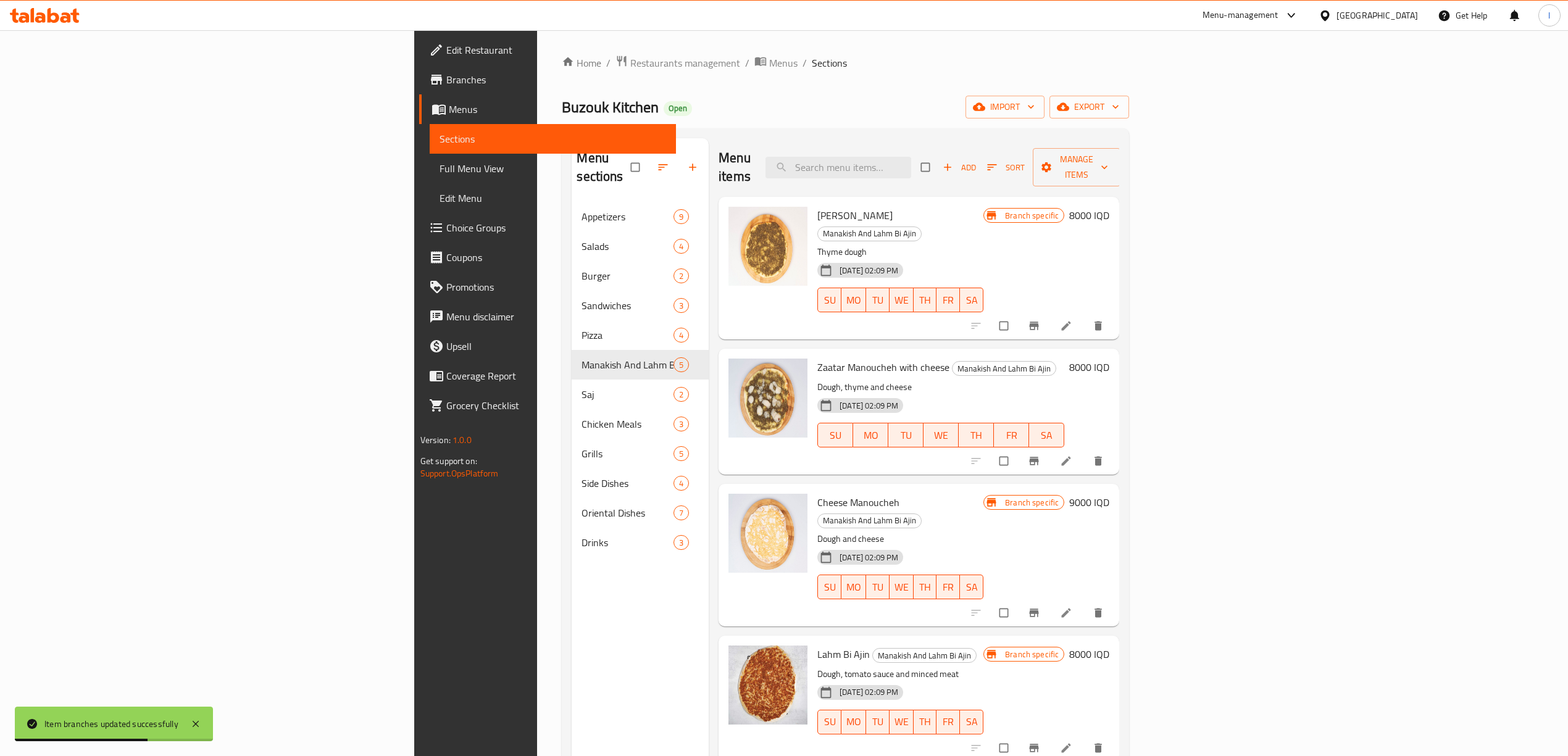
scroll to position [173, 0]
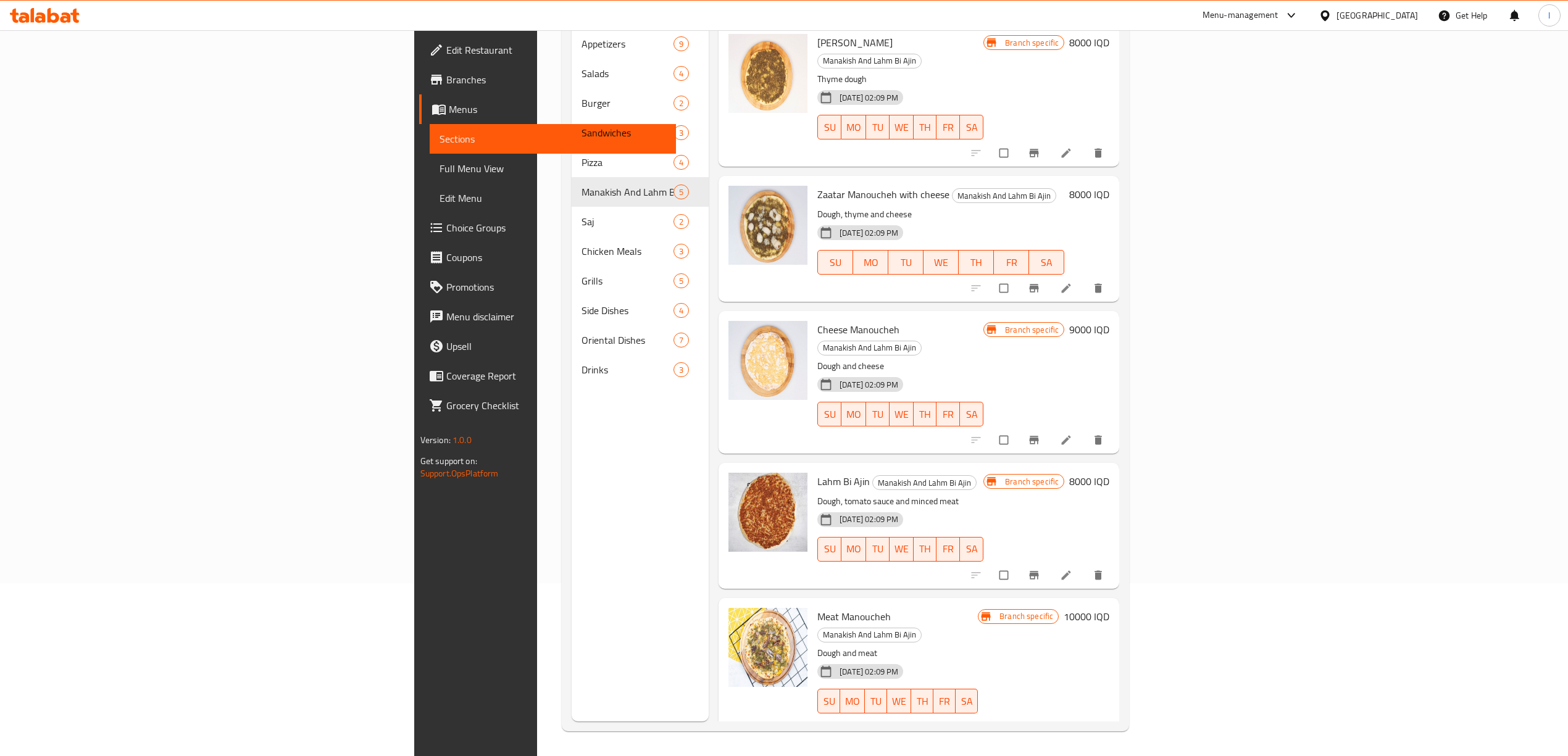
drag, startPoint x: 493, startPoint y: 491, endPoint x: 546, endPoint y: 462, distance: 60.4
click at [571, 491] on div "Menu sections Appetizers 9 Salads 4 Burger 2 Sandwiches 3 Pizza 4 Manakish And …" at bounding box center [640, 343] width 137 height 756
click at [818, 472] on span "Lahm Bi Ajin" at bounding box center [844, 481] width 53 height 18
copy span "Lahm"
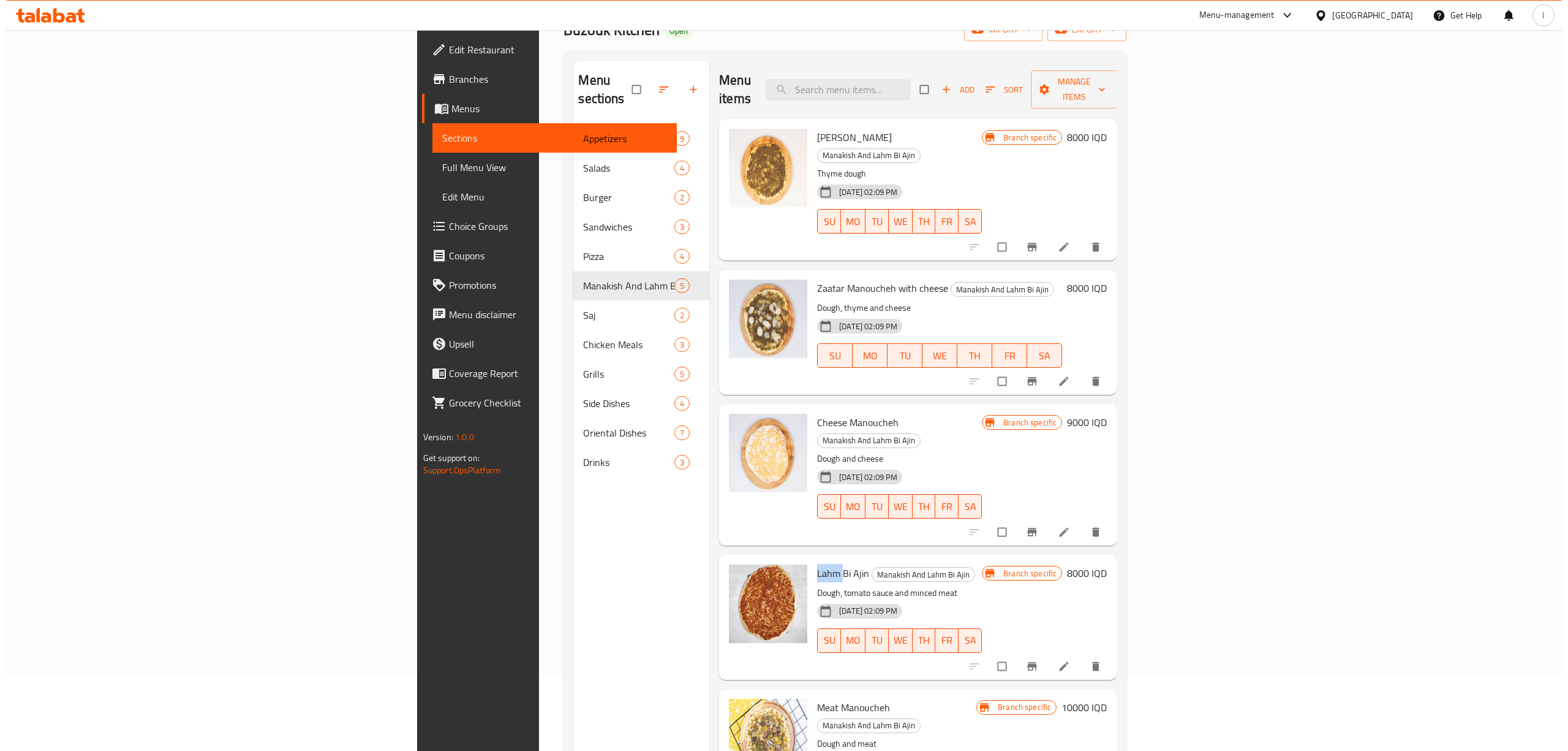
scroll to position [0, 0]
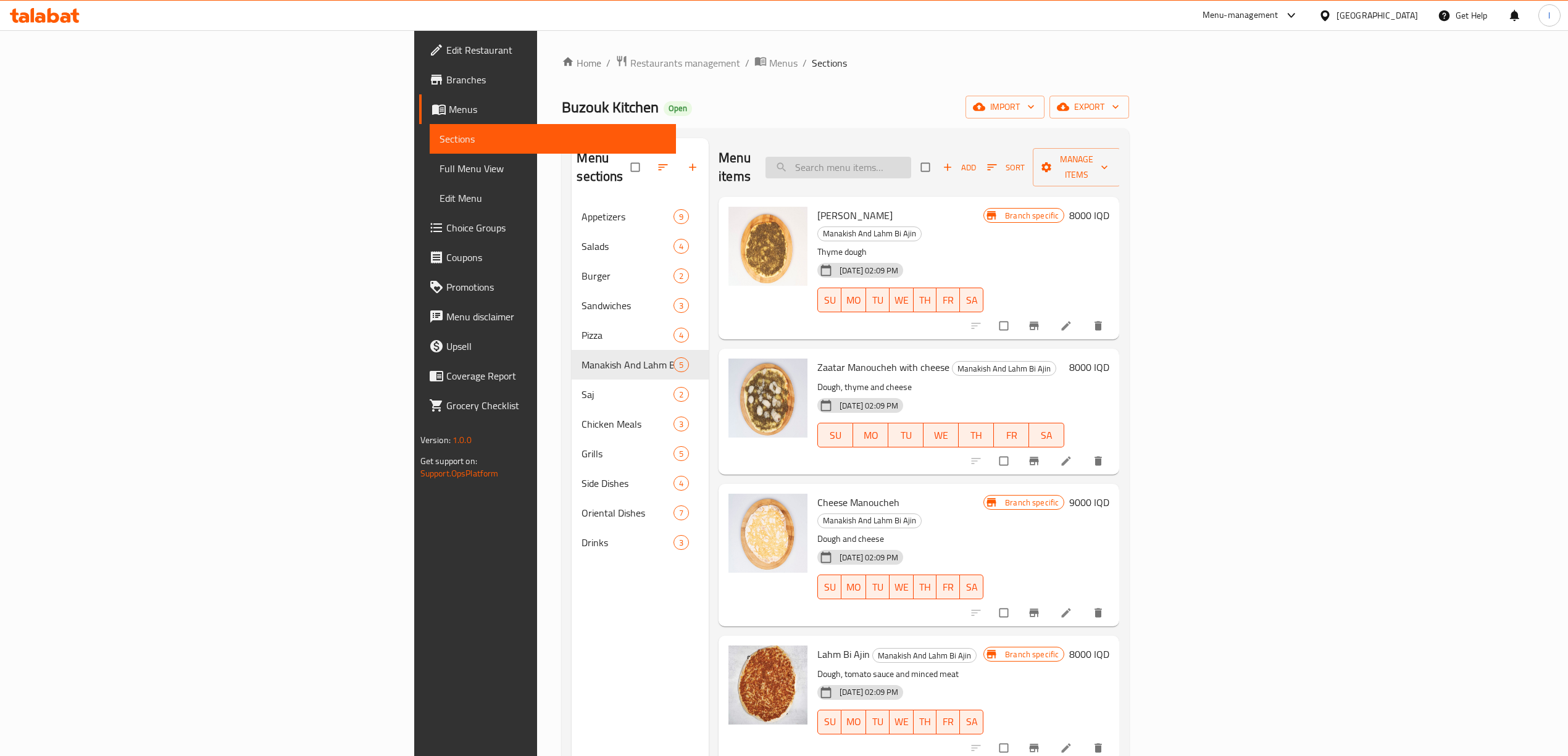
click at [912, 161] on input "search" at bounding box center [838, 167] width 145 height 22
paste input "Lahm"
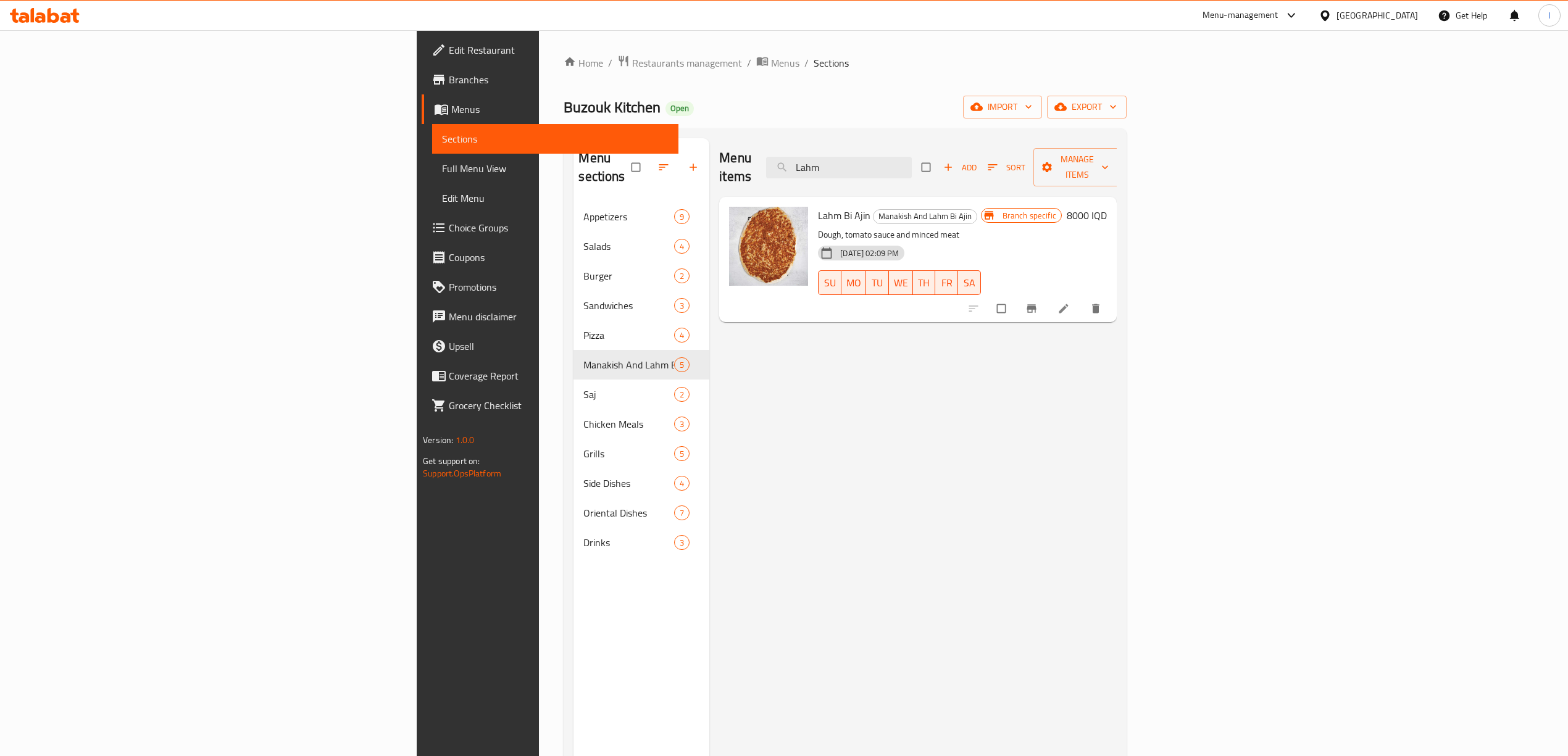
type input "Lahm"
click at [451, 106] on span "Menus" at bounding box center [560, 109] width 217 height 15
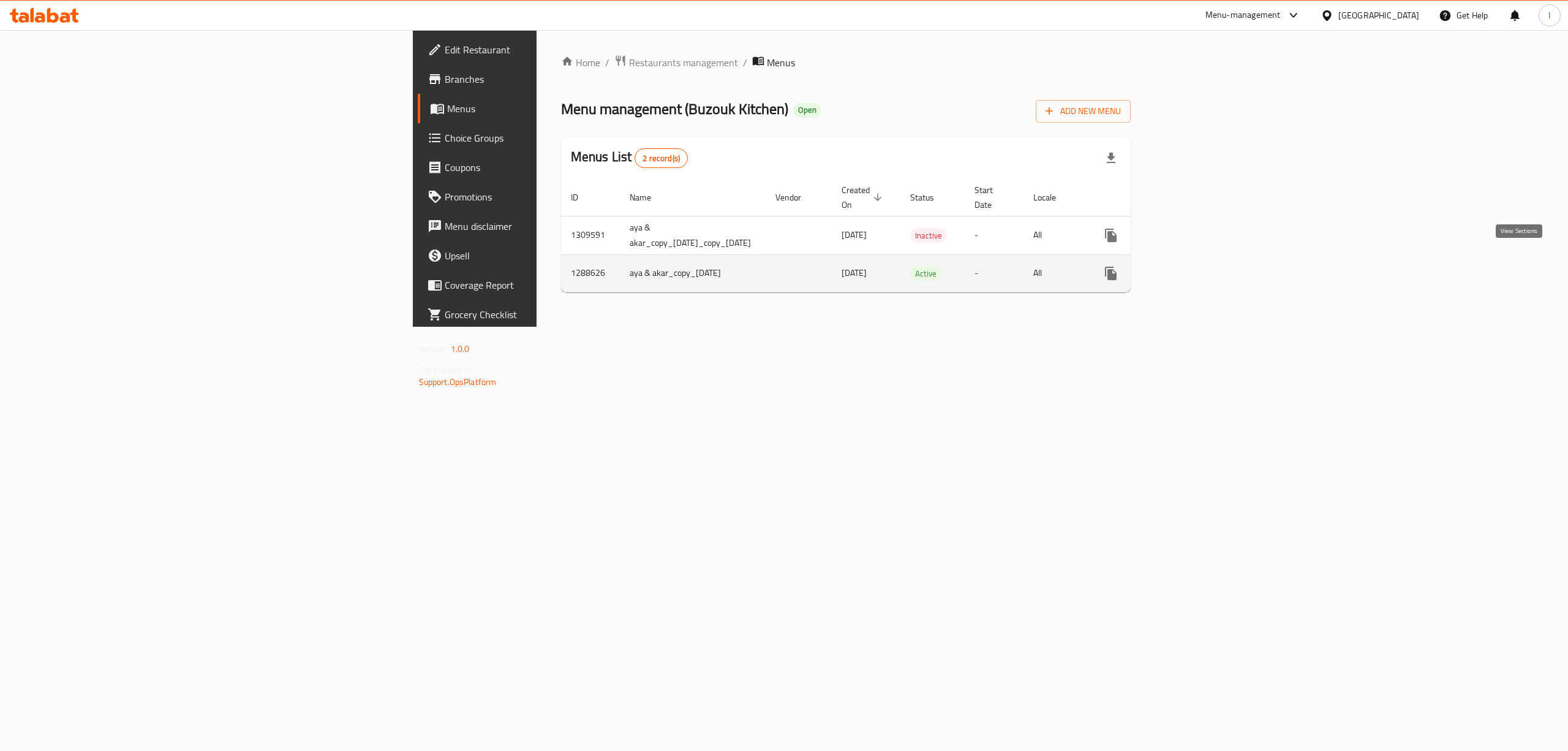
click at [1204, 268] on icon "enhanced table" at bounding box center [1199, 273] width 11 height 11
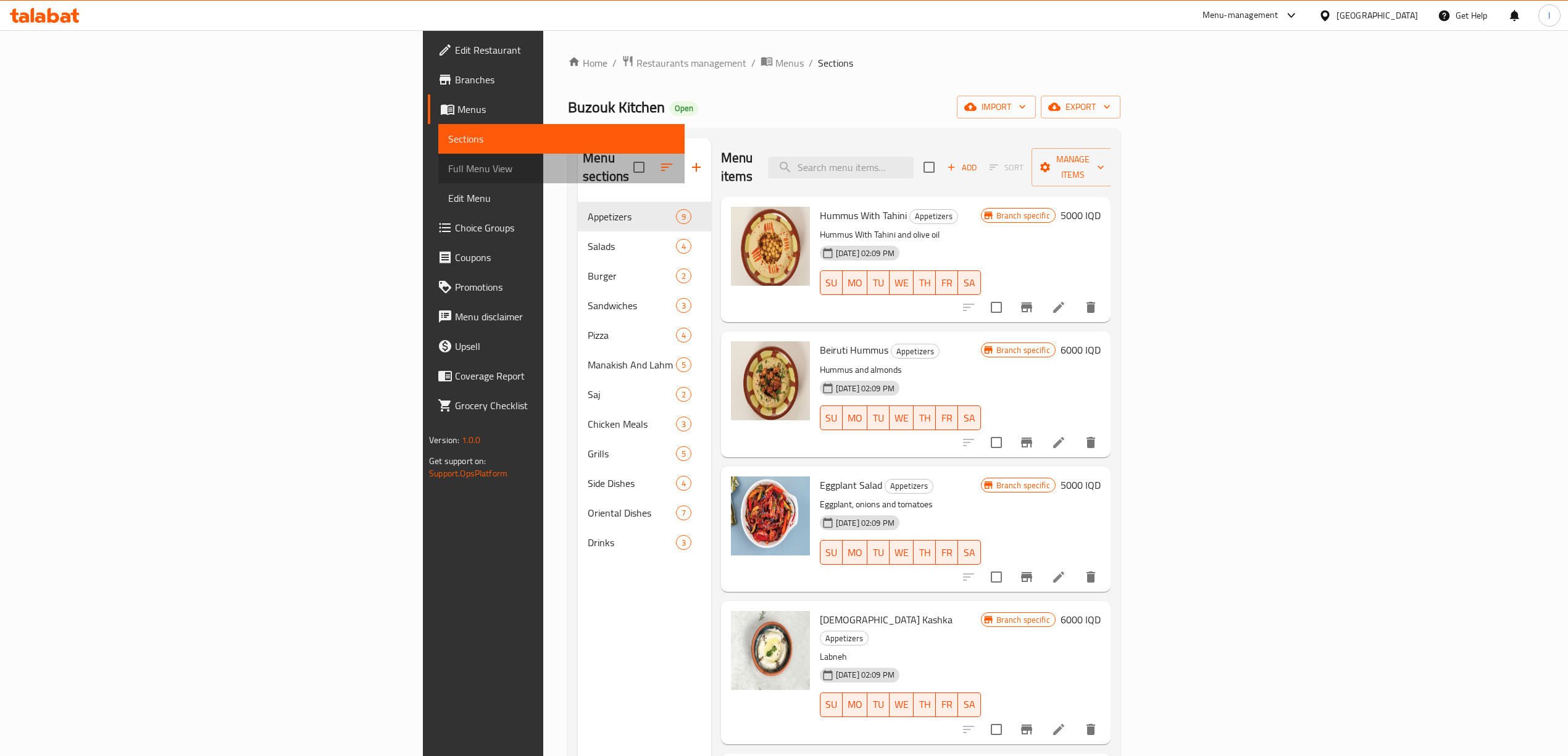
click at [448, 164] on span "Full Menu View" at bounding box center [561, 168] width 226 height 15
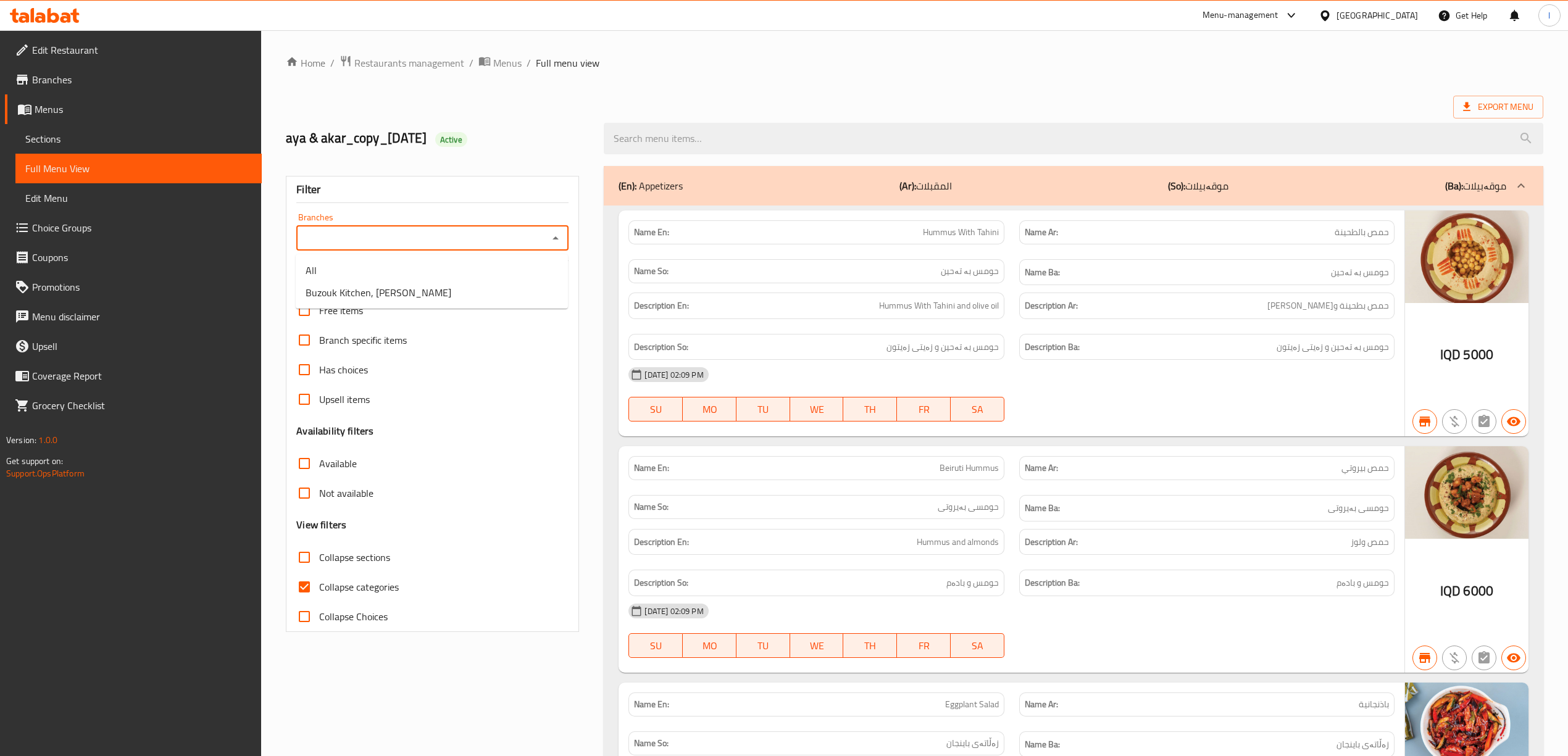
click at [419, 245] on input "Branches" at bounding box center [422, 238] width 245 height 18
click at [389, 295] on span "Buzouk Kitchen, [PERSON_NAME]" at bounding box center [379, 292] width 145 height 15
type input "Buzouk Kitchen, [PERSON_NAME]"
click at [318, 593] on input "Collapse categories" at bounding box center [304, 587] width 30 height 30
checkbox input "false"
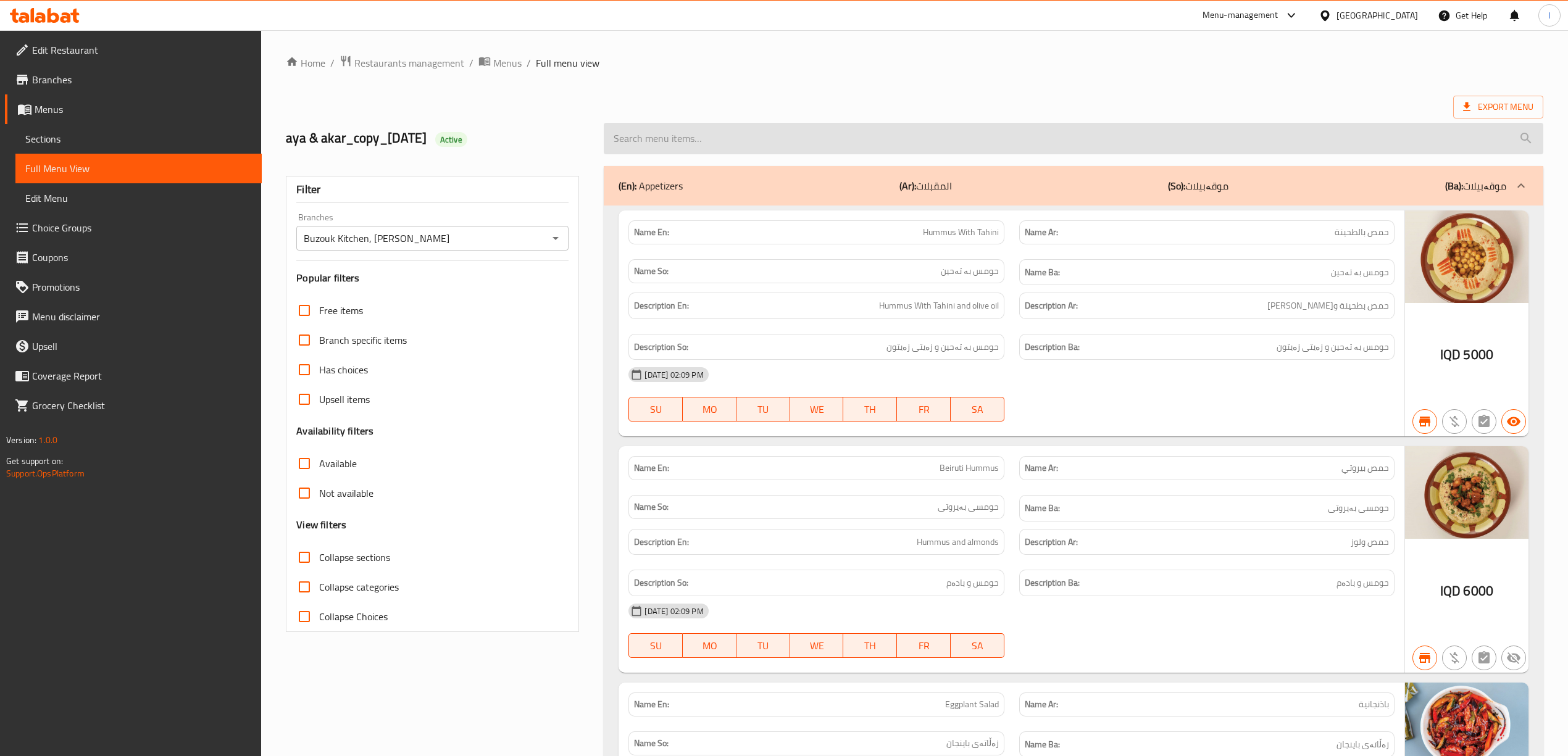
click at [845, 141] on input "search" at bounding box center [1073, 138] width 939 height 32
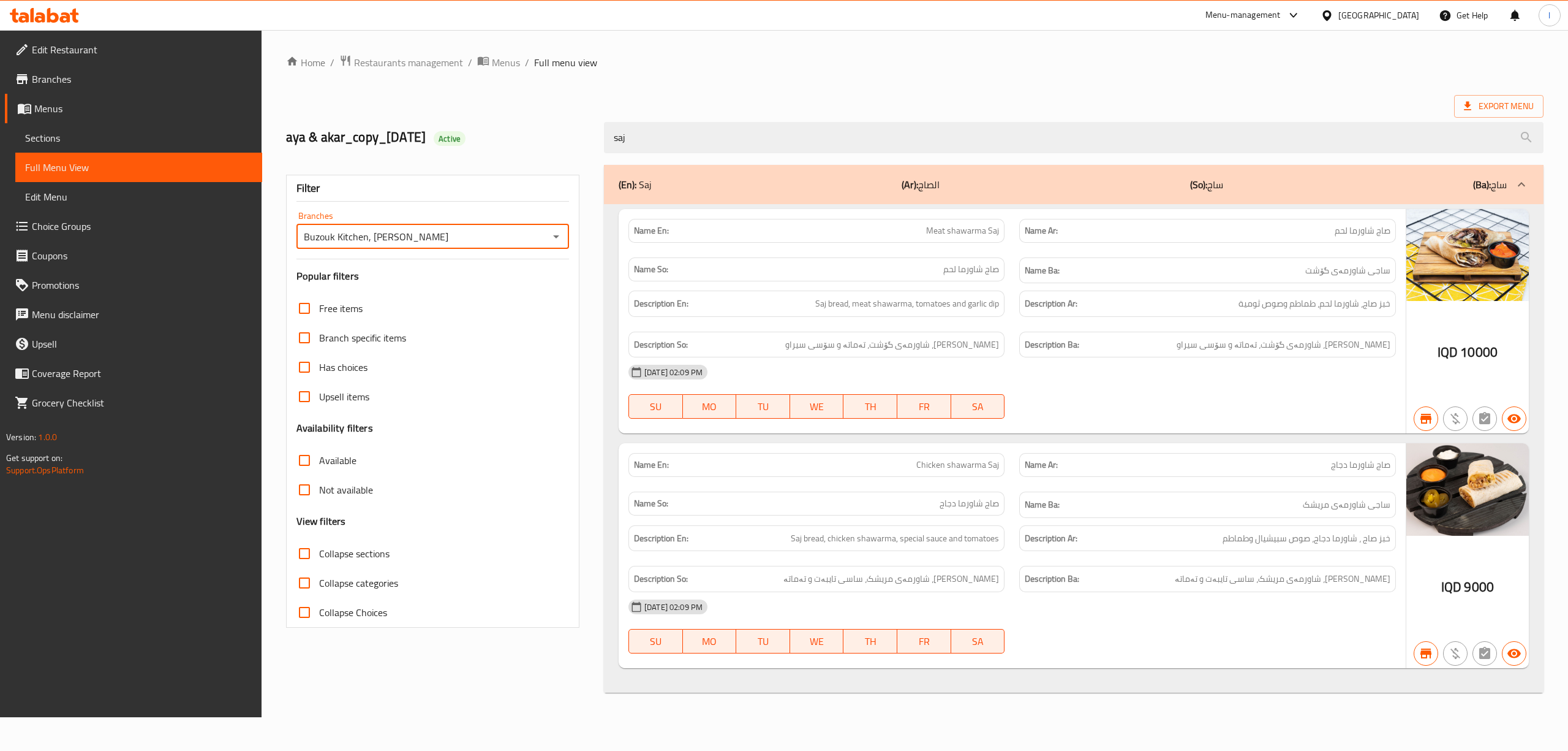
click at [403, 239] on input "Buzouk Kitchen, [PERSON_NAME]" at bounding box center [423, 237] width 245 height 17
click at [476, 245] on input "Buzouk Kitchen, [PERSON_NAME]" at bounding box center [423, 237] width 245 height 17
click at [545, 240] on div "Buzouk Kitchen, Al Ashar Branches" at bounding box center [432, 237] width 272 height 24
drag, startPoint x: 831, startPoint y: 134, endPoint x: 459, endPoint y: 132, distance: 372.0
click at [463, 140] on div "aya & akar_copy_13/05/2025 Active saj" at bounding box center [914, 137] width 1272 height 55
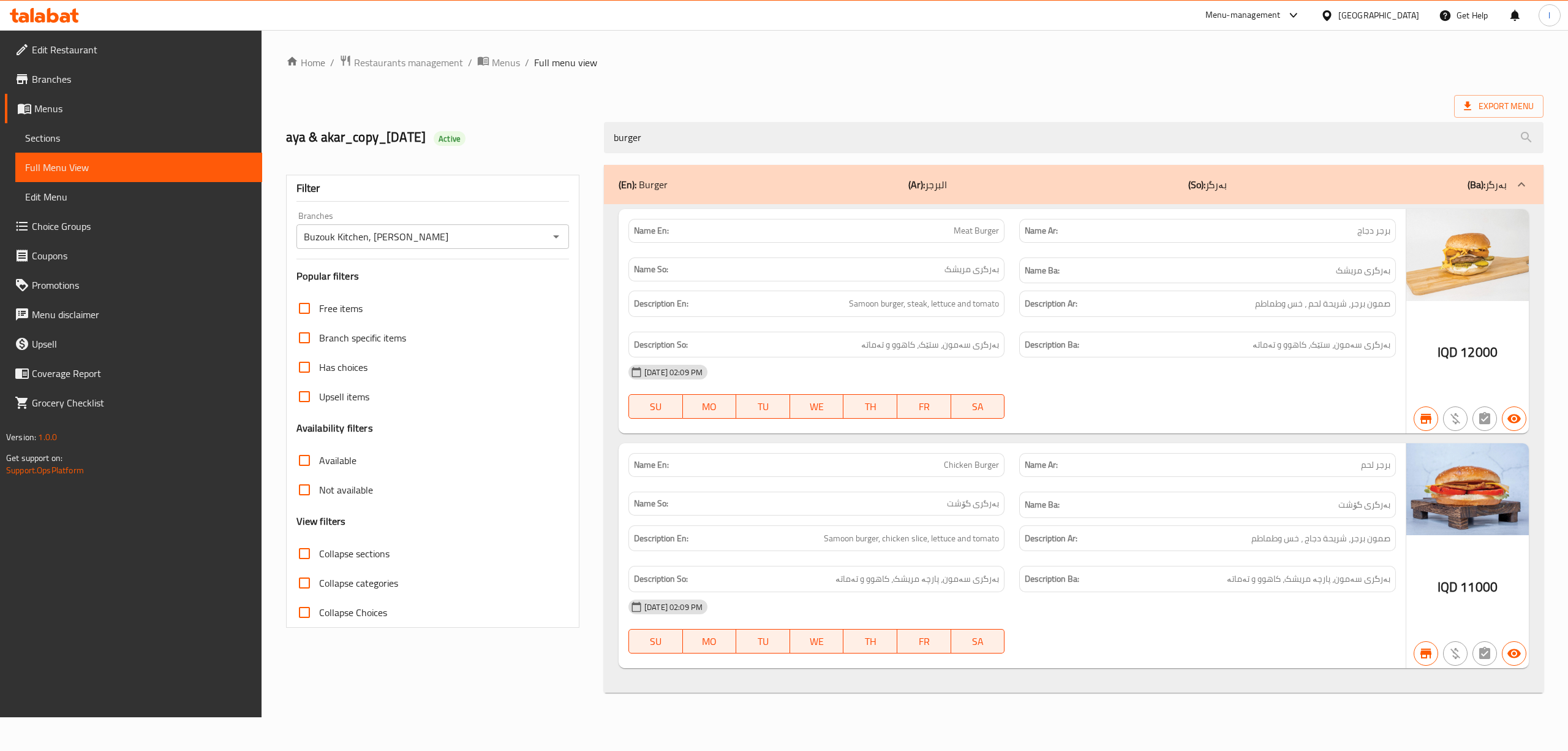
drag, startPoint x: 725, startPoint y: 133, endPoint x: 410, endPoint y: 133, distance: 315.0
click at [430, 137] on div "aya & akar_copy_13/05/2025 Active burger" at bounding box center [914, 137] width 1272 height 55
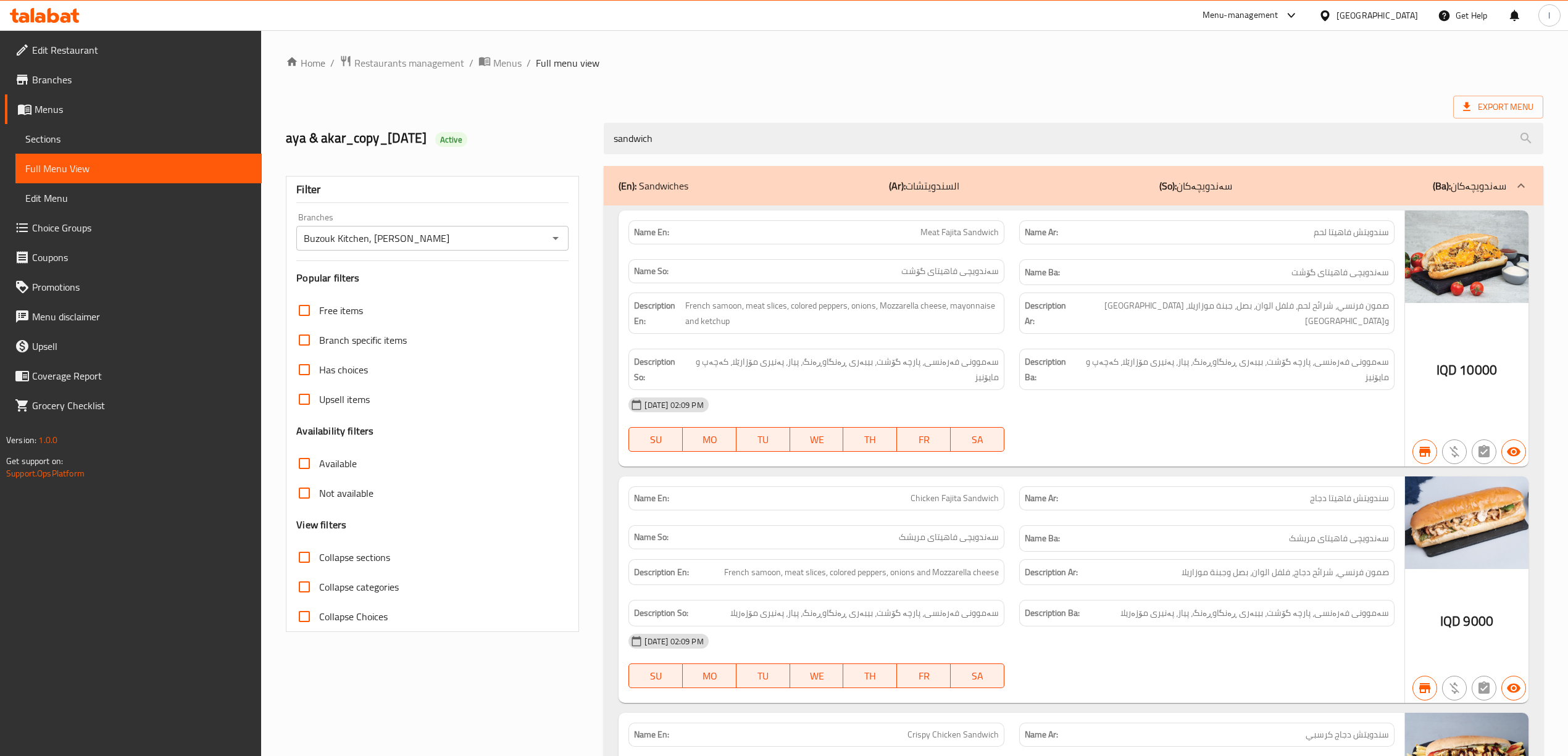
drag, startPoint x: 628, startPoint y: 143, endPoint x: 543, endPoint y: 138, distance: 85.1
click at [551, 138] on div "aya & akar_copy_13/05/2025 Active sandwich" at bounding box center [915, 138] width 1273 height 55
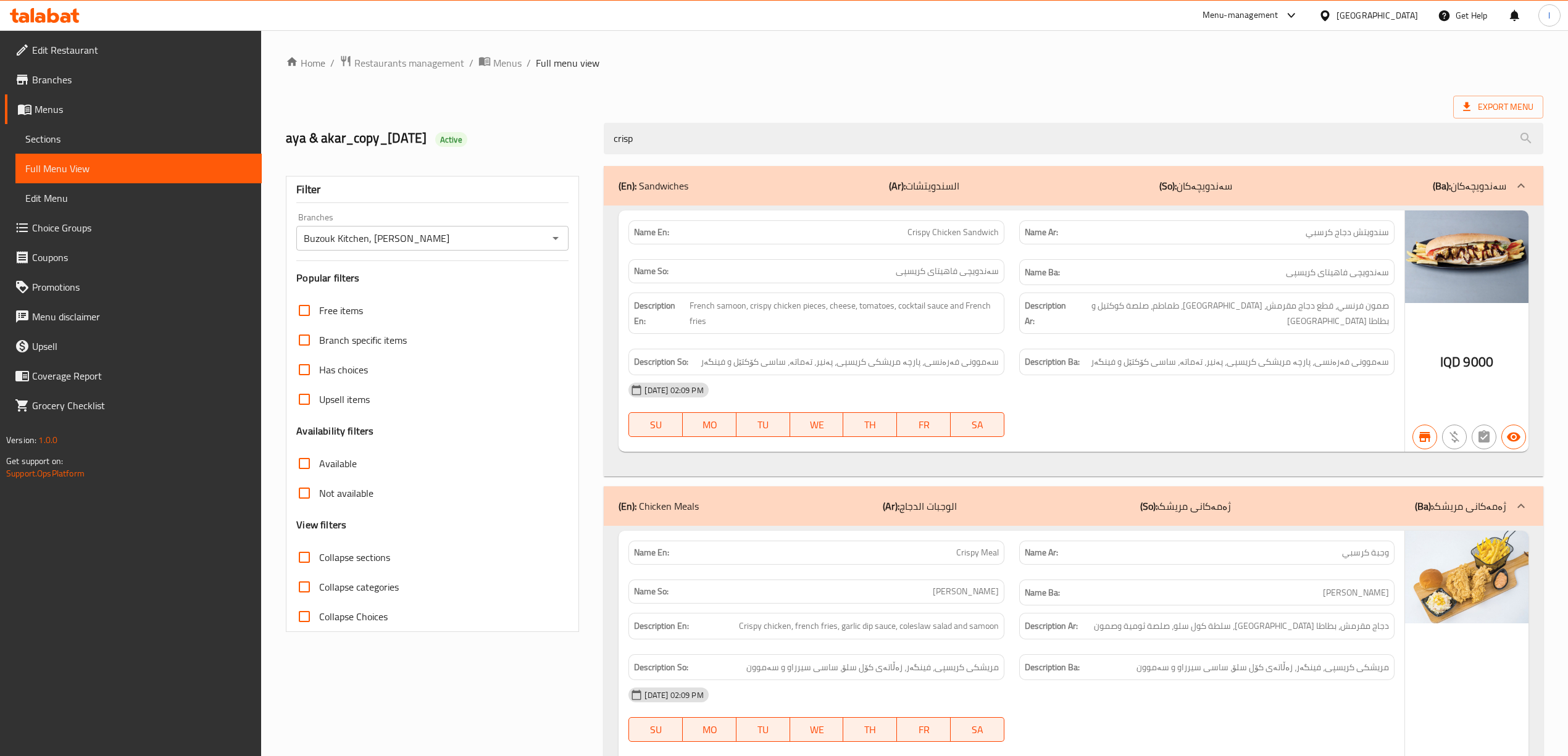
drag, startPoint x: 667, startPoint y: 137, endPoint x: 543, endPoint y: 144, distance: 124.2
click at [543, 144] on div "aya & akar_copy_13/05/2025 Active crisp" at bounding box center [915, 138] width 1273 height 55
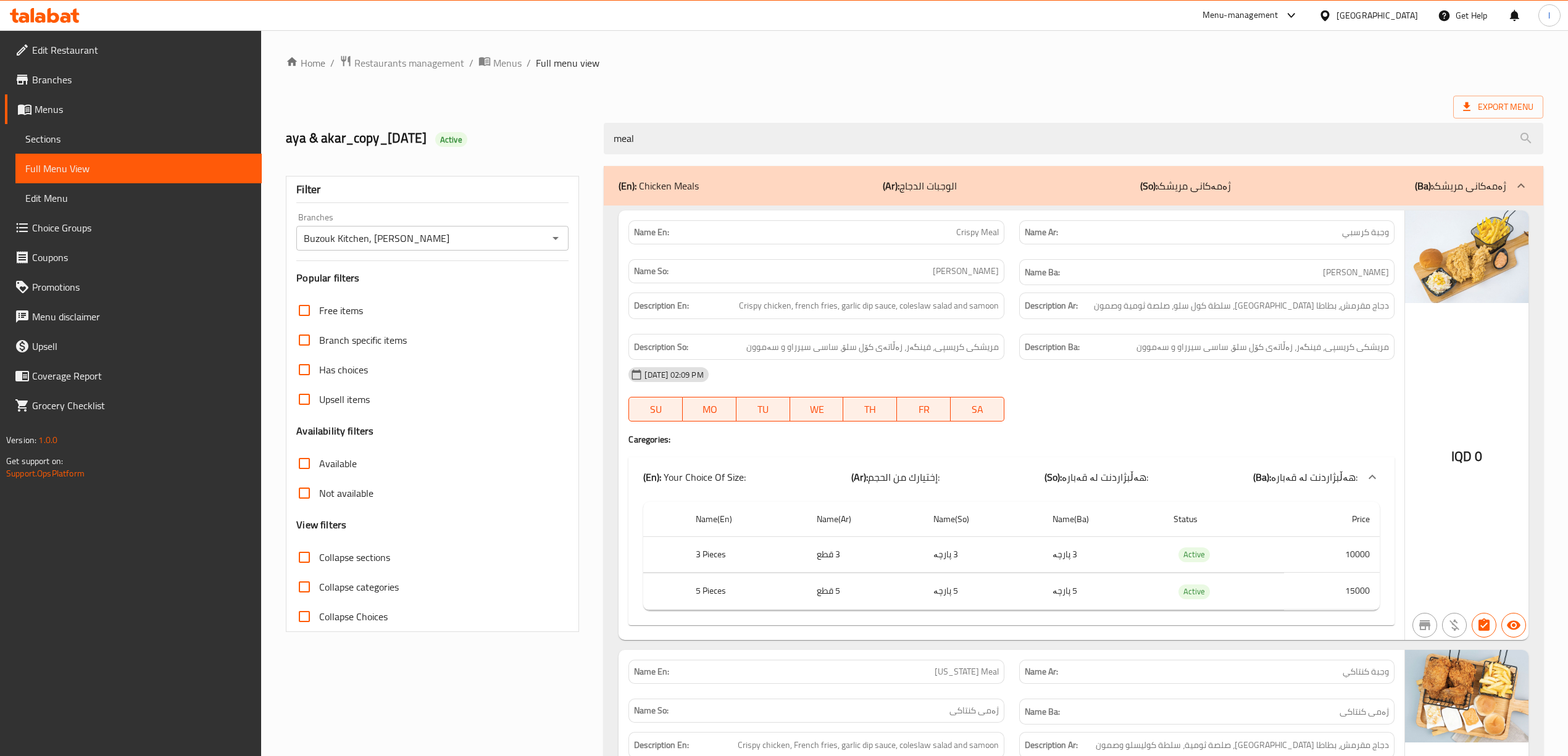
drag, startPoint x: 747, startPoint y: 133, endPoint x: 486, endPoint y: 155, distance: 261.9
click at [486, 155] on div "aya & akar_copy_13/05/2025 Active meal" at bounding box center [915, 138] width 1273 height 55
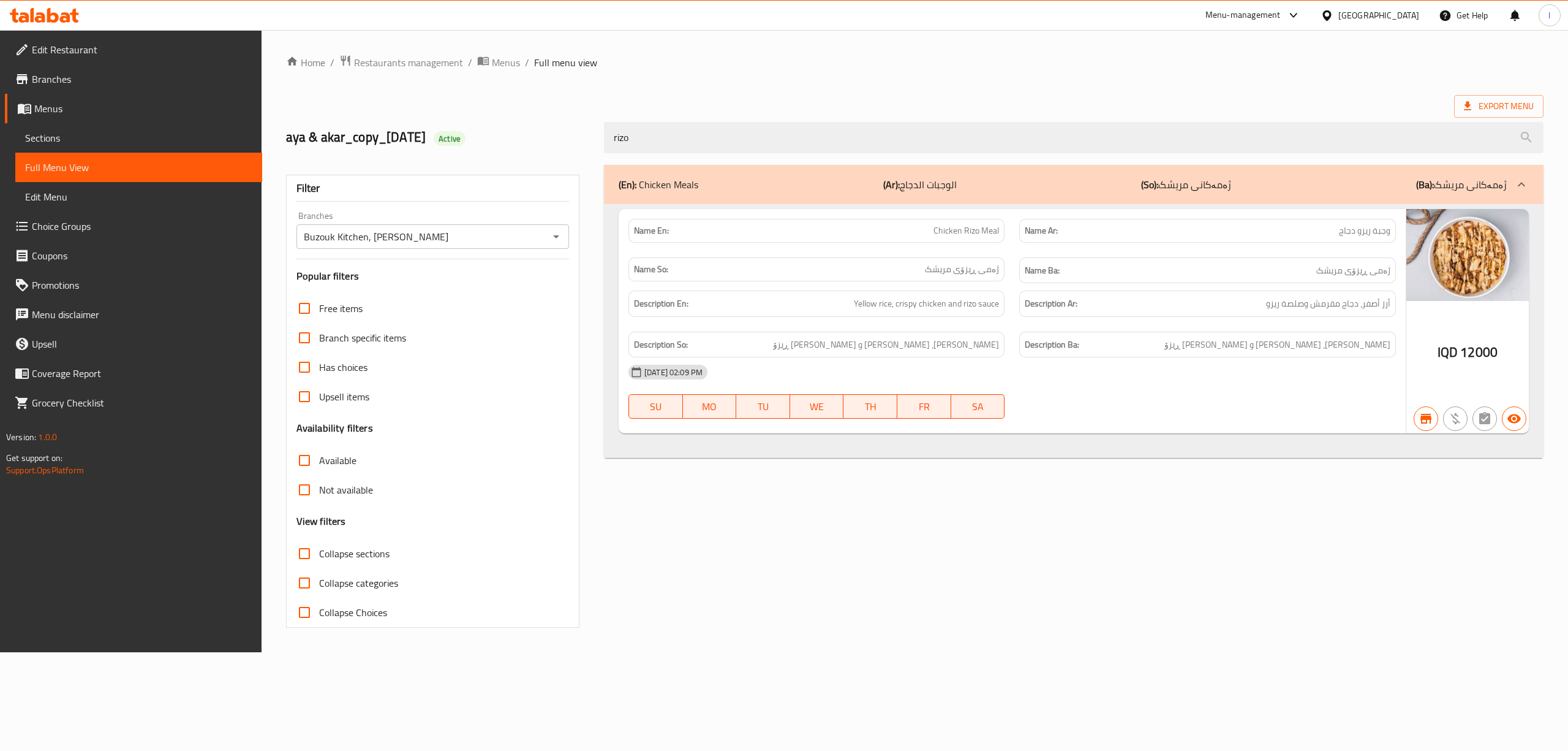
drag, startPoint x: 597, startPoint y: 137, endPoint x: 402, endPoint y: 131, distance: 195.1
click at [399, 131] on div "aya & akar_copy_13/05/2025 Active rizo" at bounding box center [914, 137] width 1272 height 55
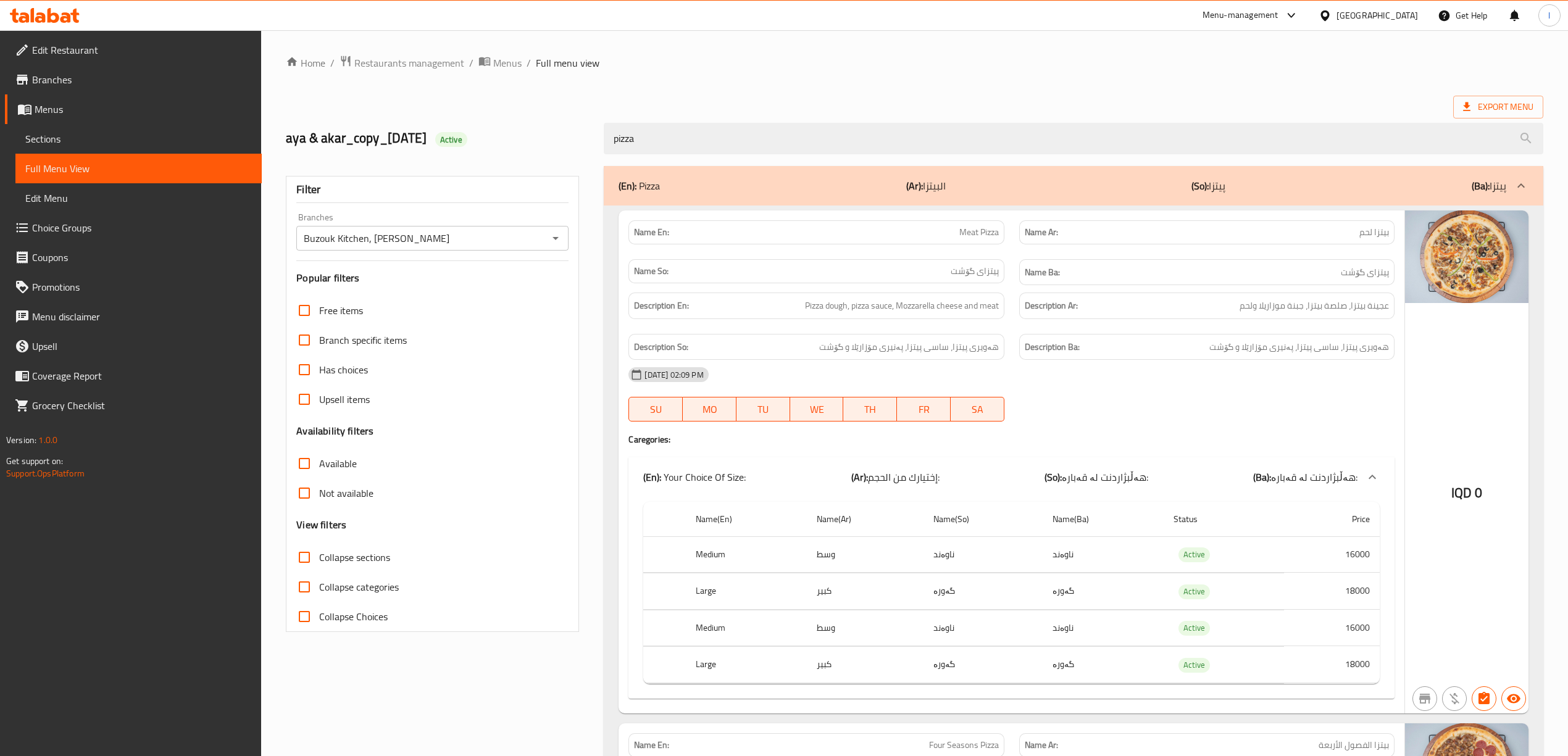
drag, startPoint x: 685, startPoint y: 156, endPoint x: 483, endPoint y: 153, distance: 202.0
click at [483, 153] on div "aya & akar_copy_13/05/2025 Active pizza" at bounding box center [915, 138] width 1273 height 55
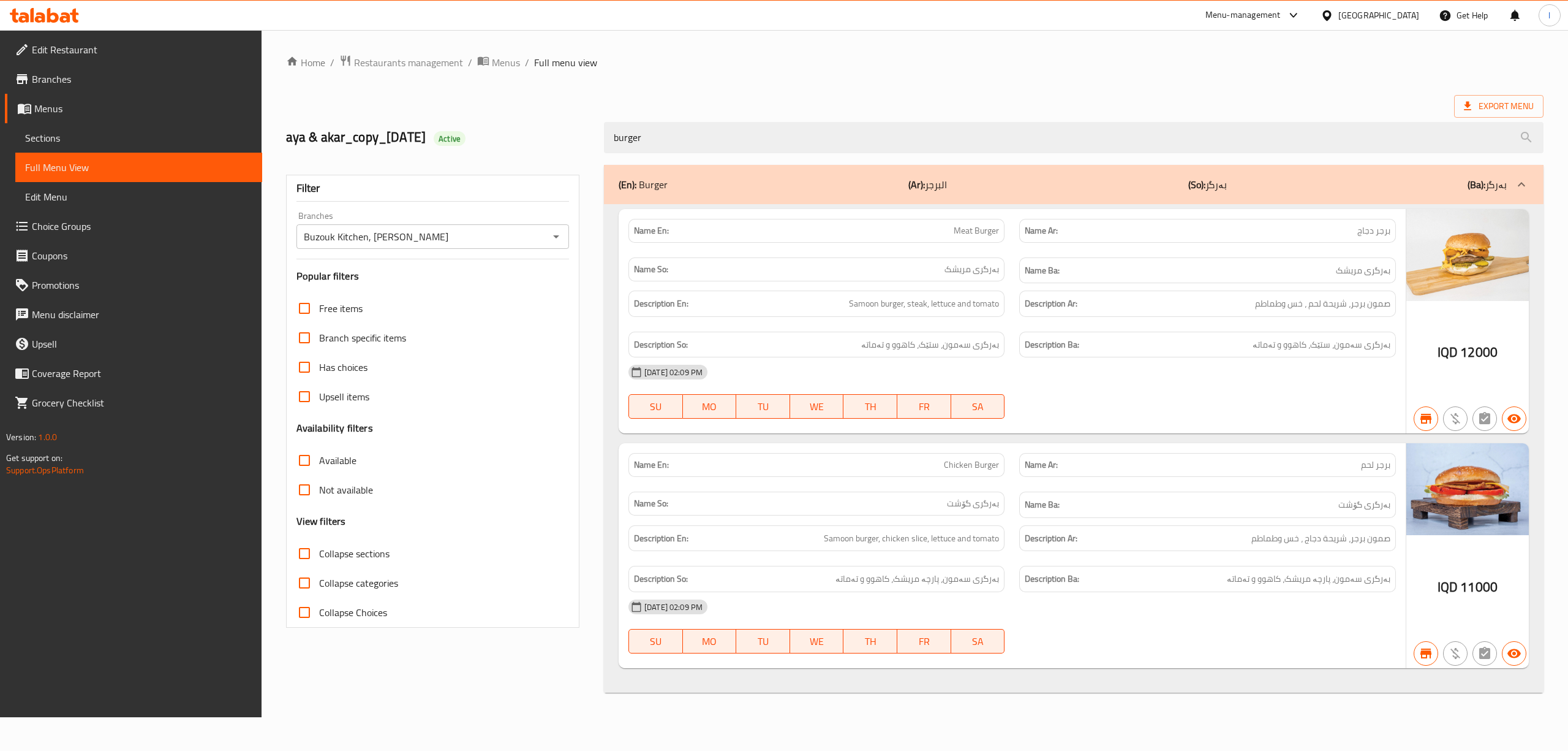
drag, startPoint x: 651, startPoint y: 145, endPoint x: 510, endPoint y: 141, distance: 141.1
click at [512, 142] on div "aya & akar_copy_13/05/2025 Active burger" at bounding box center [914, 137] width 1272 height 55
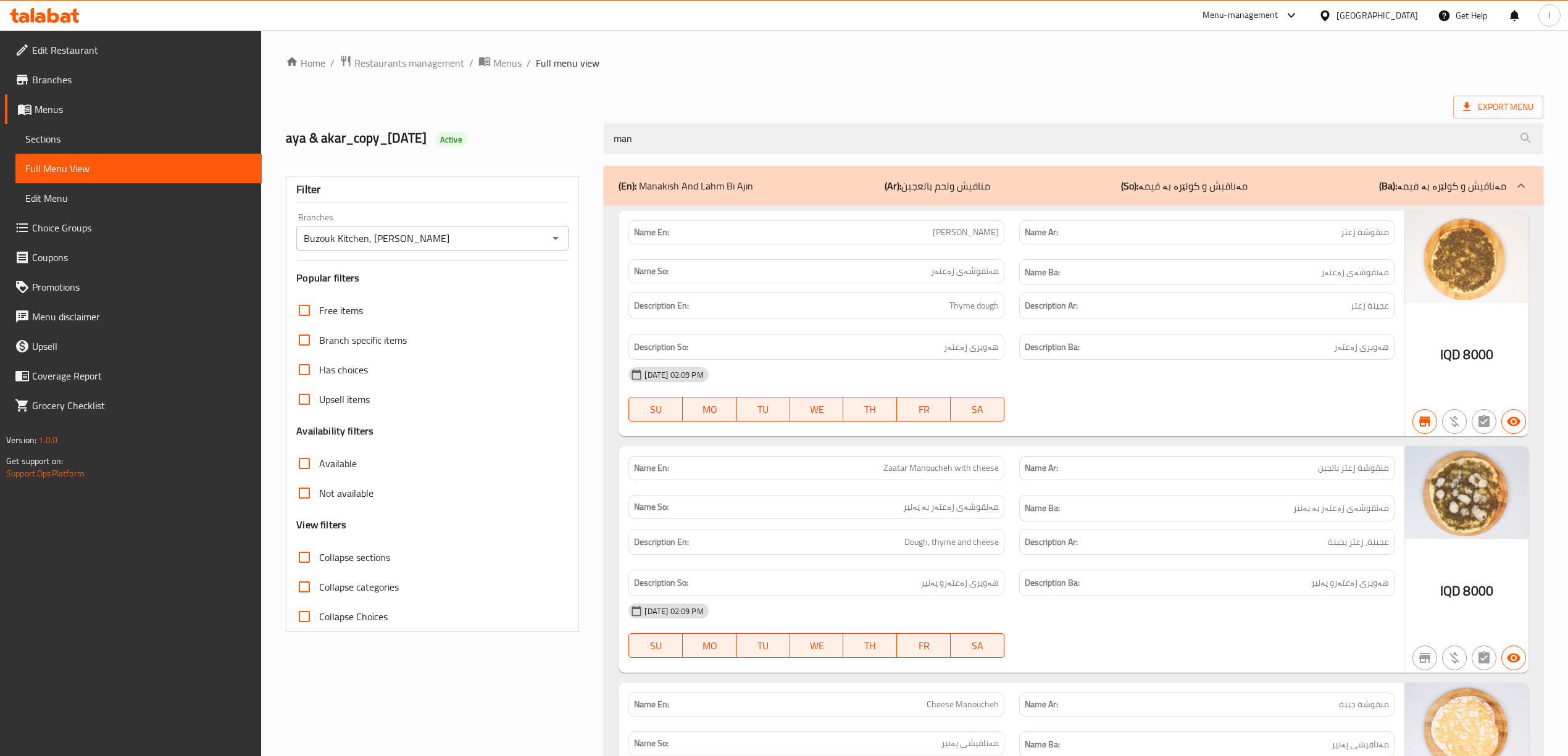
click at [980, 237] on span "[PERSON_NAME]" at bounding box center [965, 232] width 66 height 13
copy span "Manoucheh"
drag, startPoint x: 703, startPoint y: 141, endPoint x: 383, endPoint y: 148, distance: 320.1
click at [383, 148] on div "aya & akar_copy_13/05/2025 Active man" at bounding box center [915, 138] width 1273 height 55
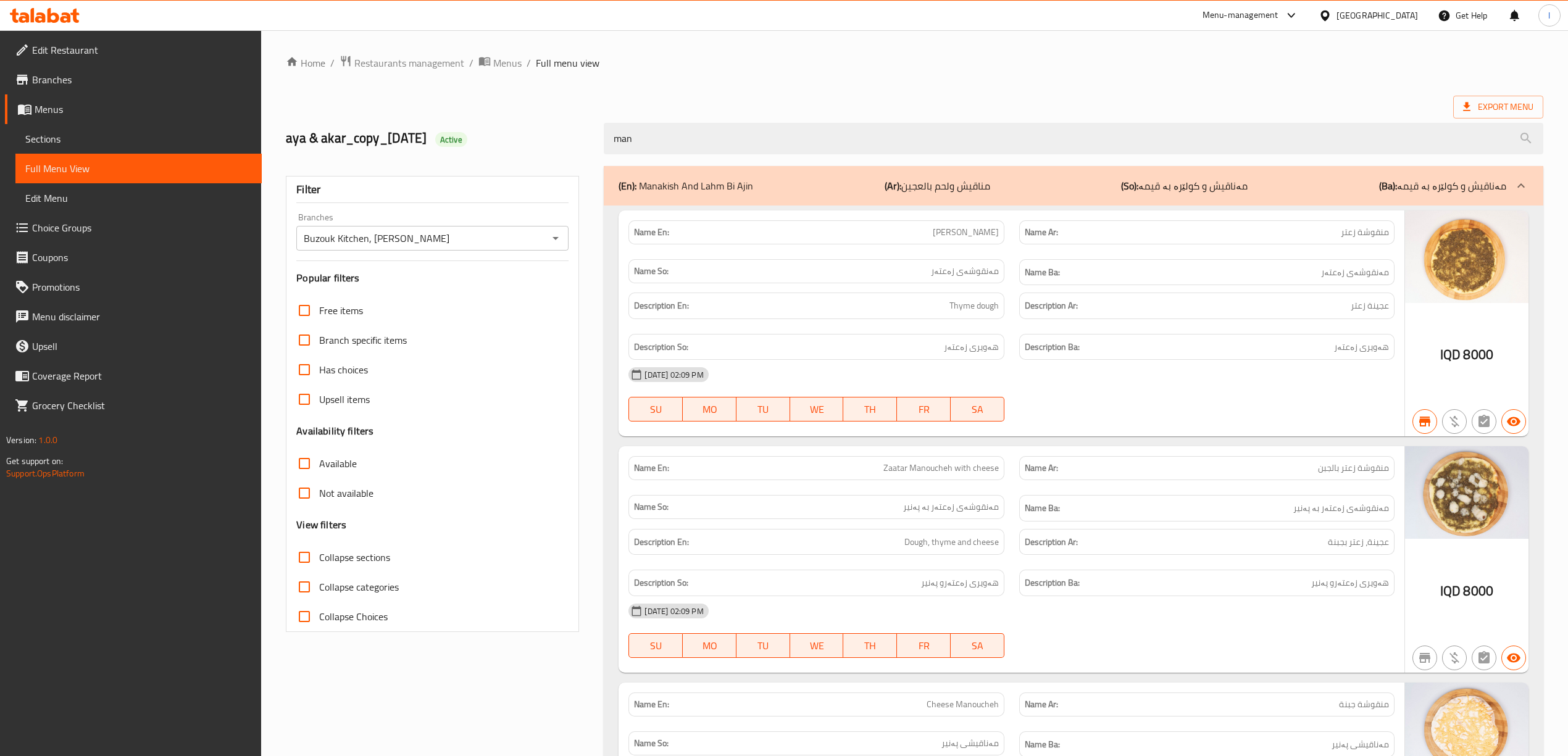
paste input "Manoucheh"
drag, startPoint x: 722, startPoint y: 142, endPoint x: 429, endPoint y: 143, distance: 293.0
click at [429, 143] on div "aya & akar_copy_13/05/2025 Active Manoucheh" at bounding box center [915, 138] width 1273 height 55
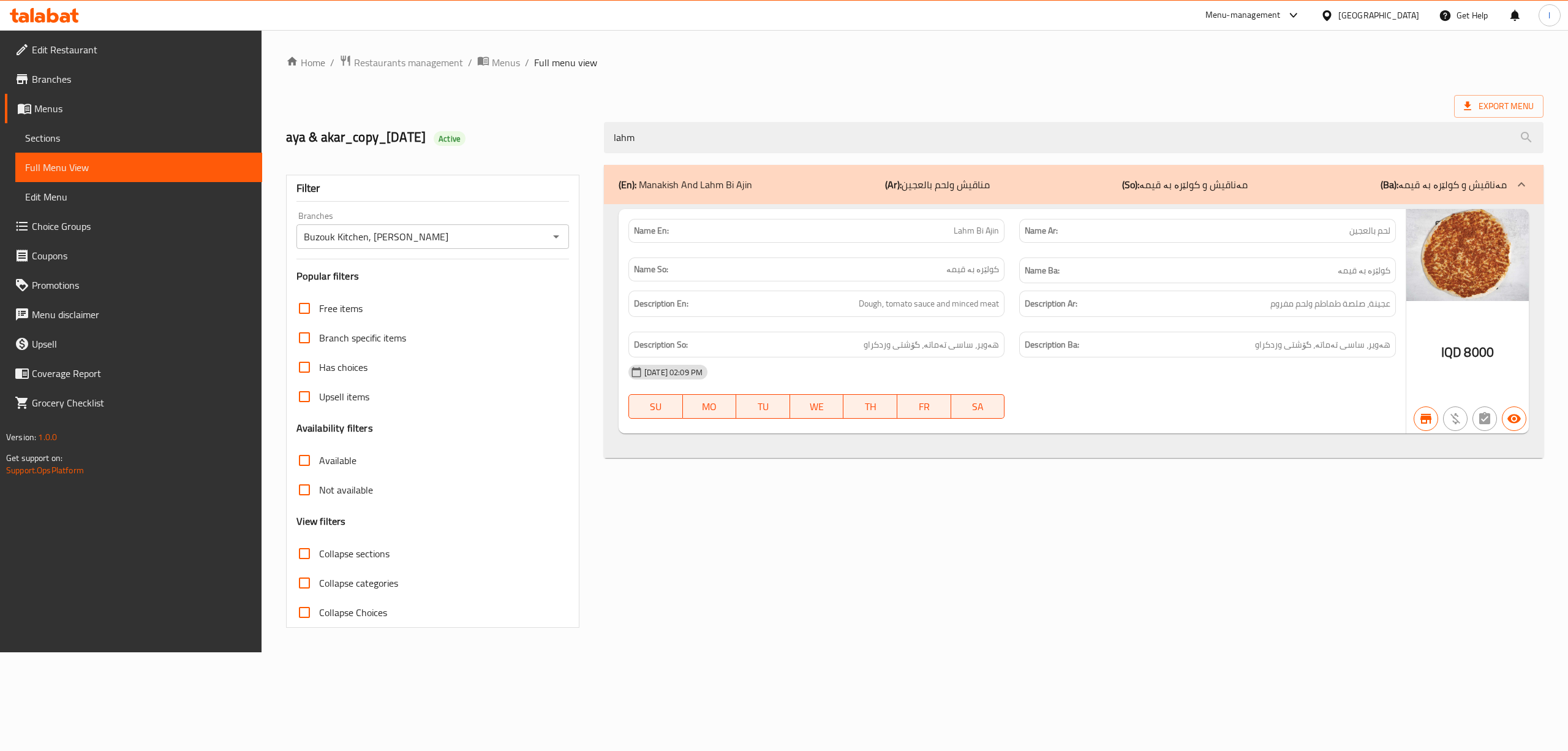
type input "lahm"
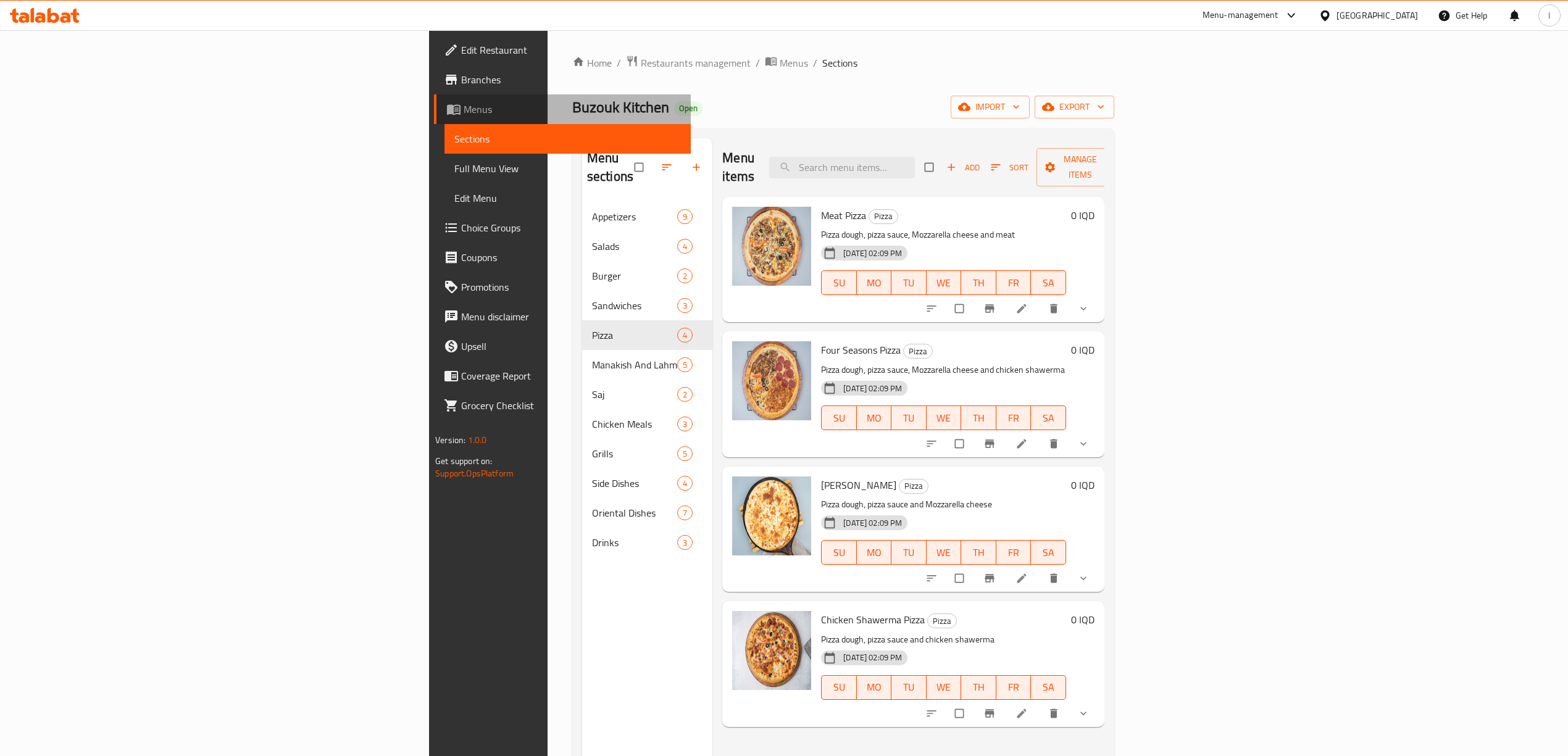
click at [464, 108] on span "Menus" at bounding box center [572, 109] width 217 height 15
